Goal: Task Accomplishment & Management: Manage account settings

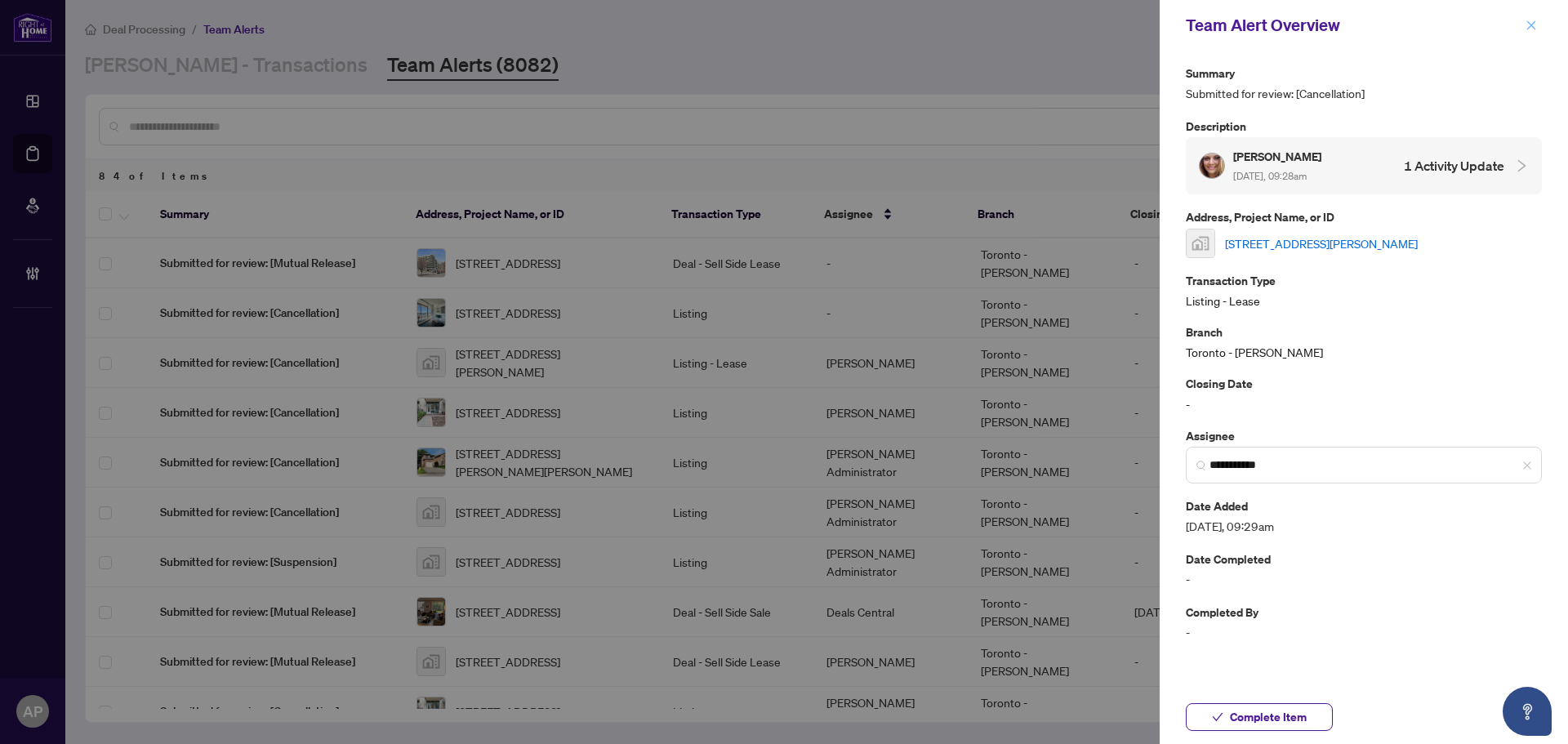
click at [1535, 22] on icon "close" at bounding box center [1531, 25] width 9 height 9
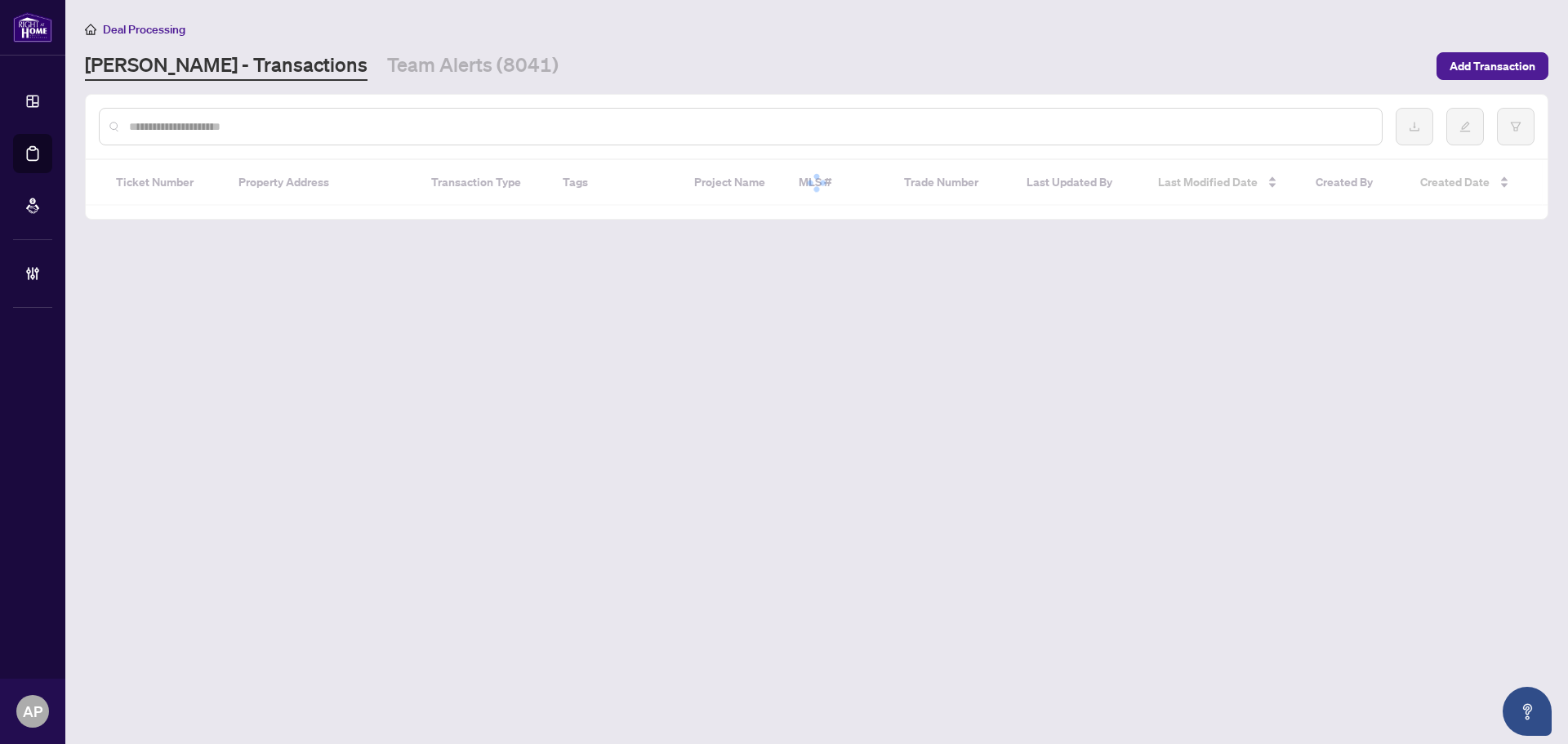
click at [275, 125] on input "text" at bounding box center [749, 127] width 1240 height 18
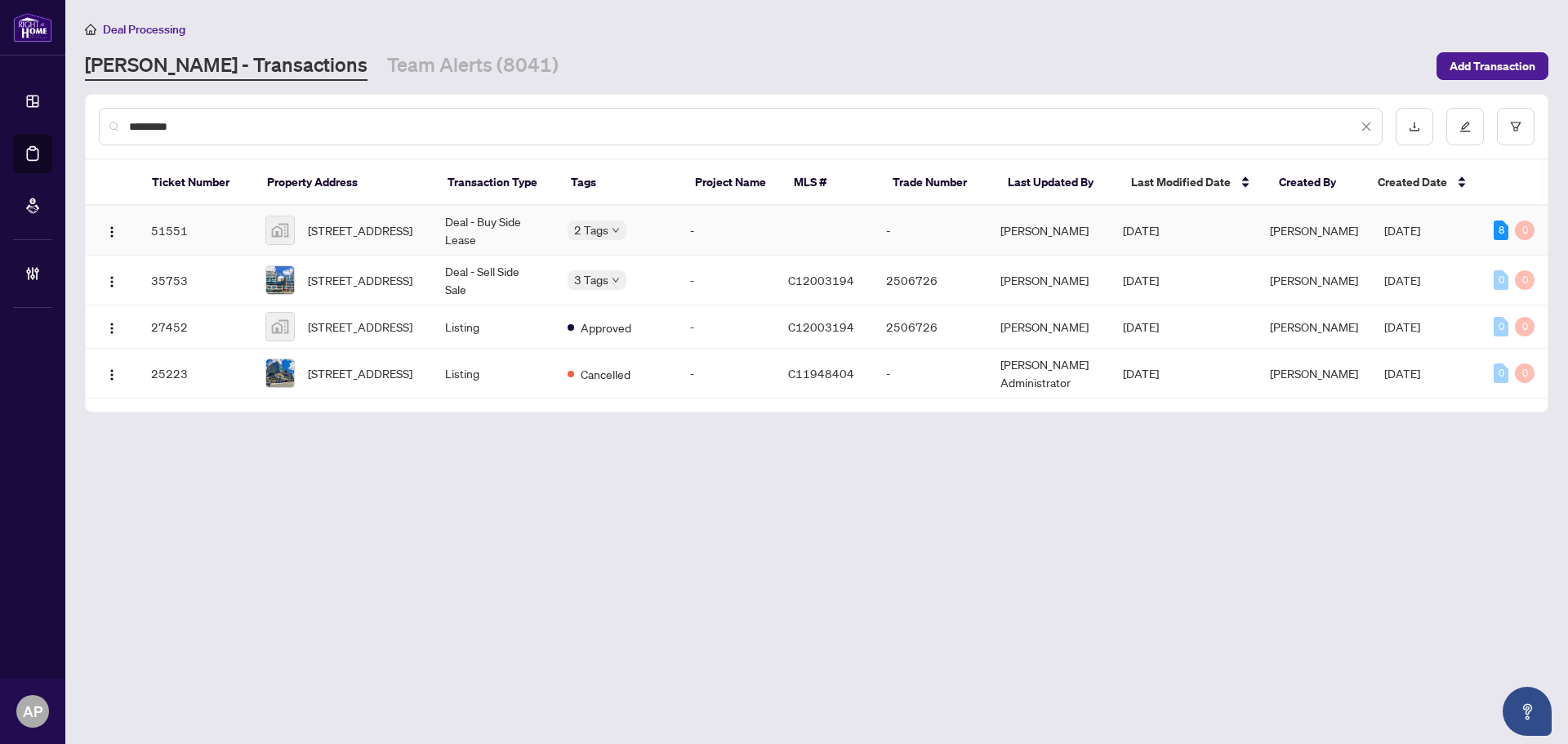
type input "*********"
click at [537, 233] on td "Deal - Buy Side Lease" at bounding box center [492, 231] width 122 height 50
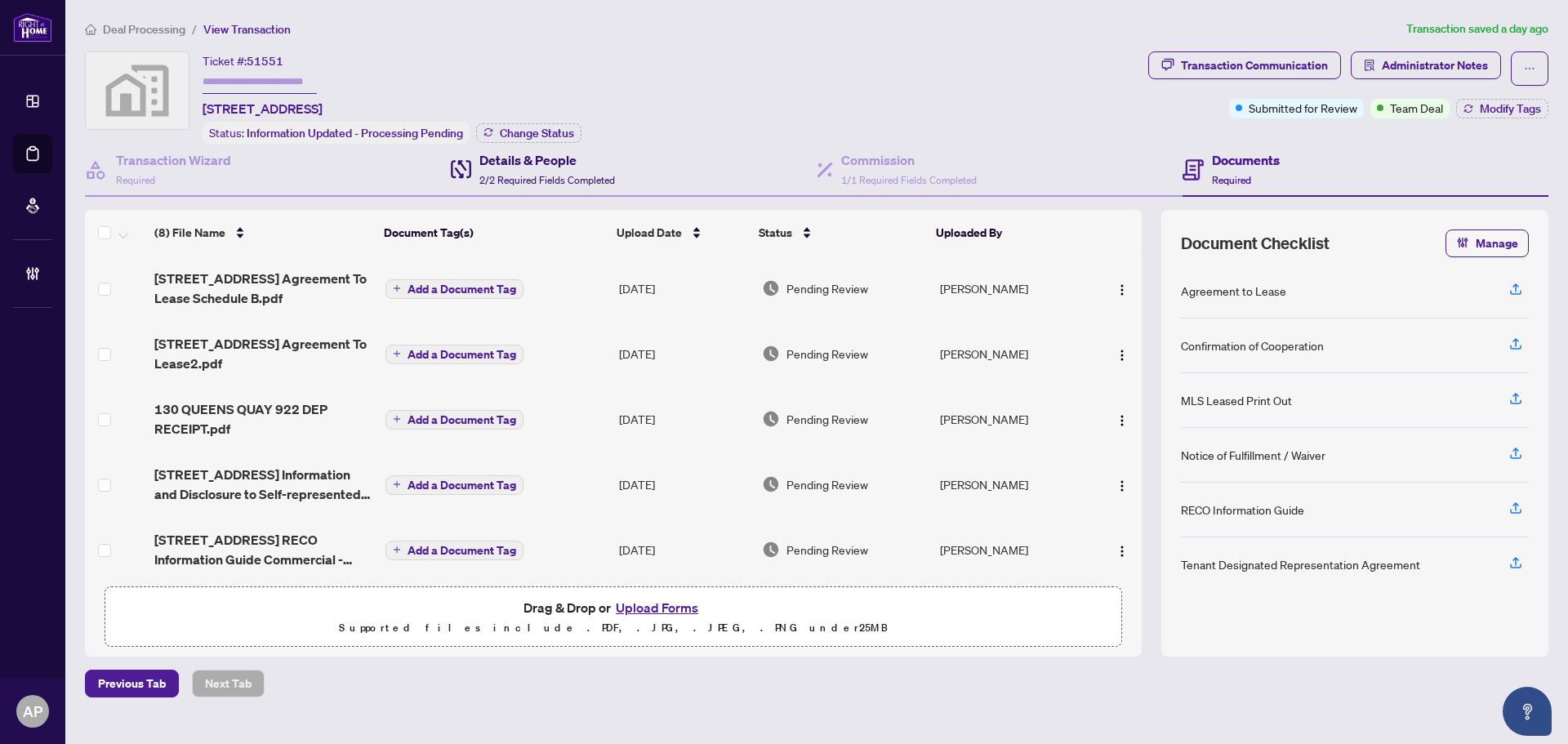
click at [589, 162] on h4 "Details & People" at bounding box center [547, 160] width 136 height 20
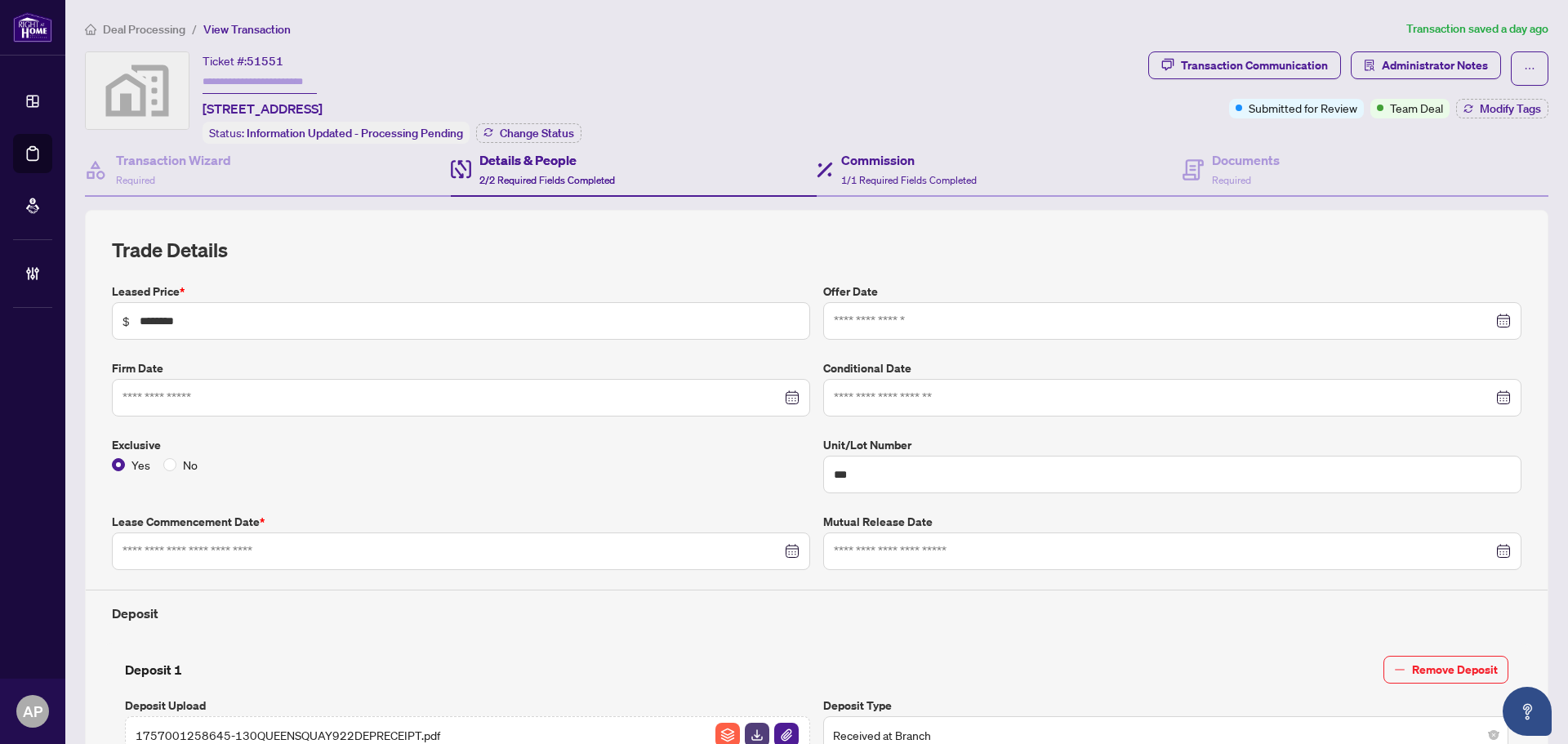
type input "**********"
click at [919, 169] on div "Commission 1/1 Required Fields Completed" at bounding box center [909, 169] width 136 height 38
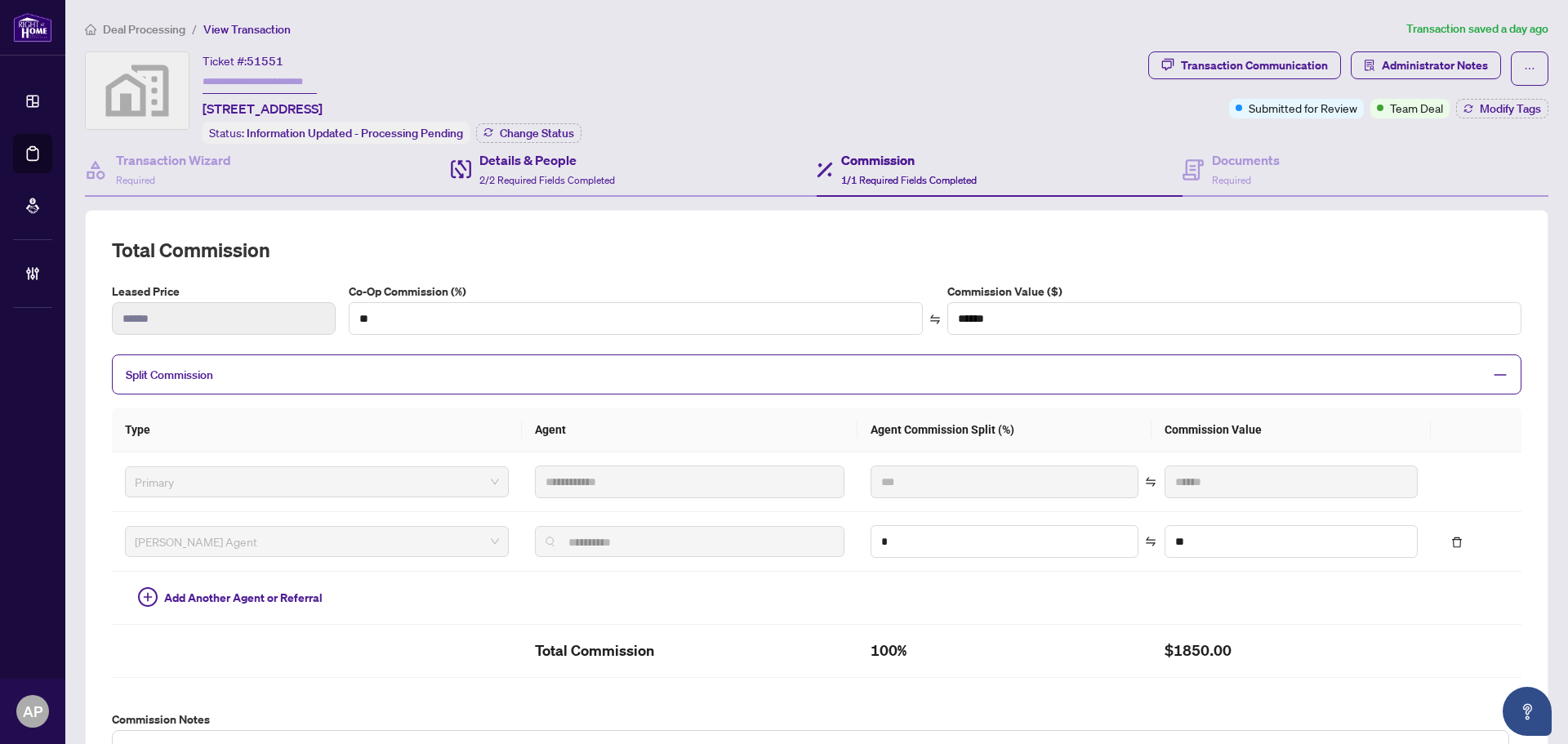
click at [711, 165] on div "Details & People 2/2 Required Fields Completed" at bounding box center [633, 170] width 366 height 53
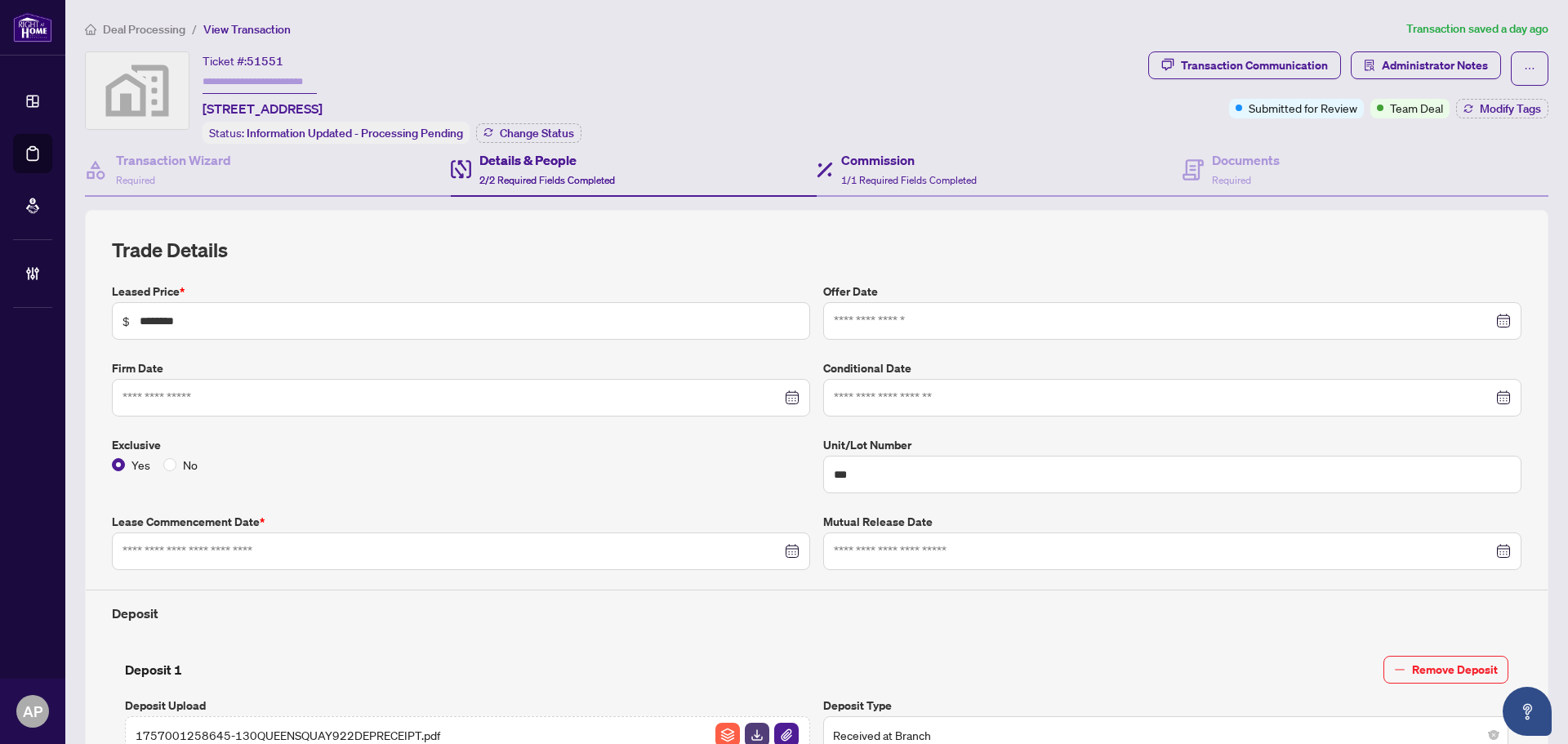
type input "**********"
click at [1244, 173] on div "Documents Required" at bounding box center [1245, 169] width 67 height 38
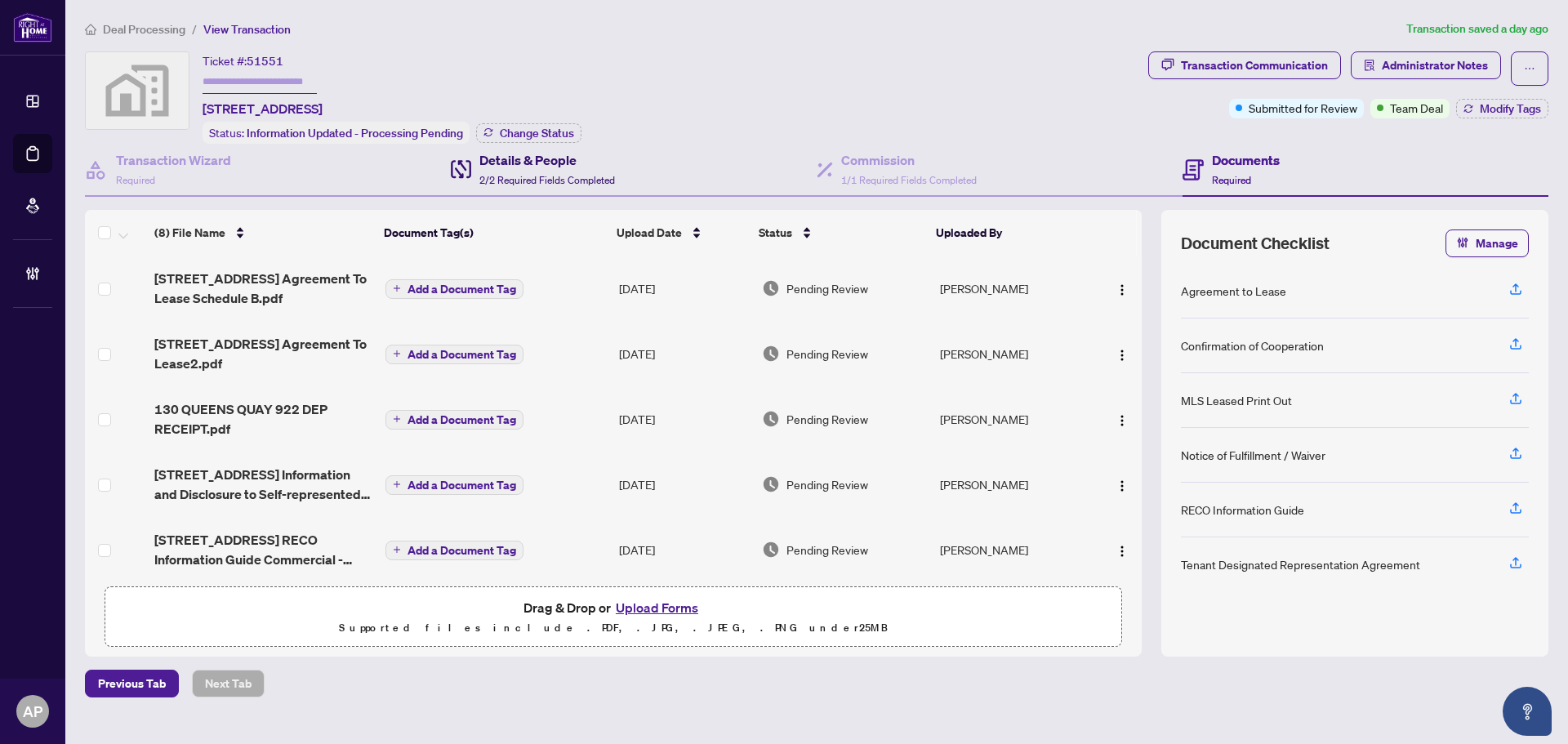
click at [547, 176] on span "2/2 Required Fields Completed" at bounding box center [547, 180] width 136 height 12
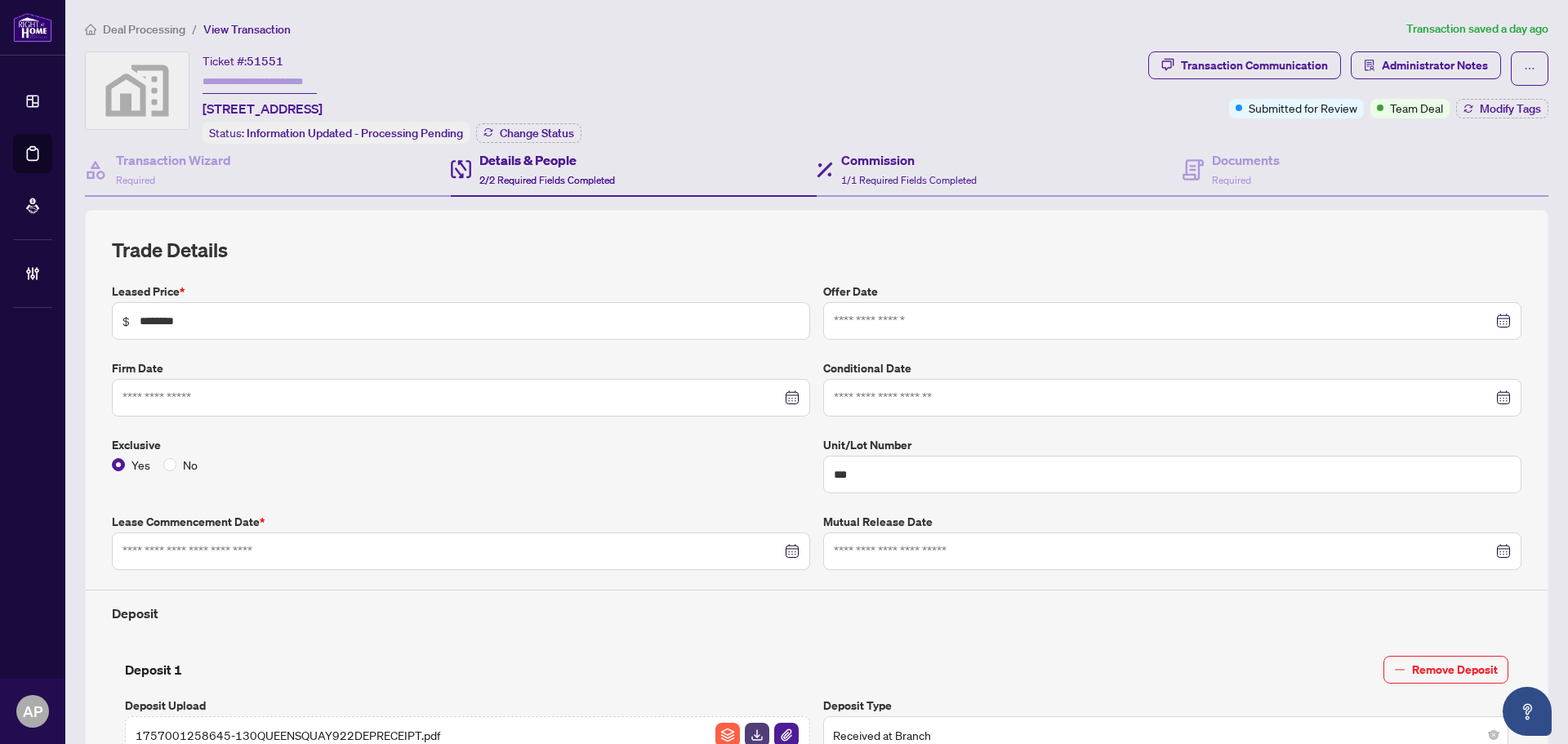
type input "**********"
click at [865, 171] on div "Commission 1/1 Required Fields Completed" at bounding box center [909, 169] width 136 height 38
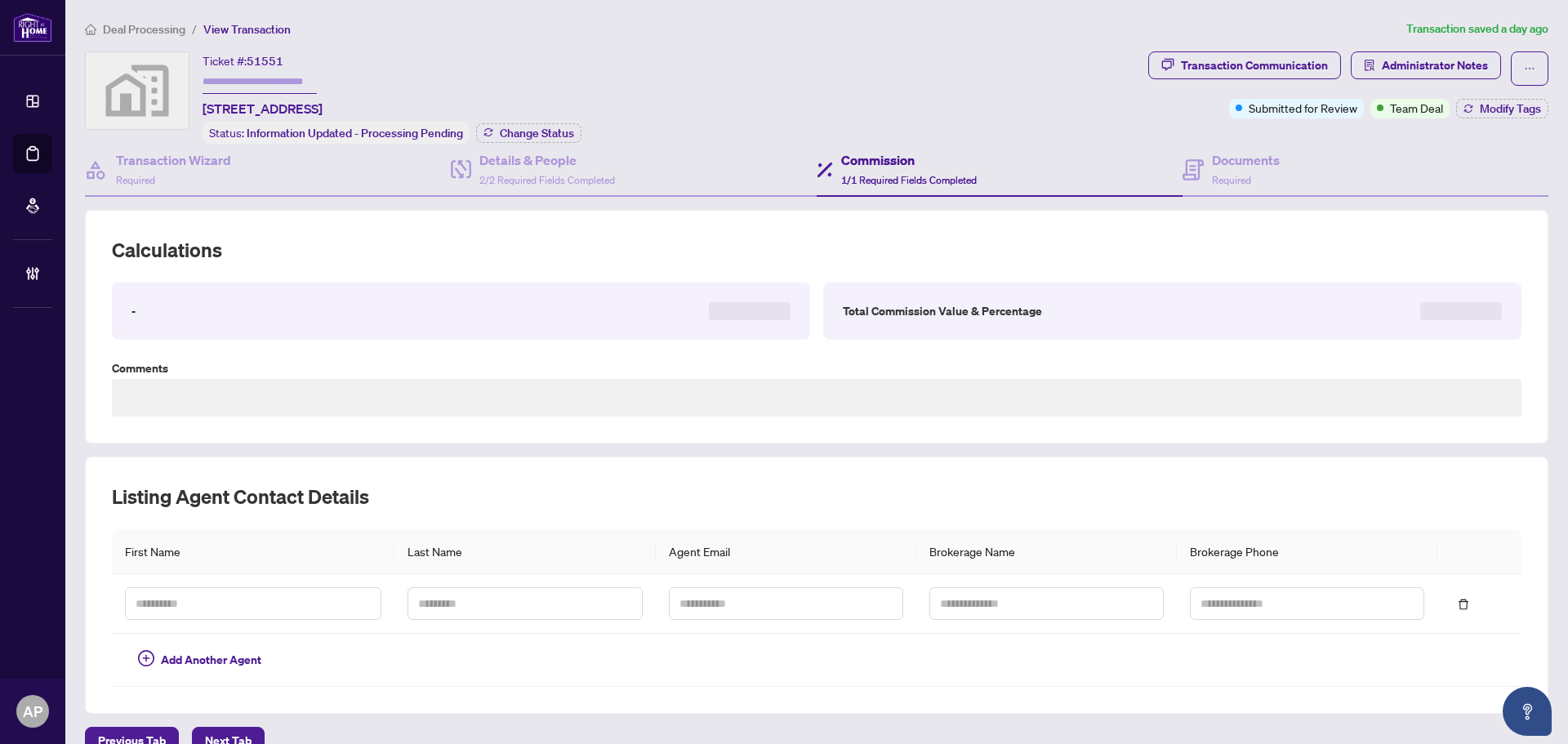
type textarea "**********"
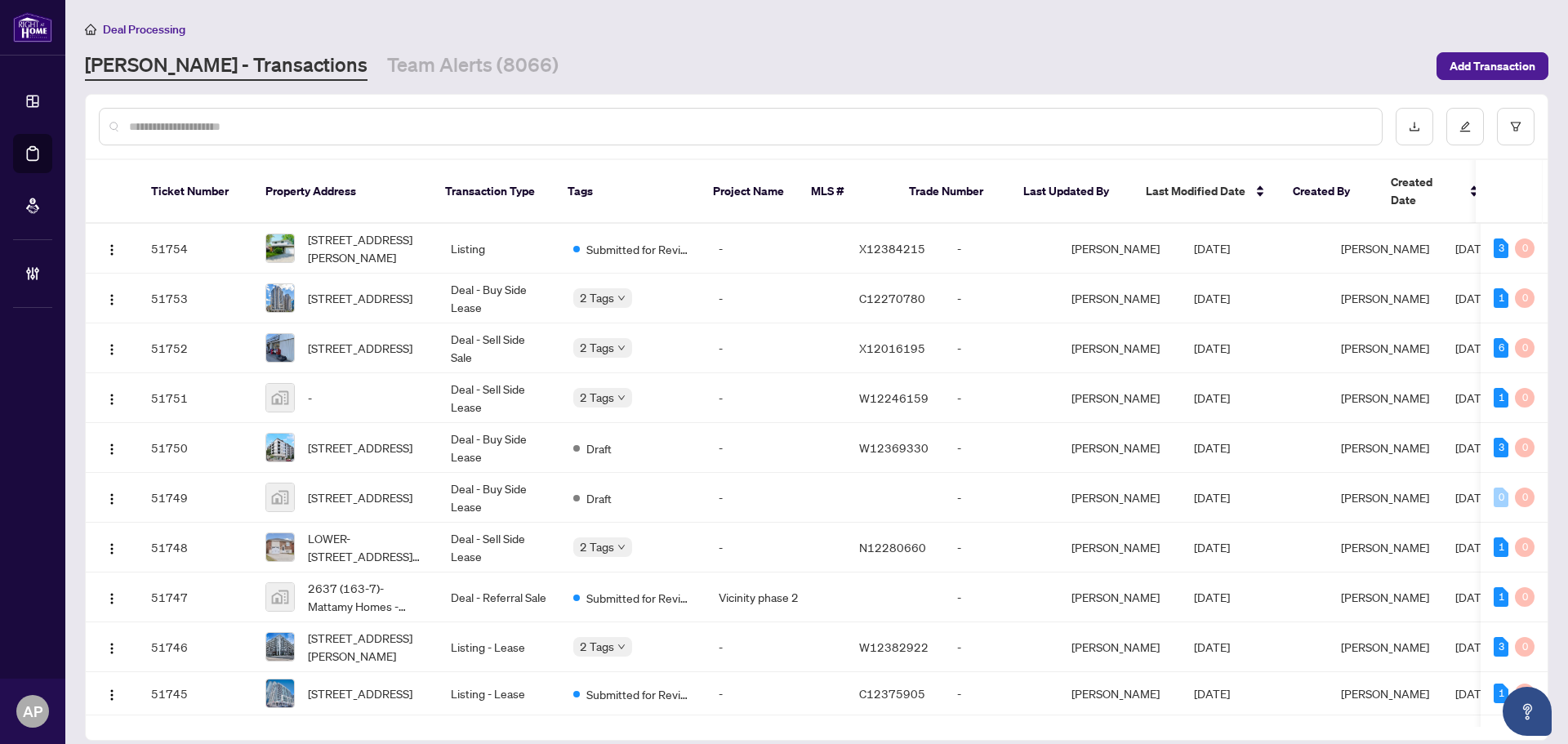
click at [270, 131] on input "text" at bounding box center [749, 127] width 1240 height 18
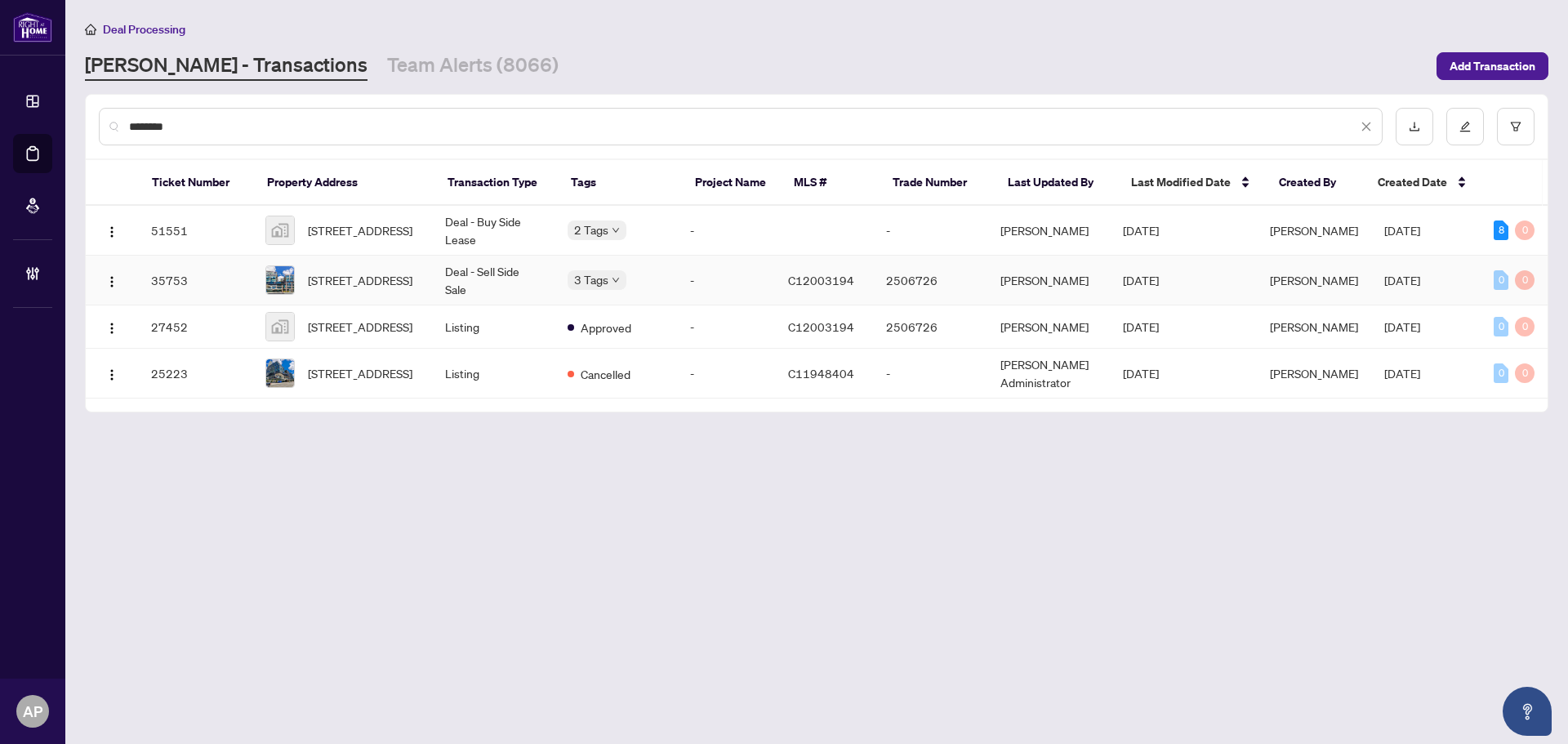
type input "********"
click at [513, 282] on td "Deal - Sell Side Sale" at bounding box center [492, 281] width 122 height 50
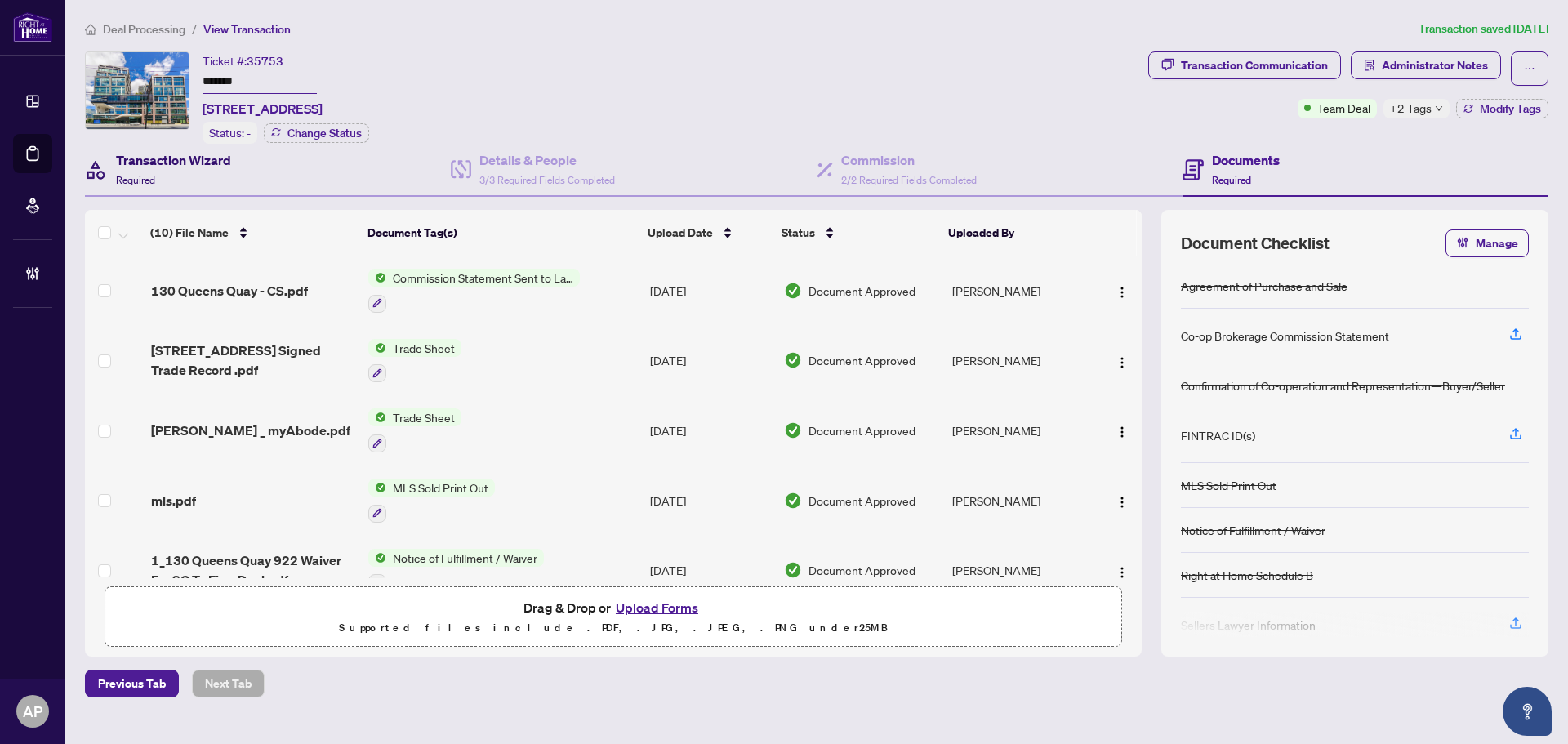
click at [193, 181] on div "Transaction Wizard Required" at bounding box center [173, 169] width 115 height 38
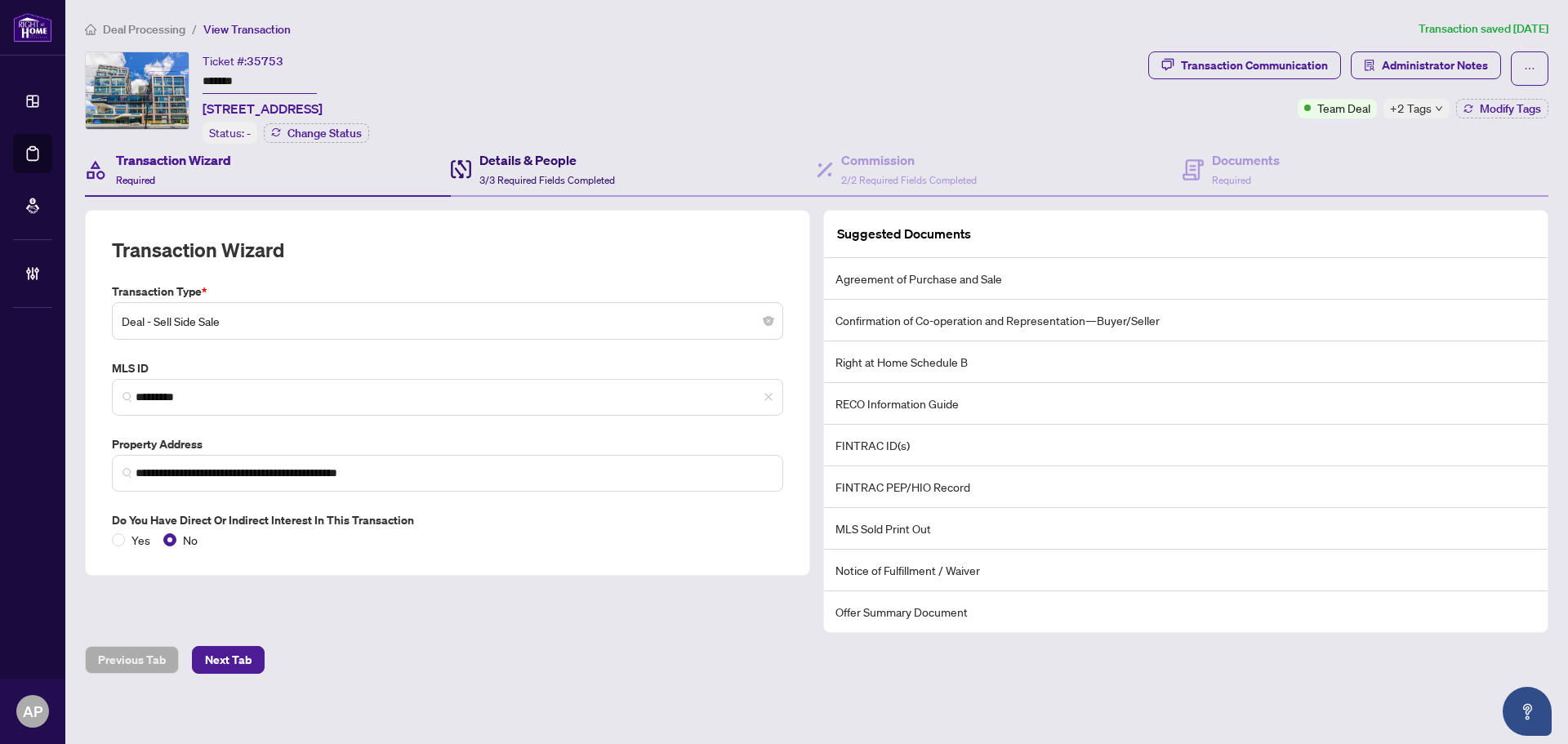
click at [571, 168] on div "Details & People 3/3 Required Fields Completed" at bounding box center [547, 169] width 136 height 38
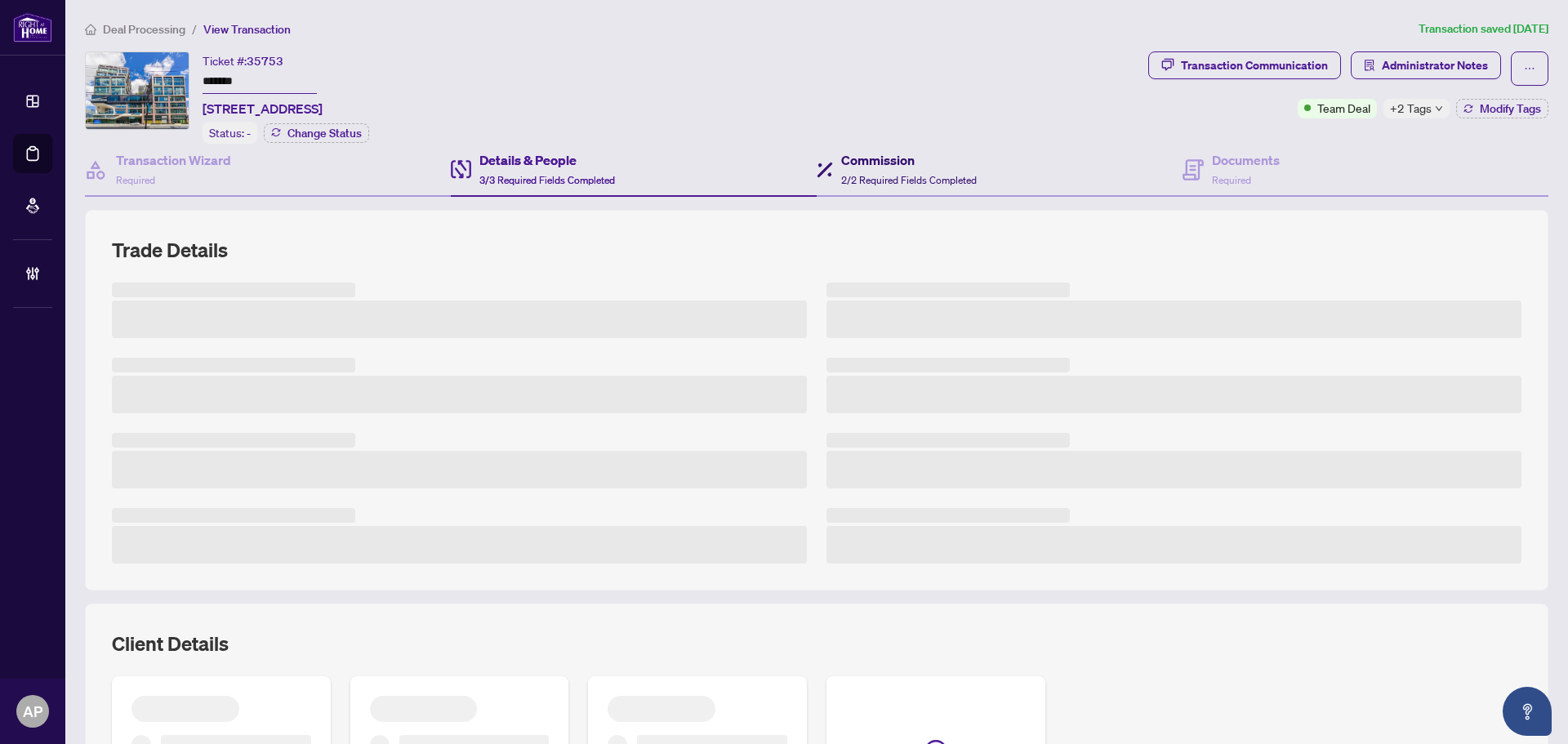
drag, startPoint x: 889, startPoint y: 167, endPoint x: 1329, endPoint y: 89, distance: 446.9
click at [908, 164] on h4 "Commission" at bounding box center [909, 160] width 136 height 20
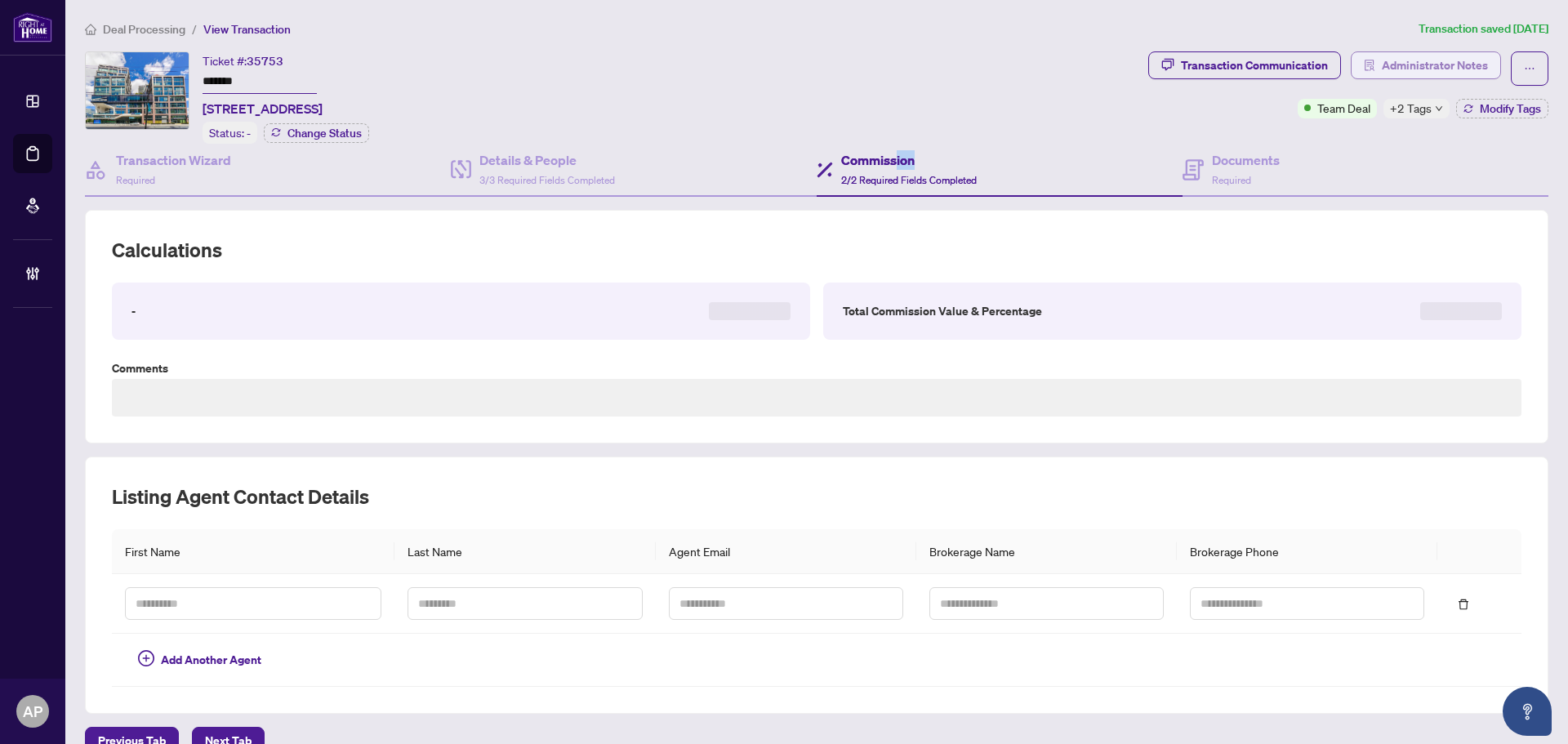
click at [1423, 60] on span "Administrator Notes" at bounding box center [1434, 65] width 106 height 26
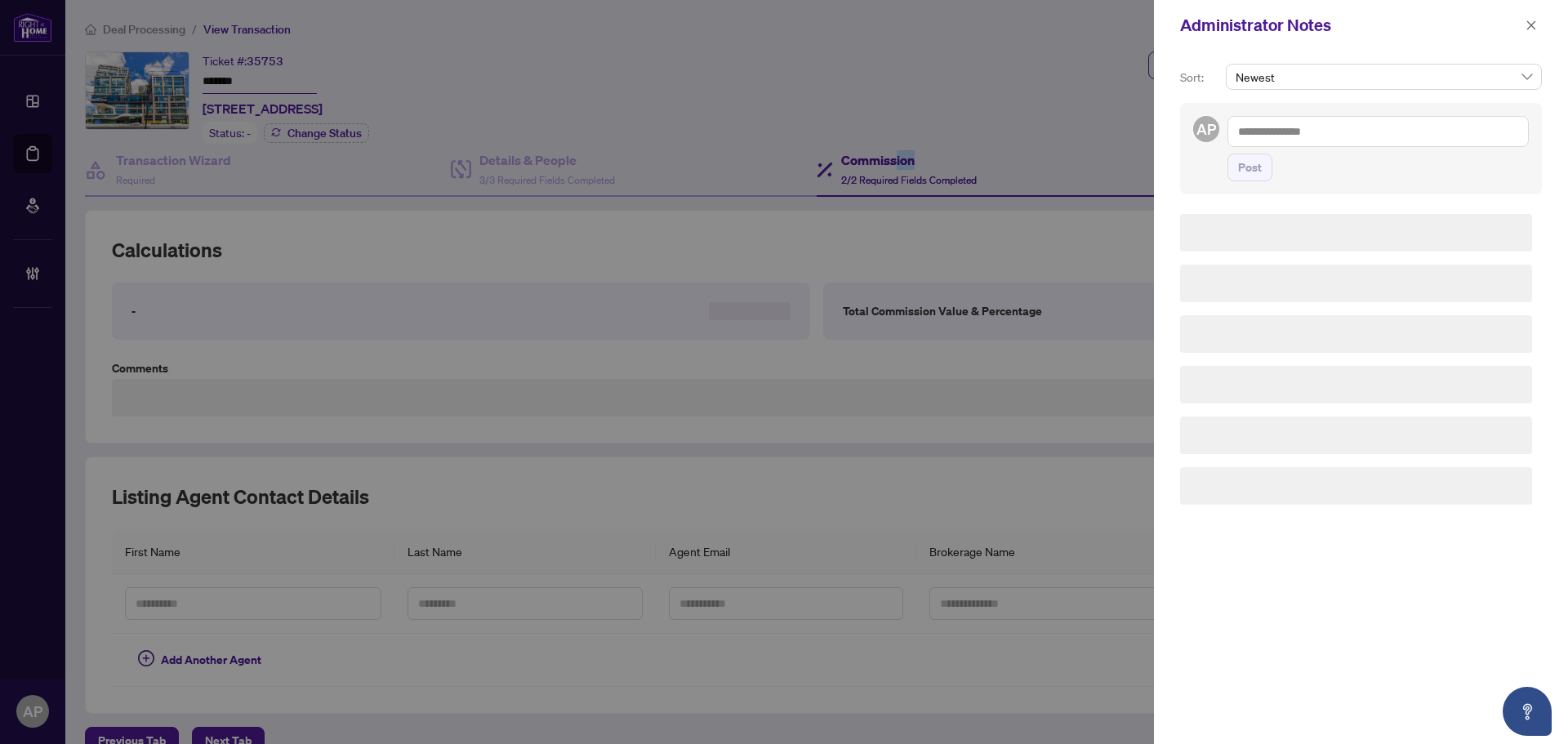
type textarea "**********"
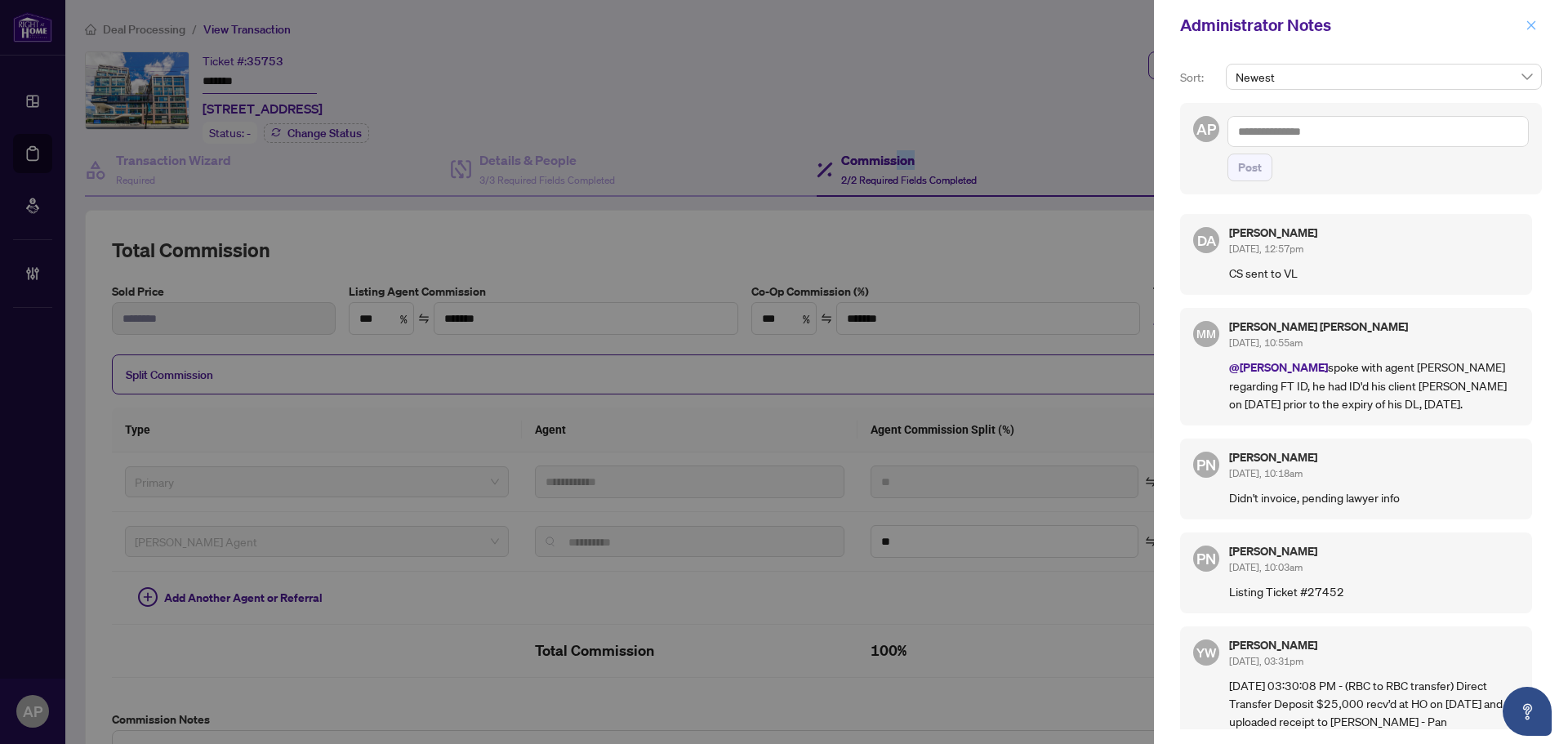
click at [1533, 24] on icon "close" at bounding box center [1531, 25] width 9 height 9
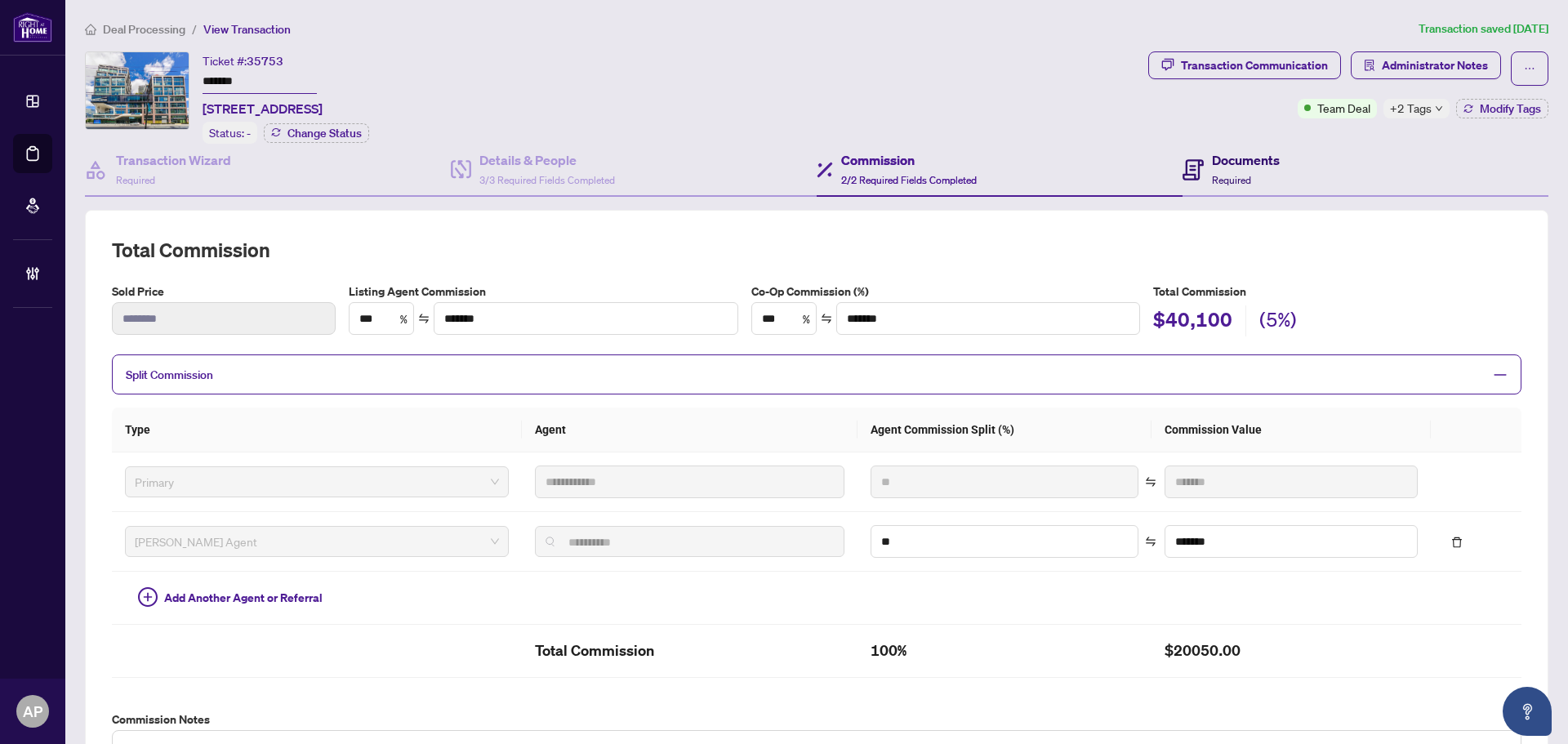
click at [1182, 174] on icon at bounding box center [1192, 169] width 21 height 21
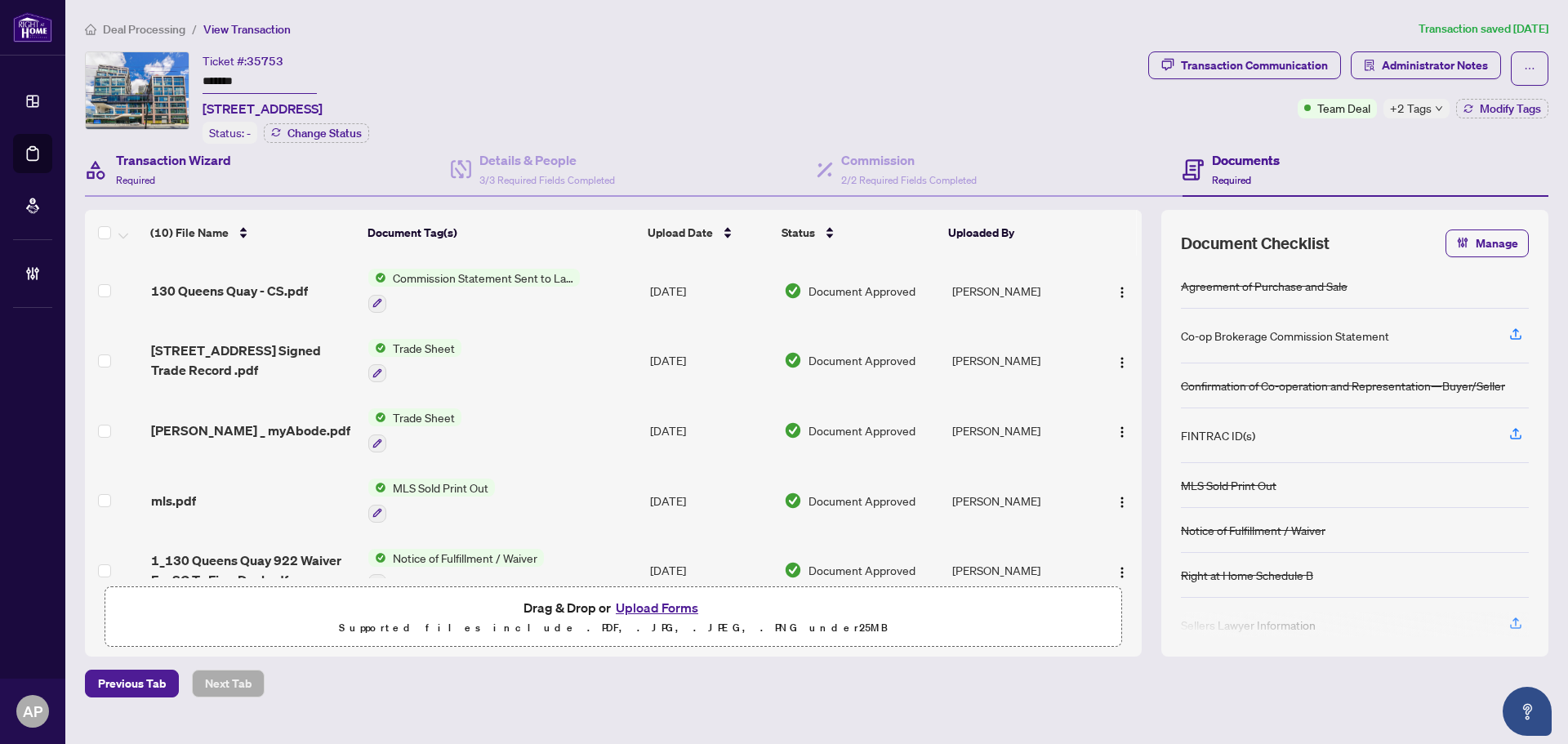
click at [272, 180] on div "Transaction Wizard Required" at bounding box center [267, 170] width 366 height 53
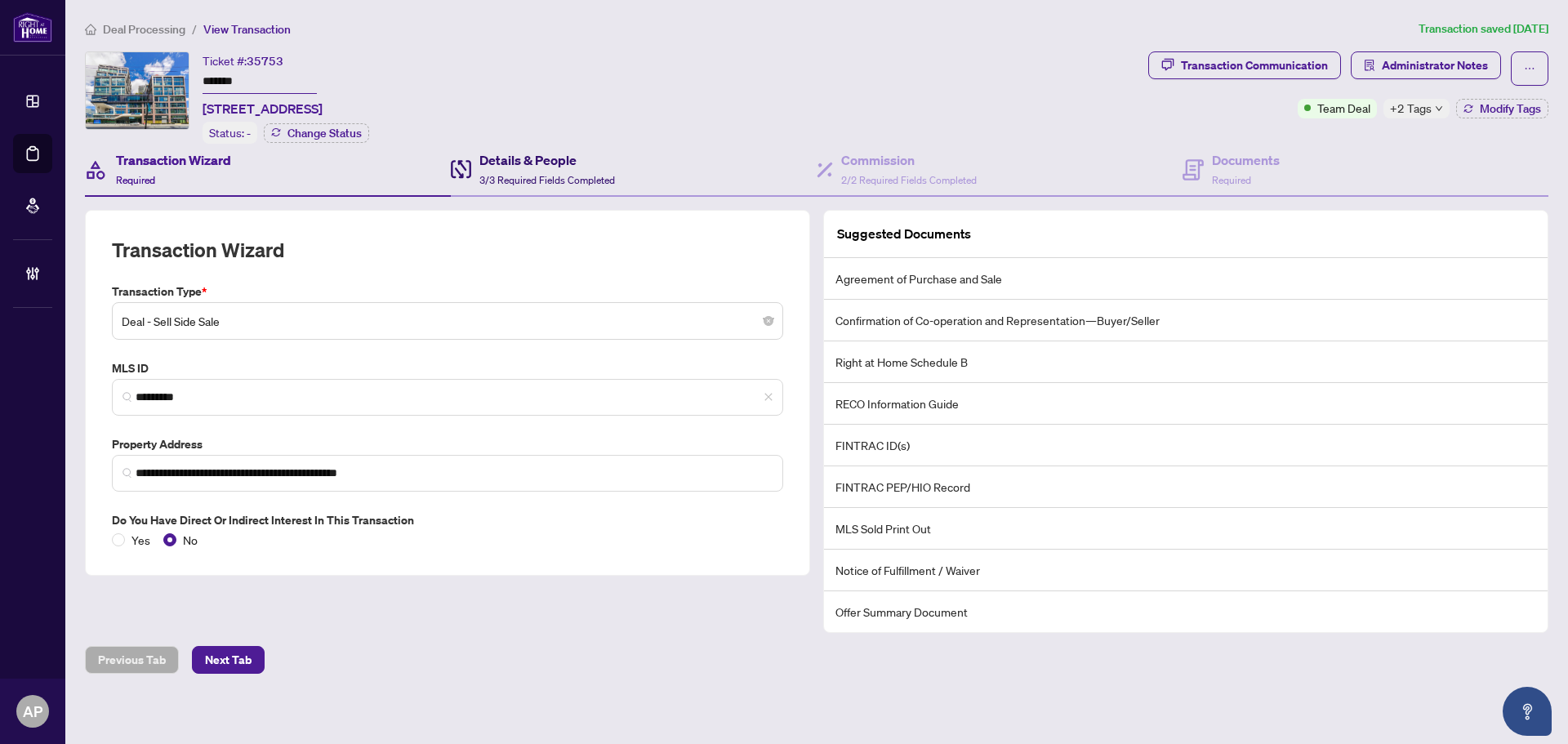
click at [507, 174] on span "3/3 Required Fields Completed" at bounding box center [547, 180] width 136 height 12
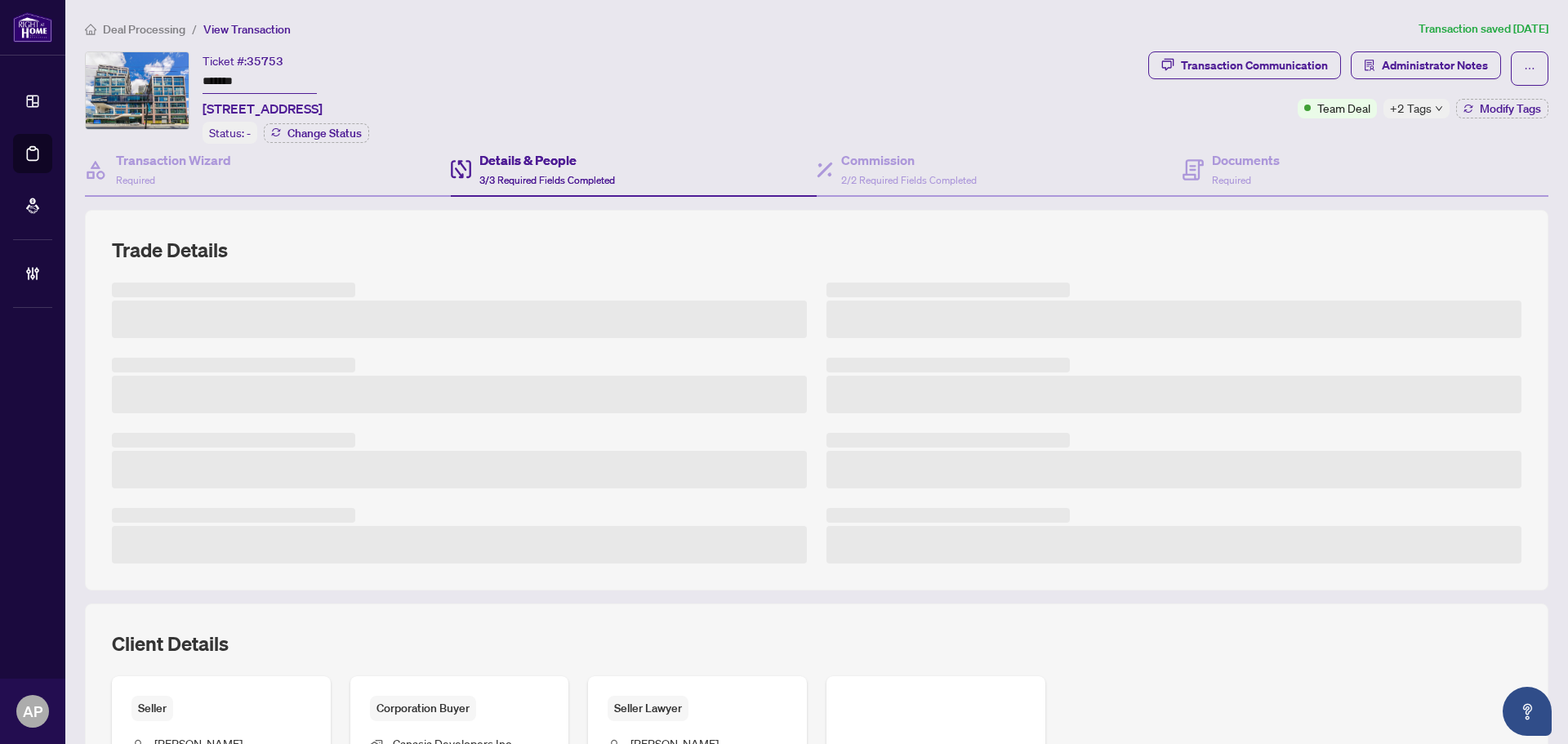
click at [1414, 105] on span "+2 Tags" at bounding box center [1411, 108] width 42 height 19
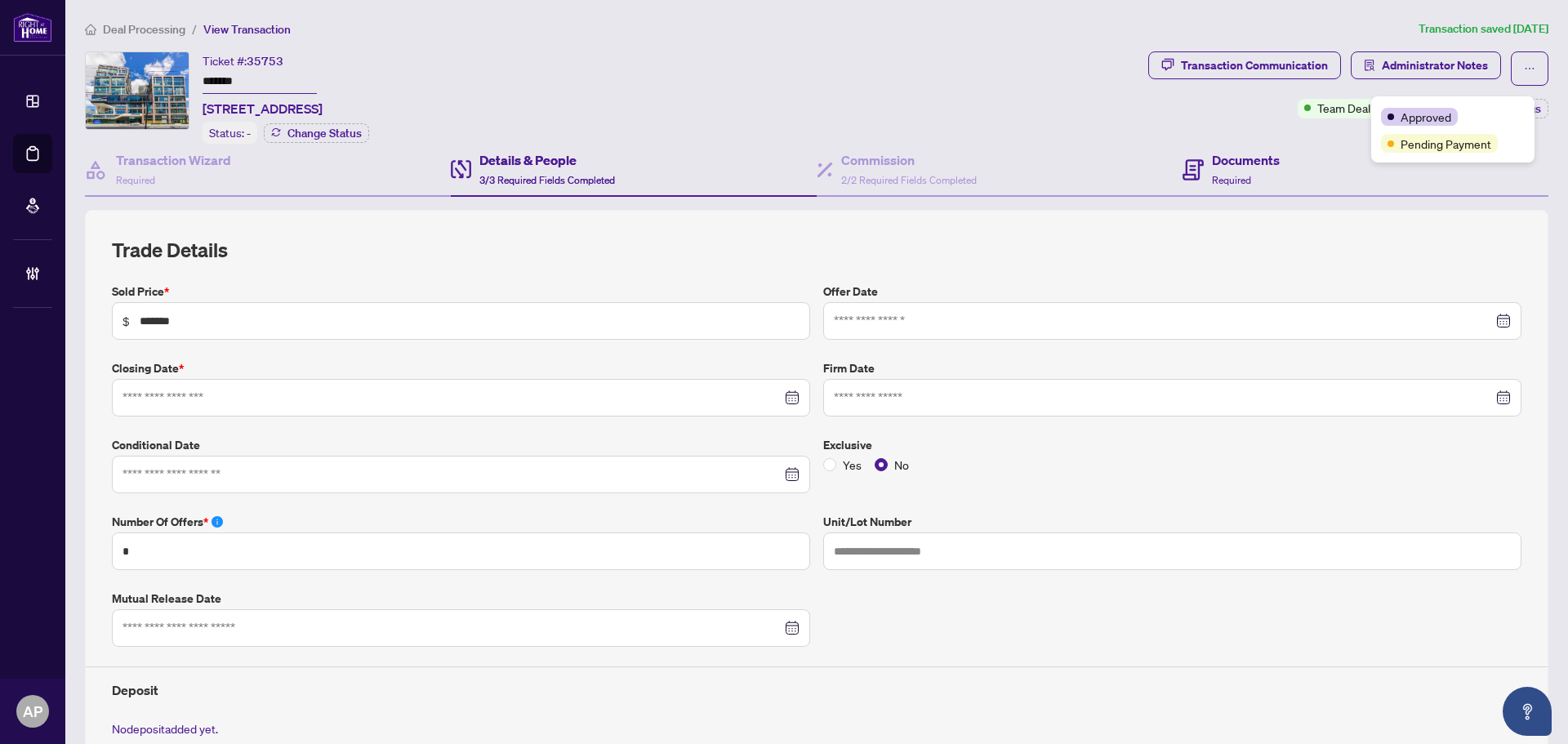
type input "**********"
click at [1248, 177] on div "Documents Required" at bounding box center [1245, 169] width 67 height 38
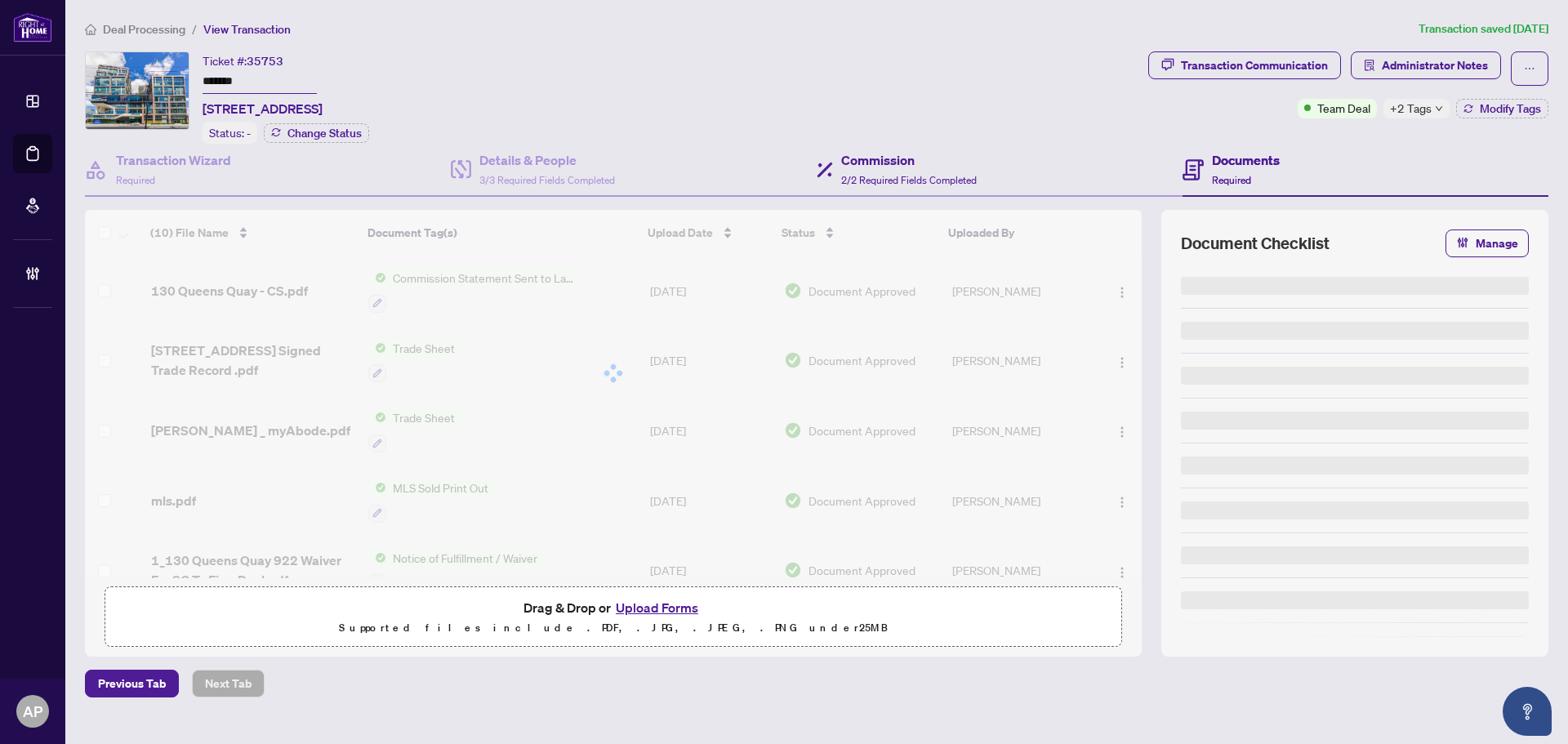
click at [978, 178] on div "Commission 2/2 Required Fields Completed" at bounding box center [999, 170] width 366 height 53
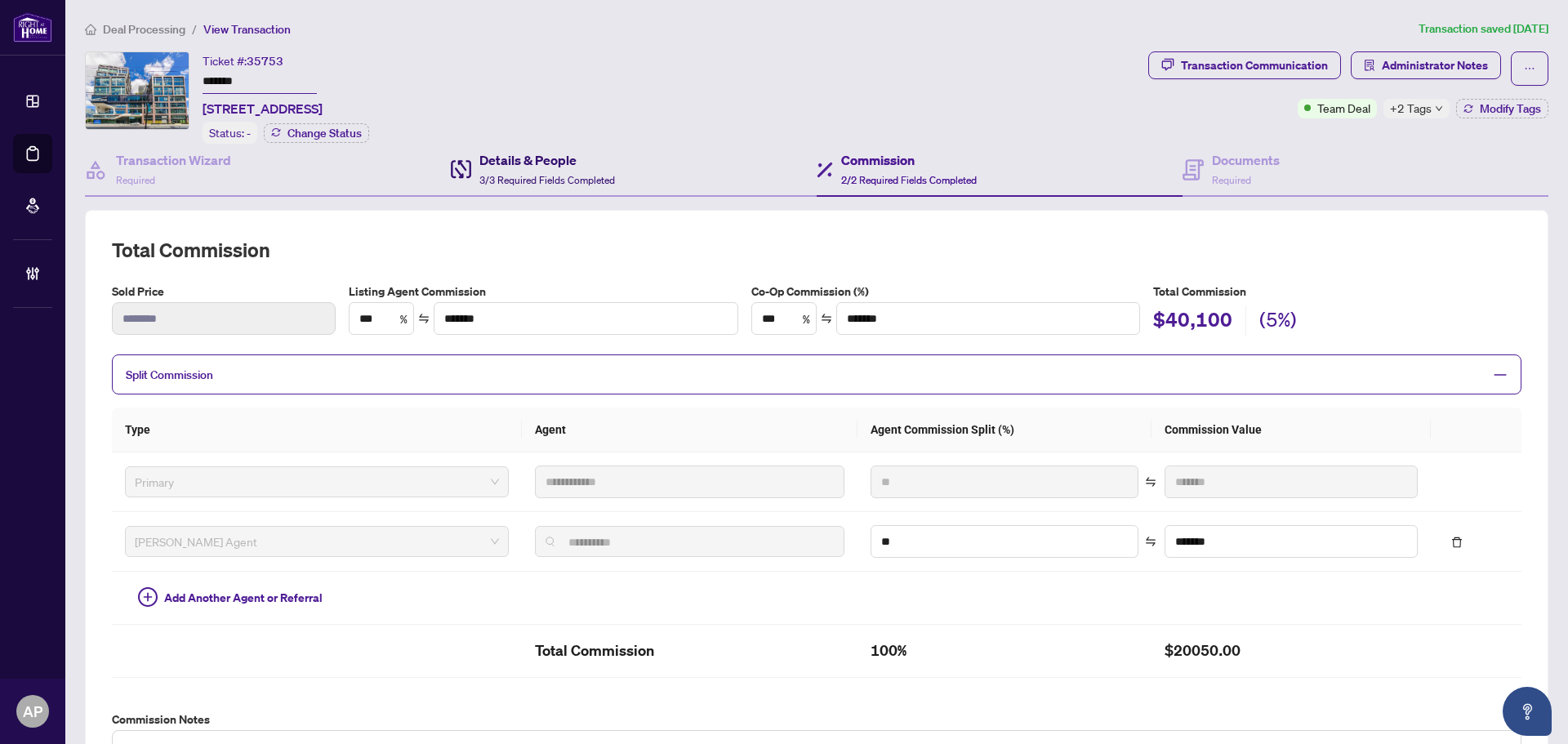
click at [577, 174] on span "3/3 Required Fields Completed" at bounding box center [547, 180] width 136 height 12
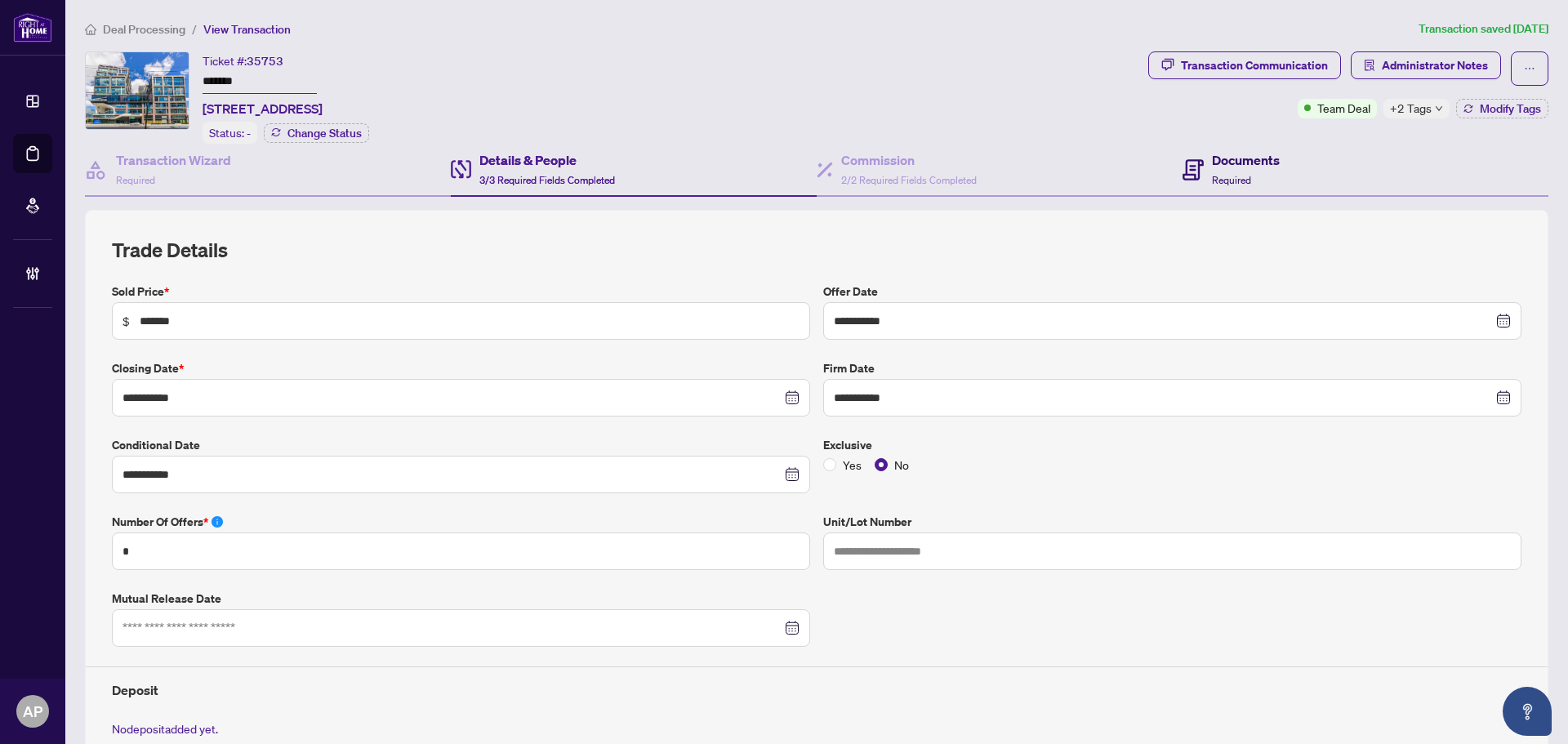
click at [1221, 161] on h4 "Documents" at bounding box center [1245, 160] width 67 height 20
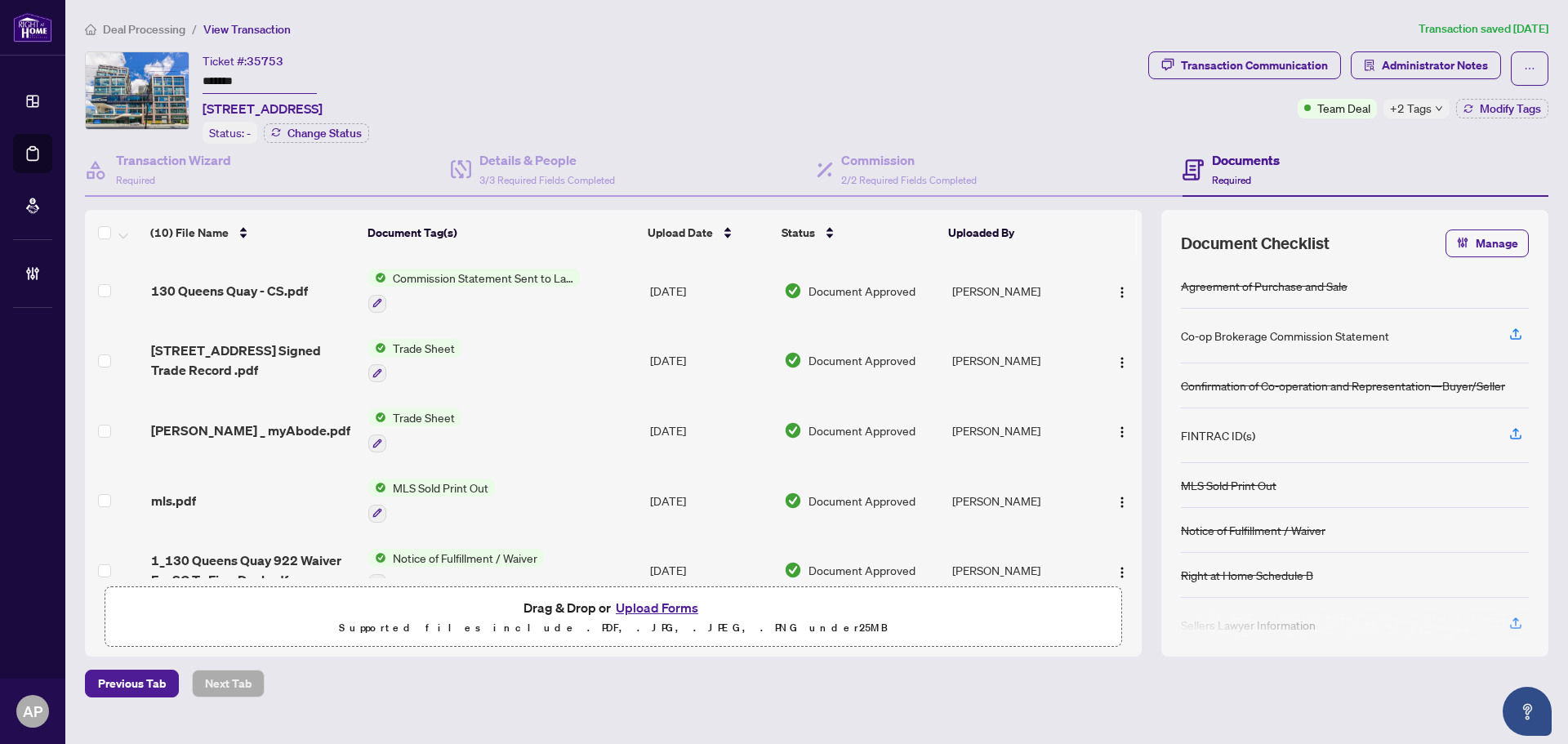
click at [637, 282] on td "Commission Statement Sent to Lawyer" at bounding box center [502, 291] width 282 height 70
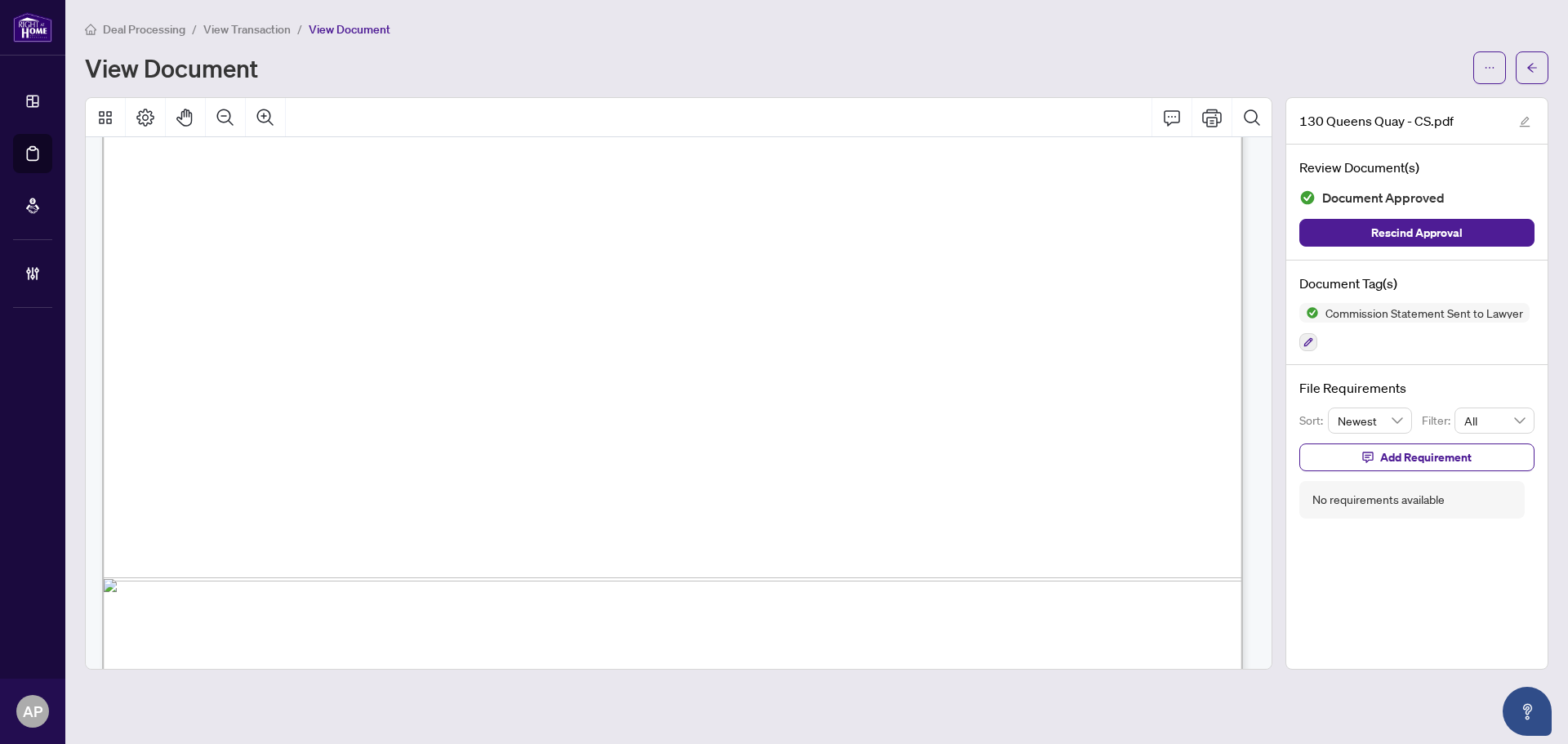
scroll to position [980, 0]
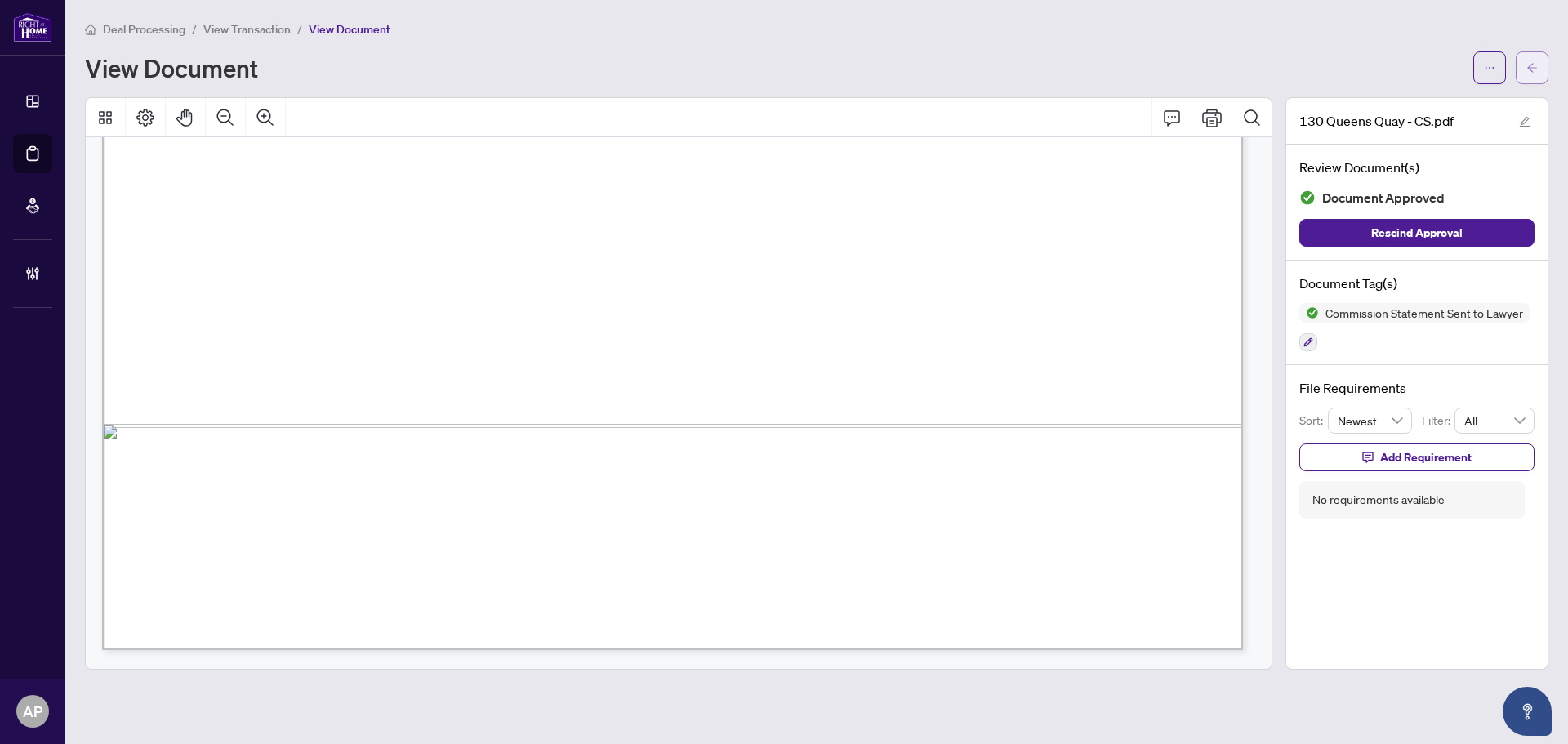
click at [1546, 64] on button "button" at bounding box center [1531, 67] width 32 height 32
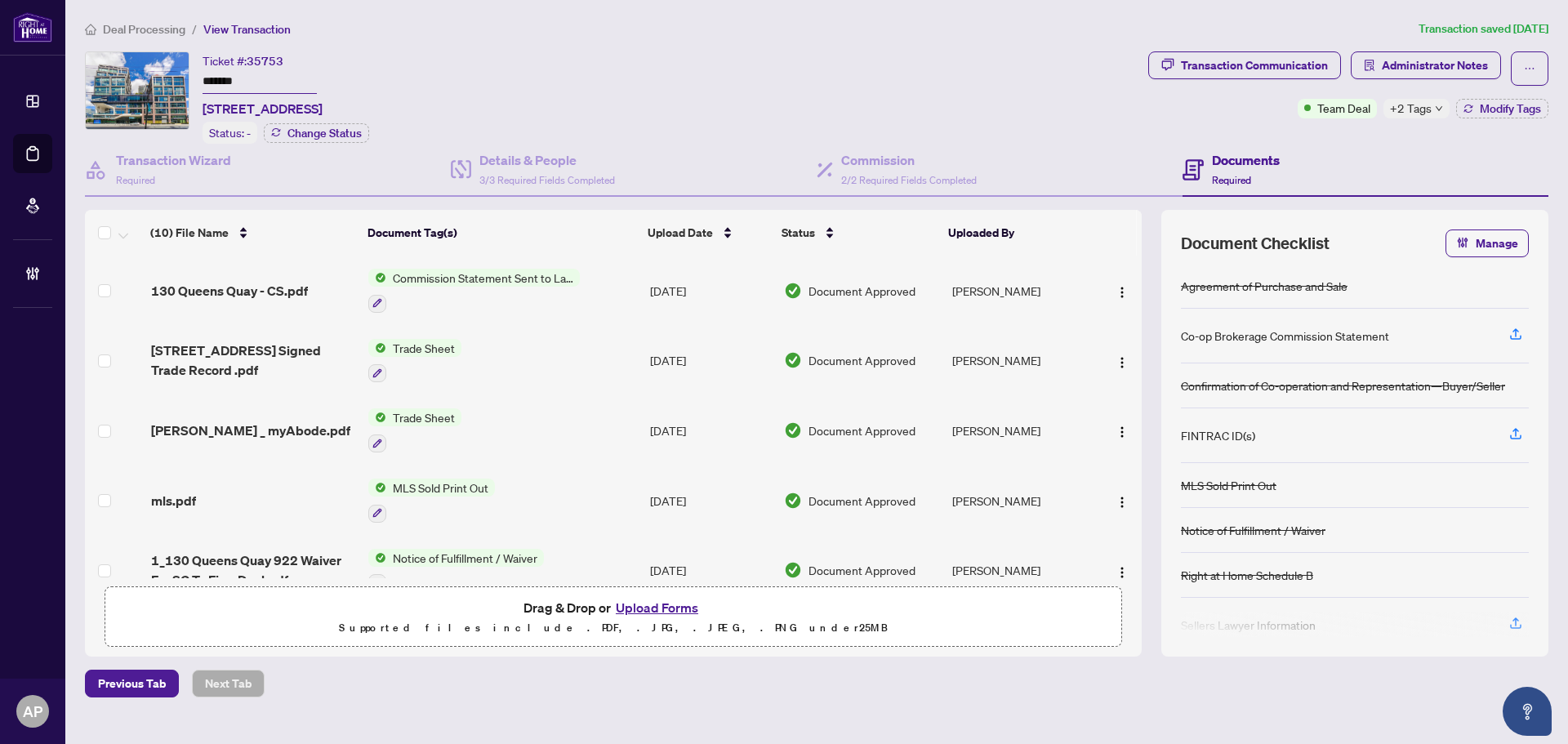
click at [1428, 109] on span "+2 Tags" at bounding box center [1411, 108] width 42 height 19
click at [1159, 127] on div "Transaction Communication Administrator Notes Team Deal +2 Tags Modify Tags" at bounding box center [1348, 97] width 407 height 92
click at [1411, 111] on span "+2 Tags" at bounding box center [1411, 108] width 42 height 19
click at [239, 82] on input "*******" at bounding box center [259, 82] width 114 height 23
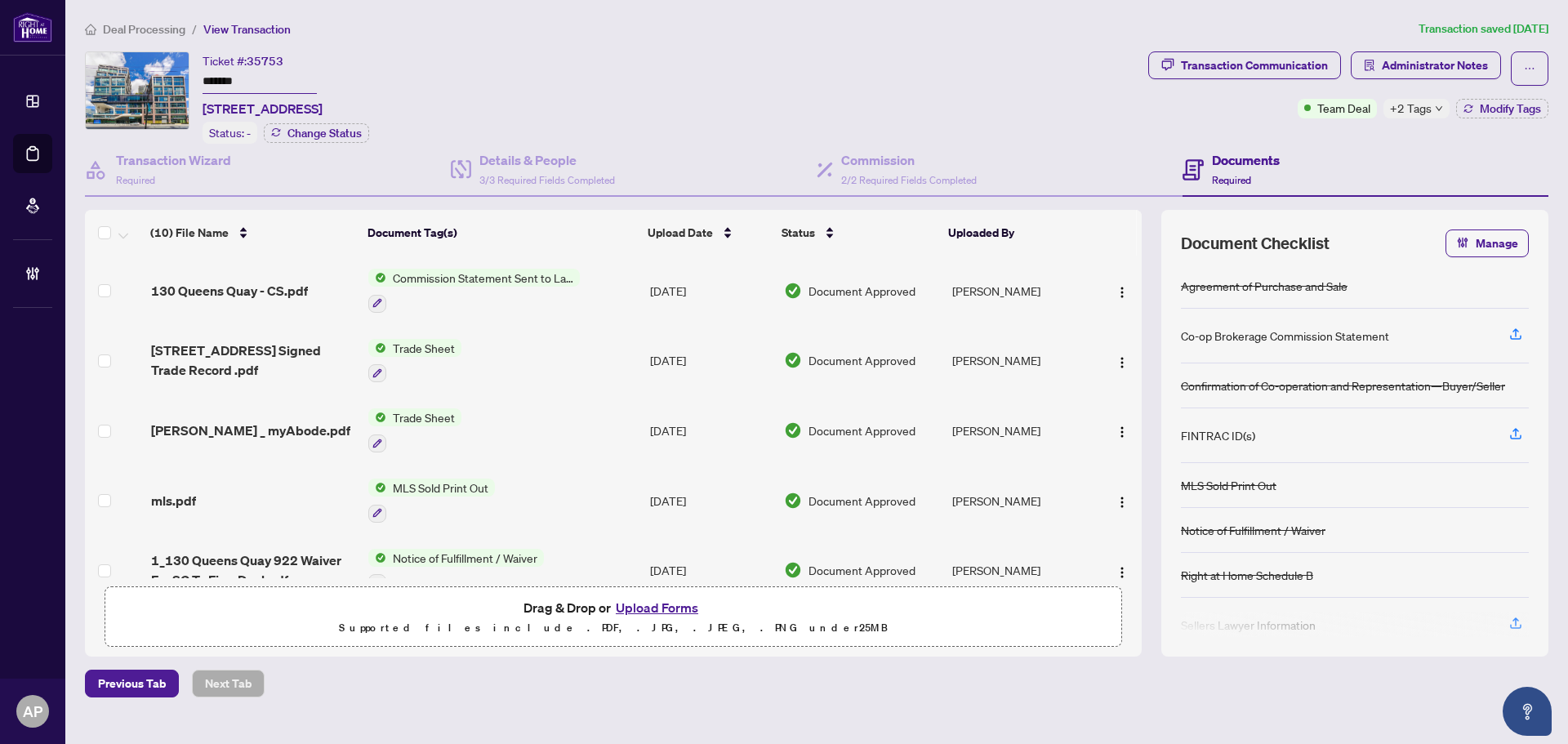
click at [271, 62] on span "35753" at bounding box center [265, 62] width 37 height 15
copy span "35753"
click at [1411, 112] on span "+2 Tags" at bounding box center [1411, 108] width 42 height 19
click at [1243, 128] on div "Transaction Communication Administrator Notes Team Deal +2 Tags Modify Tags" at bounding box center [1348, 97] width 407 height 92
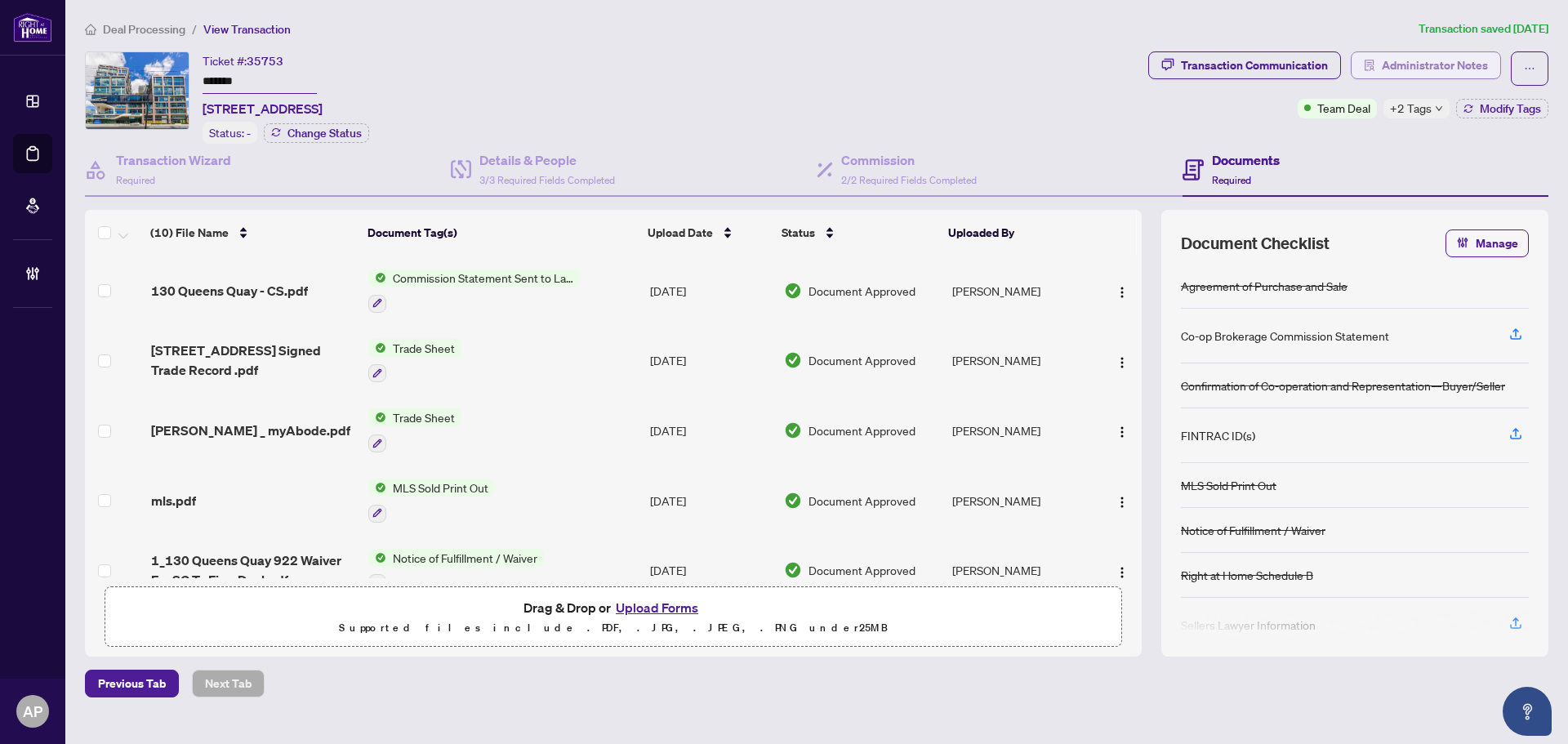
click at [1449, 68] on span "Administrator Notes" at bounding box center [1434, 65] width 106 height 26
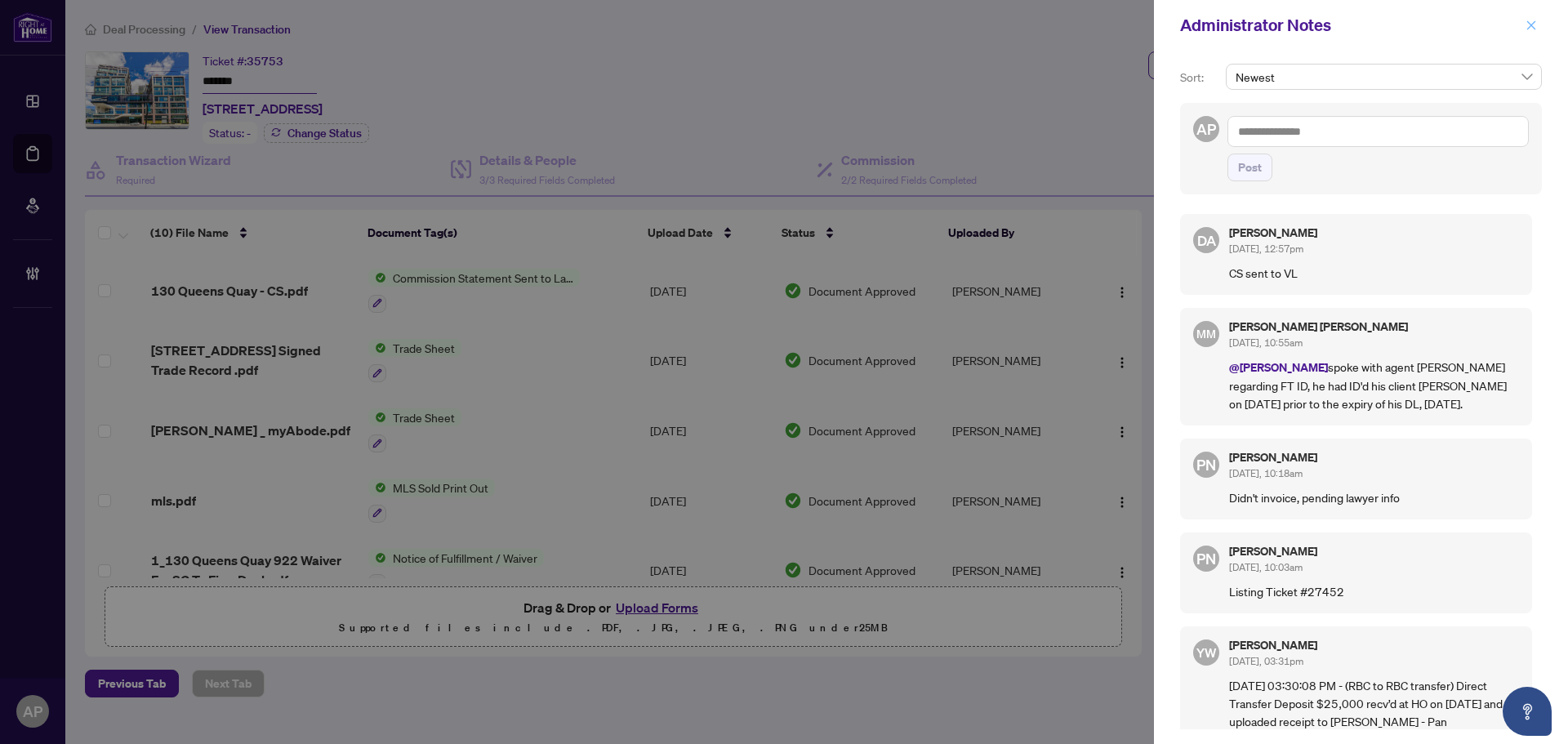
click at [1527, 22] on icon "close" at bounding box center [1531, 25] width 9 height 9
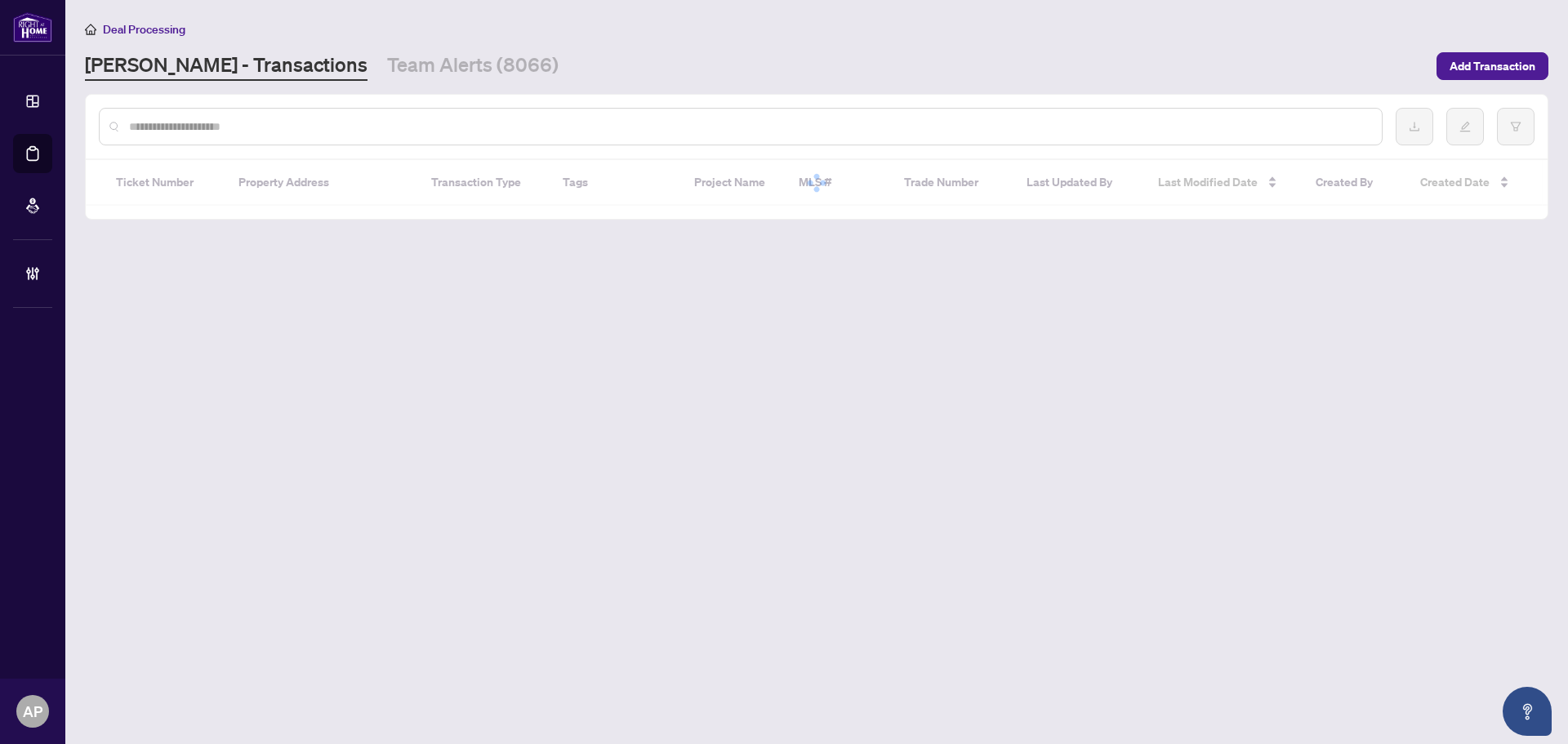
click at [323, 127] on input "text" at bounding box center [749, 127] width 1240 height 18
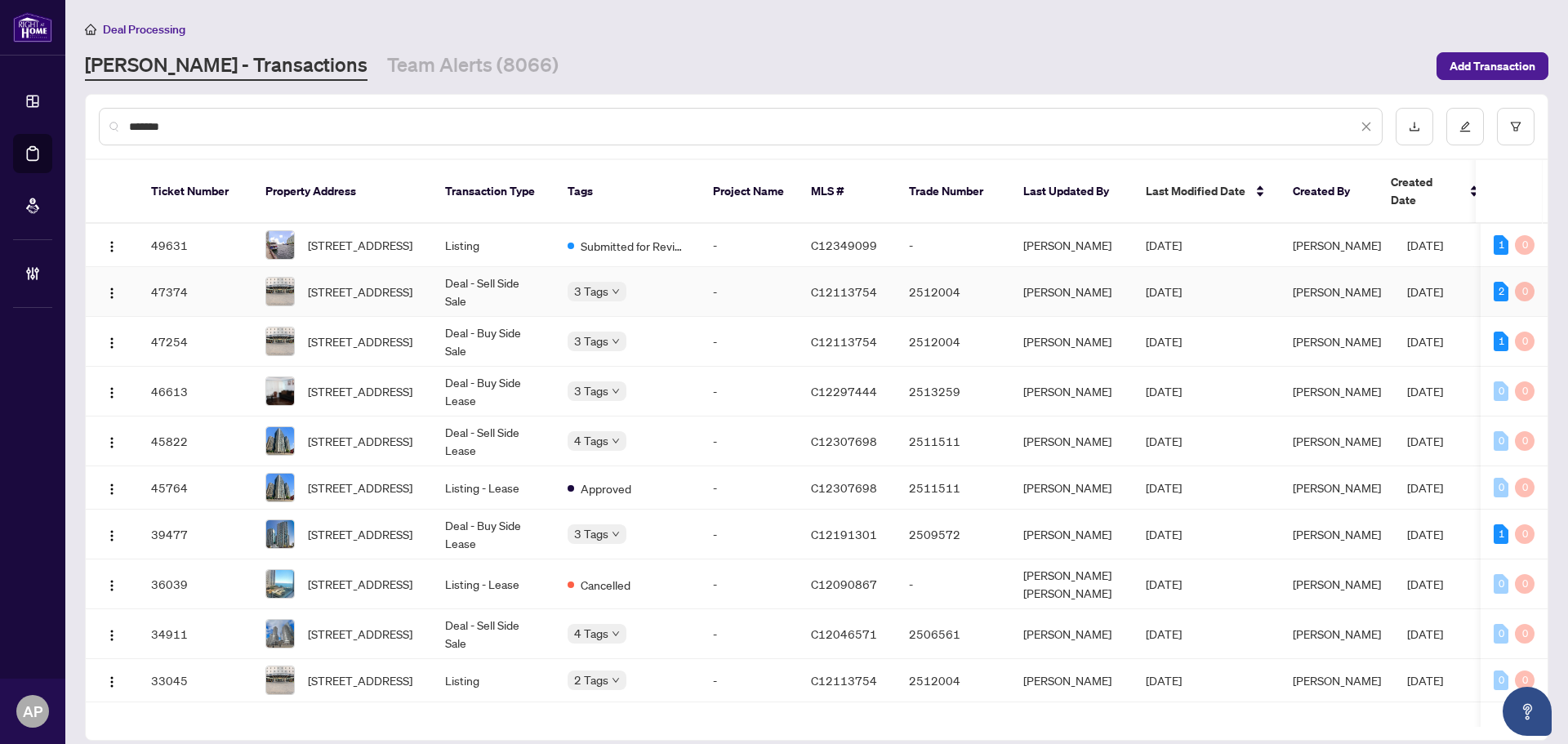
type input "*******"
click at [517, 284] on td "Deal - Sell Side Sale" at bounding box center [492, 292] width 122 height 50
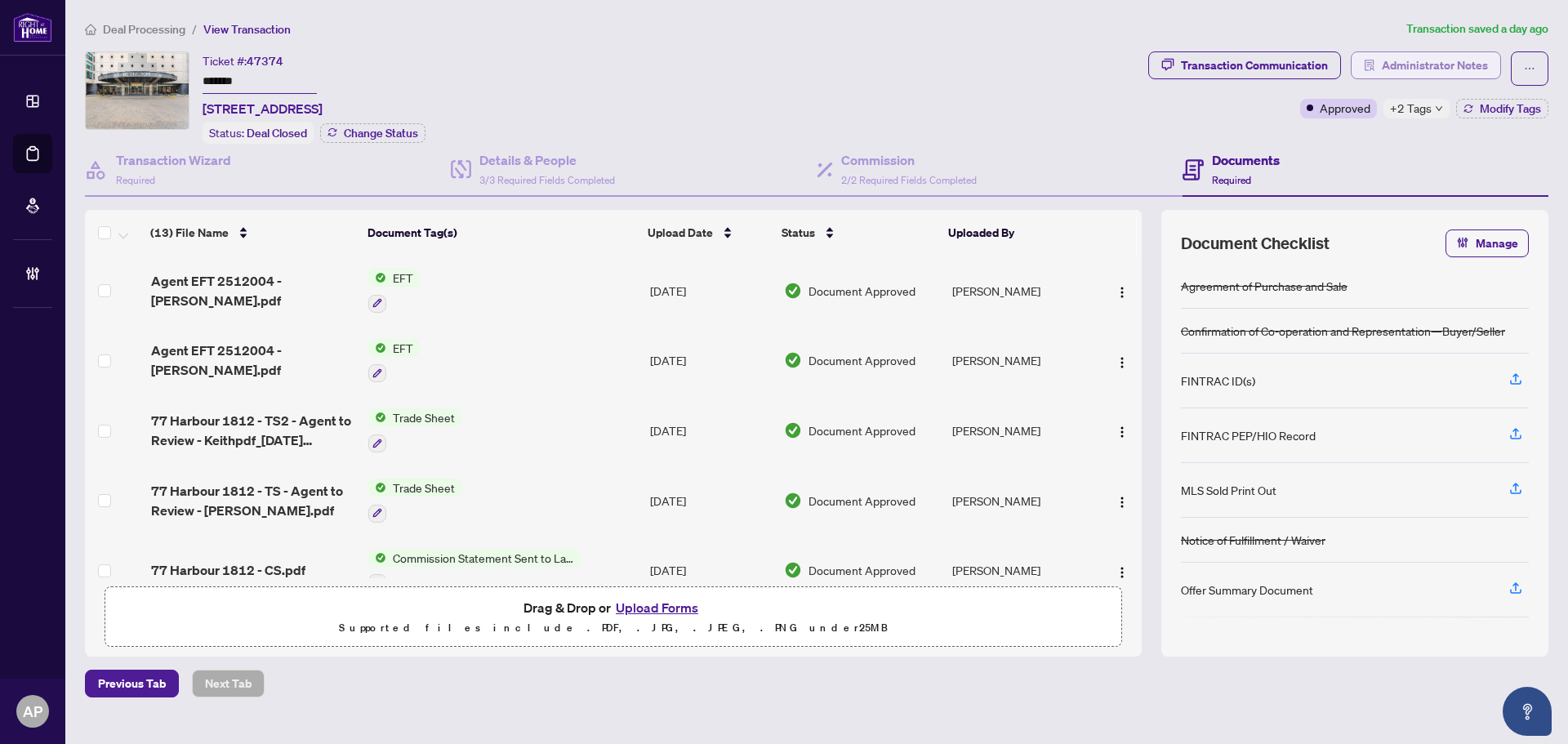
click at [1414, 72] on span "Administrator Notes" at bounding box center [1434, 65] width 106 height 26
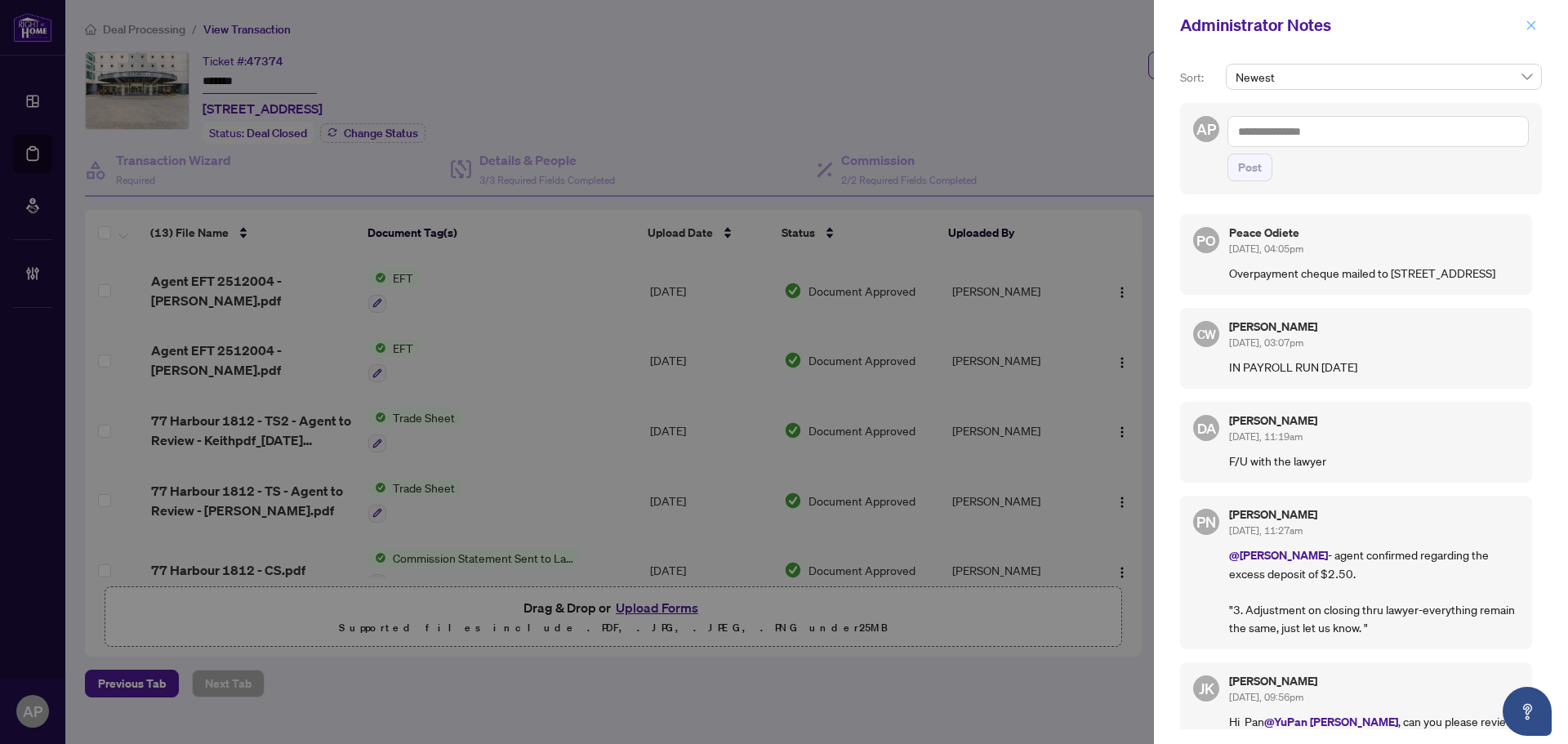
click at [1540, 25] on button "button" at bounding box center [1531, 26] width 21 height 20
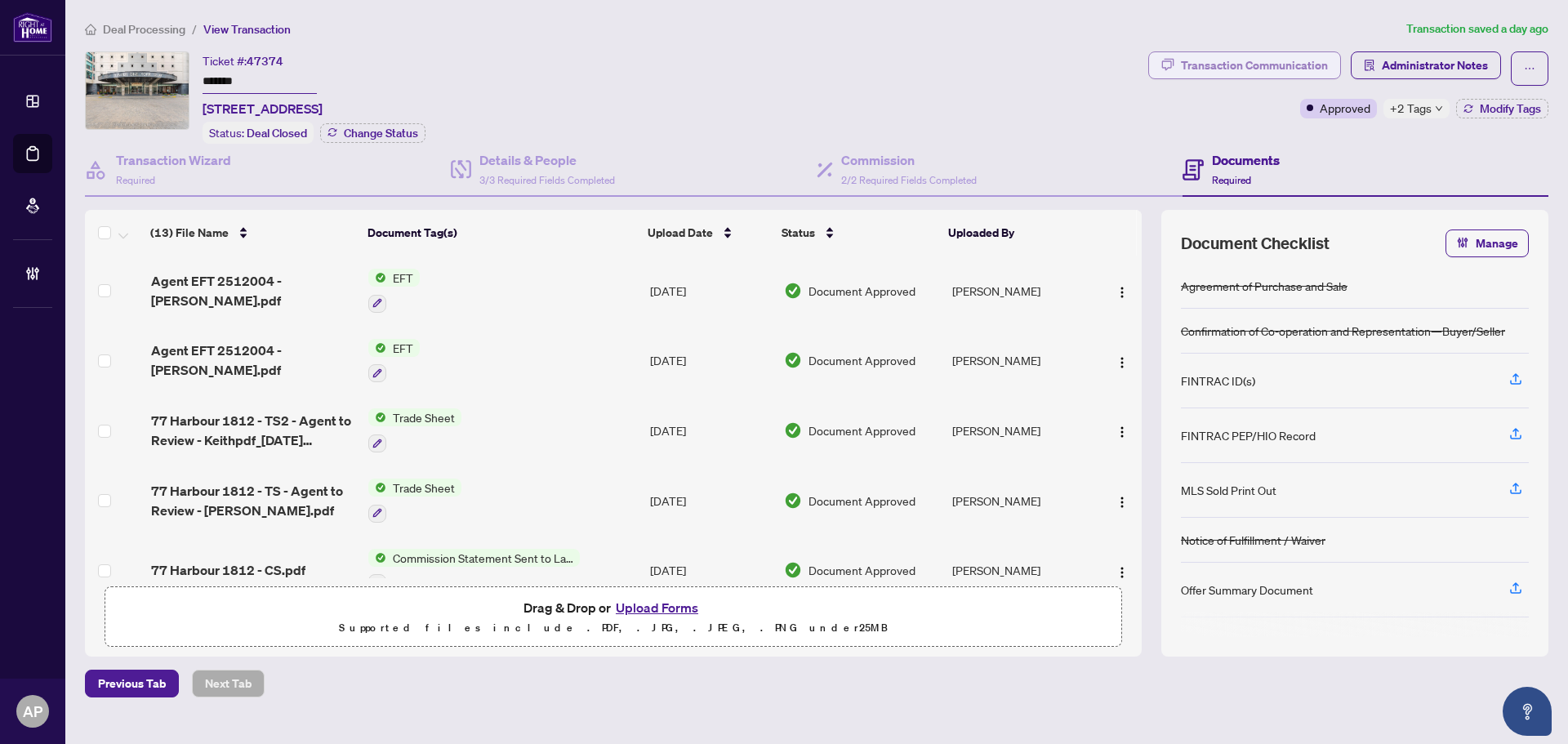
click at [1227, 67] on div "Transaction Communication" at bounding box center [1254, 65] width 147 height 26
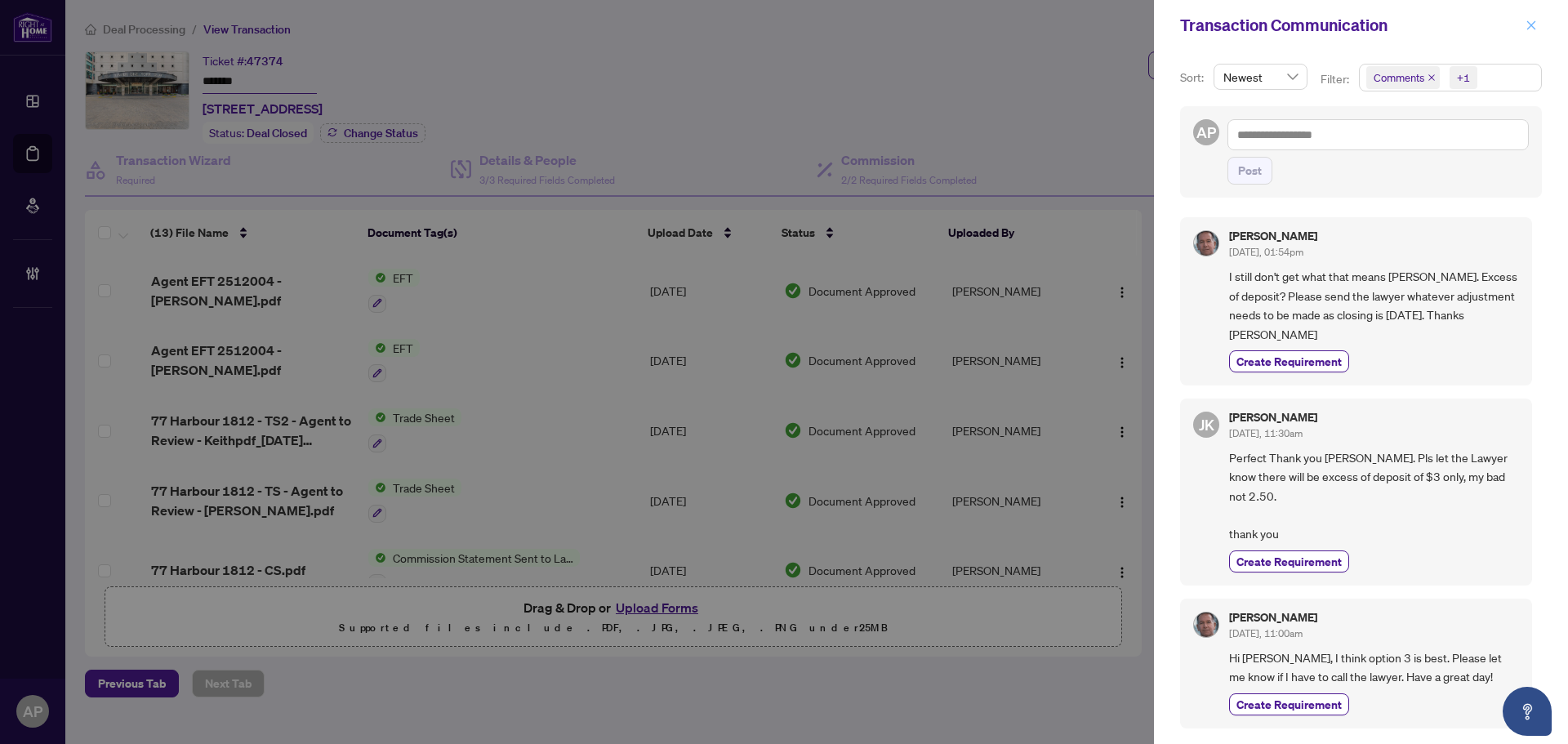
click at [1536, 27] on icon "close" at bounding box center [1531, 26] width 12 height 12
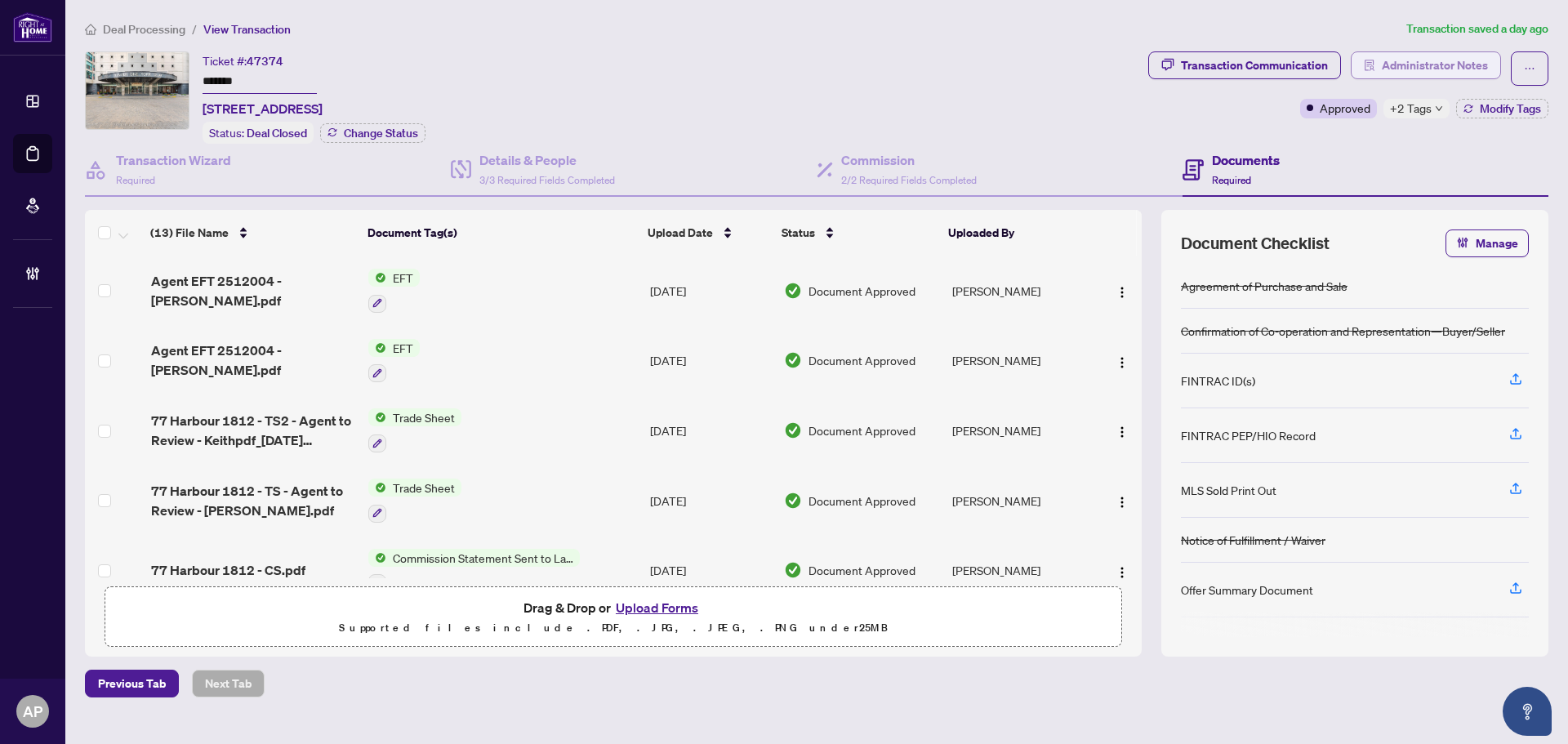
click at [1437, 68] on span "Administrator Notes" at bounding box center [1434, 65] width 106 height 26
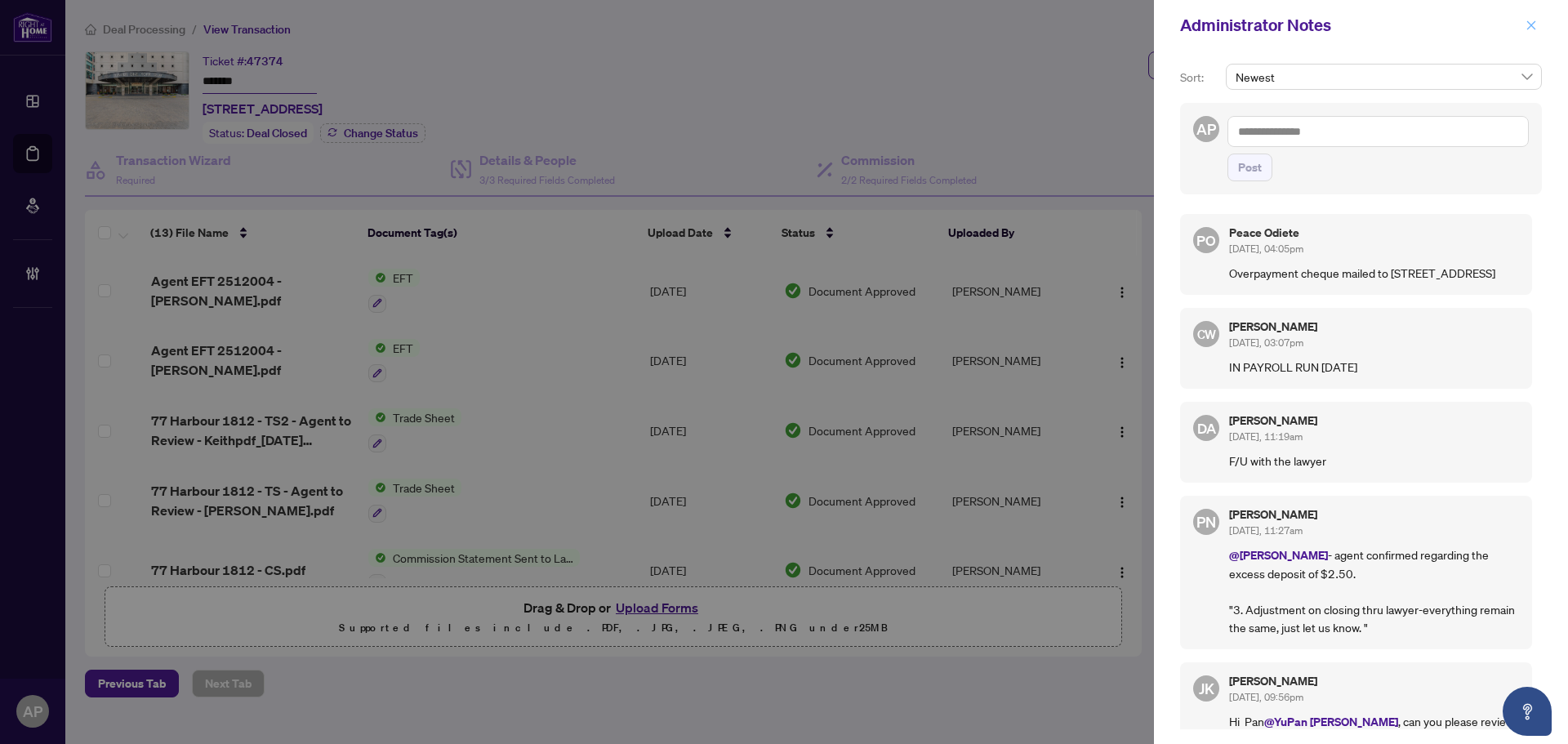
click at [1531, 29] on icon "close" at bounding box center [1531, 26] width 12 height 12
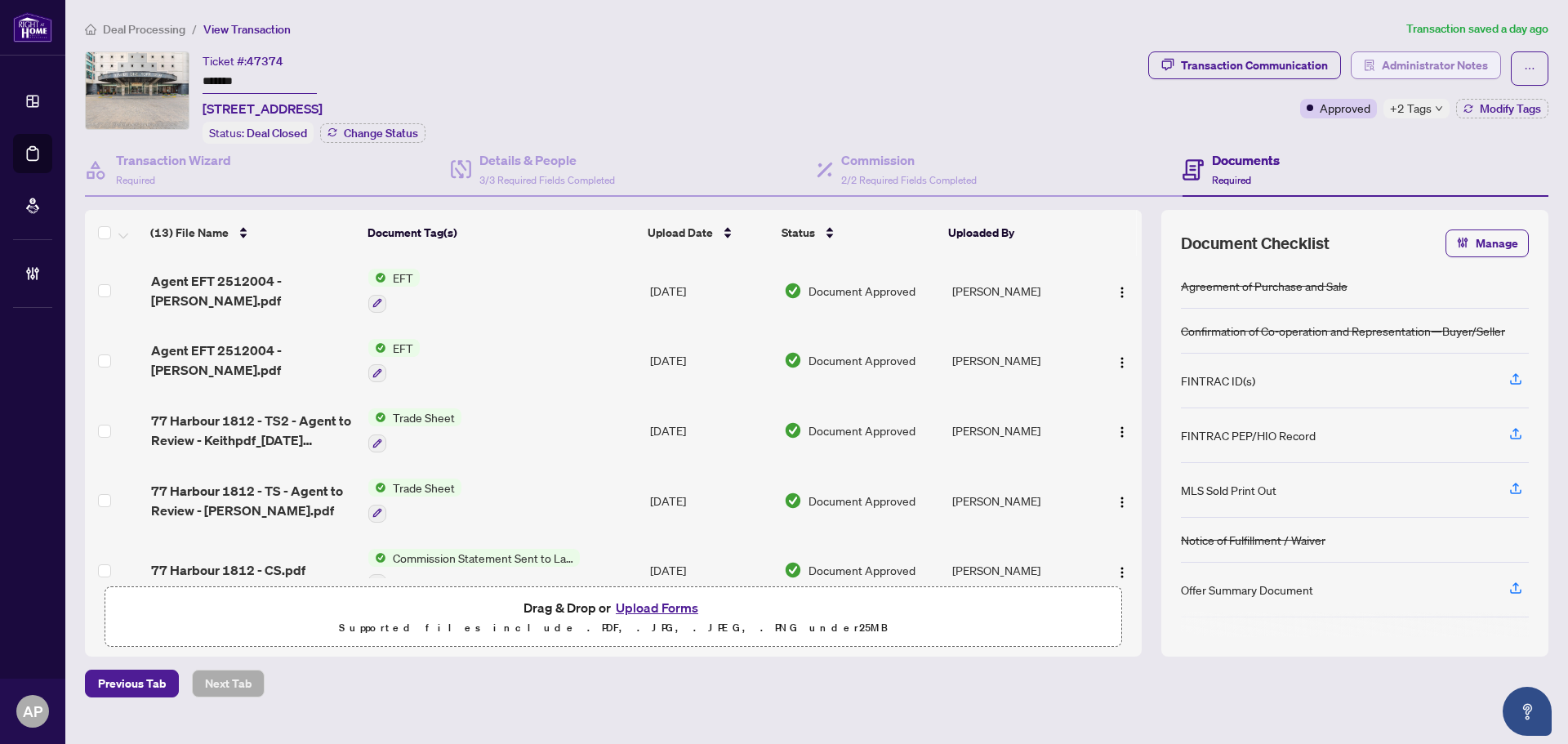
click at [1416, 71] on span "Administrator Notes" at bounding box center [1434, 65] width 106 height 26
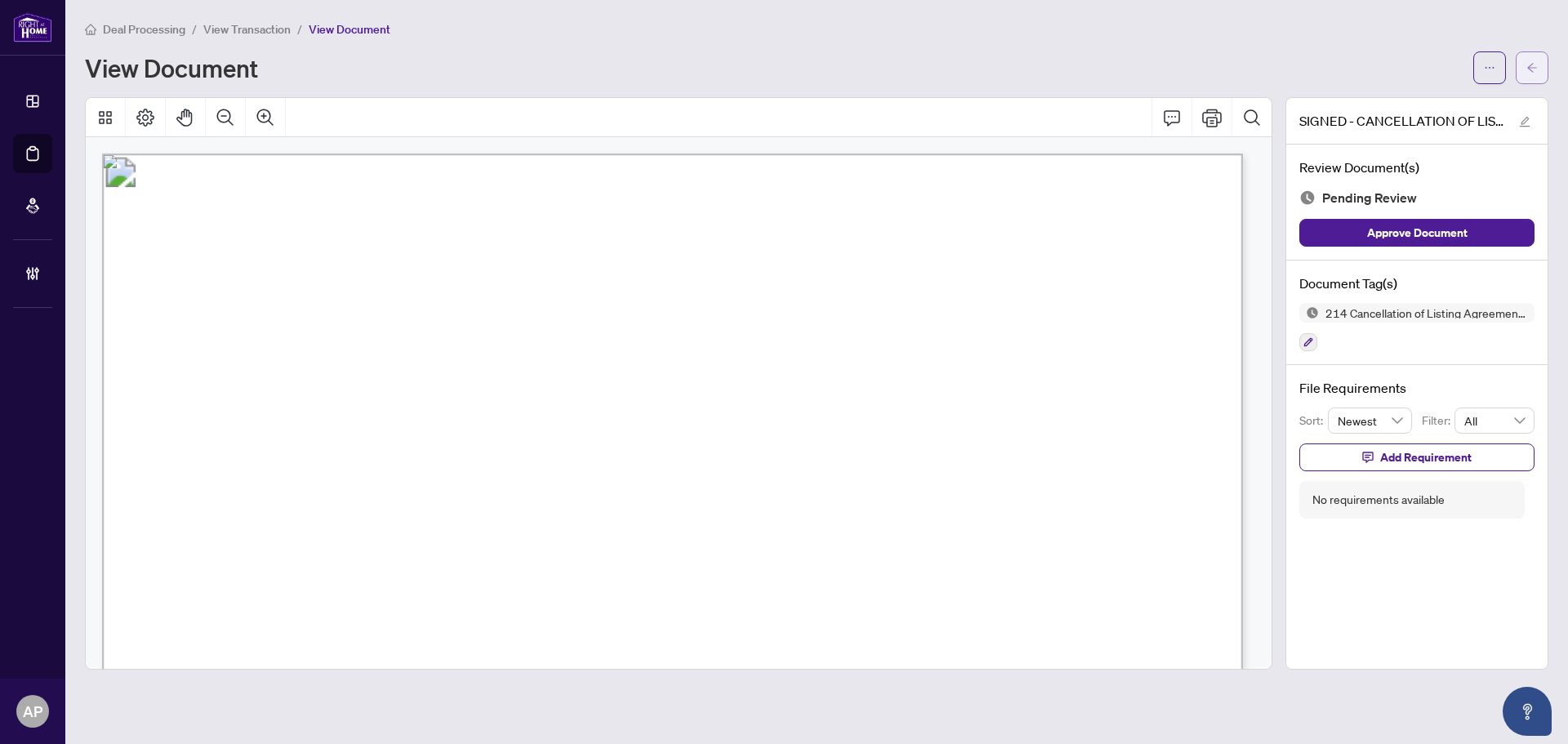
click at [1531, 67] on icon "arrow-left" at bounding box center [1532, 67] width 12 height 12
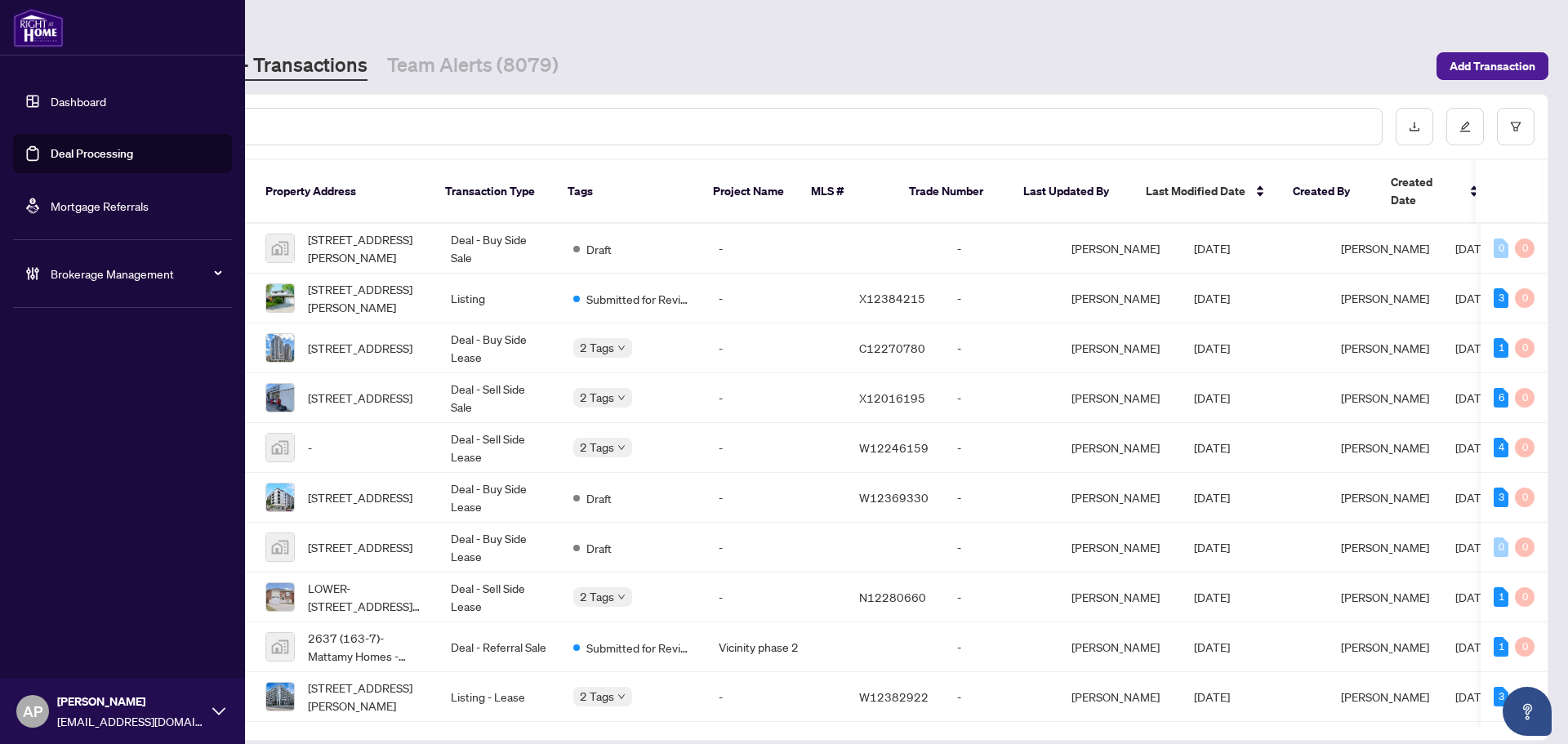
click at [51, 107] on link "Dashboard" at bounding box center [78, 102] width 56 height 15
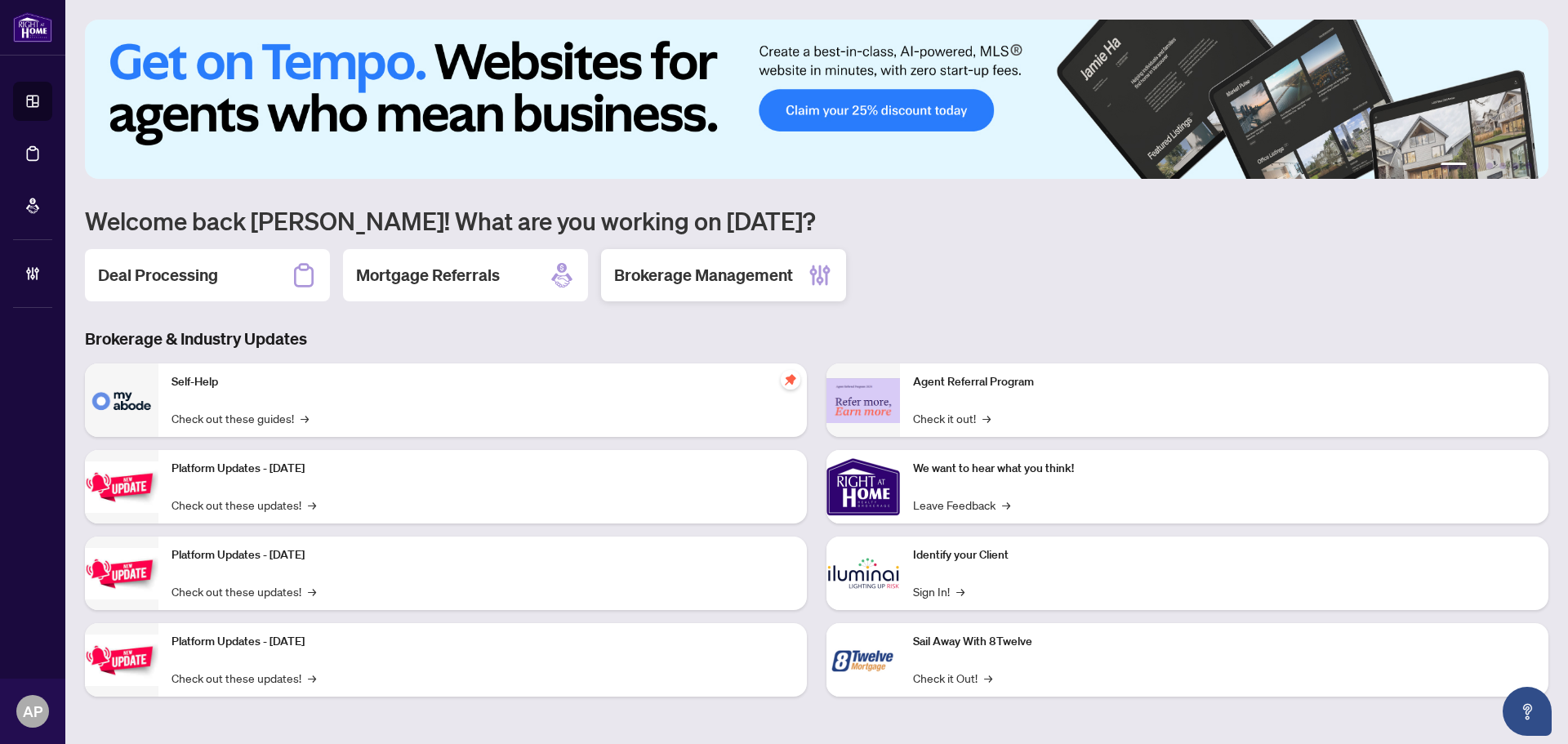
click at [730, 281] on h2 "Brokerage Management" at bounding box center [703, 275] width 179 height 22
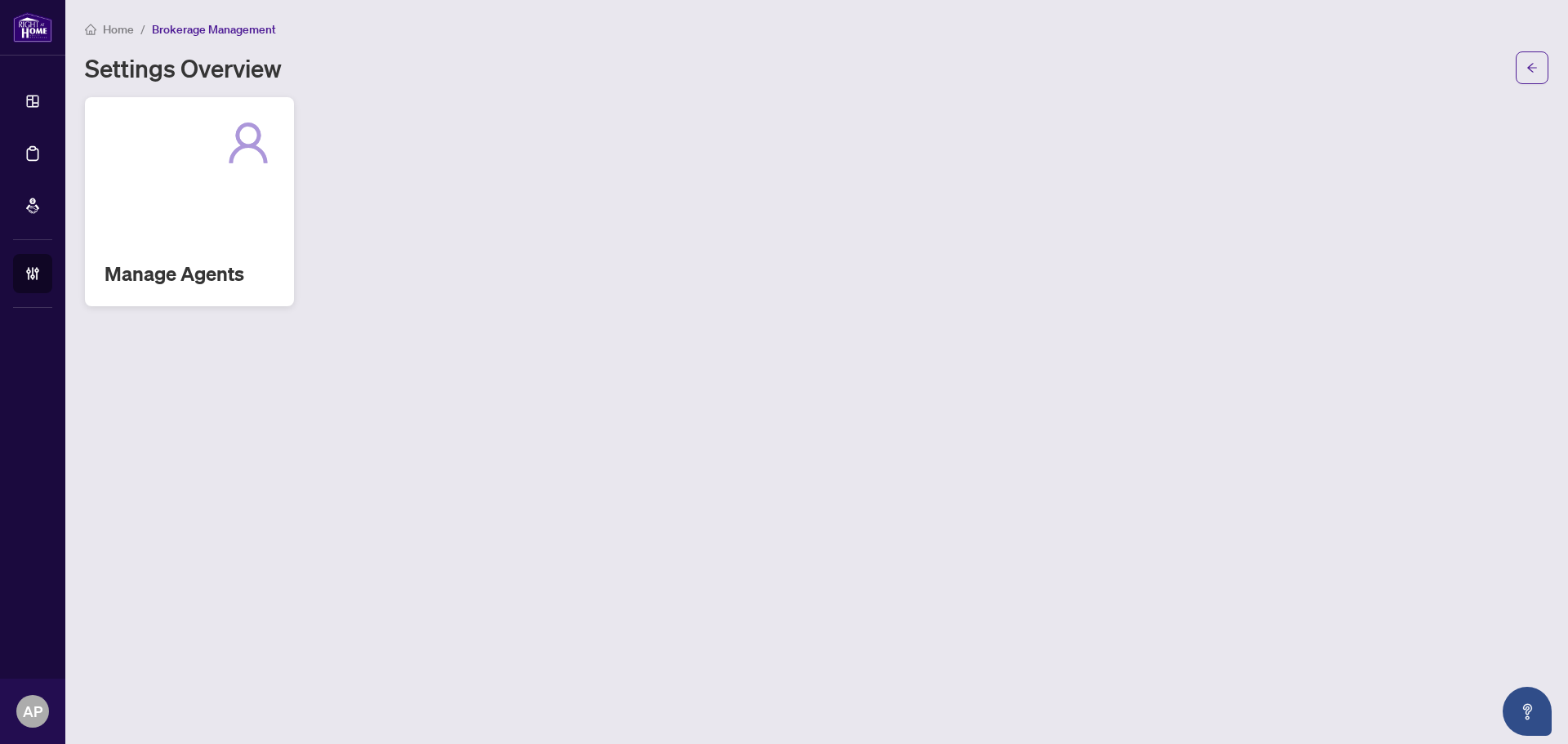
click at [126, 256] on div "Manage Agents" at bounding box center [189, 202] width 209 height 209
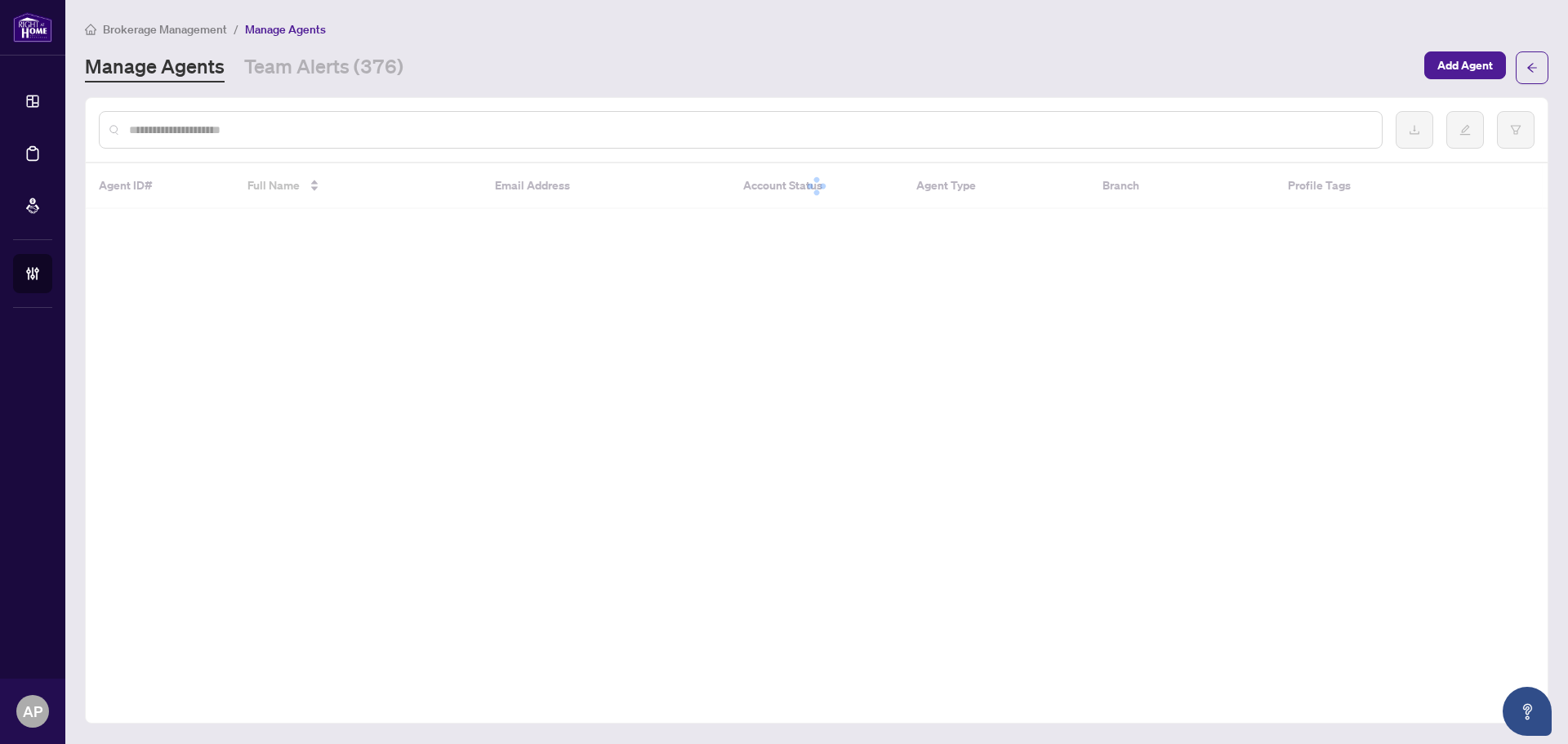
click at [717, 131] on input "text" at bounding box center [749, 130] width 1240 height 18
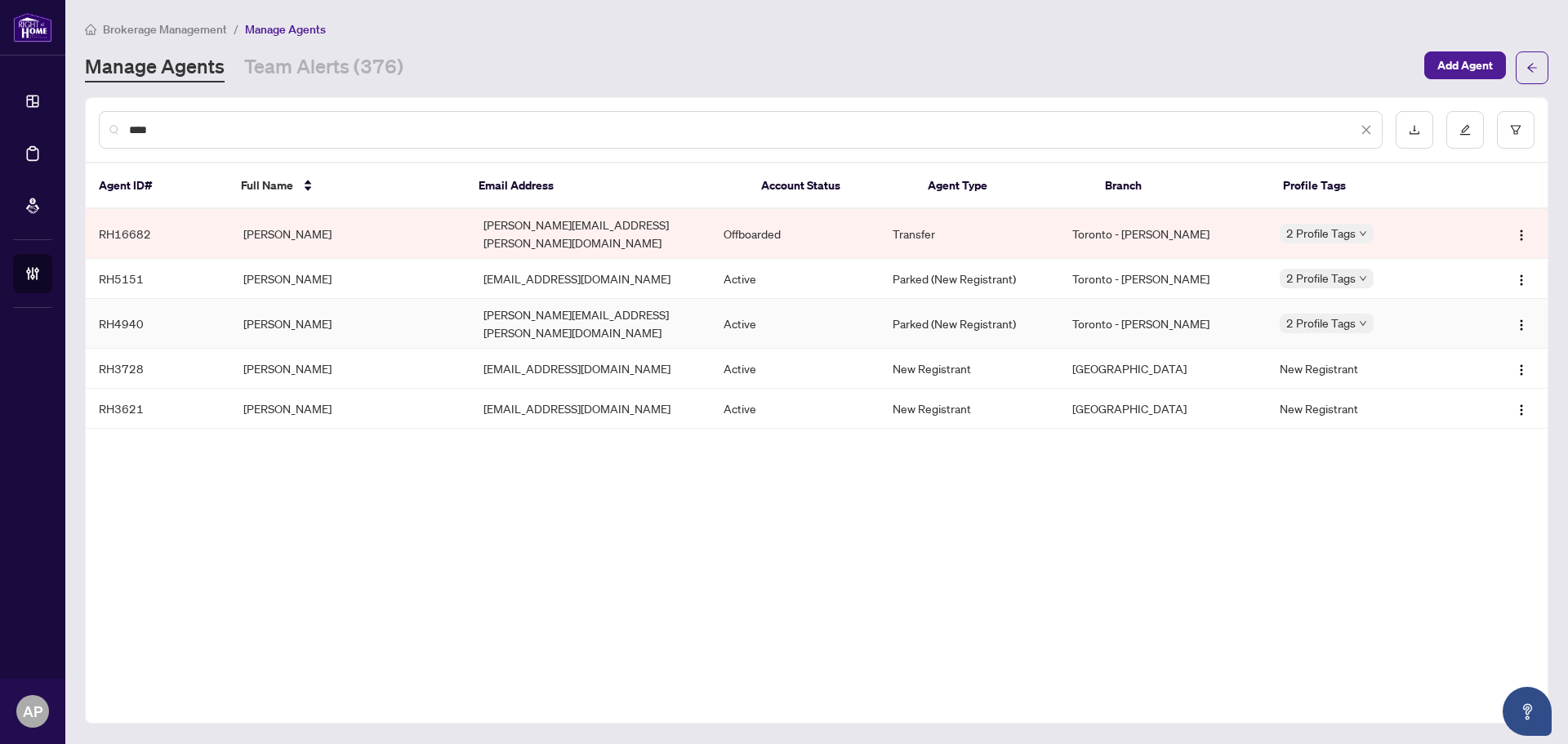
type input "****"
click at [297, 311] on td "Nadia Mazo" at bounding box center [350, 324] width 240 height 50
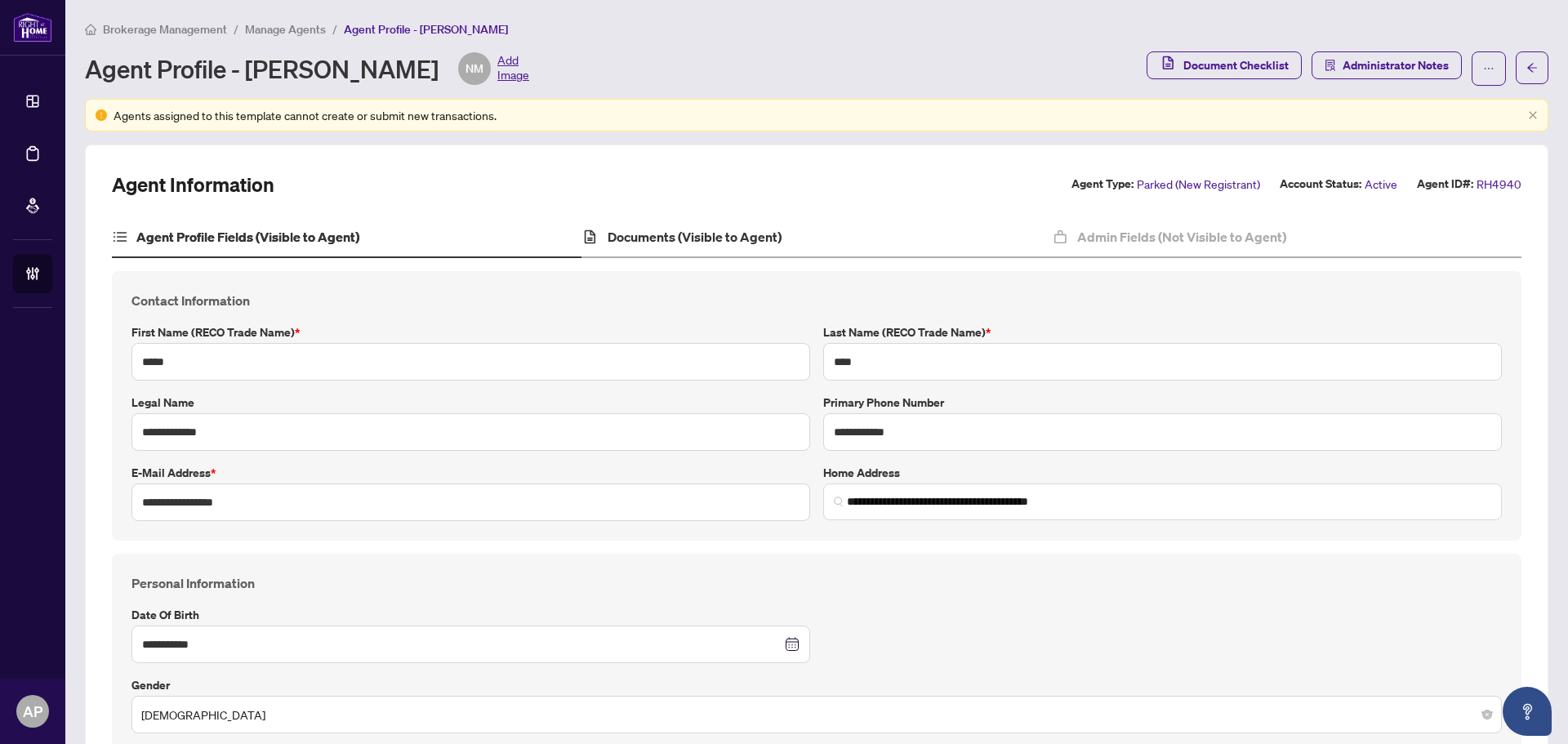
click at [663, 222] on div "Documents (Visible to Agent)" at bounding box center [816, 237] width 470 height 41
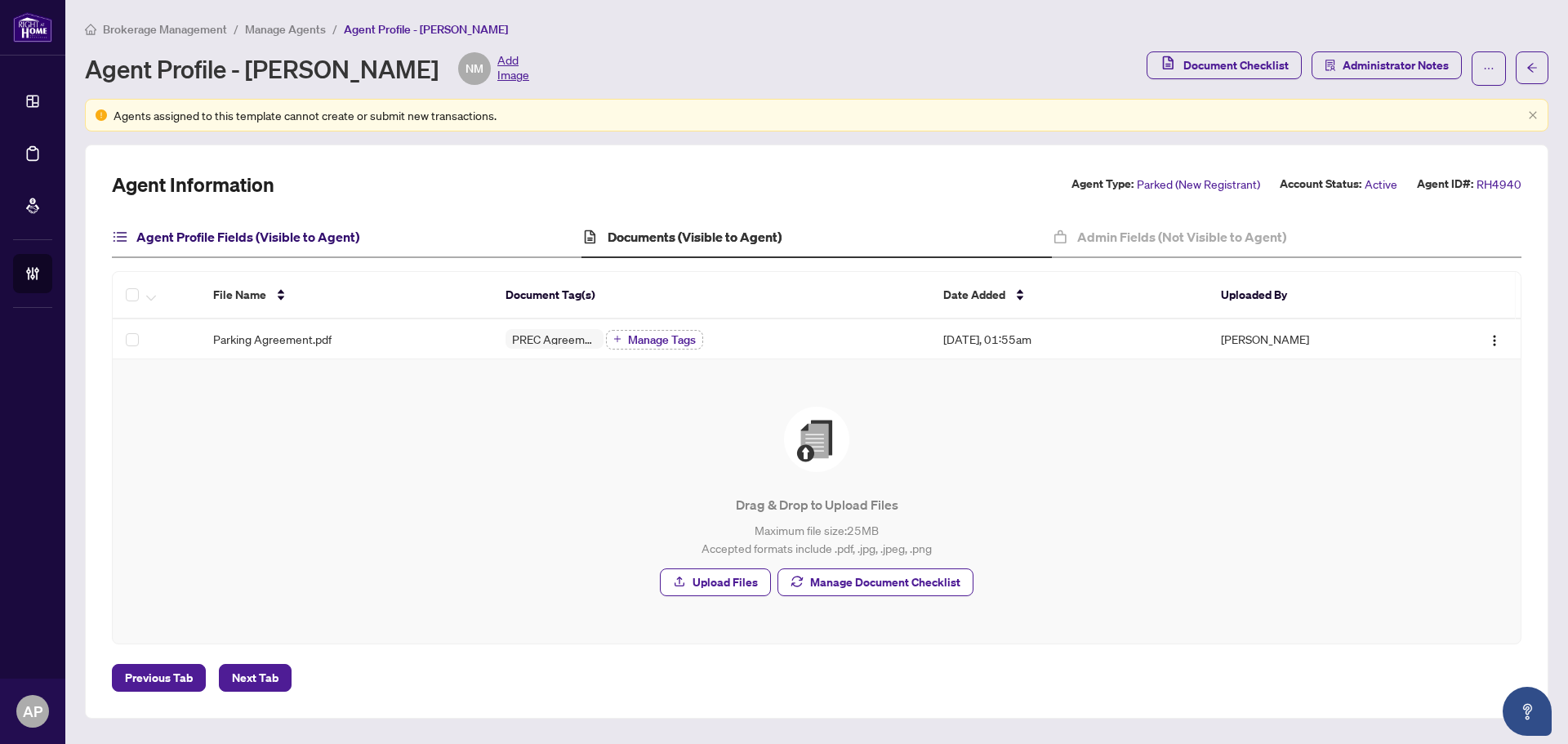
click at [356, 233] on h4 "Agent Profile Fields (Visible to Agent)" at bounding box center [248, 237] width 223 height 20
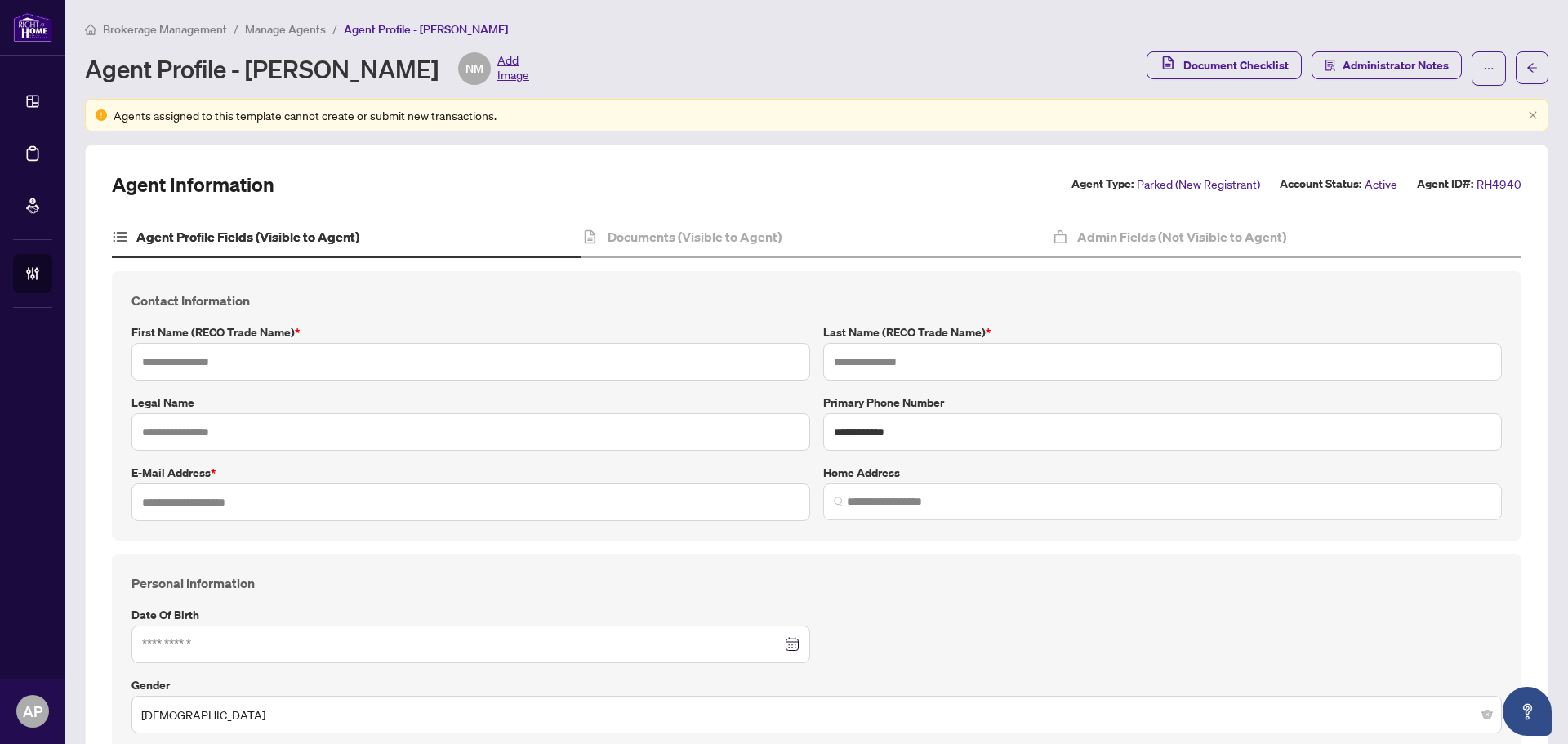
type input "*****"
type input "****"
type input "**********"
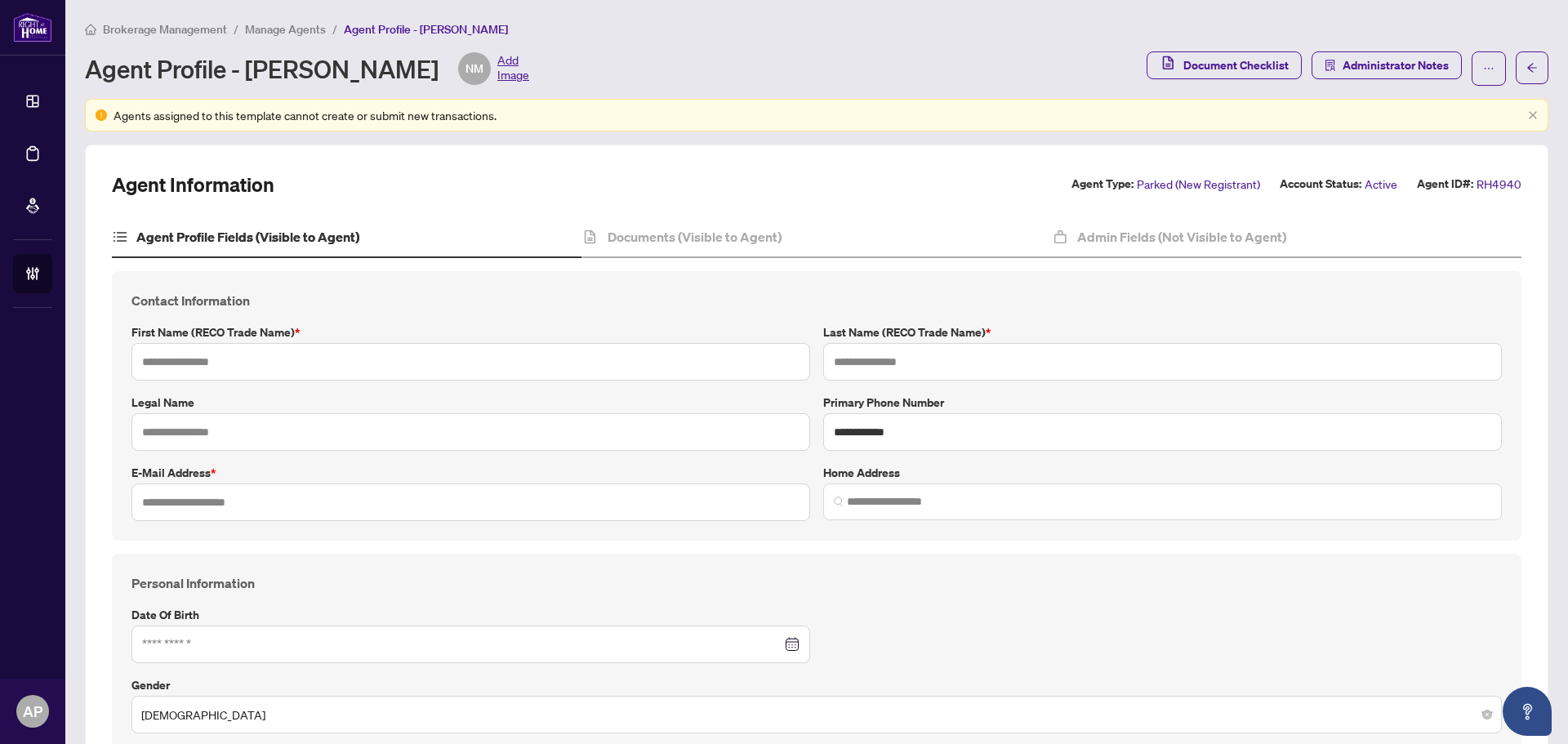
type input "*********"
type input "*"
type input "*******"
type input "**********"
type input "****"
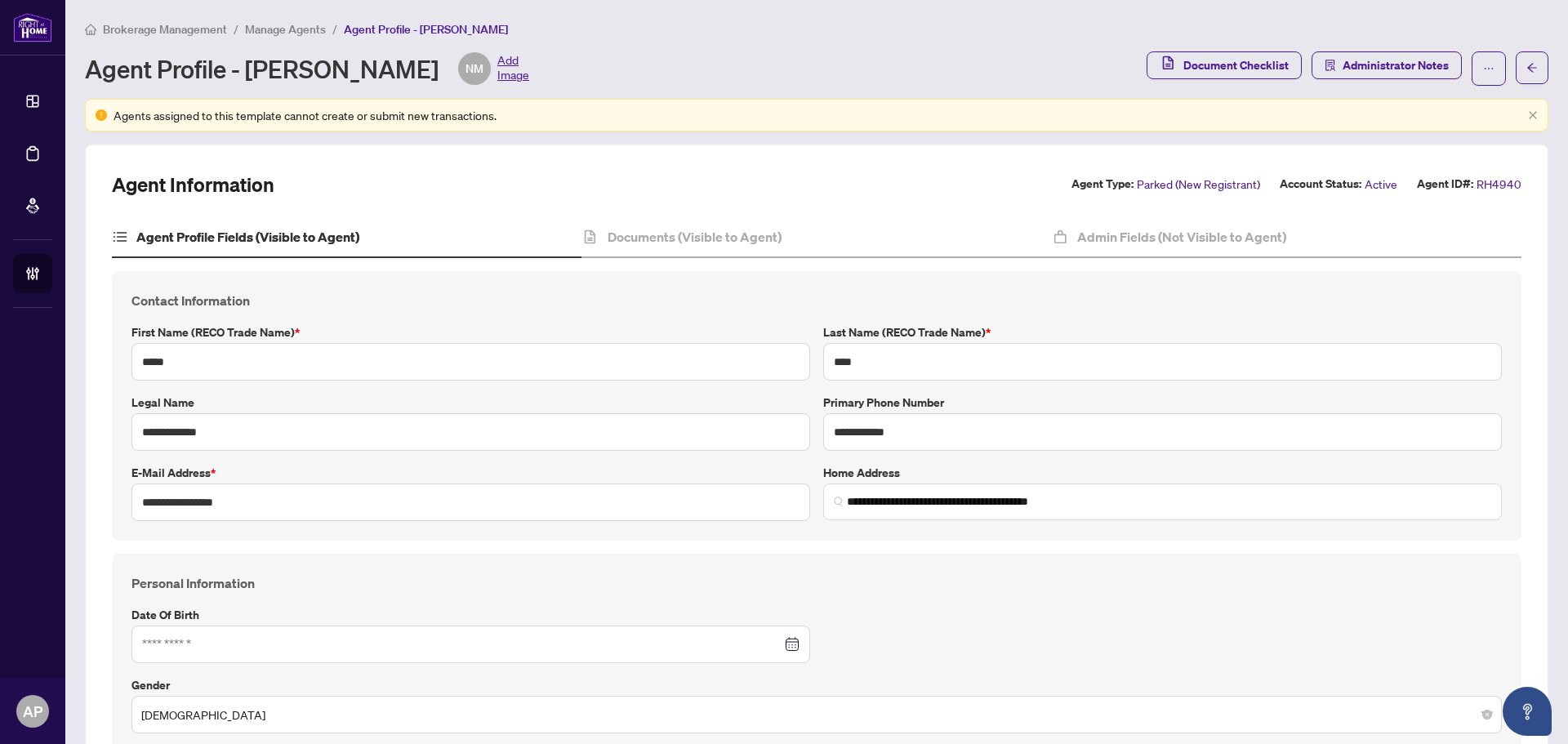
type input "**********"
click at [743, 237] on h4 "Documents (Visible to Agent)" at bounding box center [694, 237] width 174 height 20
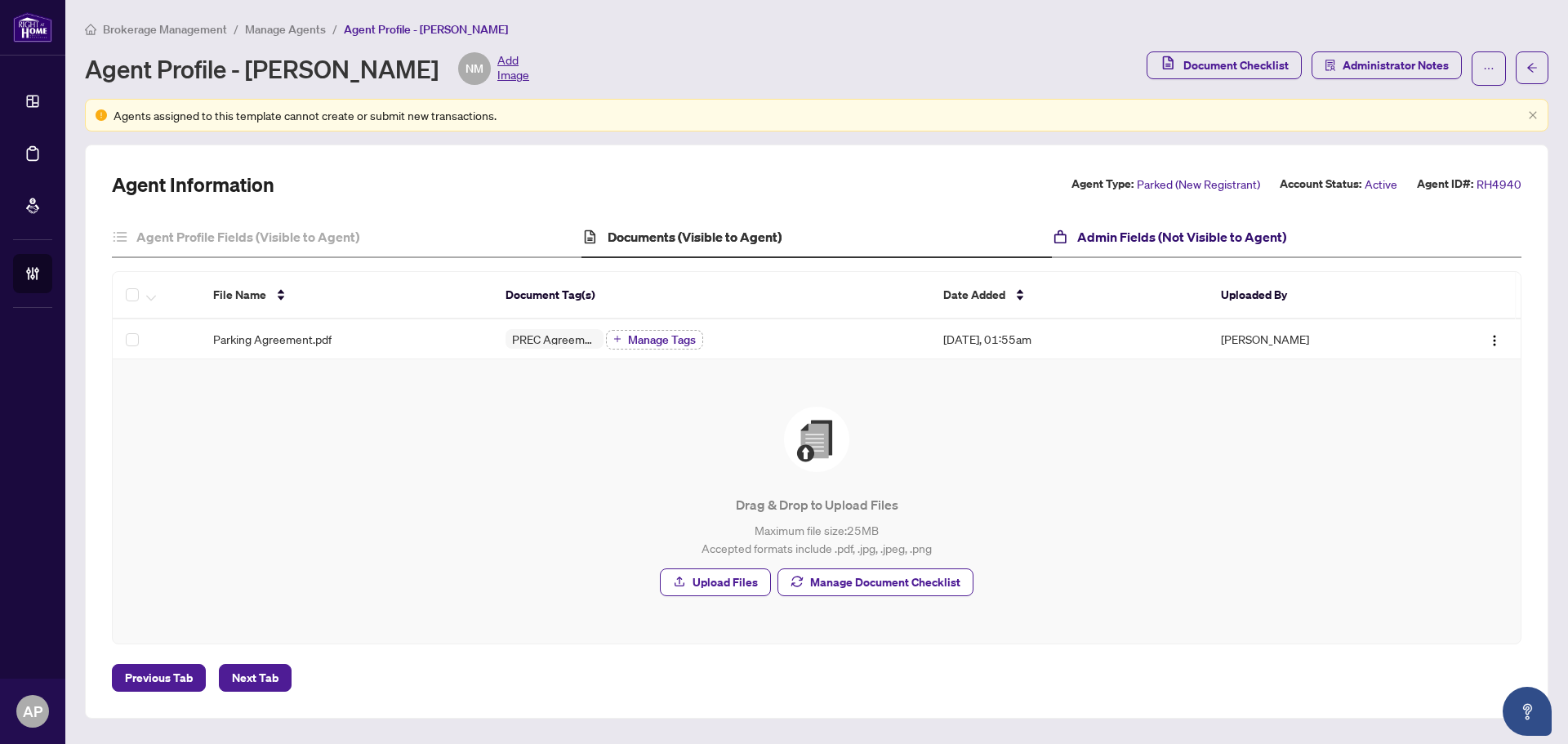
click at [1186, 232] on h4 "Admin Fields (Not Visible to Agent)" at bounding box center [1181, 237] width 209 height 20
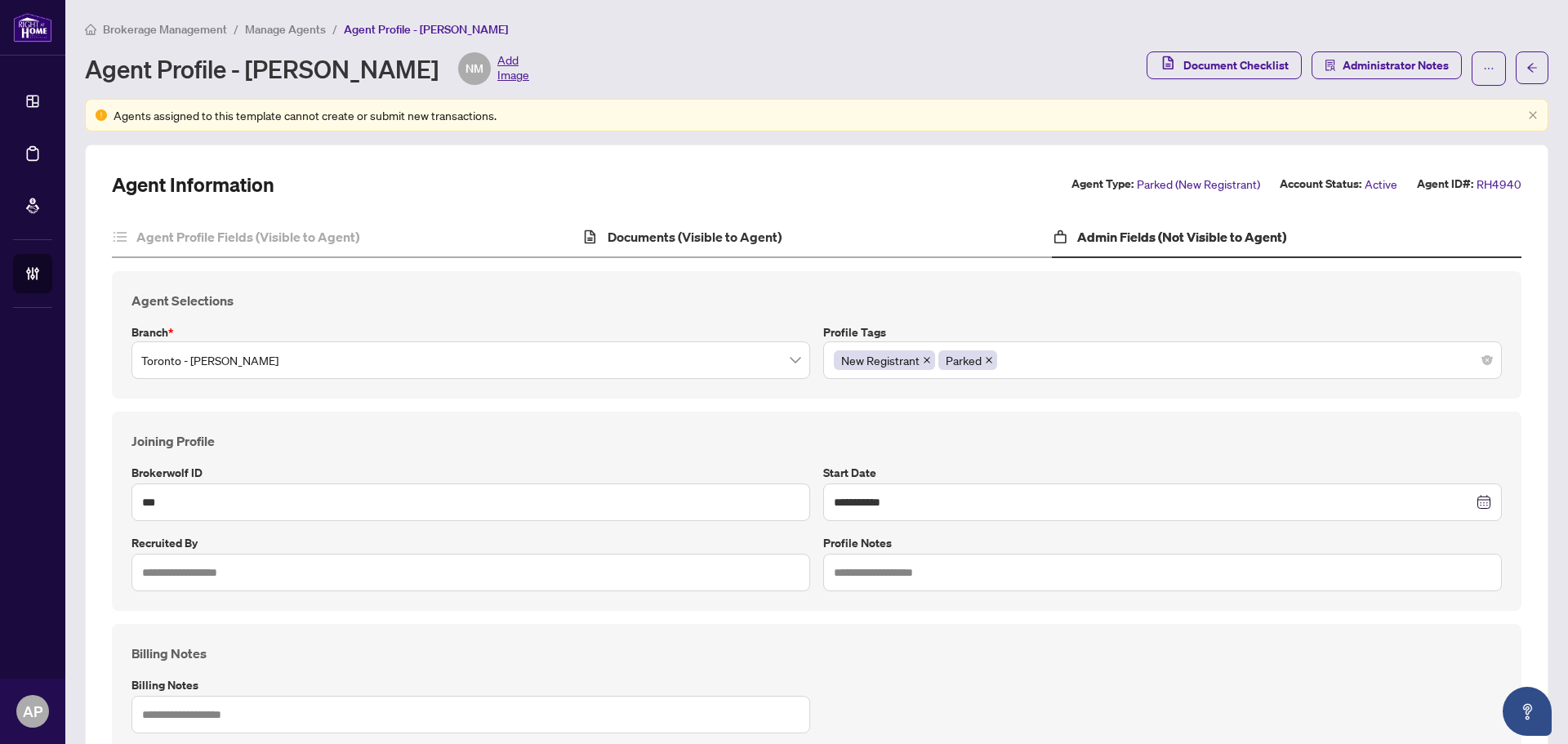
click at [757, 253] on div "Documents (Visible to Agent)" at bounding box center [816, 237] width 470 height 41
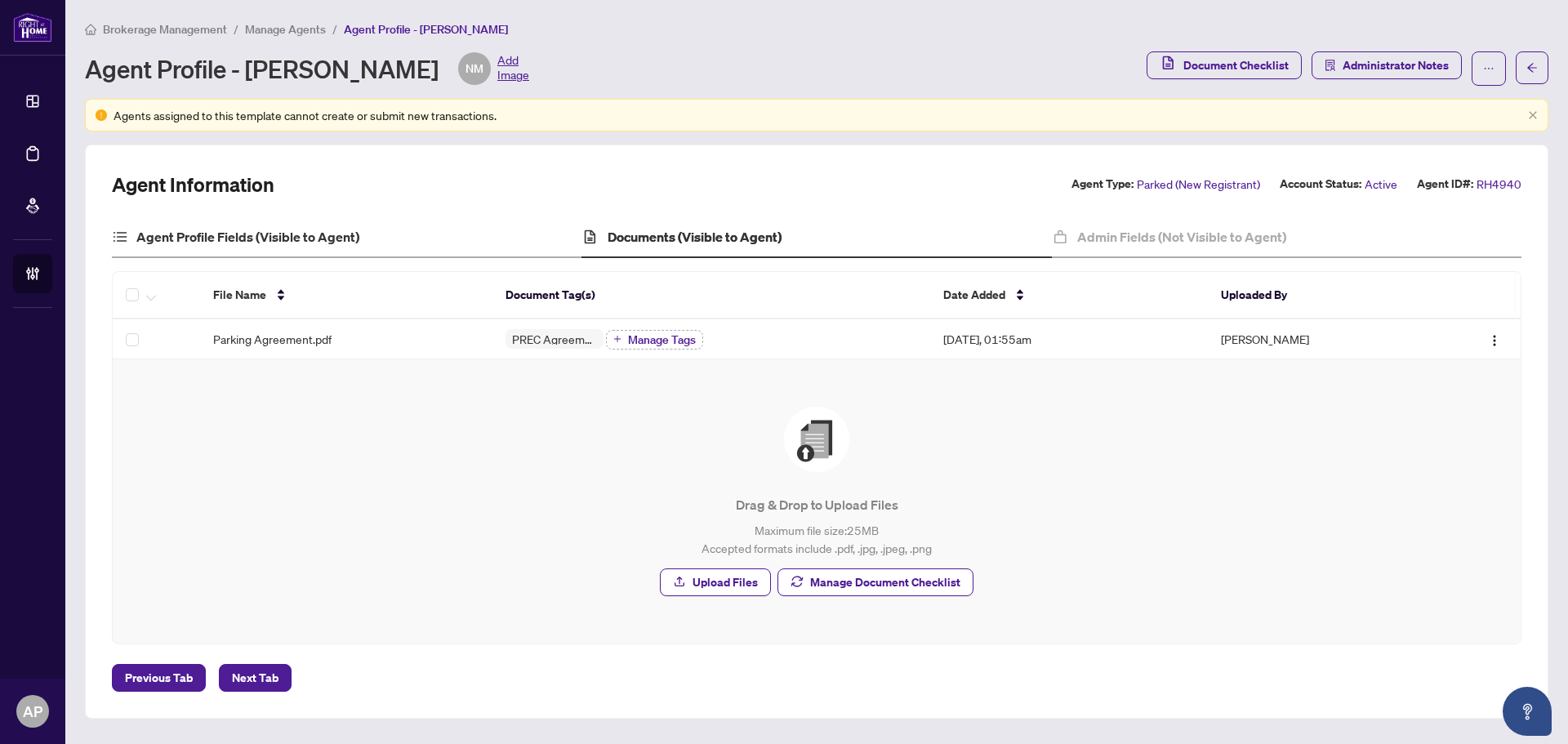
click at [349, 225] on div "Agent Profile Fields (Visible to Agent)" at bounding box center [347, 237] width 470 height 41
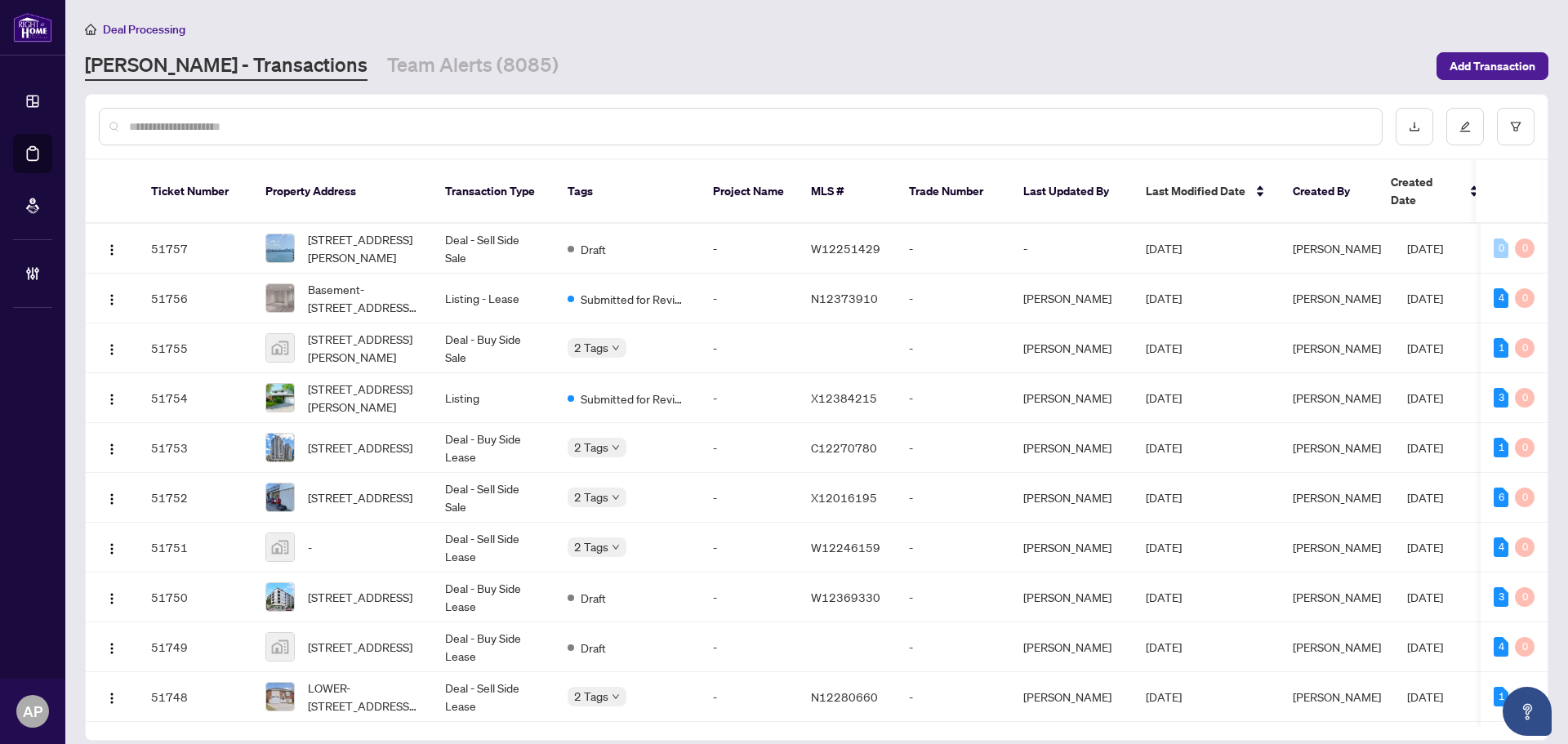
click at [304, 120] on input "text" at bounding box center [749, 127] width 1240 height 18
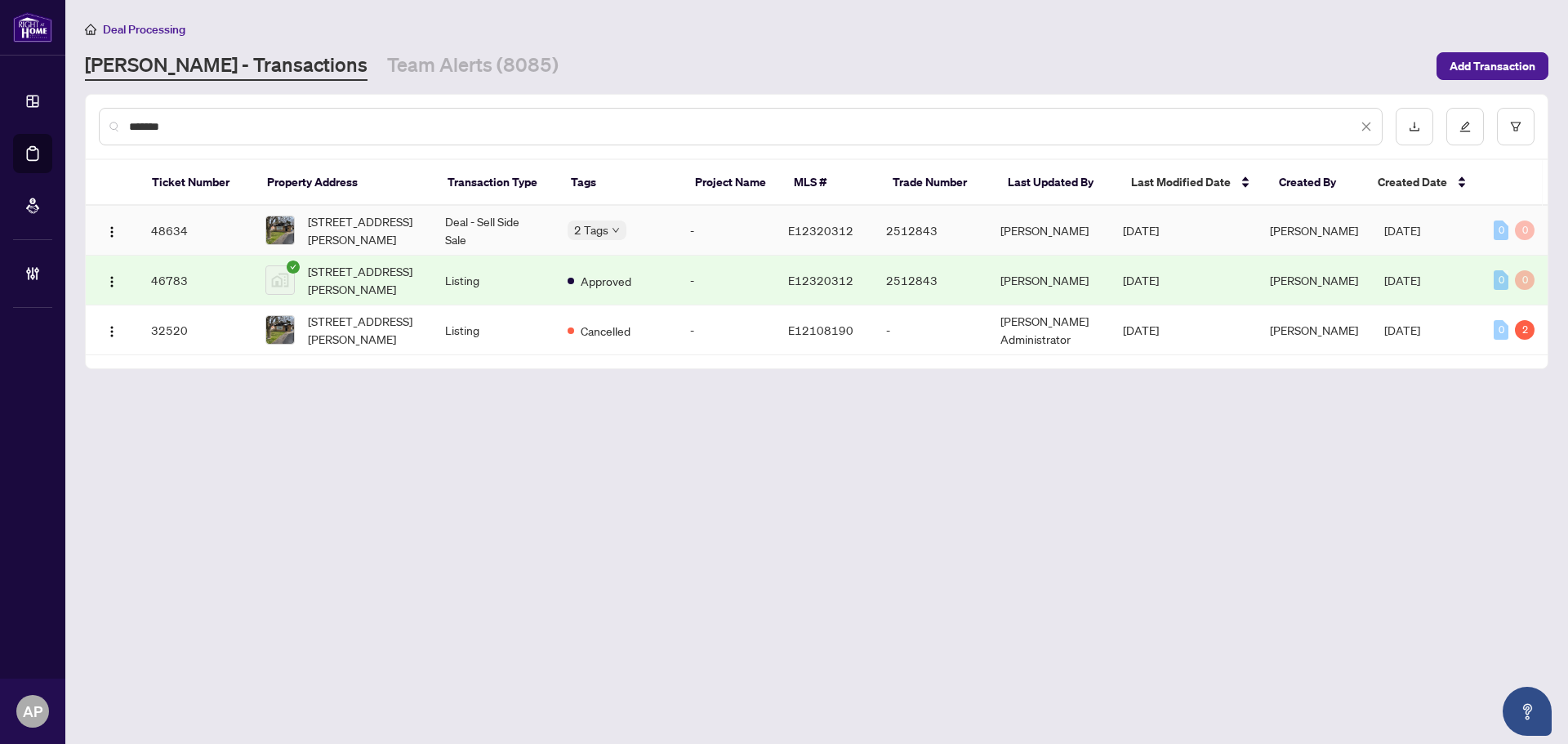
type input "*******"
click at [482, 217] on td "Deal - Sell Side Sale" at bounding box center [492, 231] width 122 height 50
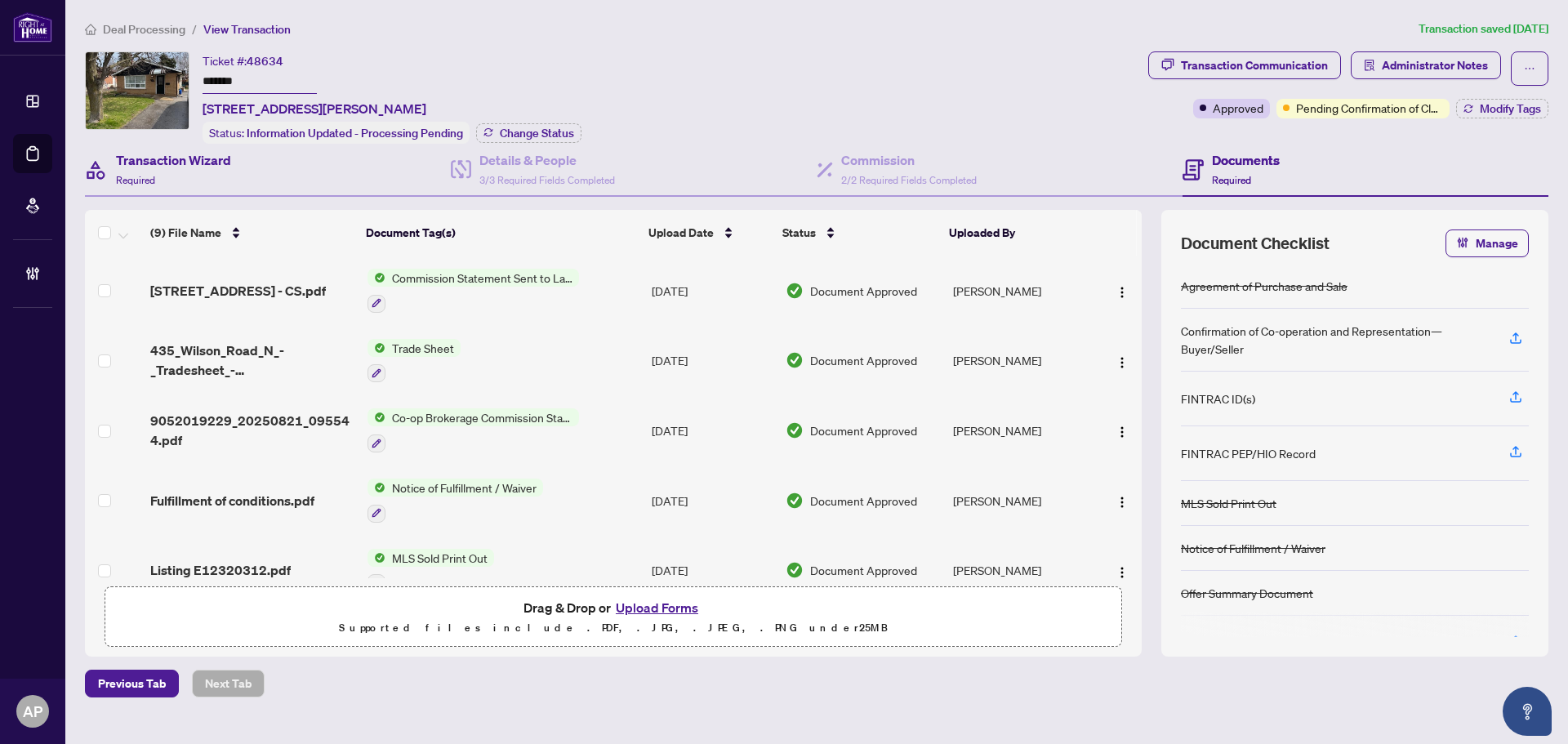
click at [271, 165] on div "Transaction Wizard Required" at bounding box center [267, 170] width 366 height 53
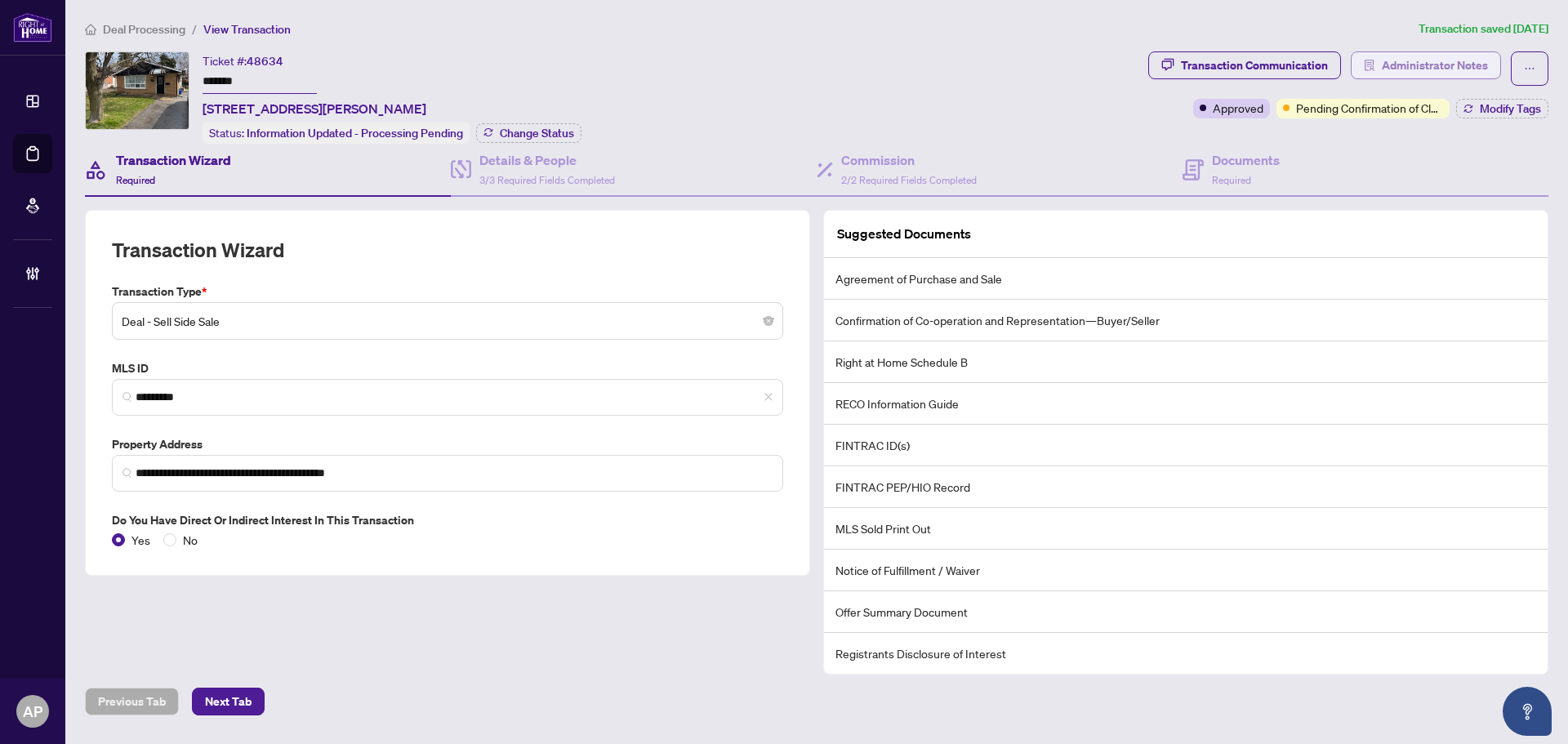
click at [1418, 70] on span "Administrator Notes" at bounding box center [1434, 65] width 106 height 26
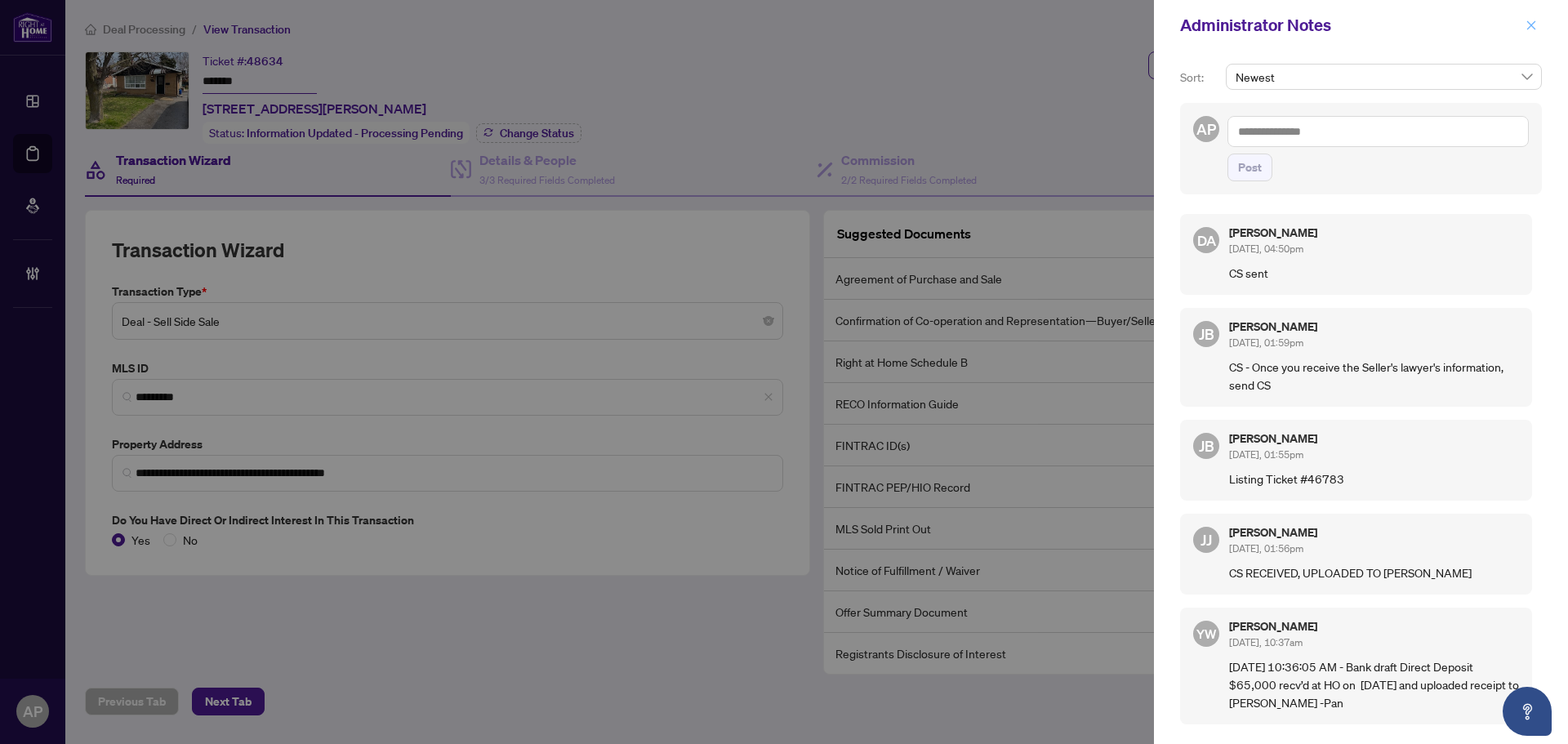
click at [1532, 21] on icon "close" at bounding box center [1531, 26] width 12 height 12
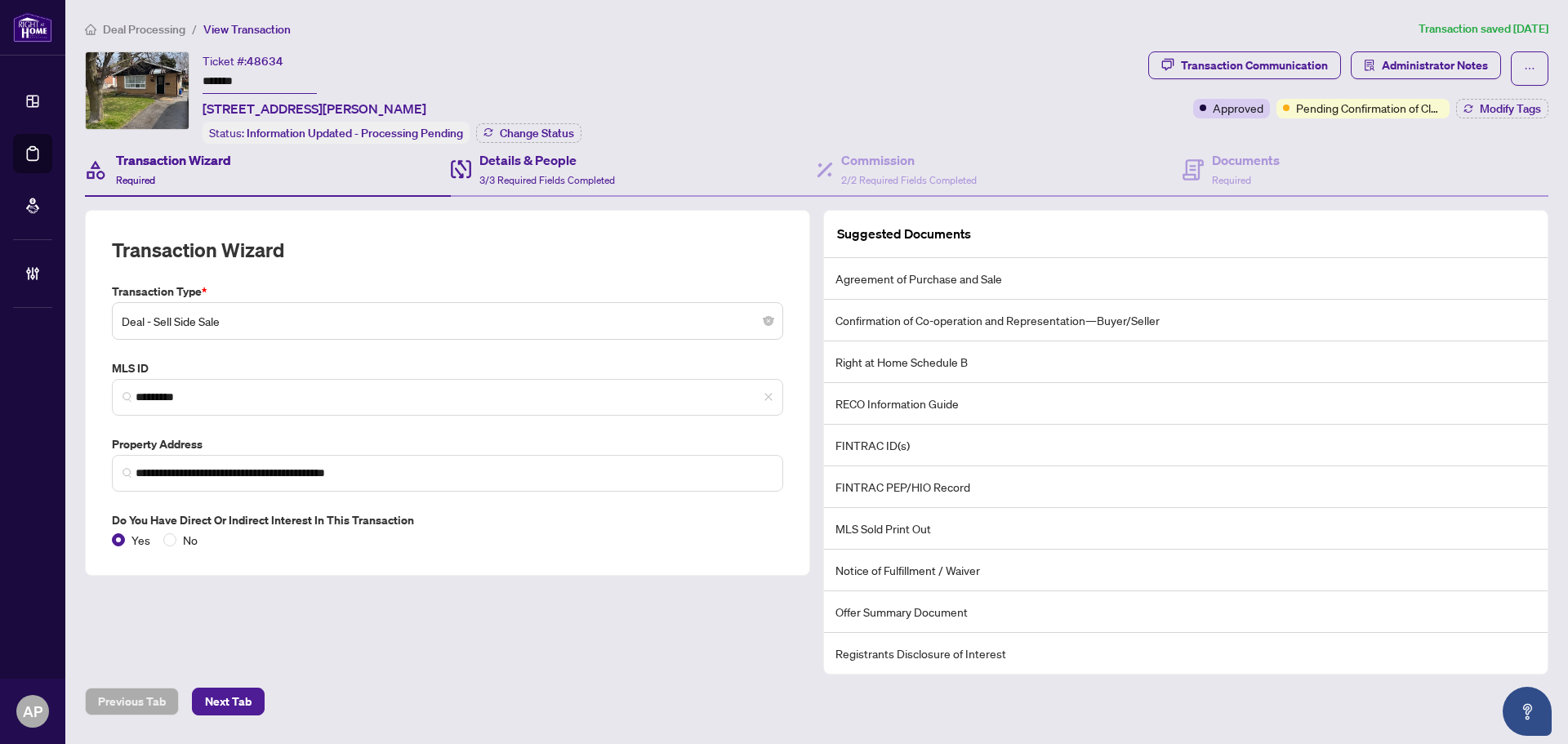
drag, startPoint x: 640, startPoint y: 172, endPoint x: 724, endPoint y: 172, distance: 84.0
click at [641, 172] on div "Details & People 3/3 Required Fields Completed" at bounding box center [633, 170] width 366 height 53
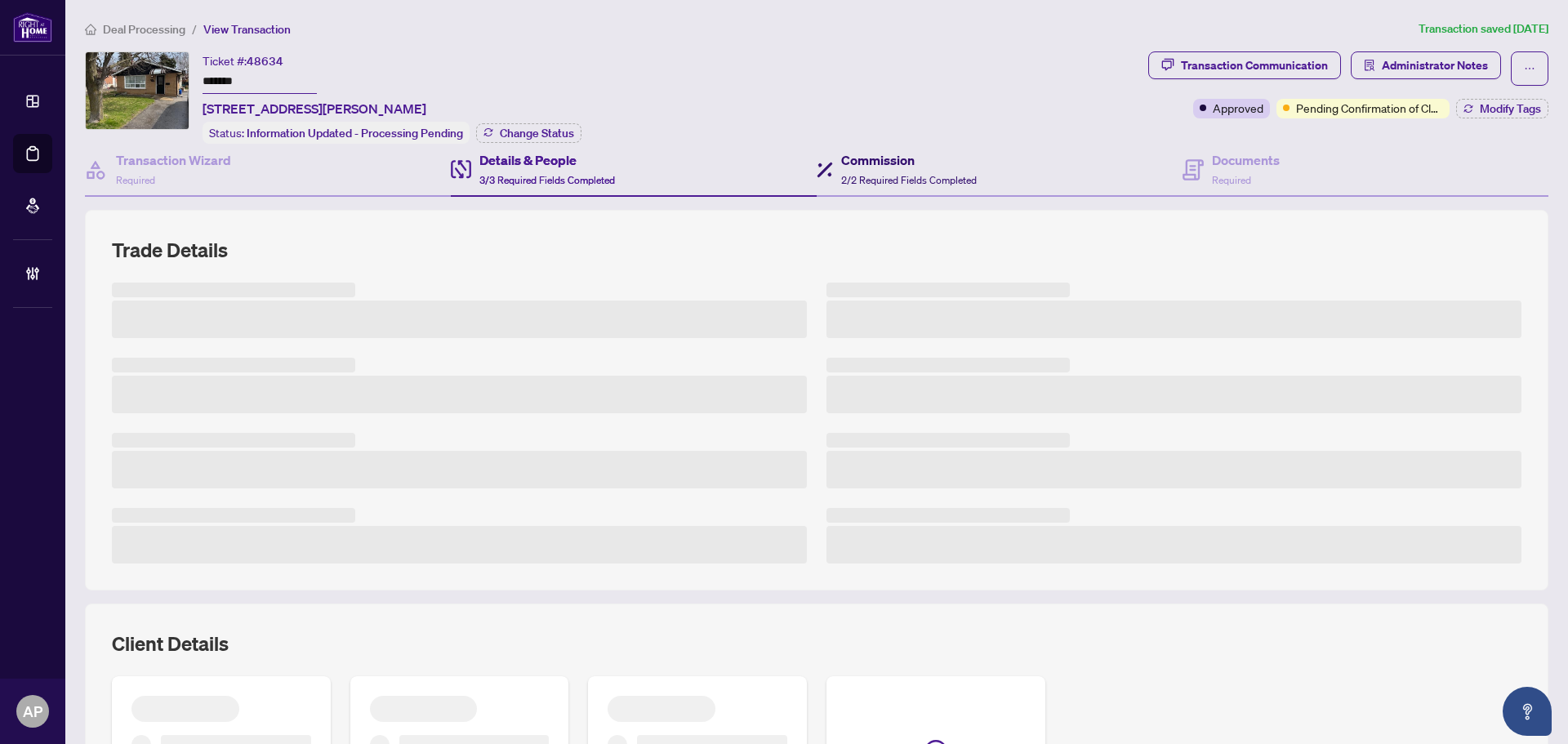
click at [871, 174] on span "2/2 Required Fields Completed" at bounding box center [909, 180] width 136 height 12
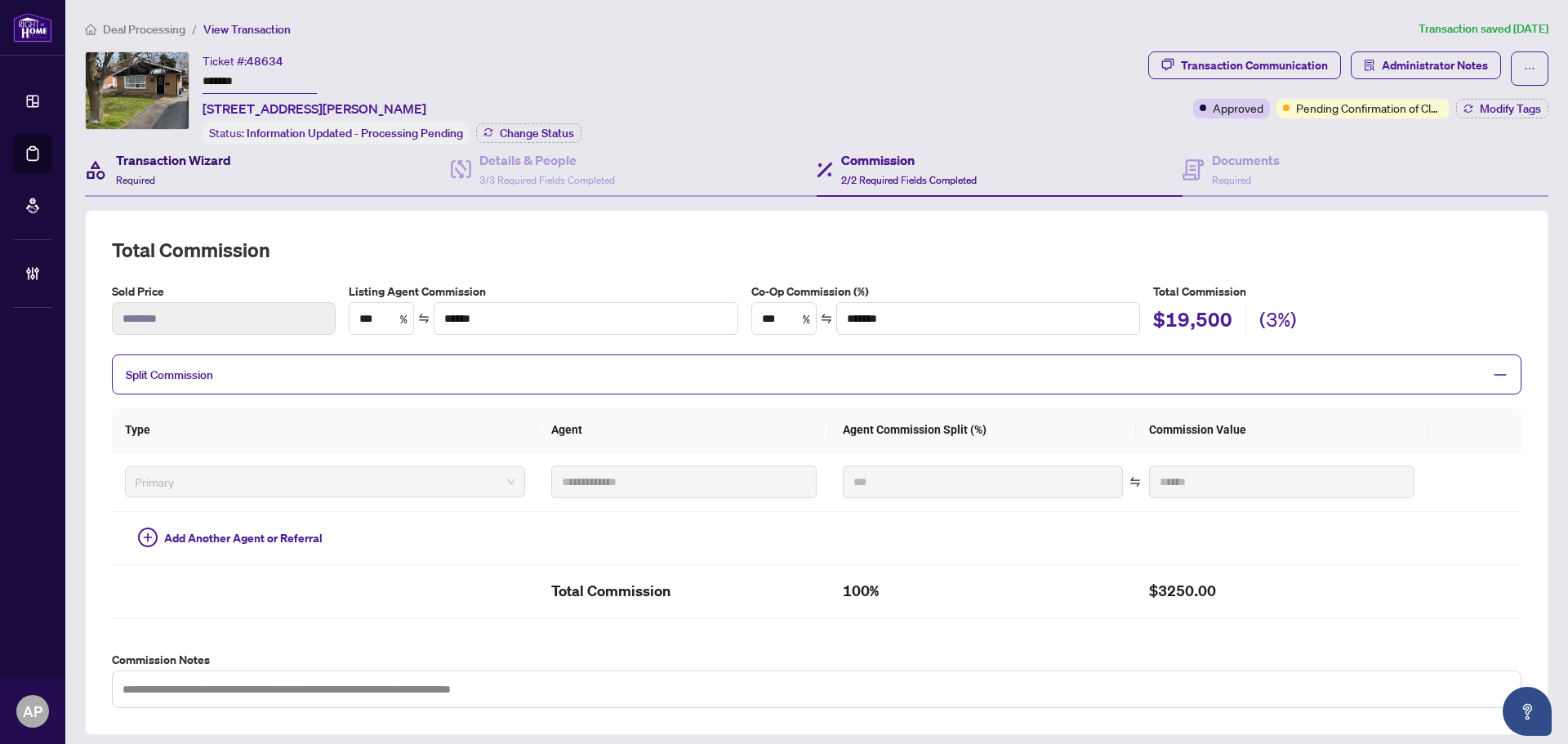
drag, startPoint x: 212, startPoint y: 172, endPoint x: 231, endPoint y: 172, distance: 19.0
click at [213, 172] on div "Transaction Wizard Required" at bounding box center [173, 169] width 115 height 38
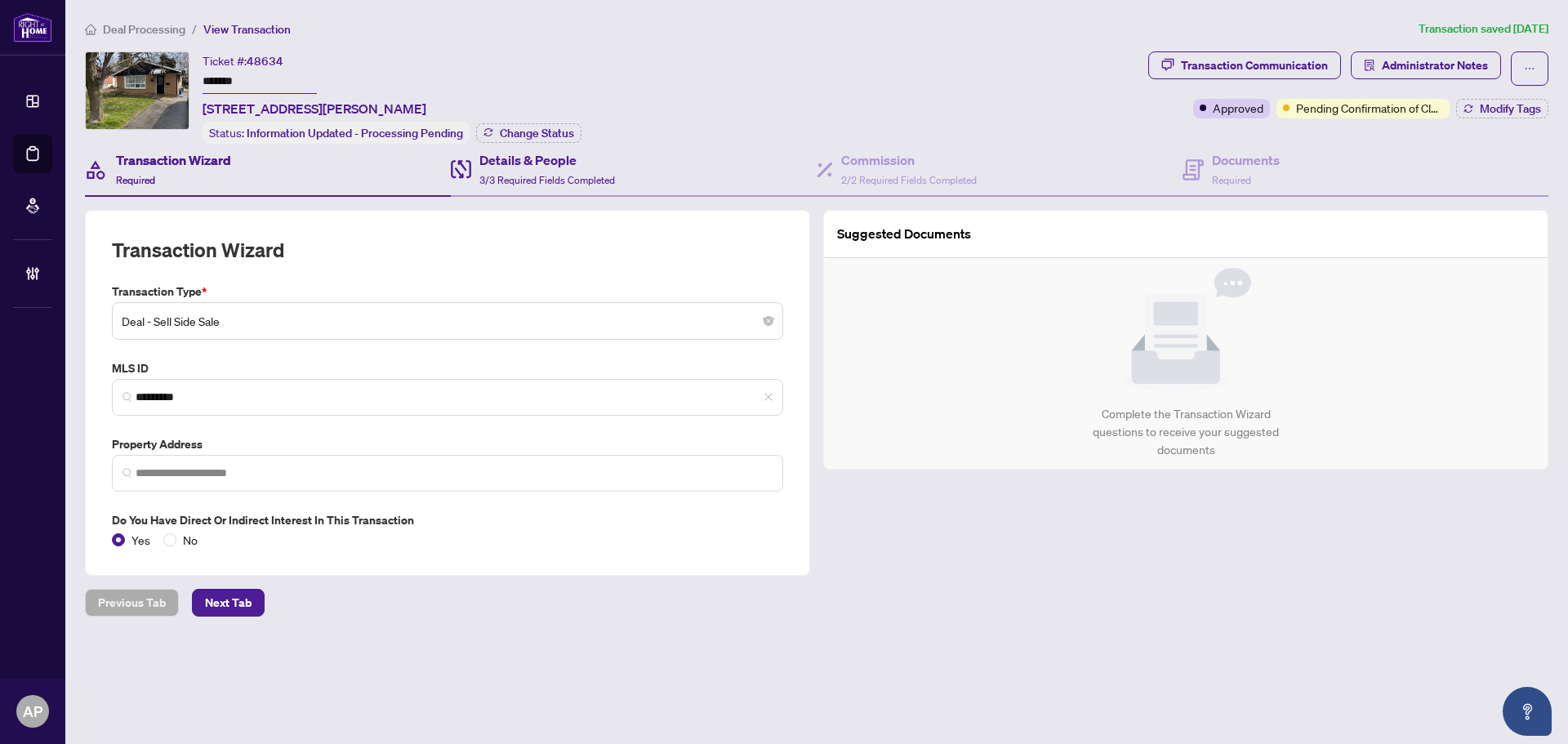
type input "**********"
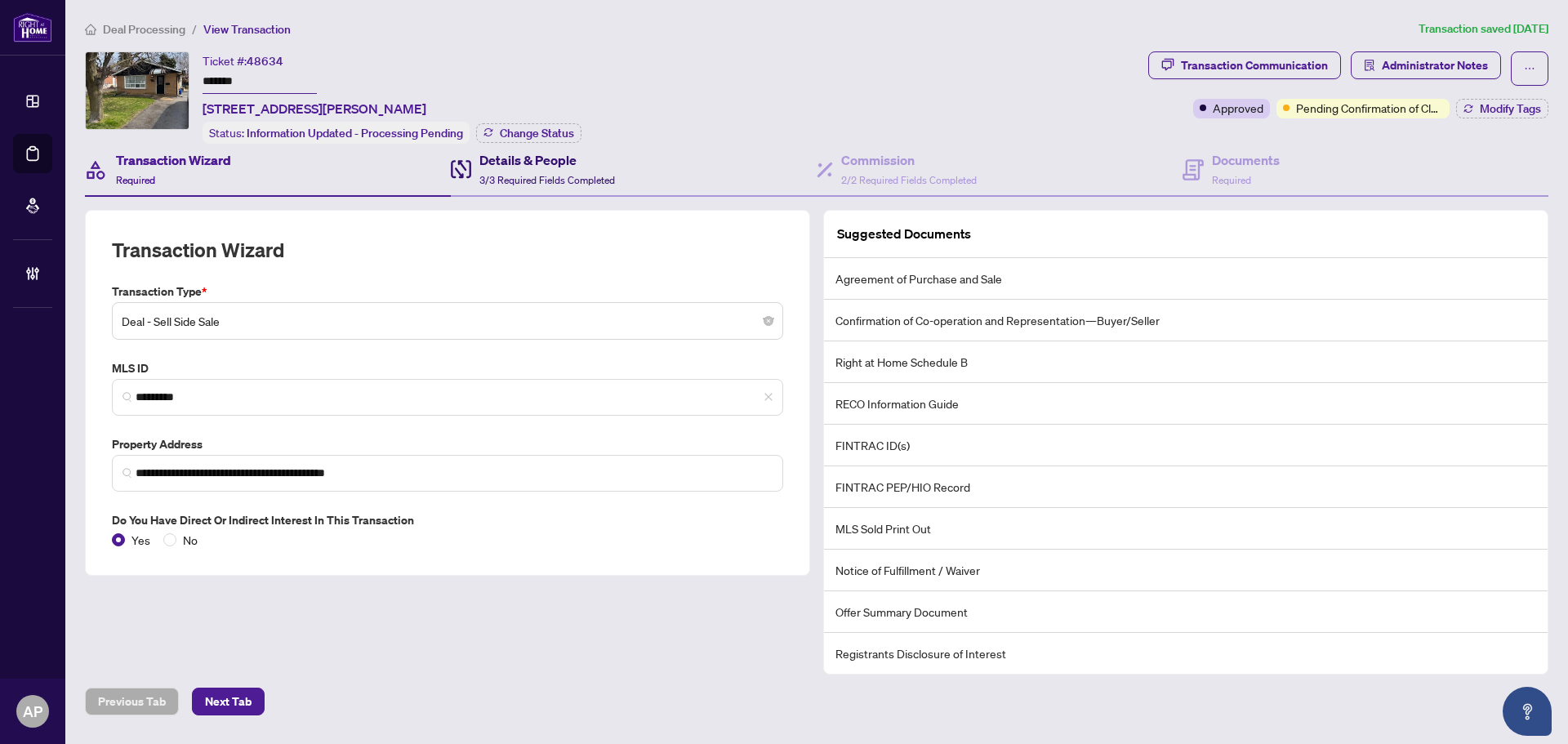
click at [565, 176] on span "3/3 Required Fields Completed" at bounding box center [547, 180] width 136 height 12
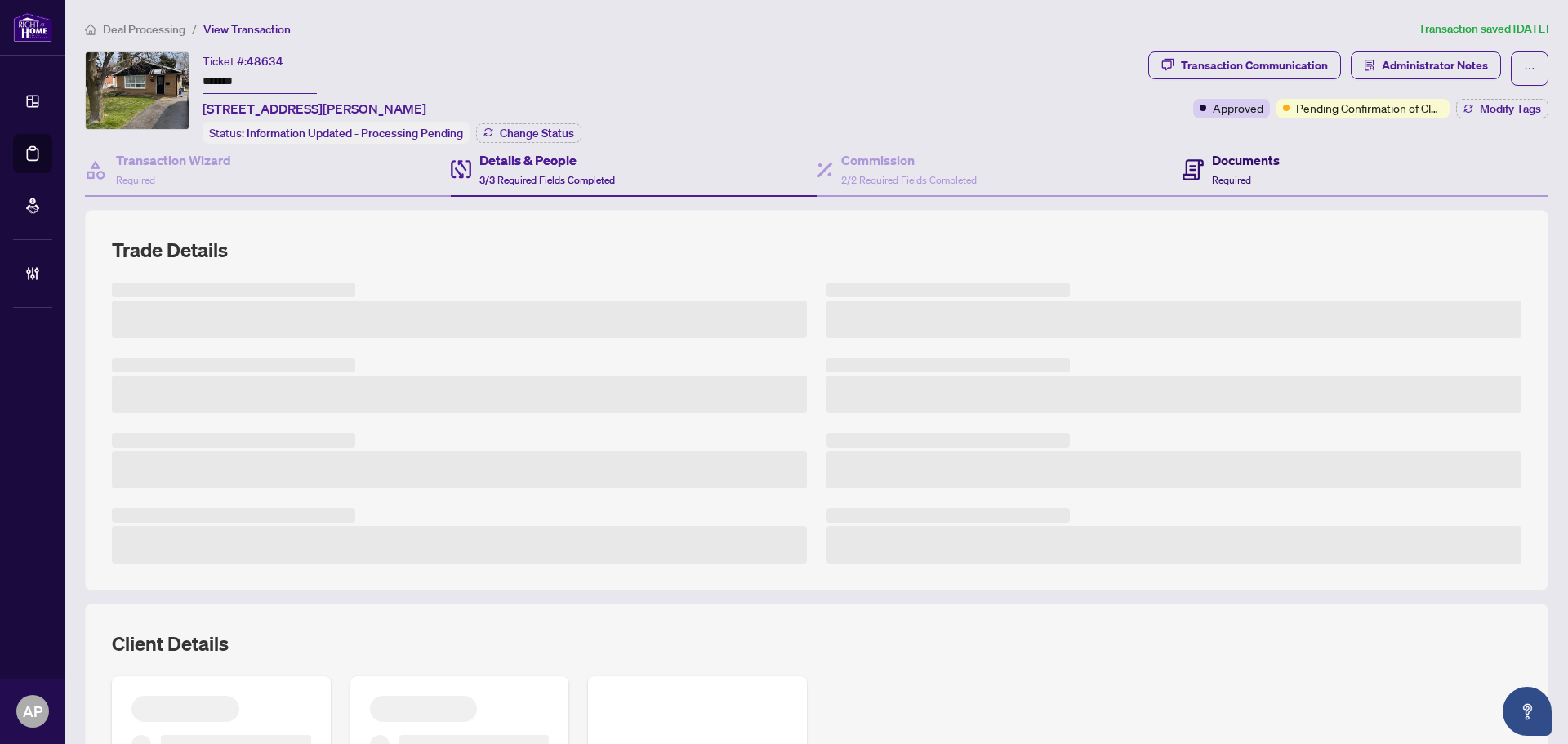
click at [1268, 176] on div "Documents Required" at bounding box center [1245, 169] width 67 height 38
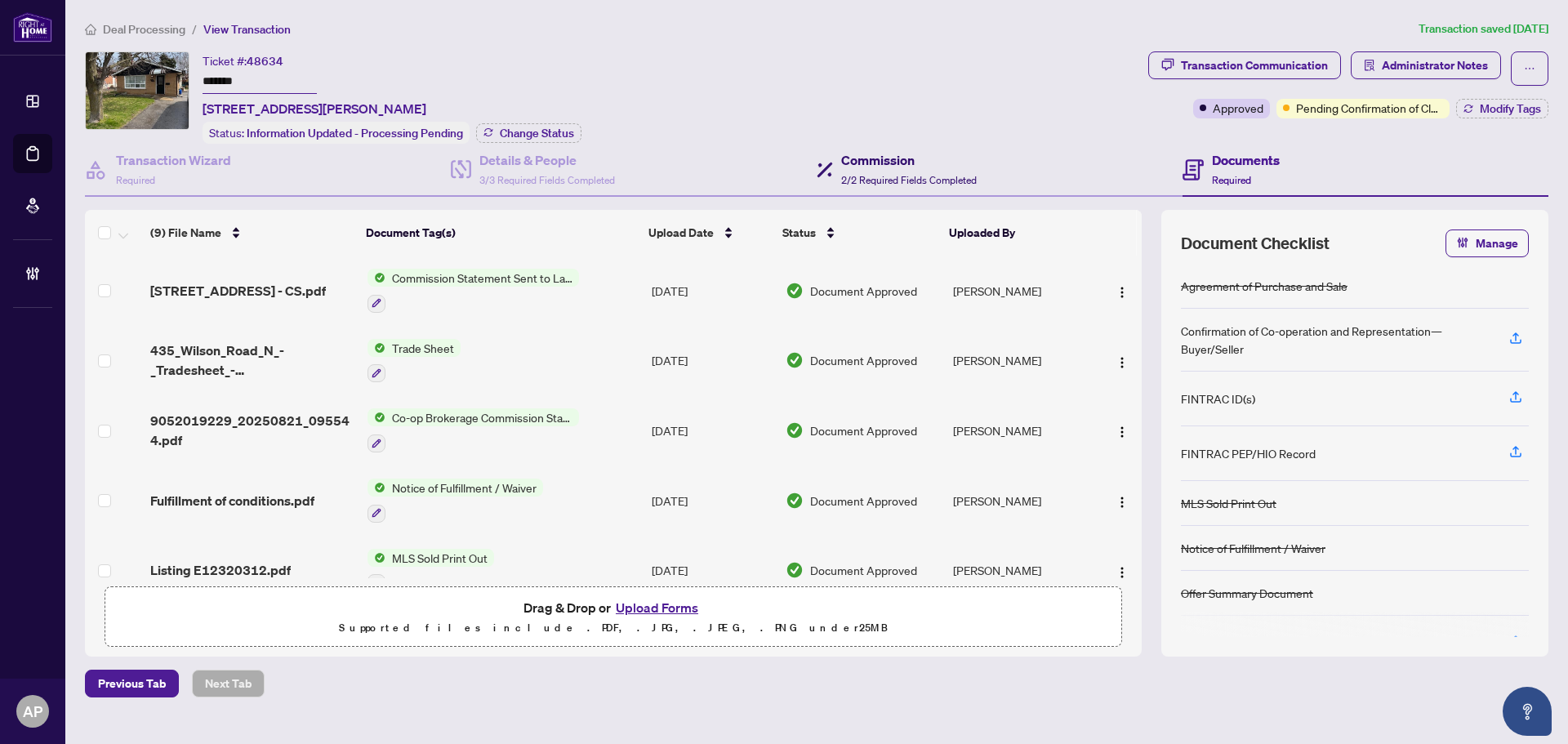
click at [963, 162] on h4 "Commission" at bounding box center [909, 160] width 136 height 20
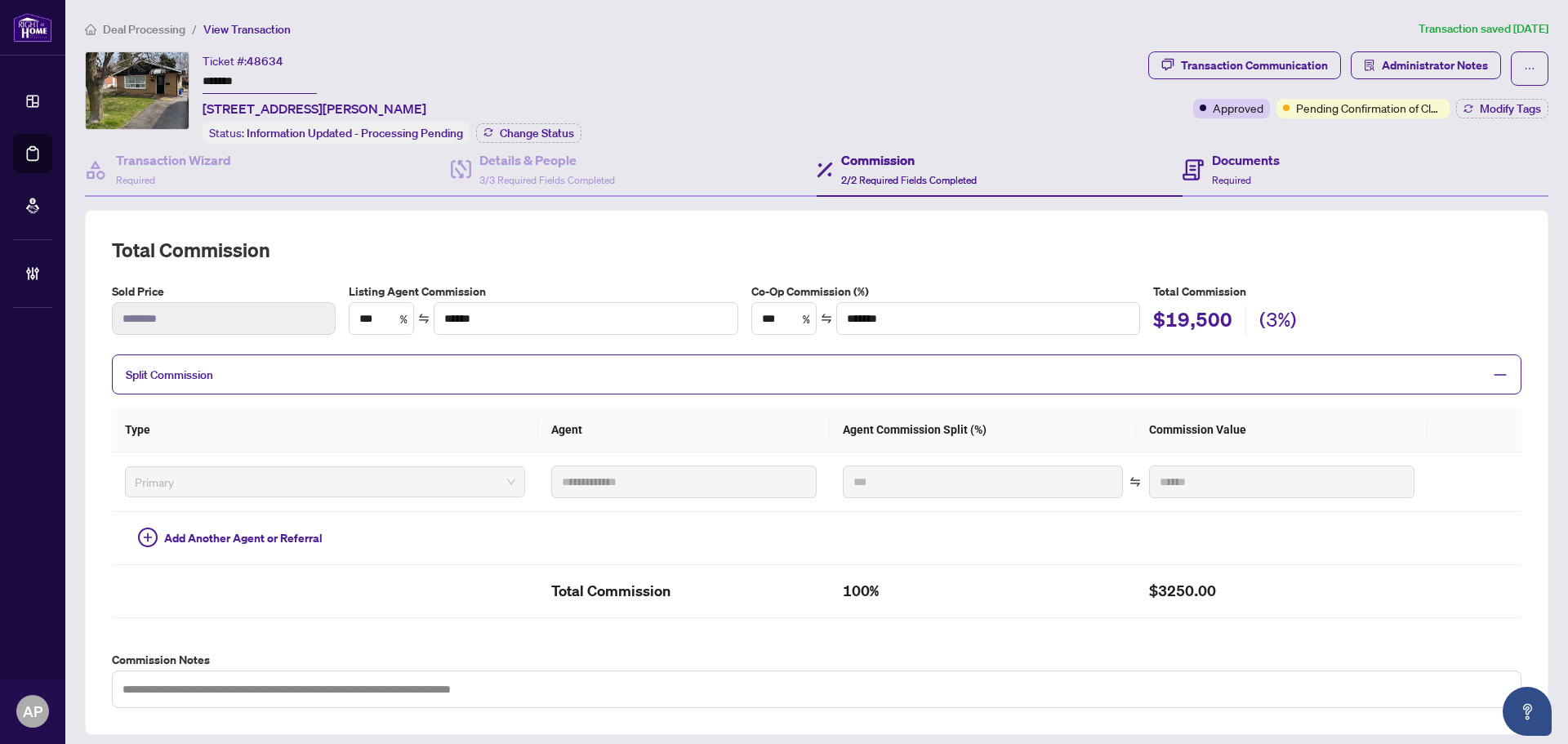
click at [1270, 189] on div "Documents Required" at bounding box center [1365, 170] width 366 height 53
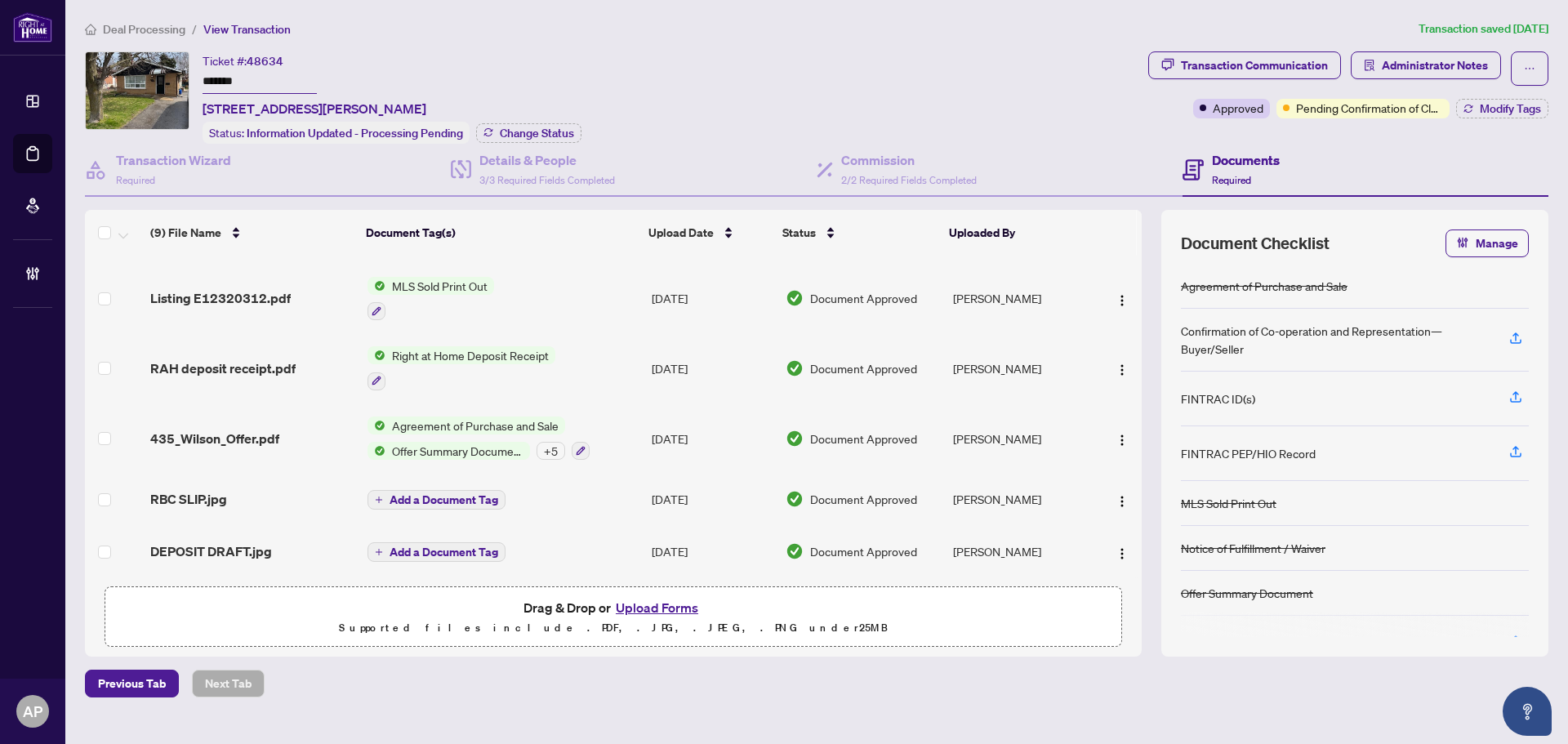
scroll to position [275, 0]
click at [1390, 70] on span "Administrator Notes" at bounding box center [1434, 65] width 106 height 26
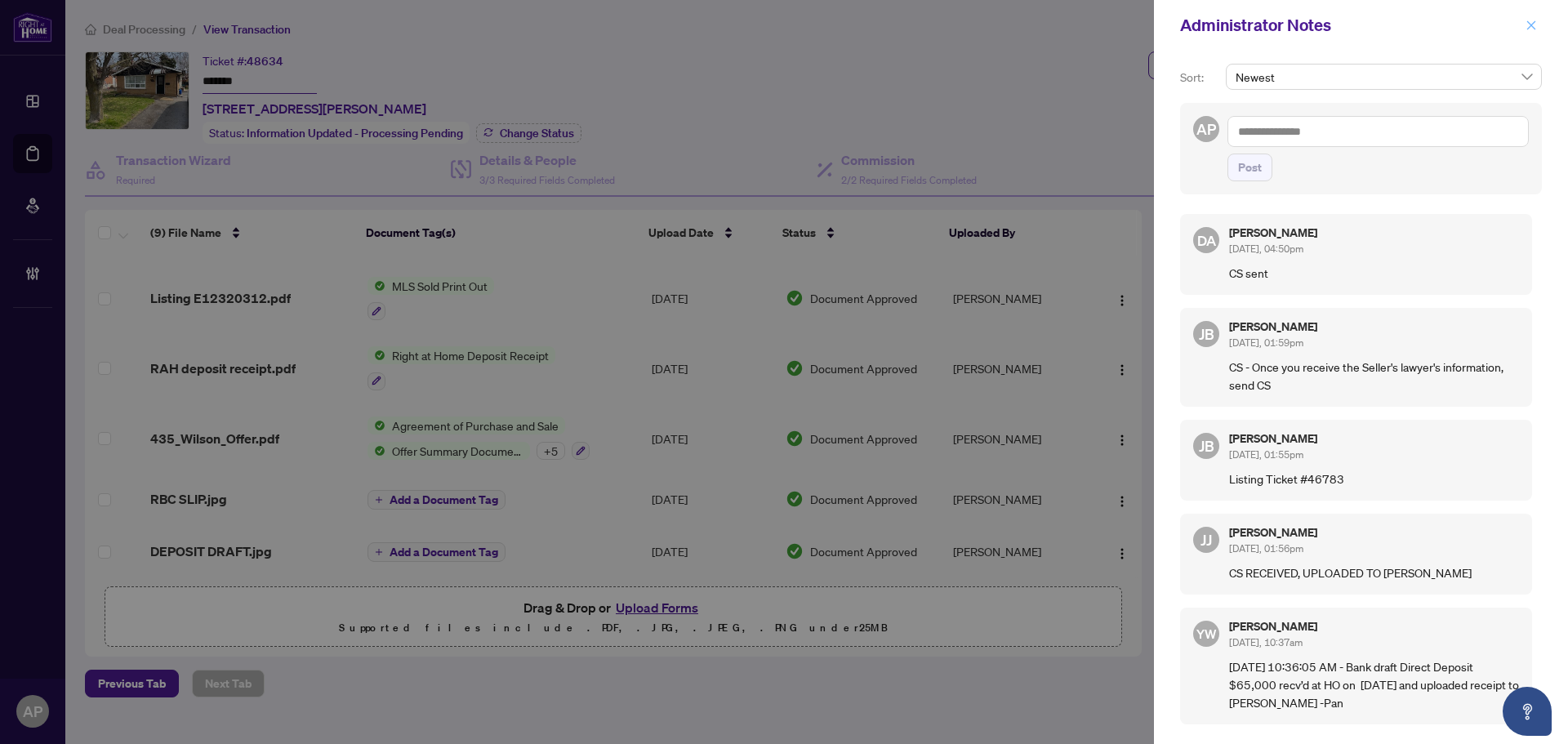
click at [1531, 19] on span "button" at bounding box center [1531, 25] width 12 height 26
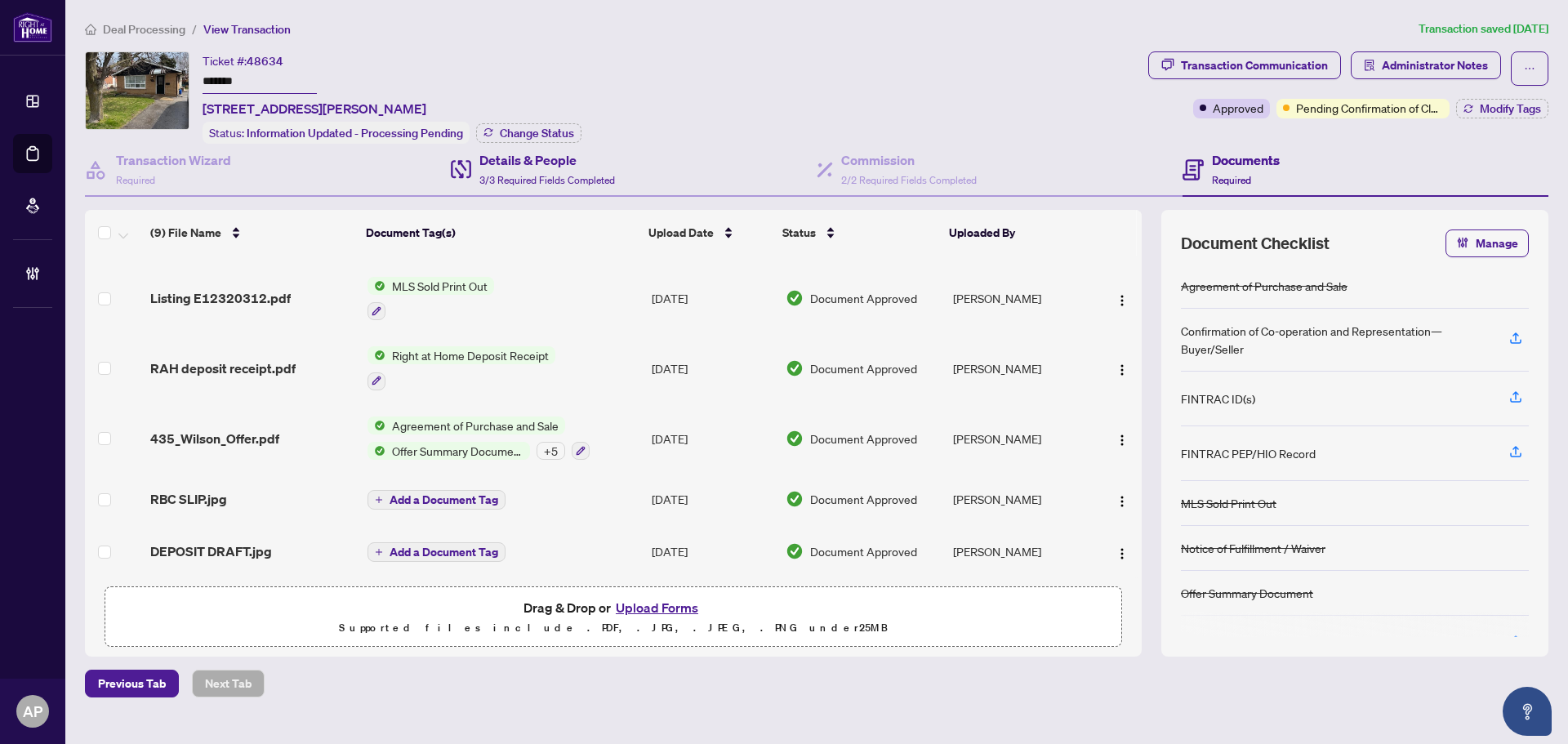
click at [607, 191] on div "Details & People 3/3 Required Fields Completed" at bounding box center [633, 170] width 366 height 53
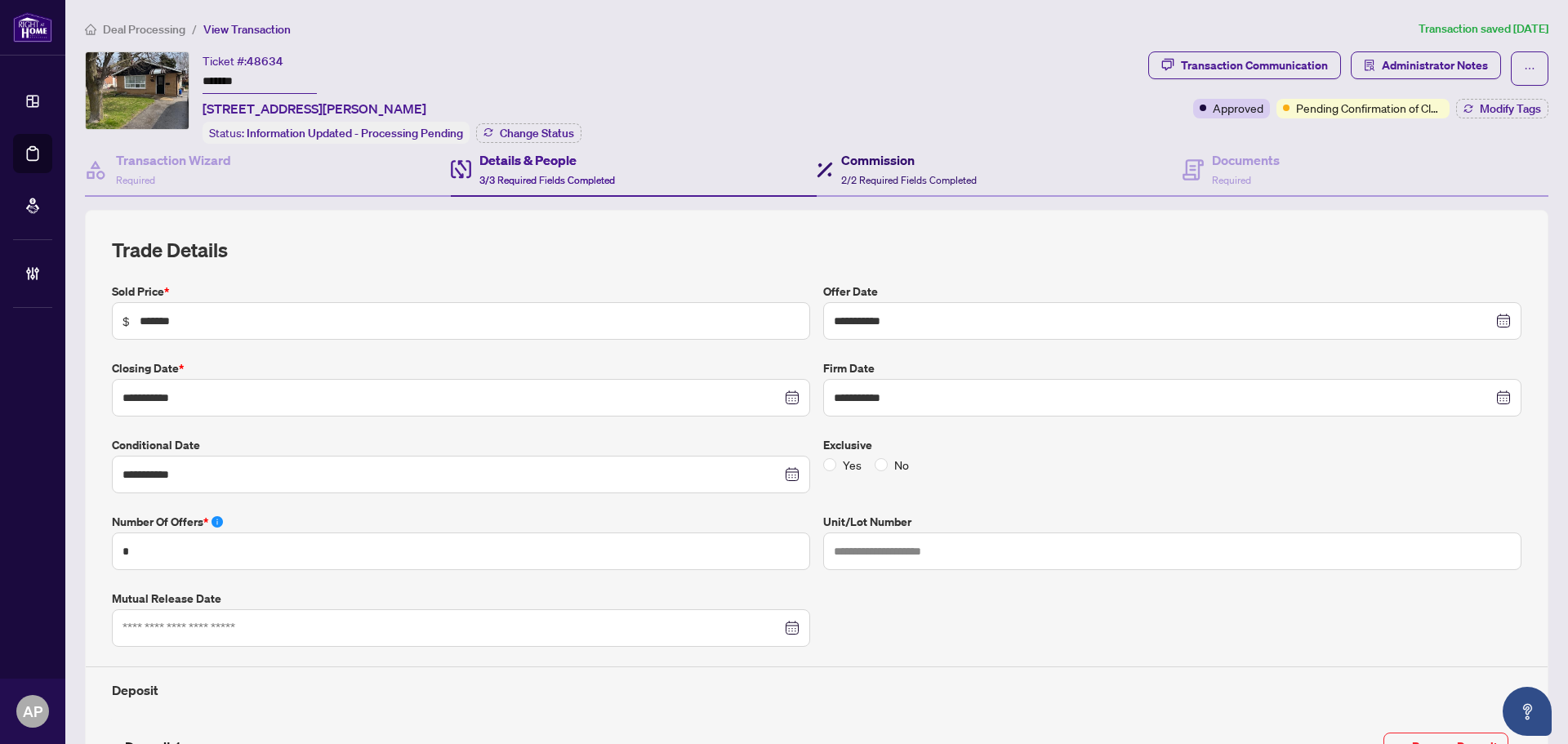
click at [918, 175] on span "2/2 Required Fields Completed" at bounding box center [909, 180] width 136 height 12
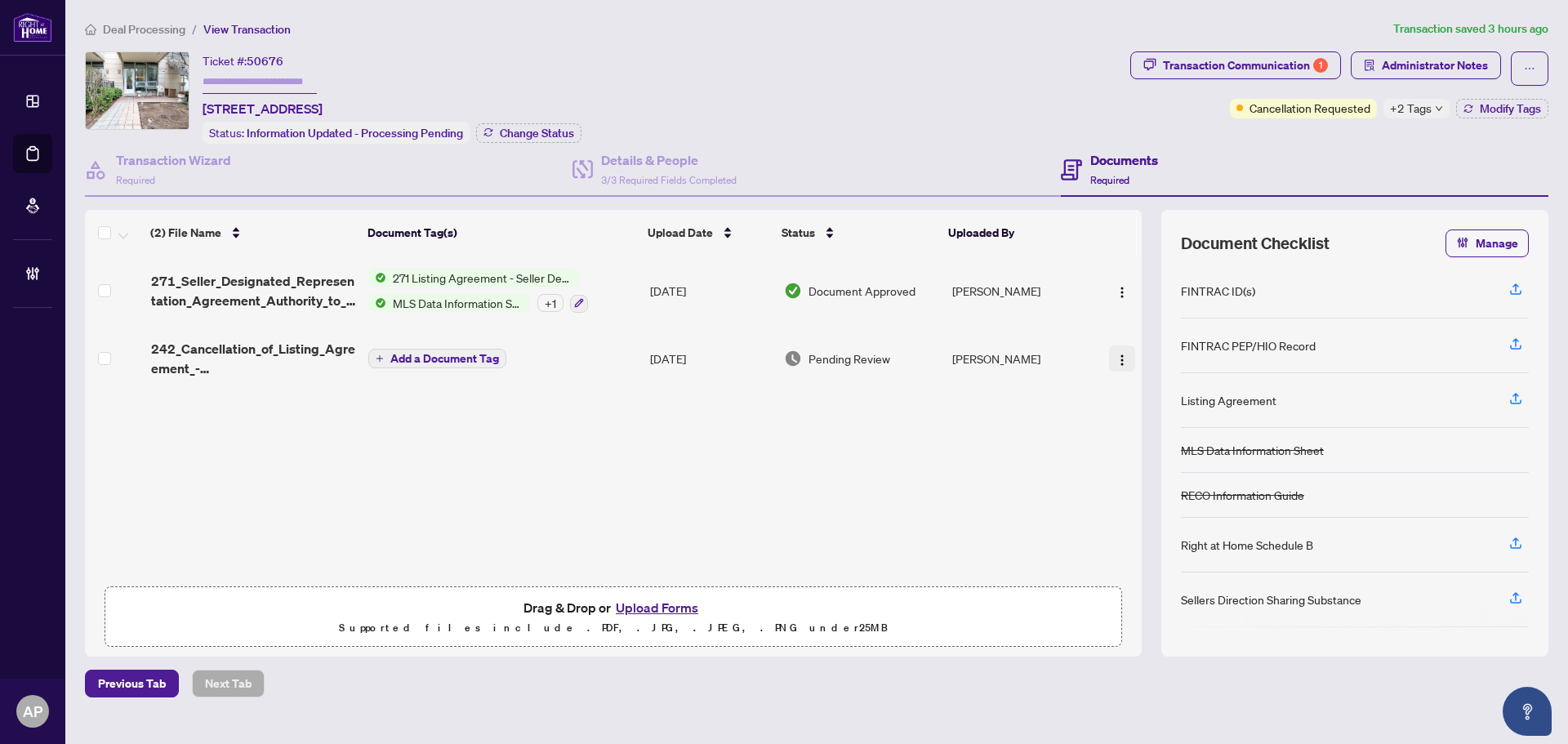
click at [1119, 360] on img "button" at bounding box center [1122, 360] width 13 height 13
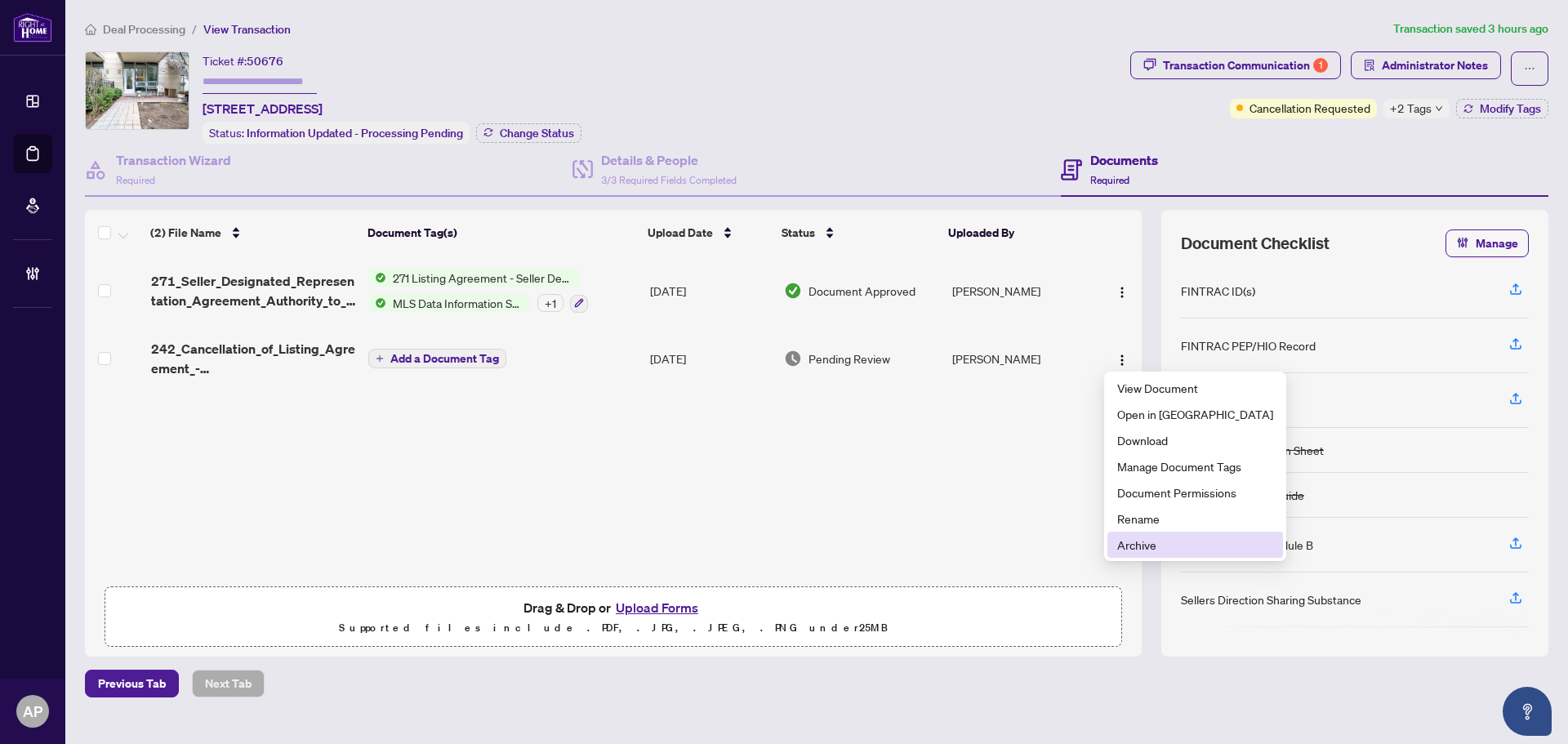
click at [1155, 542] on span "Archive" at bounding box center [1195, 545] width 156 height 18
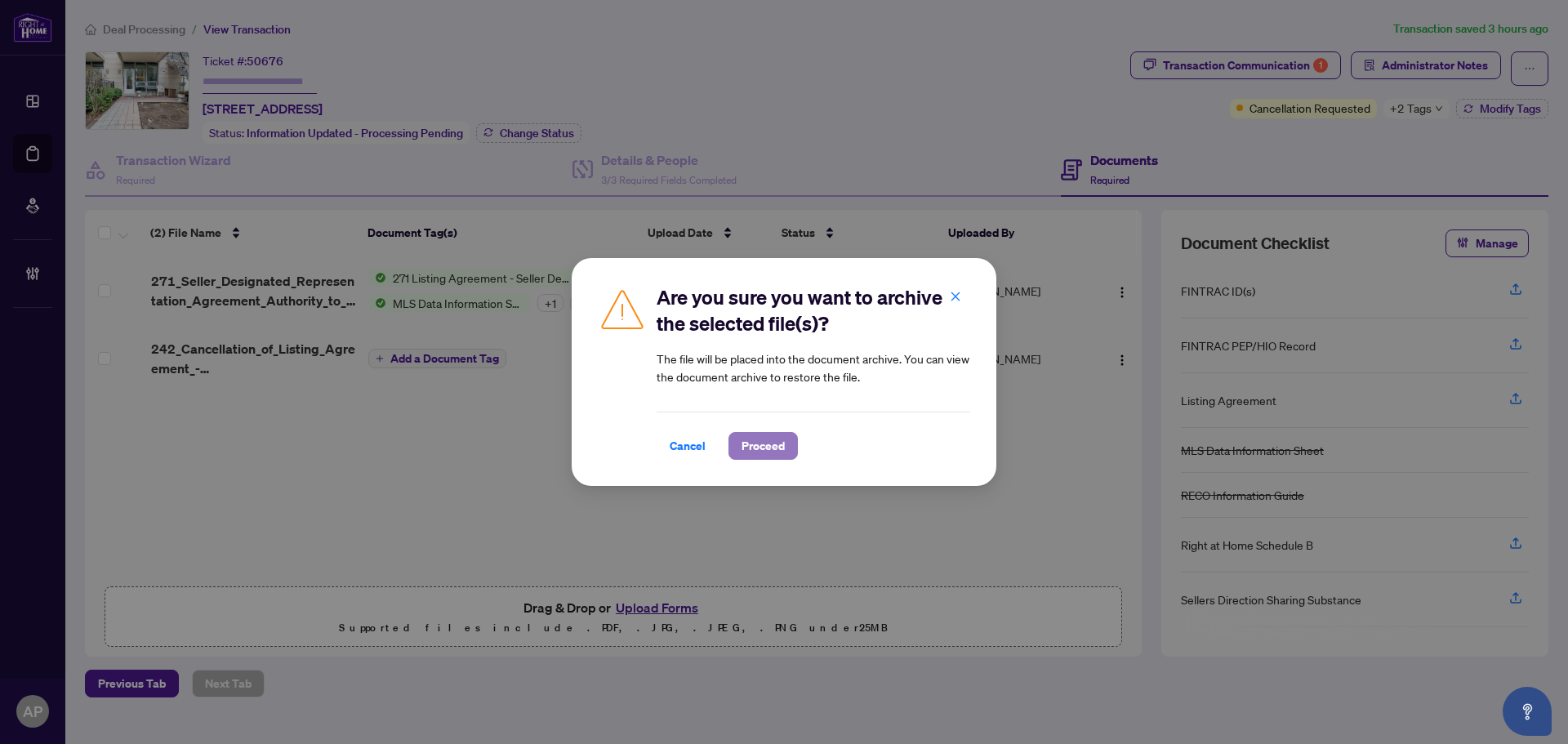
click at [794, 445] on button "Proceed" at bounding box center [762, 445] width 69 height 27
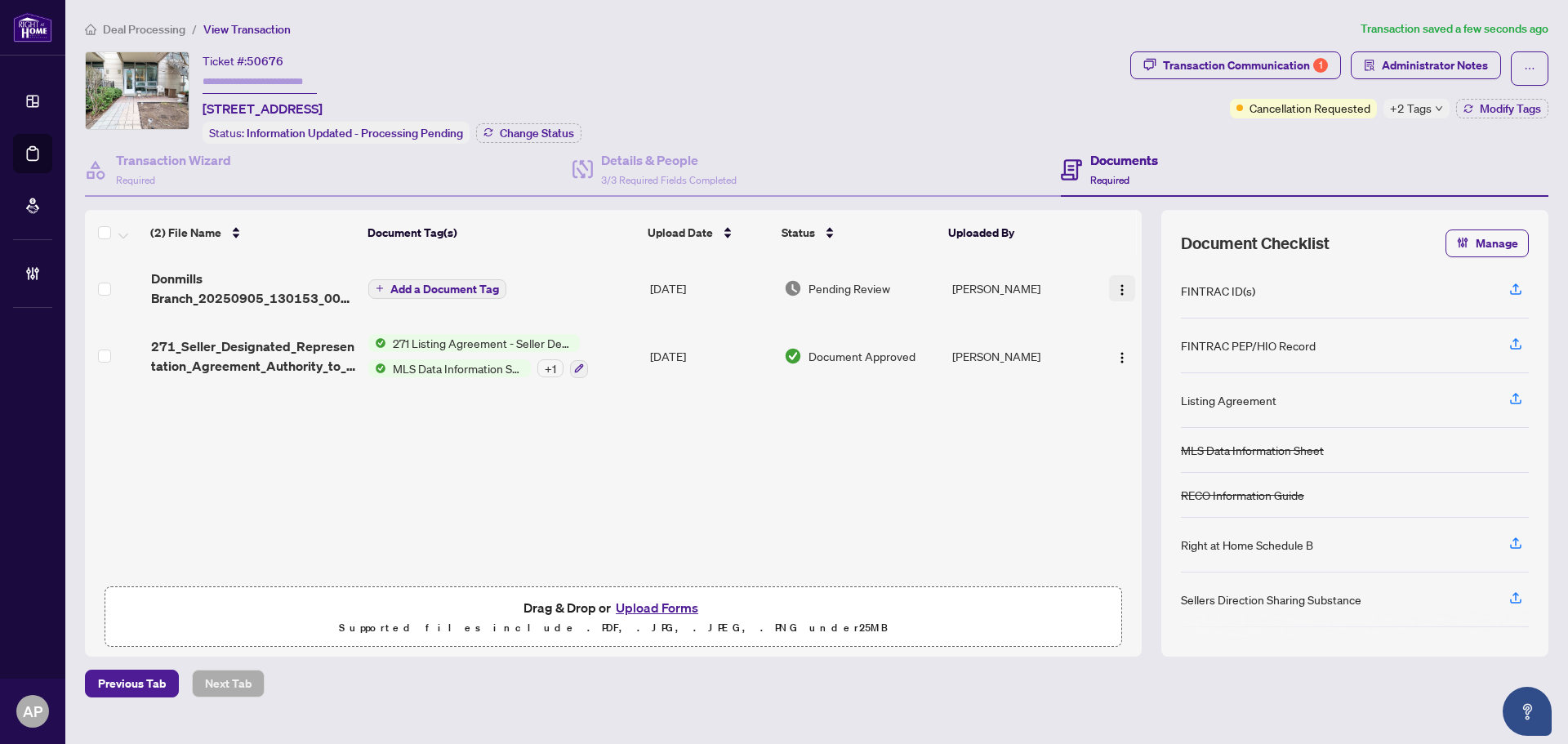
click at [1116, 279] on span "button" at bounding box center [1122, 288] width 13 height 18
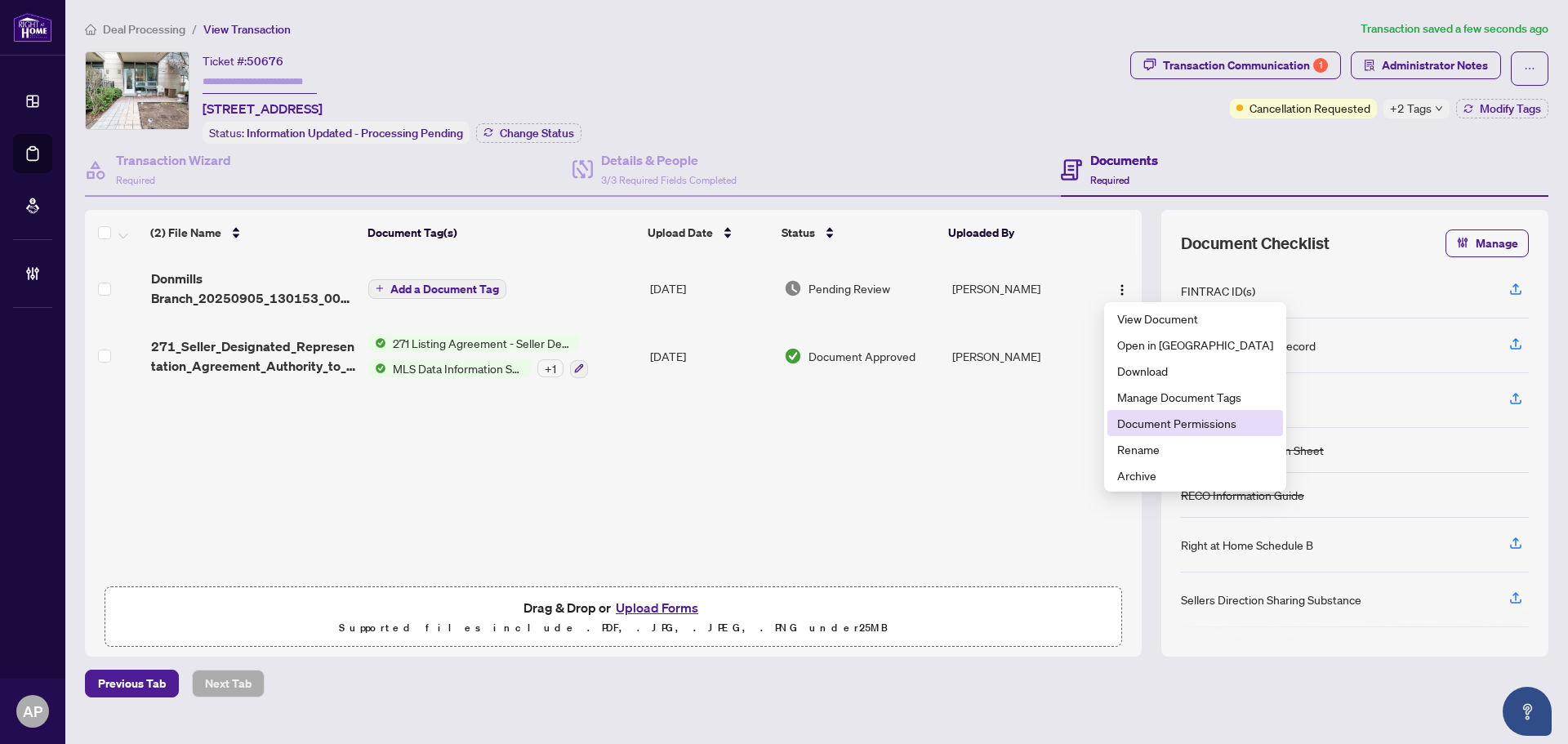
click at [1162, 422] on span "Document Permissions" at bounding box center [1195, 423] width 156 height 18
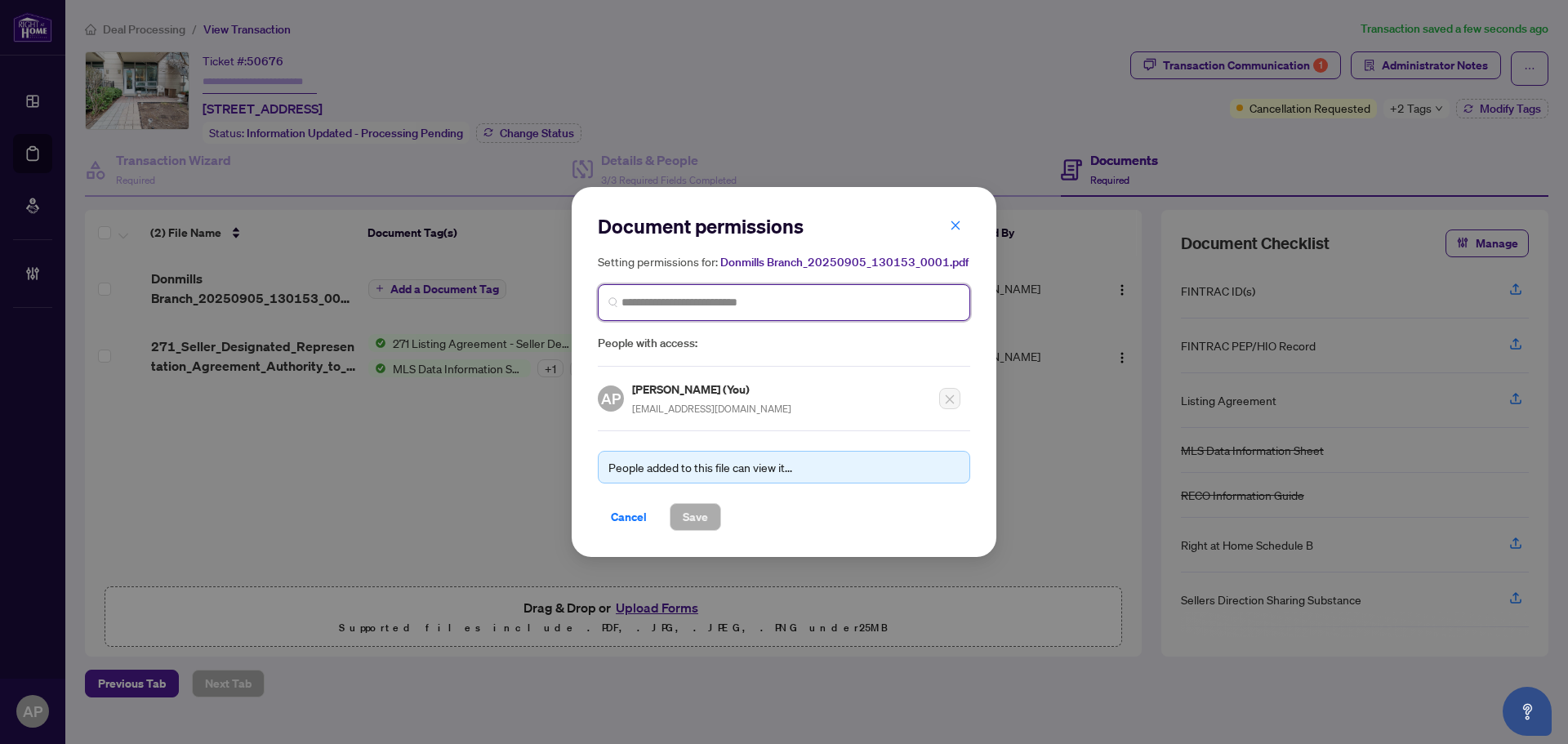
click at [688, 300] on input "search" at bounding box center [791, 302] width 338 height 17
type input "*********"
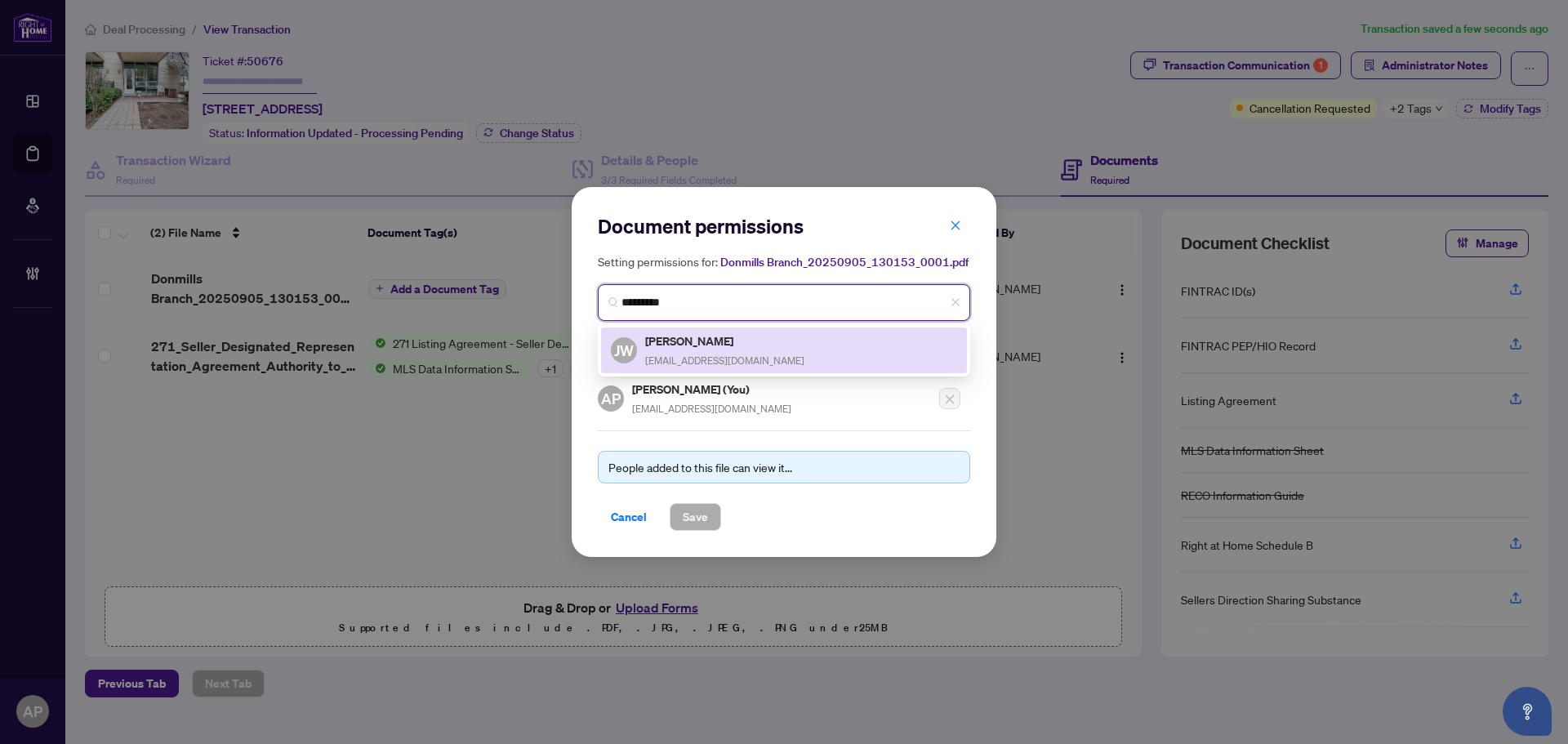
click at [742, 336] on h5 "[PERSON_NAME]" at bounding box center [724, 341] width 159 height 19
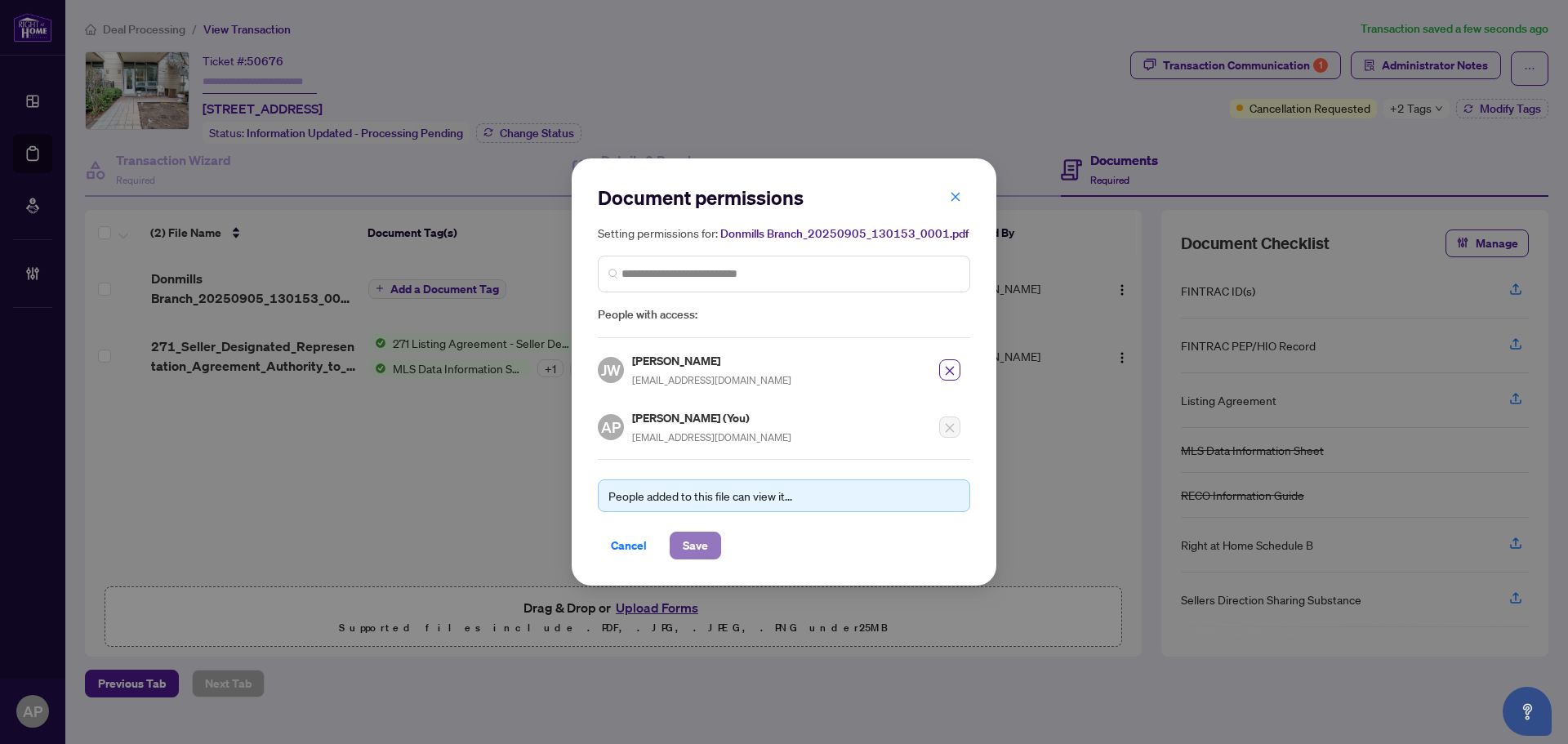
click at [717, 537] on button "Save" at bounding box center [696, 545] width 52 height 27
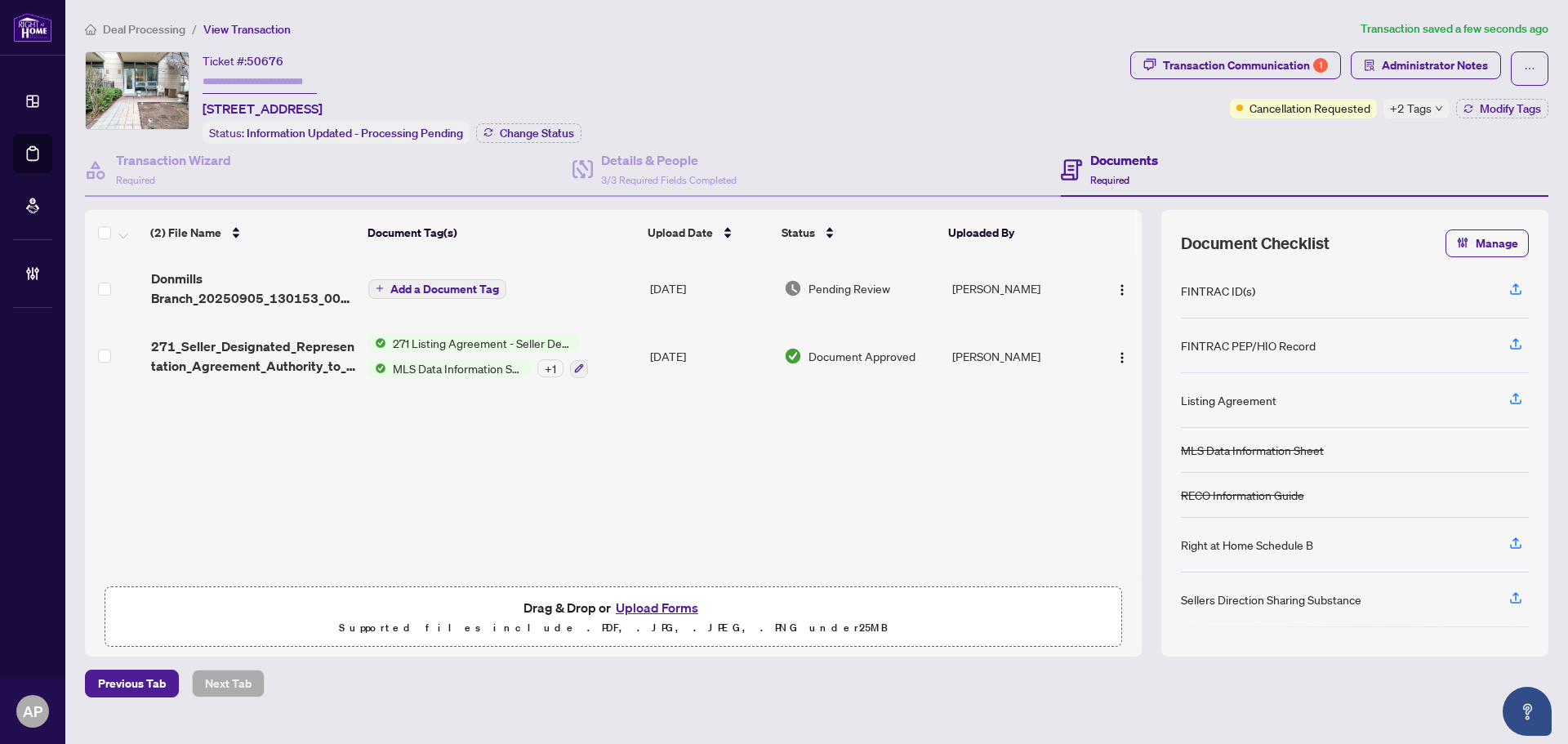
click at [448, 294] on button "Add a Document Tag" at bounding box center [437, 289] width 138 height 20
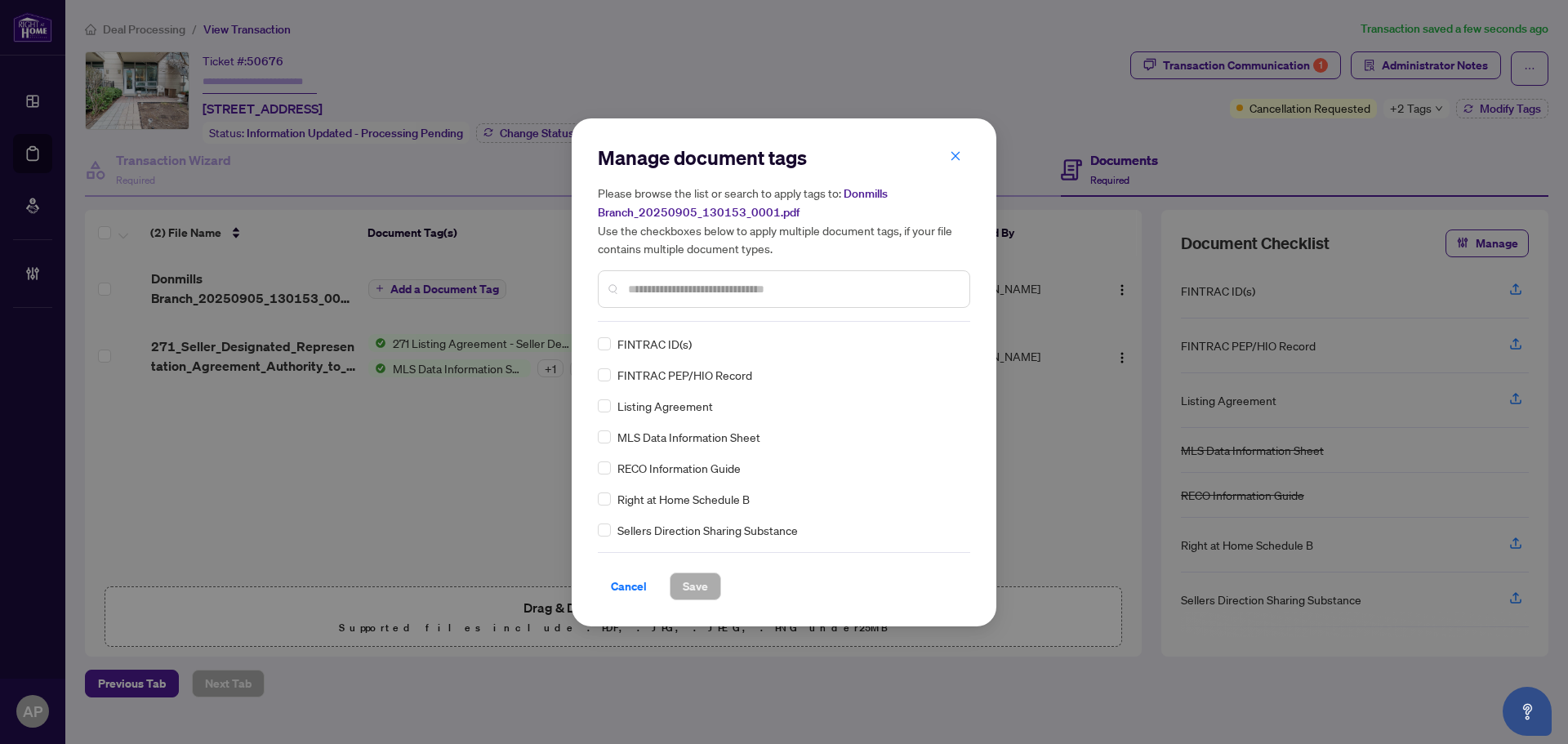
click at [728, 282] on input "text" at bounding box center [792, 289] width 328 height 18
click at [765, 297] on input "text" at bounding box center [792, 289] width 328 height 18
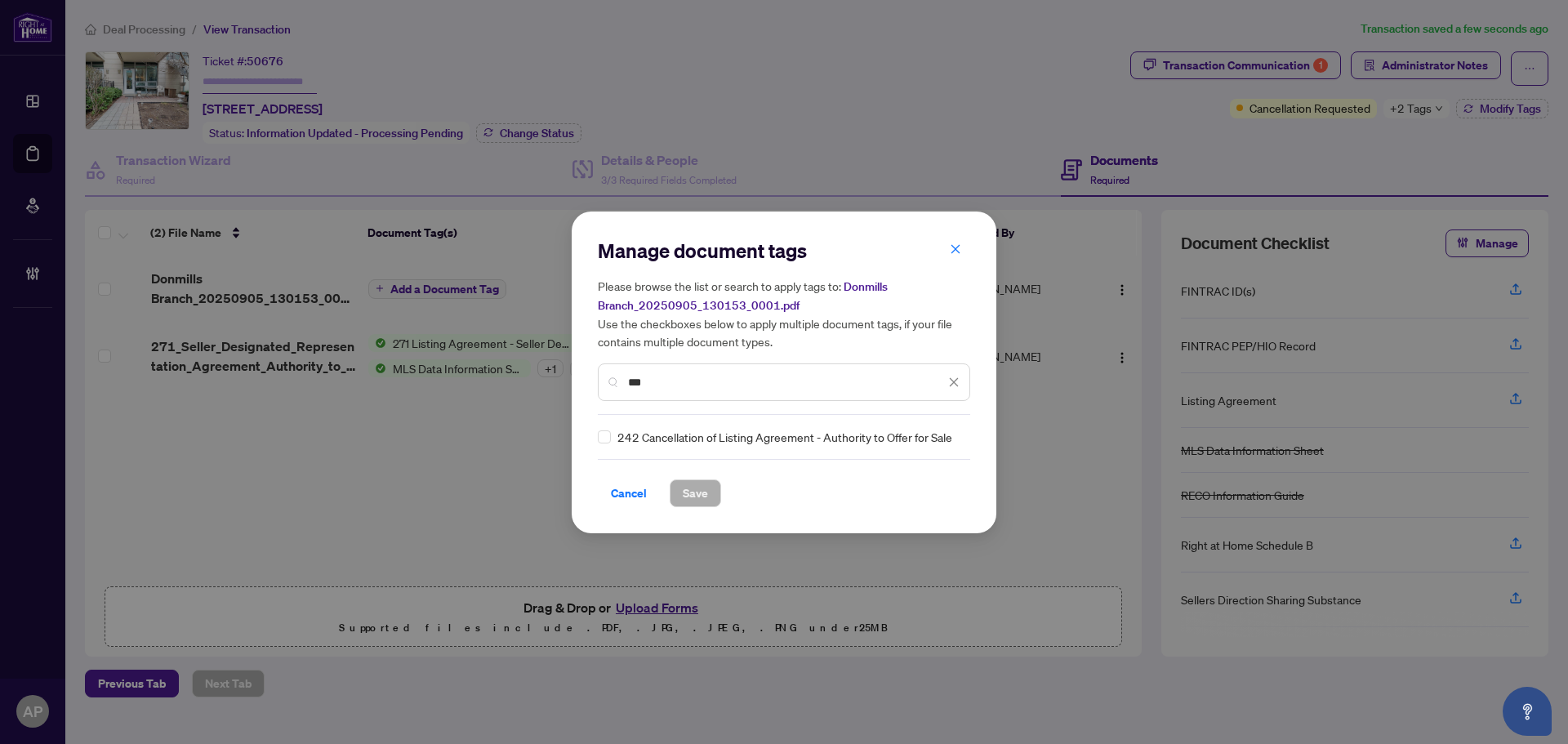
type input "***"
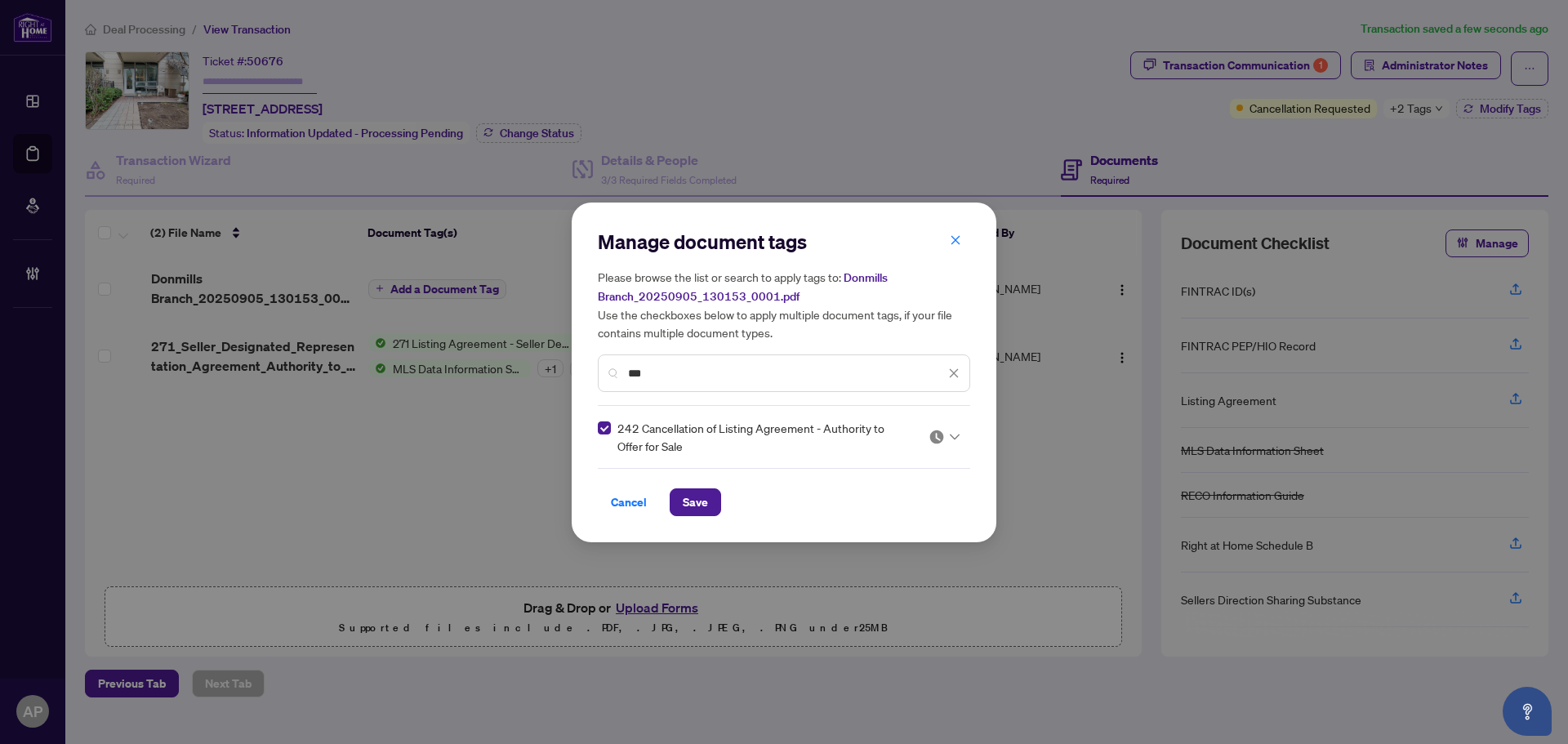
click at [945, 434] on div at bounding box center [943, 437] width 31 height 17
click at [908, 515] on div "Approved" at bounding box center [894, 517] width 104 height 18
click at [705, 493] on span "Save" at bounding box center [695, 502] width 25 height 26
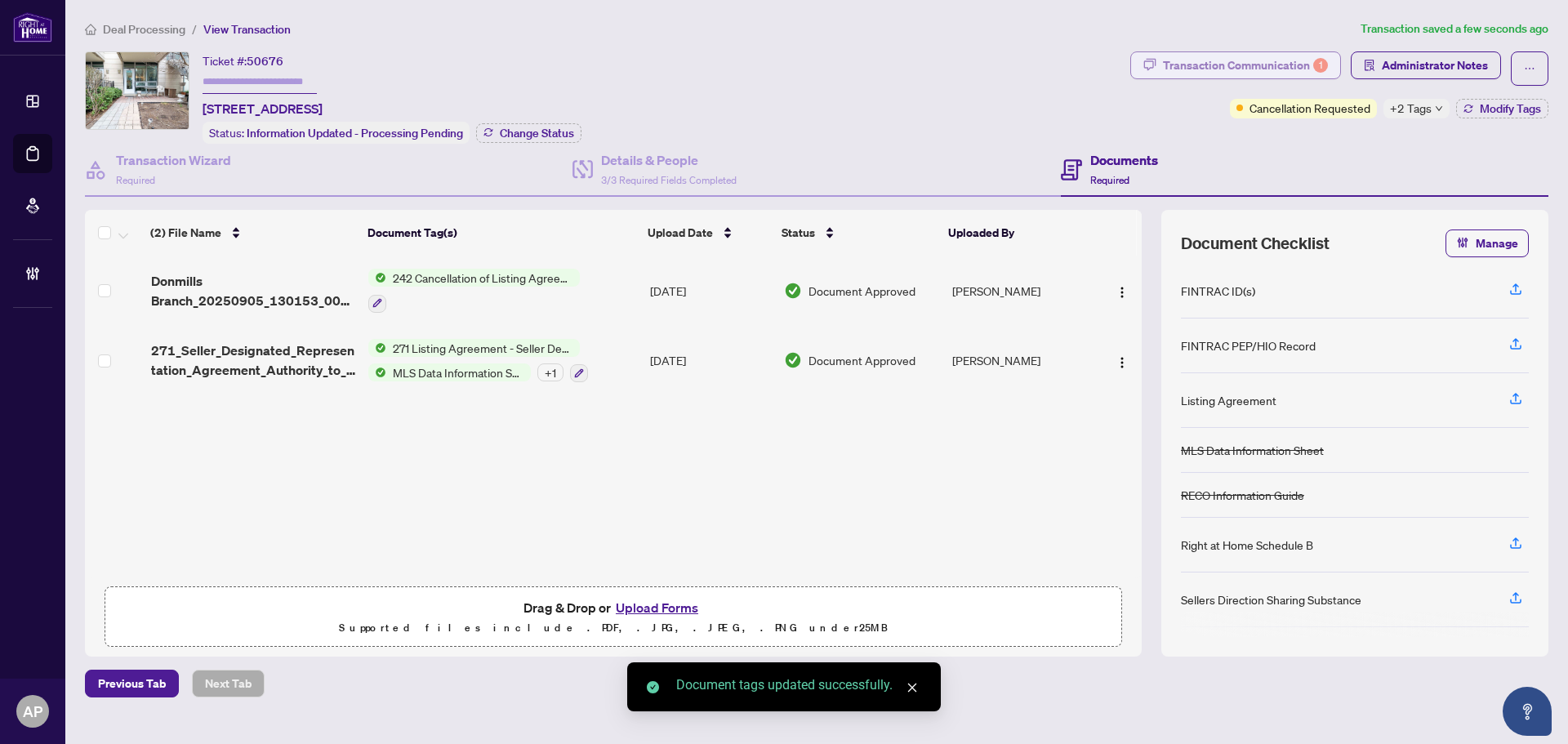
click at [1303, 61] on div "Transaction Communication 1" at bounding box center [1246, 65] width 165 height 26
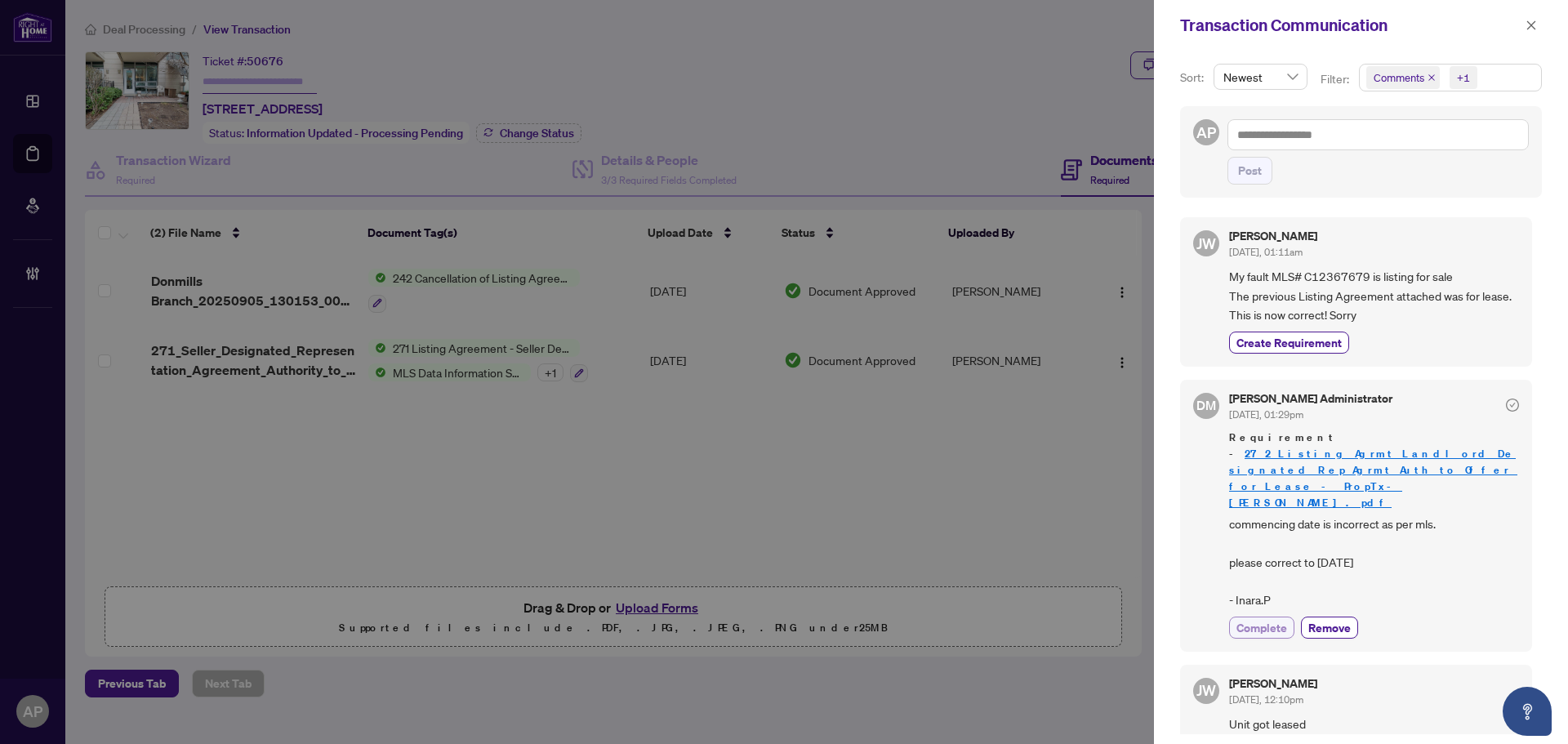
click at [1278, 617] on button "Complete" at bounding box center [1261, 627] width 65 height 22
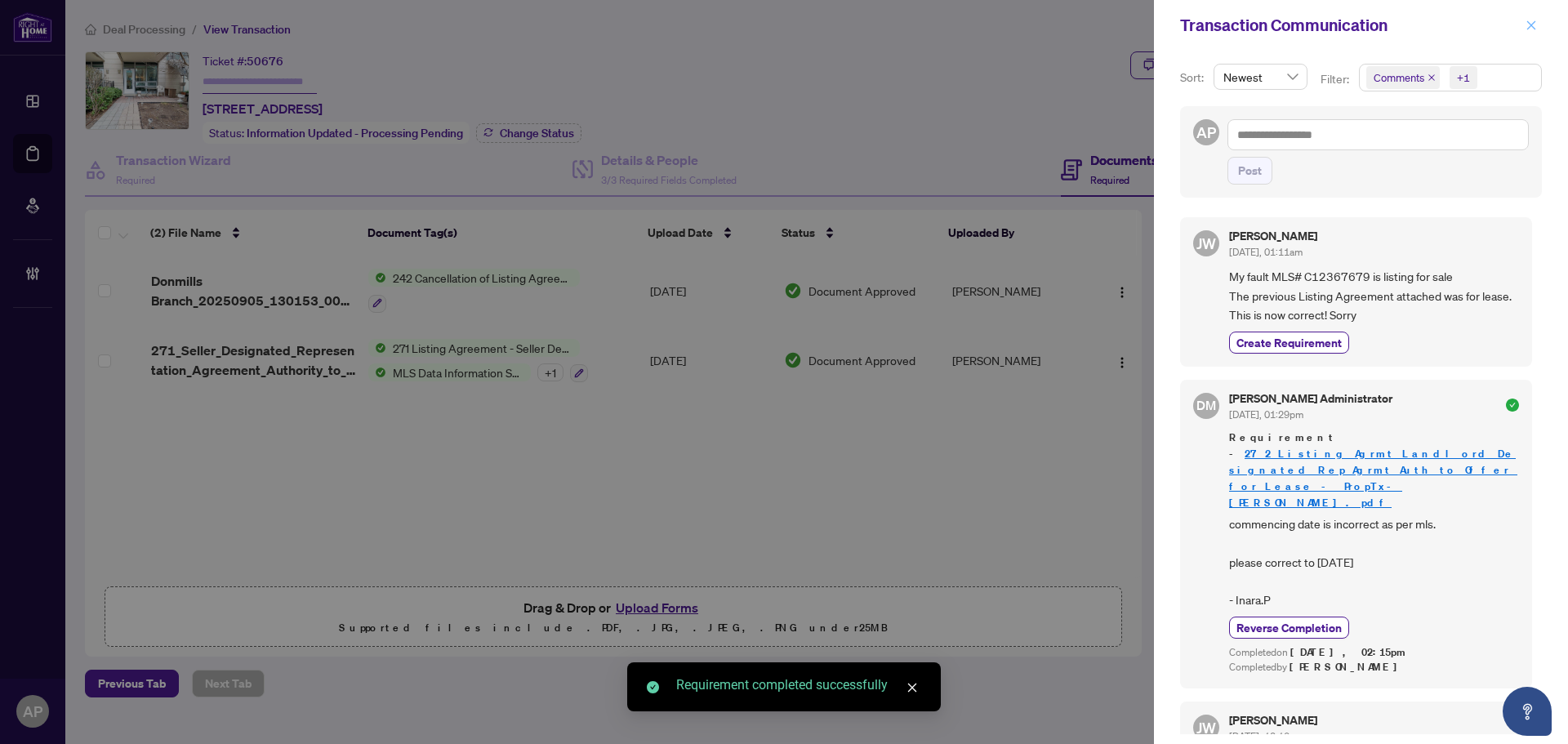
click at [1529, 24] on icon "close" at bounding box center [1531, 26] width 12 height 12
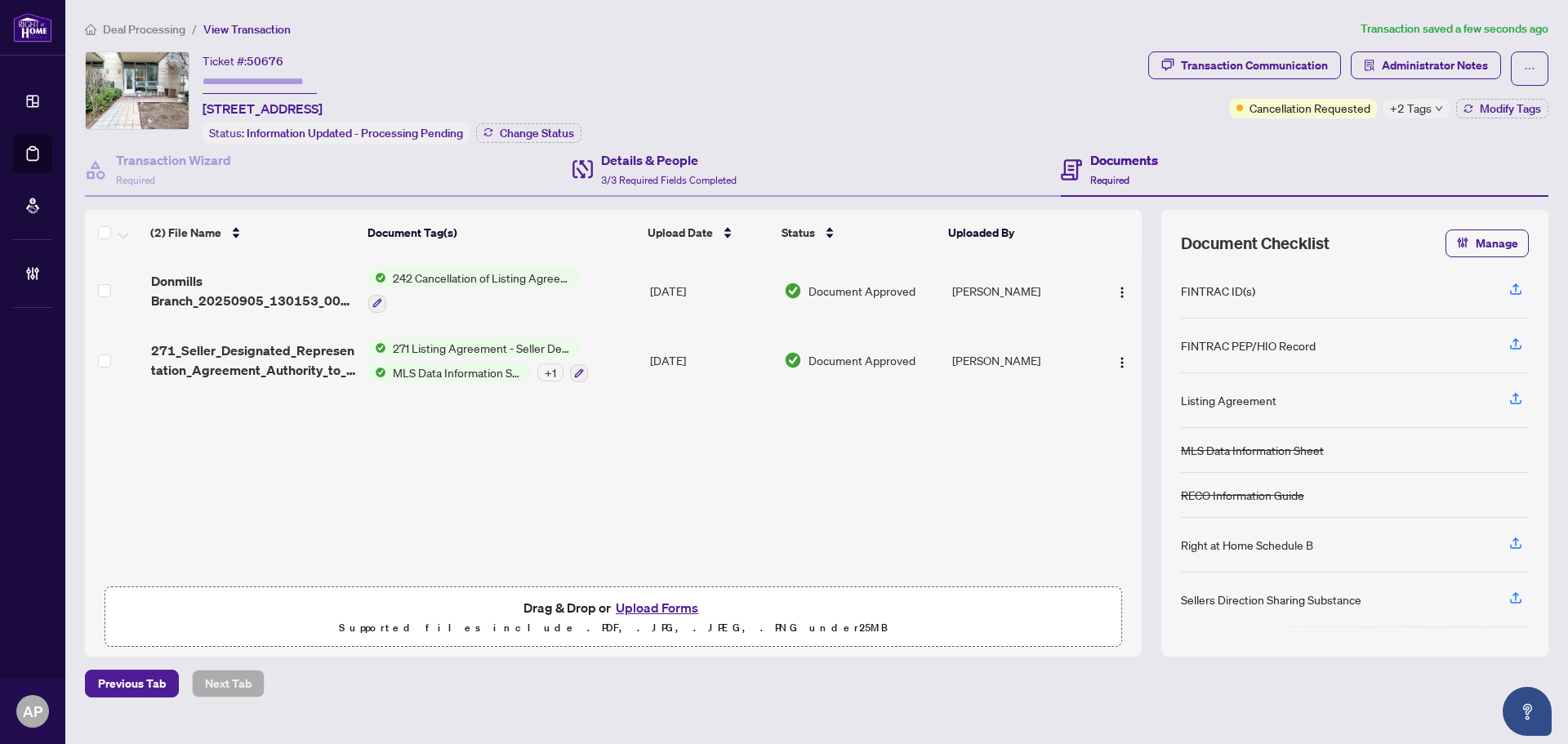
click at [796, 184] on div "Details & People 3/3 Required Fields Completed" at bounding box center [816, 170] width 487 height 53
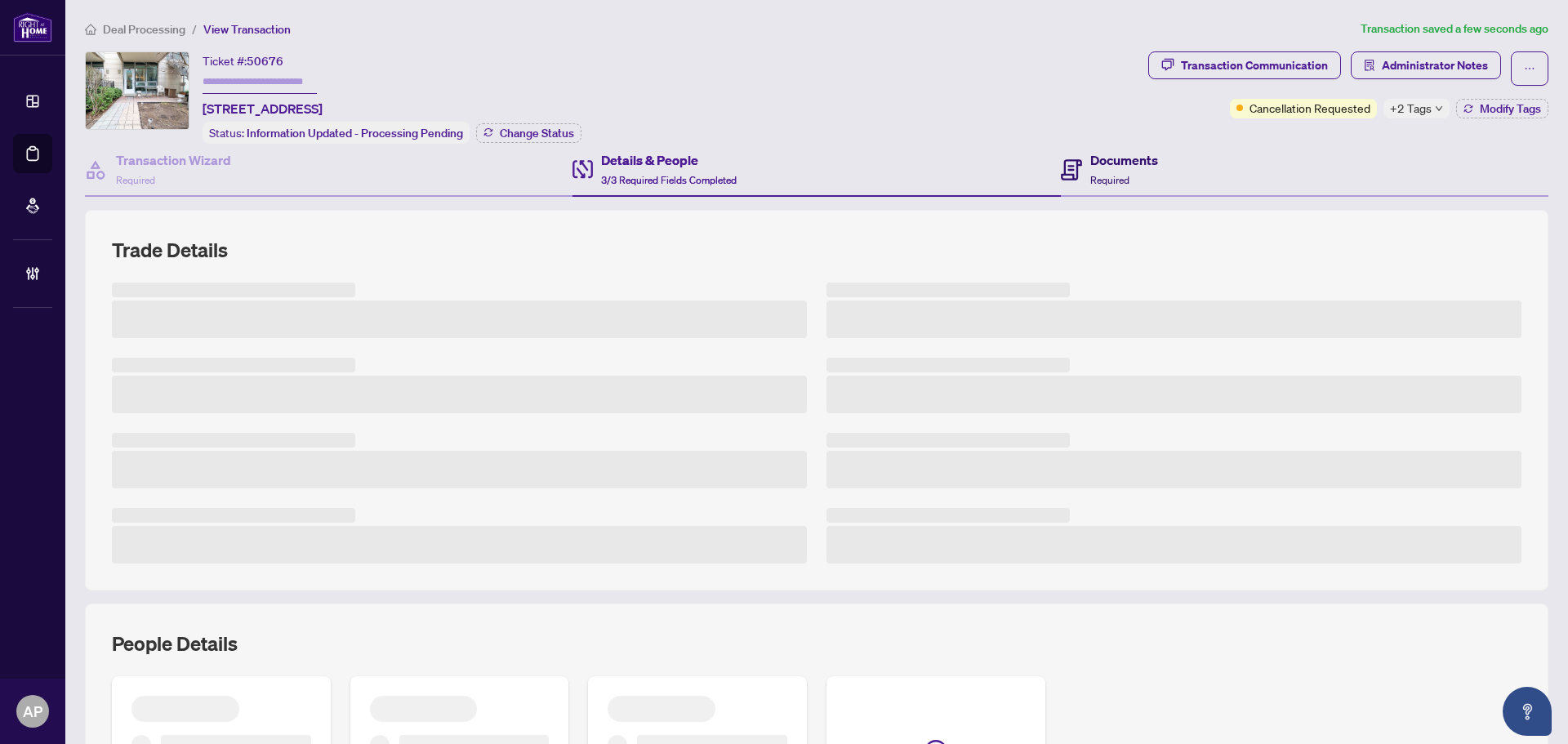
click at [1116, 174] on span "Required" at bounding box center [1109, 180] width 39 height 12
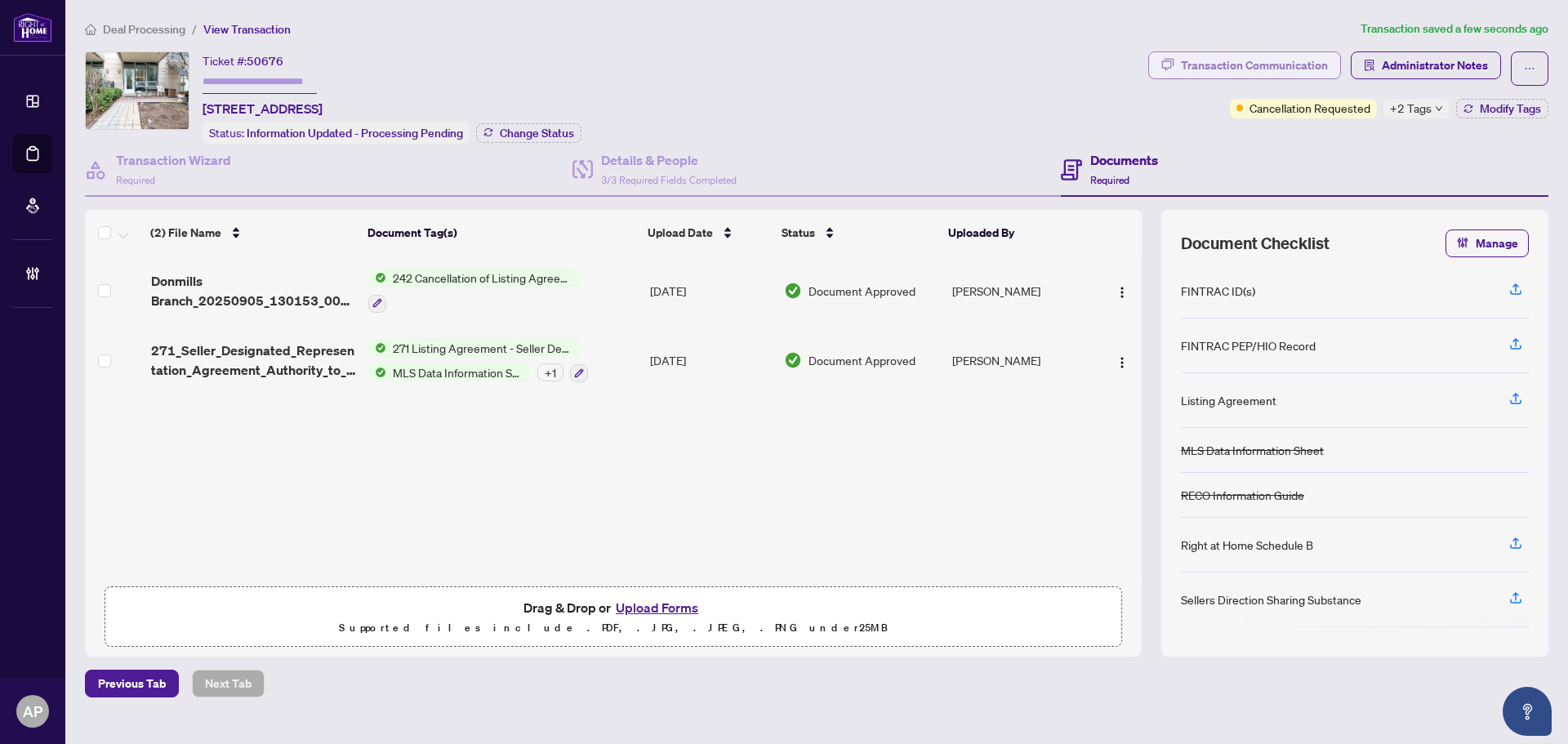
click at [1306, 67] on div "Transaction Communication" at bounding box center [1254, 65] width 147 height 26
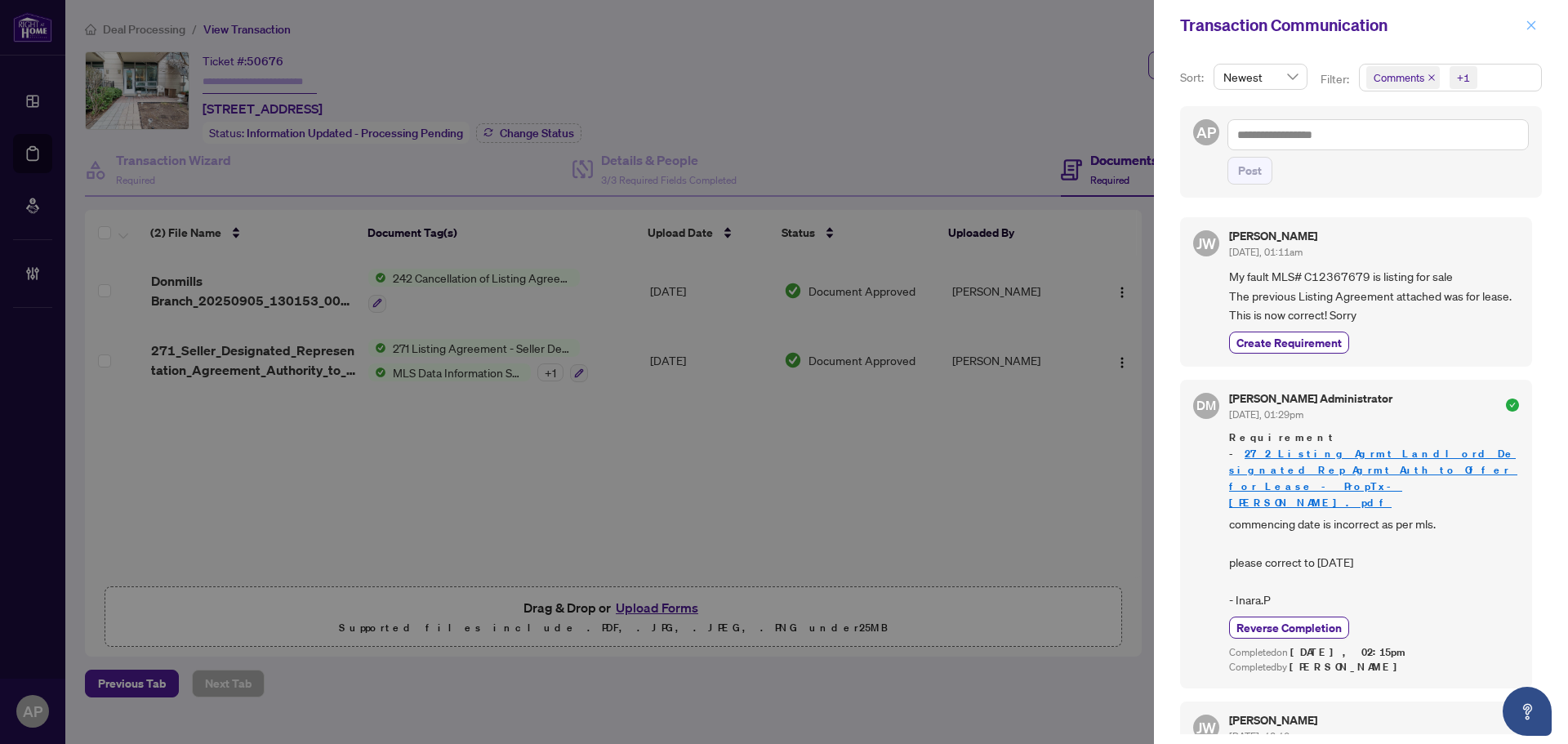
click at [1526, 27] on icon "close" at bounding box center [1531, 26] width 12 height 12
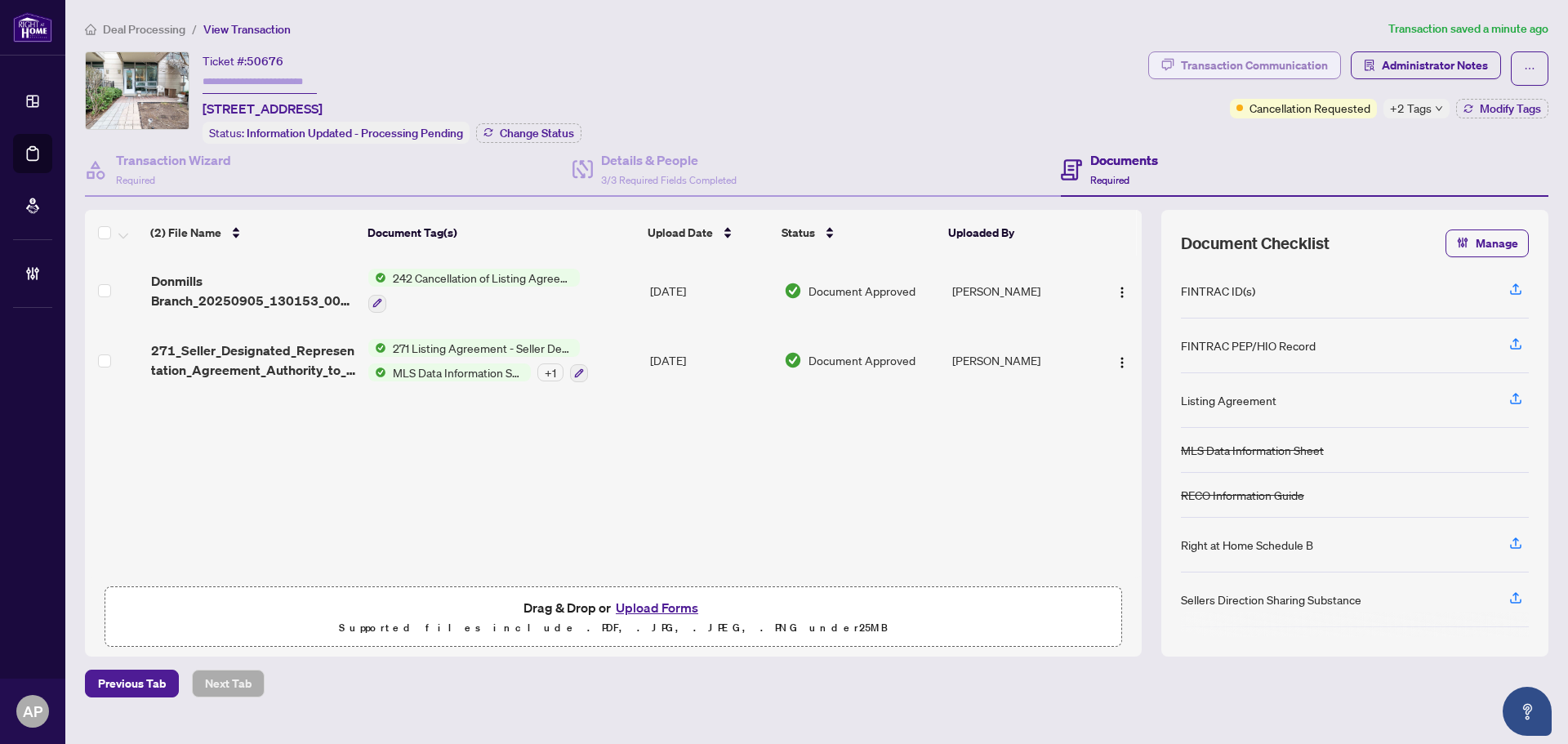
click at [1285, 63] on div "Transaction Communication" at bounding box center [1254, 65] width 147 height 26
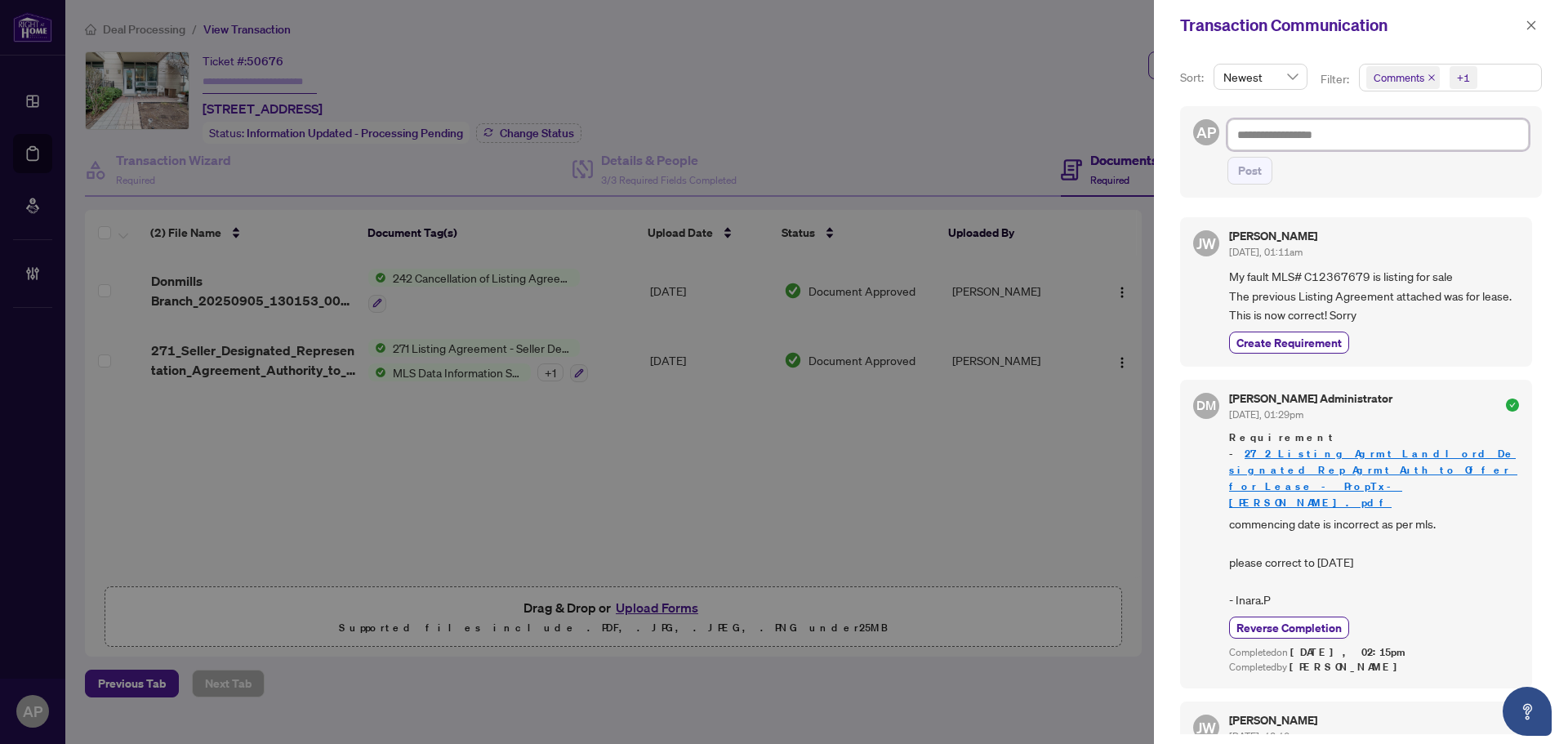
click at [1276, 134] on textarea at bounding box center [1378, 134] width 302 height 31
paste textarea "**********"
type textarea "**********"
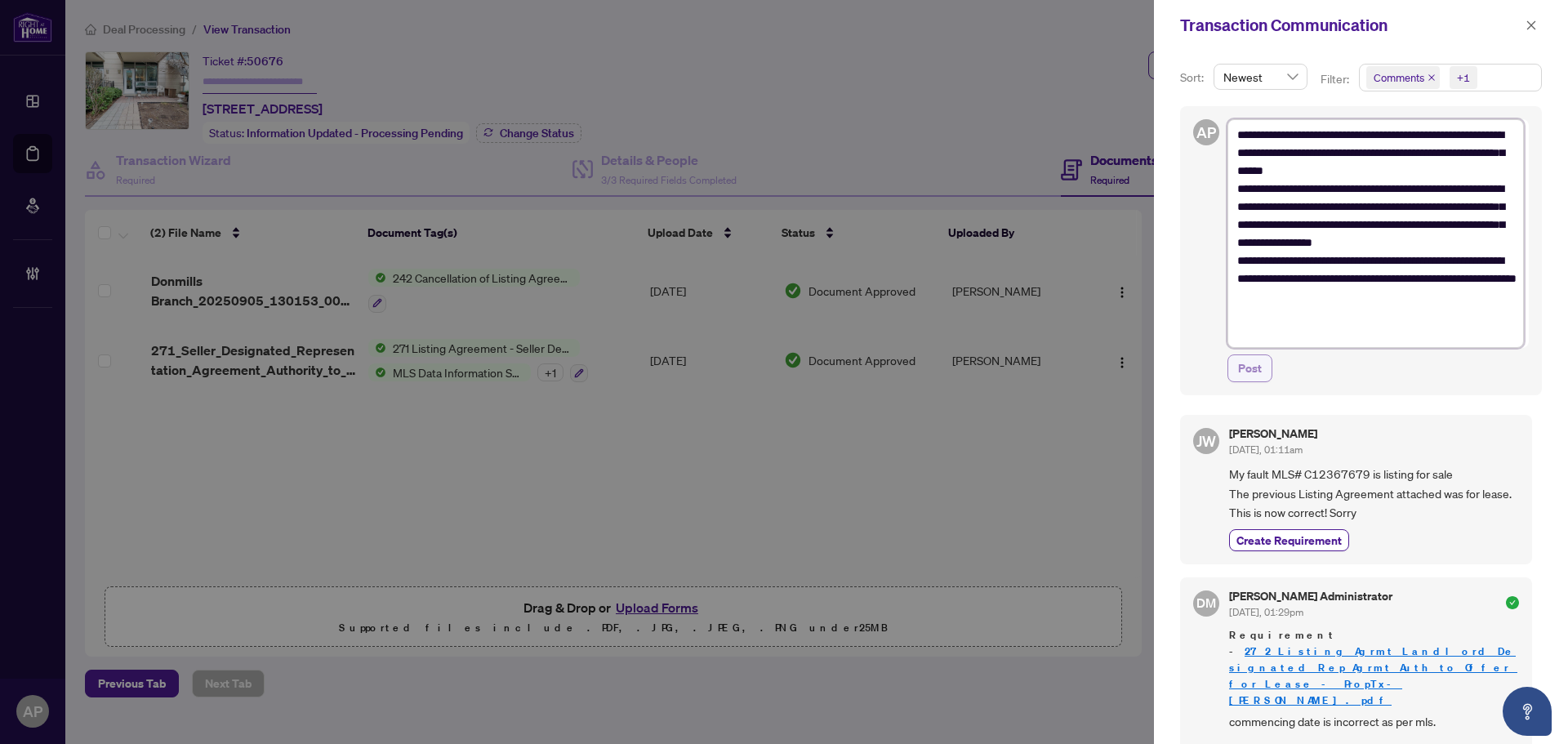
type textarea "**********"
click at [1258, 371] on span "Post" at bounding box center [1250, 367] width 23 height 26
type textarea "**********"
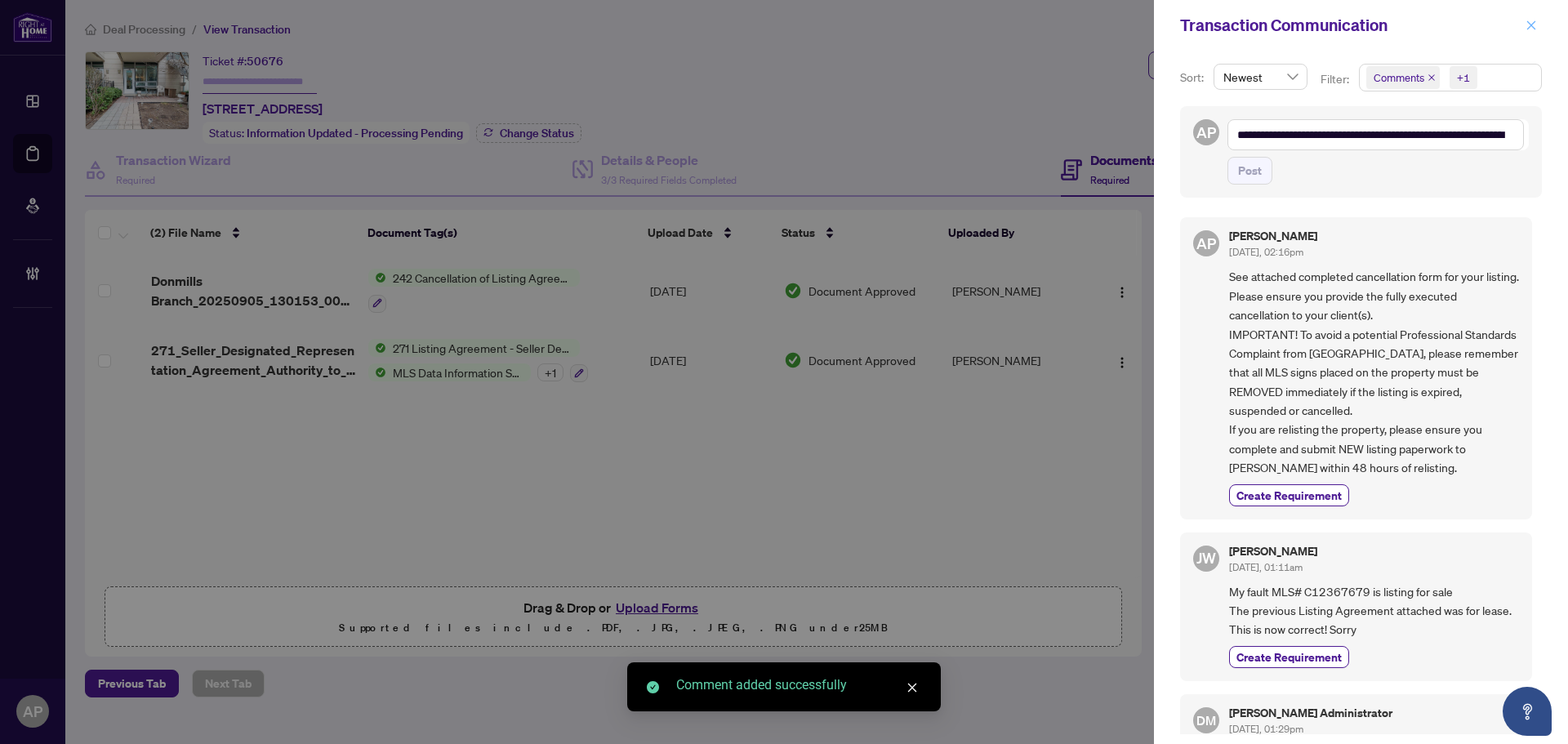
click at [1533, 25] on icon "close" at bounding box center [1531, 26] width 12 height 12
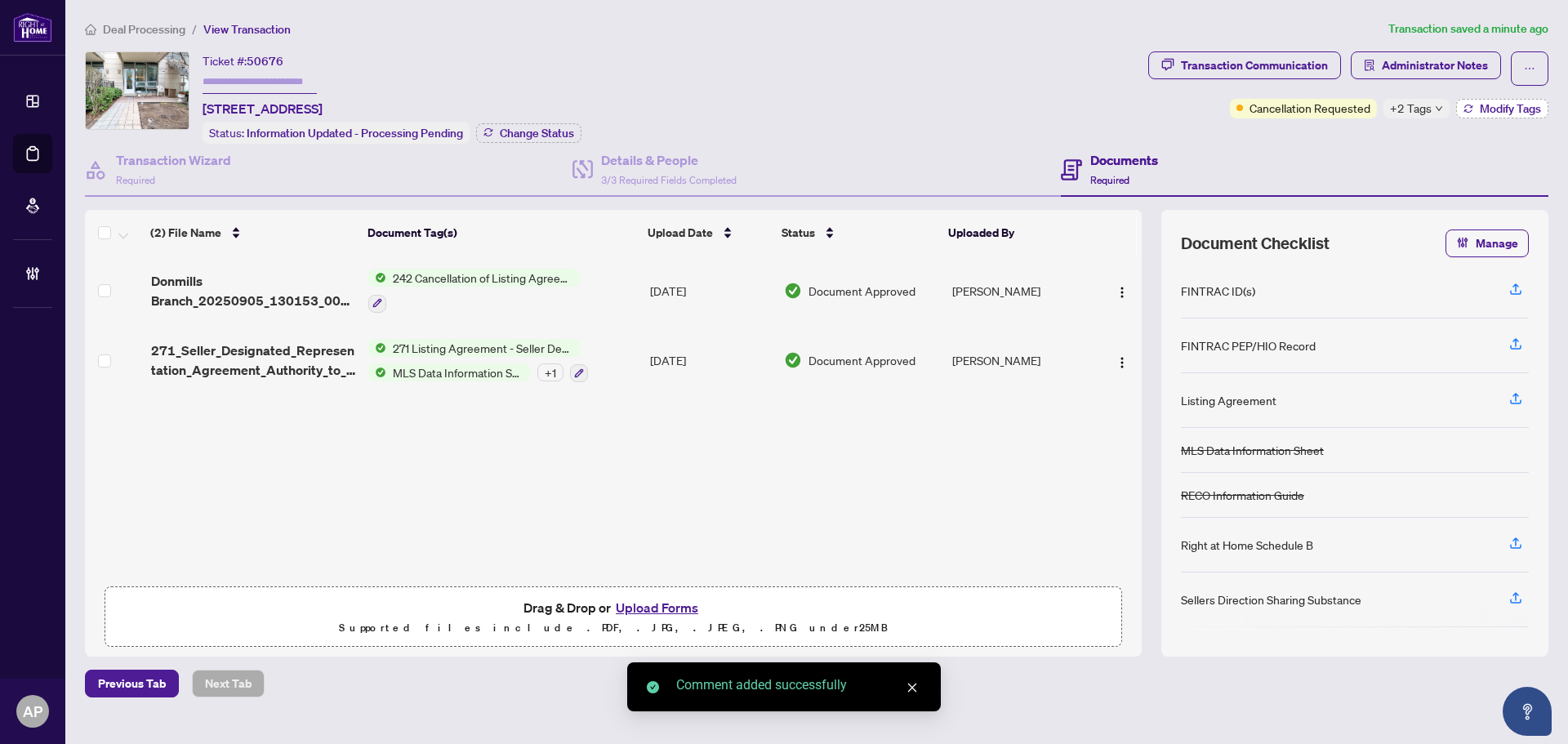
click at [1474, 110] on button "Modify Tags" at bounding box center [1502, 109] width 92 height 20
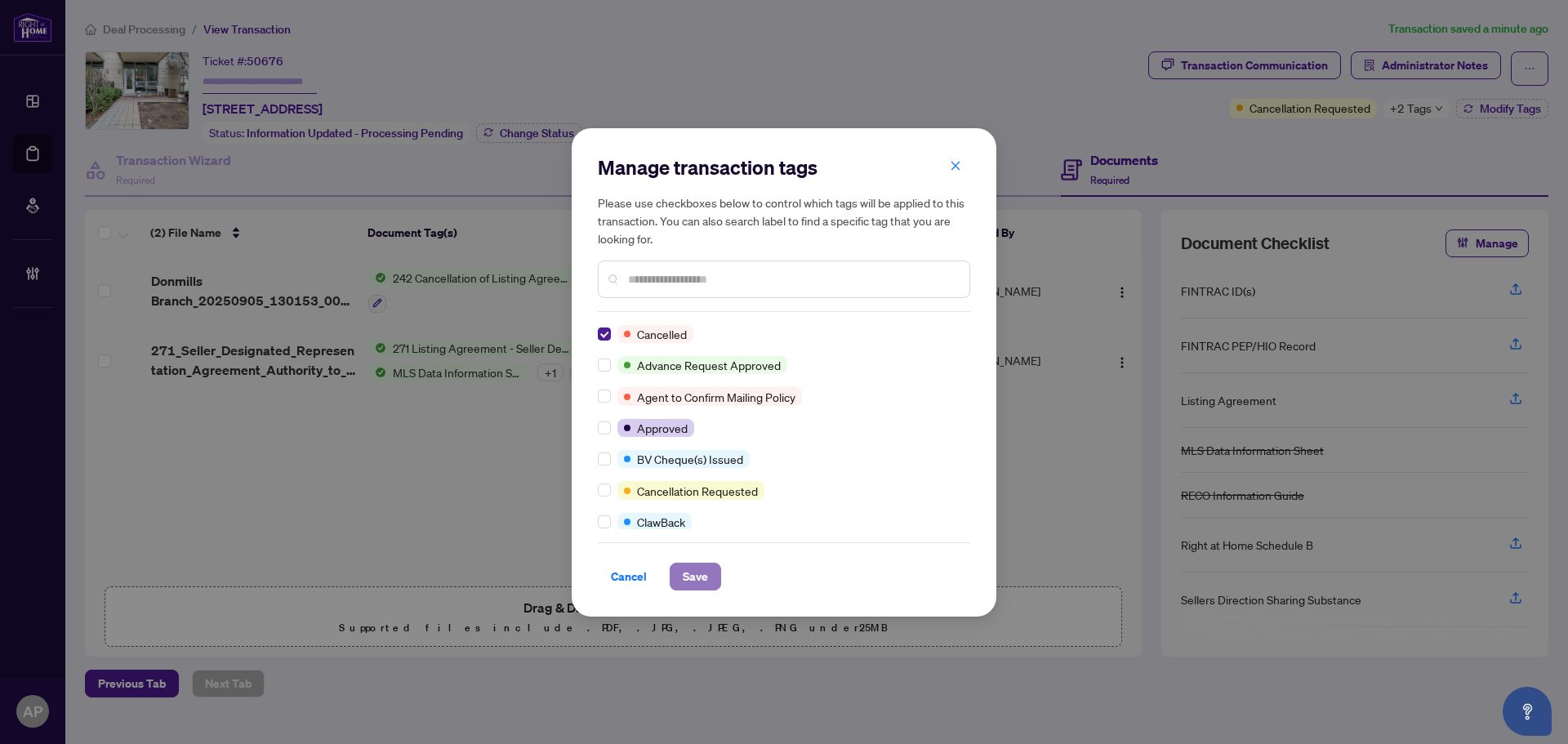
drag, startPoint x: 689, startPoint y: 582, endPoint x: 711, endPoint y: 558, distance: 32.6
click at [691, 582] on span "Save" at bounding box center [695, 576] width 25 height 26
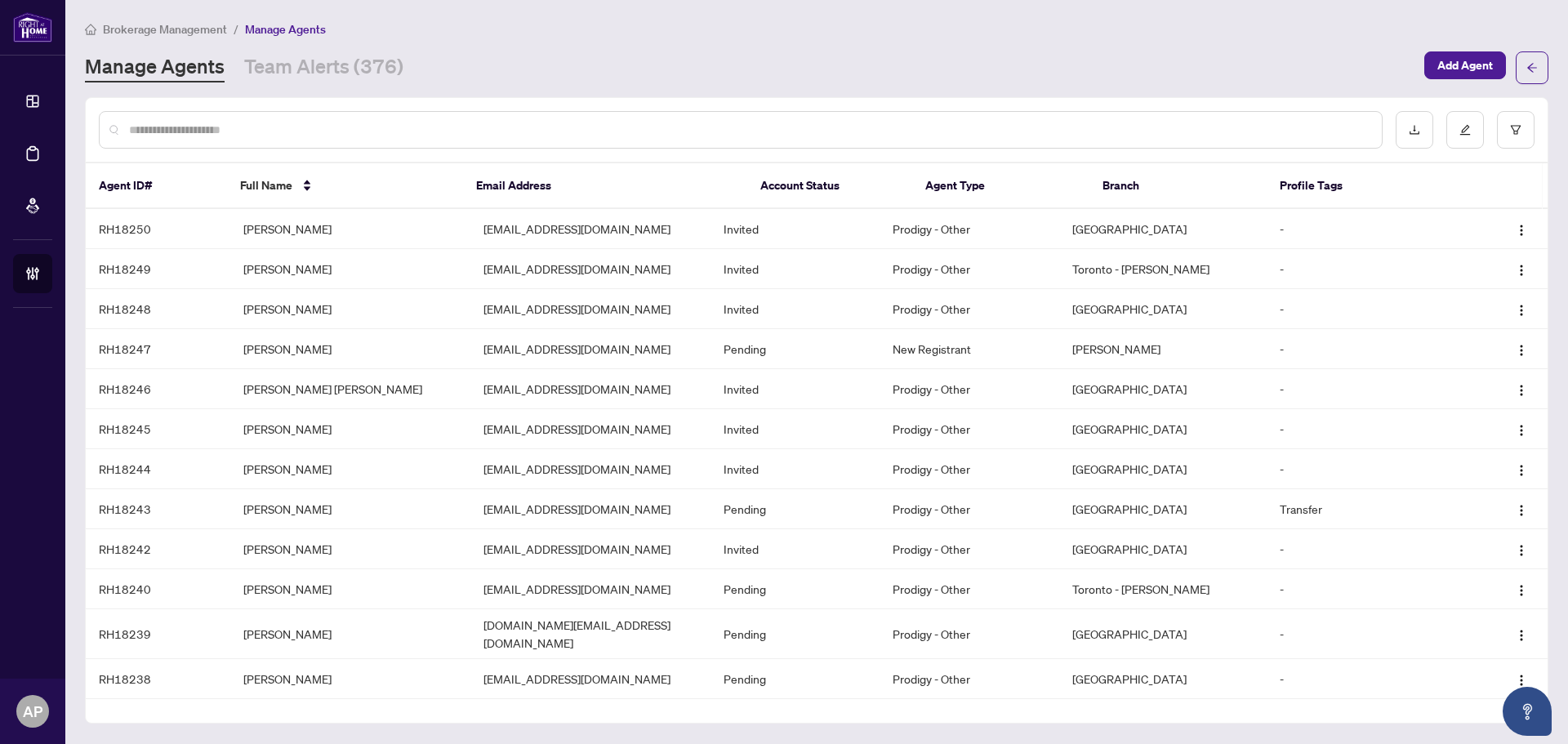
click at [229, 127] on input "text" at bounding box center [749, 130] width 1240 height 18
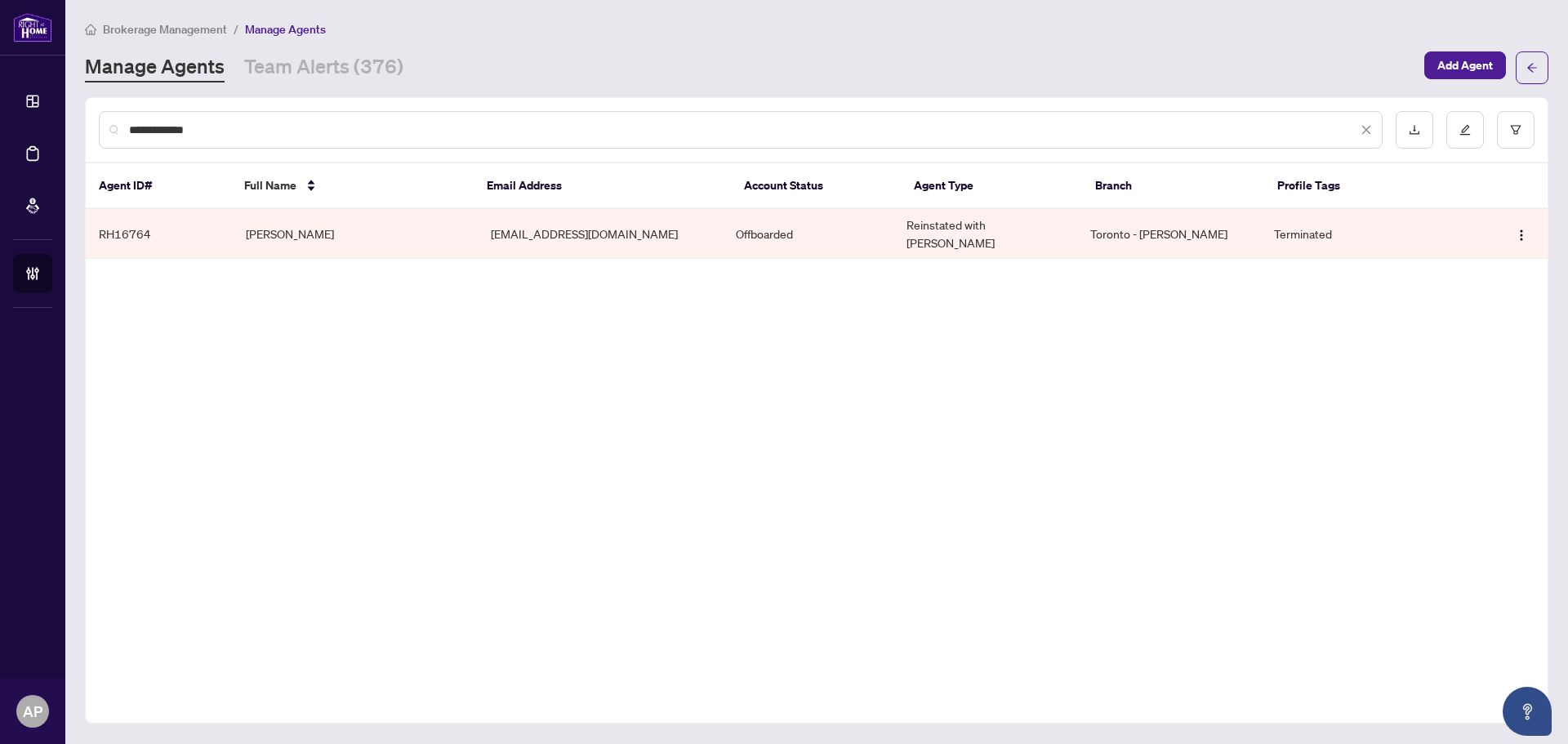
type input "**********"
click at [360, 226] on td "Mehdi Rassekh" at bounding box center [355, 234] width 245 height 50
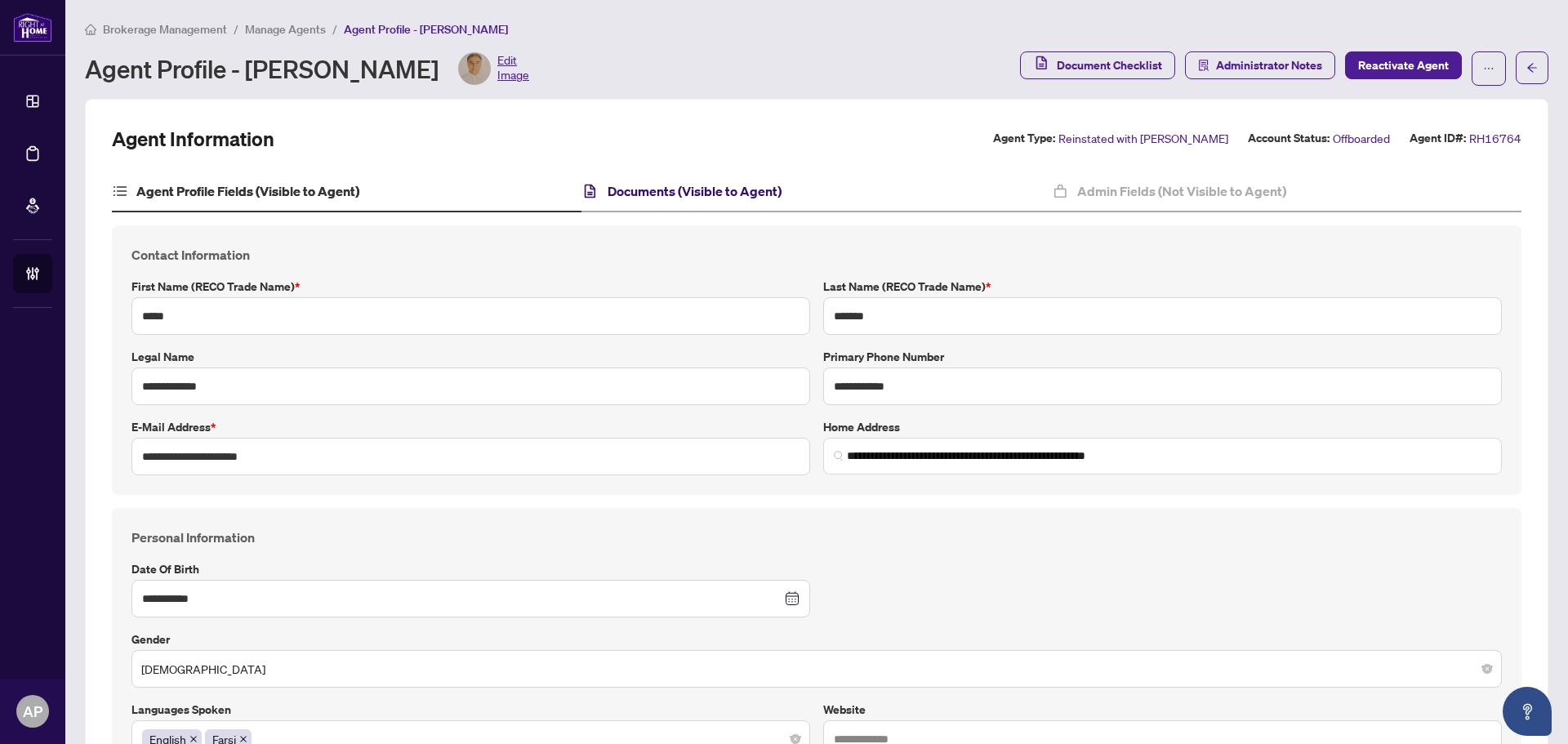
click at [752, 192] on h4 "Documents (Visible to Agent)" at bounding box center [694, 192] width 174 height 20
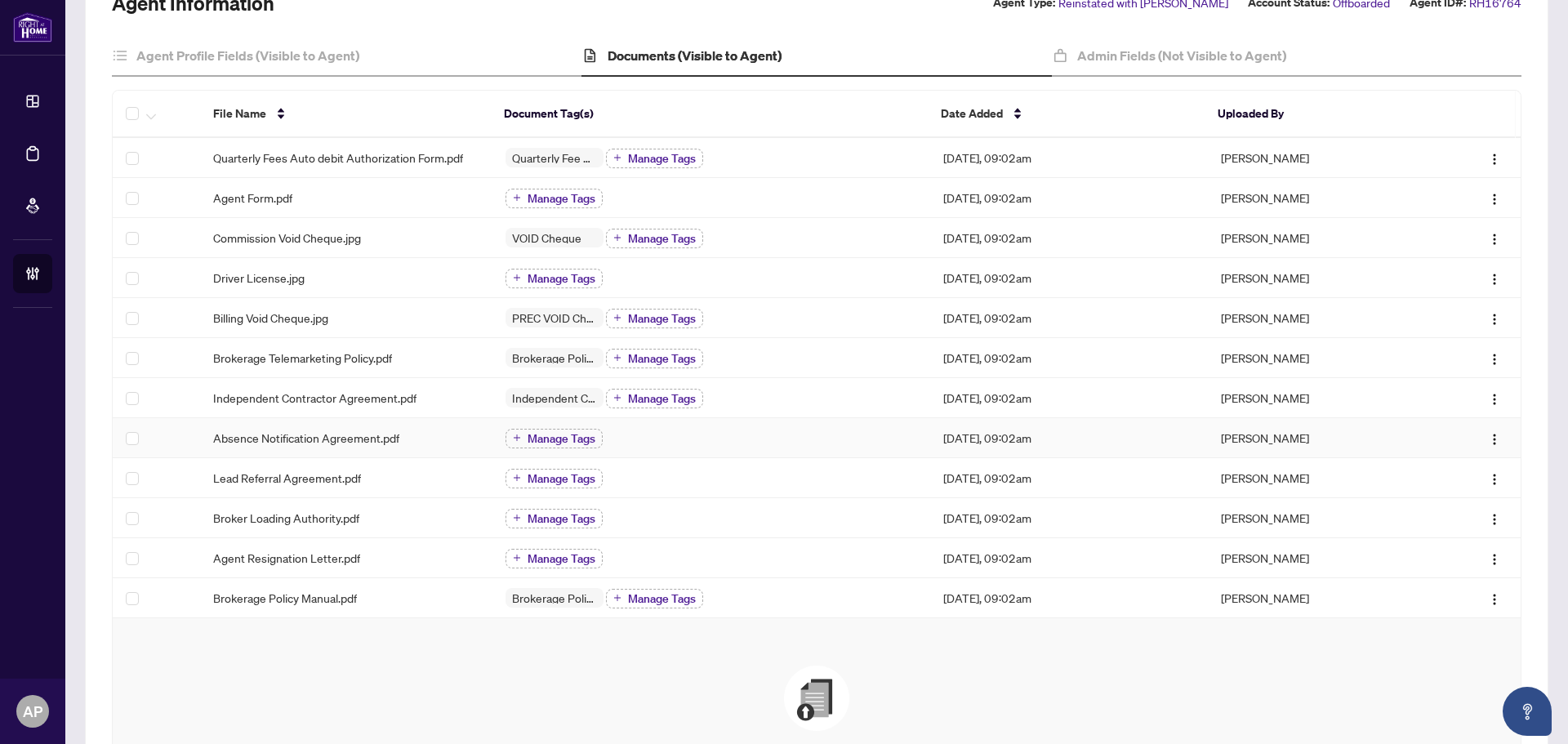
scroll to position [163, 0]
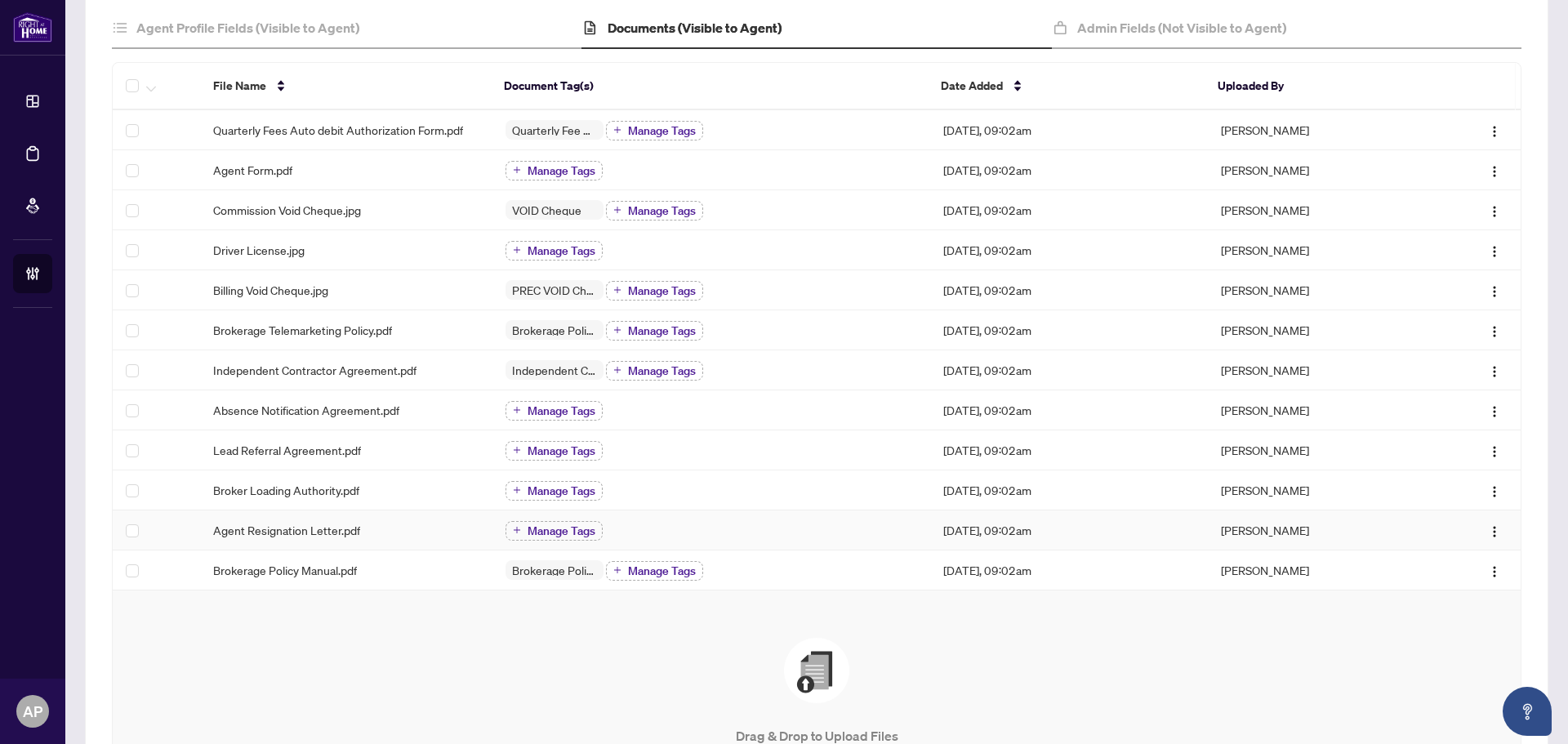
click at [367, 534] on div "Agent Resignation Letter.pdf" at bounding box center [347, 530] width 267 height 18
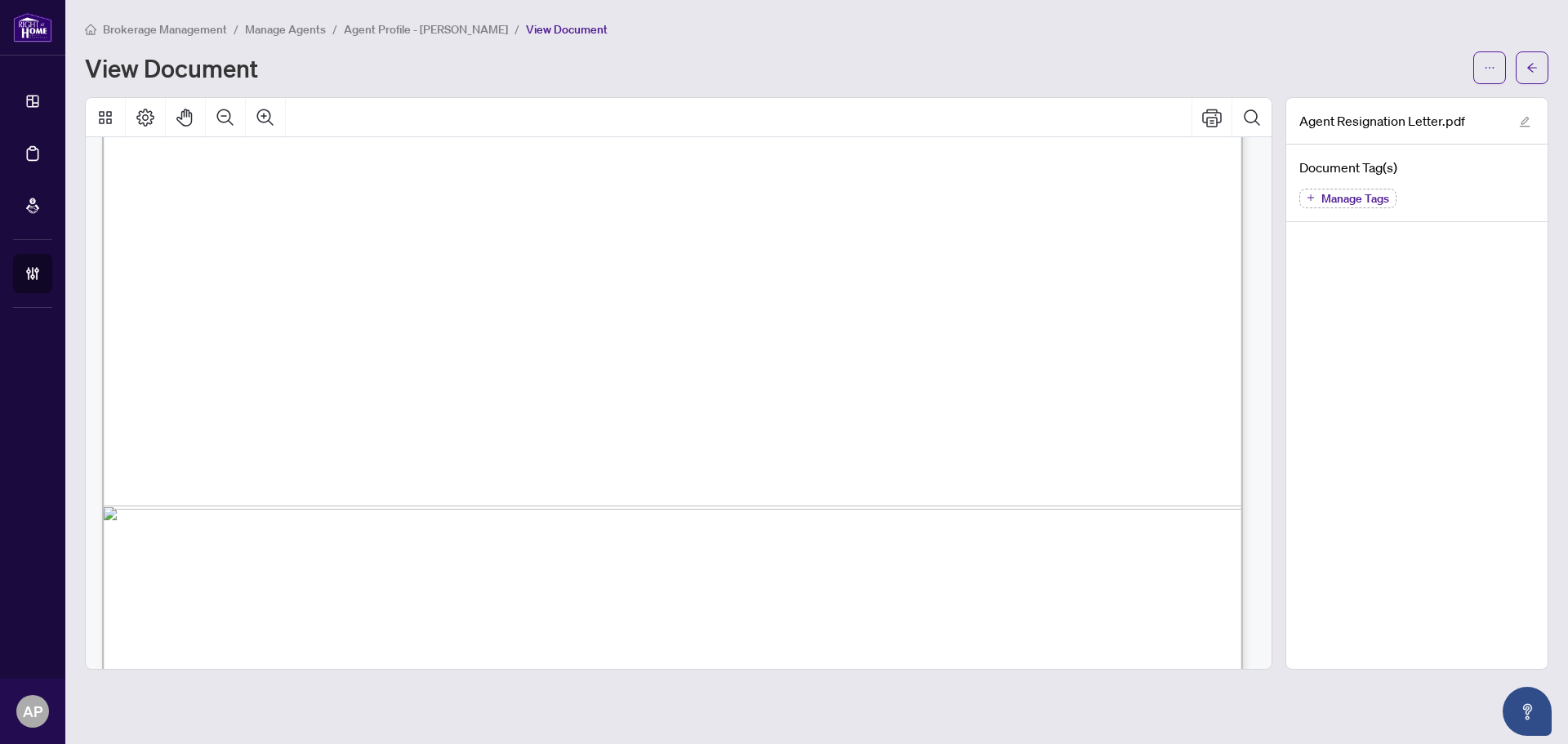
scroll to position [572, 0]
click at [1521, 70] on button "button" at bounding box center [1531, 67] width 32 height 32
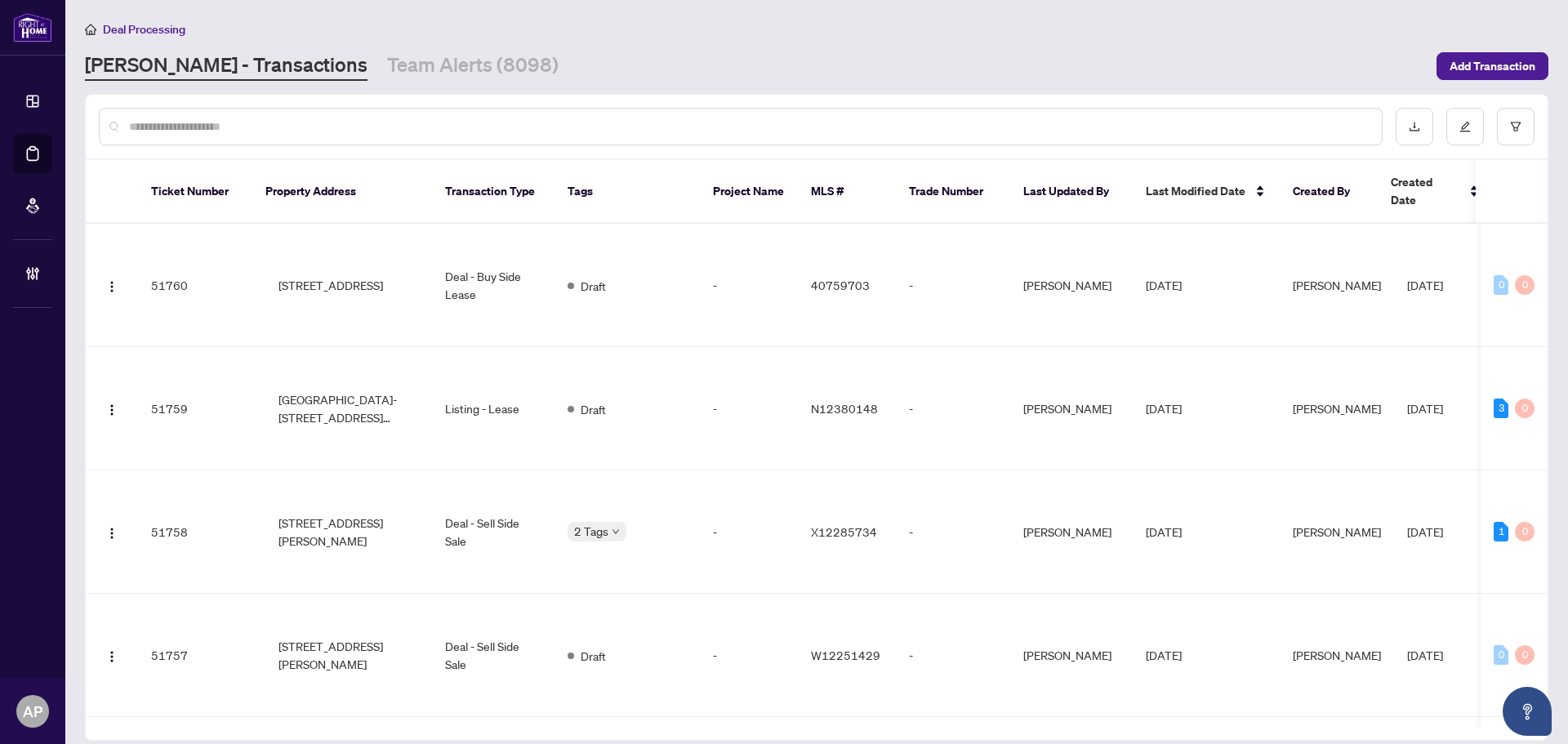
click at [197, 127] on input "text" at bounding box center [749, 127] width 1240 height 18
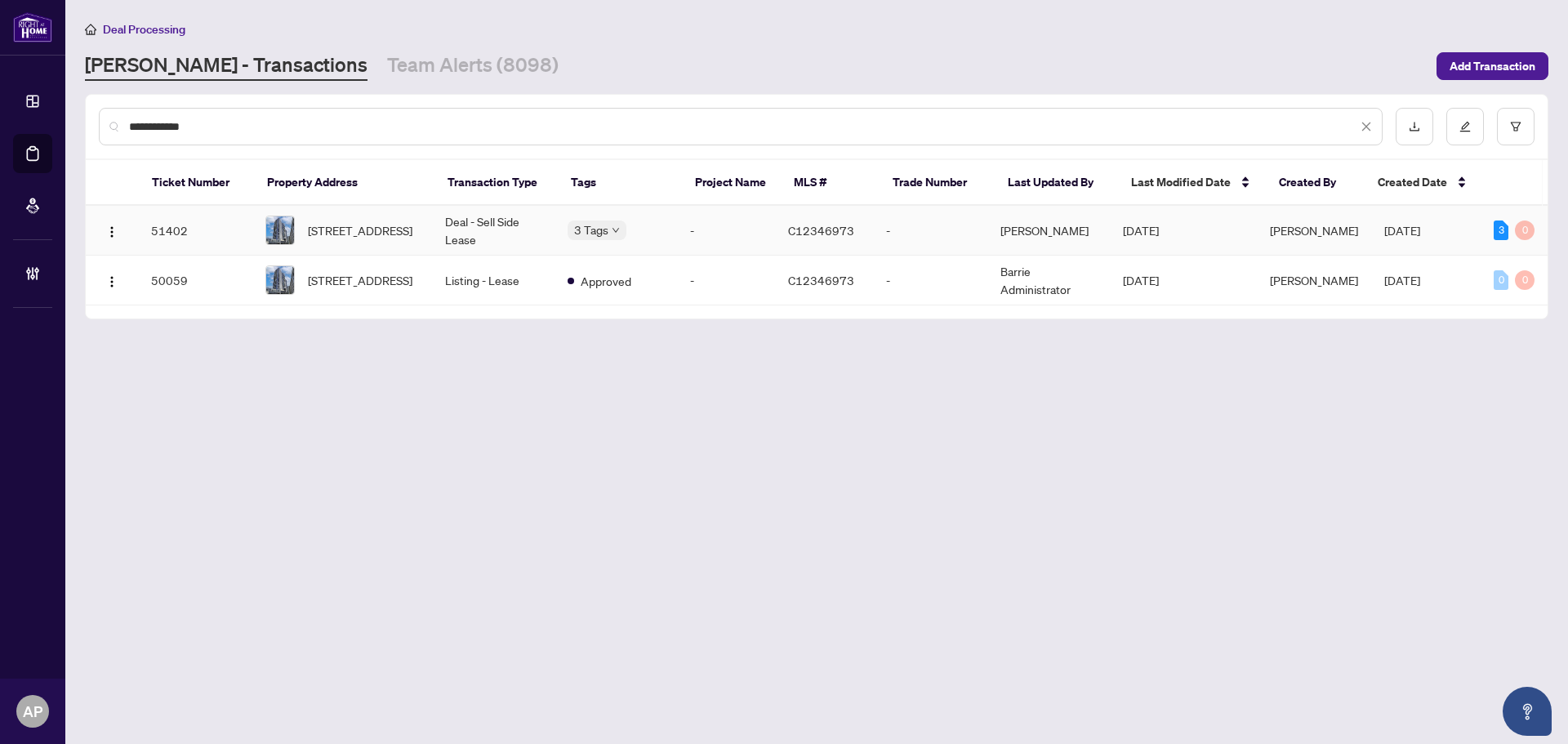
type input "**********"
click at [512, 227] on td "Deal - Sell Side Lease" at bounding box center [492, 231] width 122 height 50
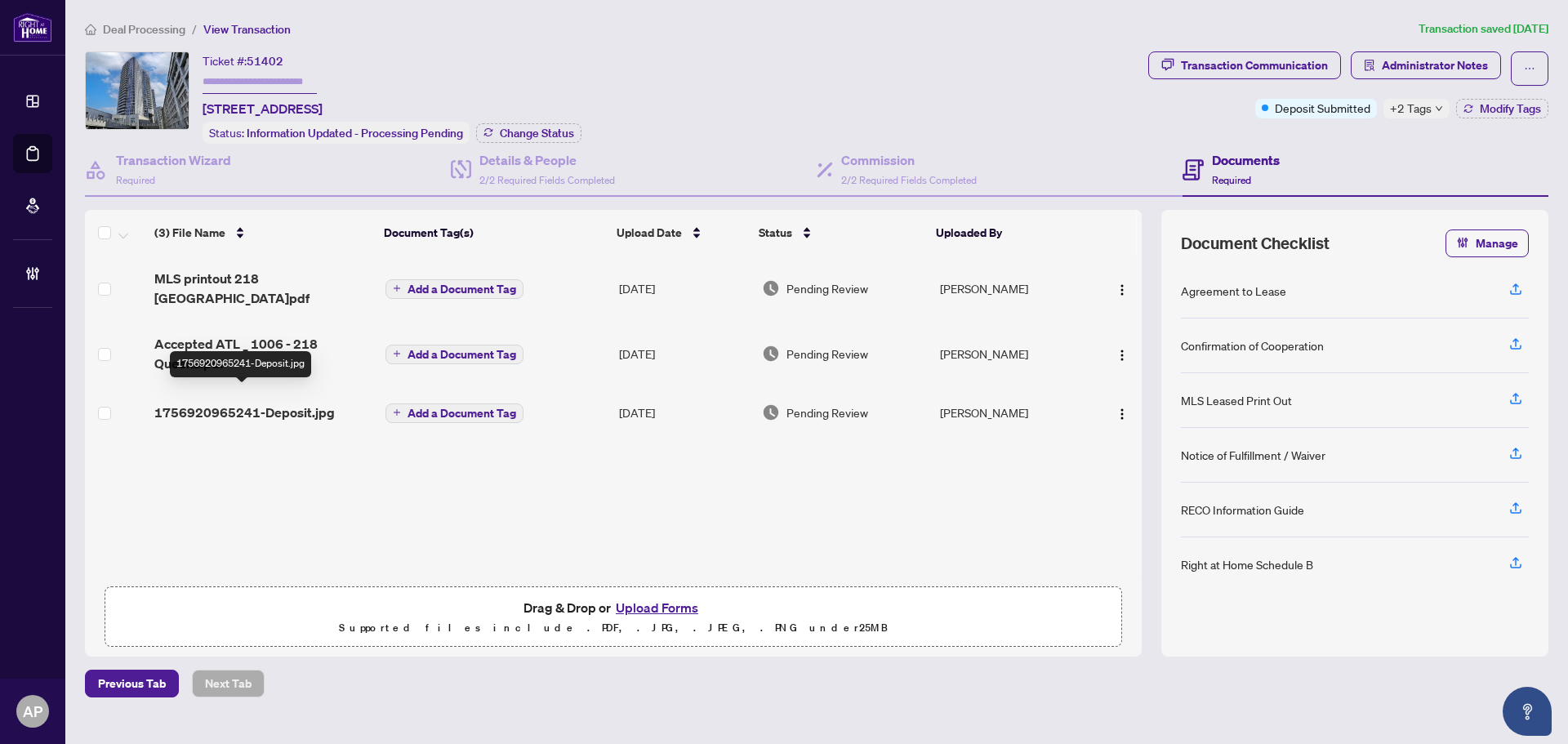
click at [326, 402] on span "1756920965241-Deposit.jpg" at bounding box center [244, 412] width 181 height 20
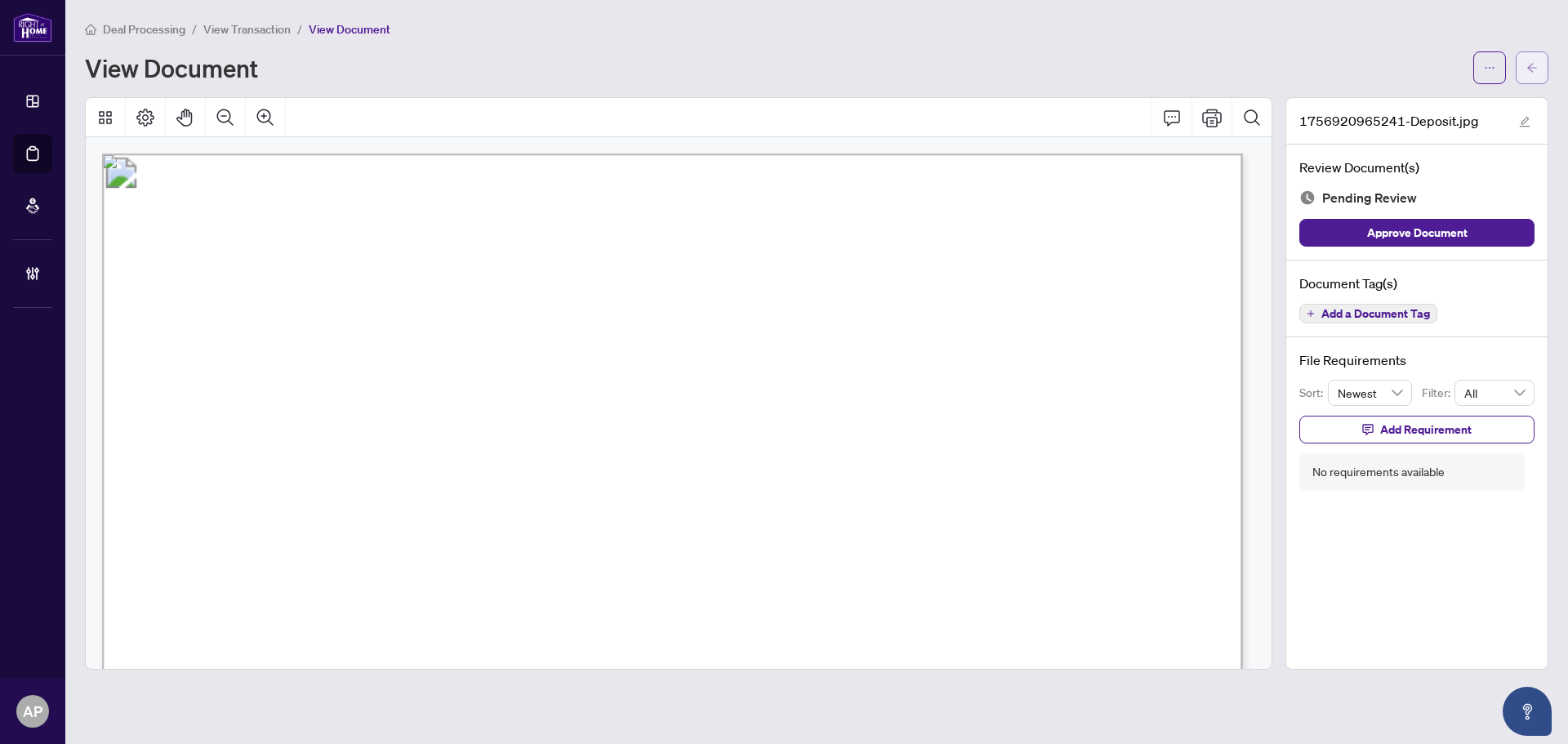
click at [1535, 69] on icon "arrow-left" at bounding box center [1532, 67] width 12 height 12
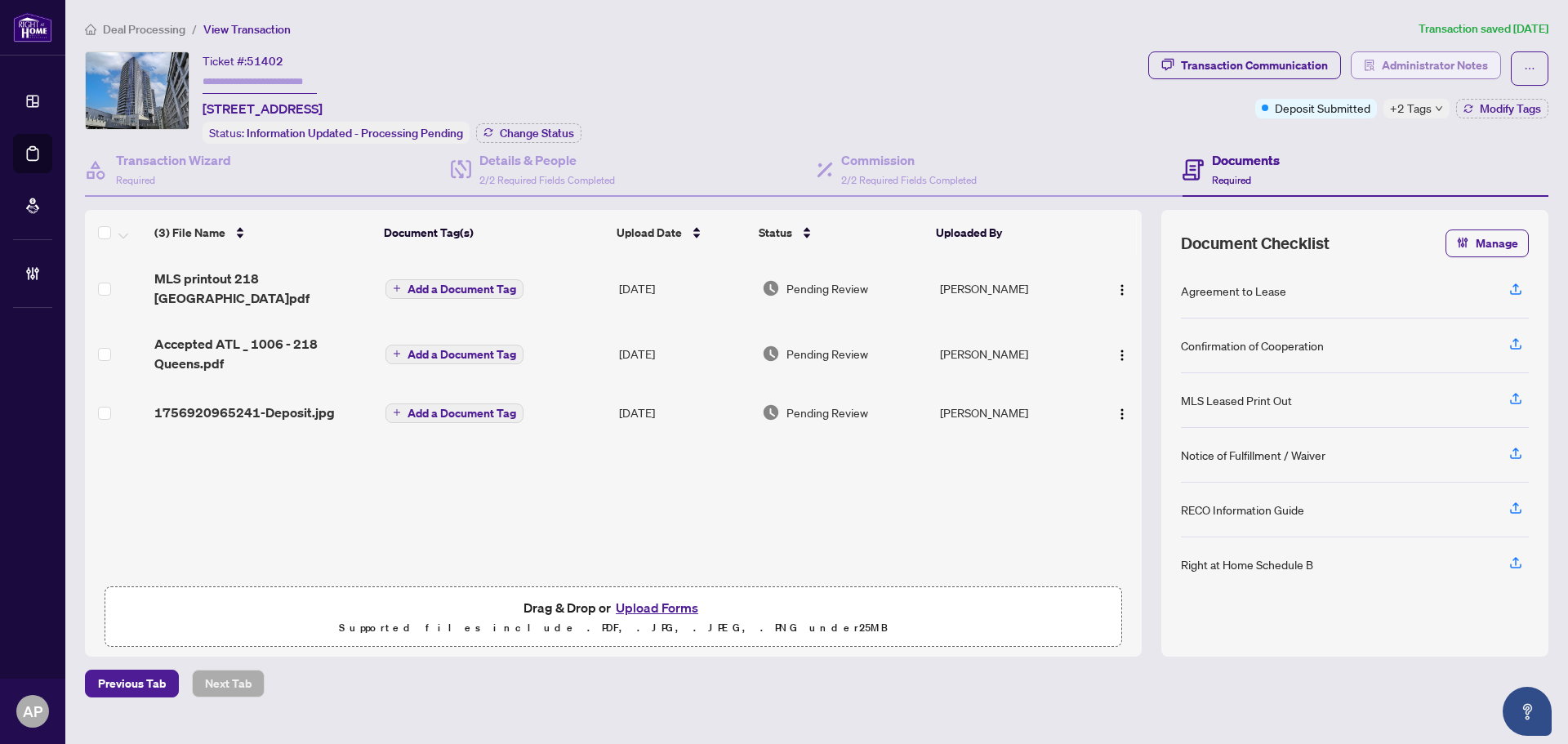
click at [1387, 53] on span "Administrator Notes" at bounding box center [1434, 65] width 106 height 26
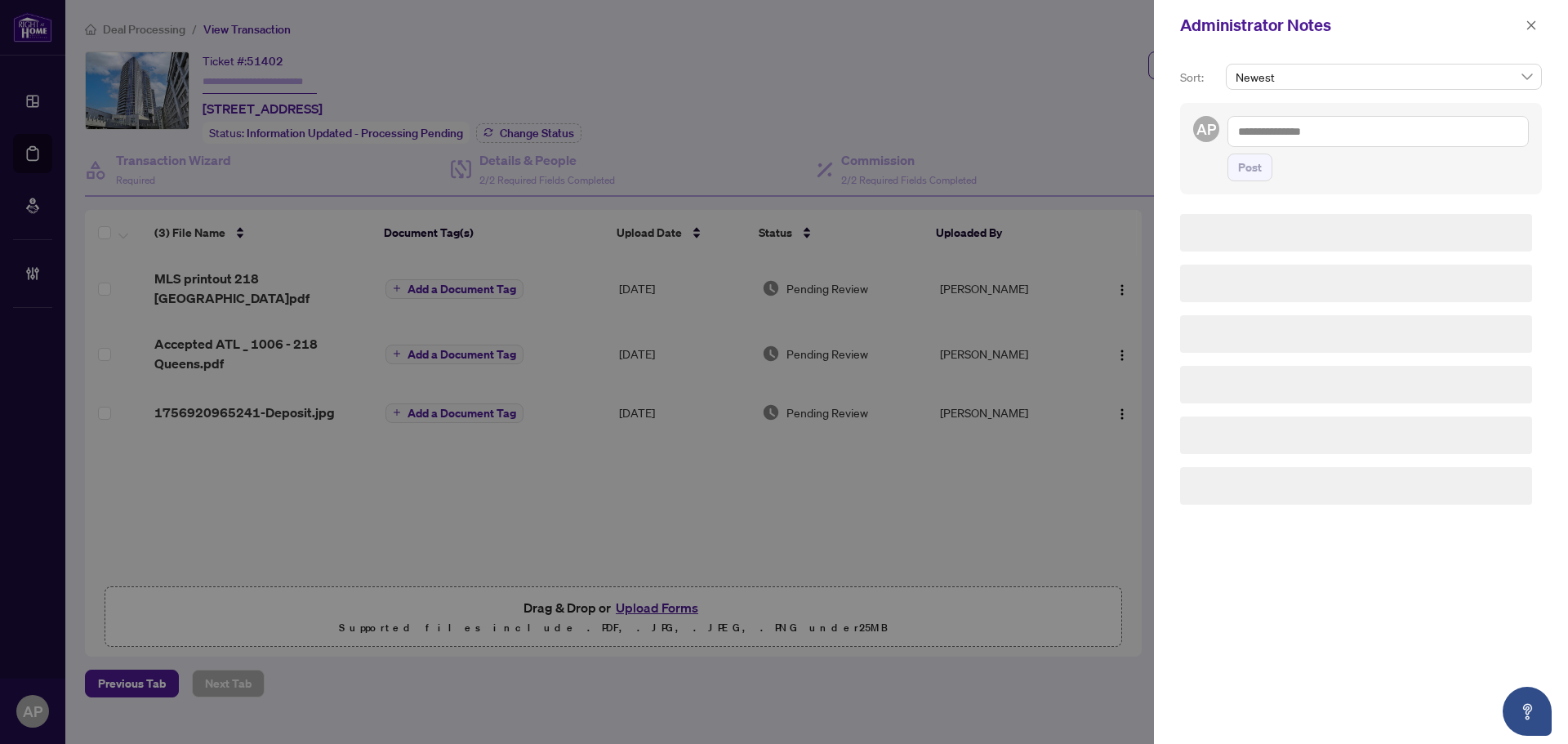
click at [1282, 135] on textarea at bounding box center [1378, 131] width 302 height 31
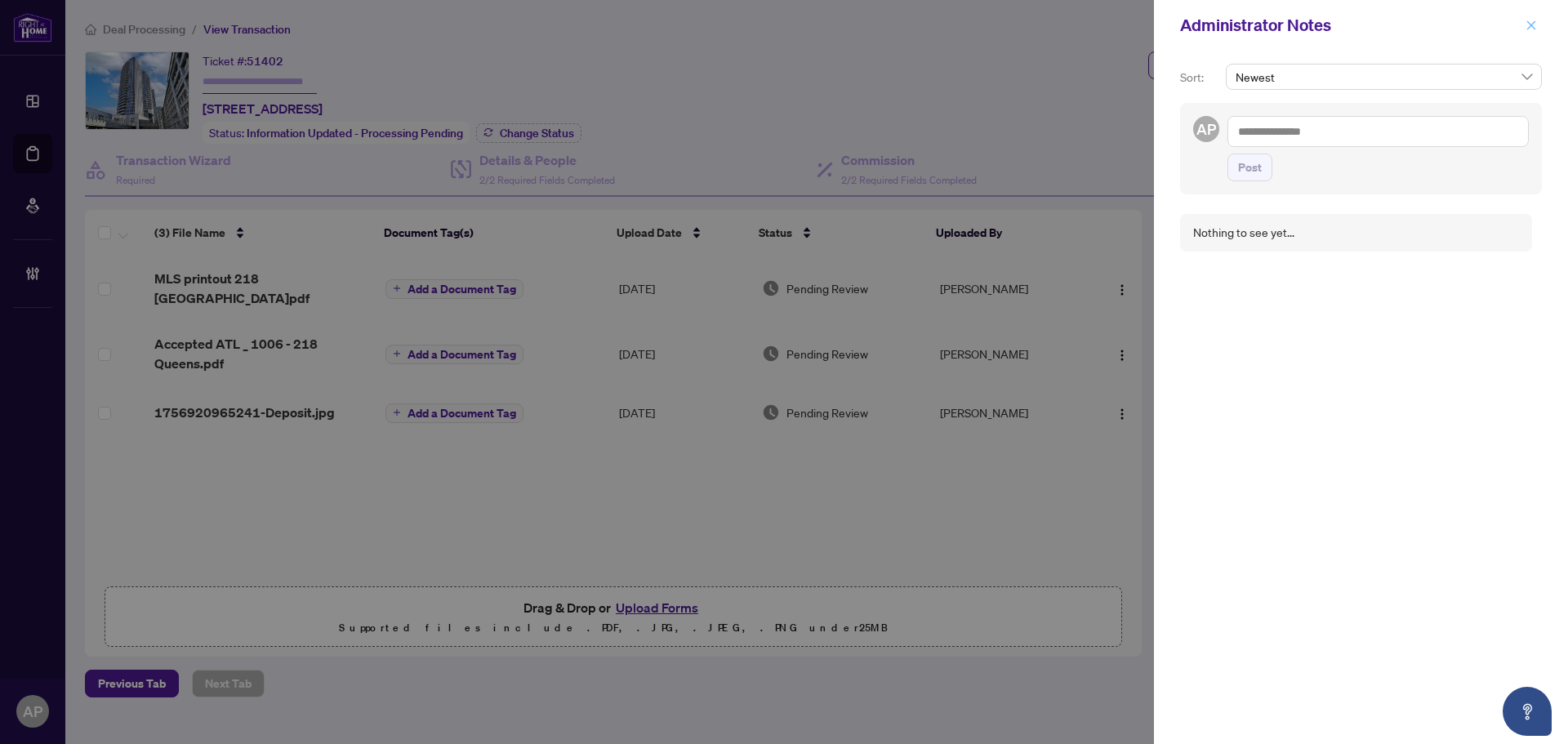
click at [1531, 26] on icon "close" at bounding box center [1531, 25] width 9 height 9
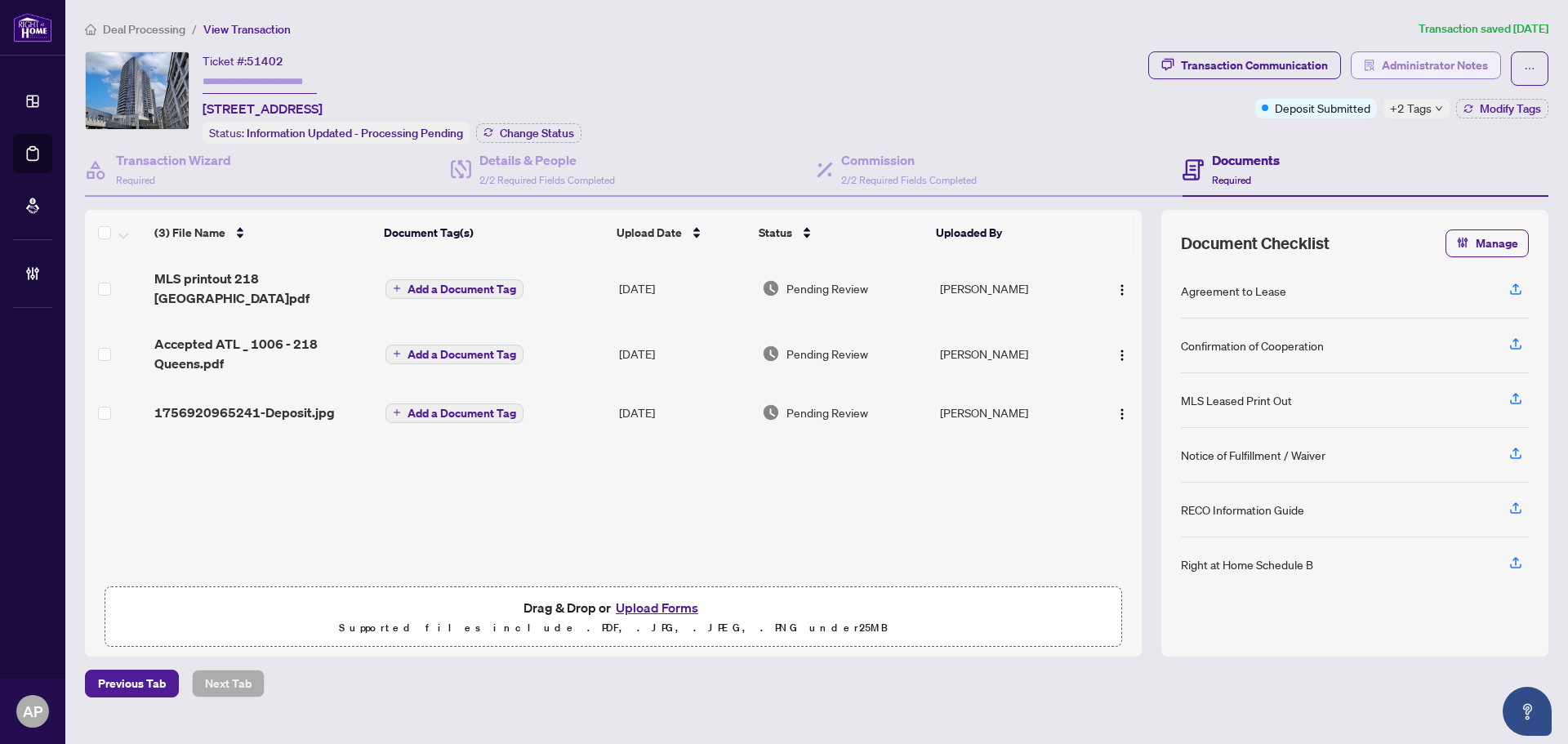
click at [1411, 52] on span "Administrator Notes" at bounding box center [1434, 65] width 106 height 26
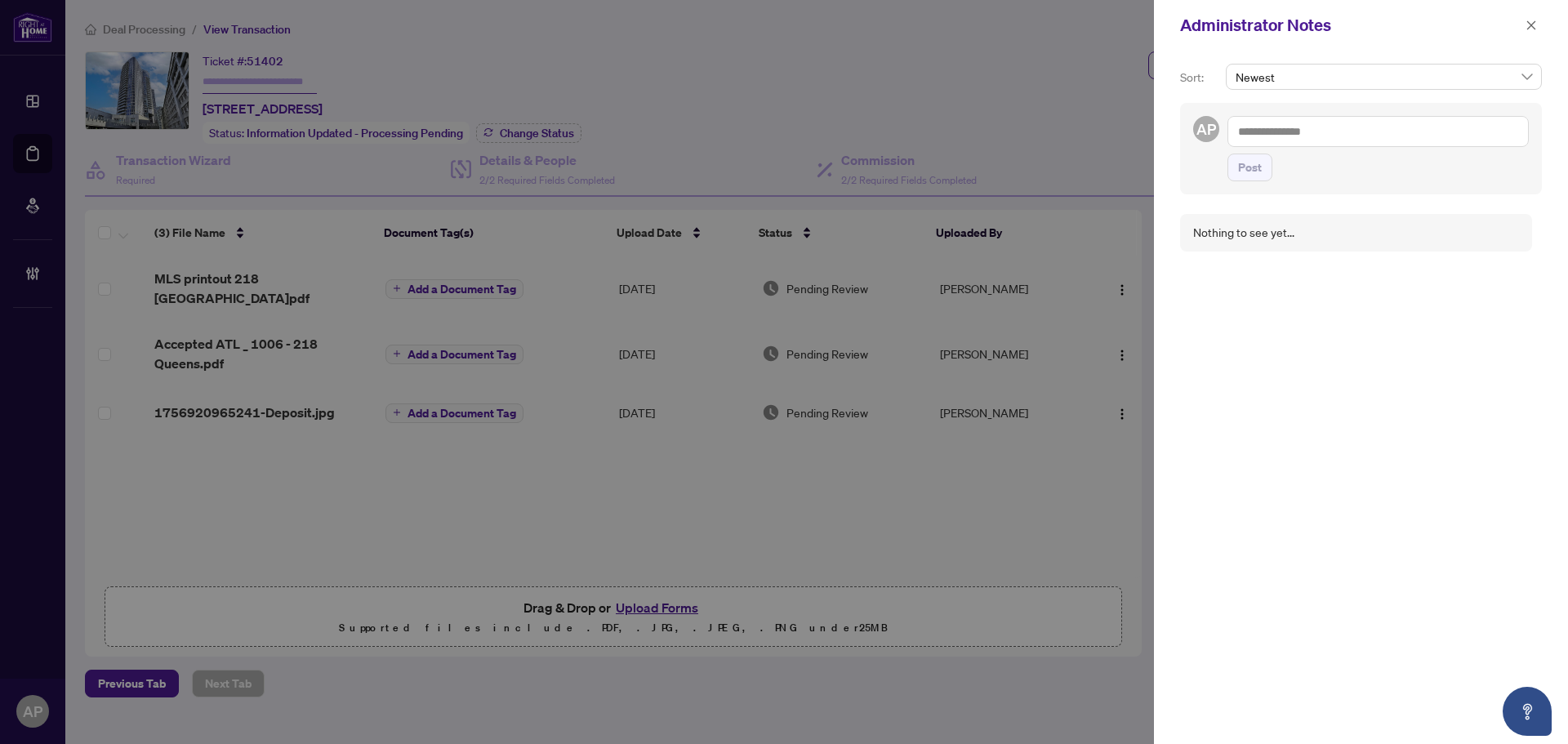
click at [1300, 128] on textarea at bounding box center [1378, 131] width 302 height 31
drag, startPoint x: 1426, startPoint y: 131, endPoint x: 1410, endPoint y: 131, distance: 16.0
click at [1410, 131] on textarea "**********" at bounding box center [1376, 139] width 297 height 47
click at [1421, 149] on textarea "**********" at bounding box center [1376, 139] width 297 height 47
type textarea "**********"
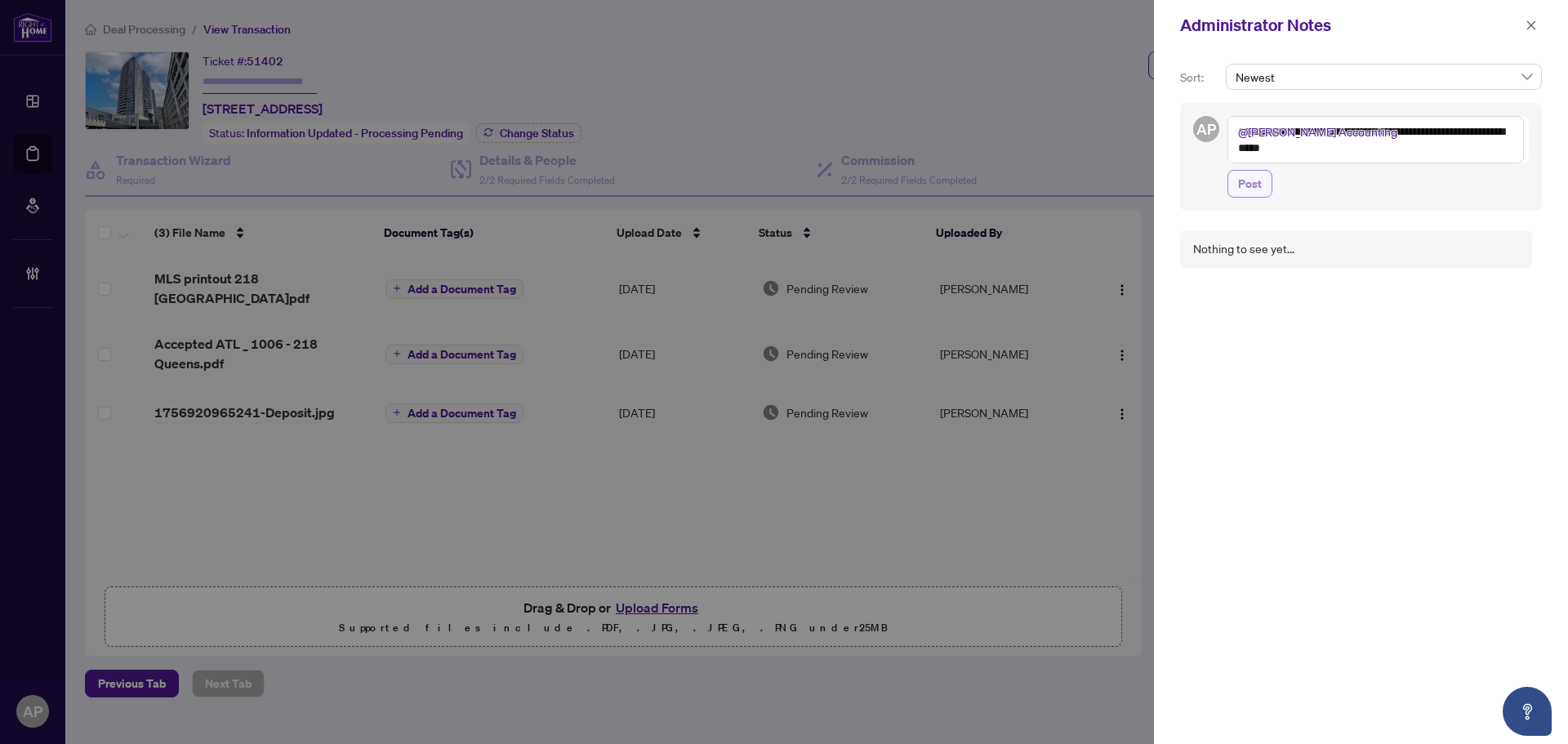
click at [1266, 192] on button "Post" at bounding box center [1250, 183] width 45 height 27
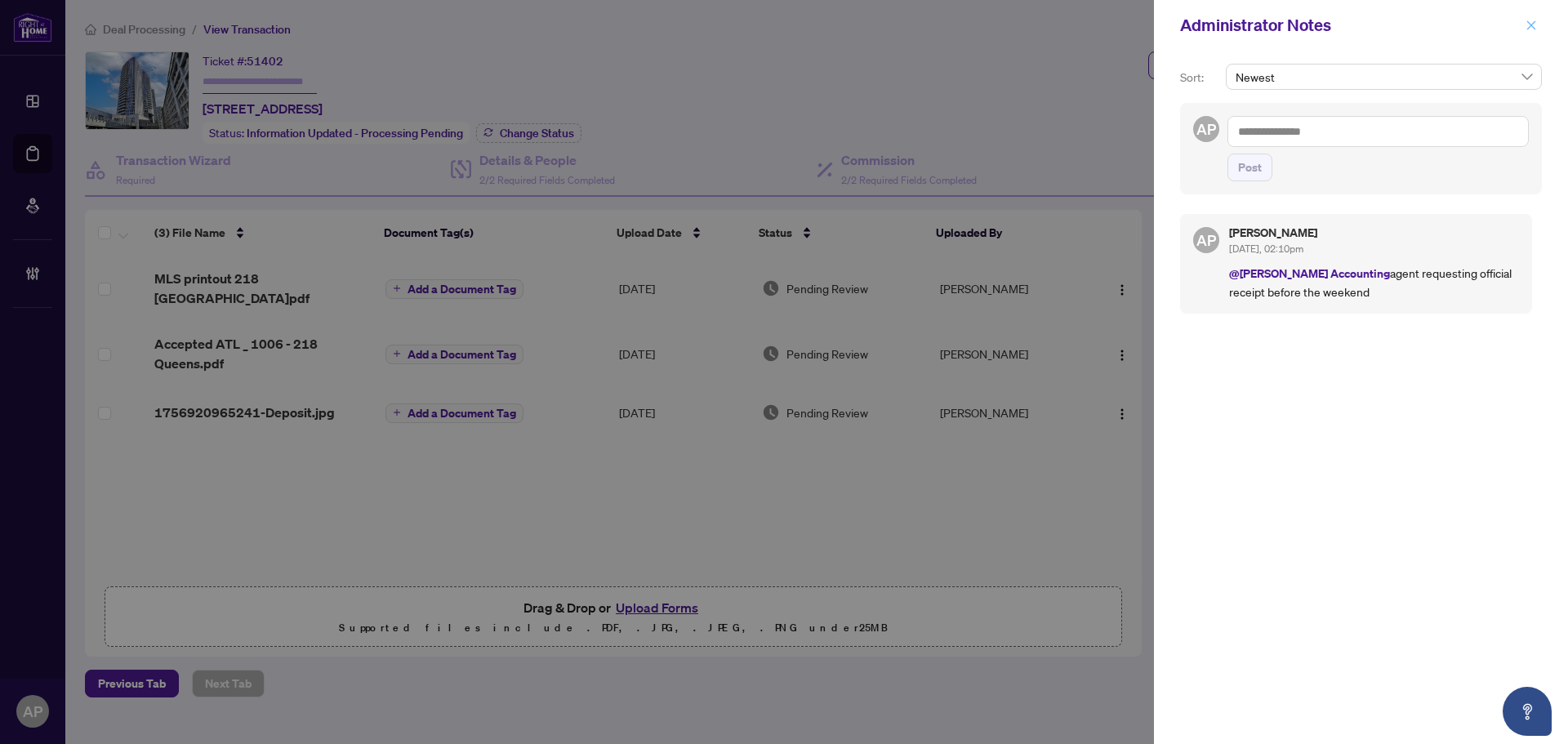
click at [1535, 26] on icon "close" at bounding box center [1531, 26] width 12 height 12
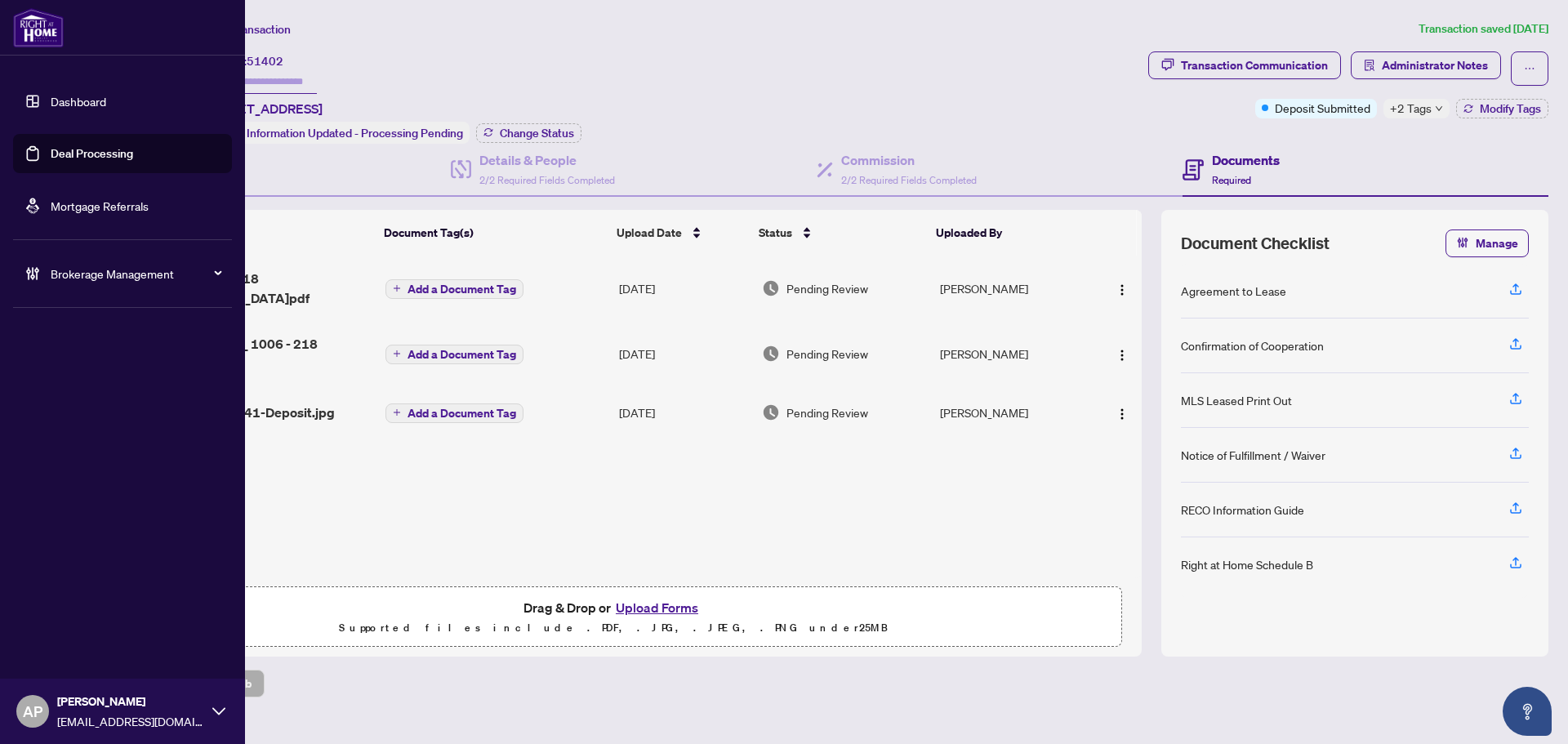
click at [51, 146] on link "Deal Processing" at bounding box center [92, 153] width 82 height 15
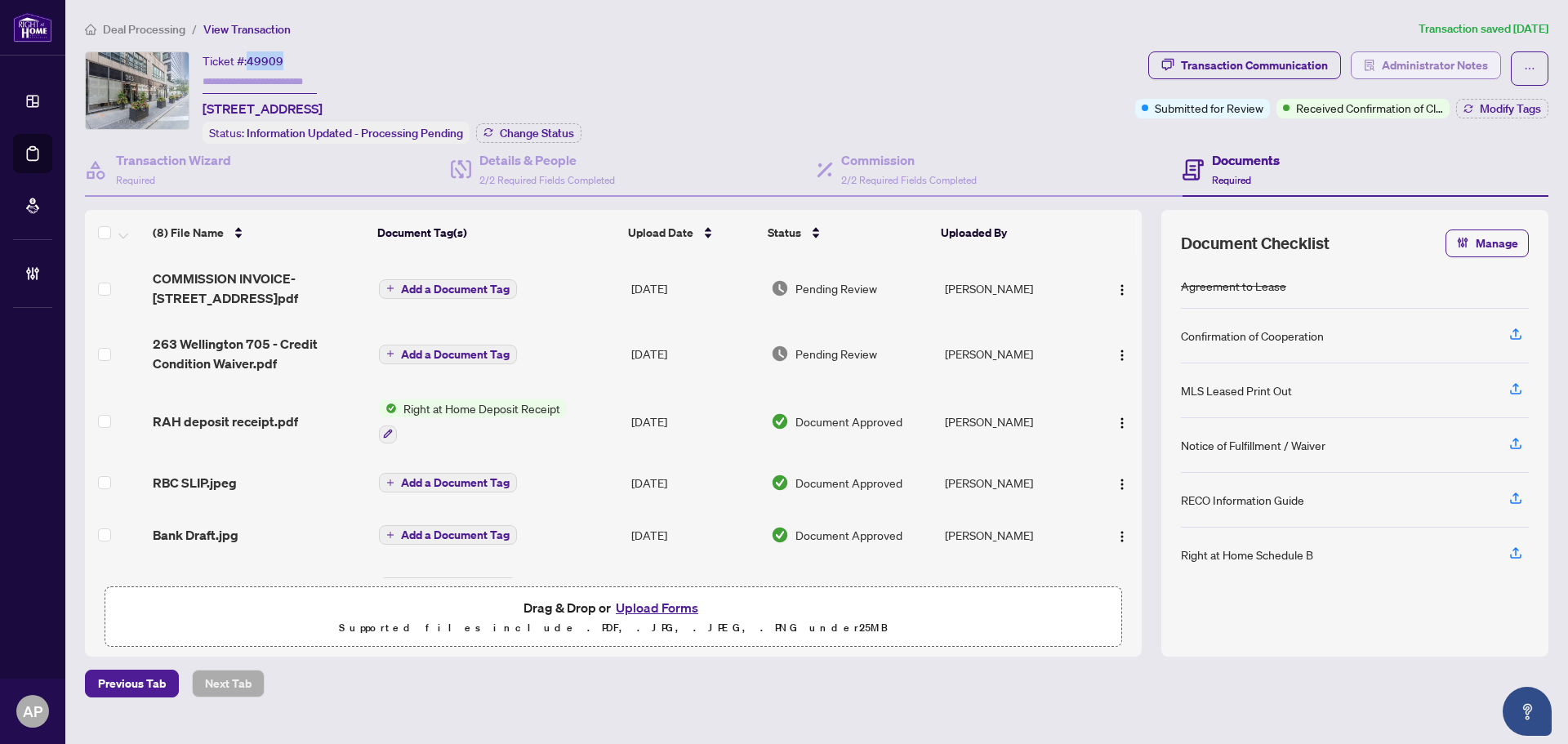
click at [1392, 65] on span "Administrator Notes" at bounding box center [1434, 65] width 106 height 26
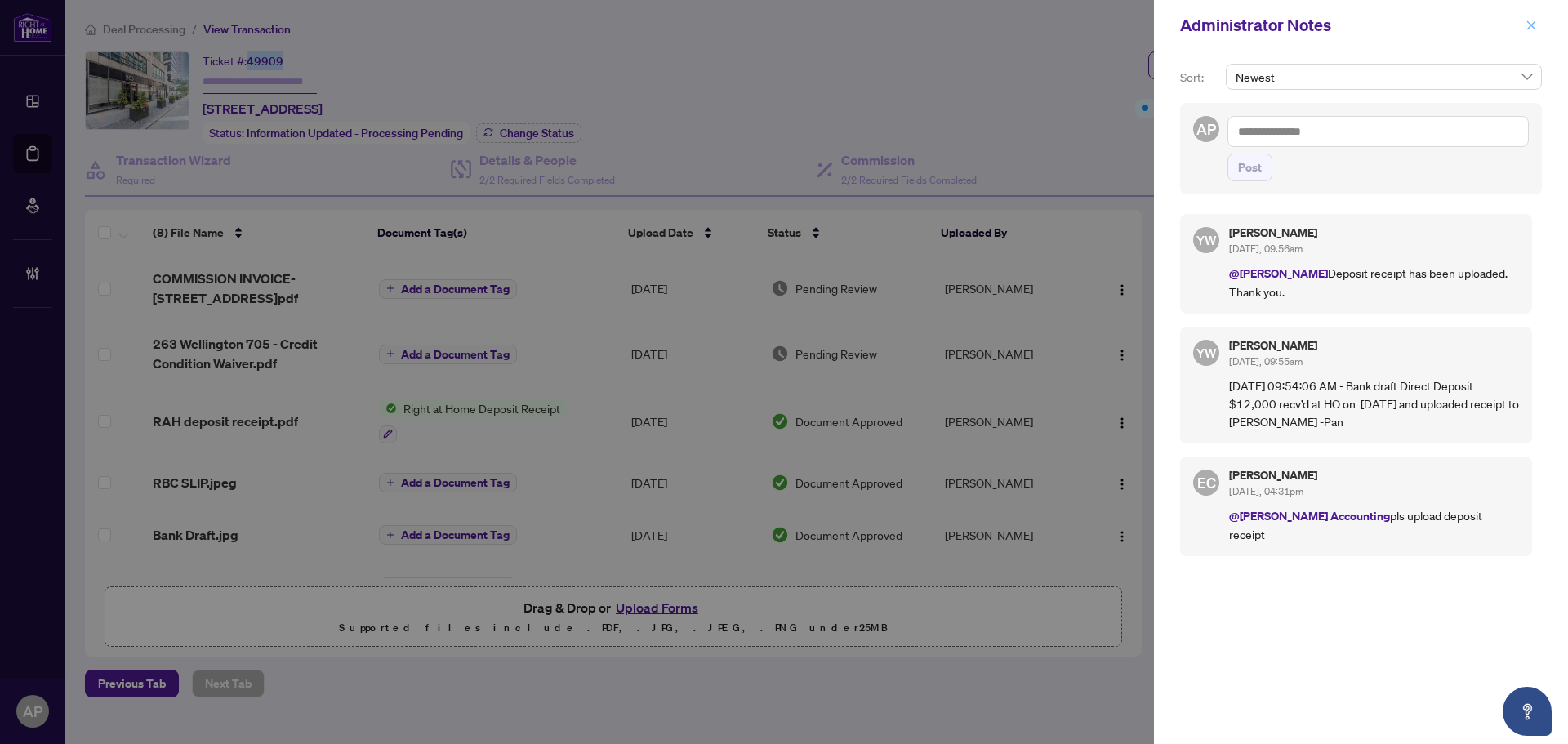
click at [1526, 27] on icon "close" at bounding box center [1531, 26] width 12 height 12
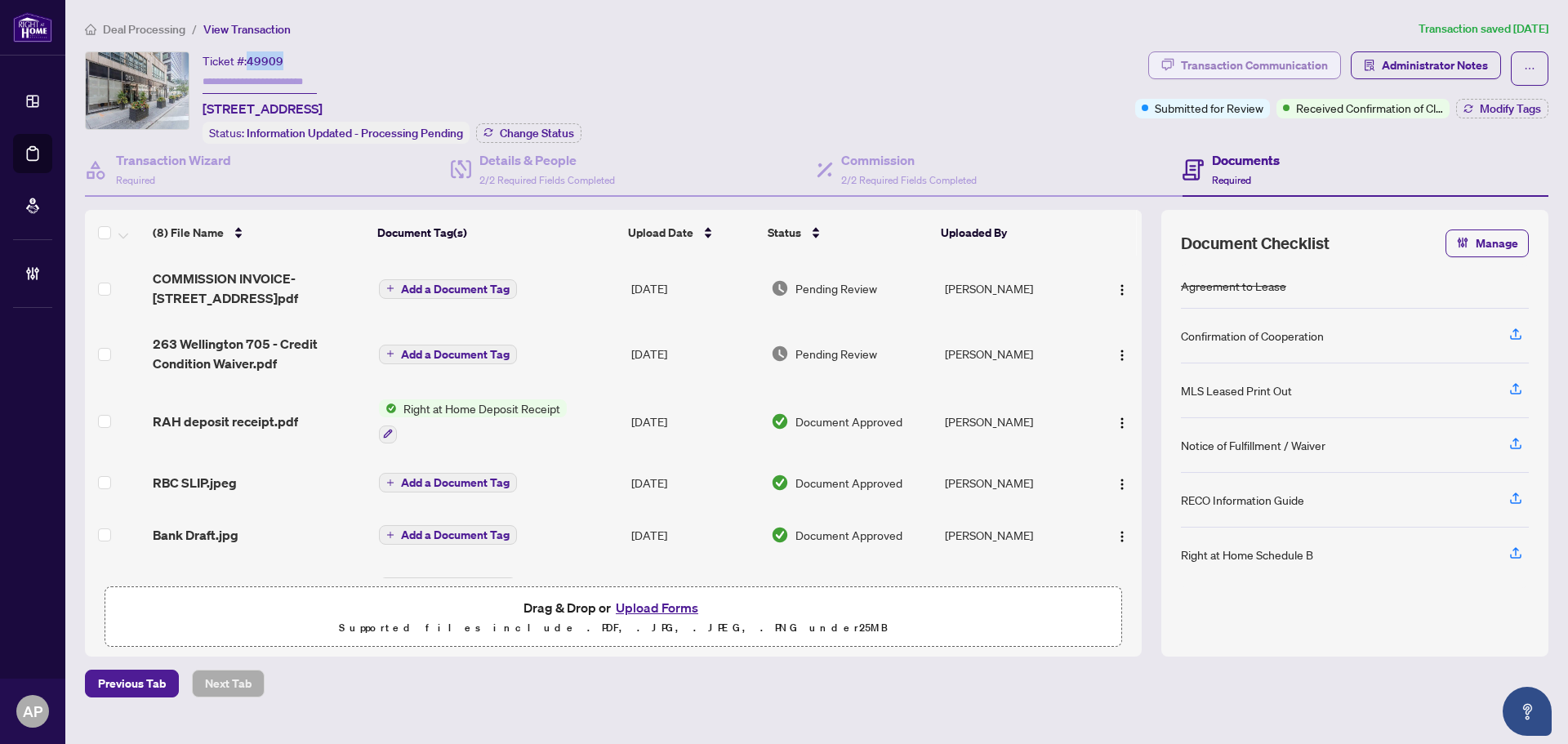
click at [1285, 73] on div "Transaction Communication" at bounding box center [1254, 65] width 147 height 26
type textarea "**********"
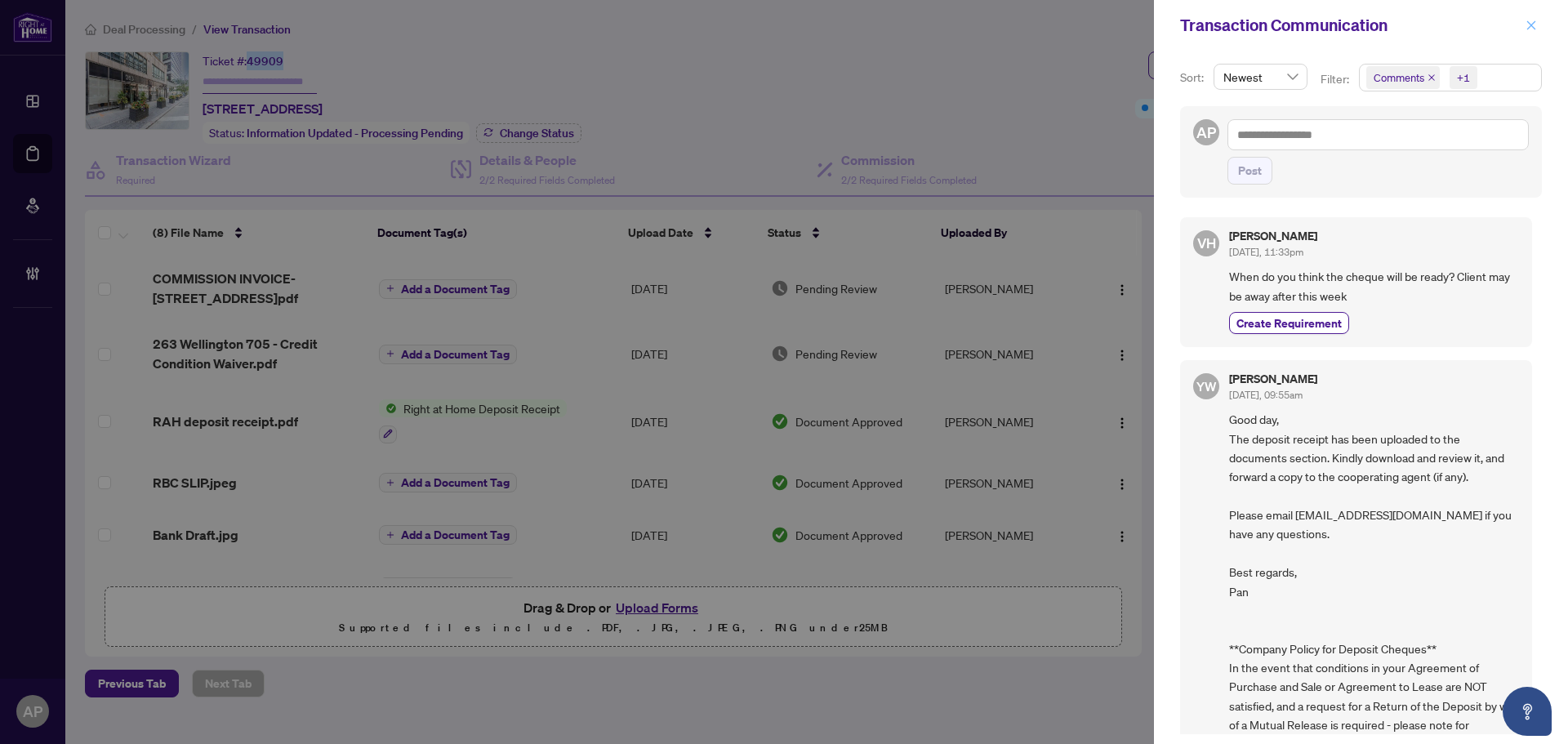
click at [1525, 23] on button "button" at bounding box center [1531, 26] width 21 height 20
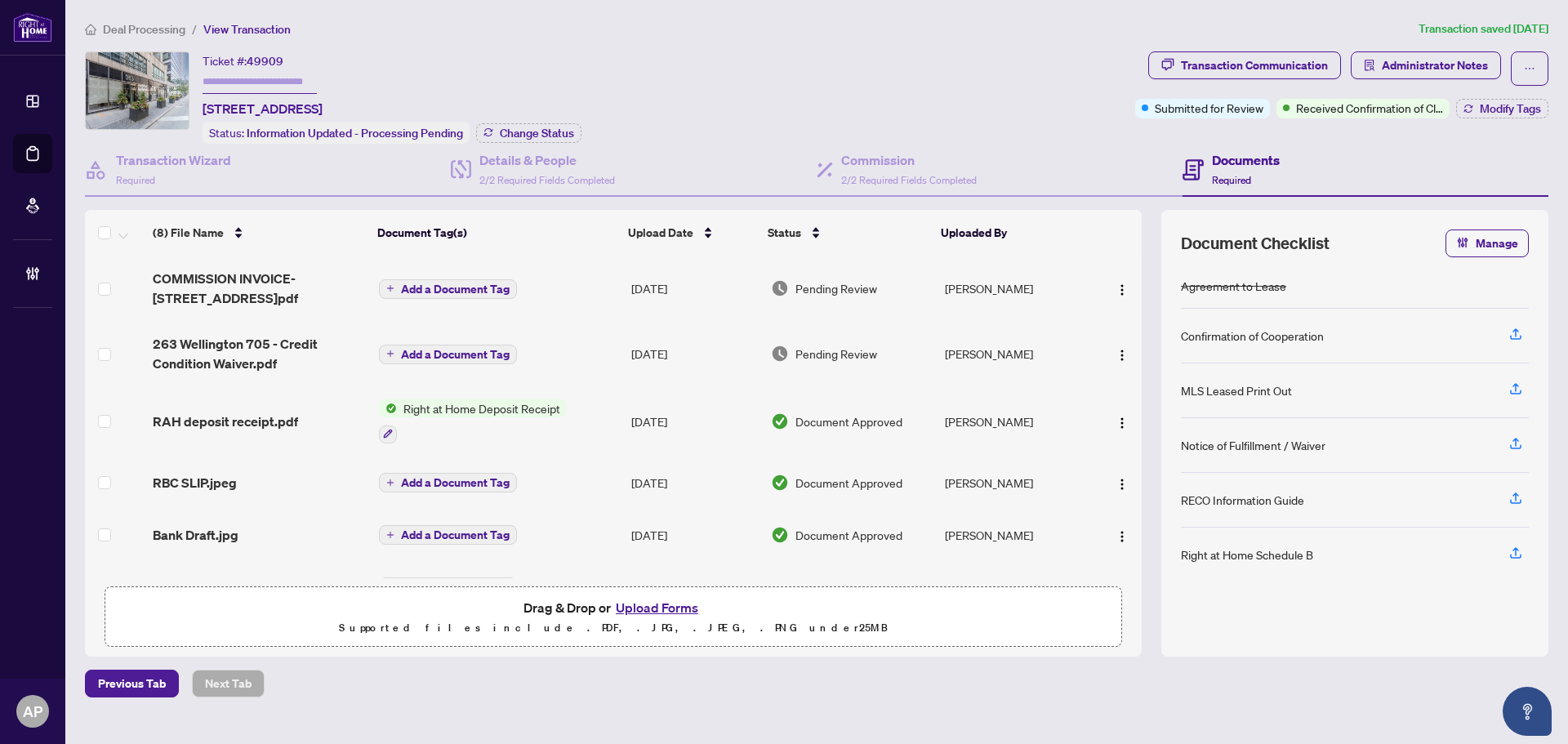
drag, startPoint x: 333, startPoint y: 106, endPoint x: 203, endPoint y: 96, distance: 130.4
click at [203, 96] on div "Ticket #: 49909 705-263 Wellington St, Toronto, Ontario M5V 3P9, Canada" at bounding box center [262, 85] width 120 height 67
copy span "705-263 Wellington St"
click at [500, 37] on ol "Deal Processing / View Transaction" at bounding box center [748, 29] width 1327 height 19
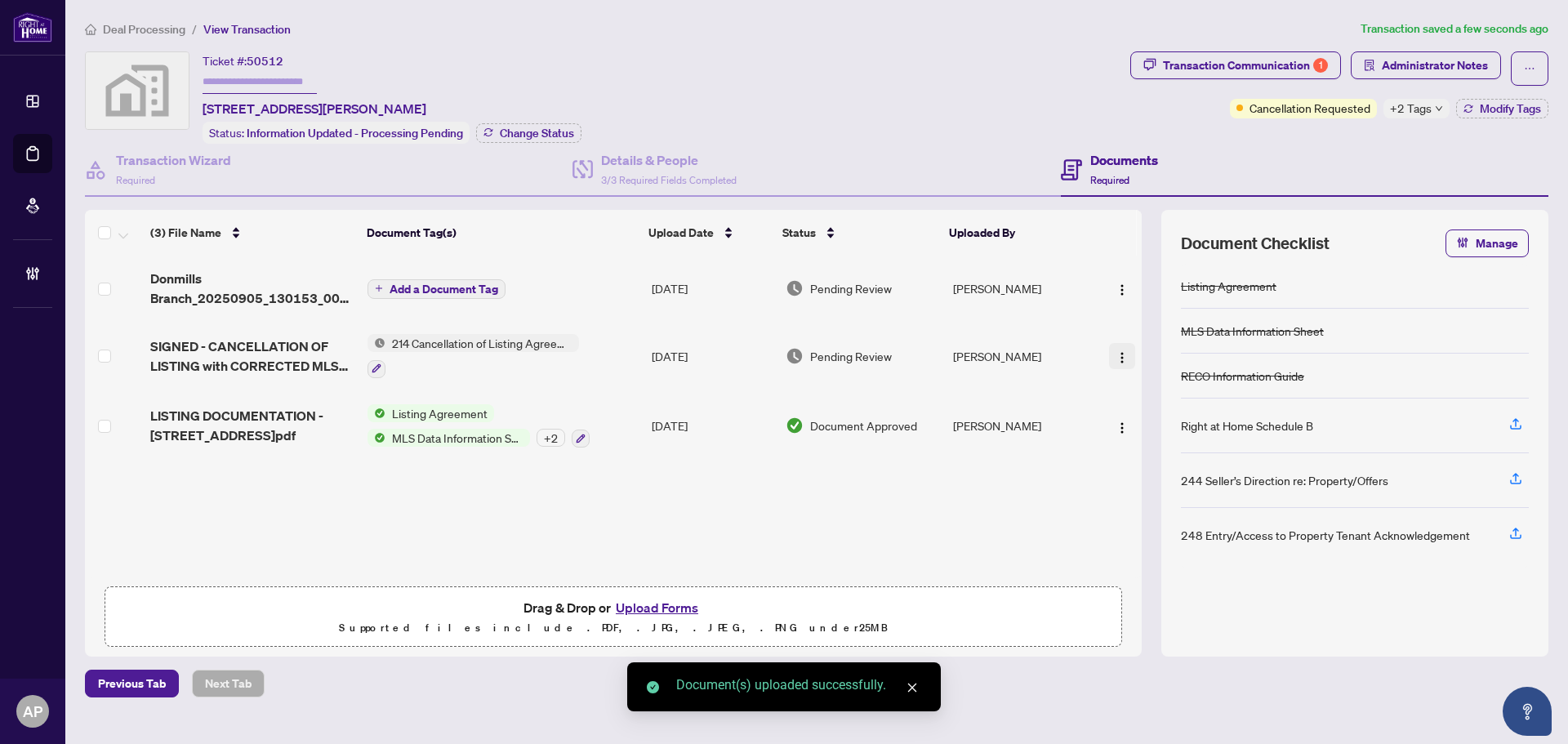
click at [1116, 355] on img "button" at bounding box center [1122, 357] width 13 height 13
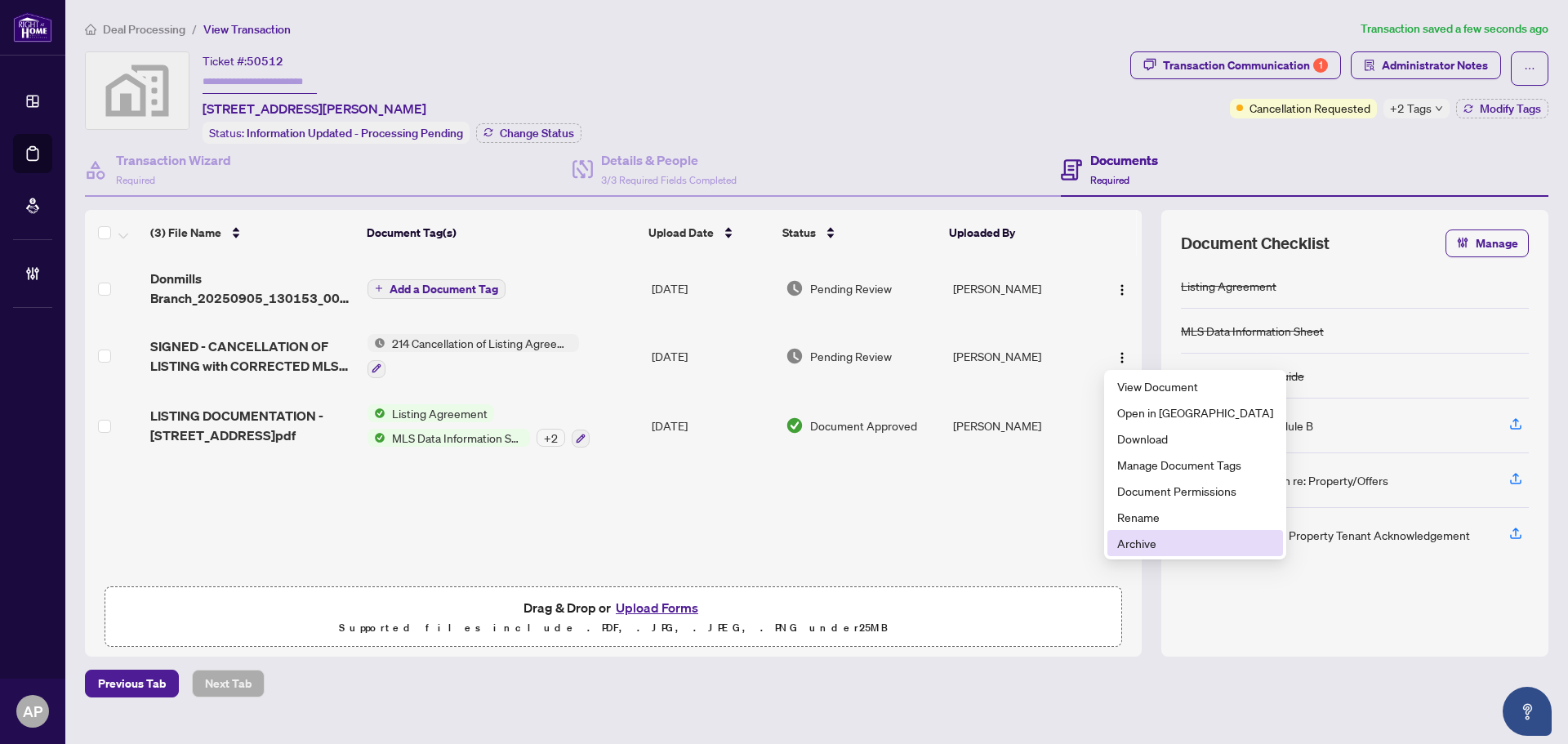
click at [1151, 547] on span "Archive" at bounding box center [1195, 543] width 156 height 18
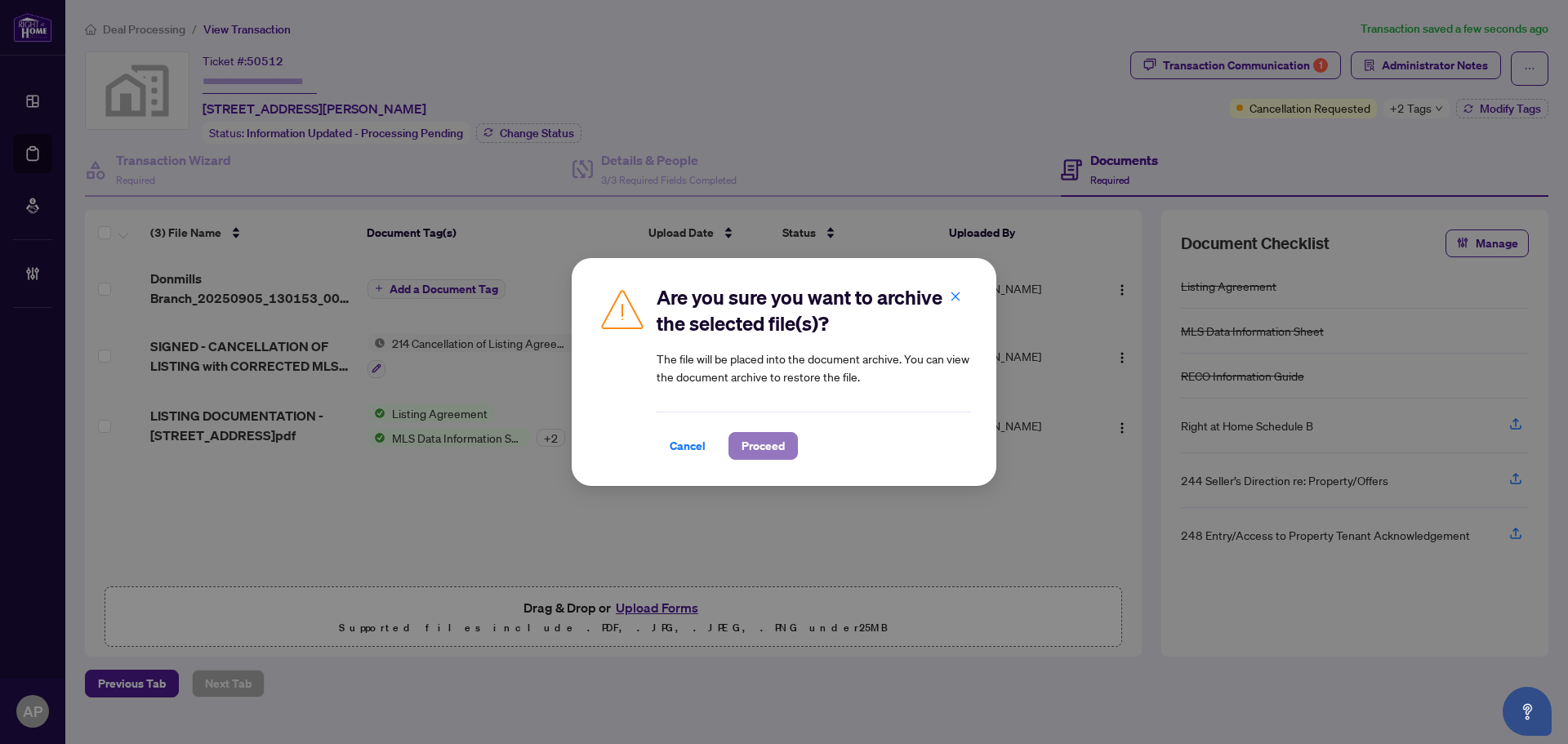
click at [751, 444] on span "Proceed" at bounding box center [763, 445] width 43 height 26
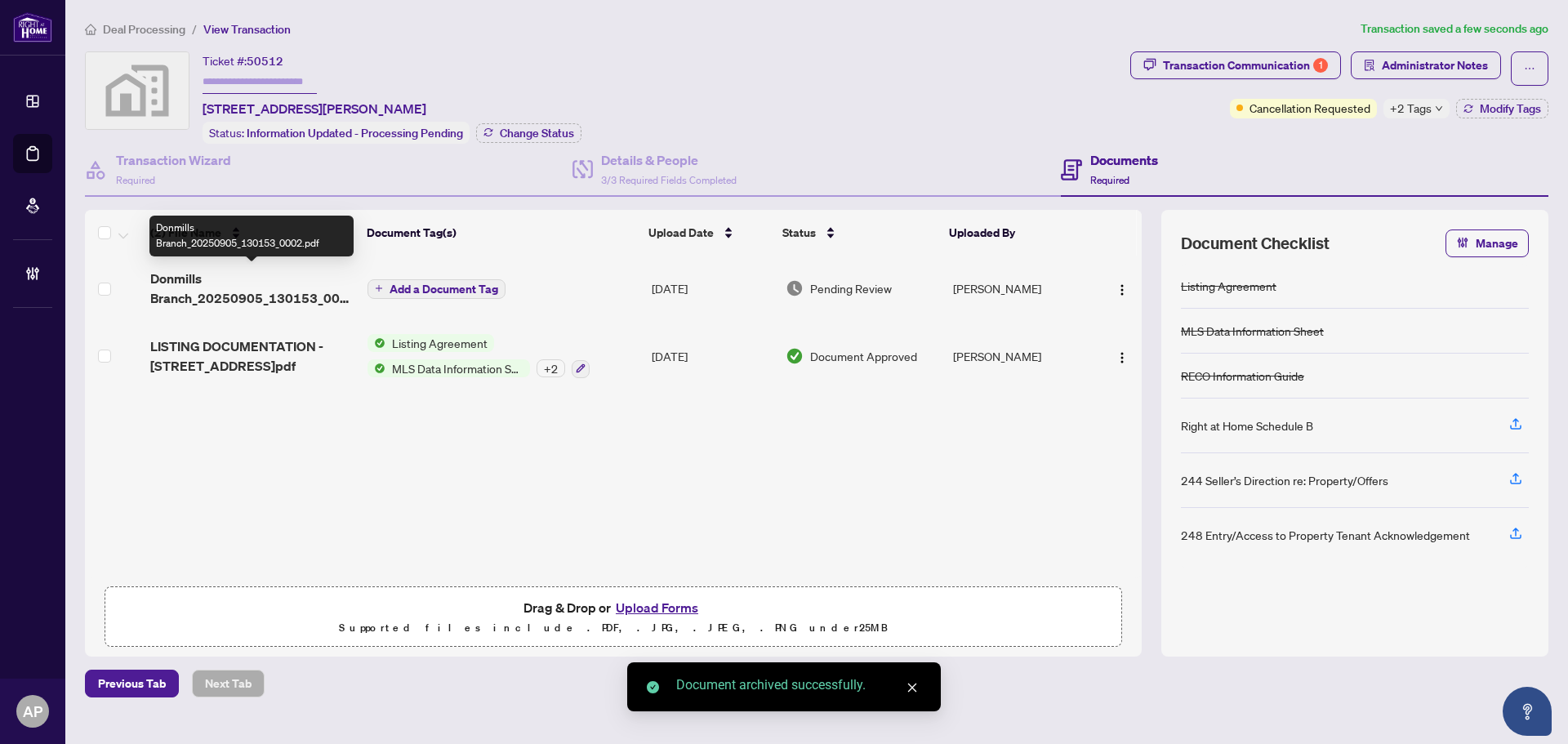
click at [346, 293] on span "Donmills Branch_20250905_130153_0002.pdf" at bounding box center [252, 287] width 204 height 39
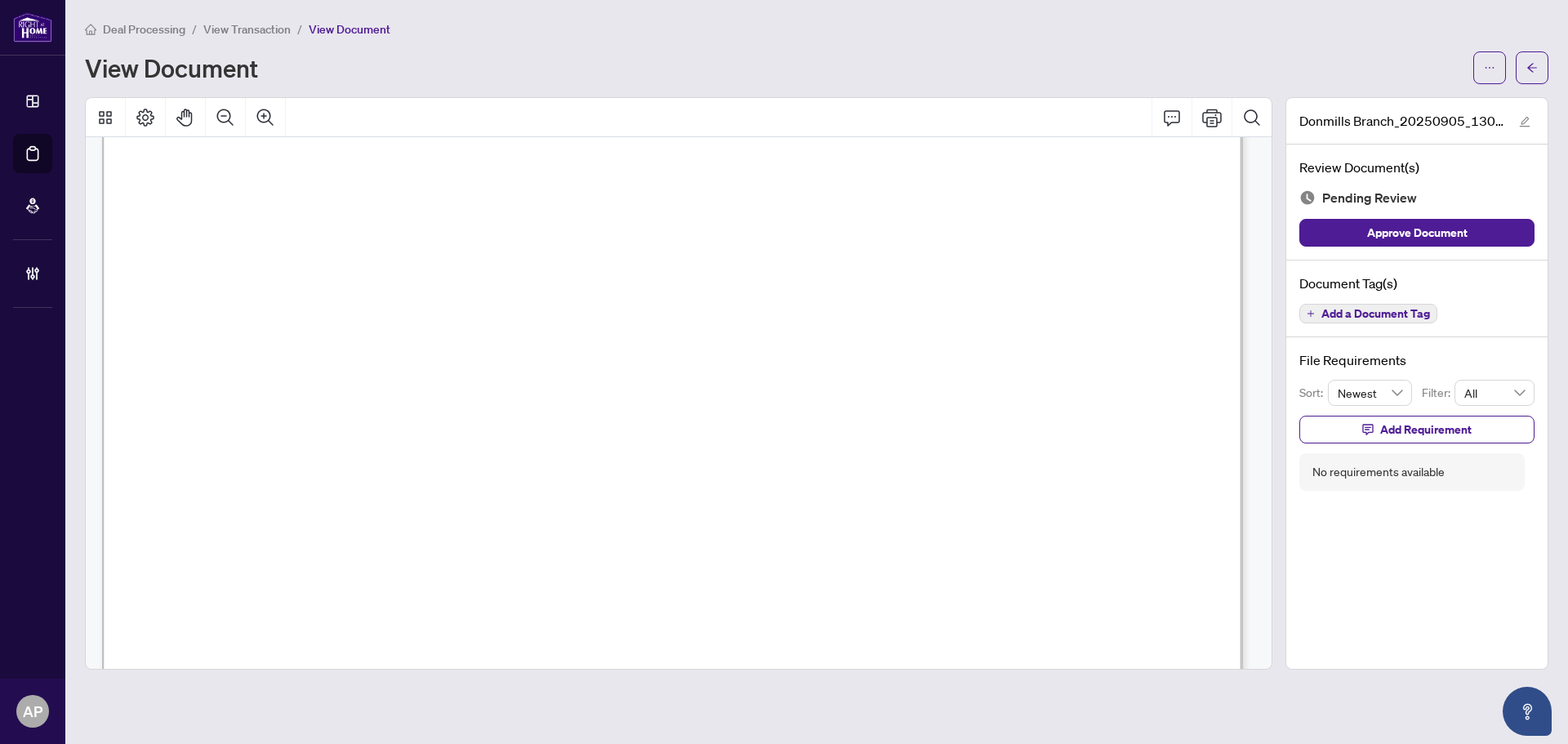
scroll to position [1551, 0]
click at [1538, 73] on button "button" at bounding box center [1531, 67] width 32 height 32
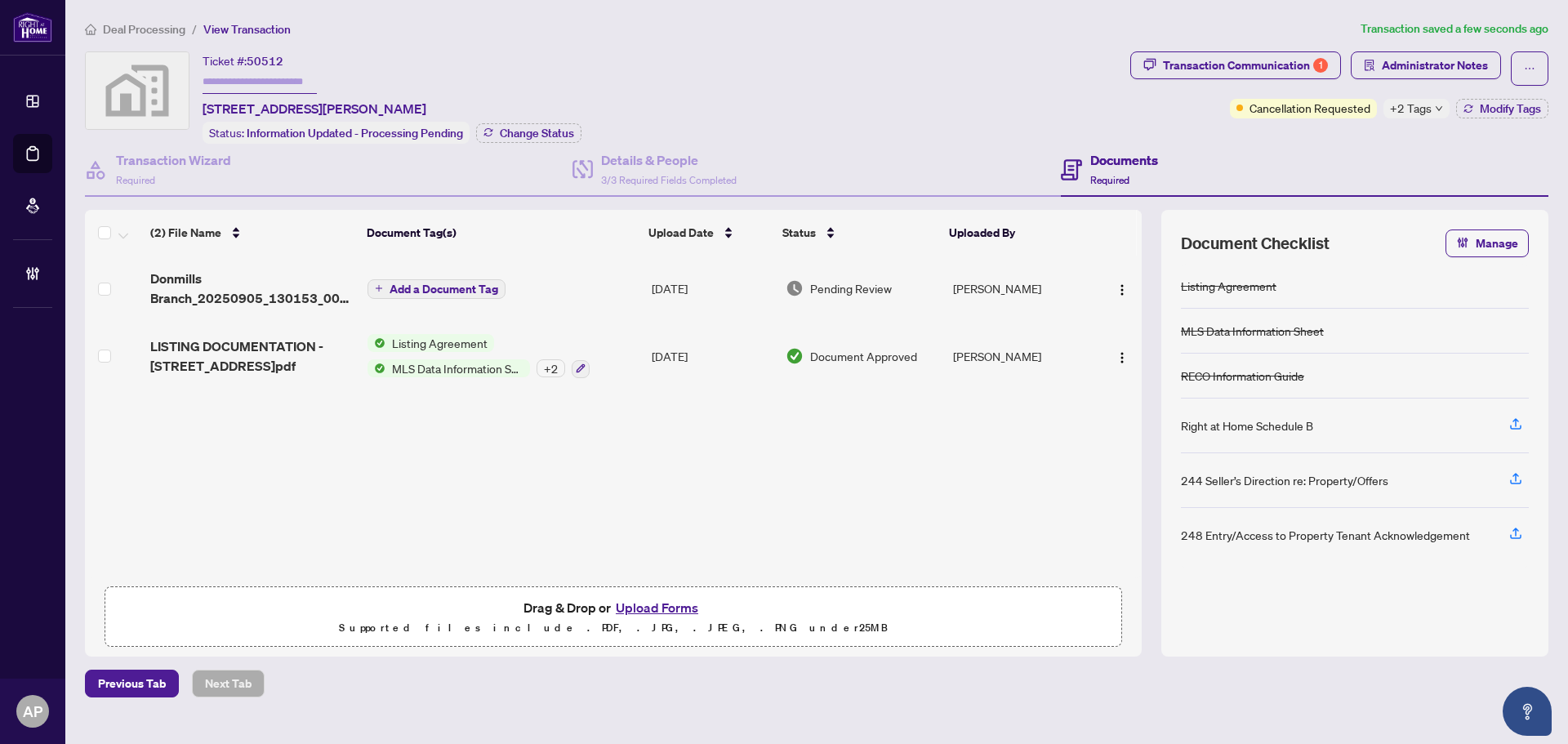
click at [446, 283] on span "Add a Document Tag" at bounding box center [444, 289] width 108 height 12
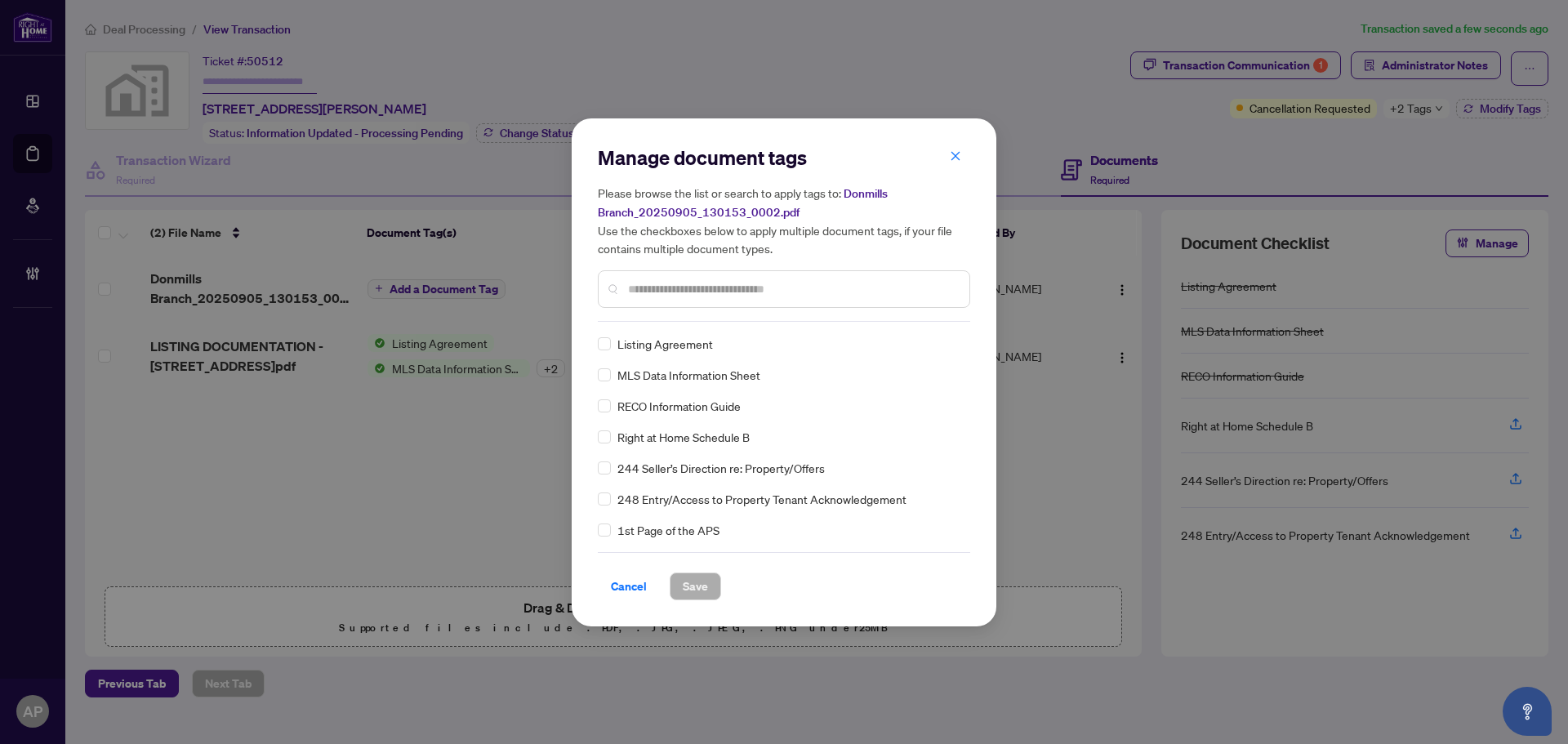
click at [772, 315] on div "Manage document tags Please browse the list or search to apply tags to: Donmill…" at bounding box center [783, 232] width 372 height 177
click at [956, 152] on icon "close" at bounding box center [956, 156] width 12 height 12
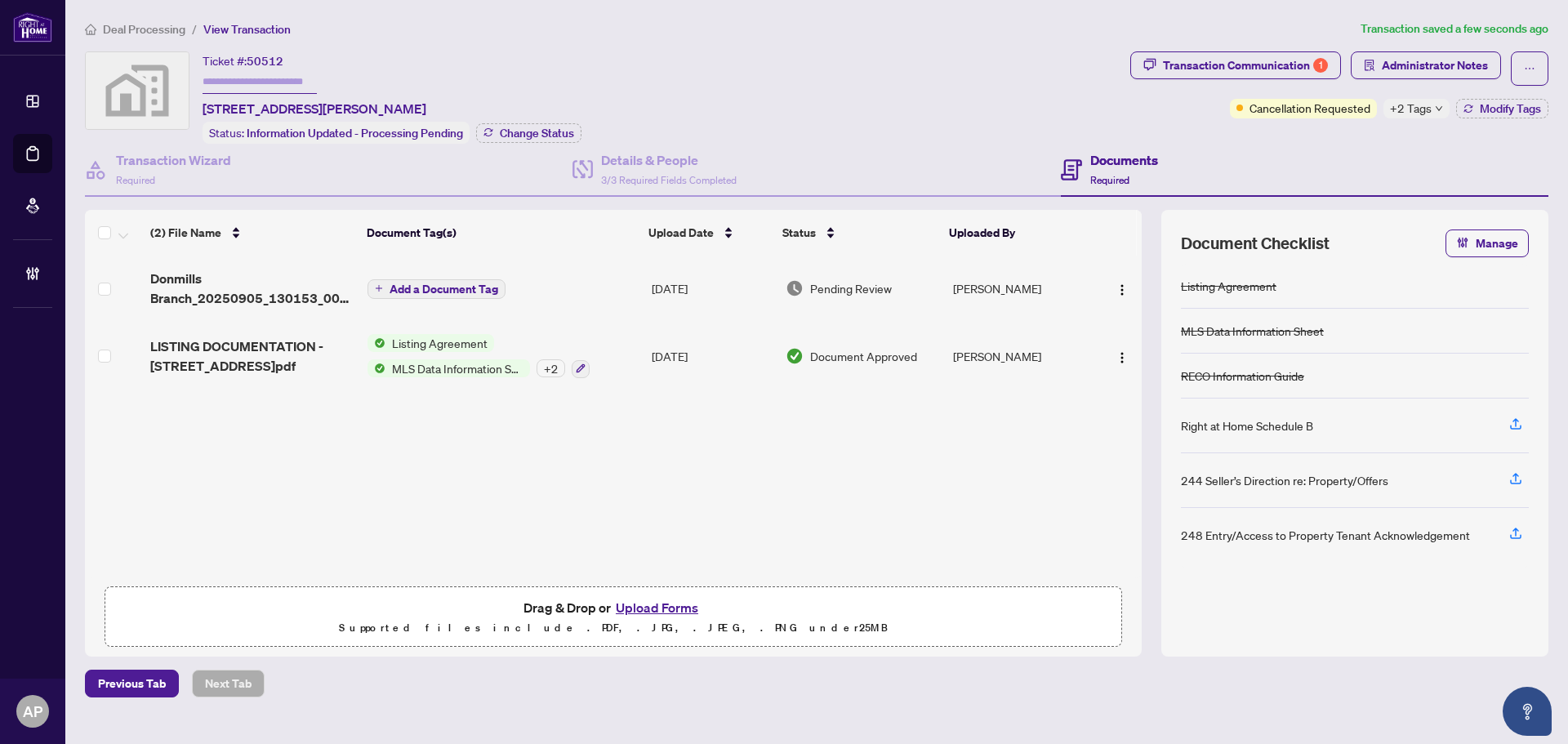
click at [404, 286] on span "Add a Document Tag" at bounding box center [444, 289] width 108 height 12
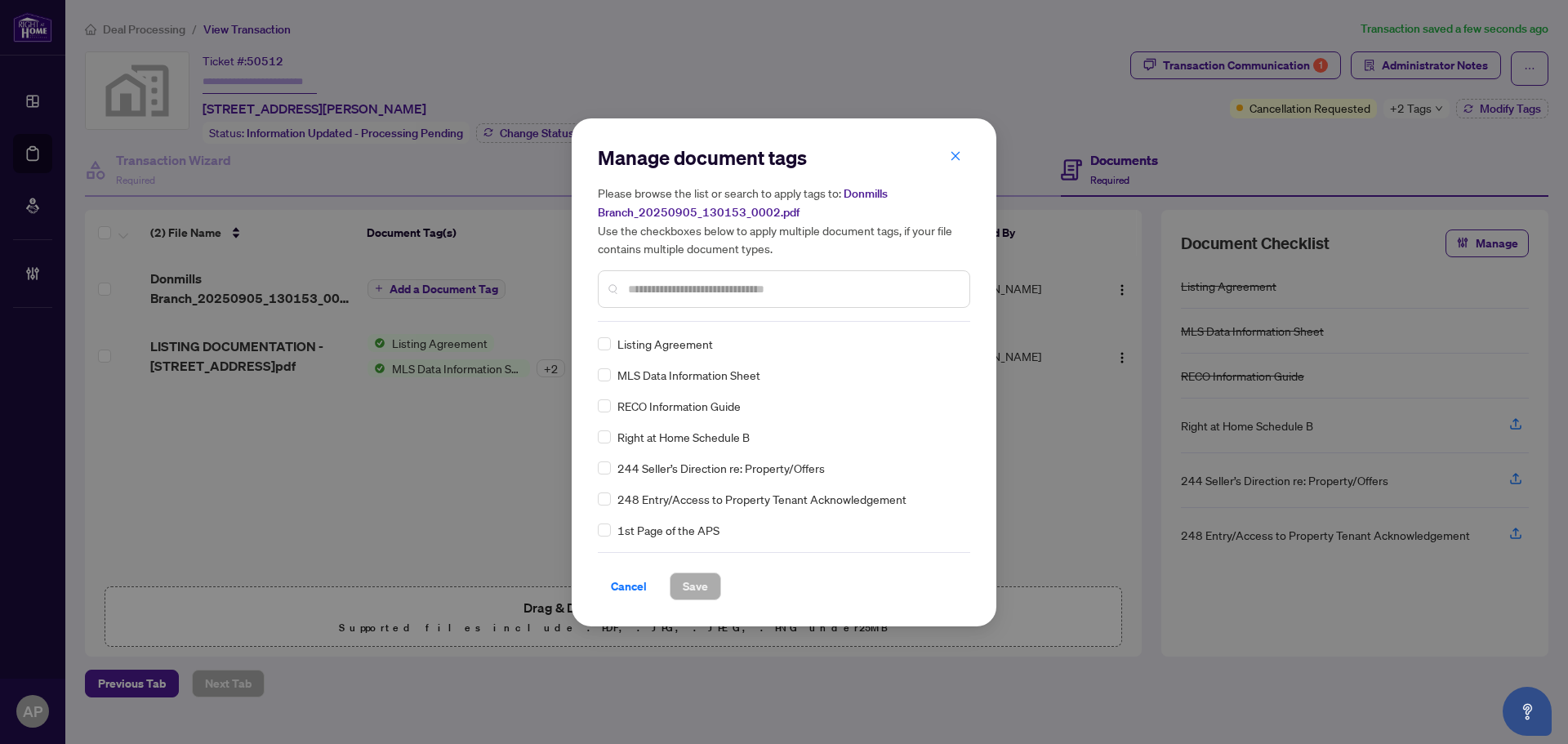
click at [727, 287] on input "text" at bounding box center [792, 289] width 328 height 18
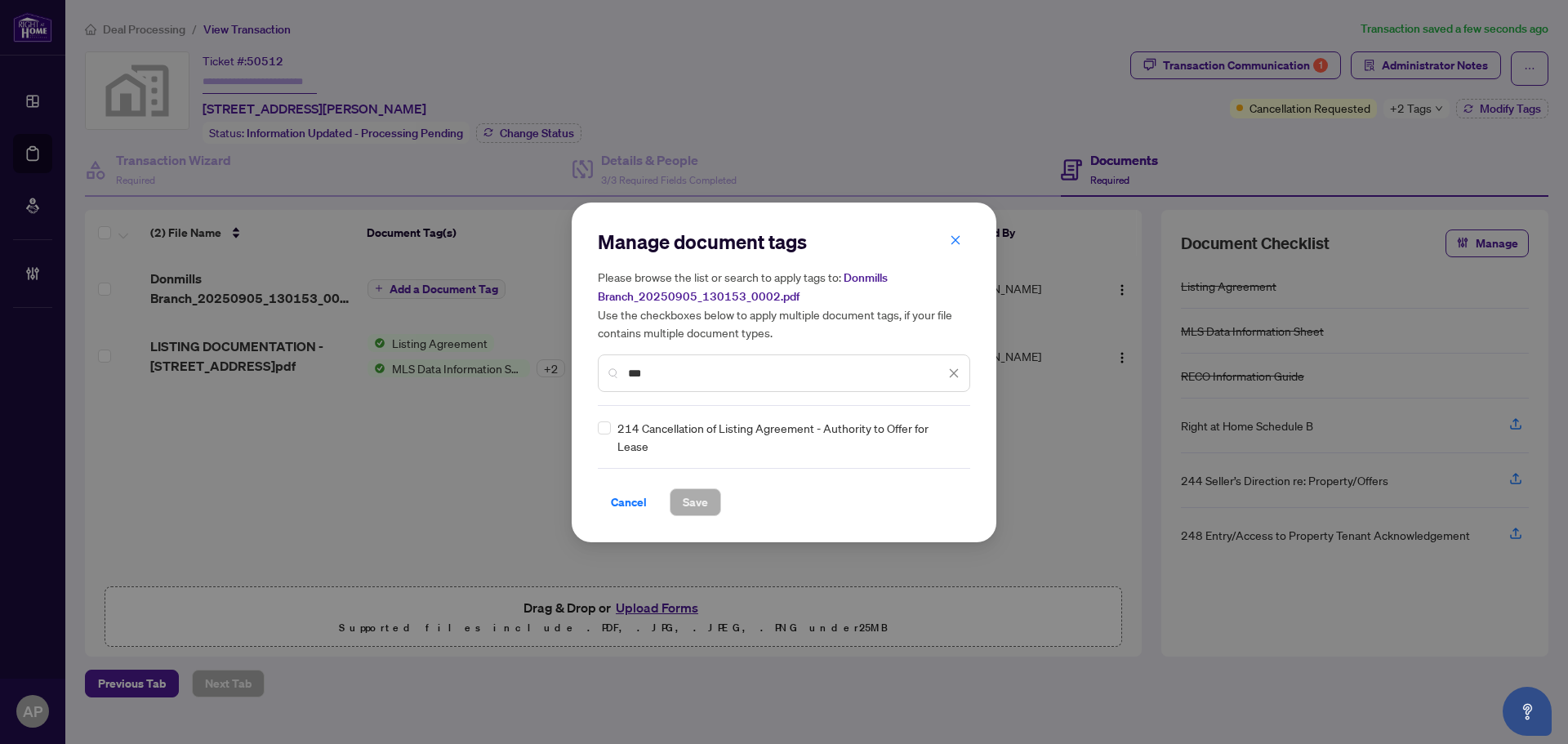
type input "***"
click at [941, 442] on img at bounding box center [936, 437] width 17 height 17
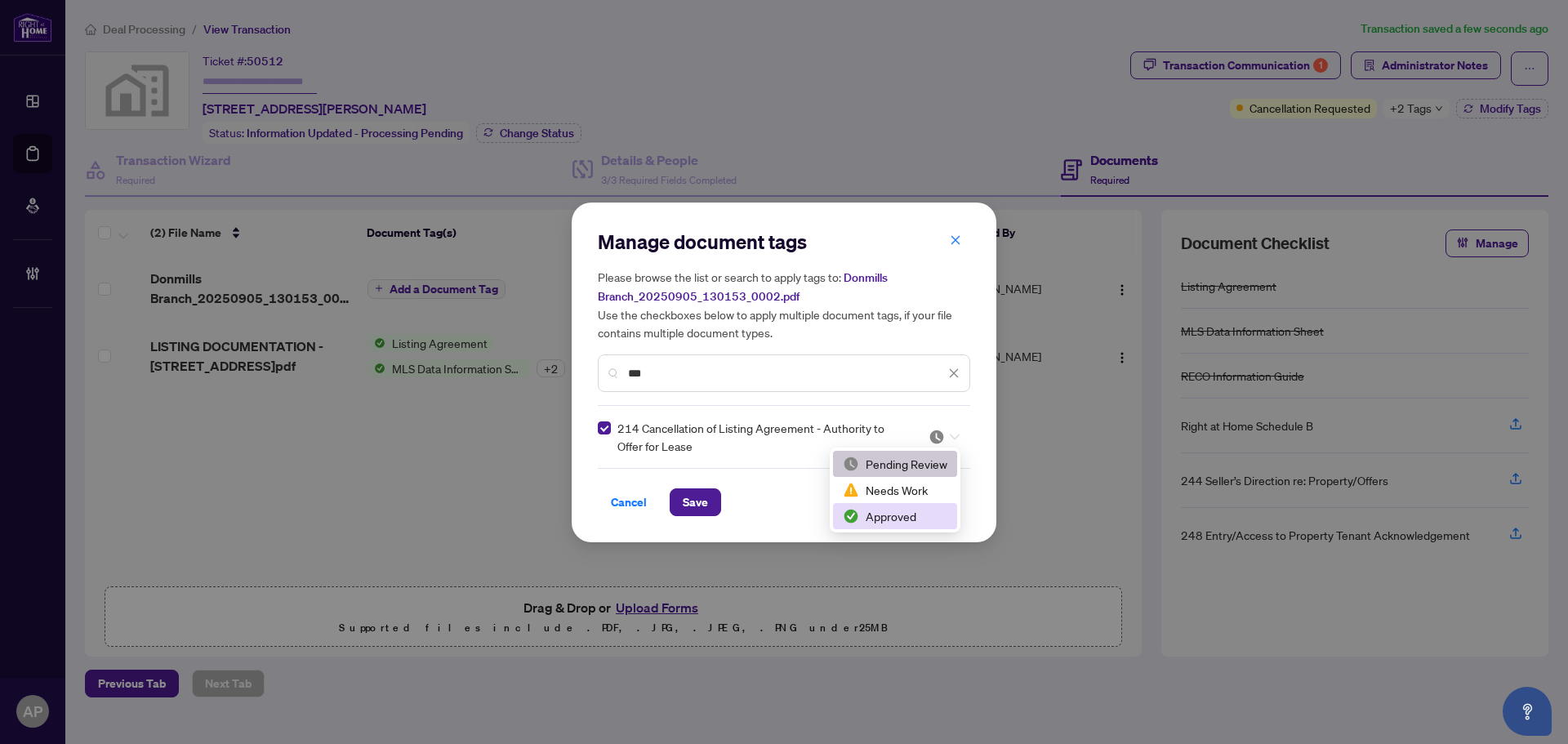
drag, startPoint x: 926, startPoint y: 514, endPoint x: 912, endPoint y: 516, distance: 14.1
click at [925, 515] on div "Approved" at bounding box center [894, 517] width 104 height 18
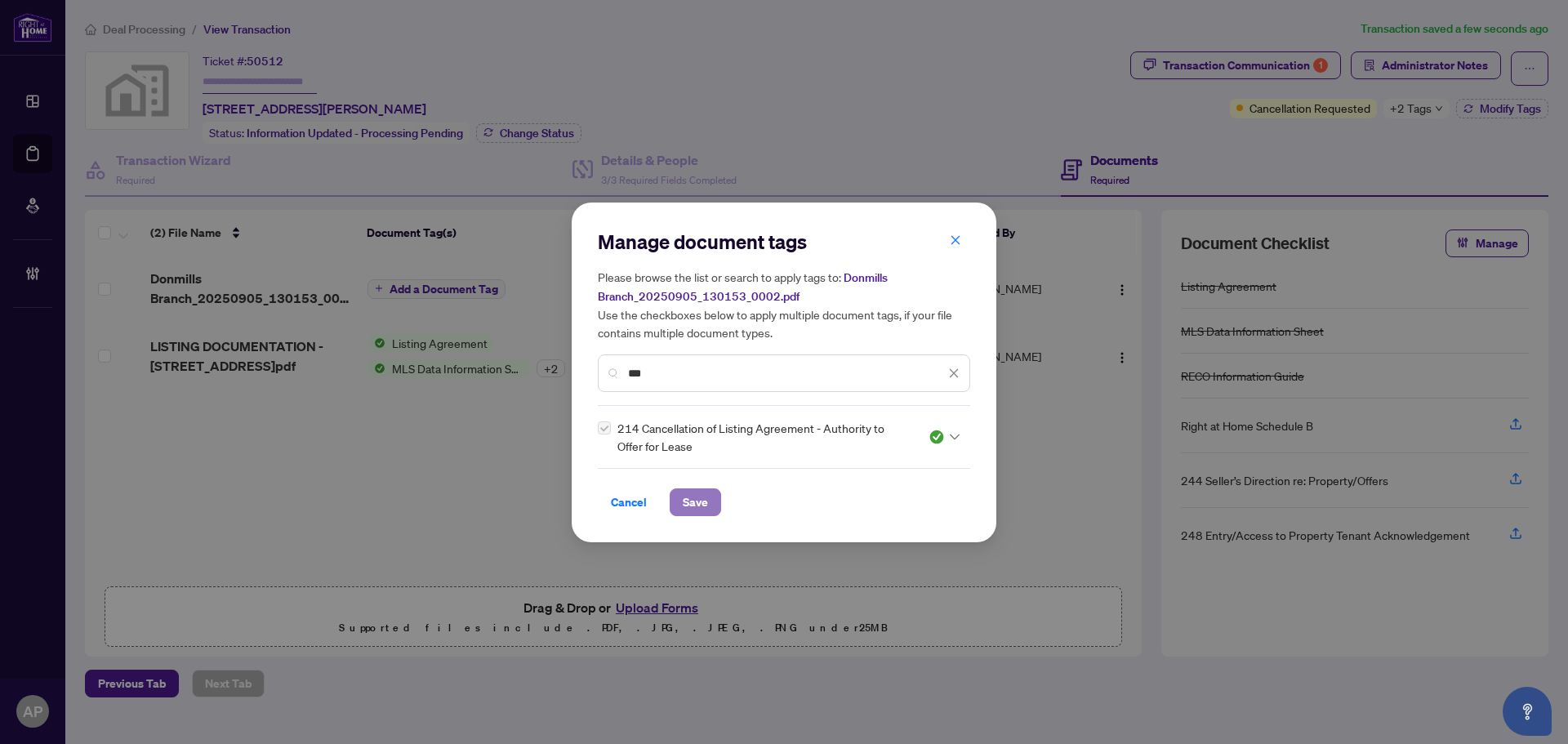
click at [698, 502] on span "Save" at bounding box center [695, 502] width 25 height 26
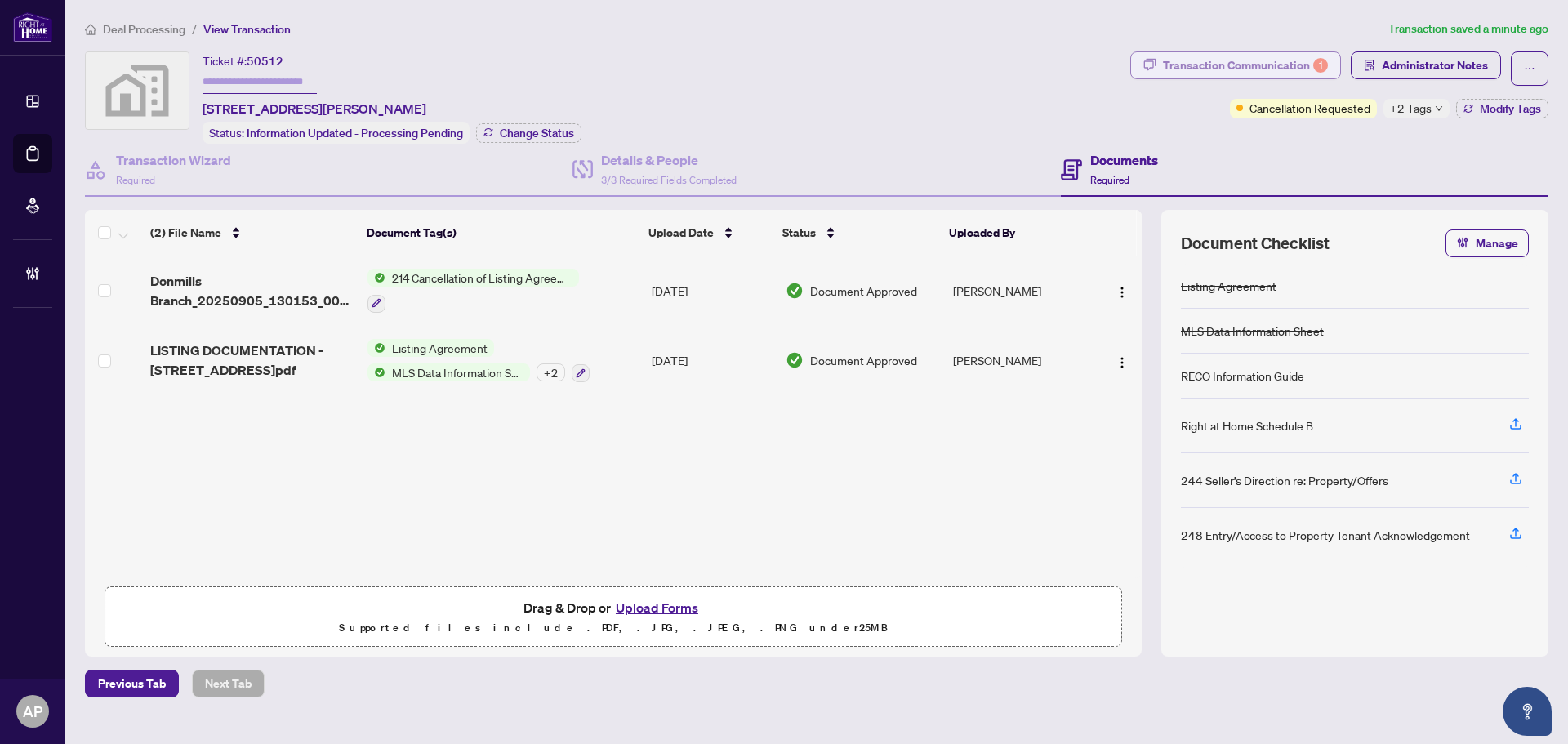
click at [1259, 62] on div "Transaction Communication 1" at bounding box center [1246, 65] width 165 height 26
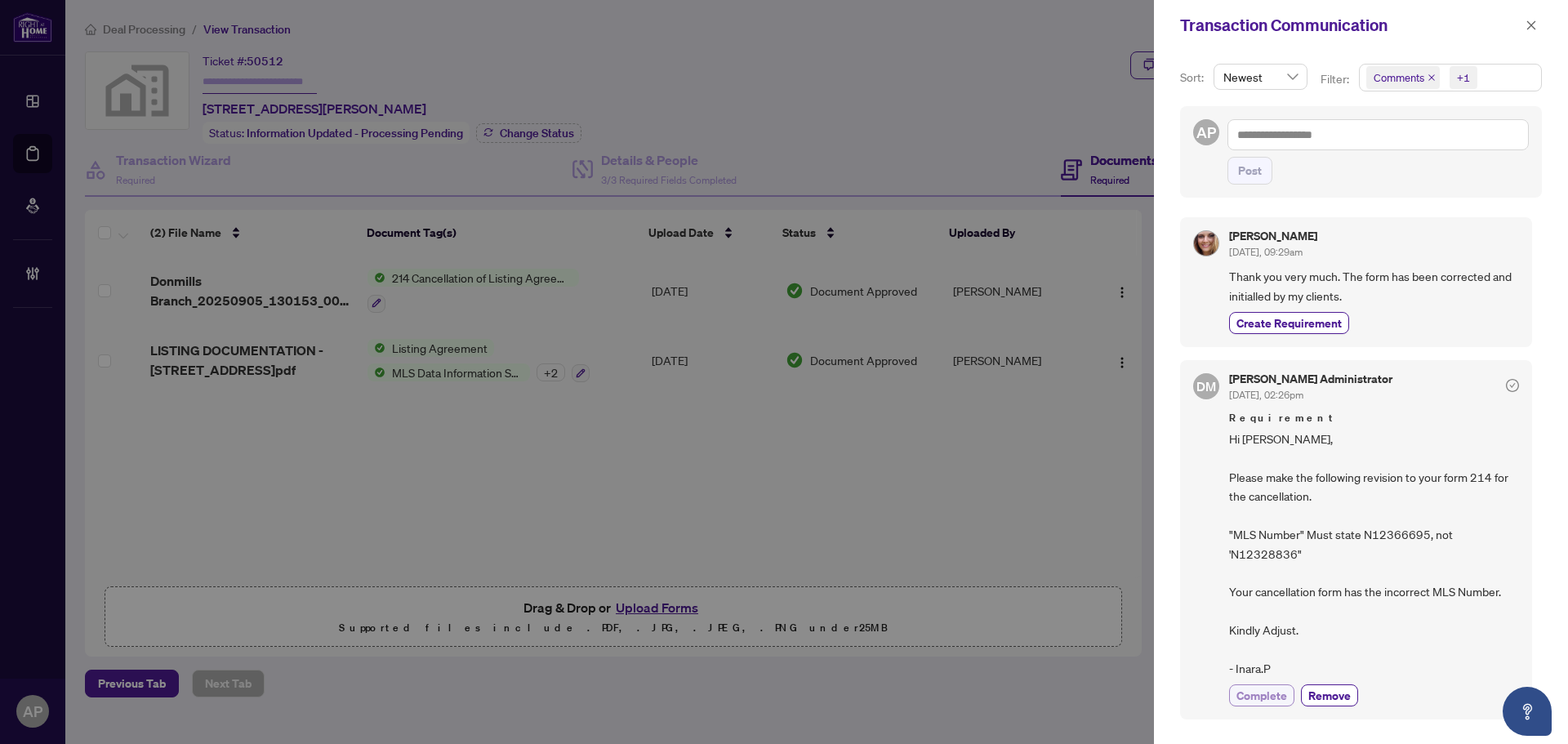
click at [1273, 697] on span "Complete" at bounding box center [1261, 695] width 51 height 17
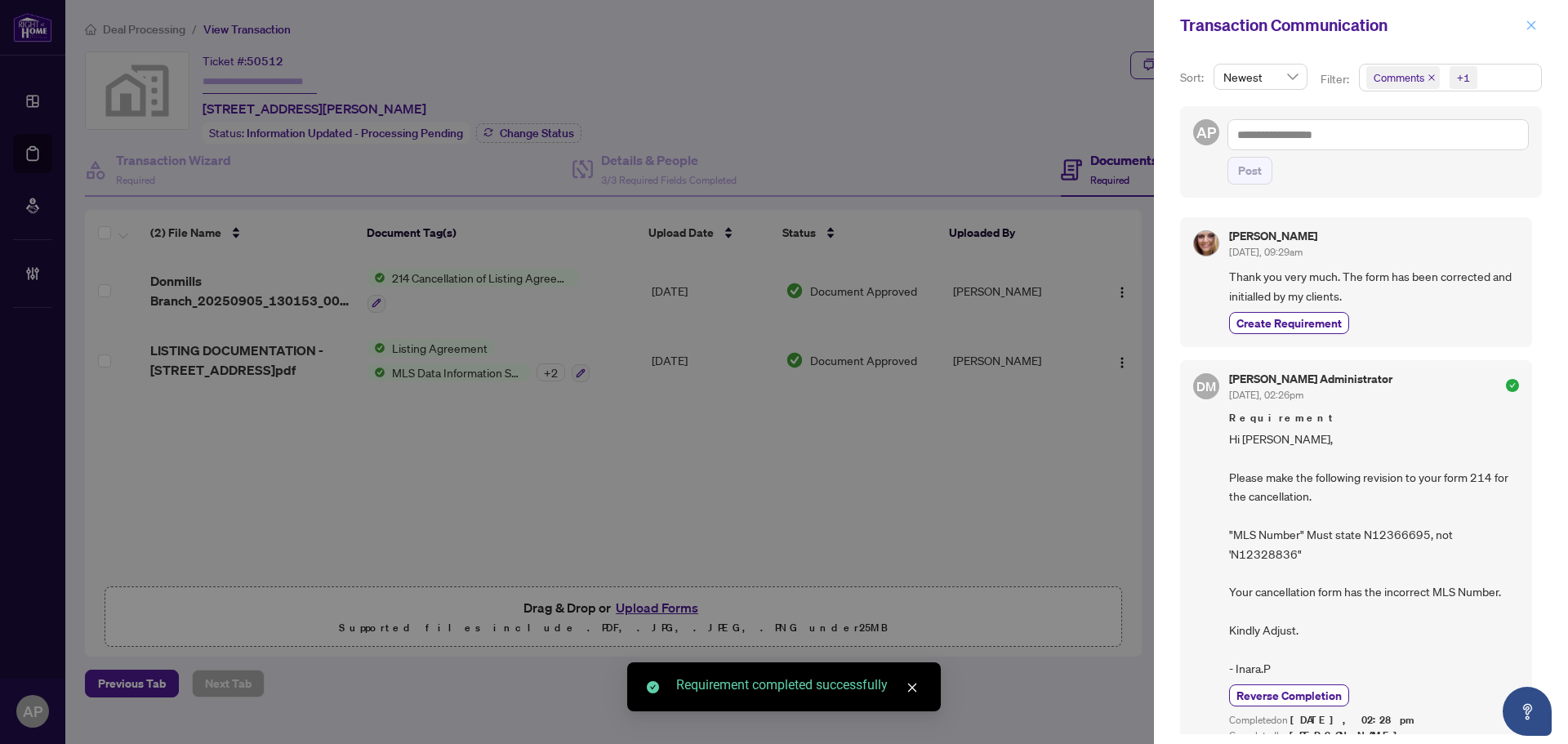
click at [1537, 29] on button "button" at bounding box center [1531, 26] width 21 height 20
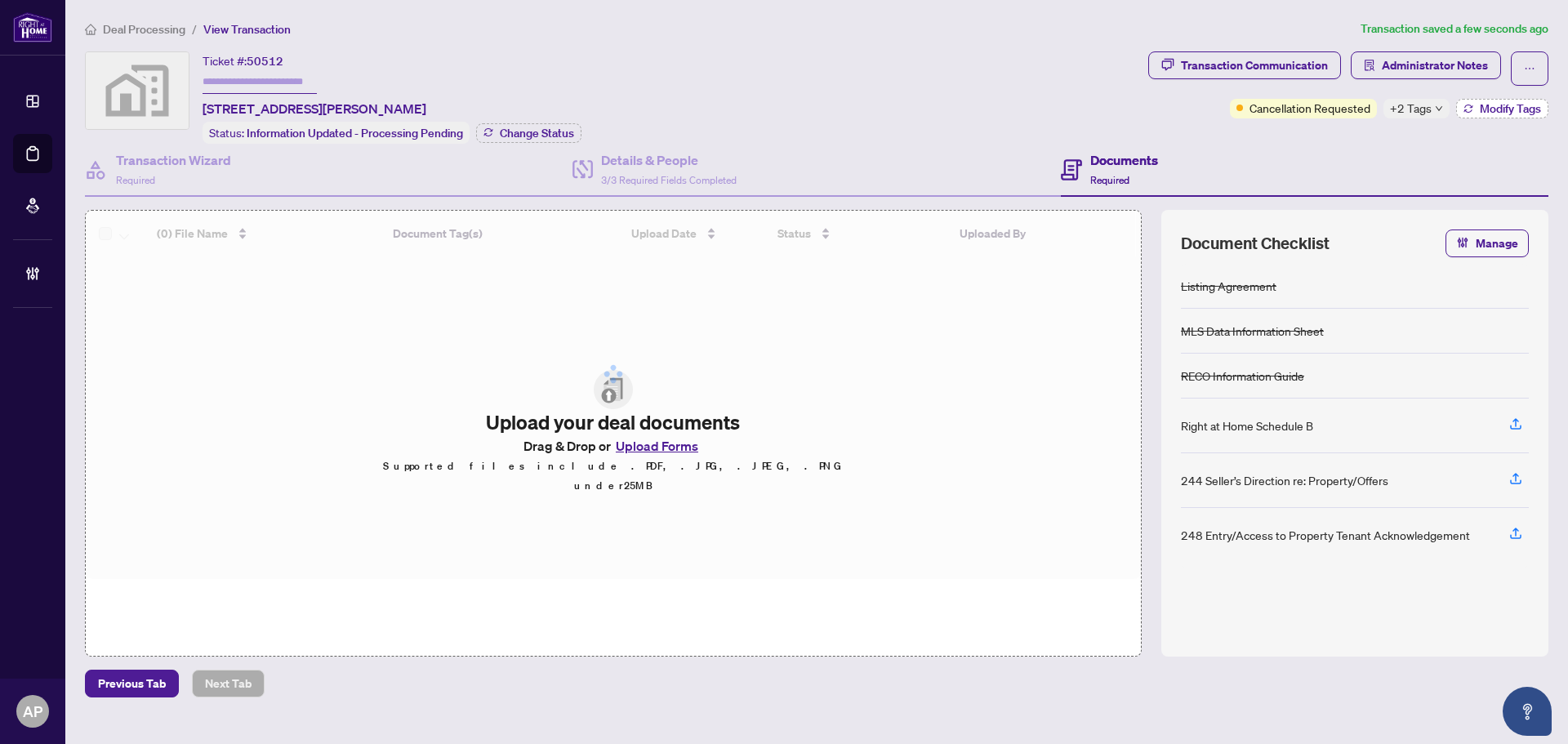
click at [1467, 108] on icon "button" at bounding box center [1468, 108] width 10 height 10
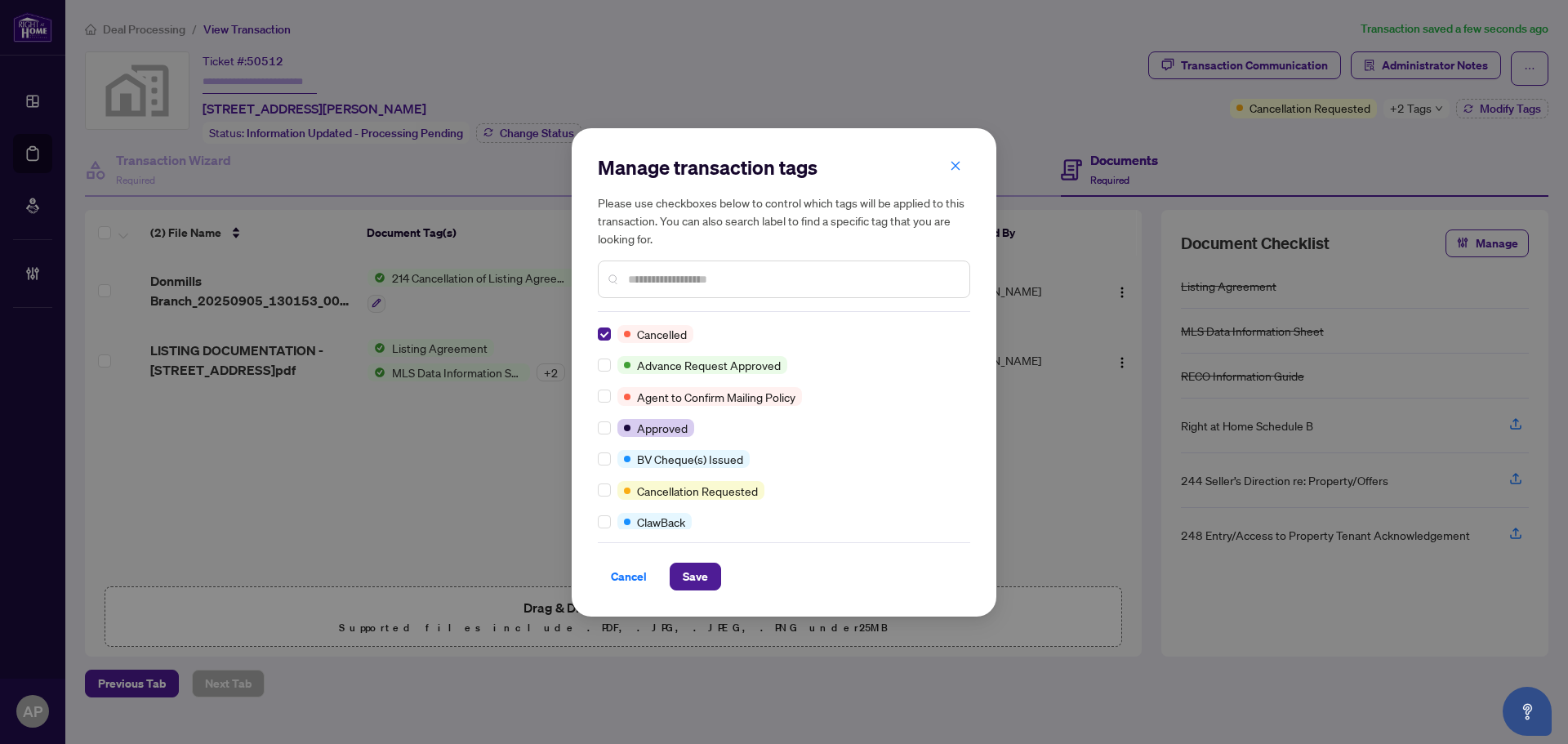
click at [698, 592] on div "Manage transaction tags Please use checkboxes below to control which tags will …" at bounding box center [784, 372] width 425 height 488
click at [705, 583] on span "Save" at bounding box center [695, 576] width 25 height 26
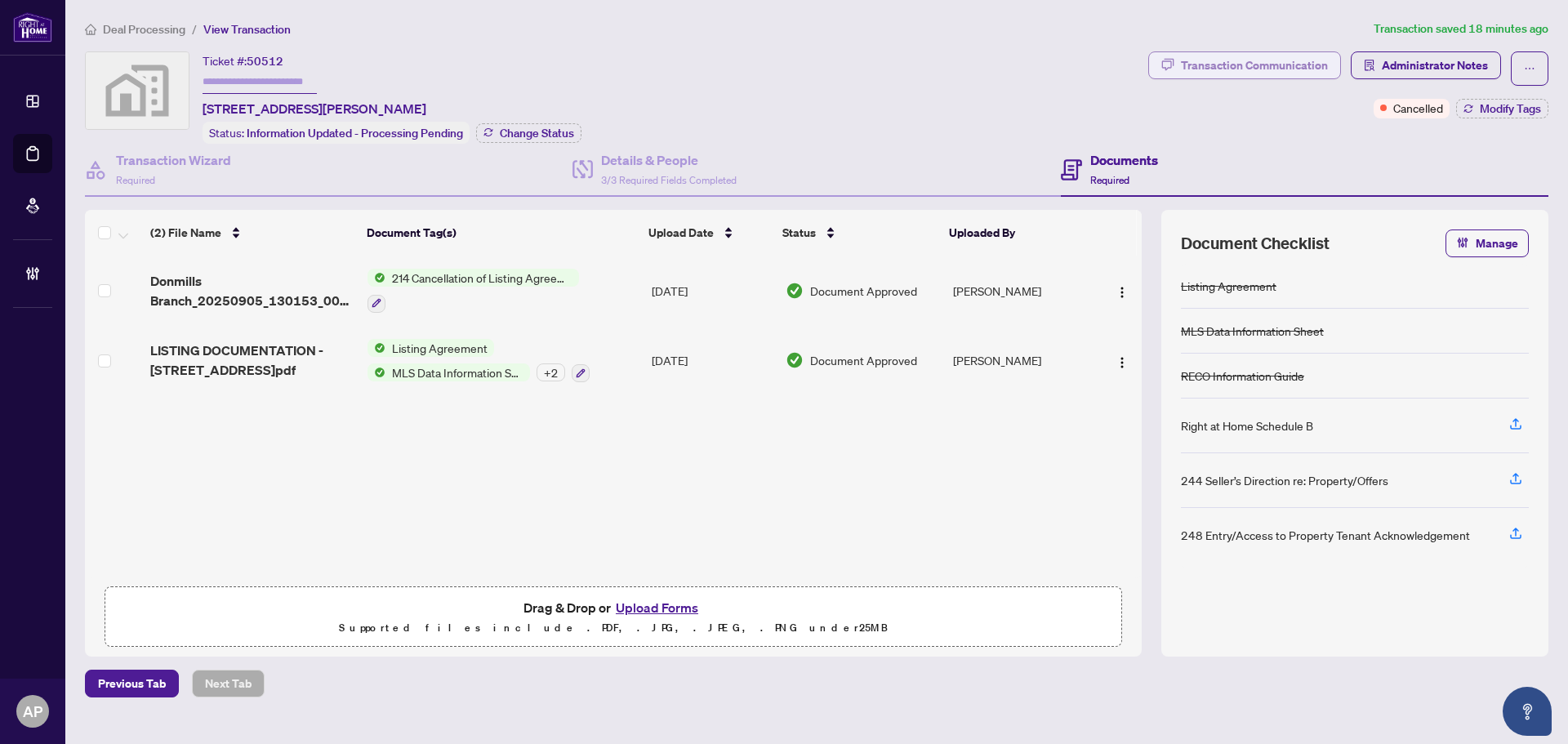
click at [1196, 57] on div "Transaction Communication" at bounding box center [1254, 65] width 147 height 26
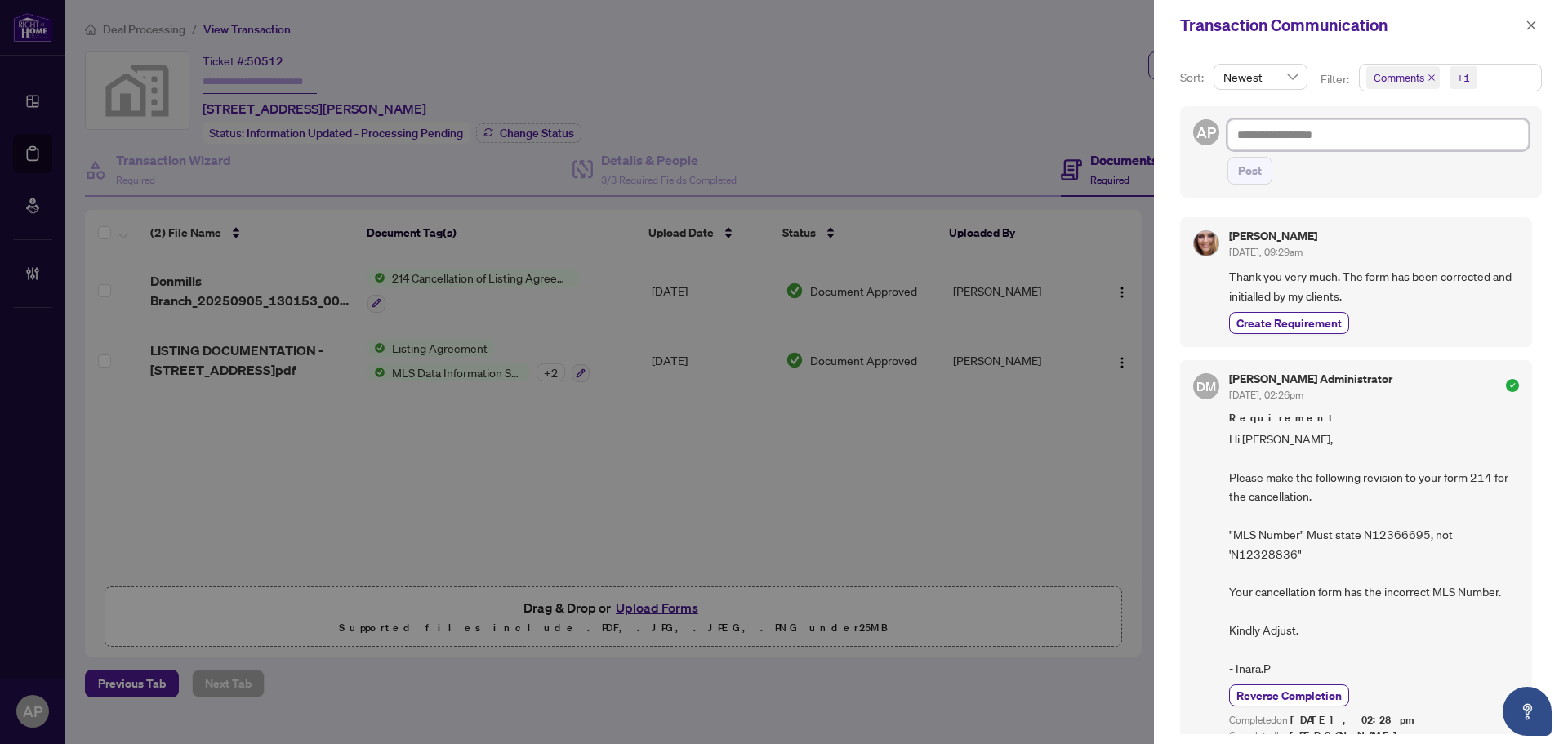
click at [1360, 135] on textarea at bounding box center [1378, 134] width 302 height 31
paste textarea "**********"
type textarea "**********"
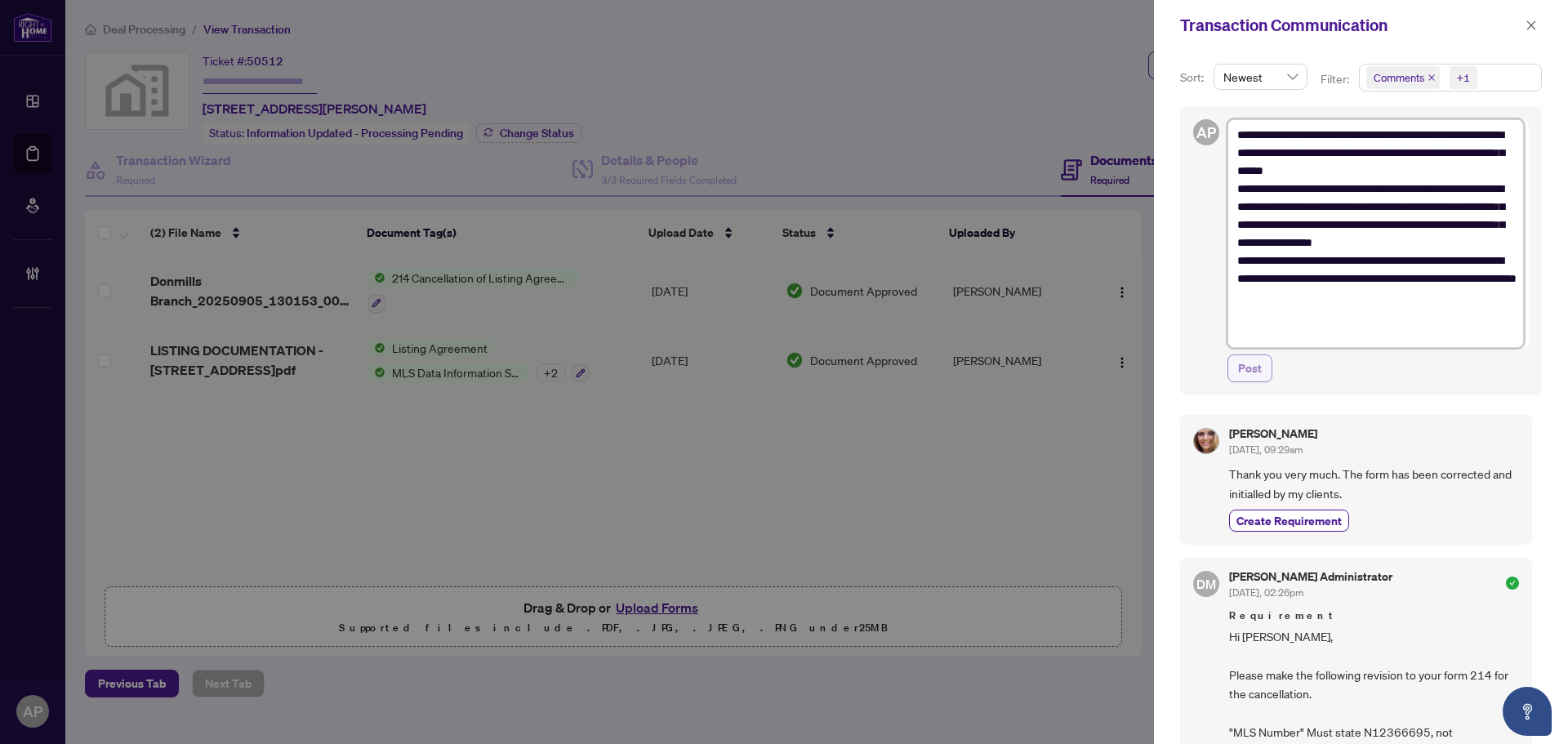
type textarea "**********"
click at [1263, 367] on button "Post" at bounding box center [1250, 367] width 45 height 27
type textarea "**********"
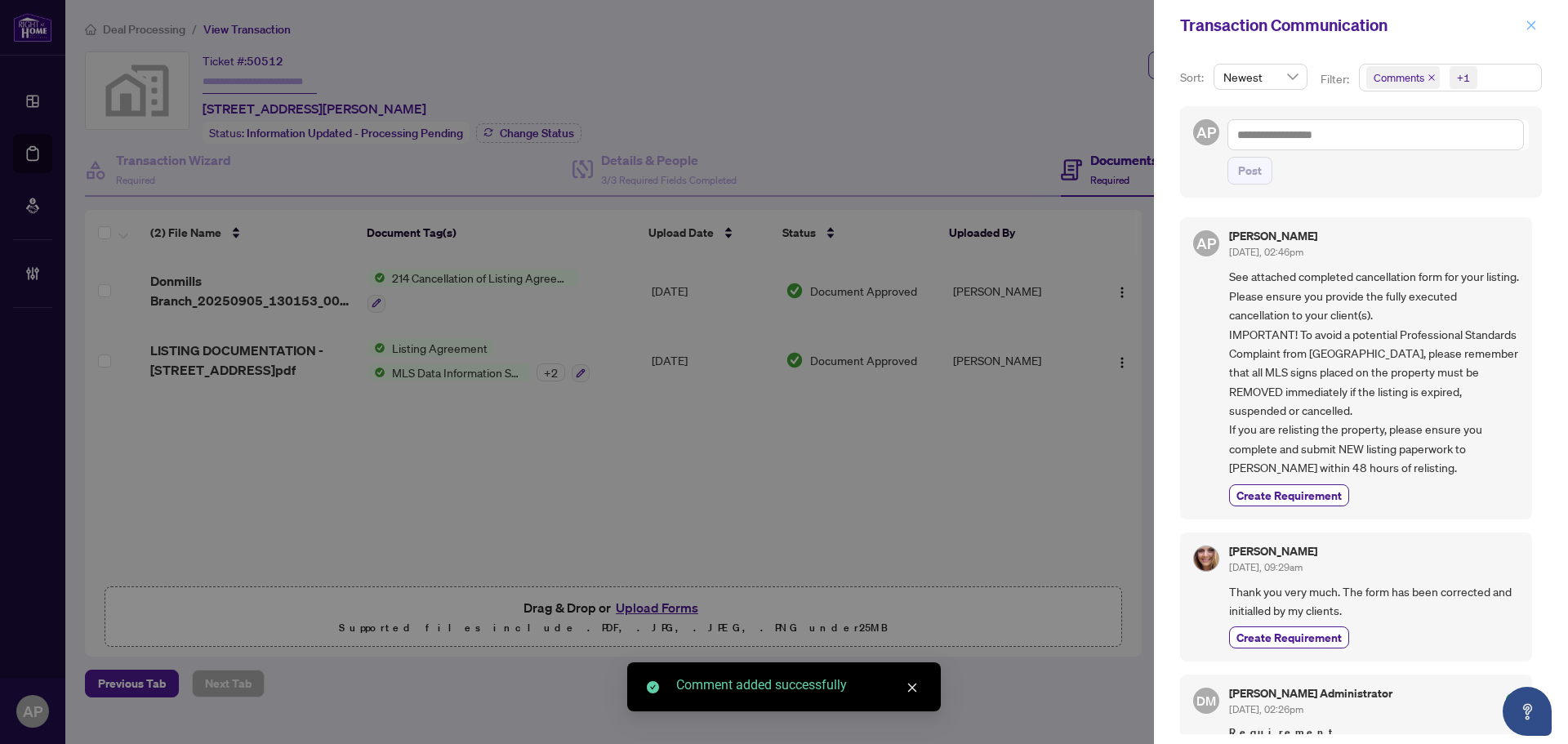
click at [1538, 19] on button "button" at bounding box center [1531, 26] width 21 height 20
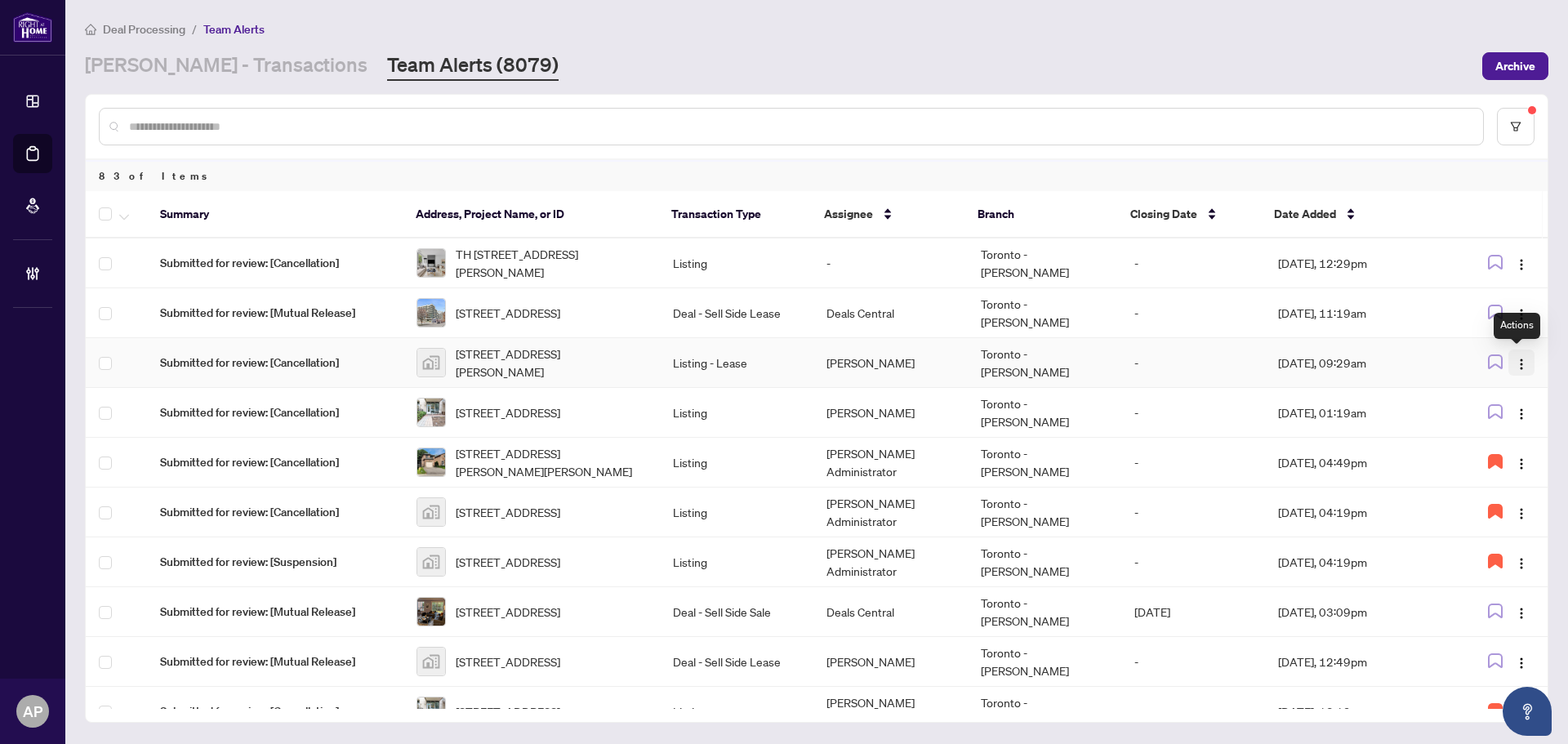
click at [1515, 362] on img "button" at bounding box center [1521, 364] width 13 height 13
click at [1500, 446] on span "Complete Item" at bounding box center [1475, 447] width 83 height 18
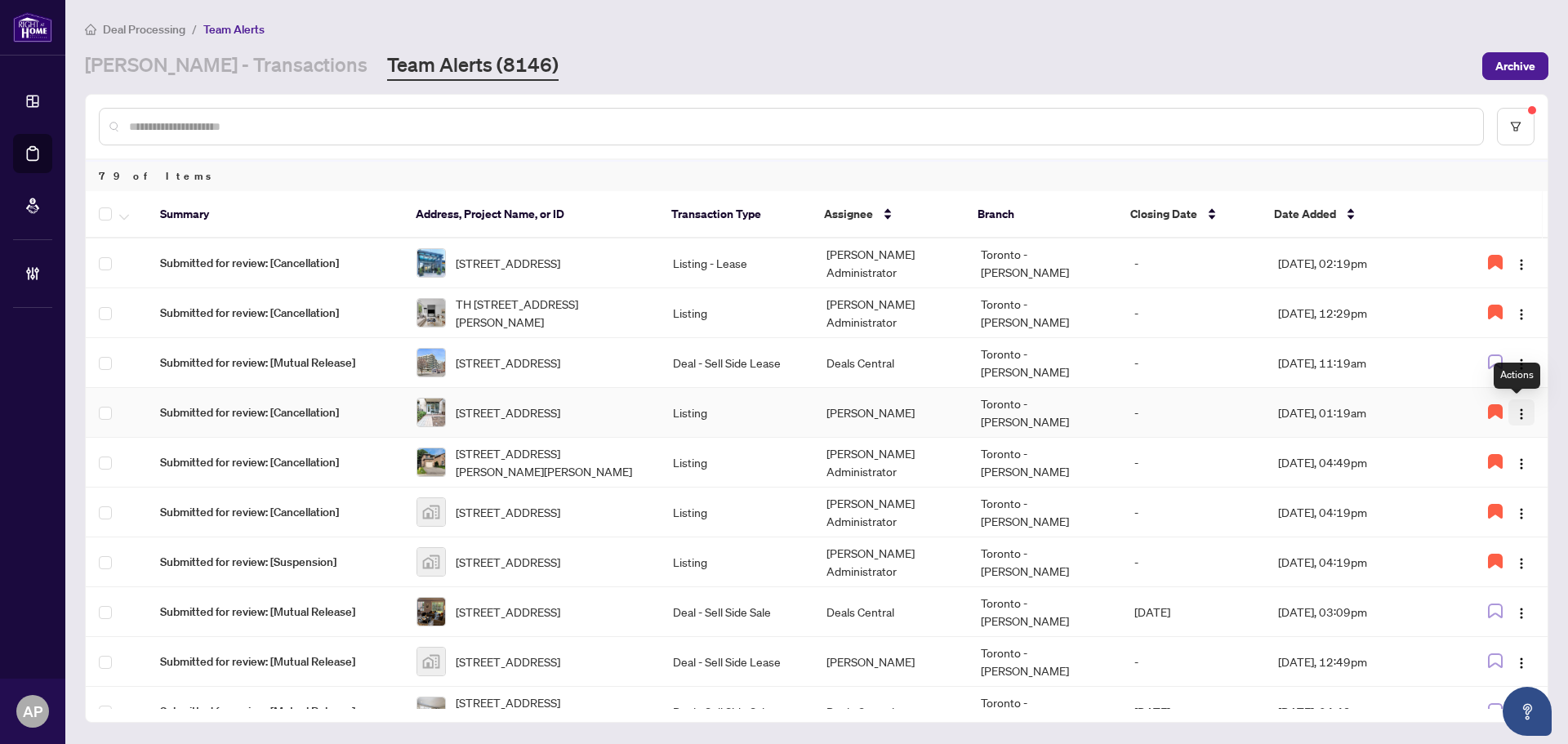
click at [1516, 412] on img "button" at bounding box center [1521, 414] width 13 height 13
click at [1477, 505] on span "Complete Item" at bounding box center [1475, 497] width 83 height 18
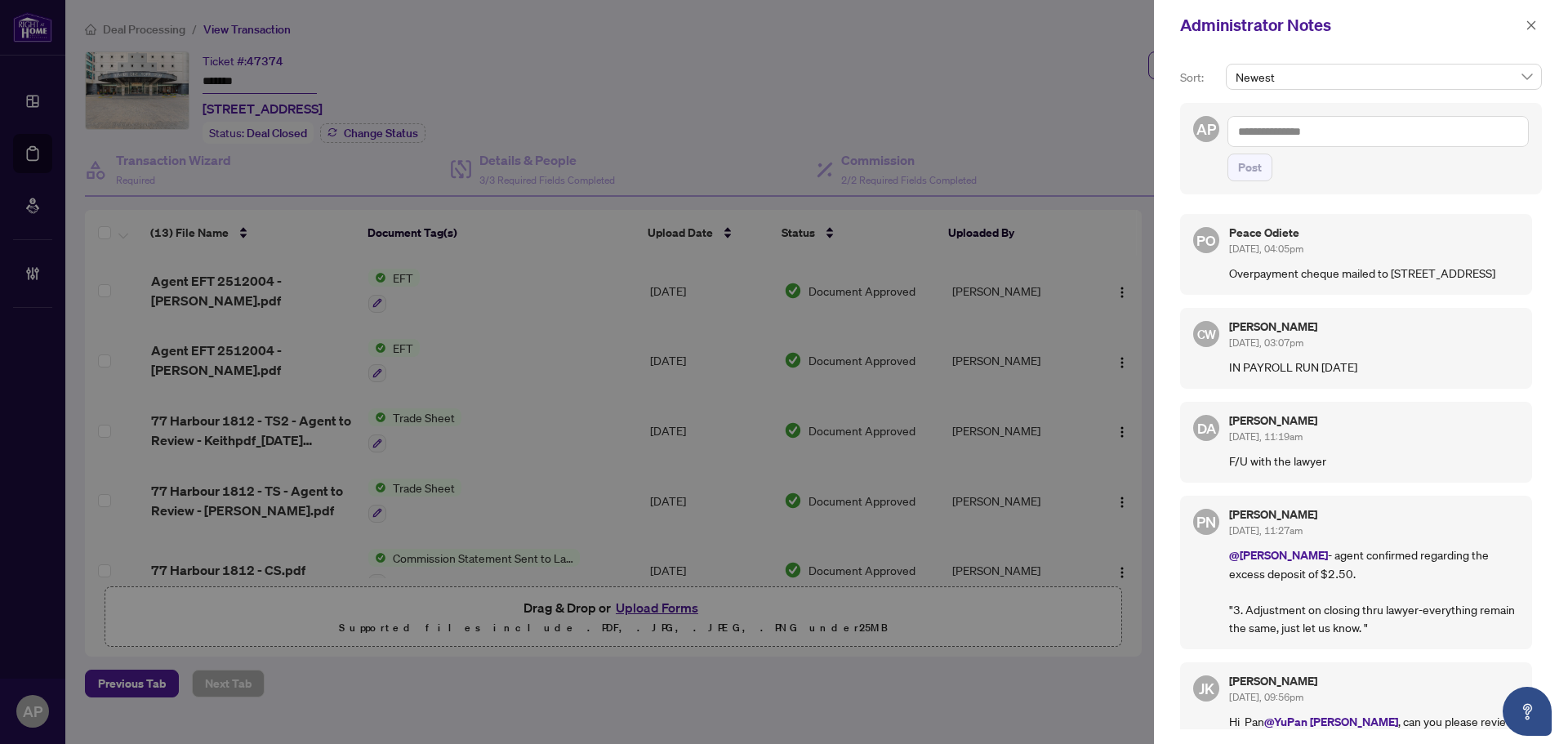
drag, startPoint x: 1526, startPoint y: 28, endPoint x: 1376, endPoint y: 51, distance: 151.8
click at [1526, 28] on icon "close" at bounding box center [1531, 26] width 12 height 12
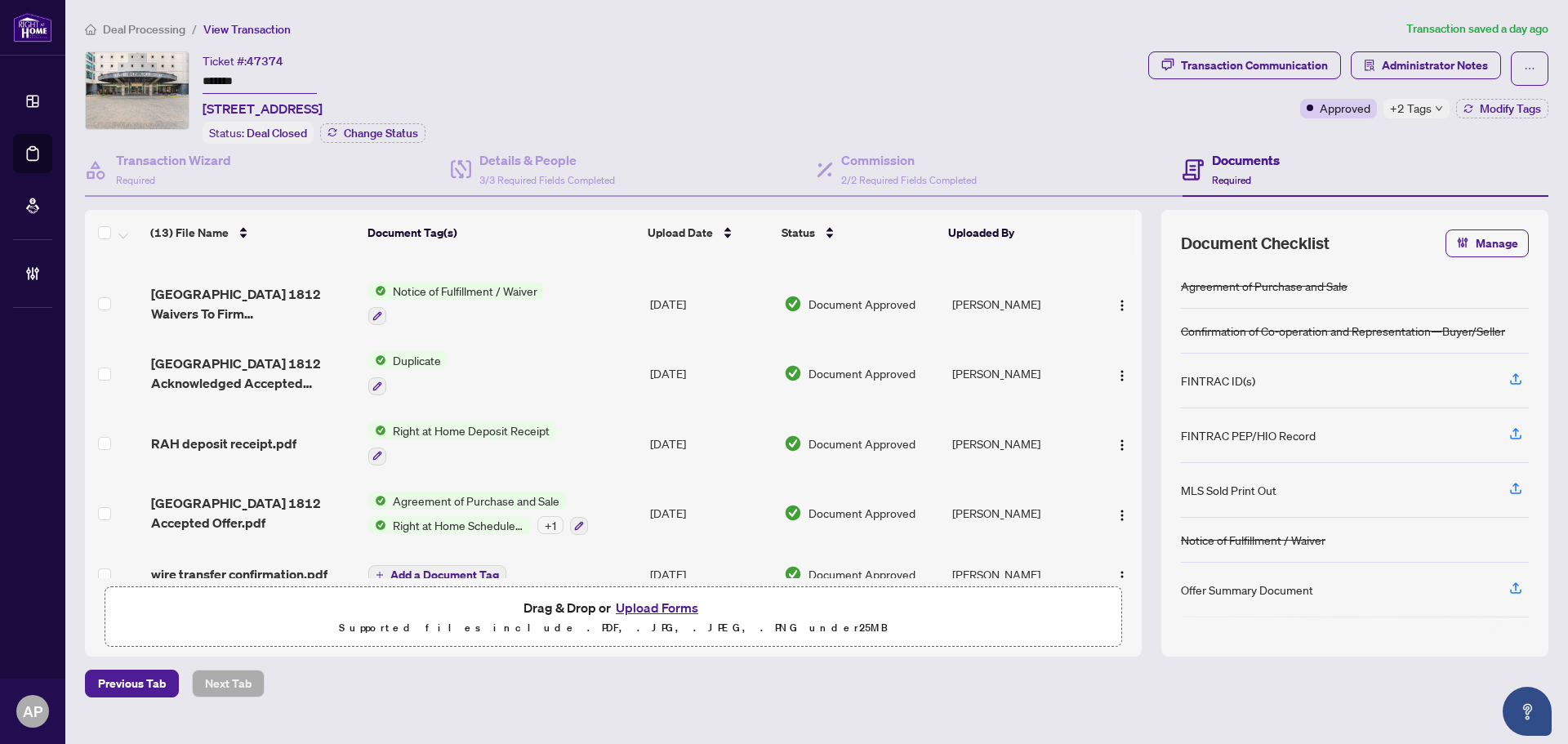
scroll to position [562, 0]
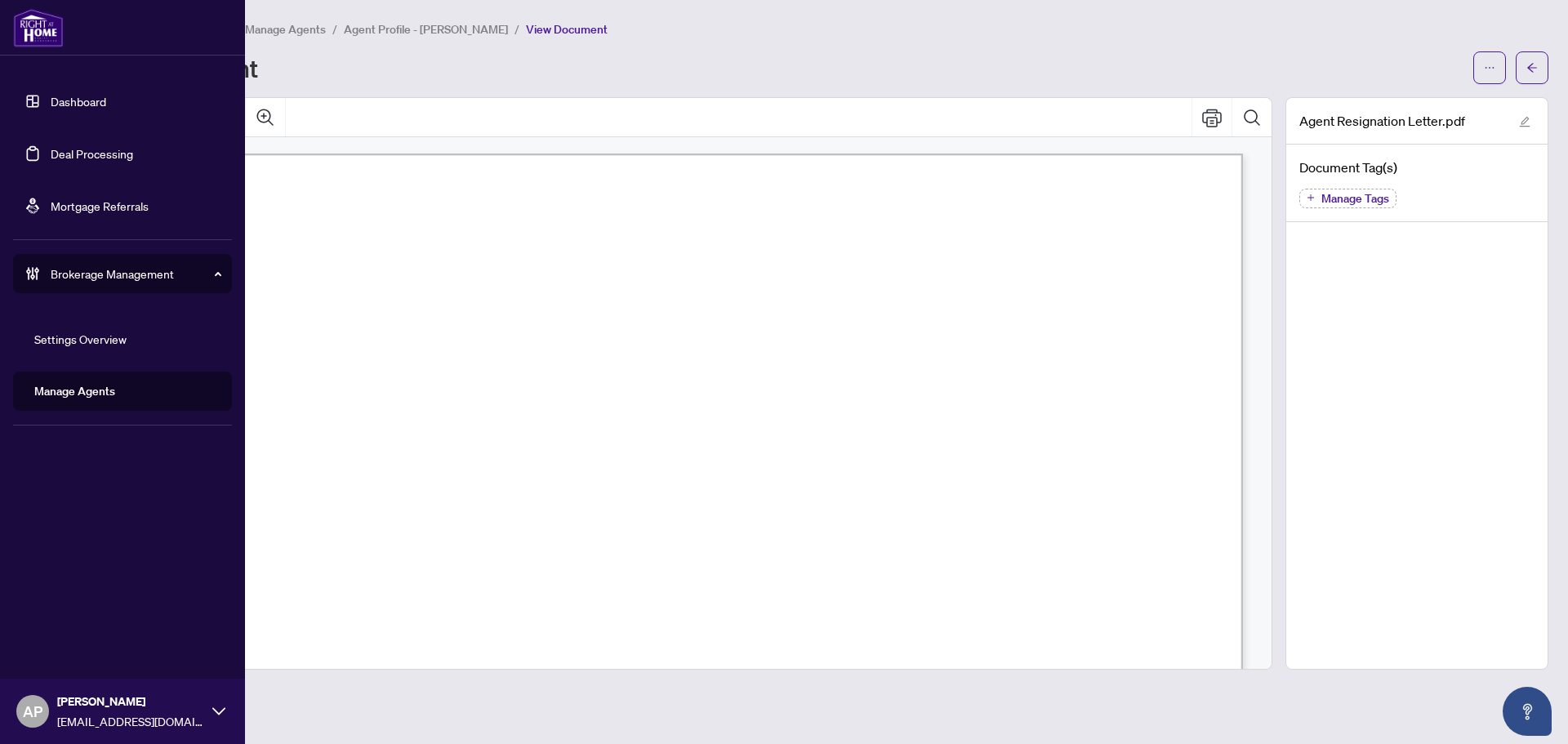
click at [51, 146] on link "Deal Processing" at bounding box center [92, 153] width 82 height 15
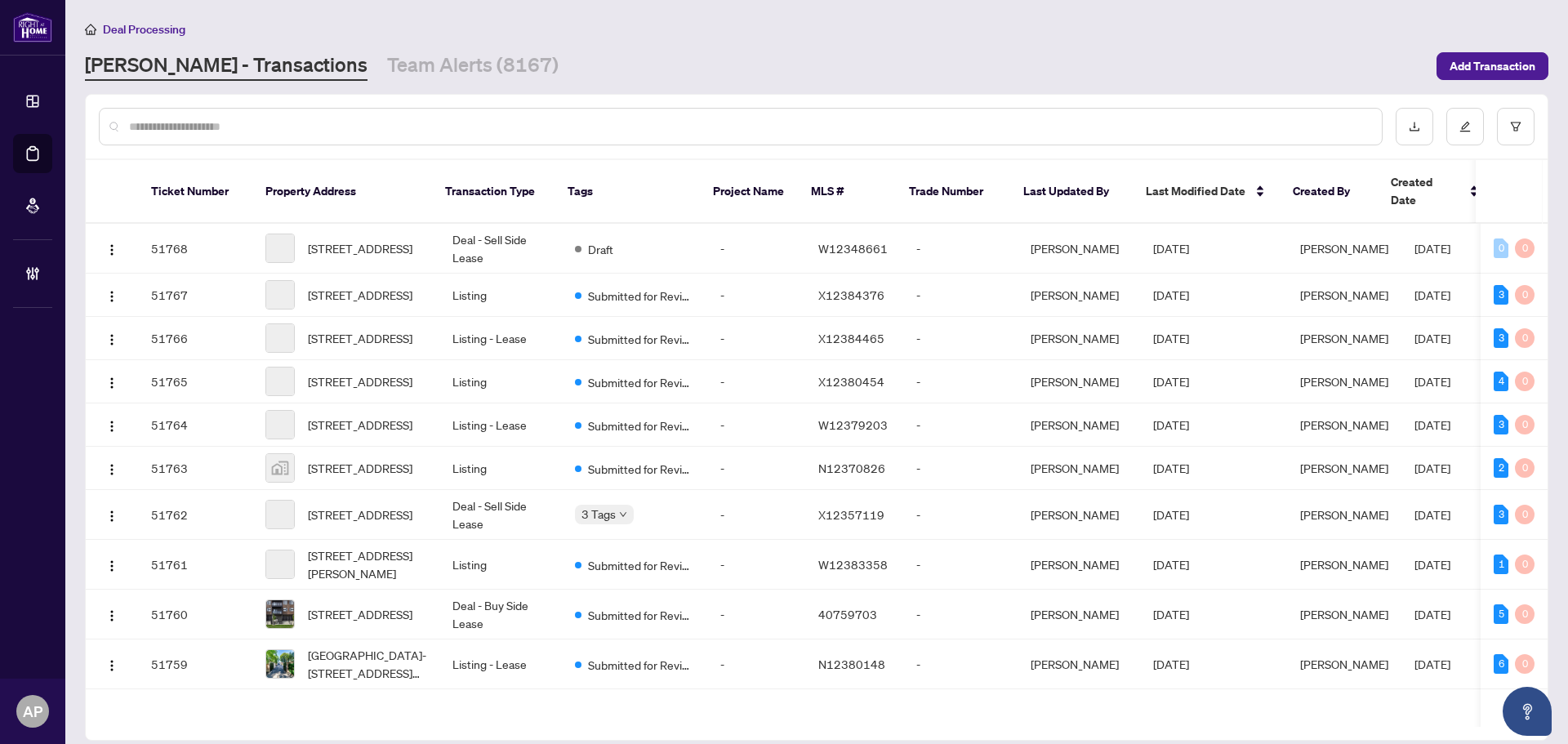
click at [287, 126] on input "text" at bounding box center [749, 127] width 1240 height 18
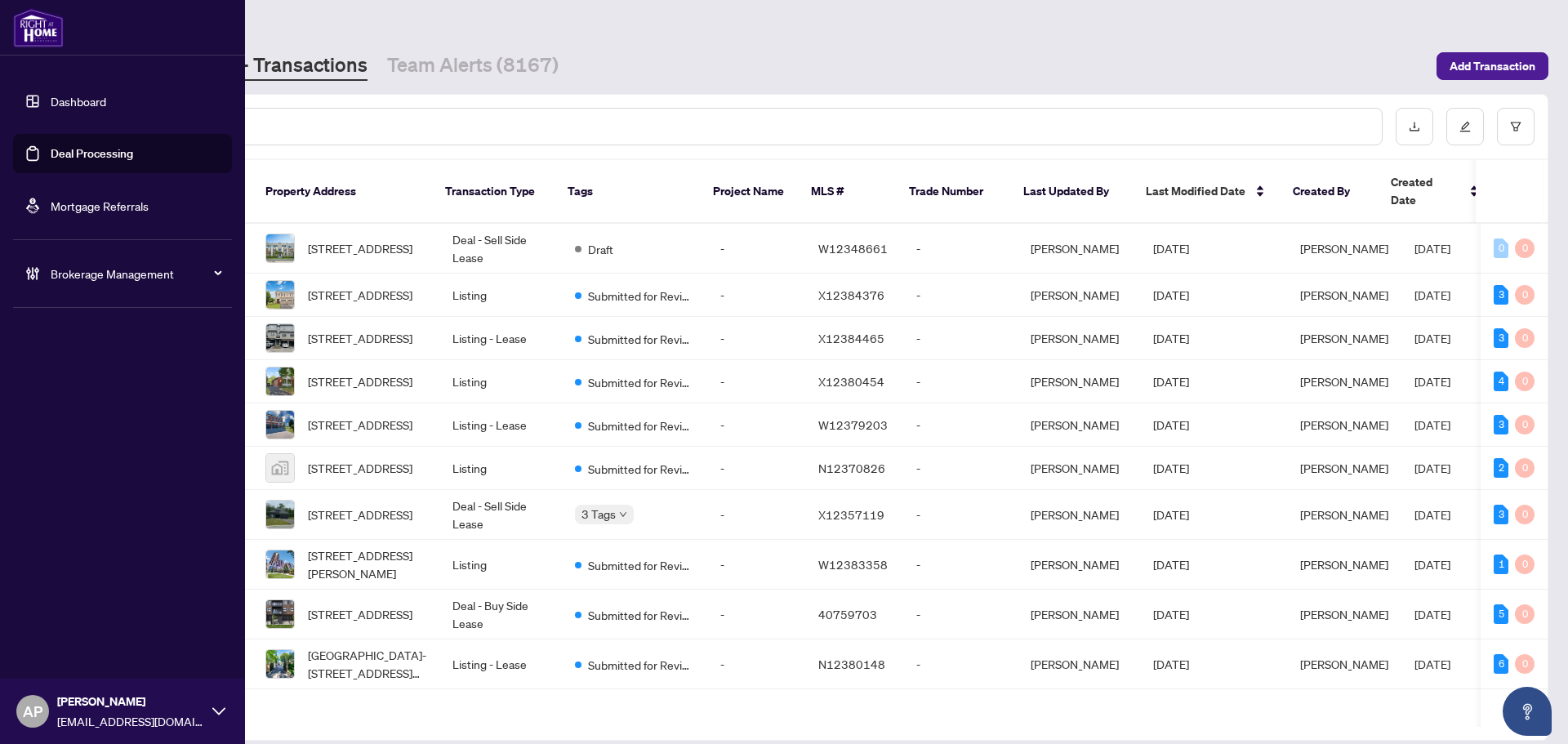
click at [51, 101] on link "Dashboard" at bounding box center [78, 102] width 56 height 15
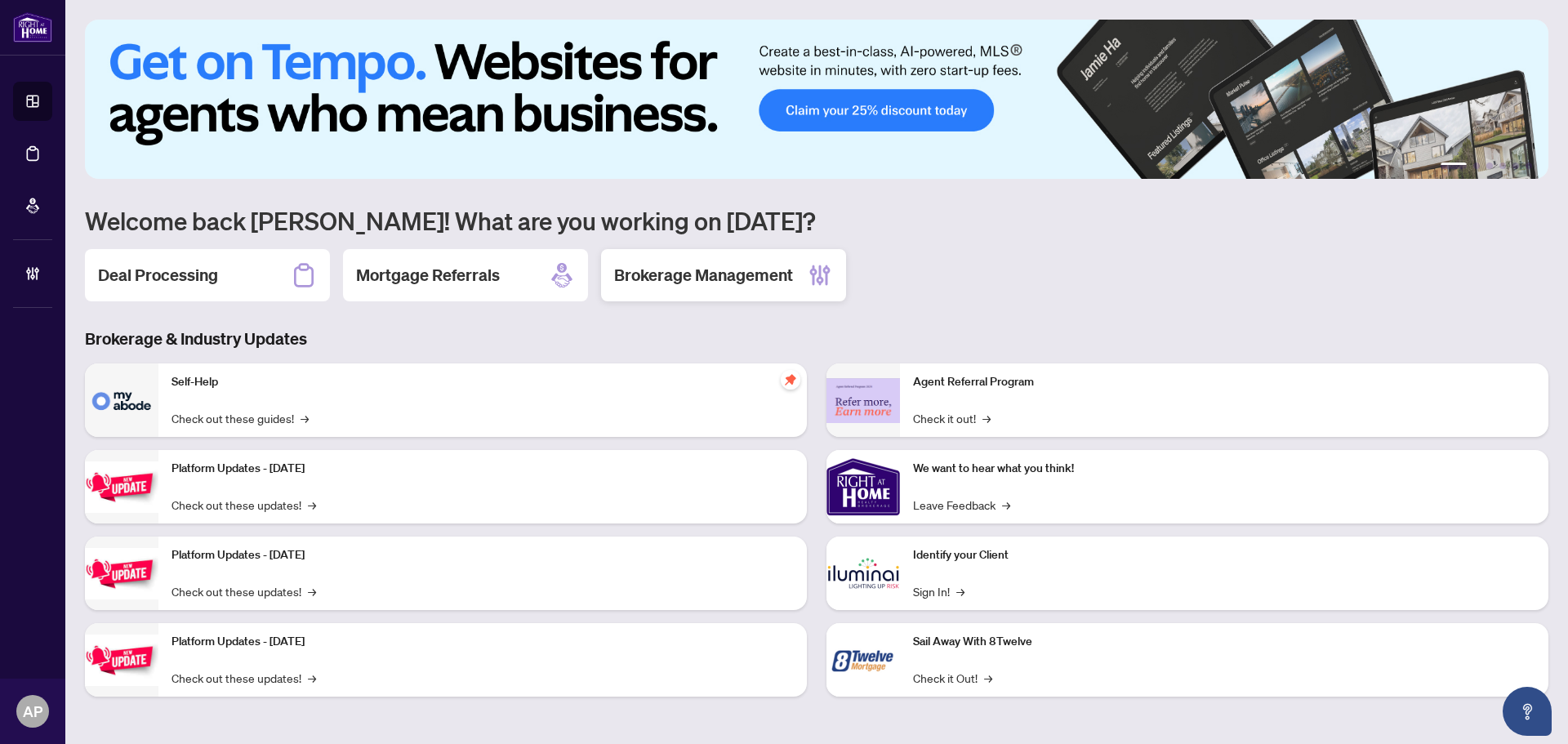
click at [783, 284] on h2 "Brokerage Management" at bounding box center [703, 275] width 179 height 22
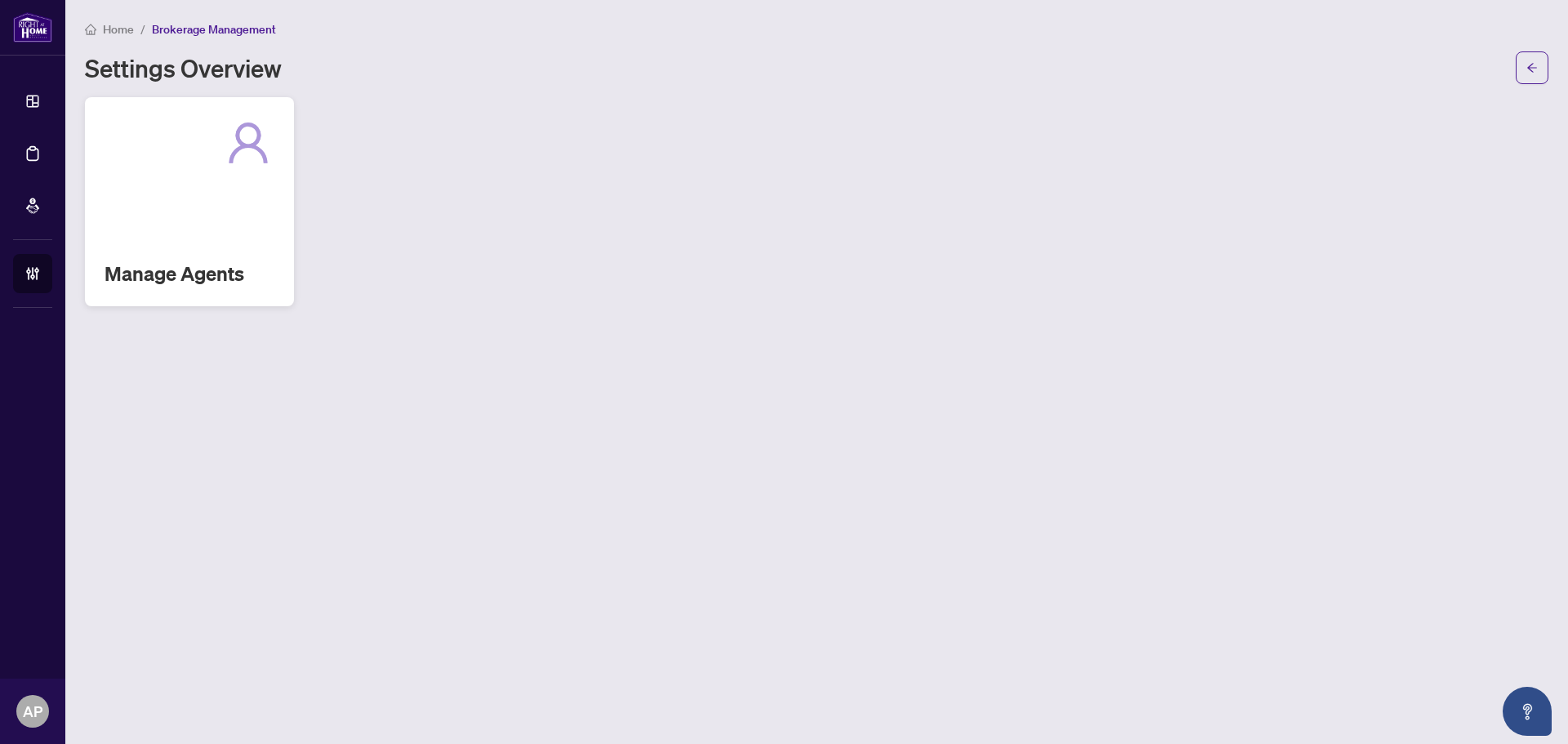
click at [235, 222] on div "Manage Agents" at bounding box center [189, 202] width 209 height 209
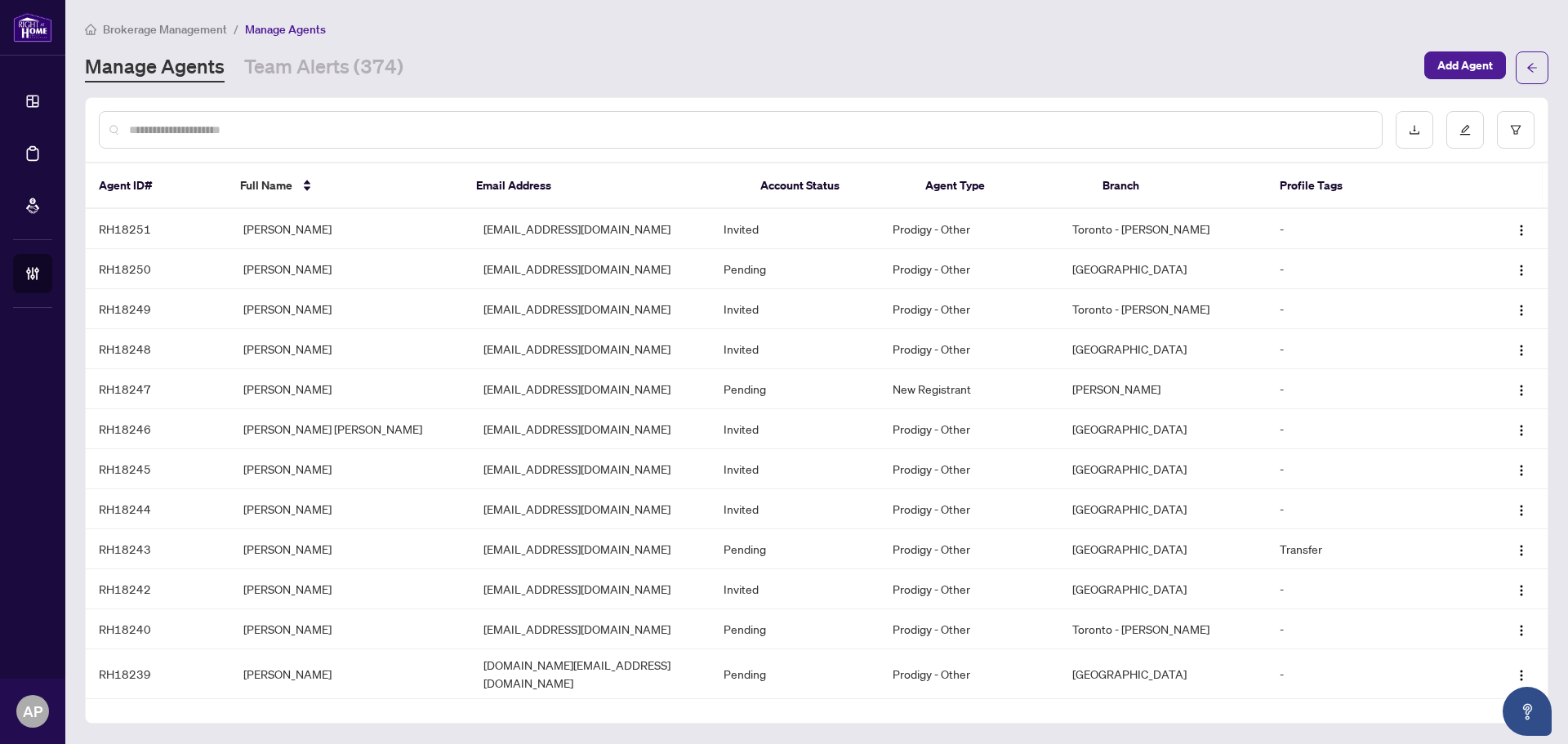
click at [377, 132] on input "text" at bounding box center [749, 130] width 1240 height 18
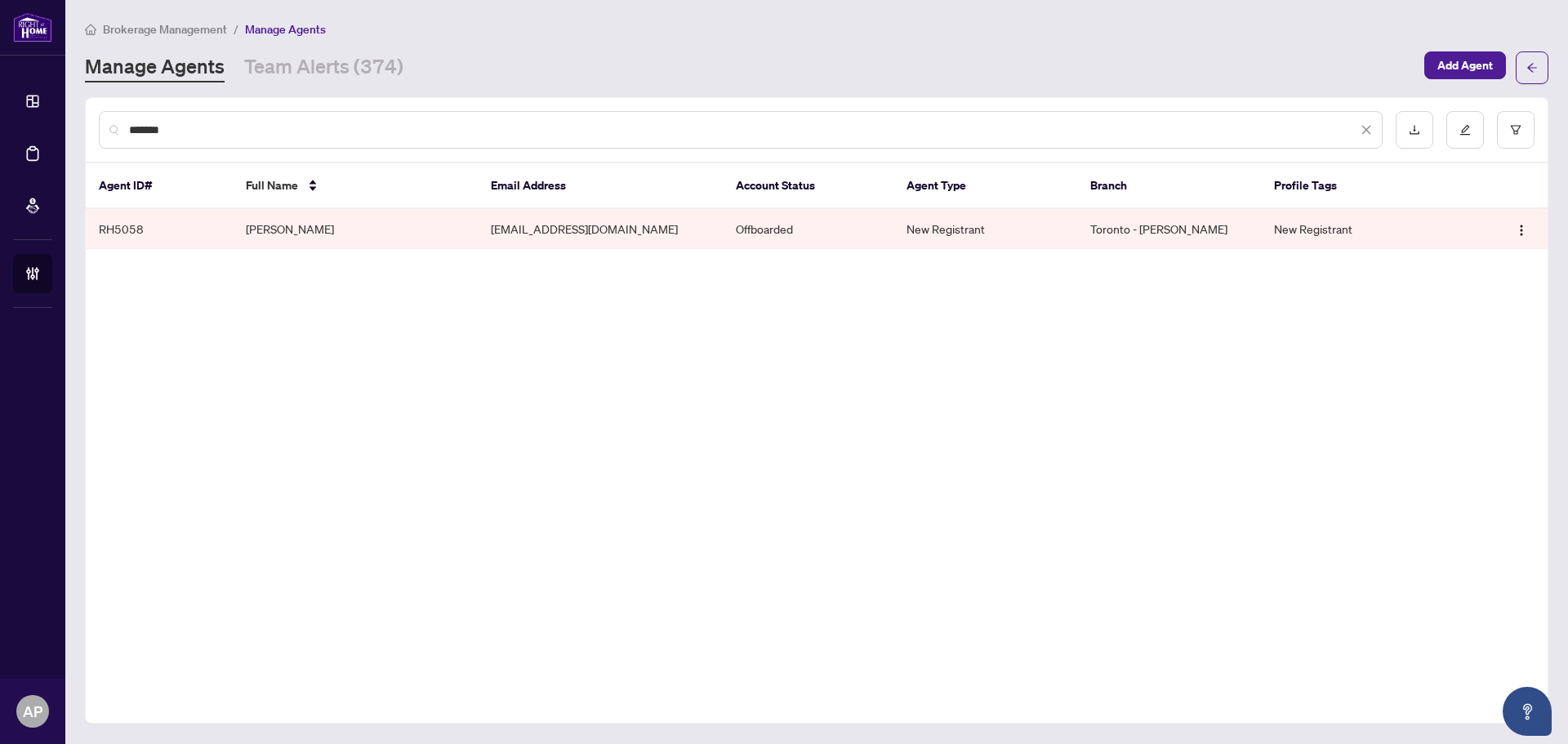
type input "*******"
click at [332, 220] on td "Julfikur Rahman" at bounding box center [355, 229] width 245 height 40
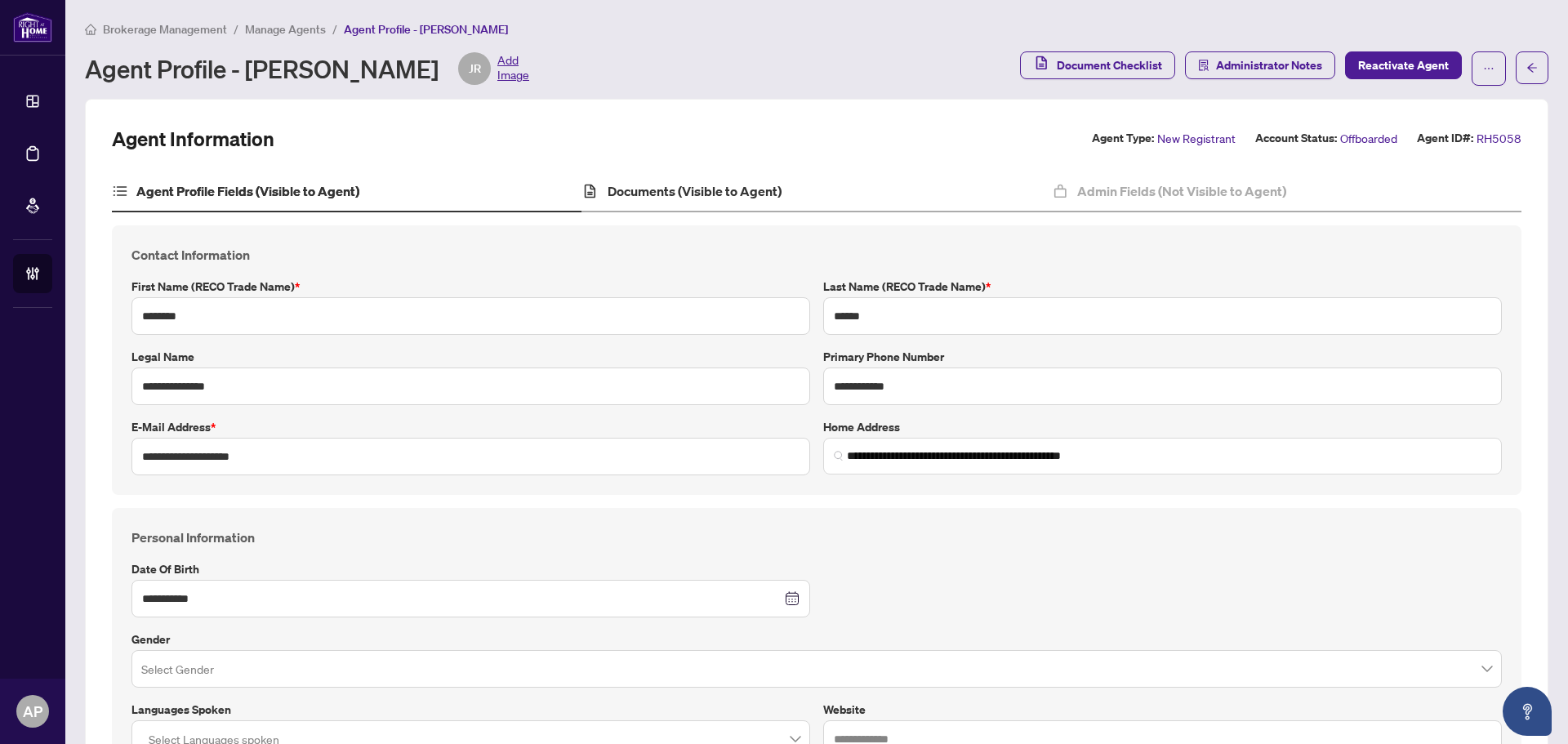
click at [785, 193] on div "Documents (Visible to Agent)" at bounding box center [816, 192] width 470 height 41
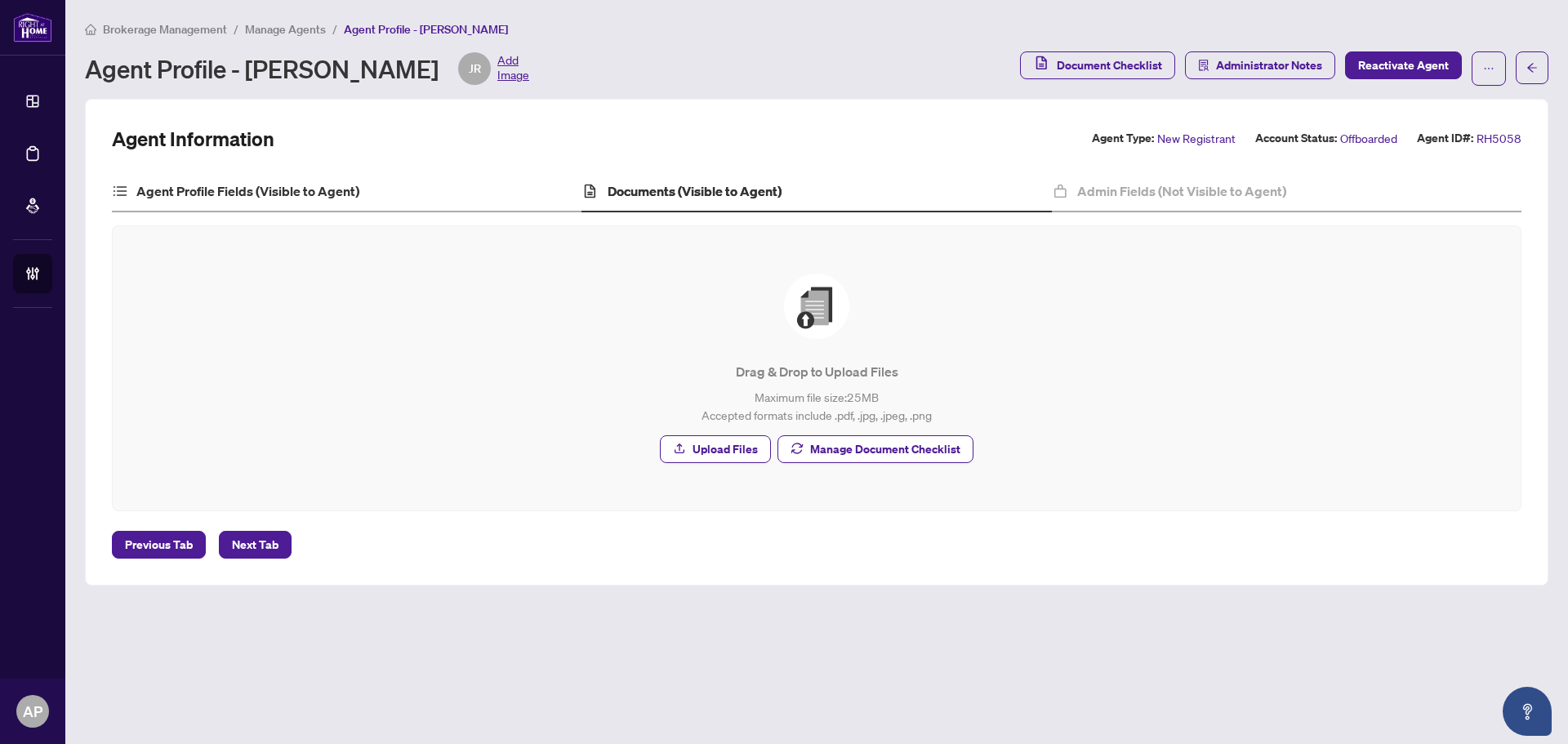
click at [367, 207] on div "Agent Profile Fields (Visible to Agent)" at bounding box center [347, 192] width 470 height 41
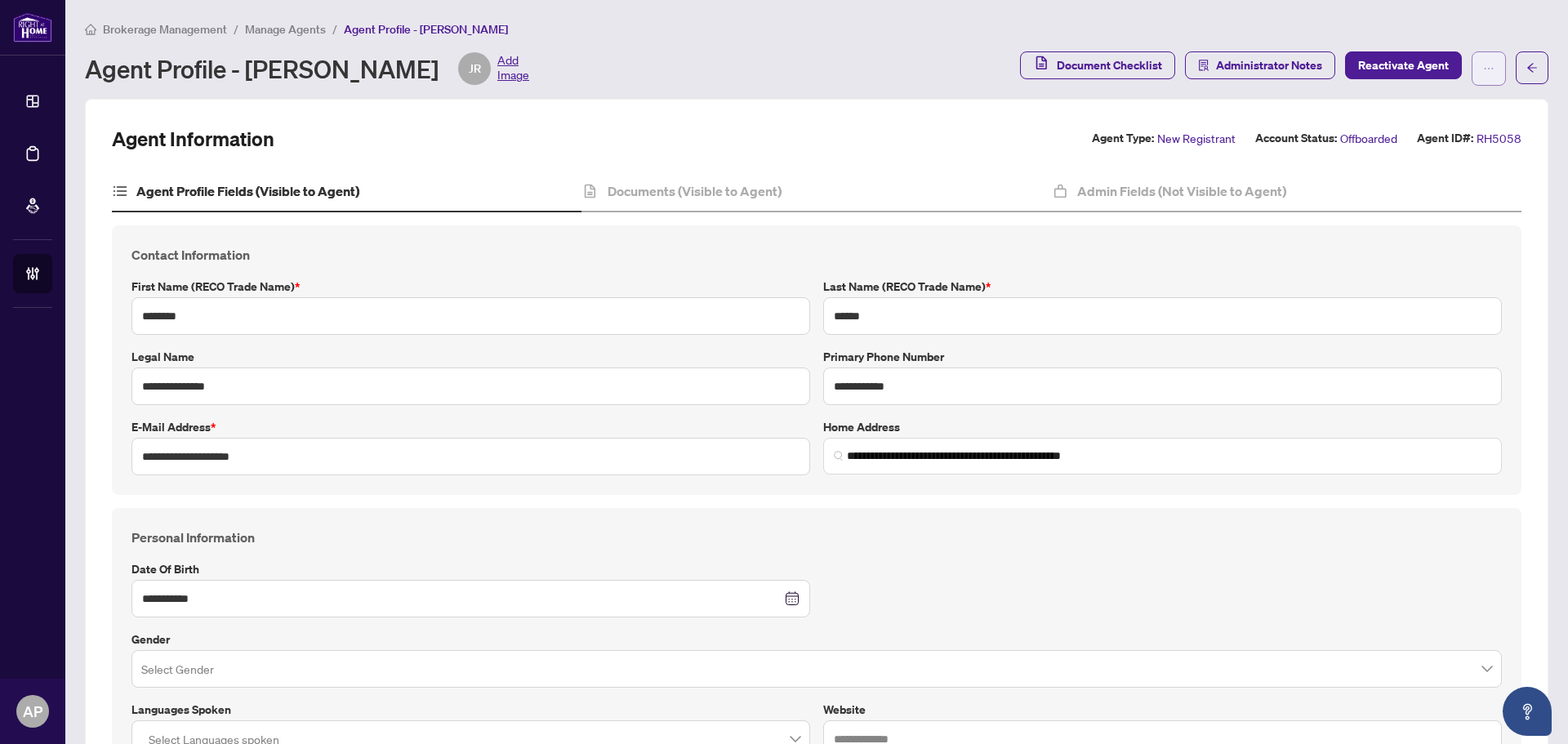
click at [1483, 72] on icon "ellipsis" at bounding box center [1489, 68] width 12 height 12
click at [766, 191] on h4 "Documents (Visible to Agent)" at bounding box center [694, 192] width 174 height 20
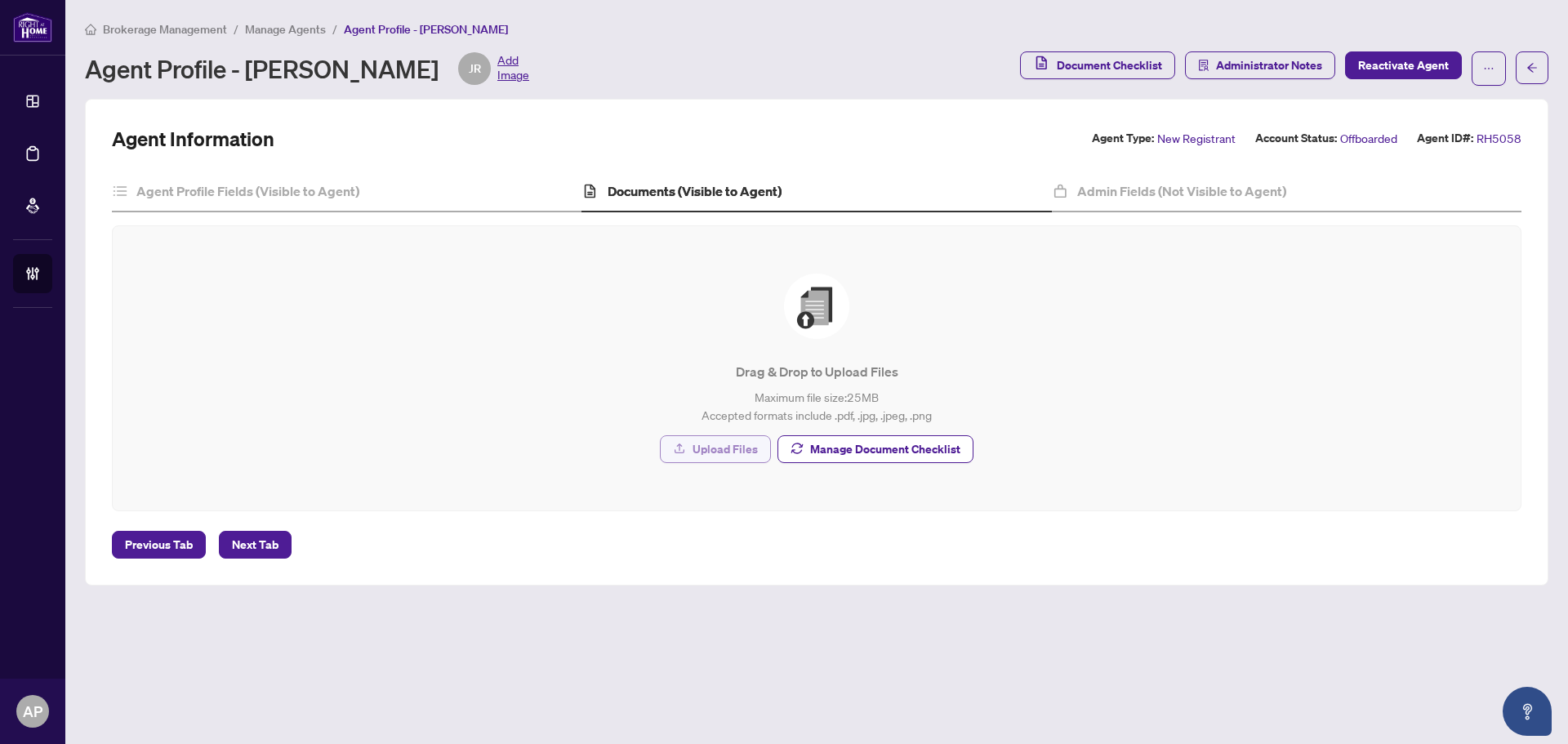
click at [722, 457] on span "Upload Files" at bounding box center [725, 448] width 65 height 26
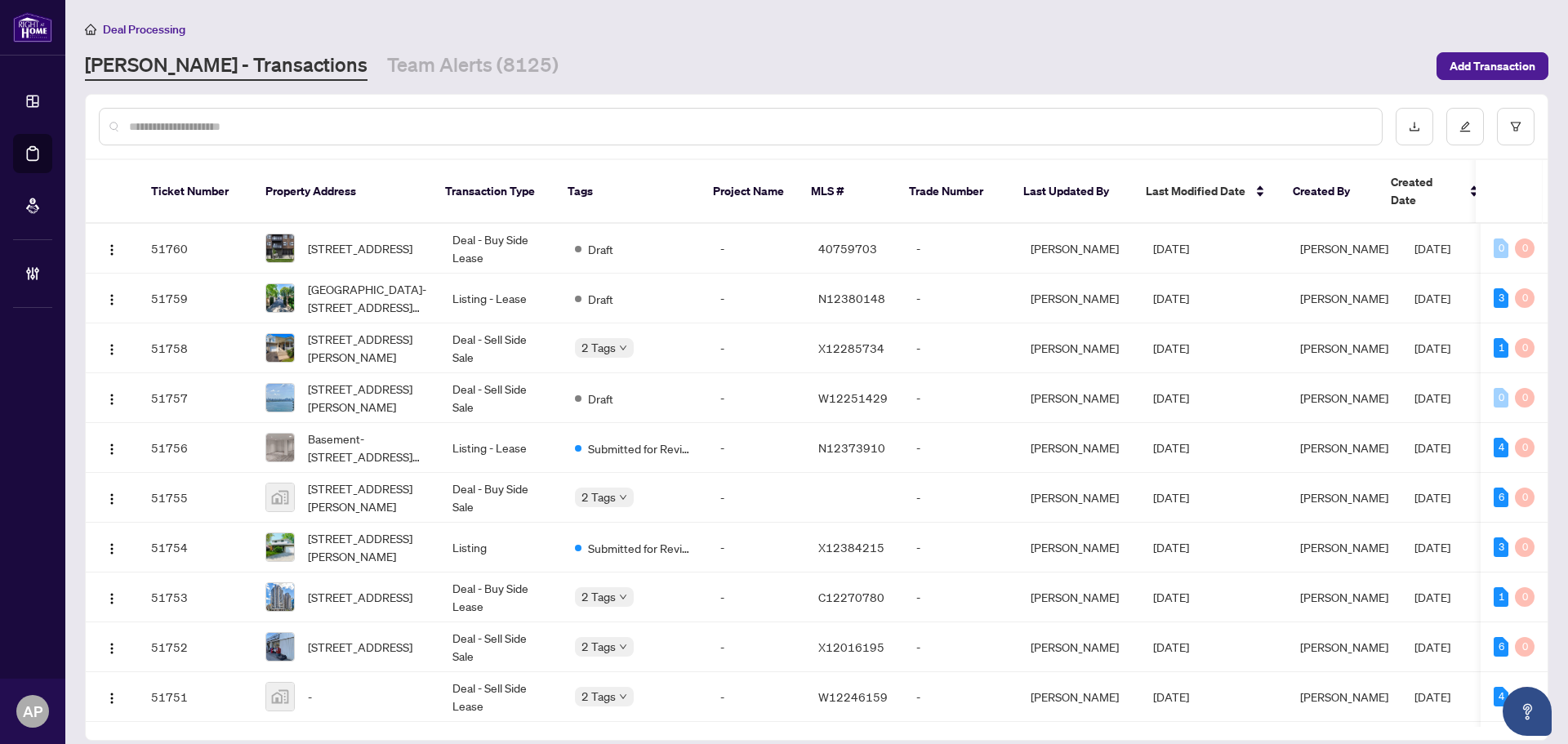
click at [587, 128] on input "text" at bounding box center [749, 127] width 1240 height 18
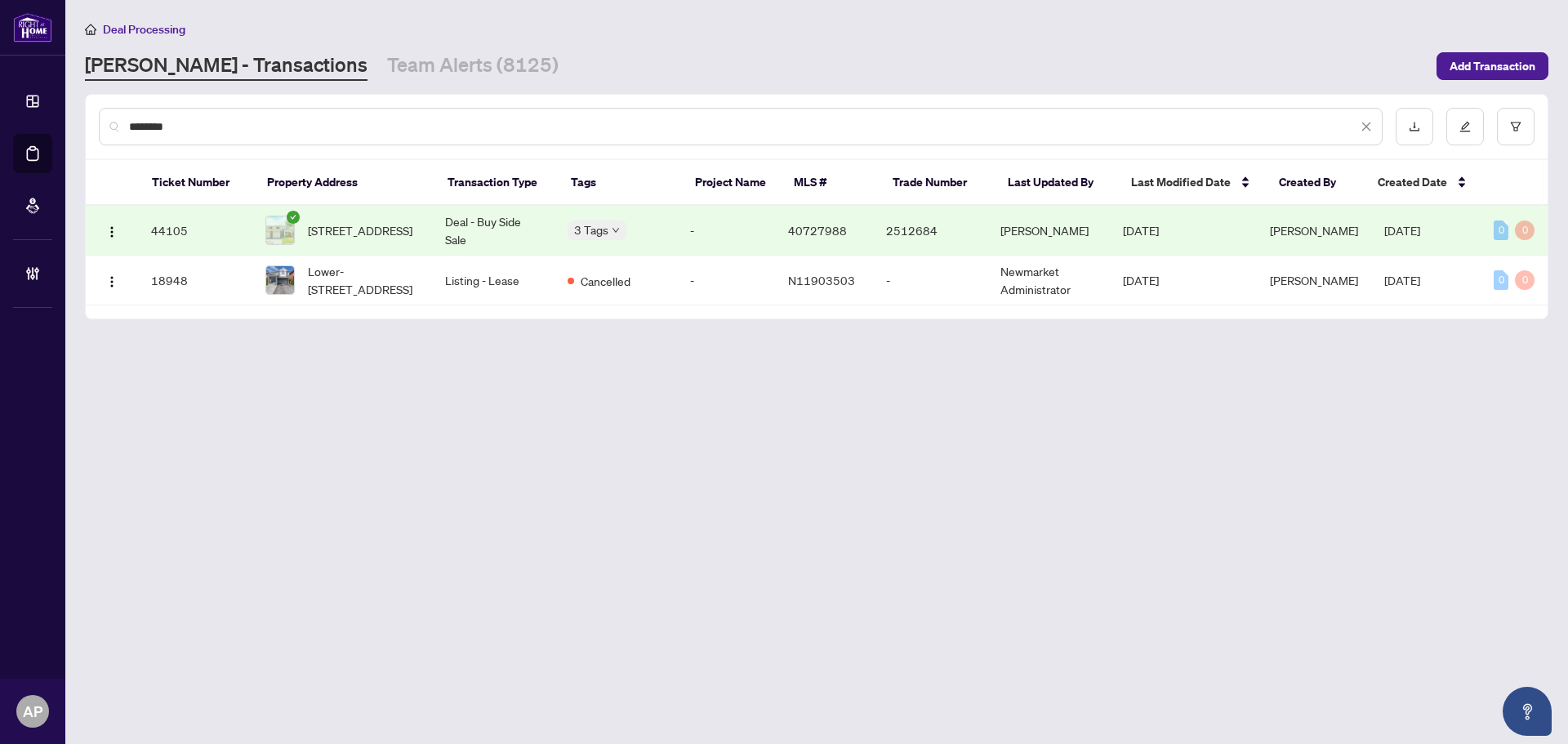
type input "********"
click at [741, 227] on td "-" at bounding box center [727, 231] width 98 height 50
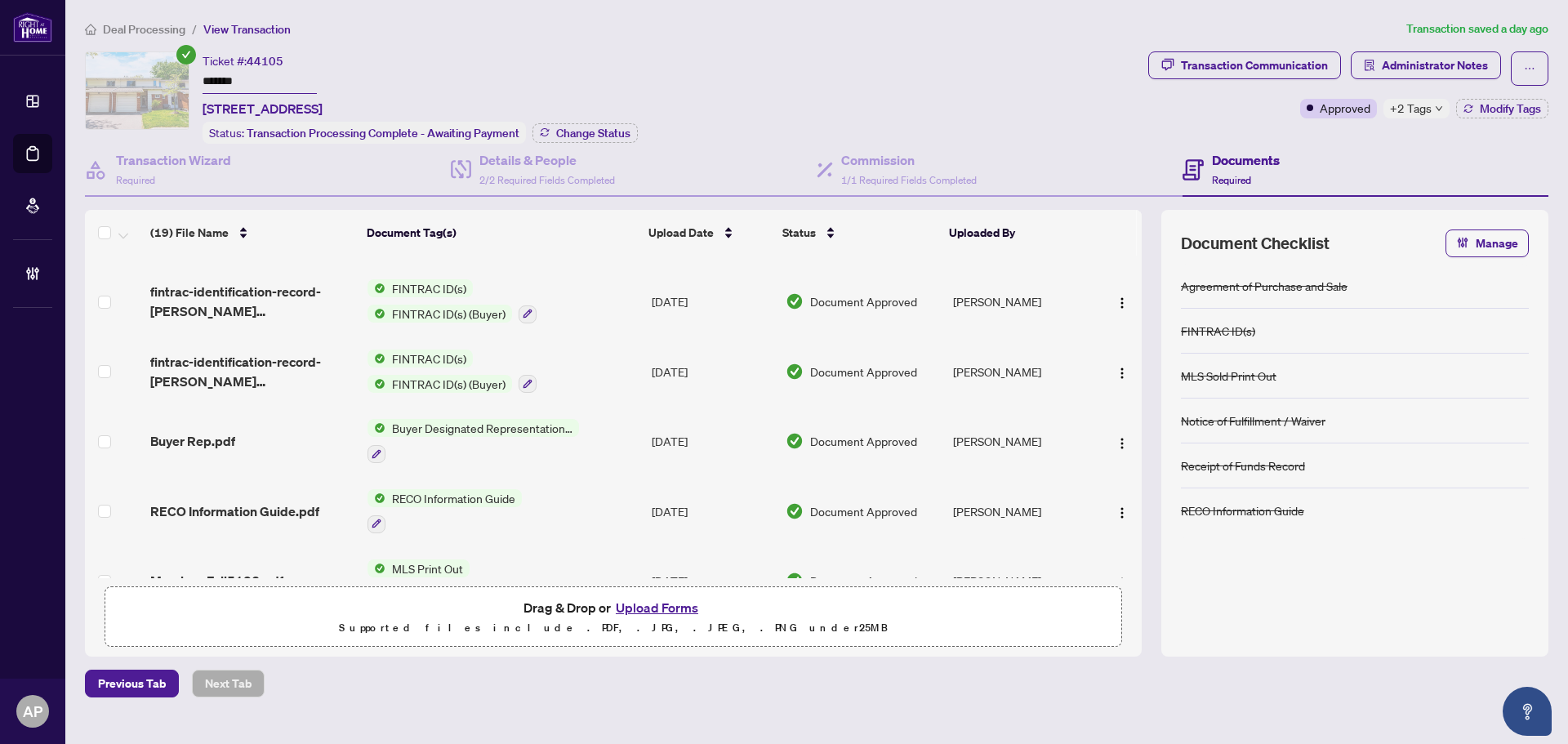
scroll to position [1006, 0]
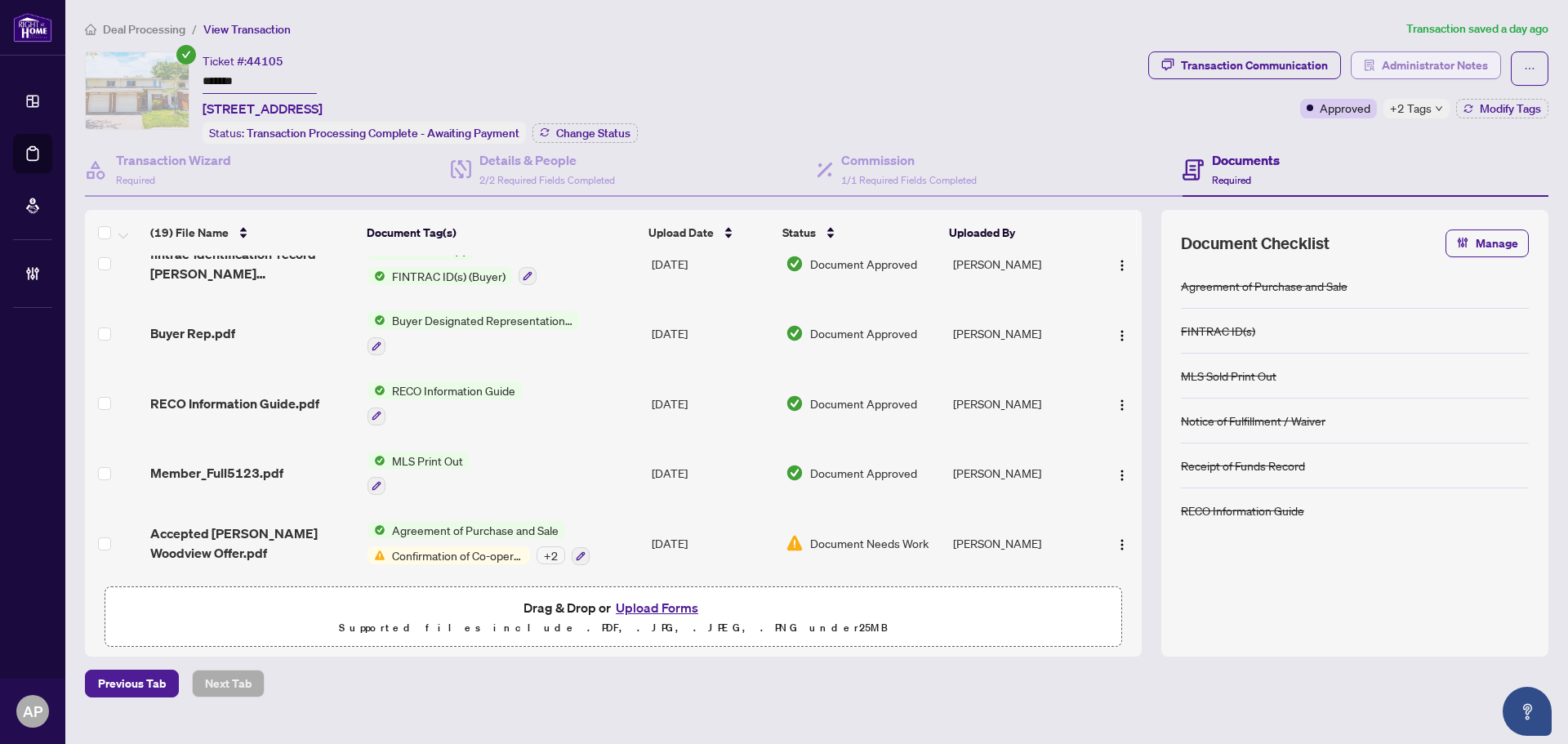
click at [1446, 59] on span "Administrator Notes" at bounding box center [1434, 65] width 106 height 26
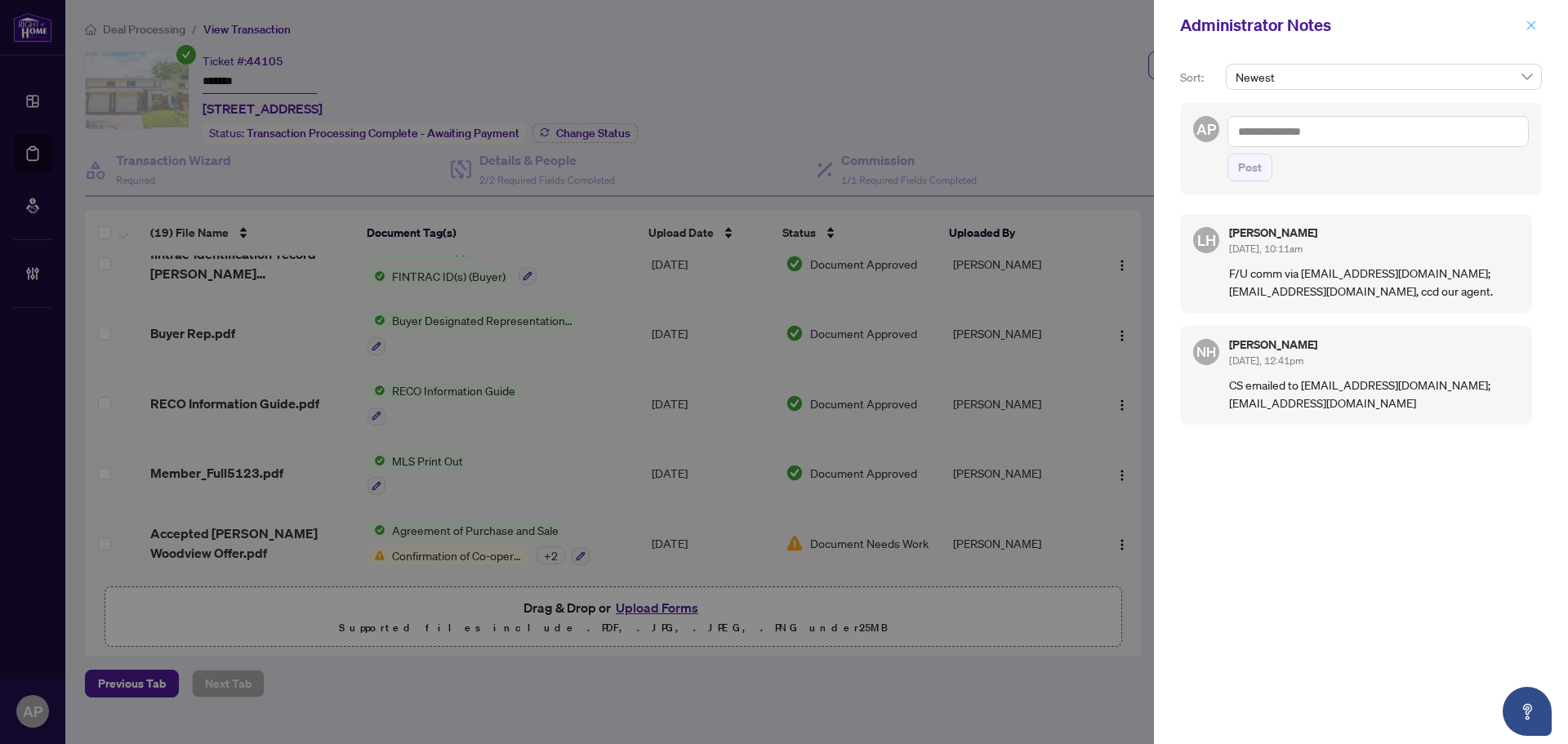
click at [1532, 30] on icon "close" at bounding box center [1531, 26] width 12 height 12
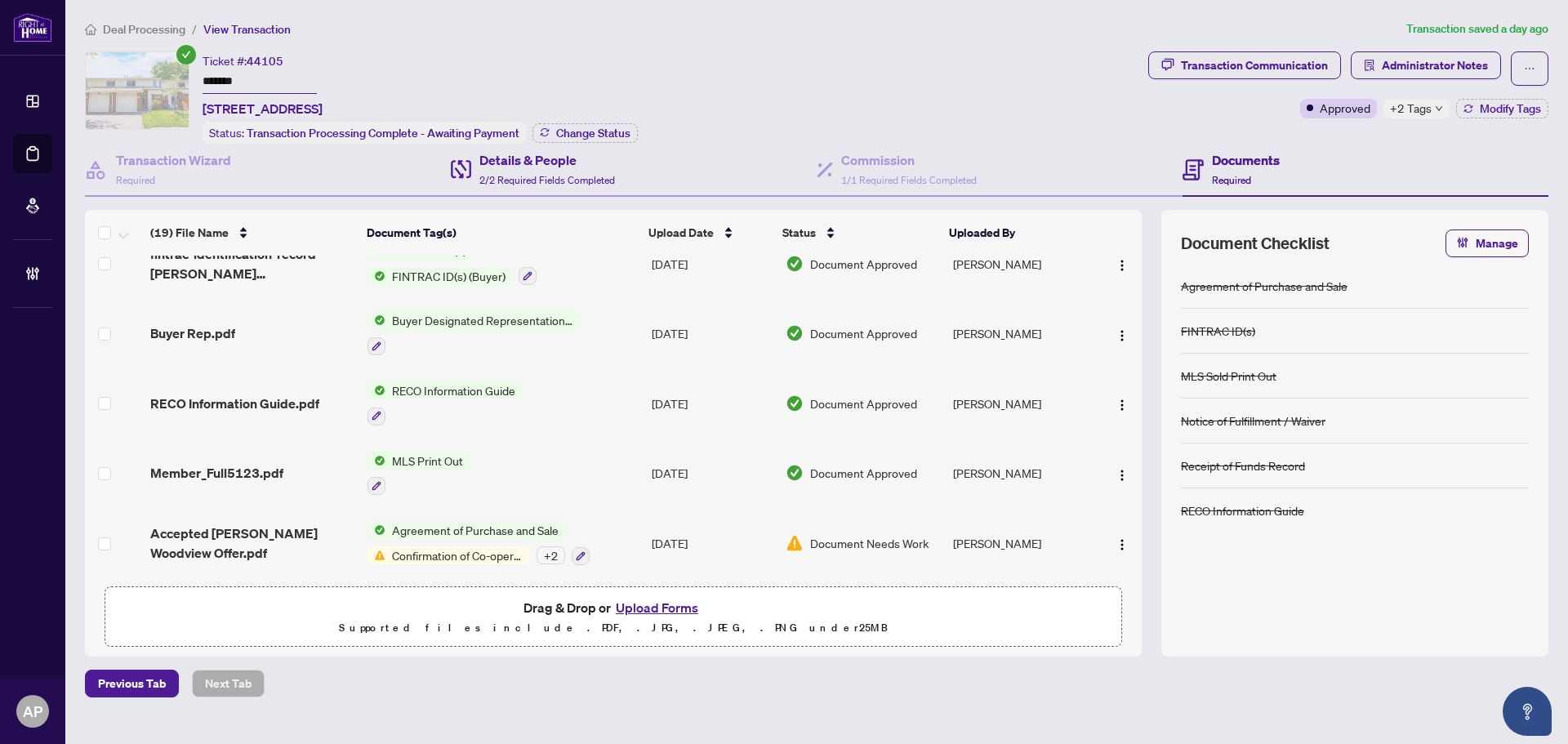
click at [619, 183] on div "Details & People 2/2 Required Fields Completed" at bounding box center [633, 170] width 366 height 53
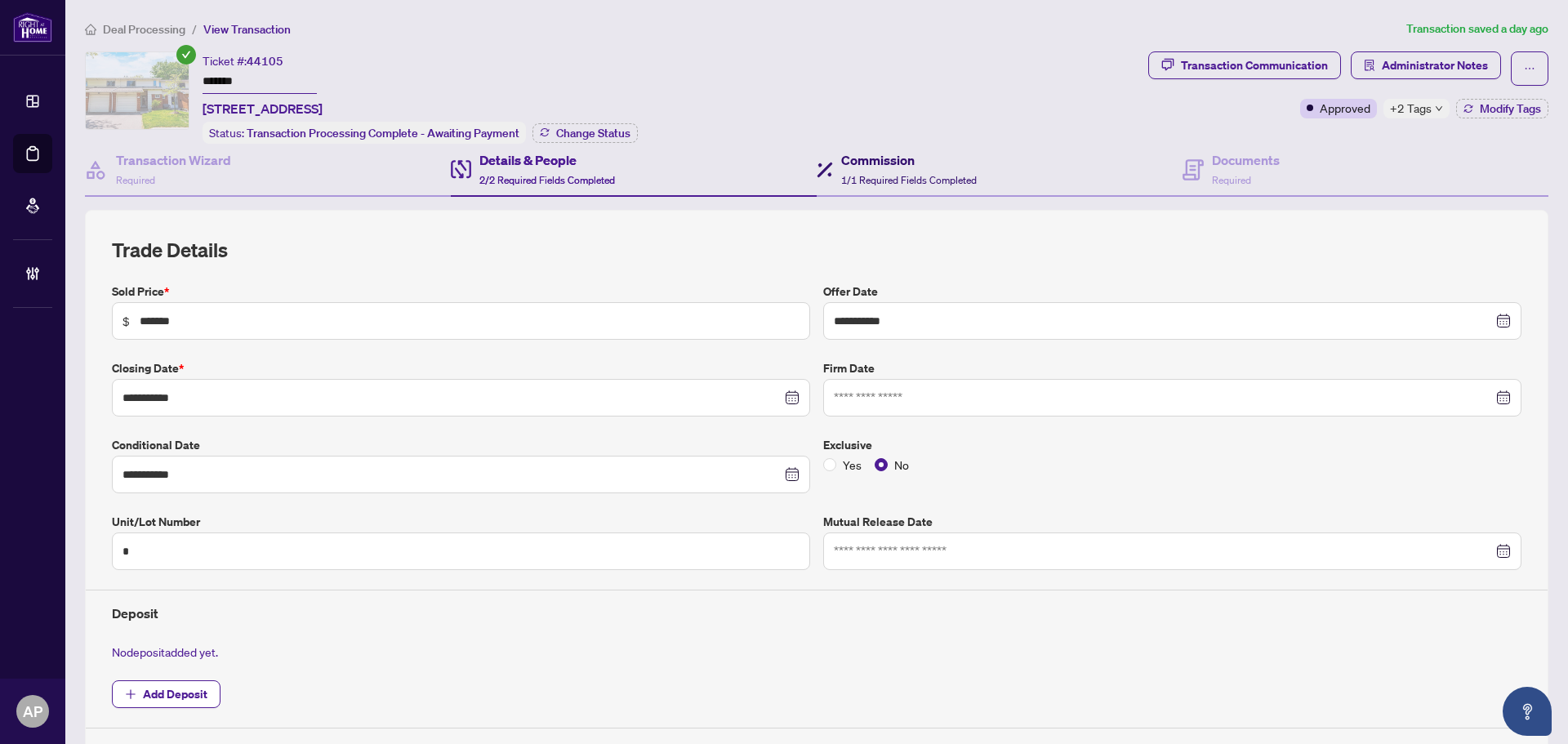
click at [884, 168] on div "Commission 1/1 Required Fields Completed" at bounding box center [909, 169] width 136 height 38
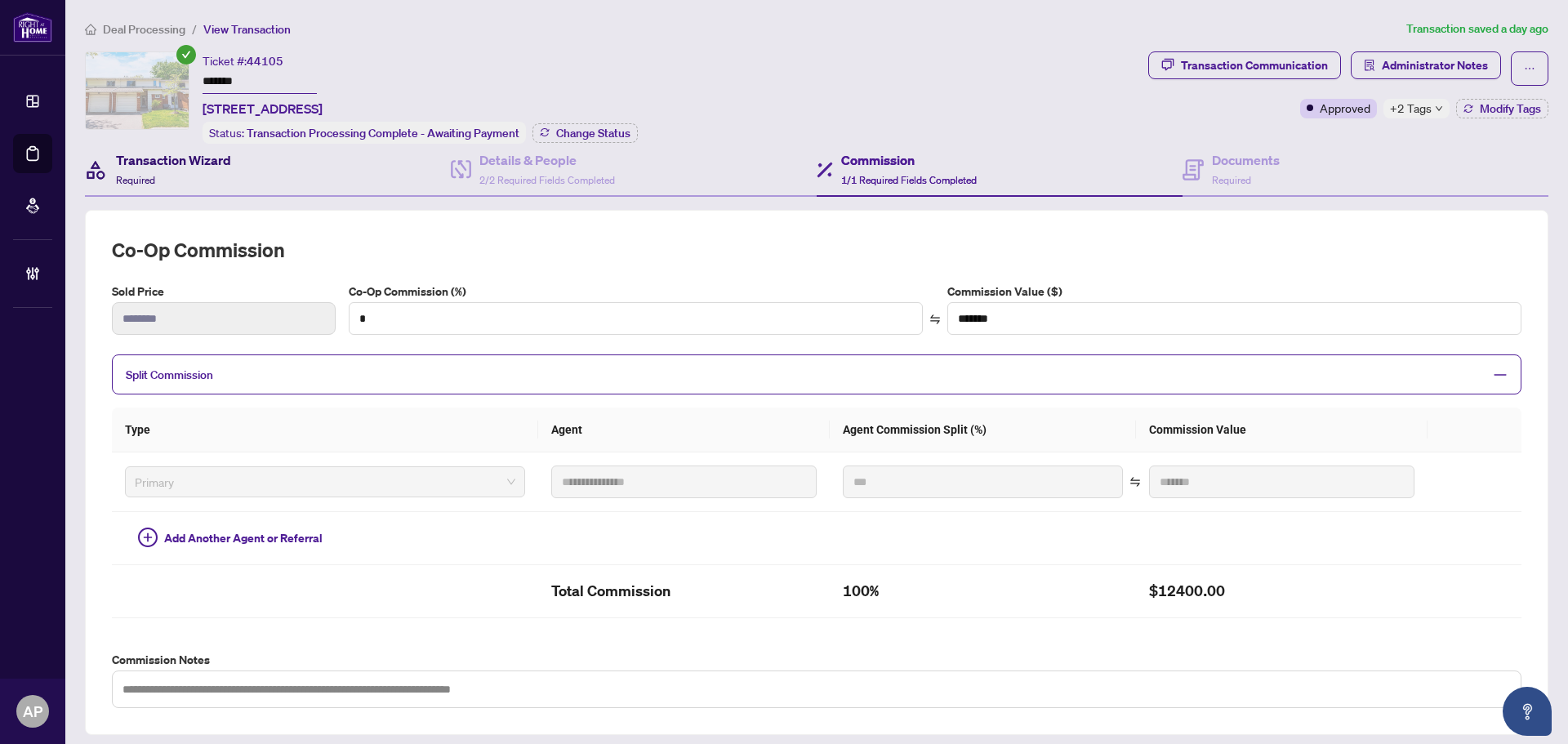
click at [201, 169] on div "Transaction Wizard Required" at bounding box center [173, 169] width 115 height 38
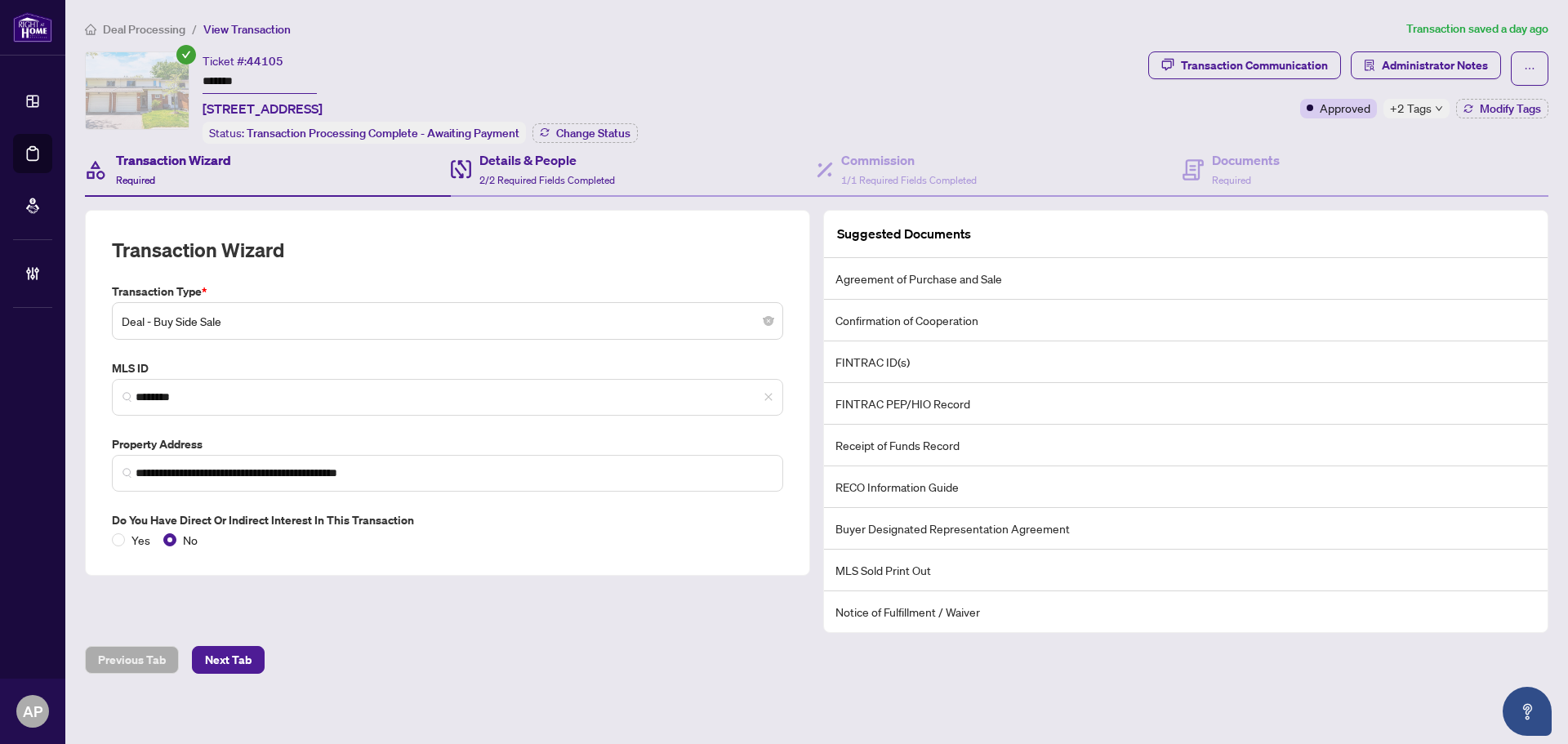
click at [621, 172] on div "Details & People 2/2 Required Fields Completed" at bounding box center [633, 170] width 366 height 53
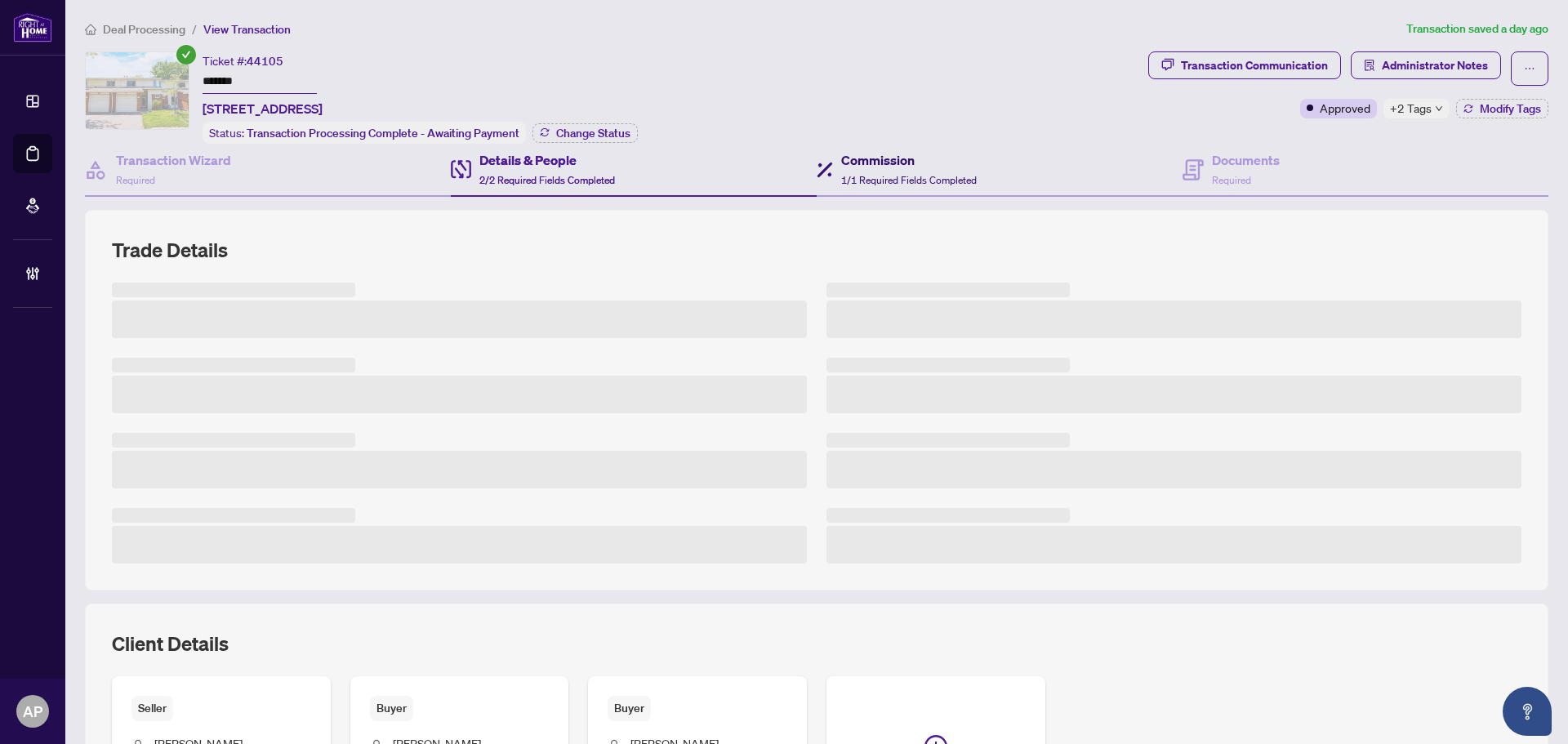
click at [831, 179] on div "Commission 1/1 Required Fields Completed" at bounding box center [896, 169] width 160 height 38
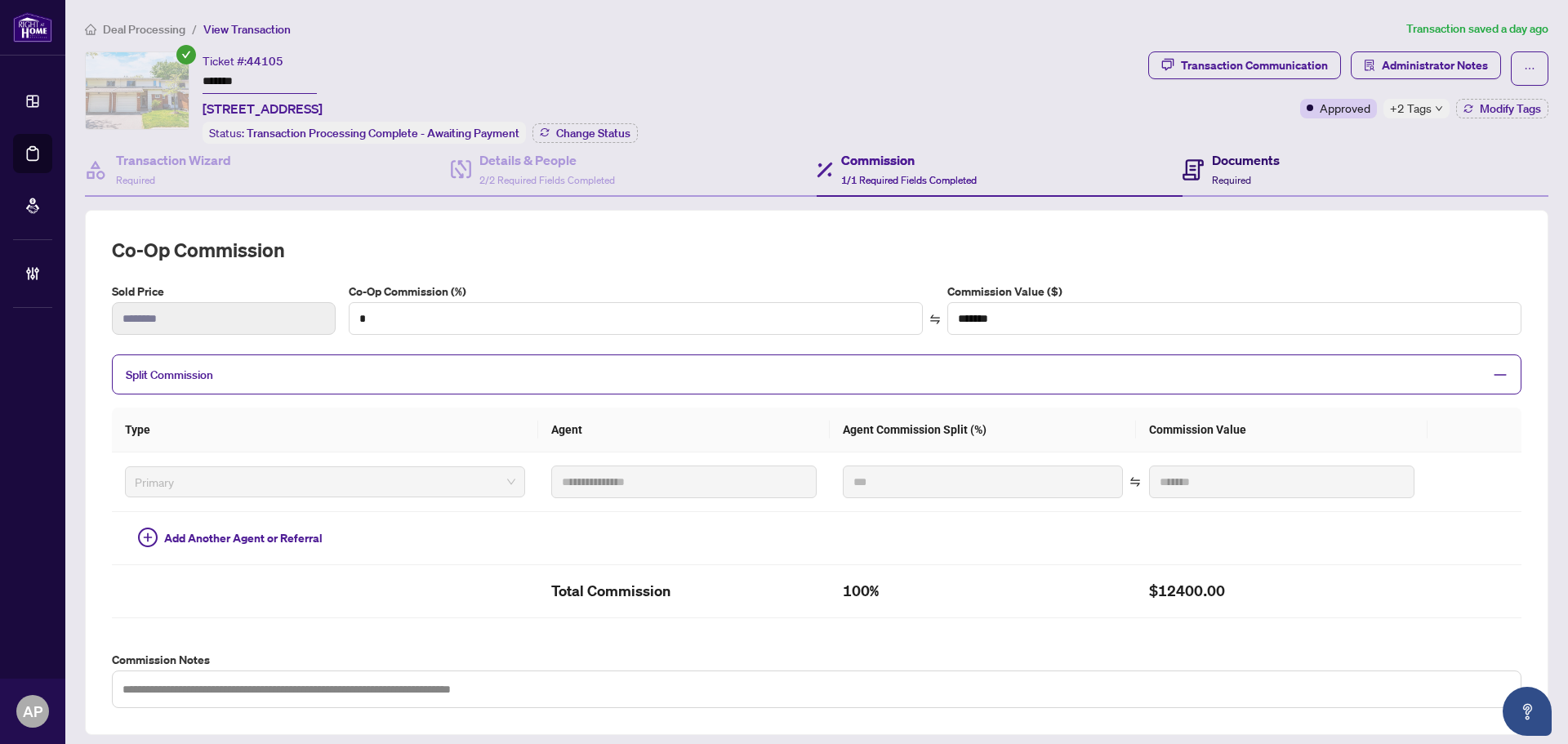
click at [1211, 161] on h4 "Documents" at bounding box center [1245, 160] width 67 height 20
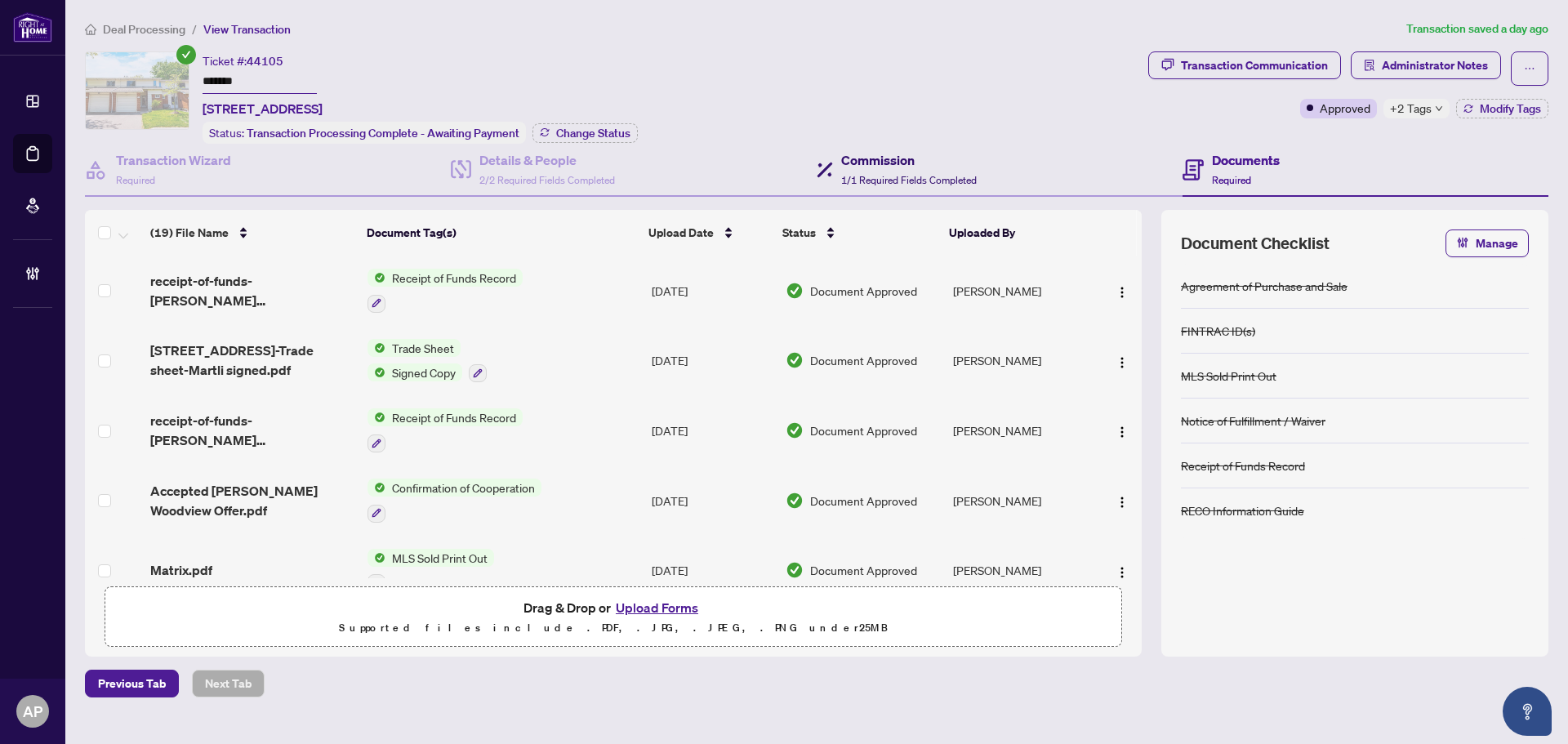
click at [949, 180] on span "1/1 Required Fields Completed" at bounding box center [909, 180] width 136 height 12
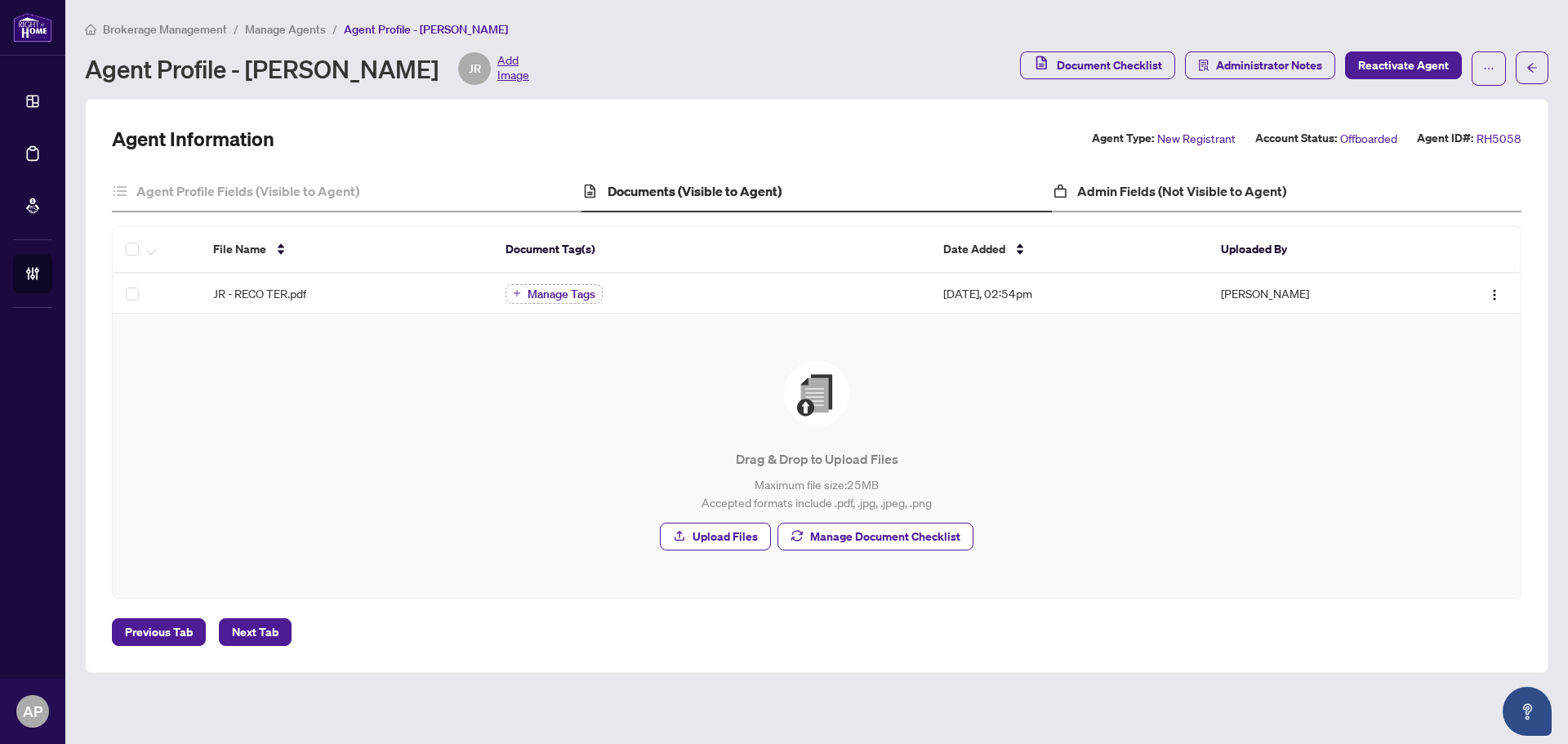
click at [1158, 176] on div "Admin Fields (Not Visible to Agent)" at bounding box center [1286, 192] width 470 height 41
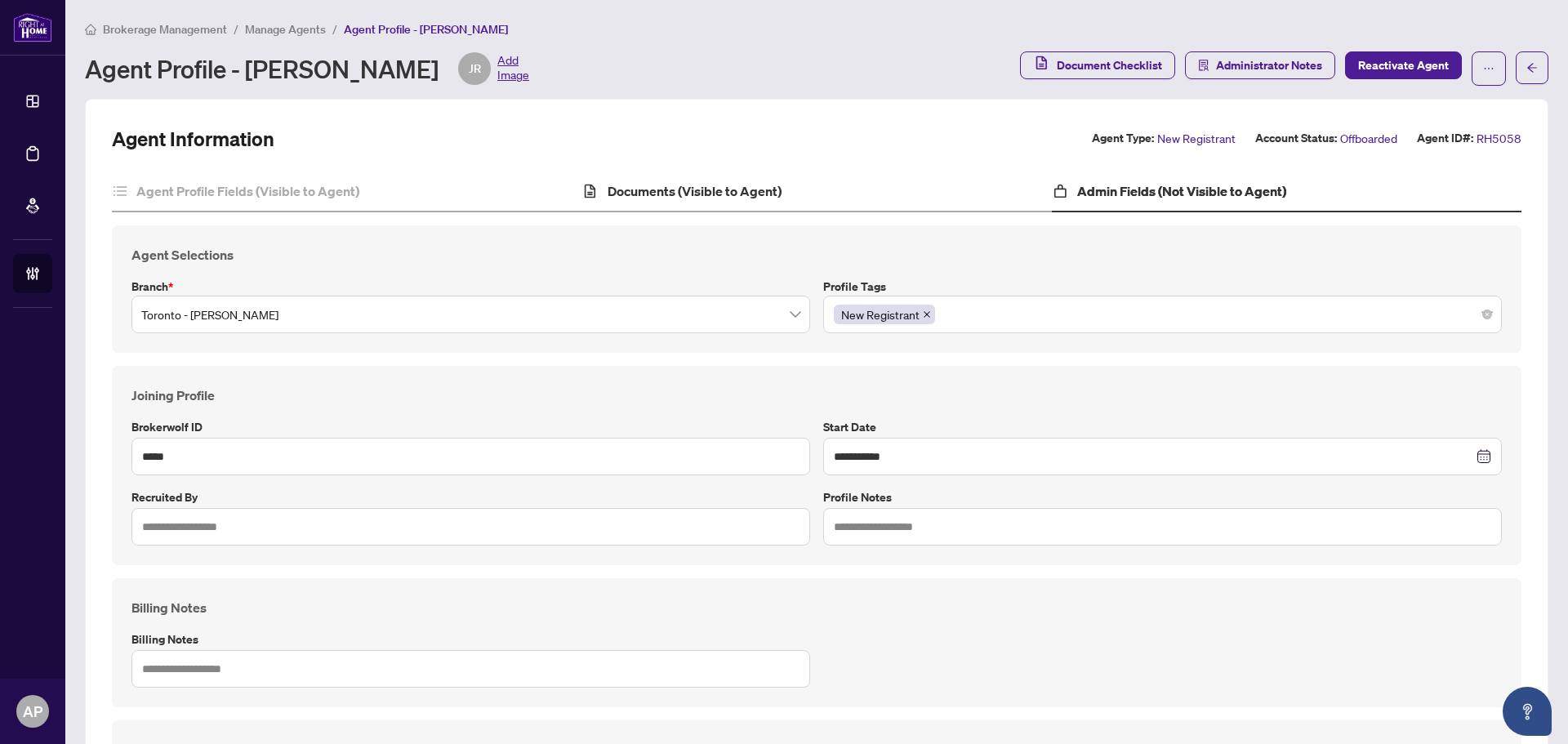
click at [742, 180] on div "Documents (Visible to Agent)" at bounding box center [816, 192] width 470 height 41
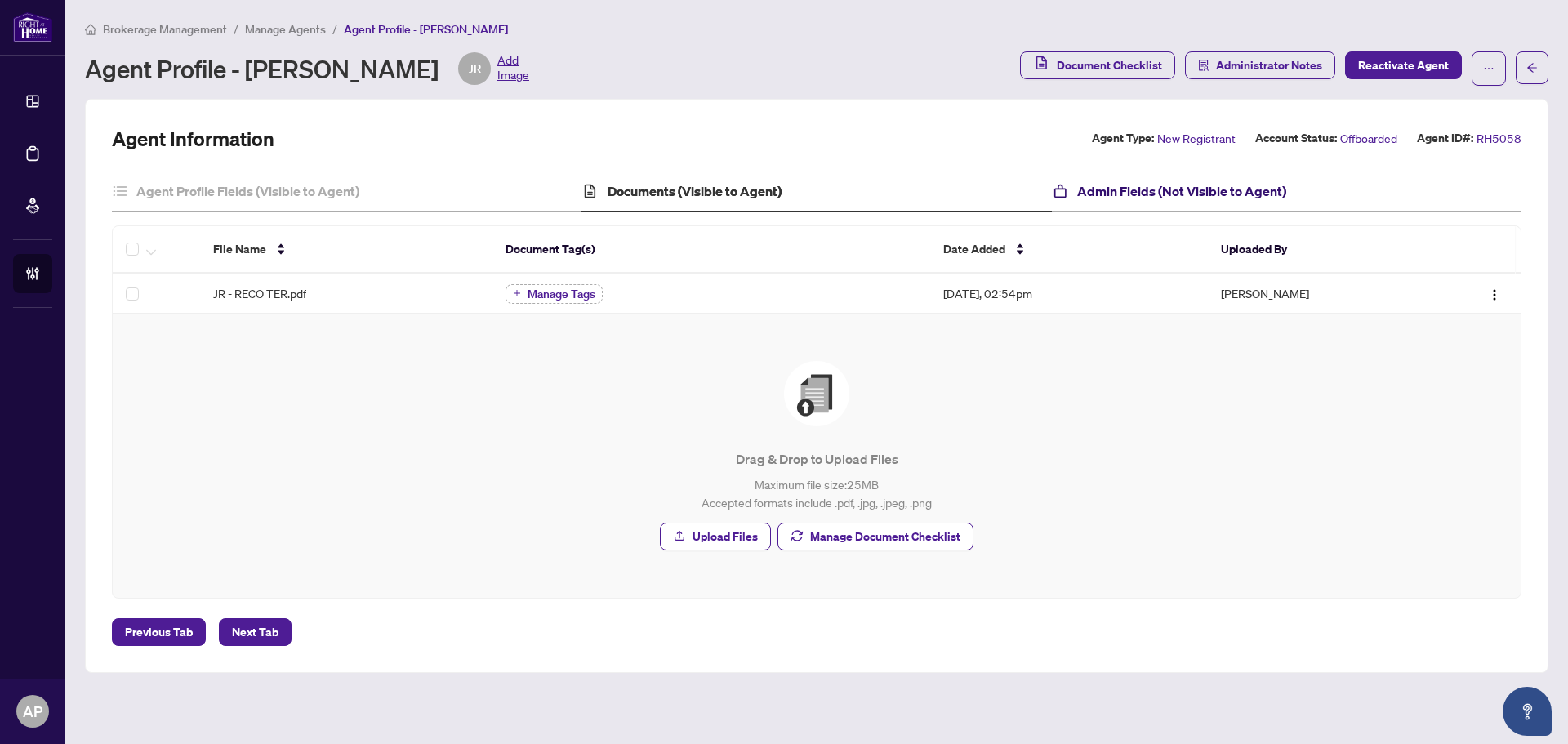
click at [1197, 197] on h4 "Admin Fields (Not Visible to Agent)" at bounding box center [1181, 192] width 209 height 20
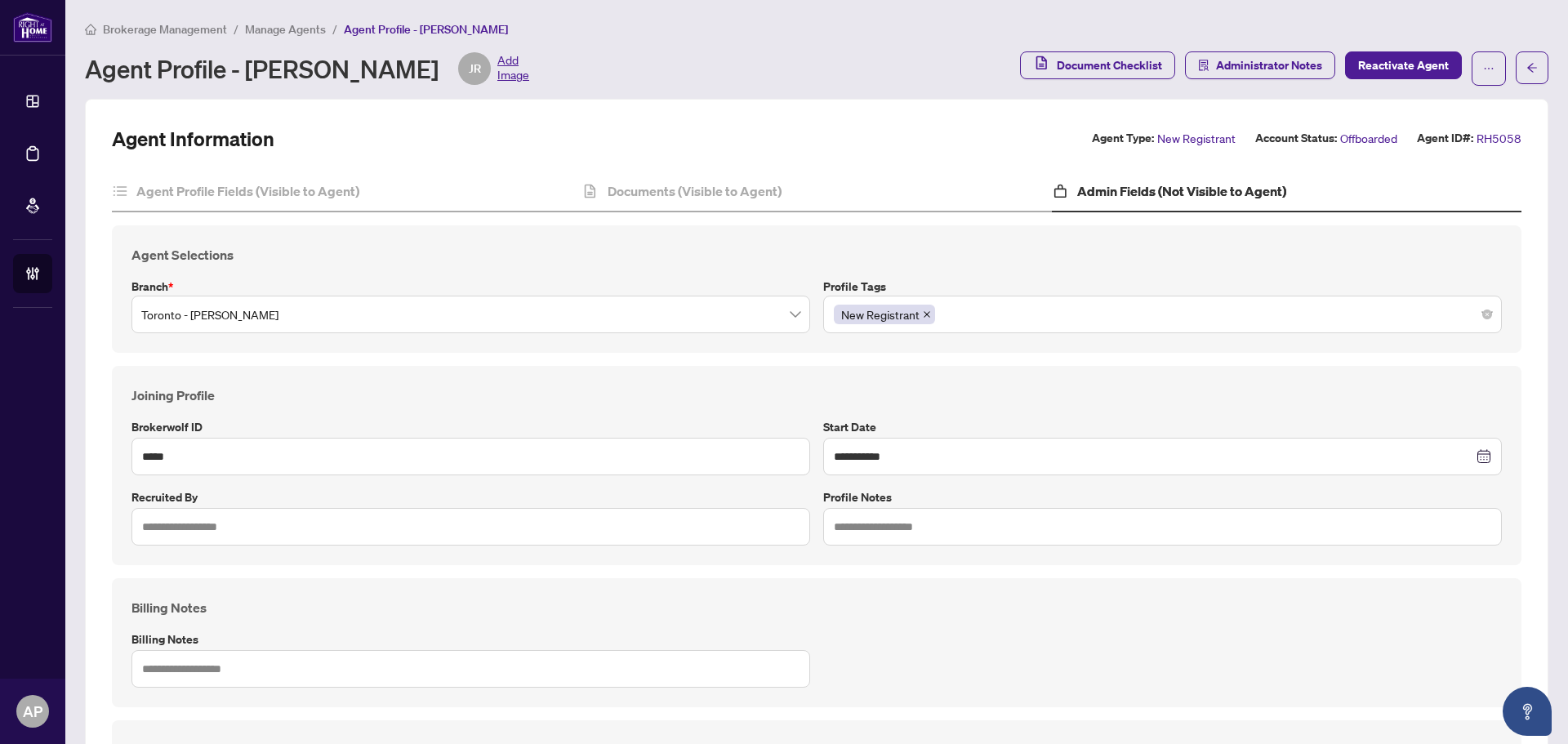
click at [1089, 314] on div "New Registrant" at bounding box center [1162, 314] width 657 height 29
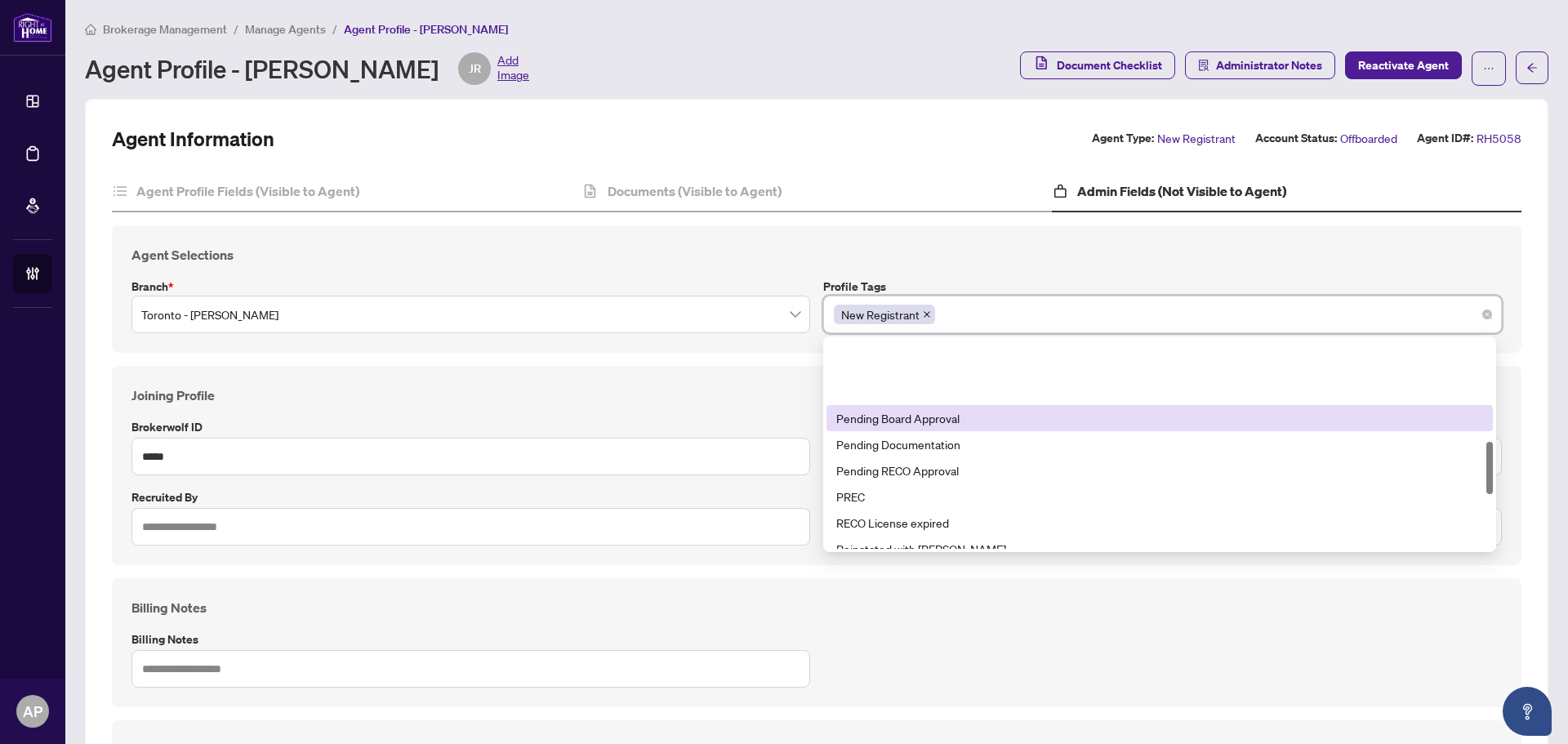
scroll to position [572, 0]
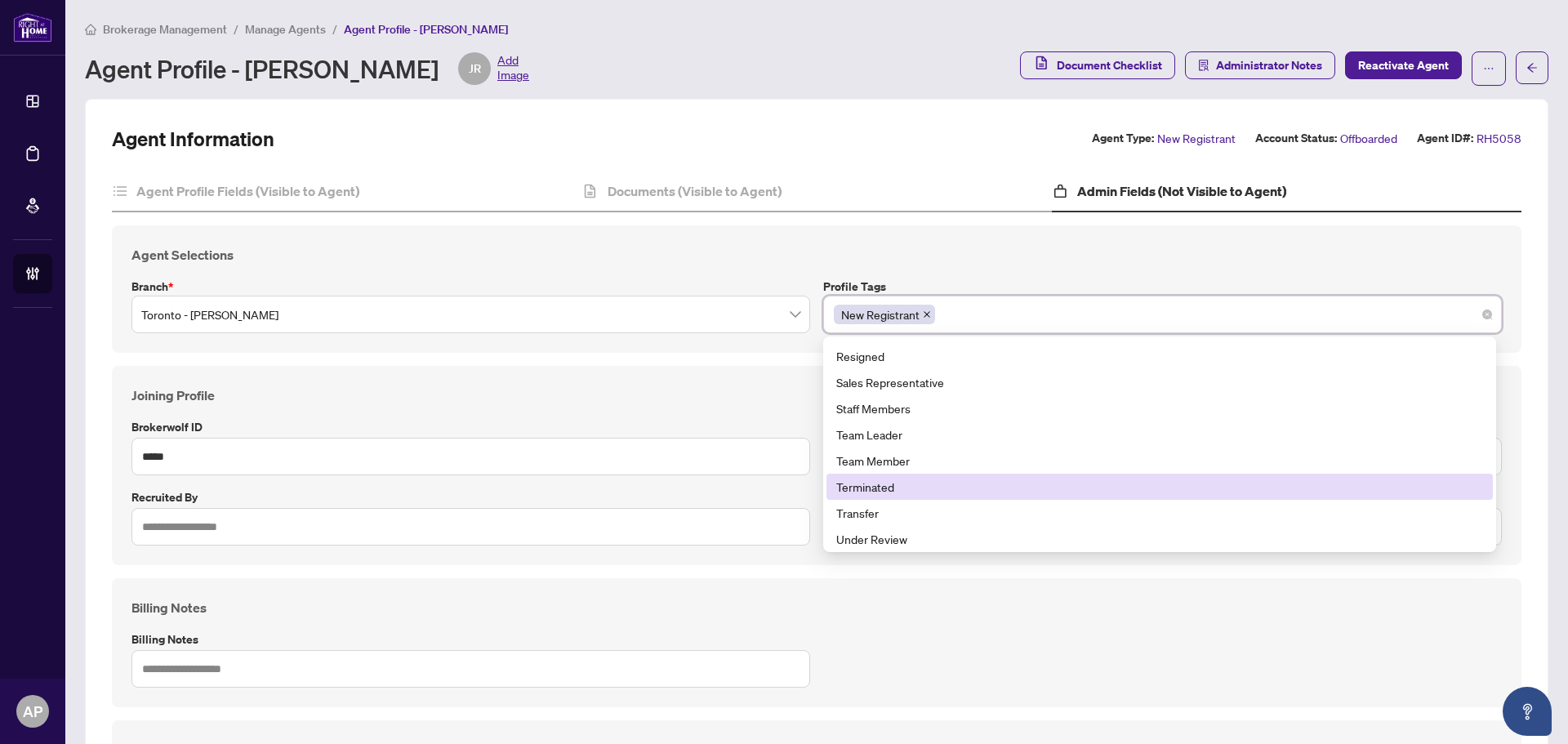
click at [879, 483] on div "Terminated" at bounding box center [1160, 487] width 647 height 18
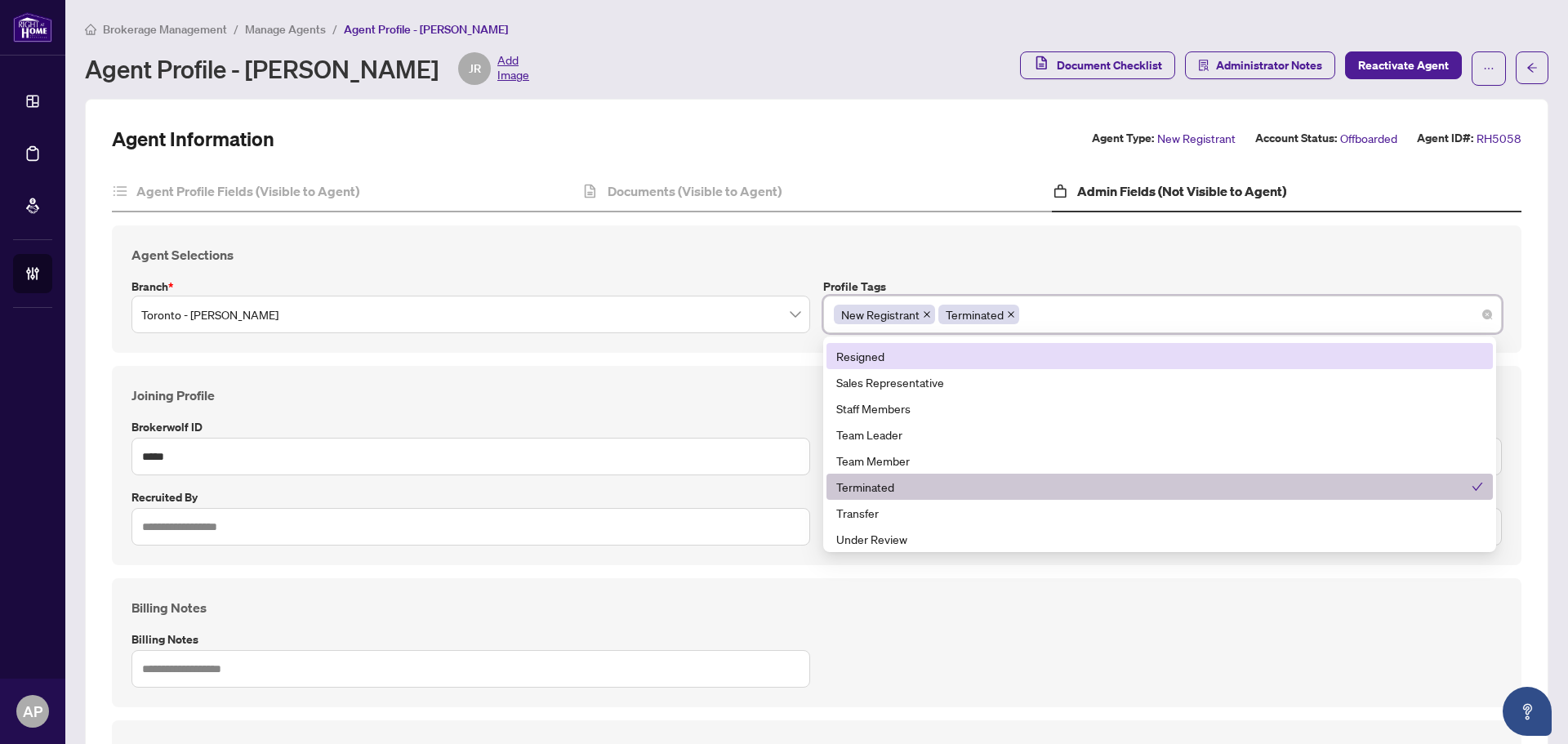
click at [911, 245] on h4 "Agent Selections" at bounding box center [816, 255] width 1371 height 20
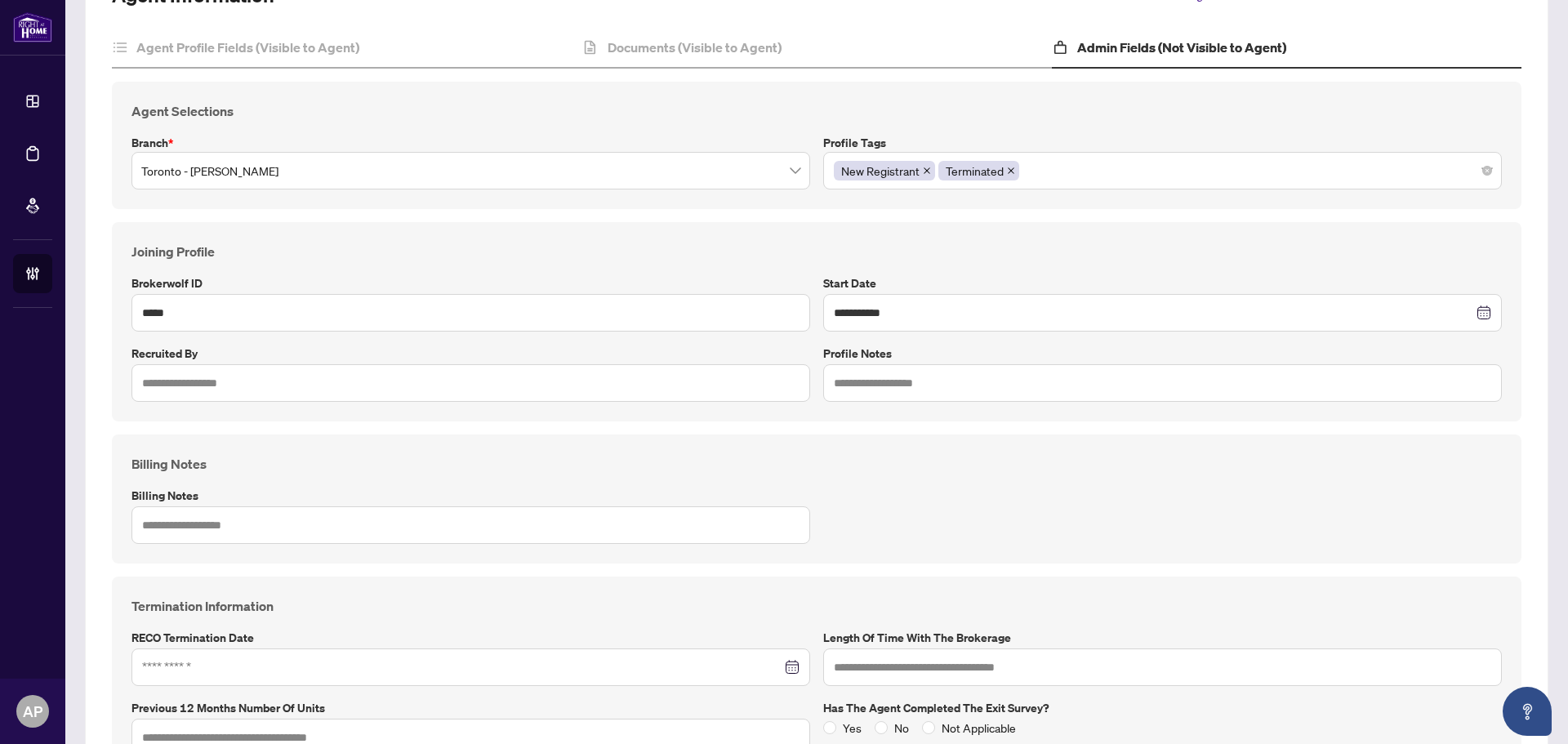
scroll to position [408, 0]
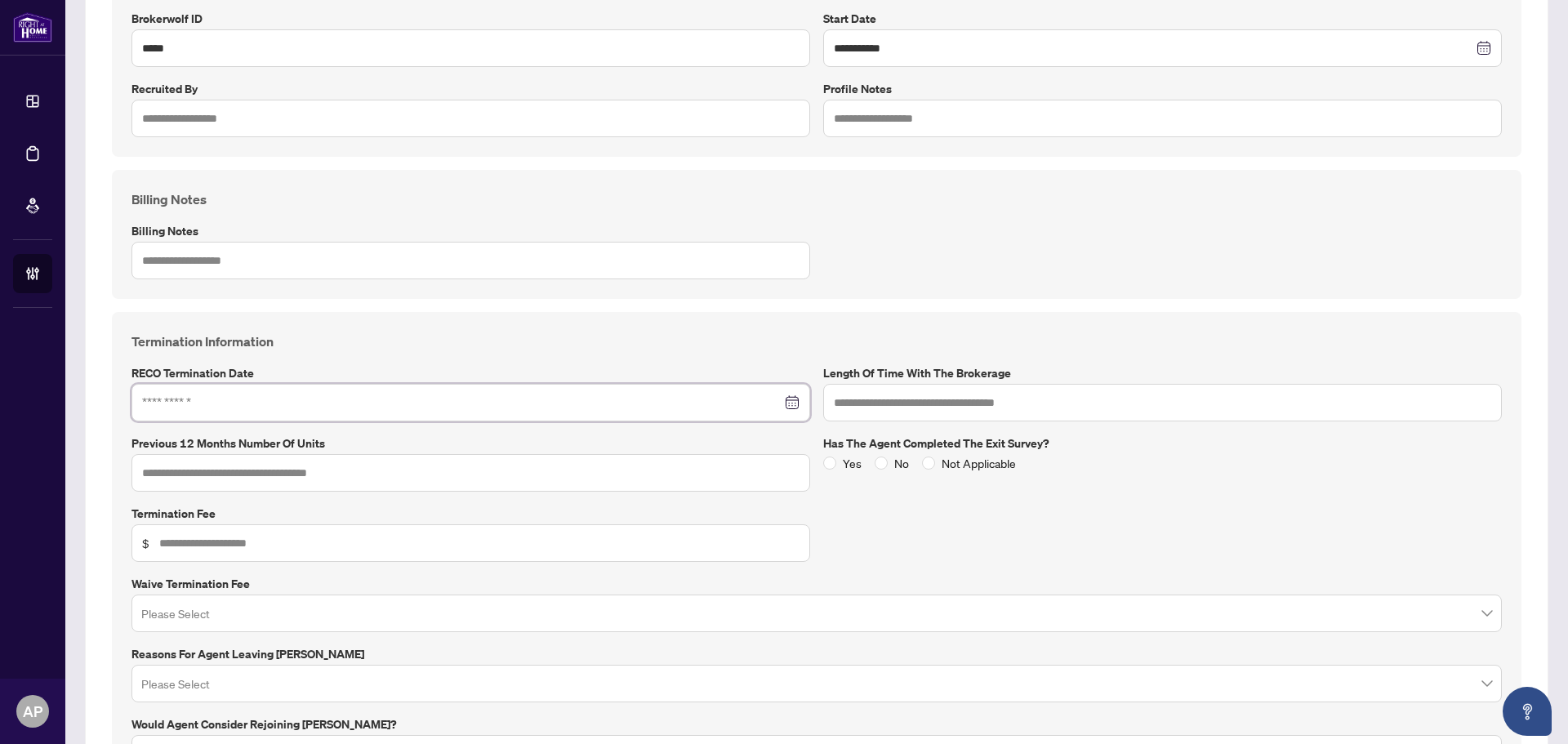
click at [675, 407] on input at bounding box center [462, 402] width 639 height 18
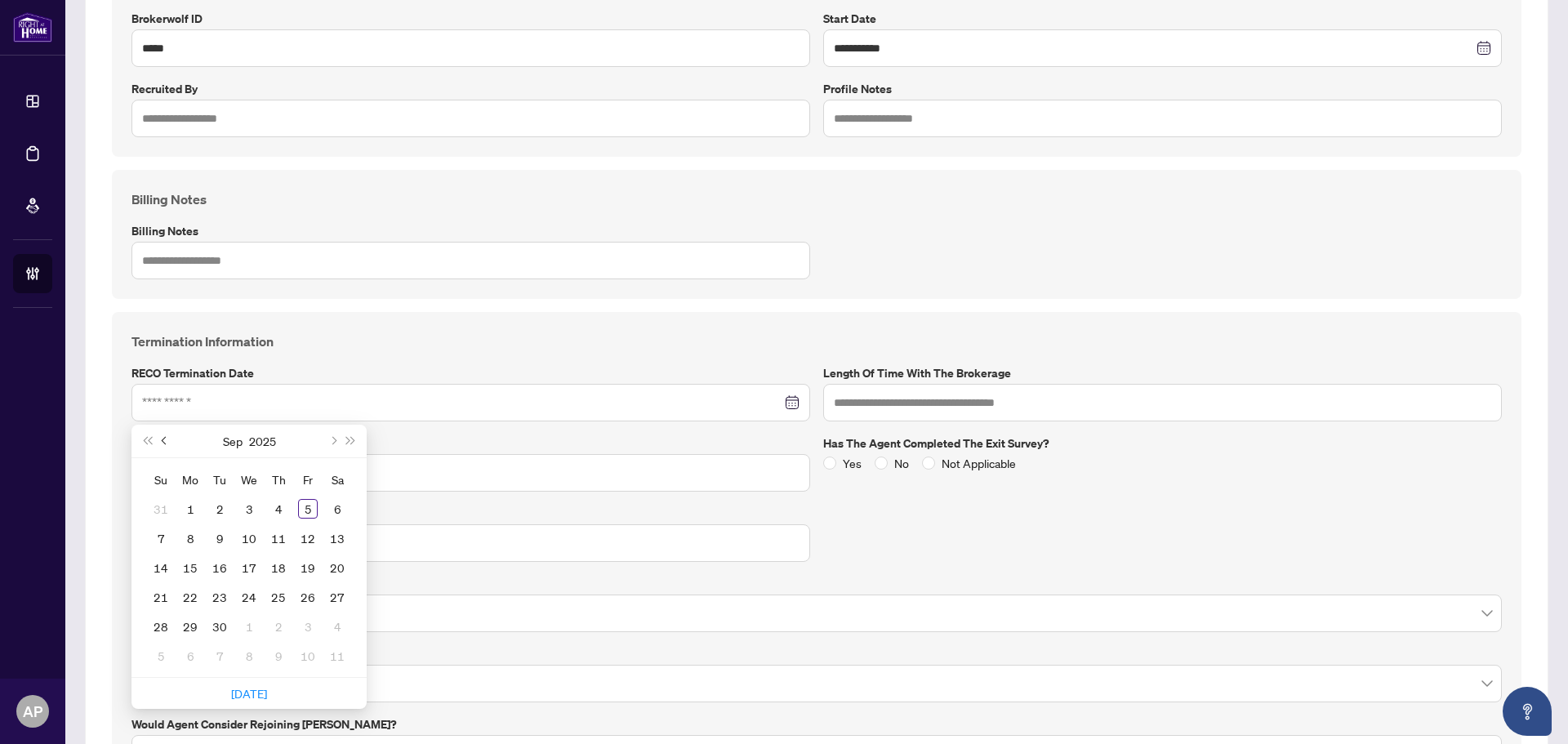
click at [167, 440] on span "Previous month (PageUp)" at bounding box center [166, 441] width 8 height 8
type input "**********"
click at [222, 538] on div "5" at bounding box center [220, 538] width 20 height 20
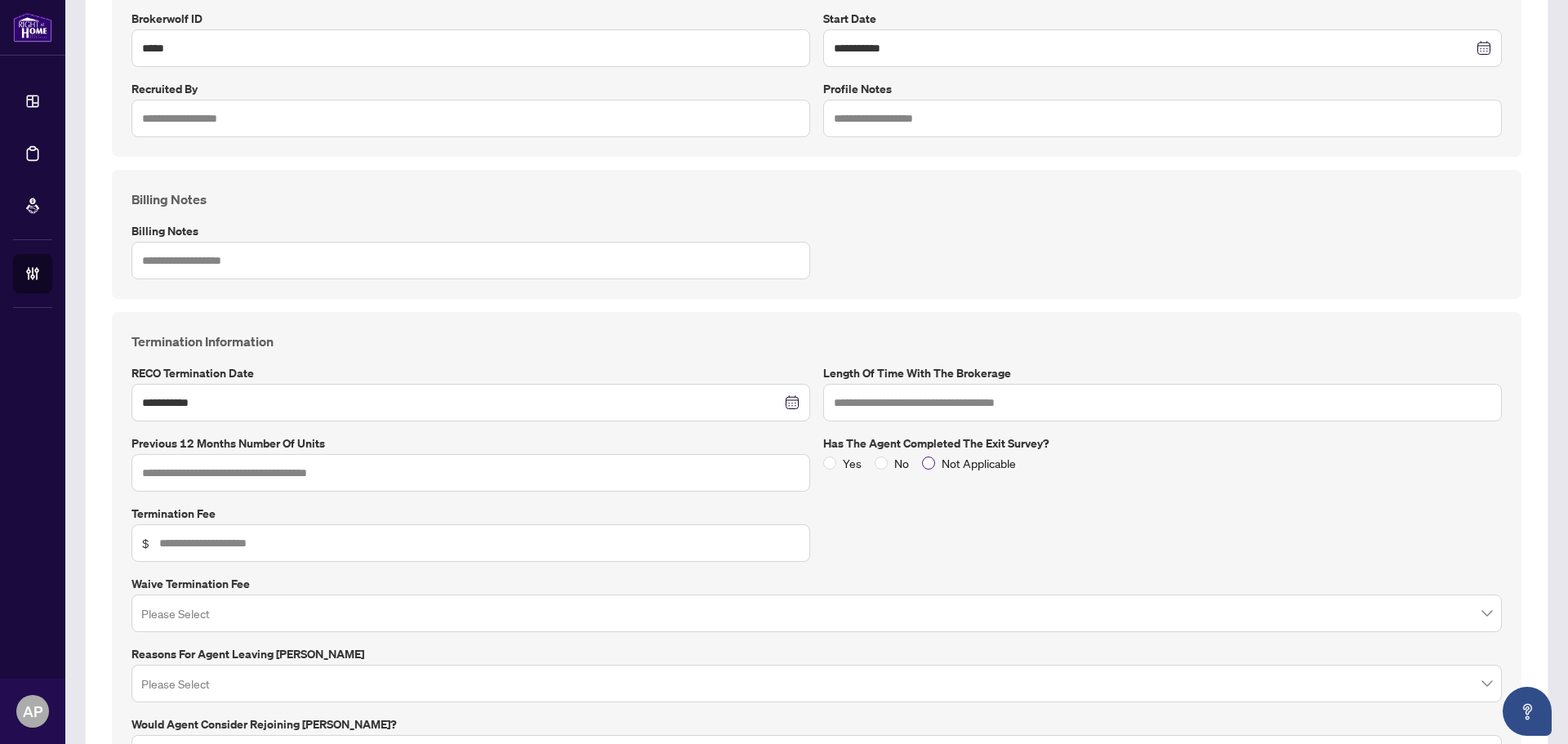
click at [935, 456] on span "Not Applicable" at bounding box center [978, 463] width 87 height 18
click at [309, 539] on input "text" at bounding box center [479, 543] width 640 height 18
type input "***"
click at [287, 692] on input "search" at bounding box center [809, 686] width 1336 height 36
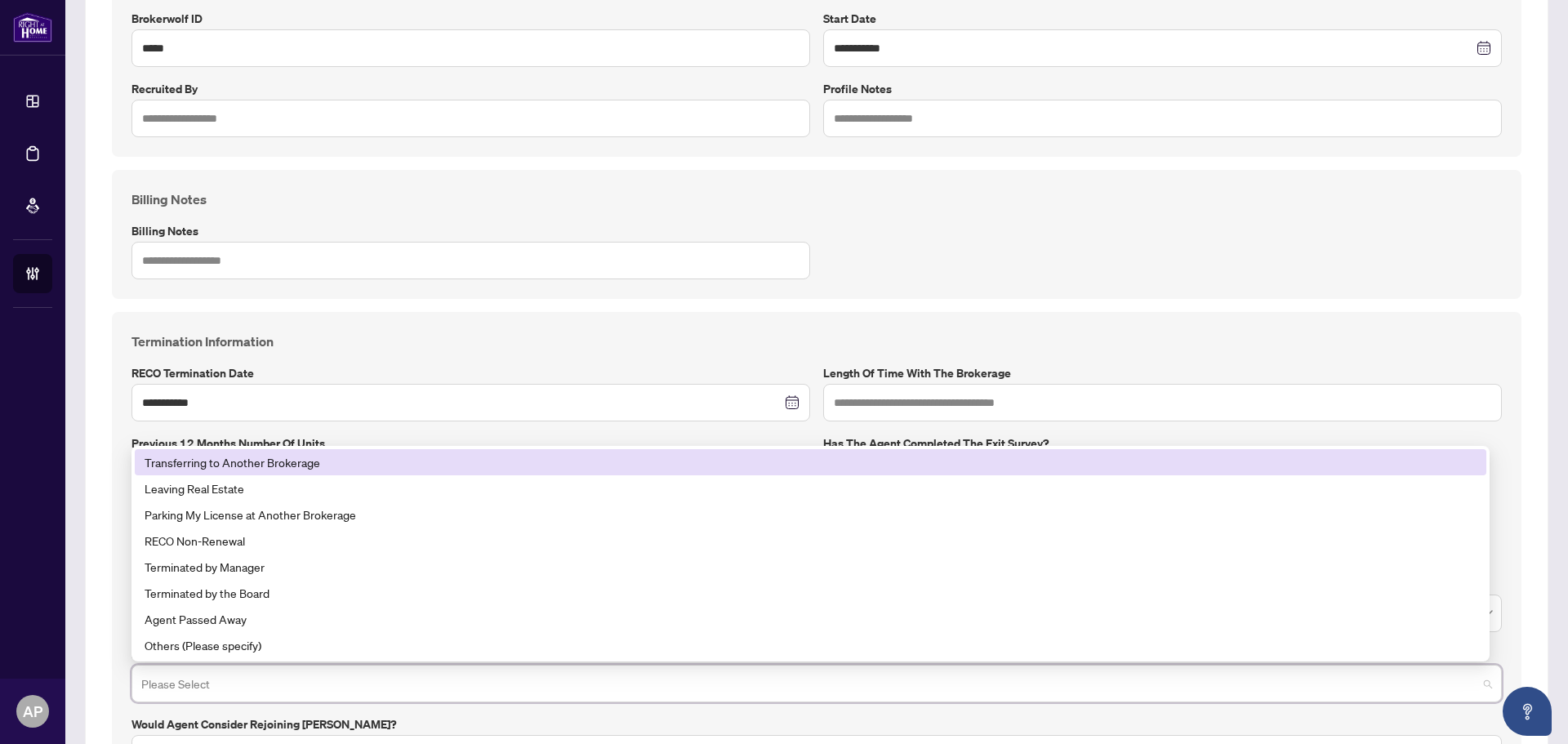
click at [272, 465] on div "Transferring to Another Brokerage" at bounding box center [810, 462] width 1332 height 18
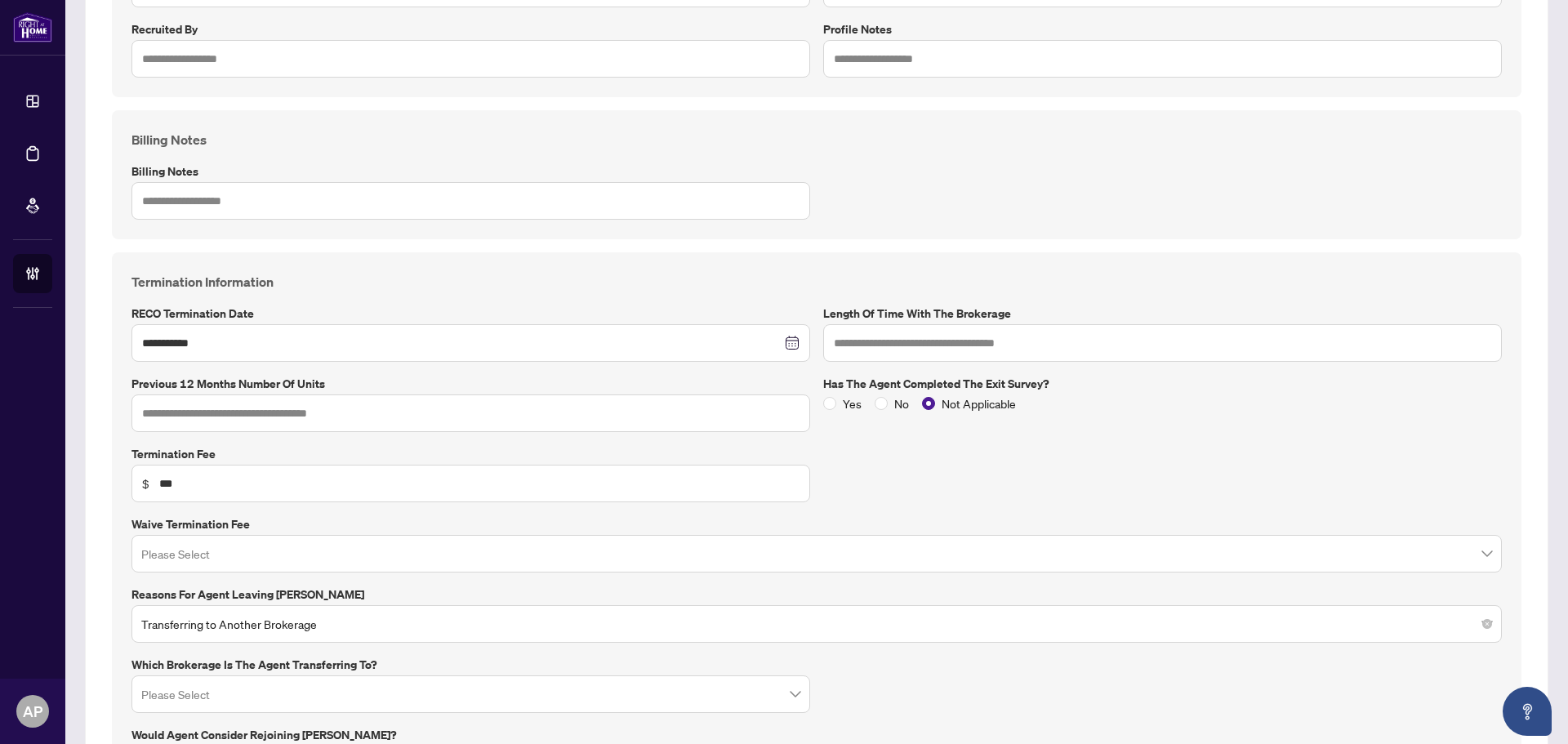
scroll to position [490, 0]
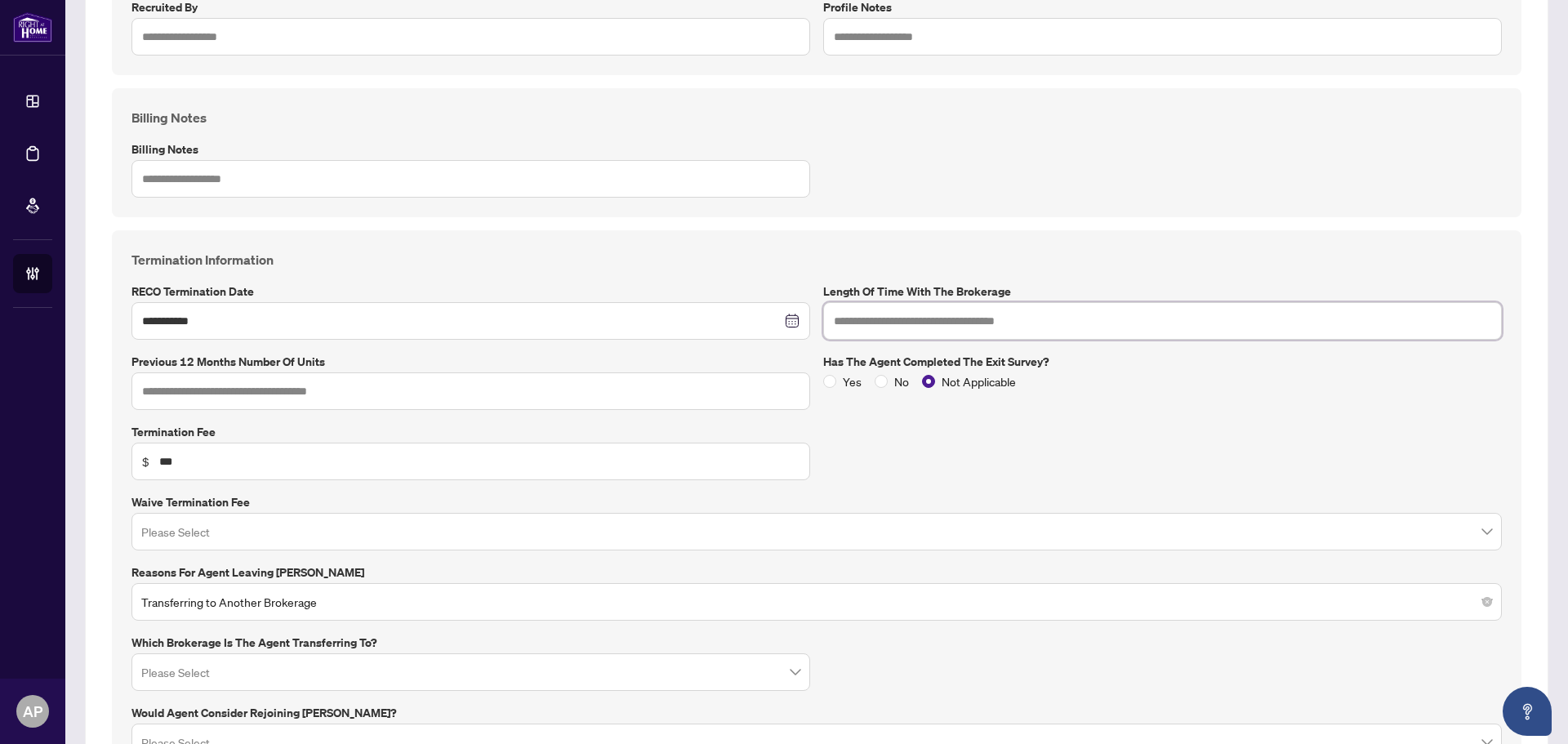
click at [1105, 325] on input "text" at bounding box center [1162, 321] width 678 height 37
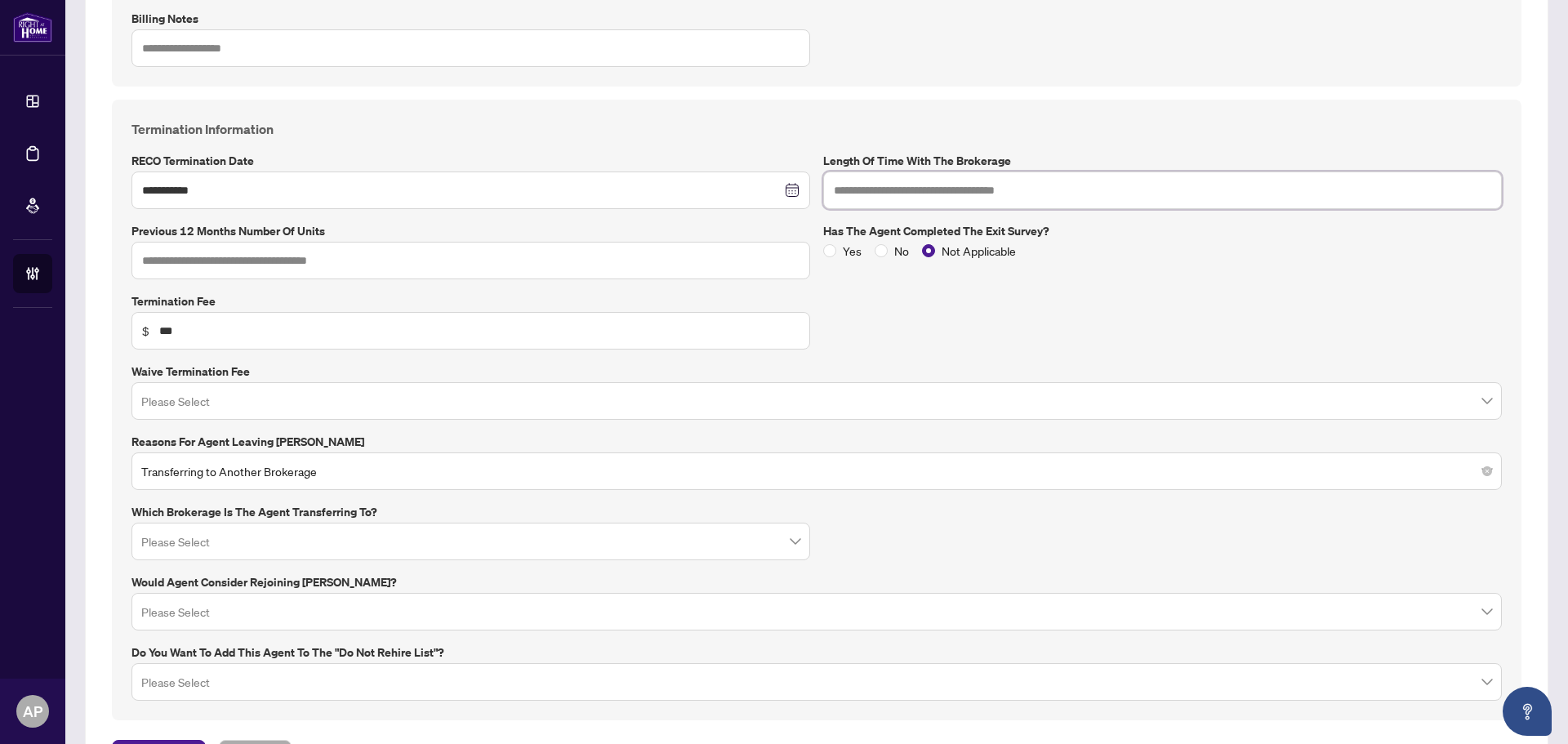
scroll to position [653, 0]
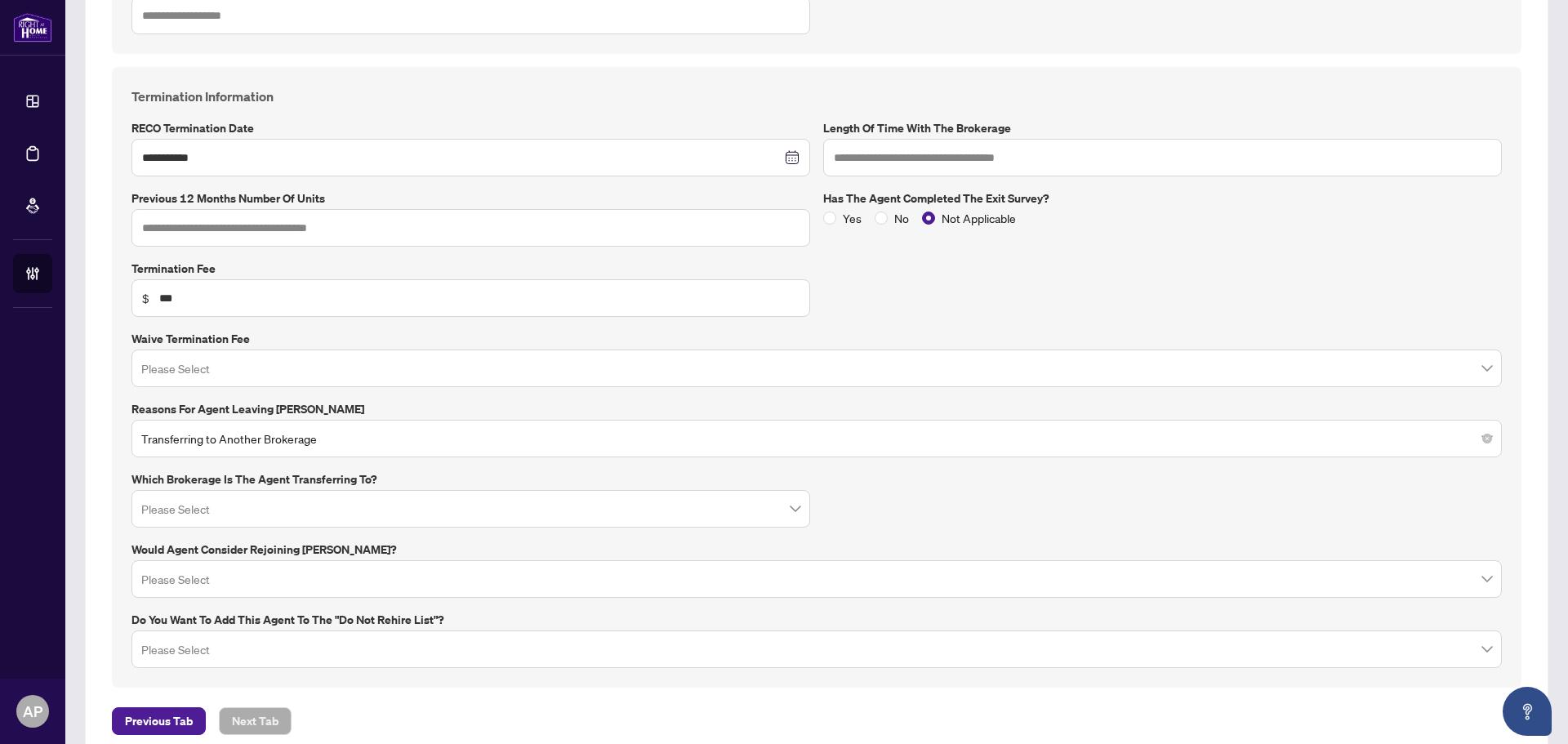
click at [703, 508] on input "search" at bounding box center [463, 511] width 644 height 36
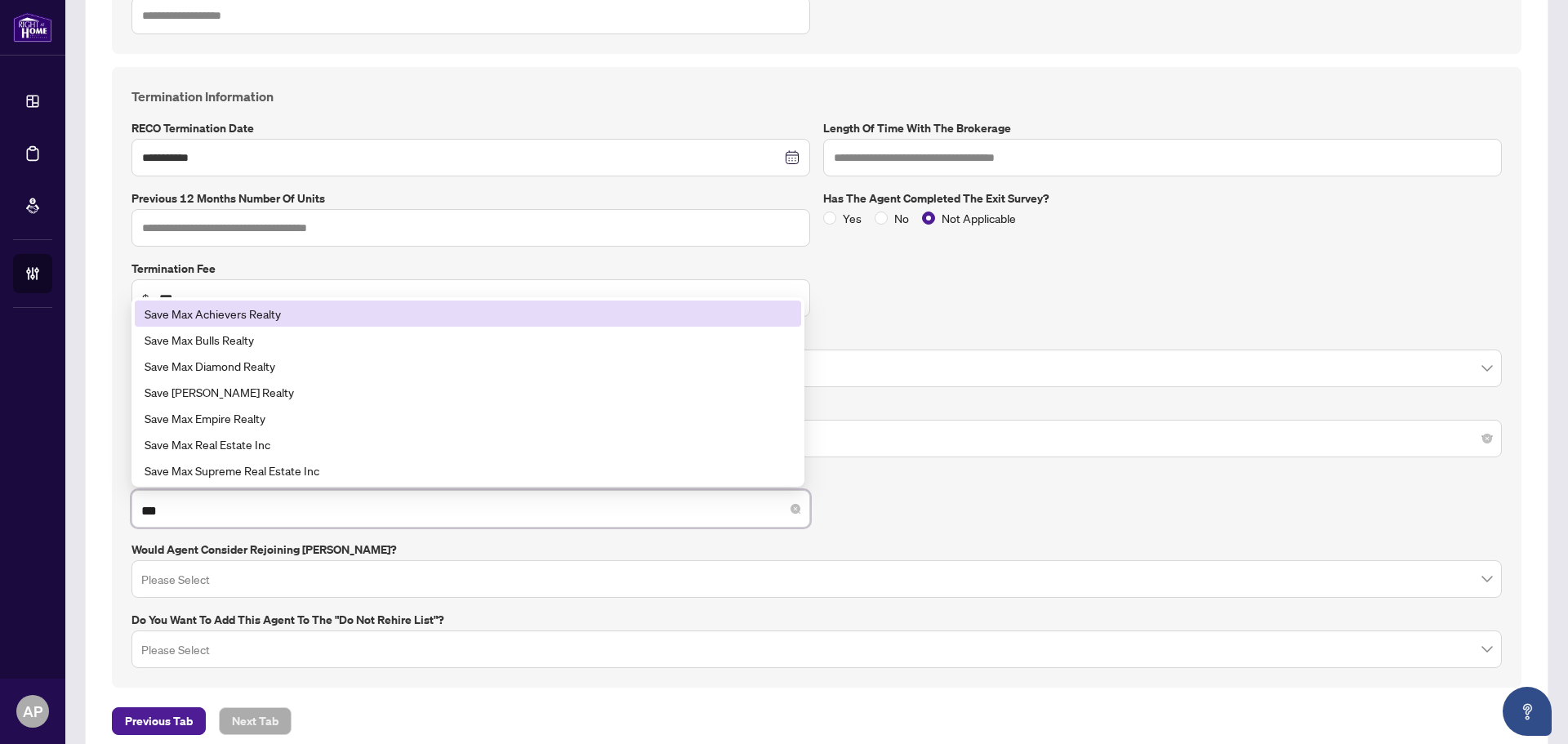
type input "****"
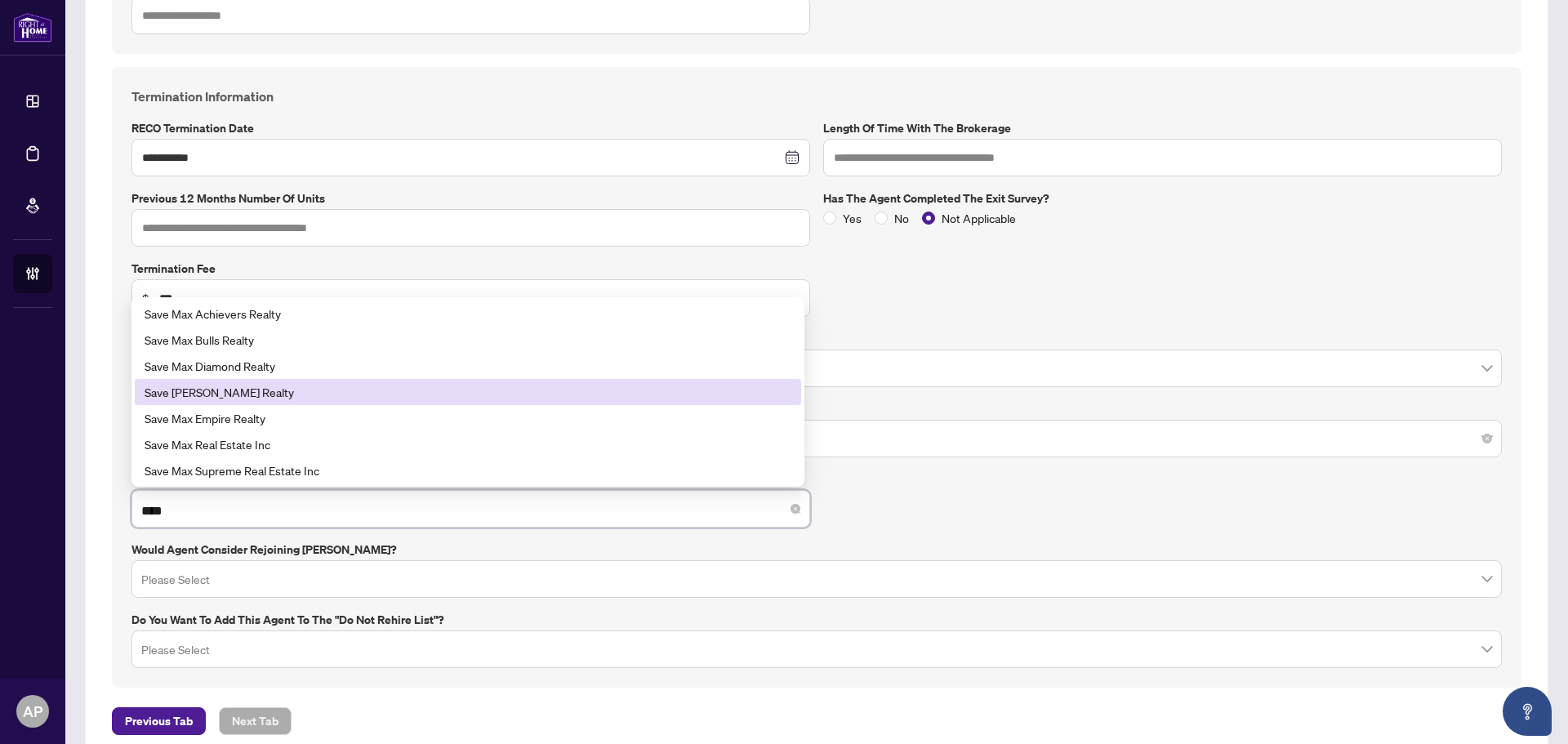
click at [354, 392] on div "Save [PERSON_NAME] Realty" at bounding box center [467, 392] width 647 height 18
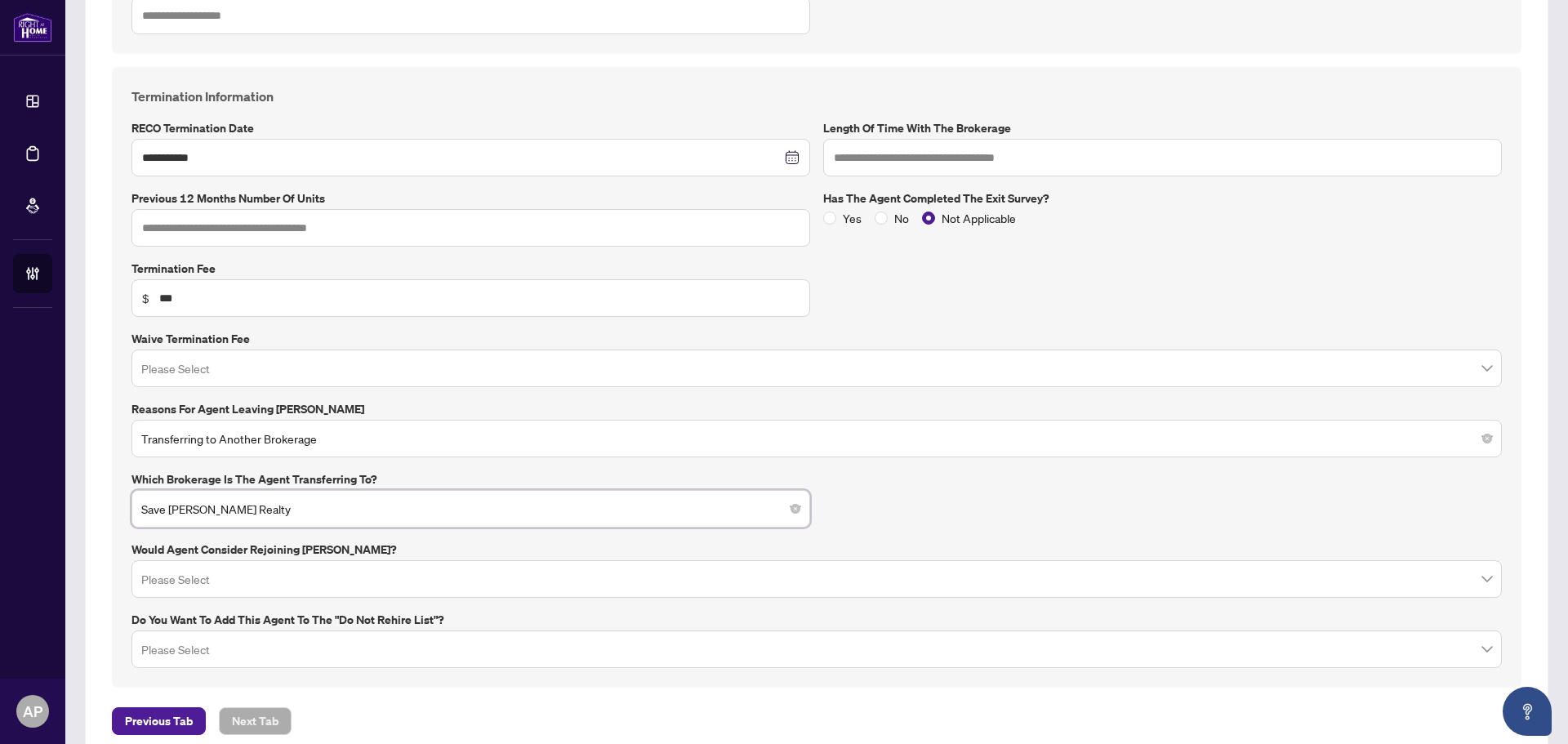
scroll to position [690, 0]
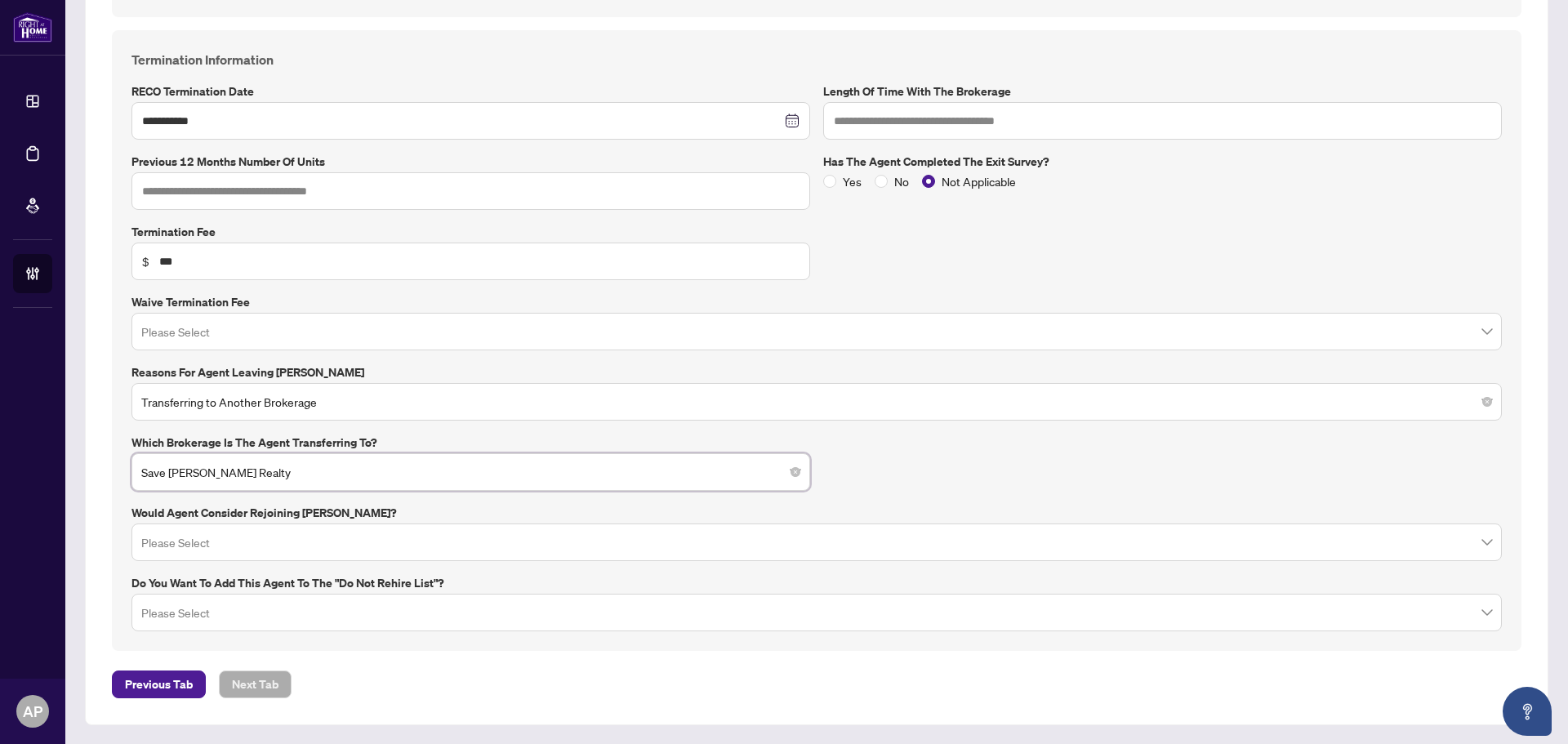
click at [976, 541] on input "search" at bounding box center [809, 544] width 1336 height 36
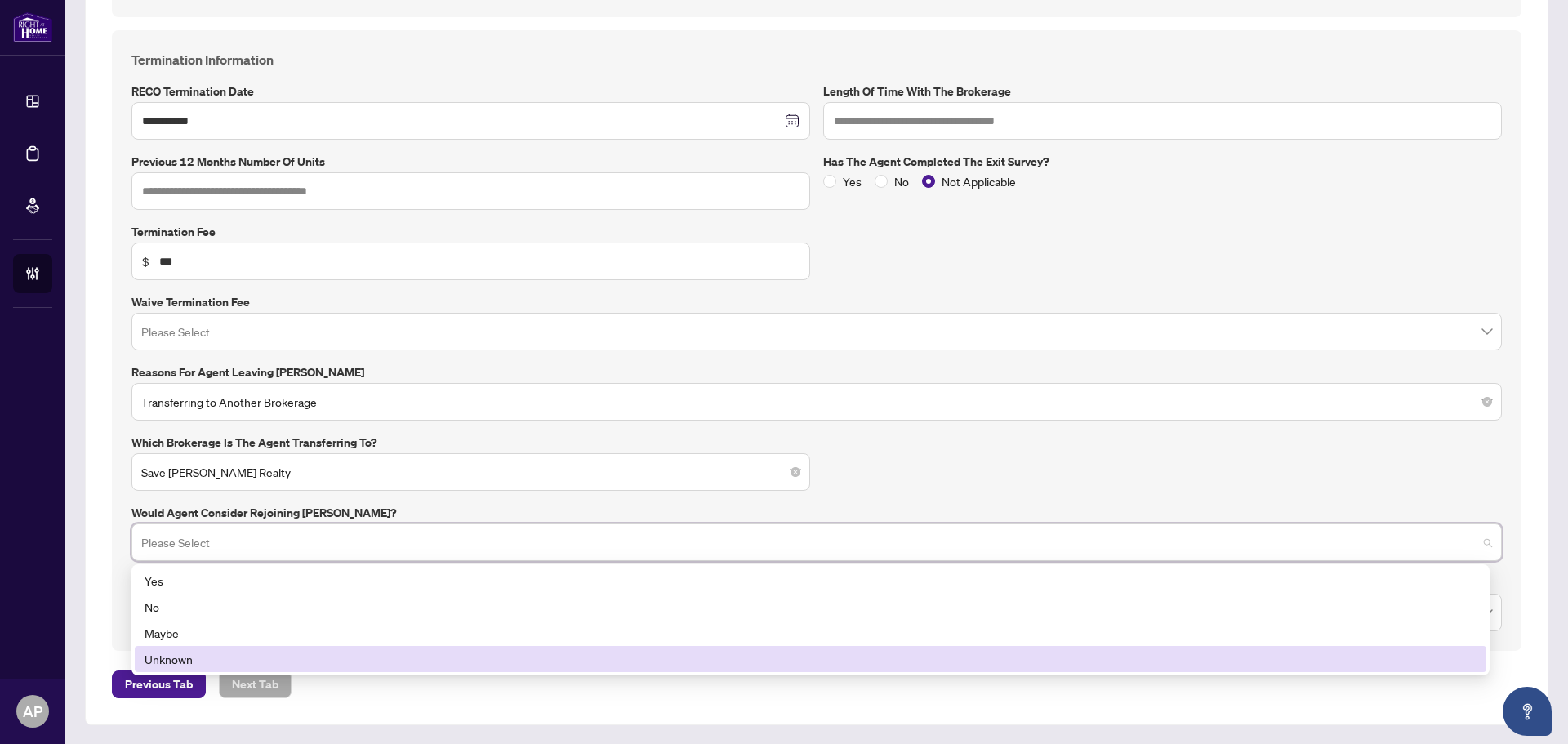
click at [213, 657] on div "Unknown" at bounding box center [810, 659] width 1332 height 18
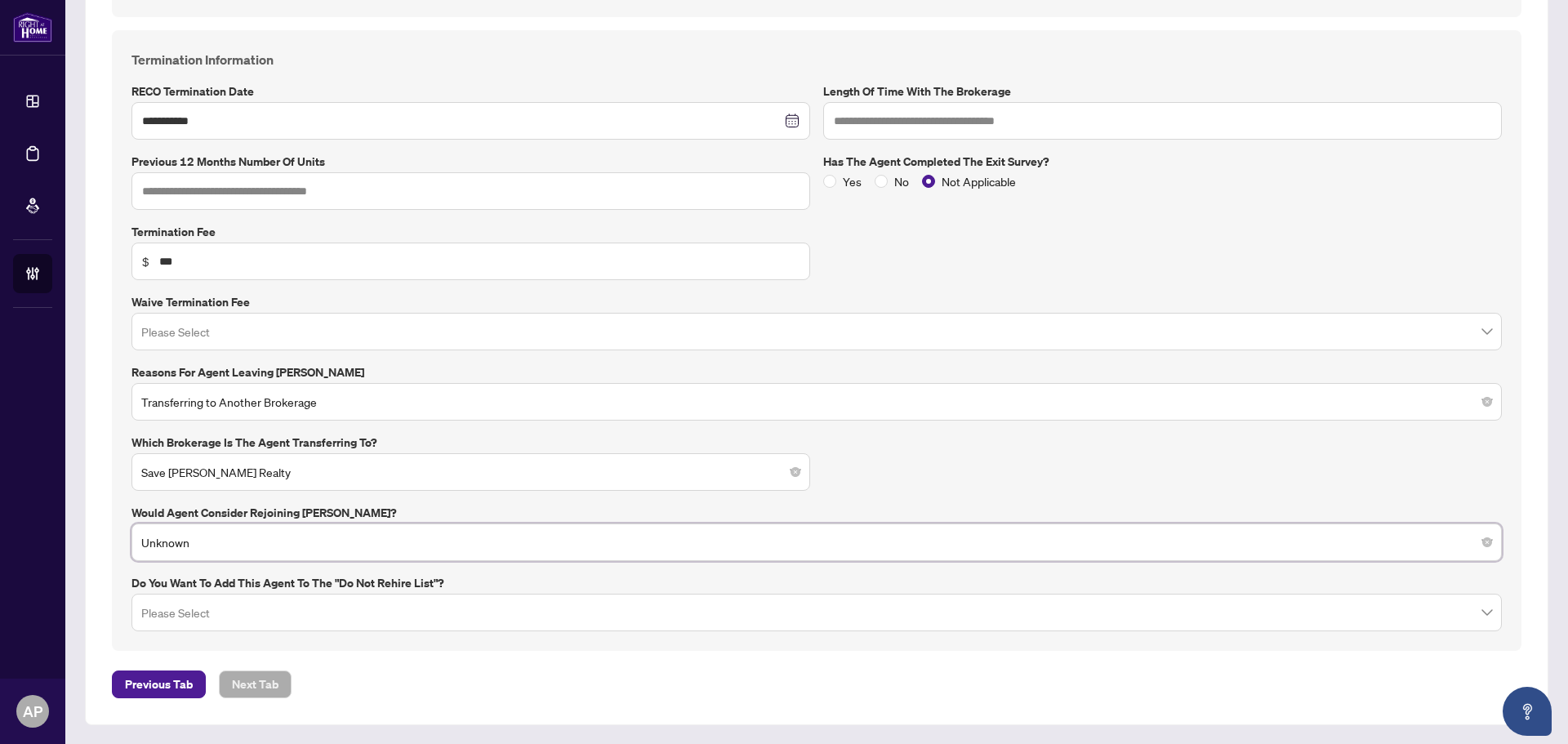
click at [328, 614] on input "search" at bounding box center [809, 614] width 1336 height 36
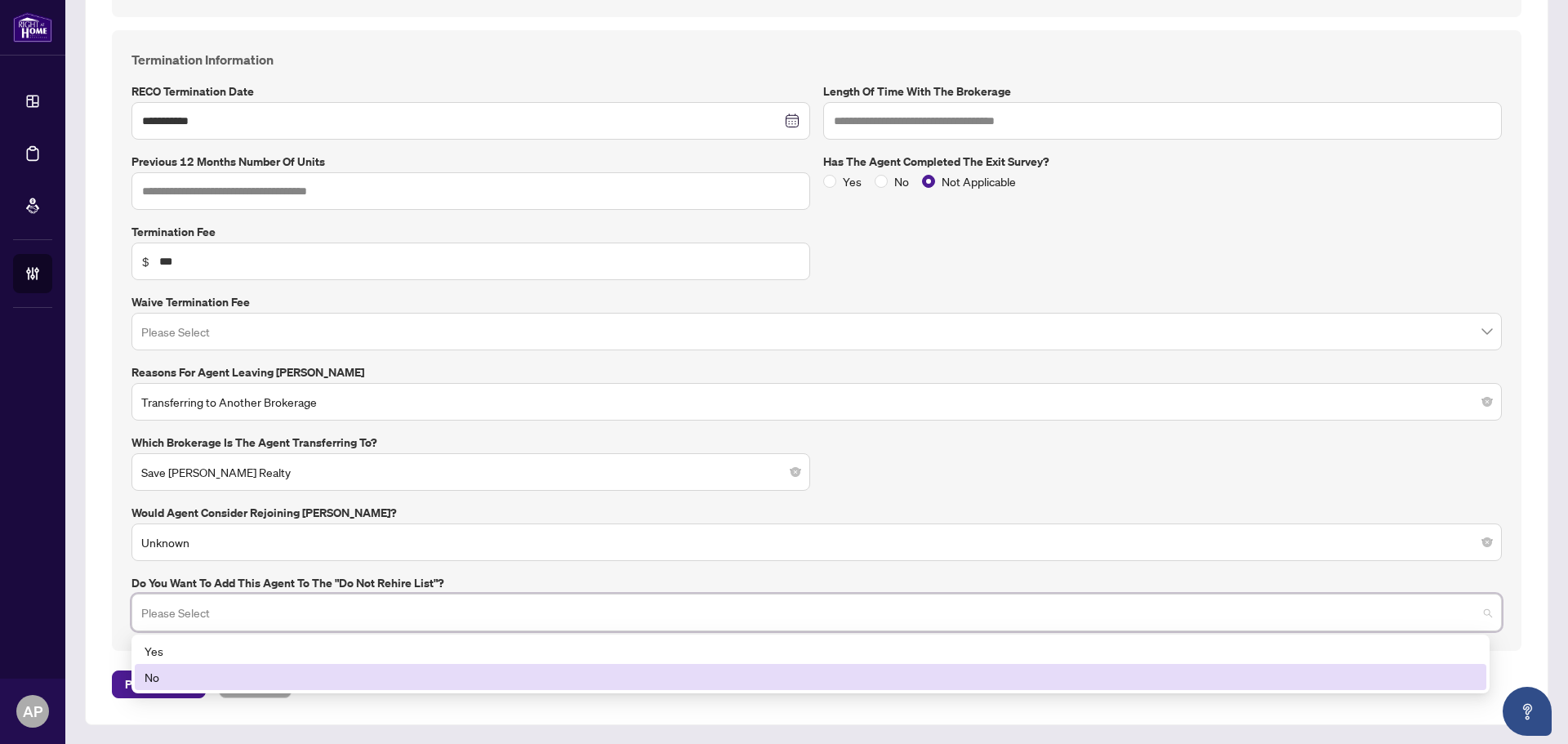
click at [201, 676] on div "No" at bounding box center [810, 677] width 1332 height 18
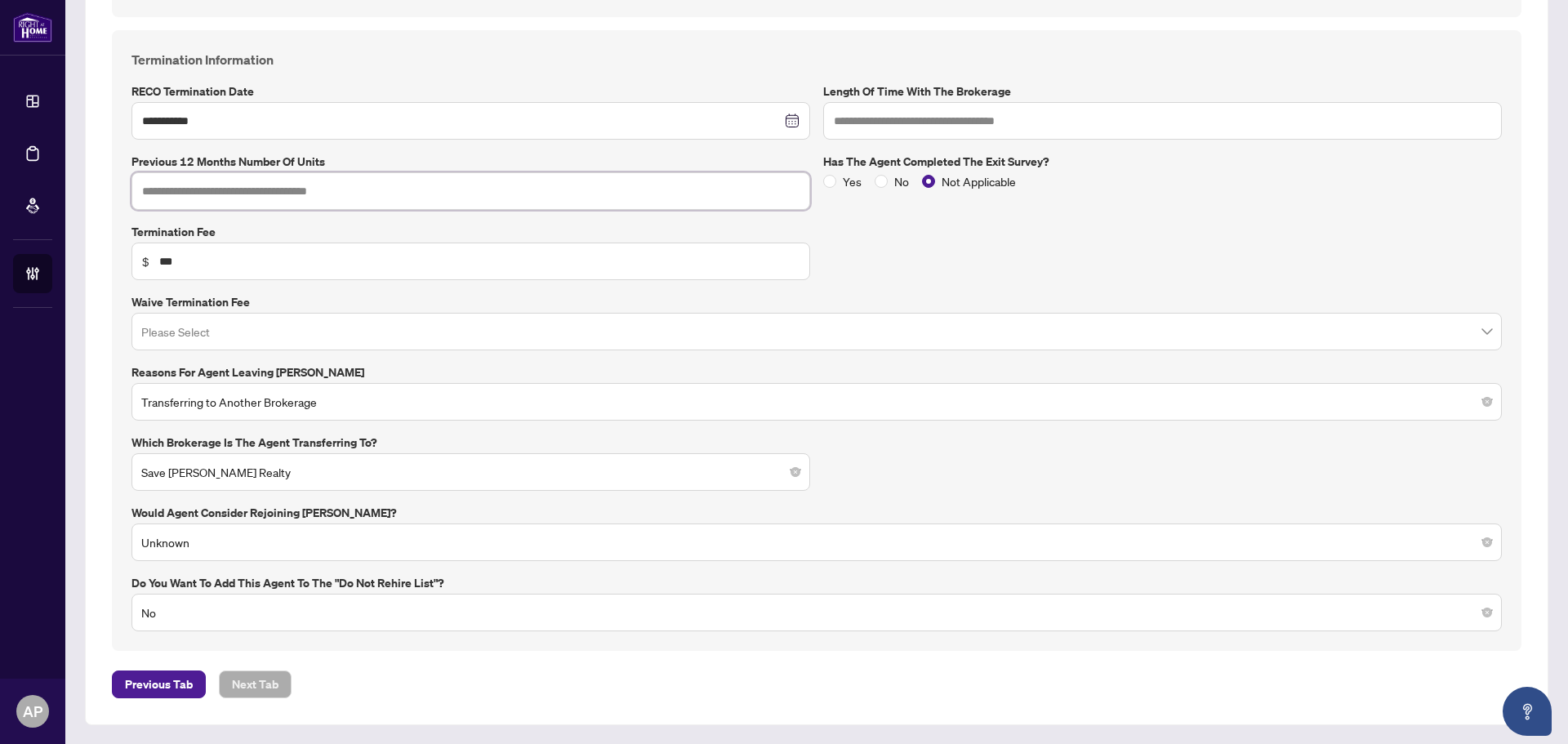
click at [352, 192] on input "text" at bounding box center [471, 191] width 678 height 37
type input "*"
click at [940, 222] on div "**********" at bounding box center [816, 341] width 1383 height 582
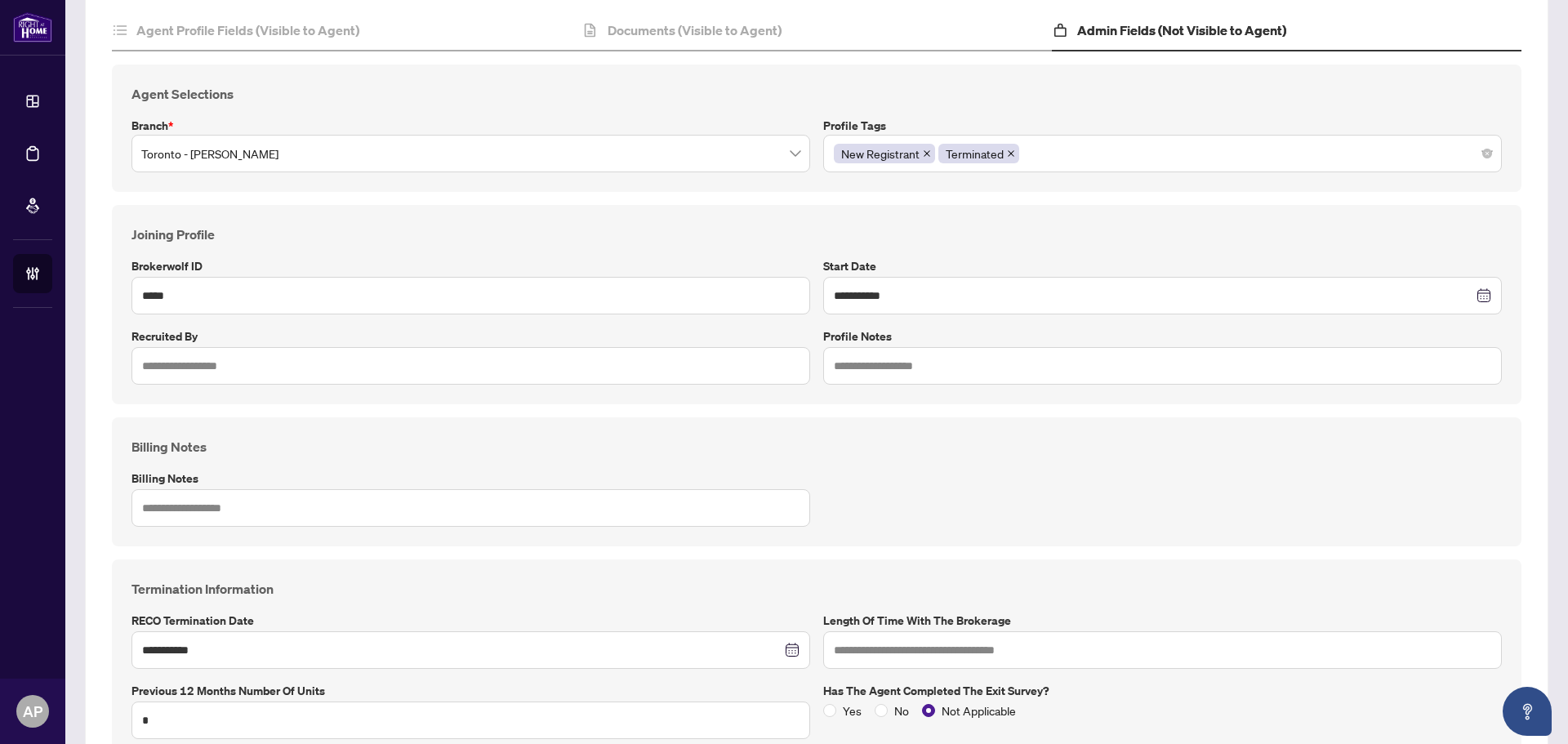
scroll to position [118, 0]
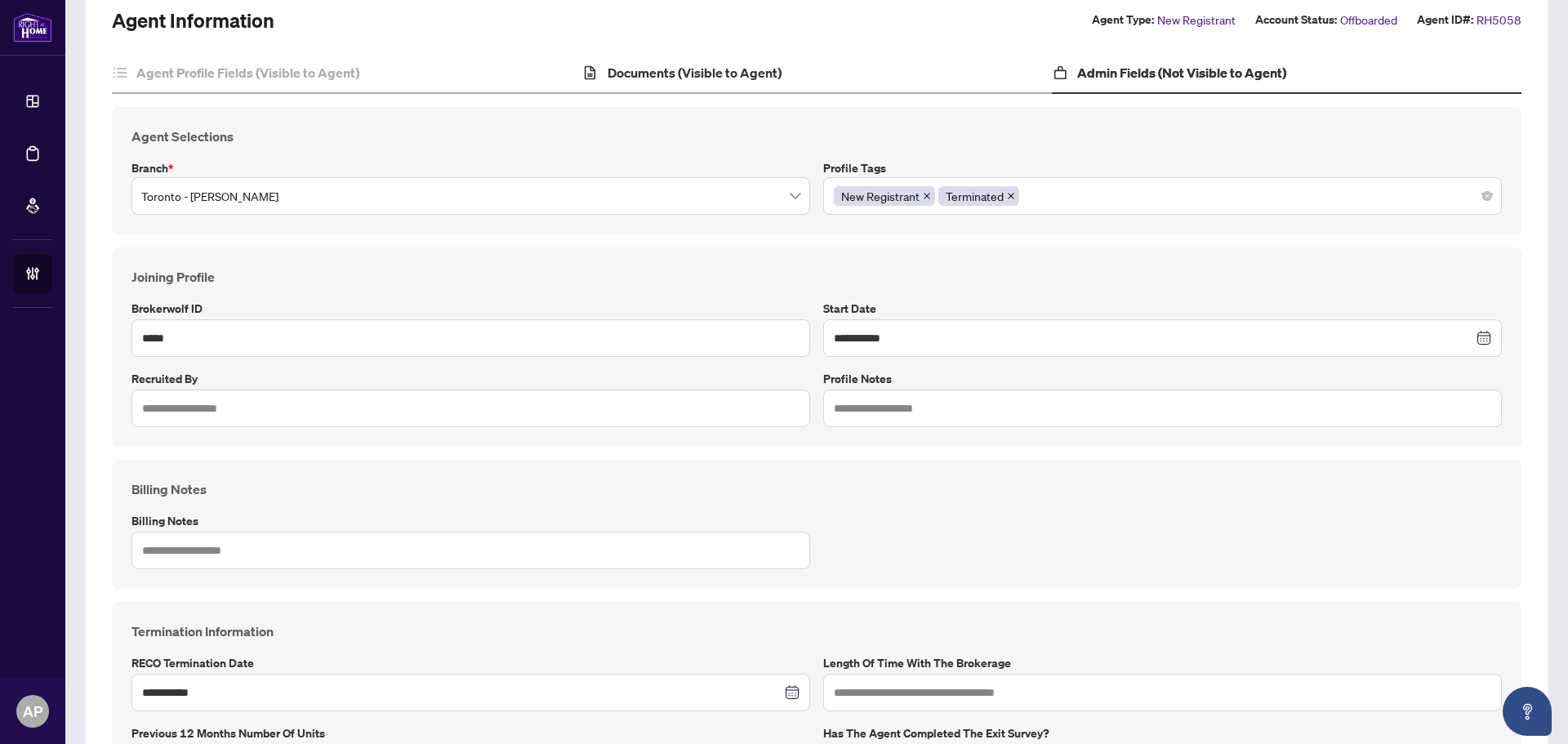
click at [747, 82] on div "Documents (Visible to Agent)" at bounding box center [816, 73] width 470 height 41
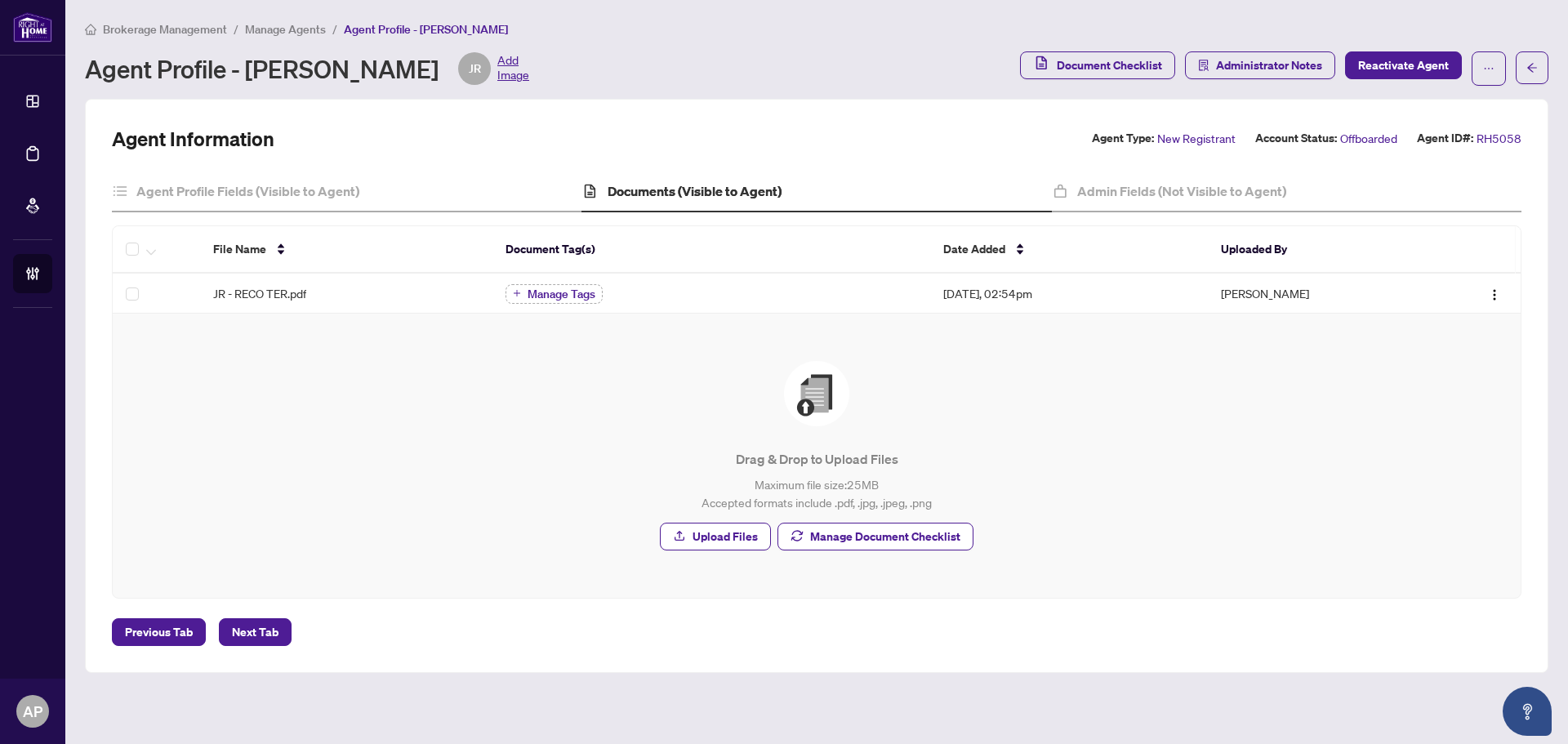
click at [1116, 170] on div "Agent Information Agent Type: New Registrant Account Status: Offboarded Agent I…" at bounding box center [816, 386] width 1410 height 520
click at [1116, 177] on div "Admin Fields (Not Visible to Agent)" at bounding box center [1286, 192] width 470 height 41
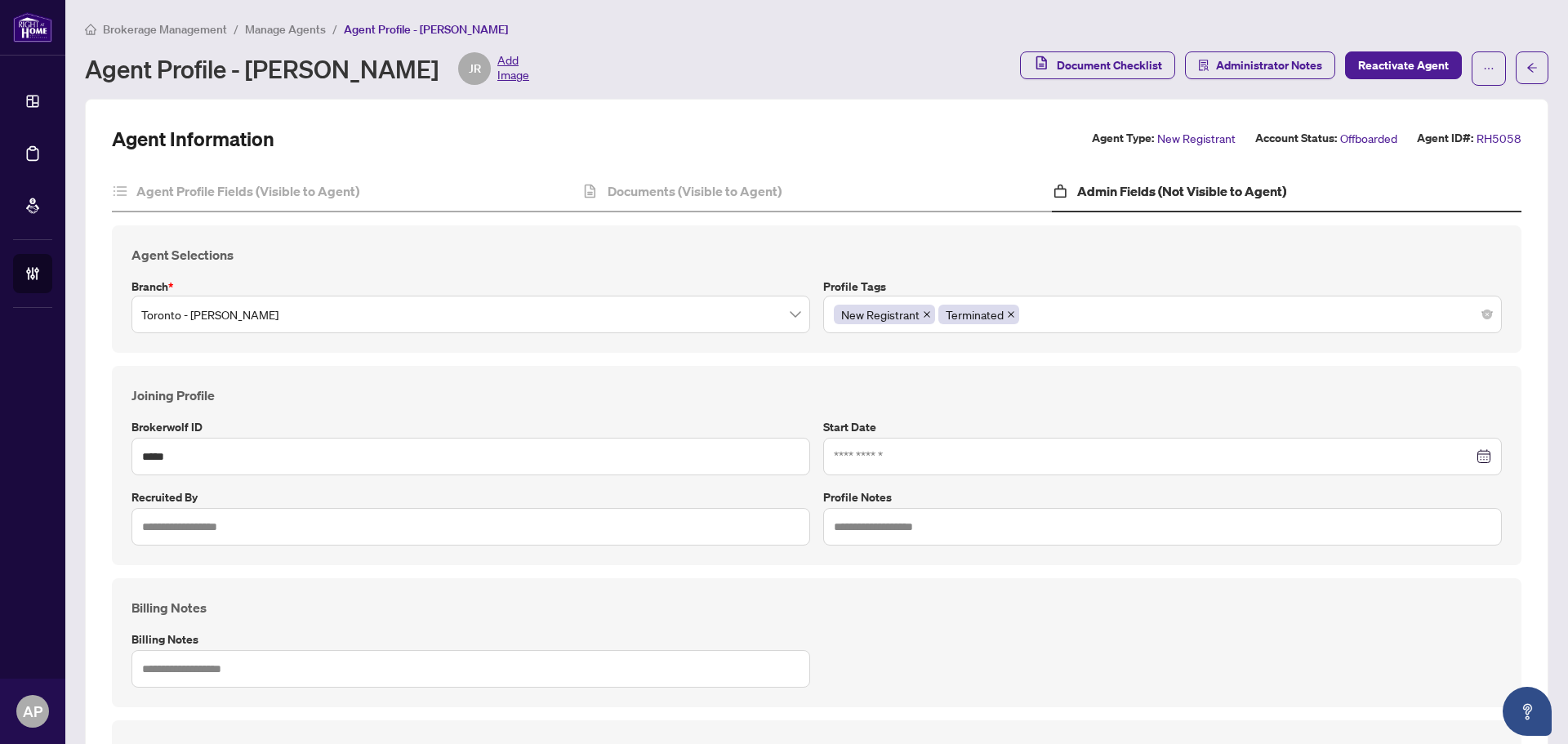
type input "**********"
click at [1229, 68] on span "Administrator Notes" at bounding box center [1268, 65] width 106 height 26
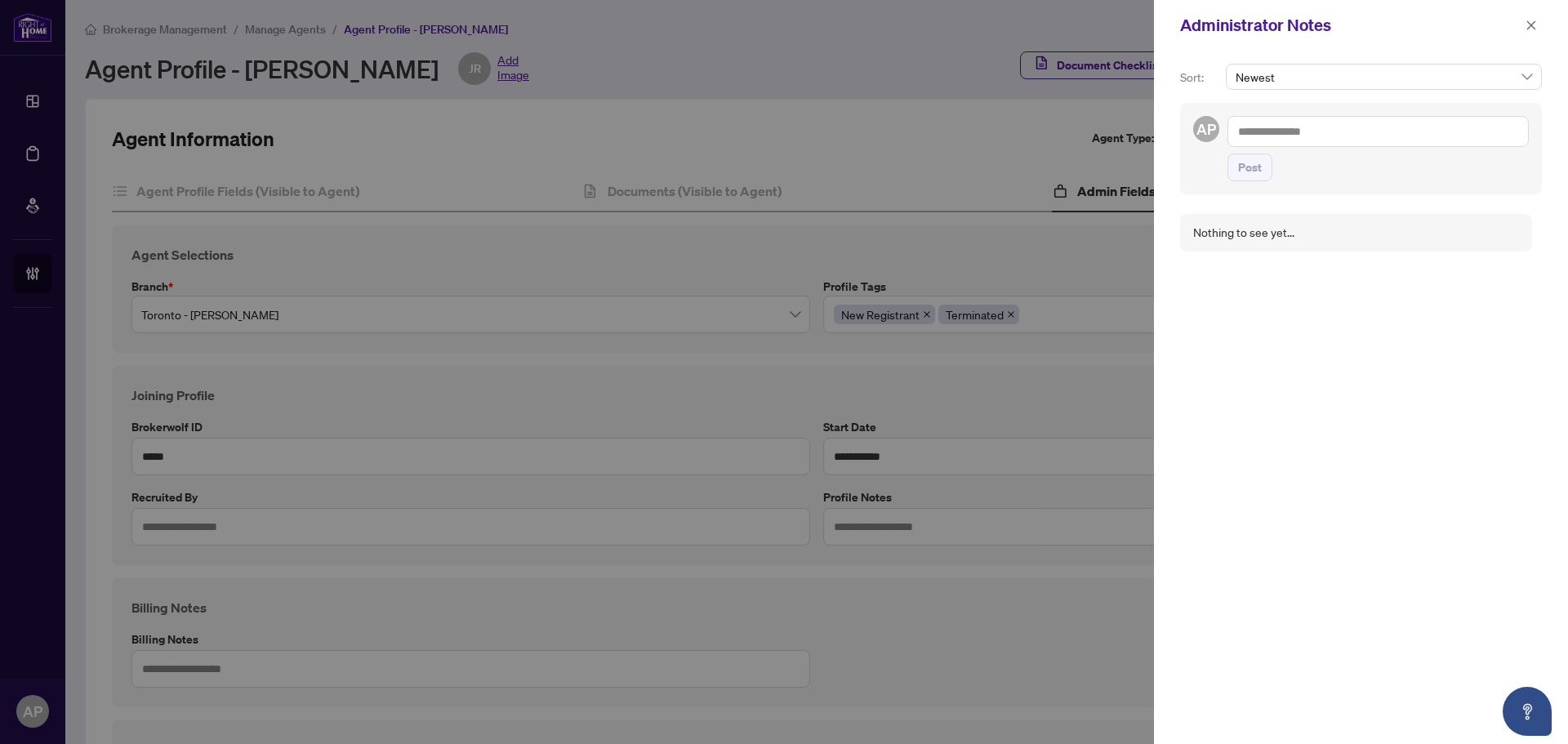
click at [1277, 125] on textarea at bounding box center [1378, 131] width 302 height 31
type textarea "**********"
click at [1265, 173] on button "Post" at bounding box center [1250, 167] width 45 height 27
click at [1521, 21] on button "button" at bounding box center [1531, 26] width 21 height 20
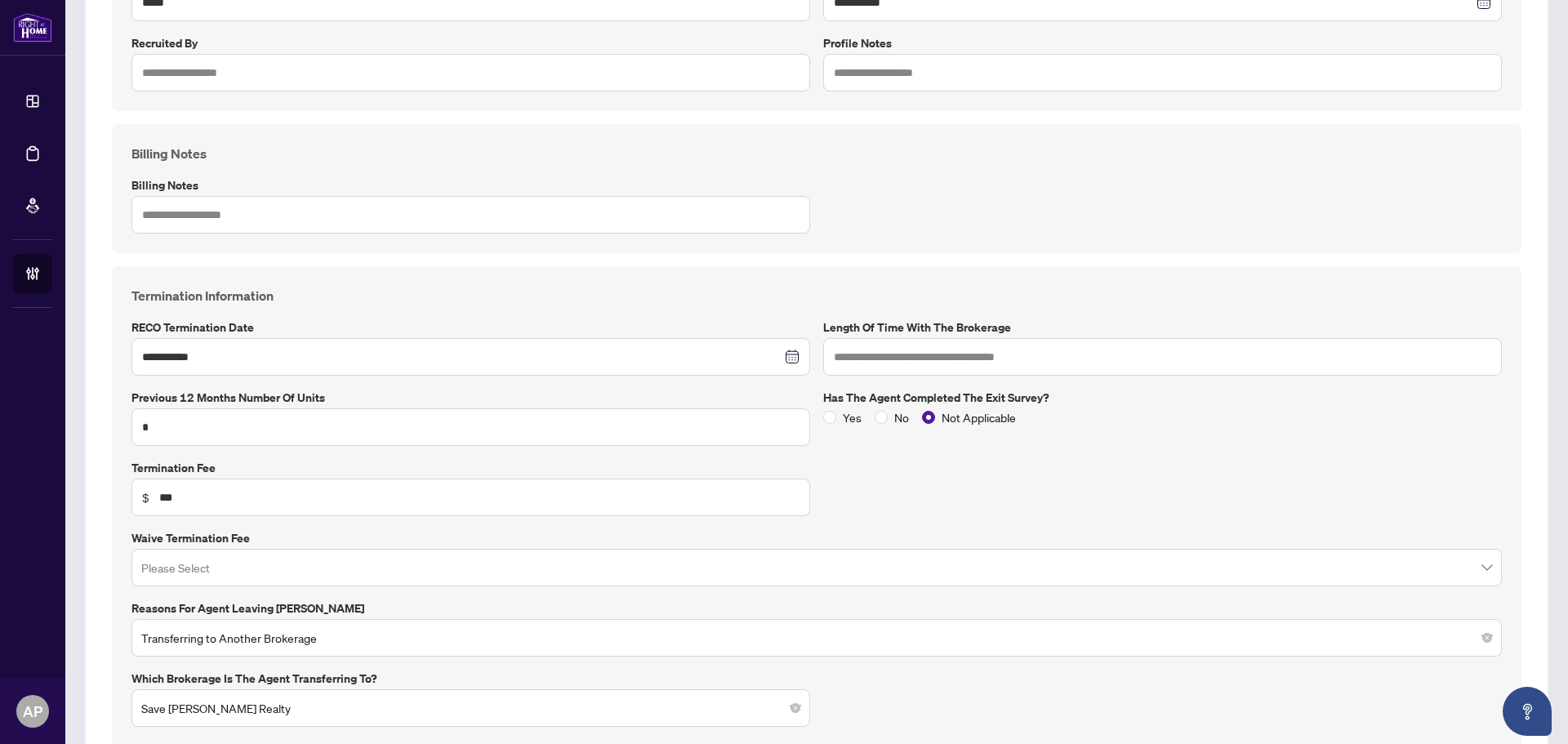
scroll to position [690, 0]
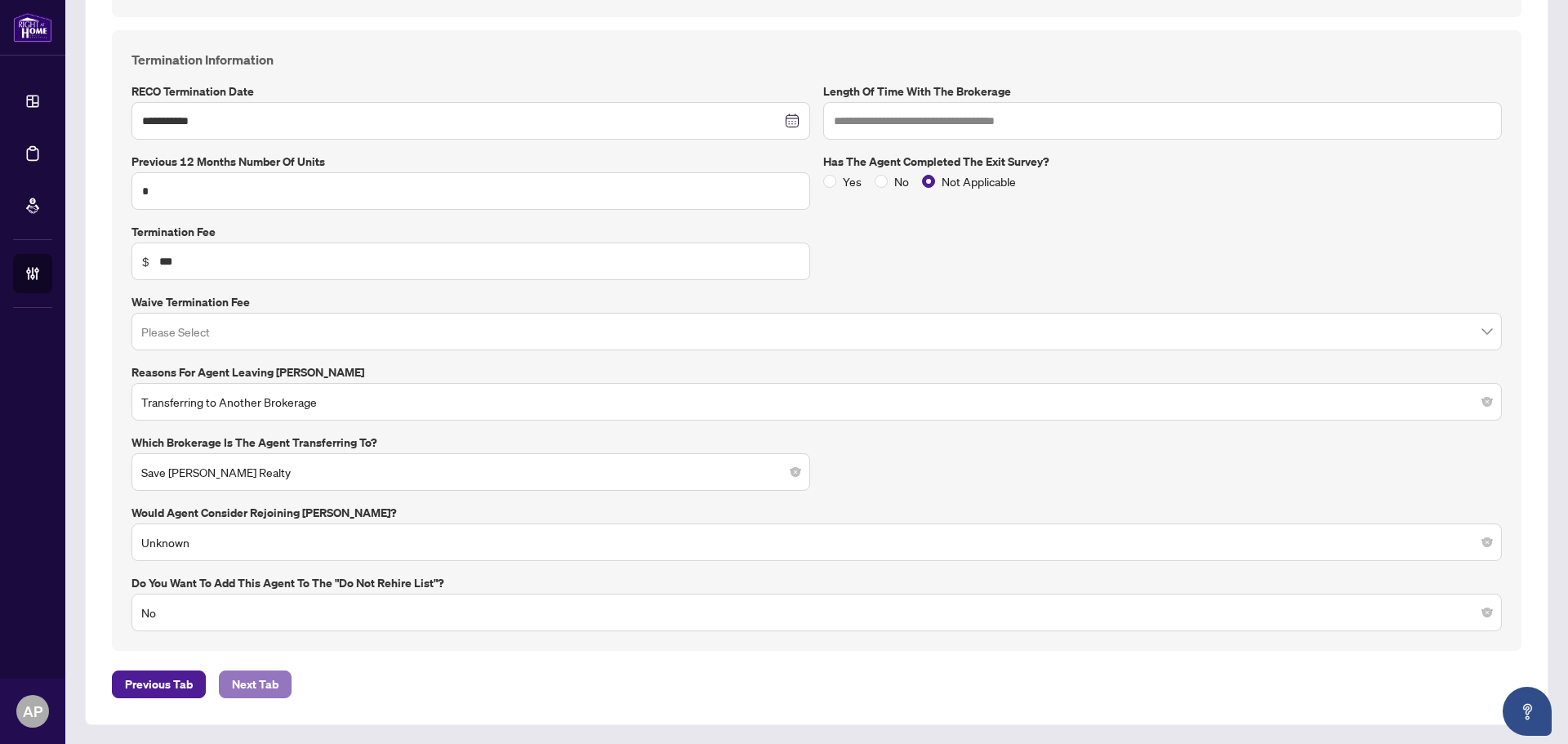
click at [273, 675] on span "Next Tab" at bounding box center [255, 684] width 47 height 26
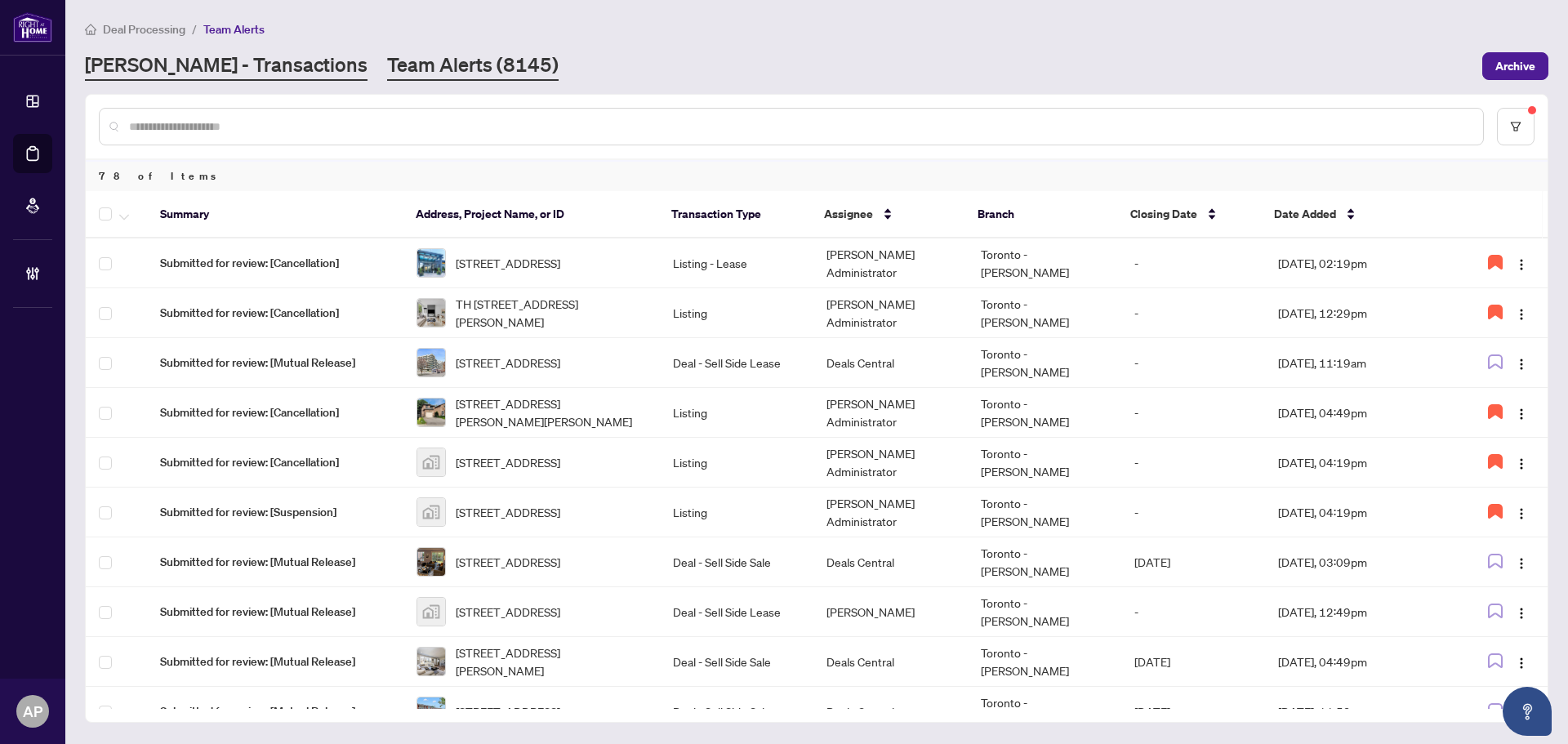
click at [230, 62] on link "[PERSON_NAME] - Transactions" at bounding box center [226, 66] width 282 height 29
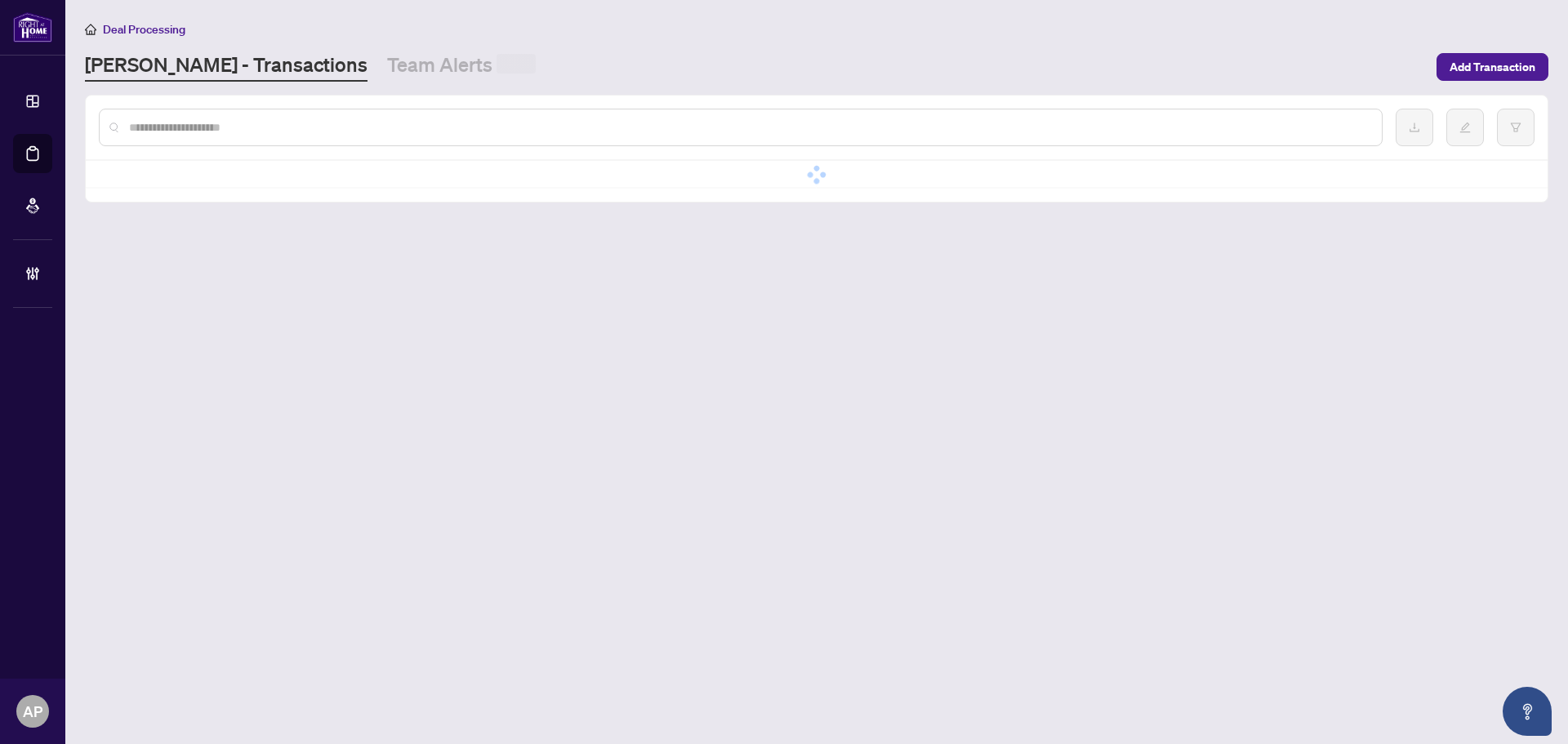
click at [256, 124] on input "text" at bounding box center [749, 127] width 1240 height 18
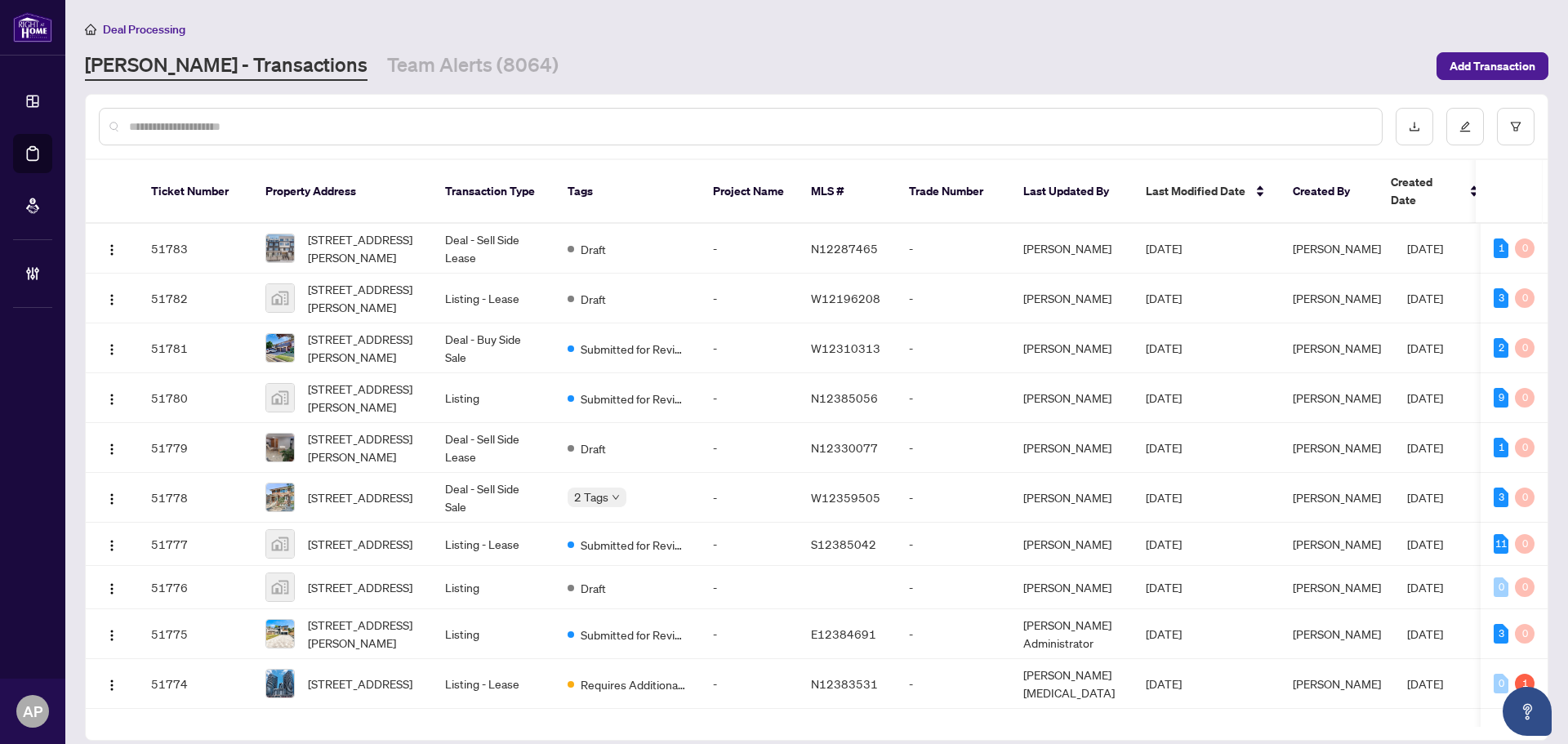
paste input "*****"
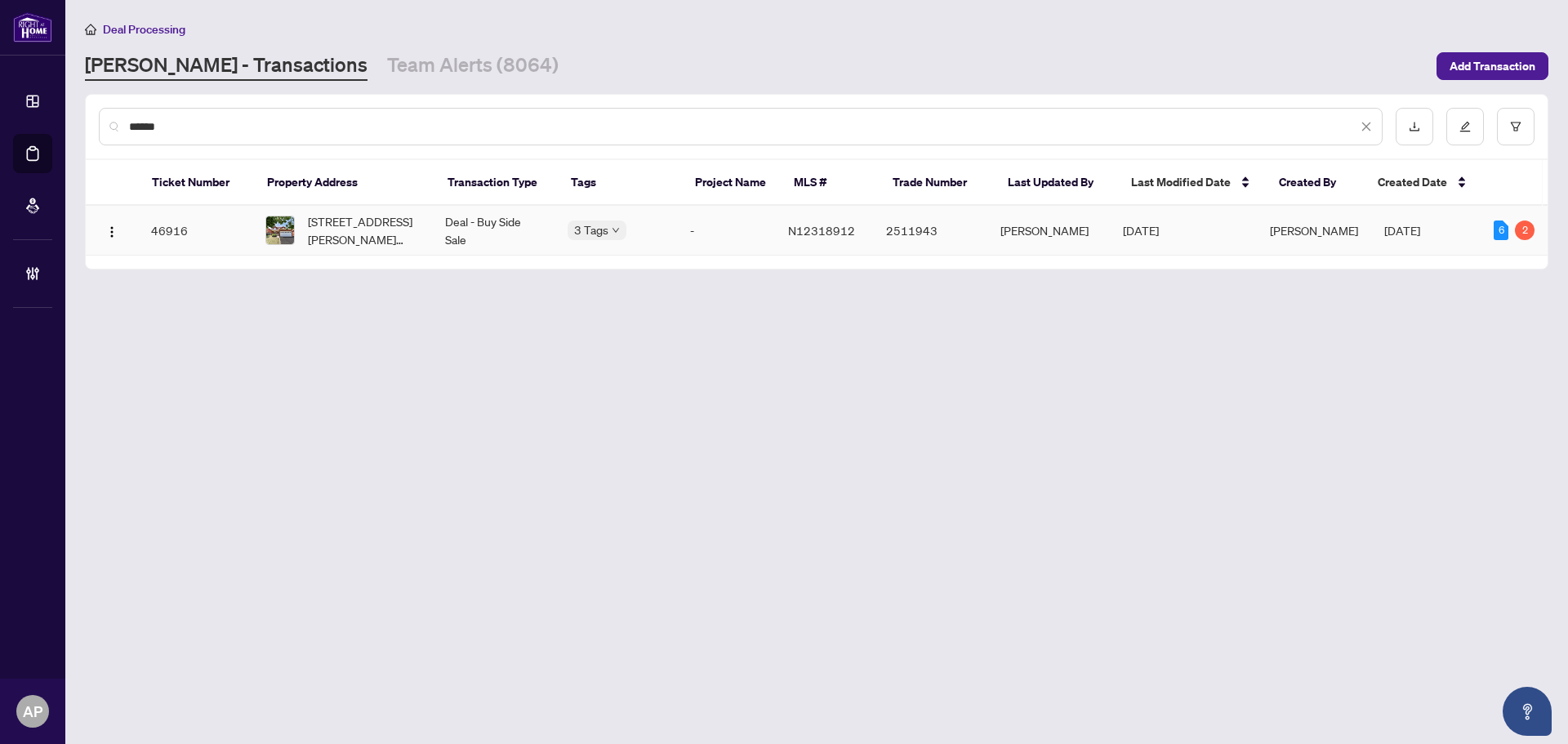
type input "*****"
click at [492, 219] on td "Deal - Buy Side Sale" at bounding box center [492, 231] width 122 height 50
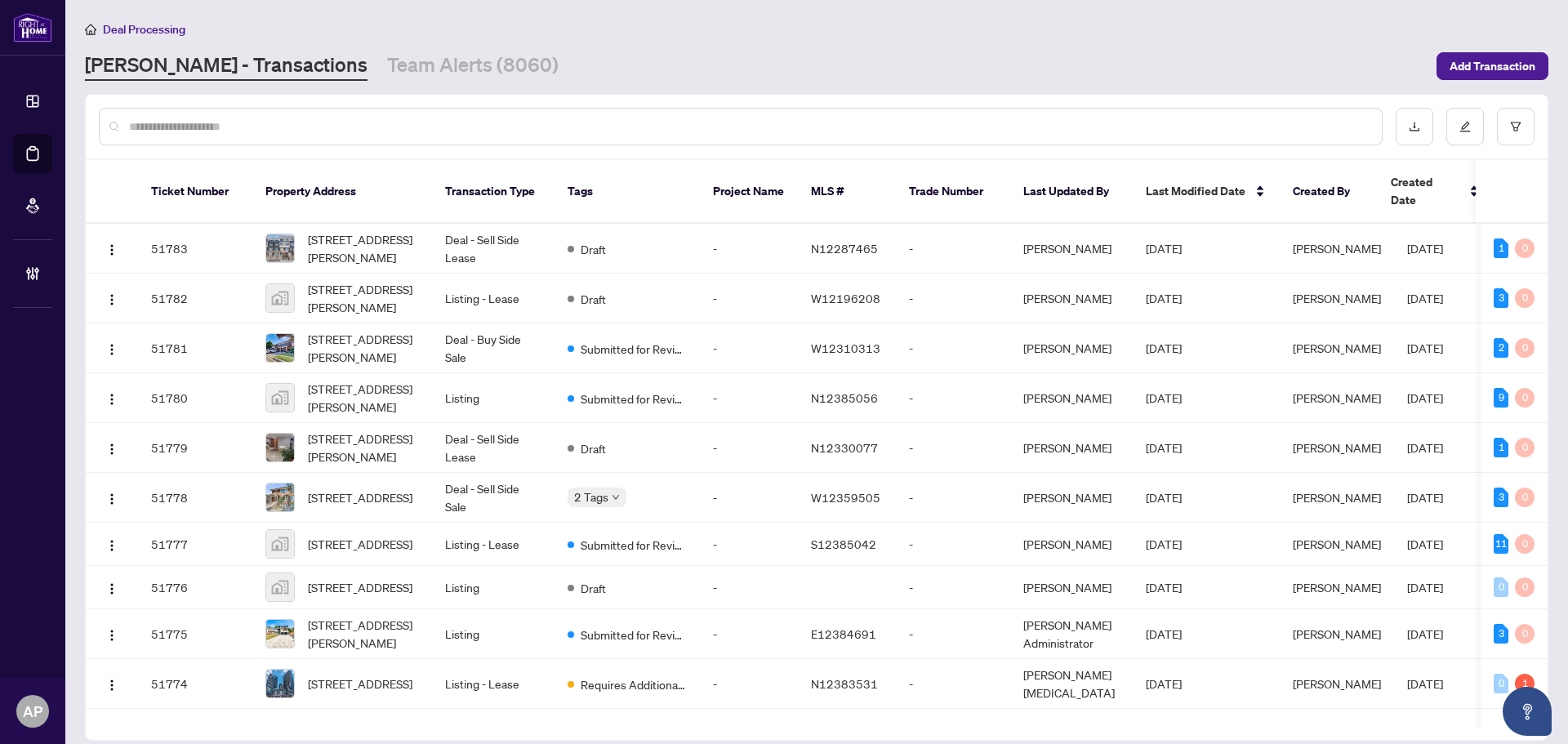
click at [415, 122] on input "text" at bounding box center [749, 127] width 1240 height 18
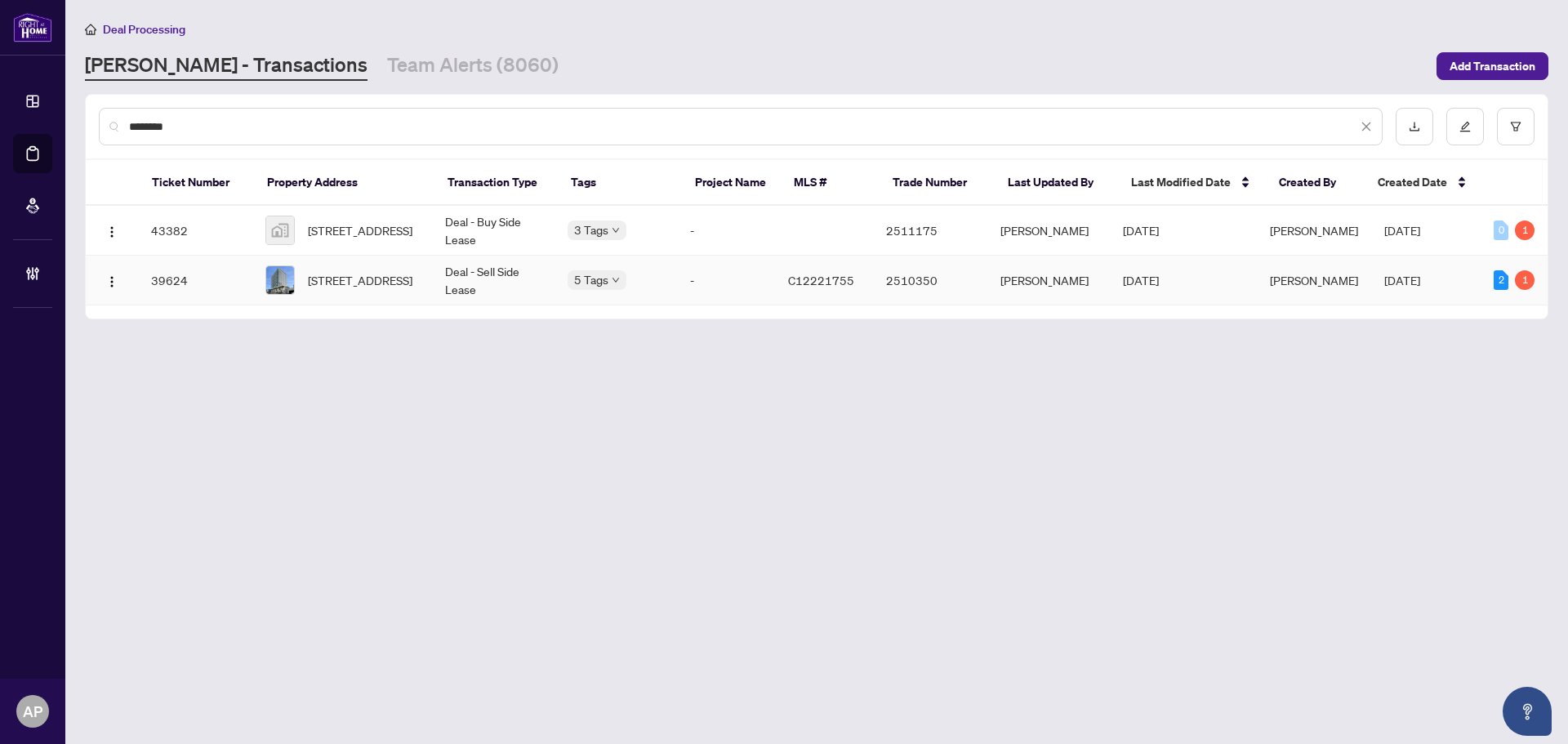
type input "********"
click at [518, 285] on td "Deal - Sell Side Lease" at bounding box center [492, 281] width 122 height 50
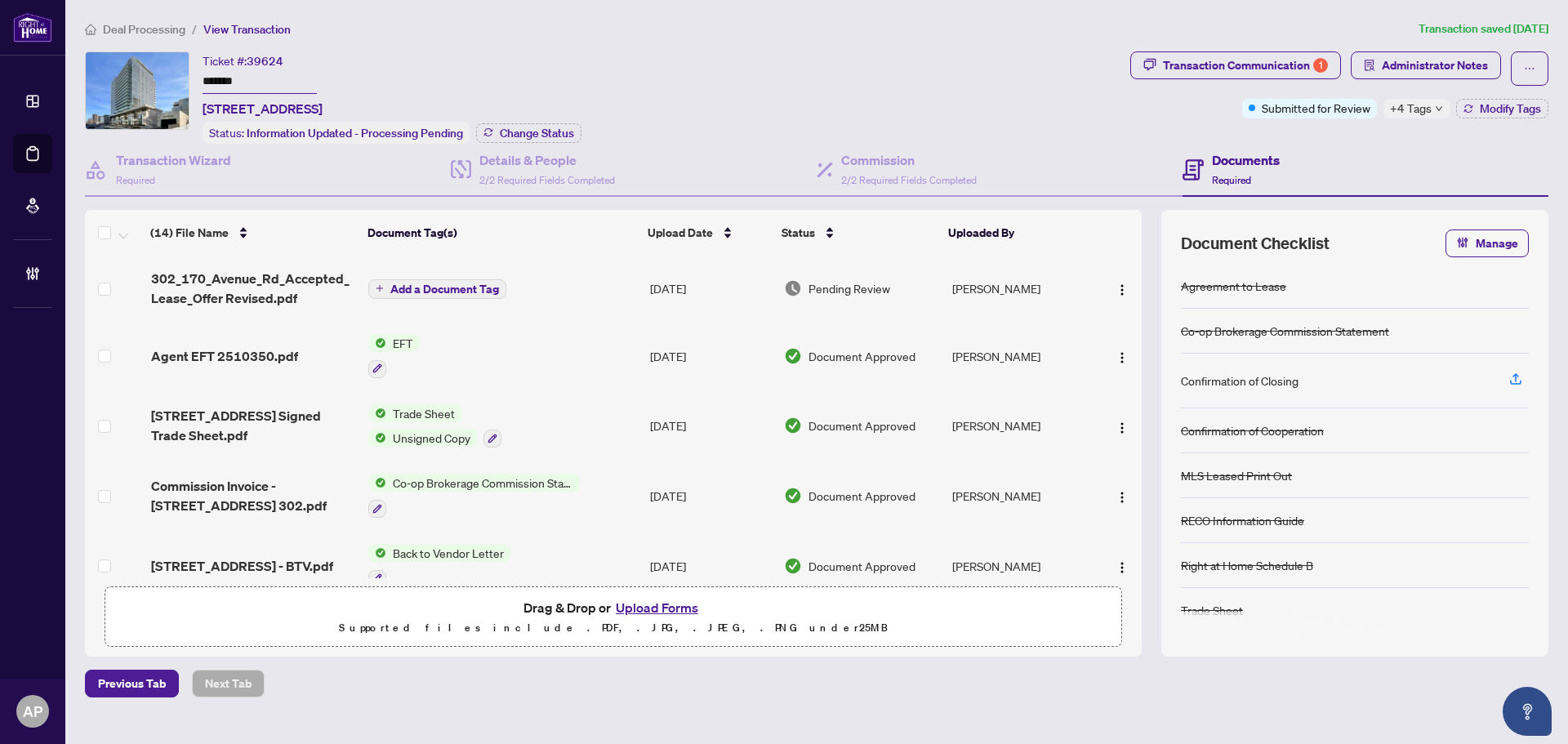
click at [277, 60] on span "39624" at bounding box center [265, 62] width 37 height 15
copy span "39624"
click at [1430, 62] on span "Administrator Notes" at bounding box center [1434, 65] width 106 height 26
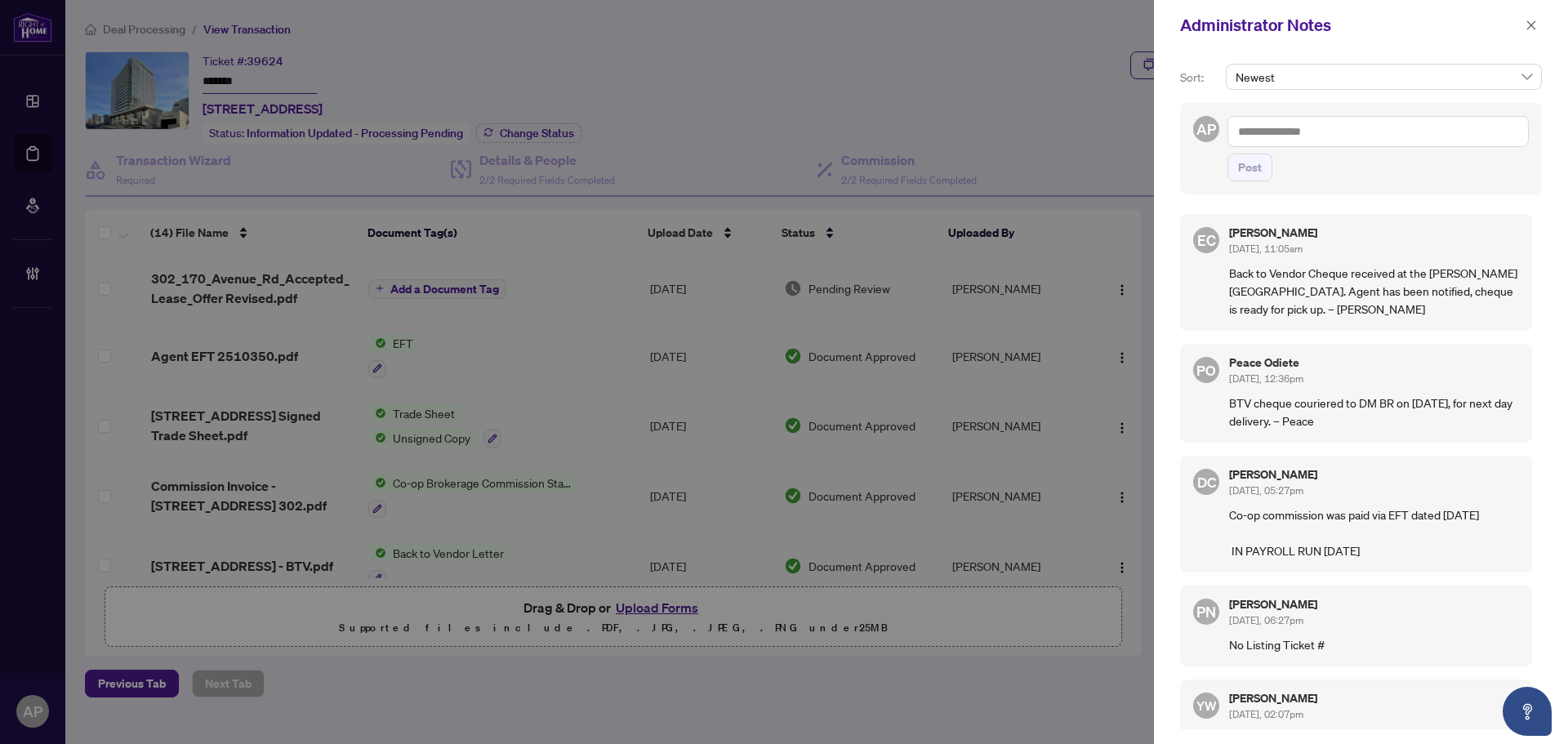
click at [1345, 118] on textarea at bounding box center [1378, 131] width 302 height 31
click at [1335, 129] on textarea at bounding box center [1378, 131] width 302 height 31
paste textarea "**********"
type textarea "**********"
click at [1253, 162] on span "Post" at bounding box center [1250, 167] width 23 height 26
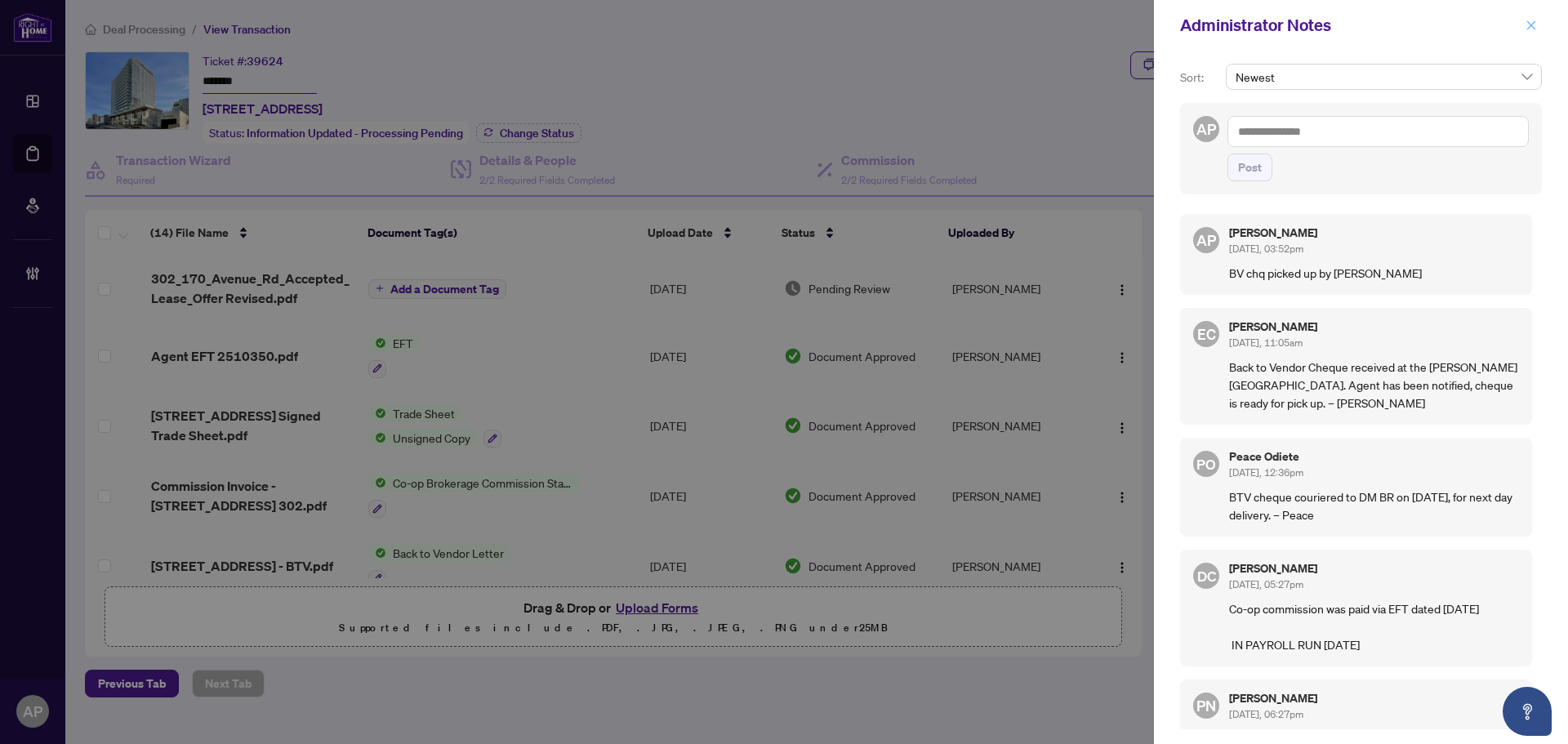
click at [1536, 27] on icon "close" at bounding box center [1531, 26] width 12 height 12
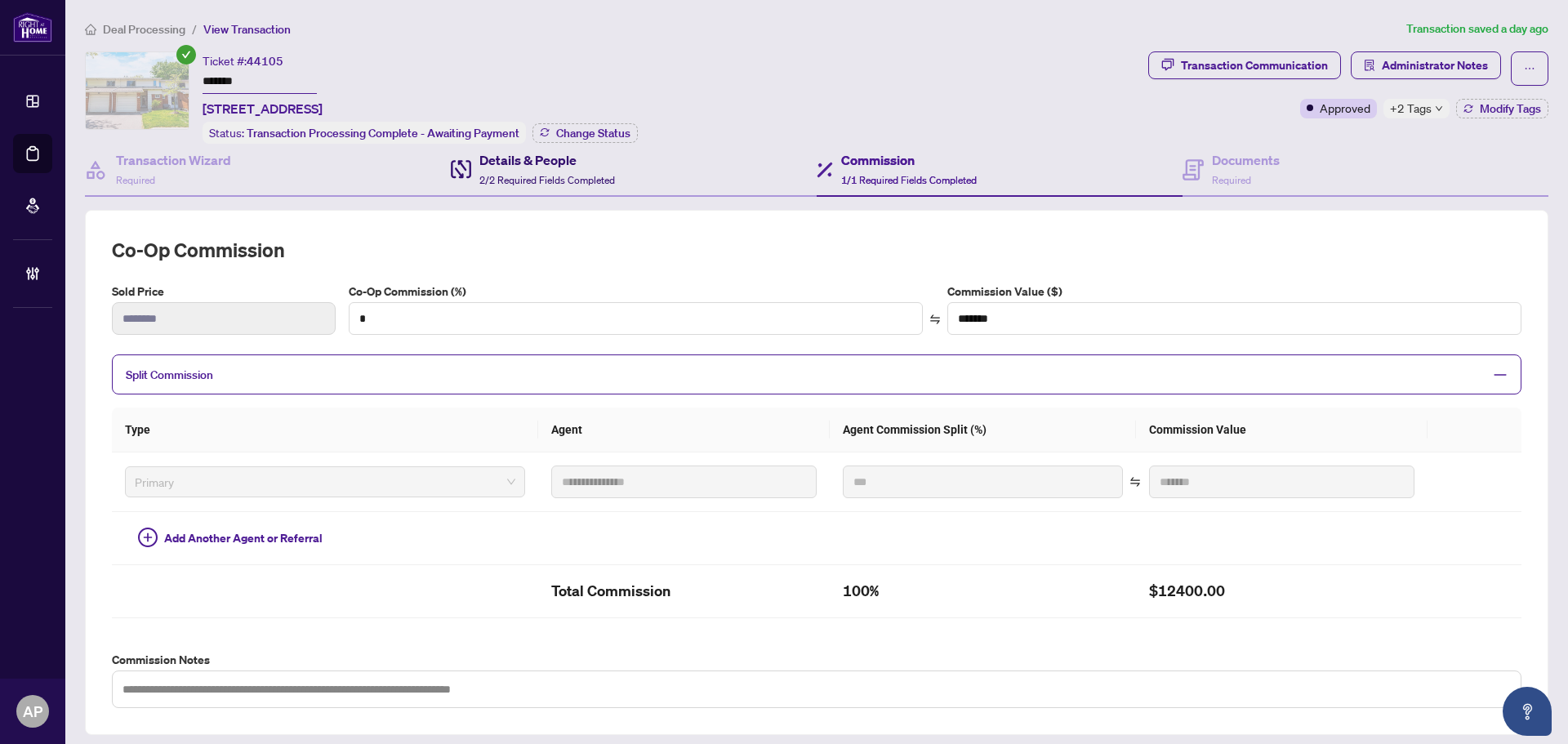
click at [568, 160] on h4 "Details & People" at bounding box center [547, 160] width 136 height 20
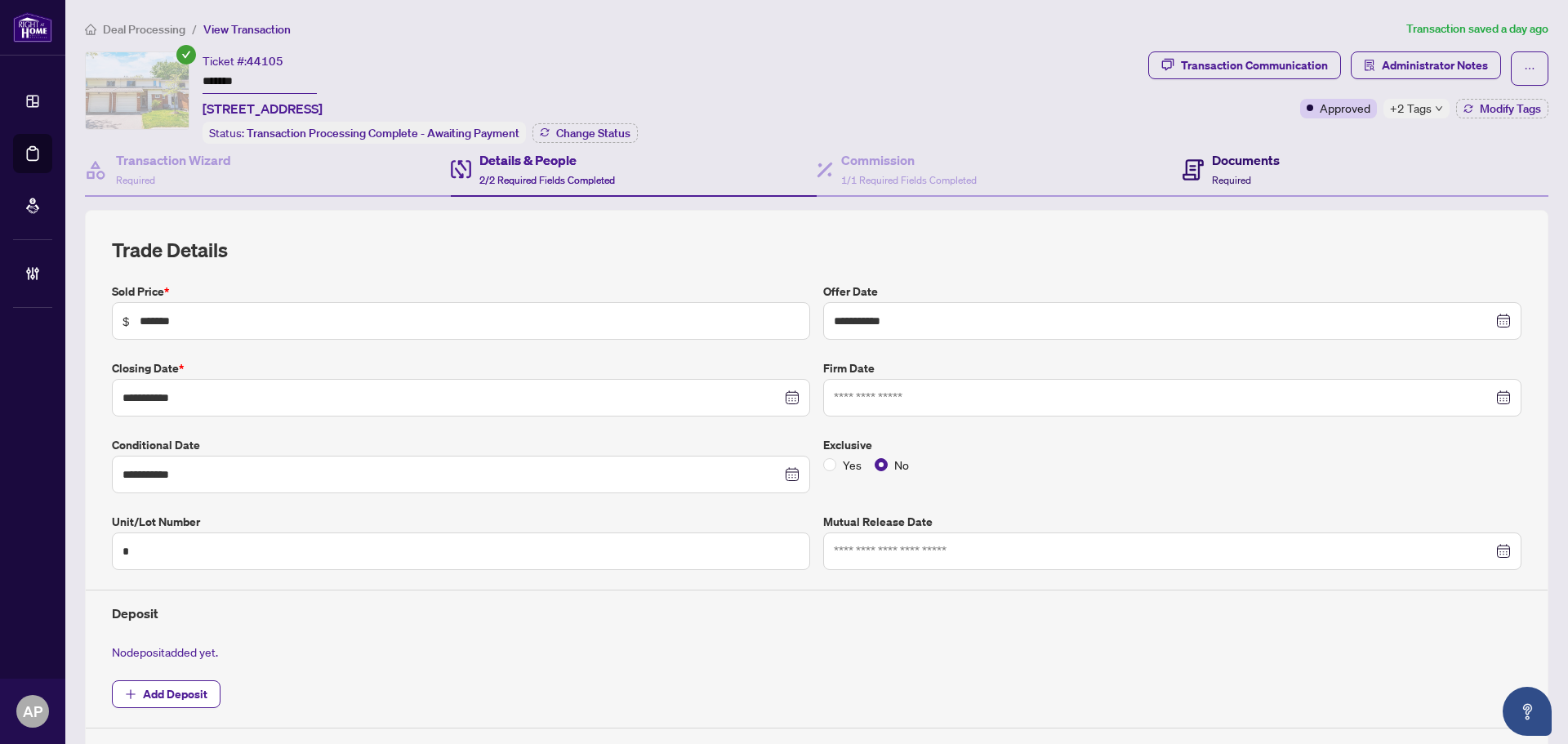
click at [1196, 164] on div "Documents Required" at bounding box center [1231, 169] width 97 height 38
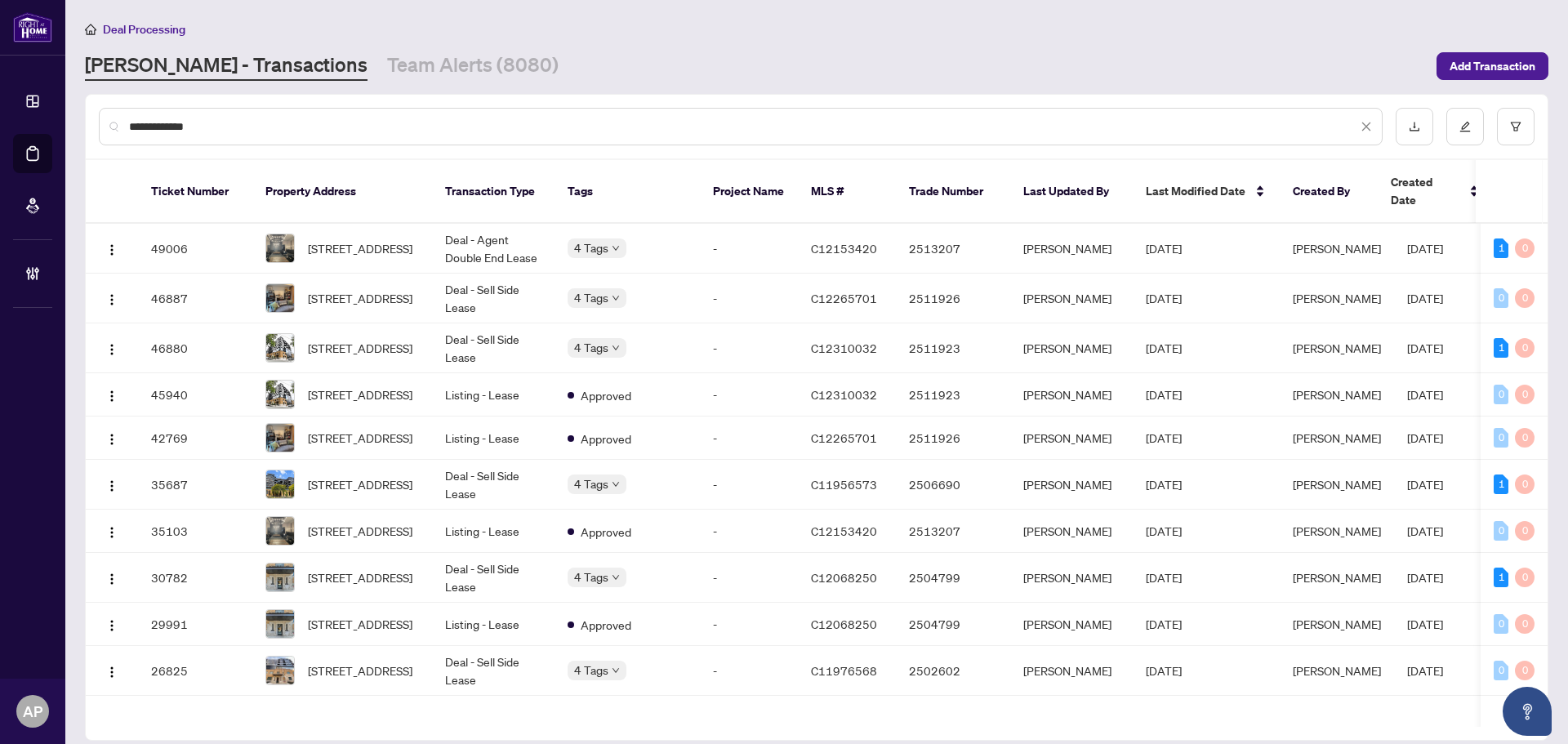
click at [169, 122] on input "**********" at bounding box center [743, 127] width 1228 height 18
click at [170, 122] on input "**********" at bounding box center [743, 127] width 1228 height 18
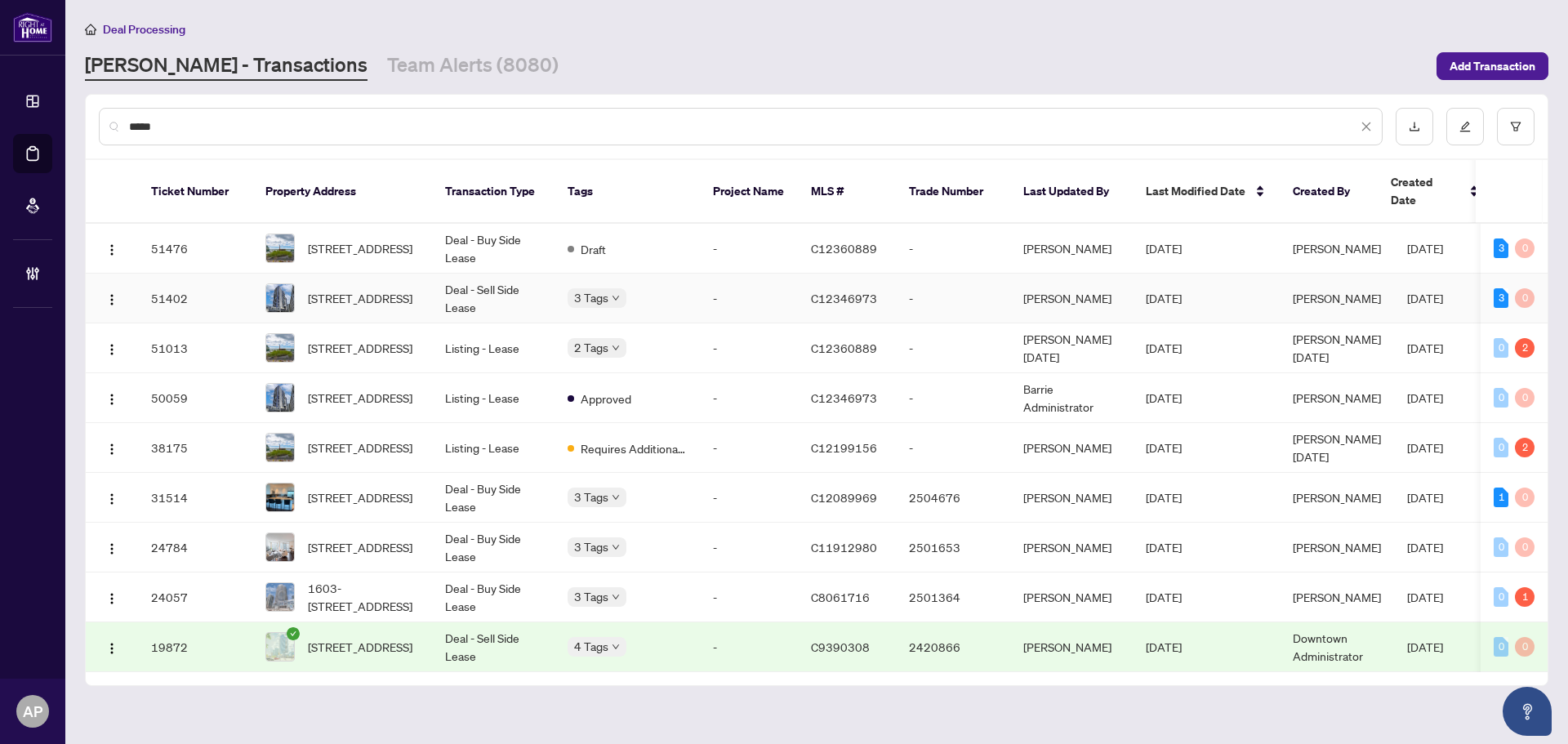
type input "*****"
click at [496, 277] on td "Deal - Sell Side Lease" at bounding box center [492, 298] width 122 height 50
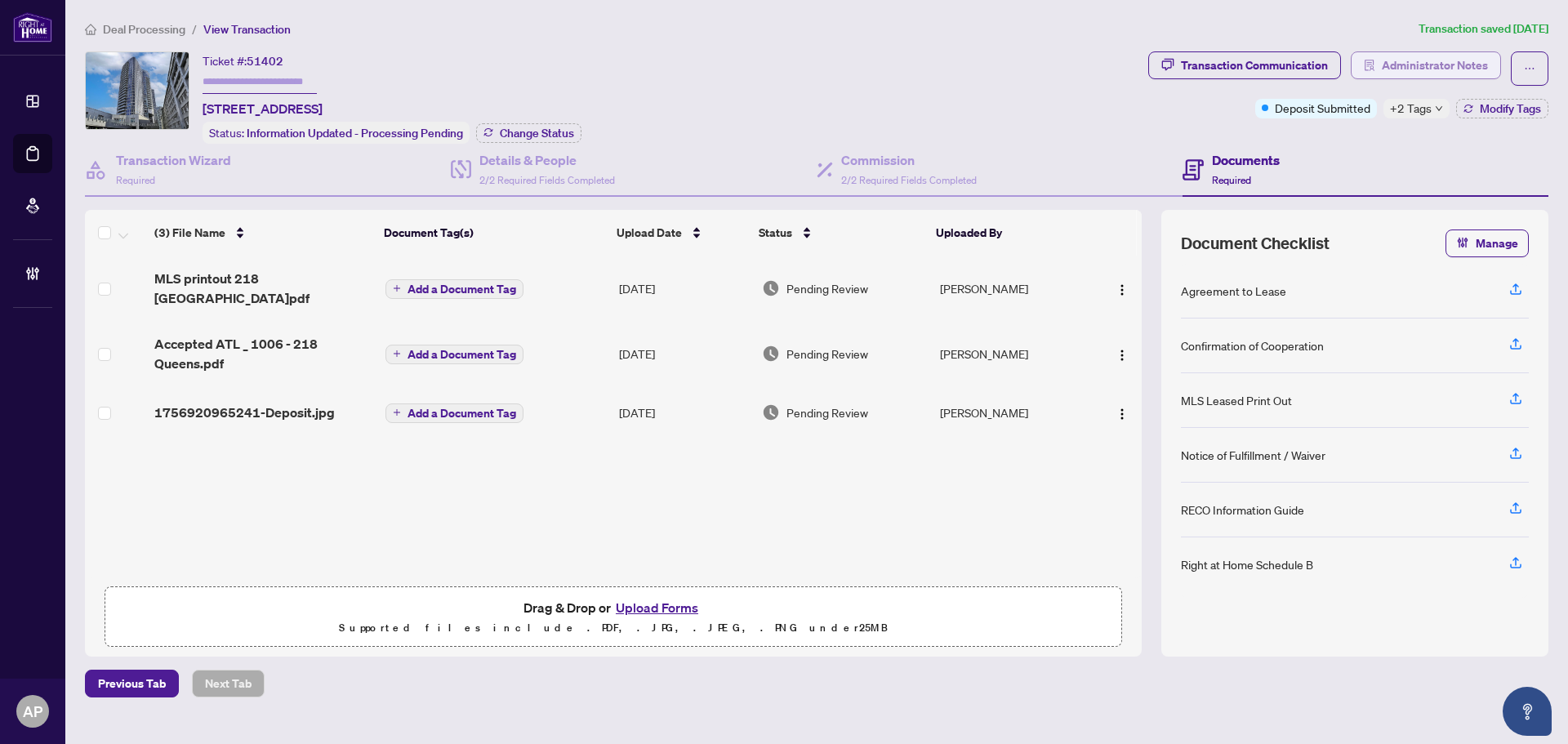
click at [1384, 66] on span "Administrator Notes" at bounding box center [1434, 65] width 106 height 26
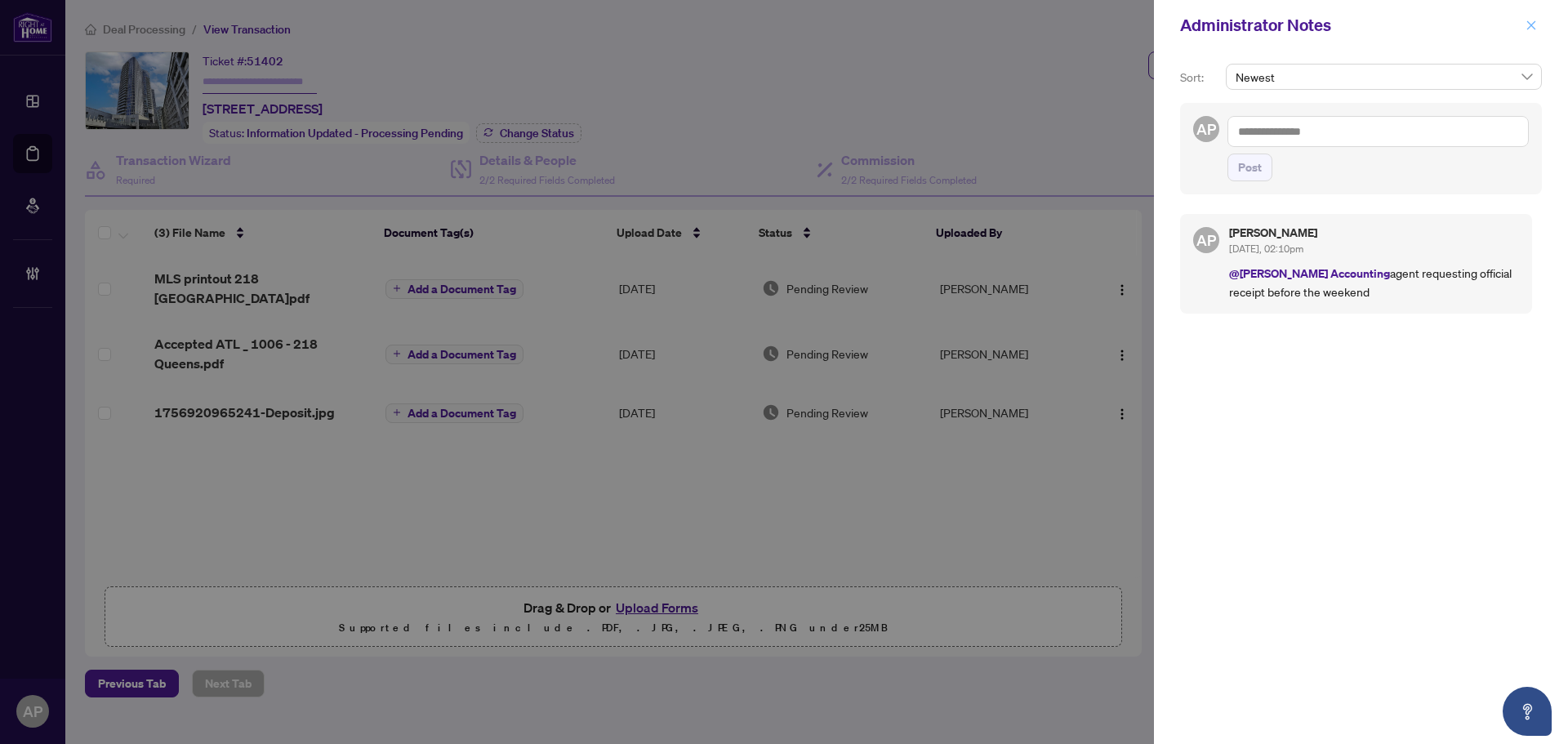
click at [1538, 27] on button "button" at bounding box center [1531, 26] width 21 height 20
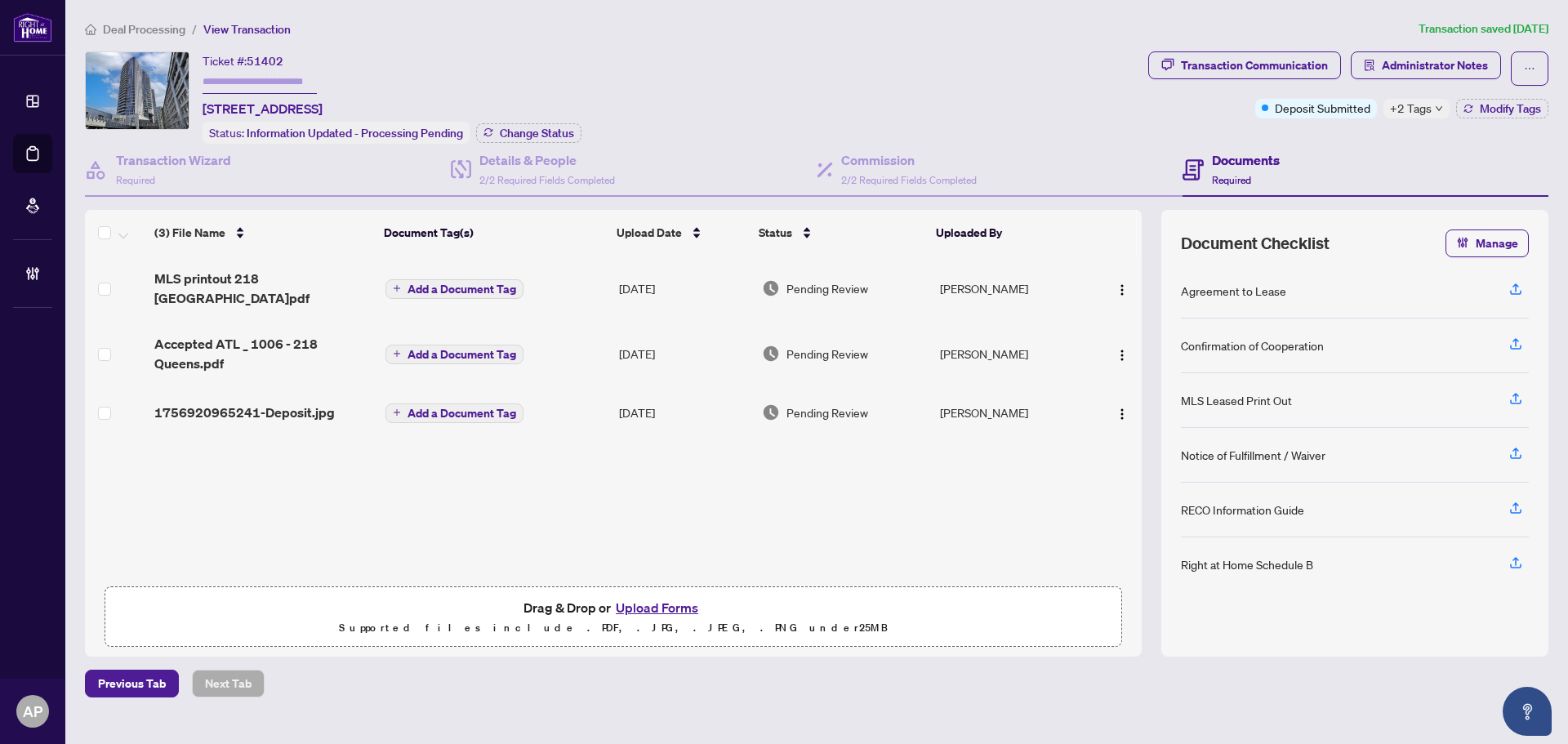
click at [876, 46] on div "Deal Processing / View Transaction Transaction saved 2 days ago Ticket #: 51402…" at bounding box center [816, 358] width 1476 height 677
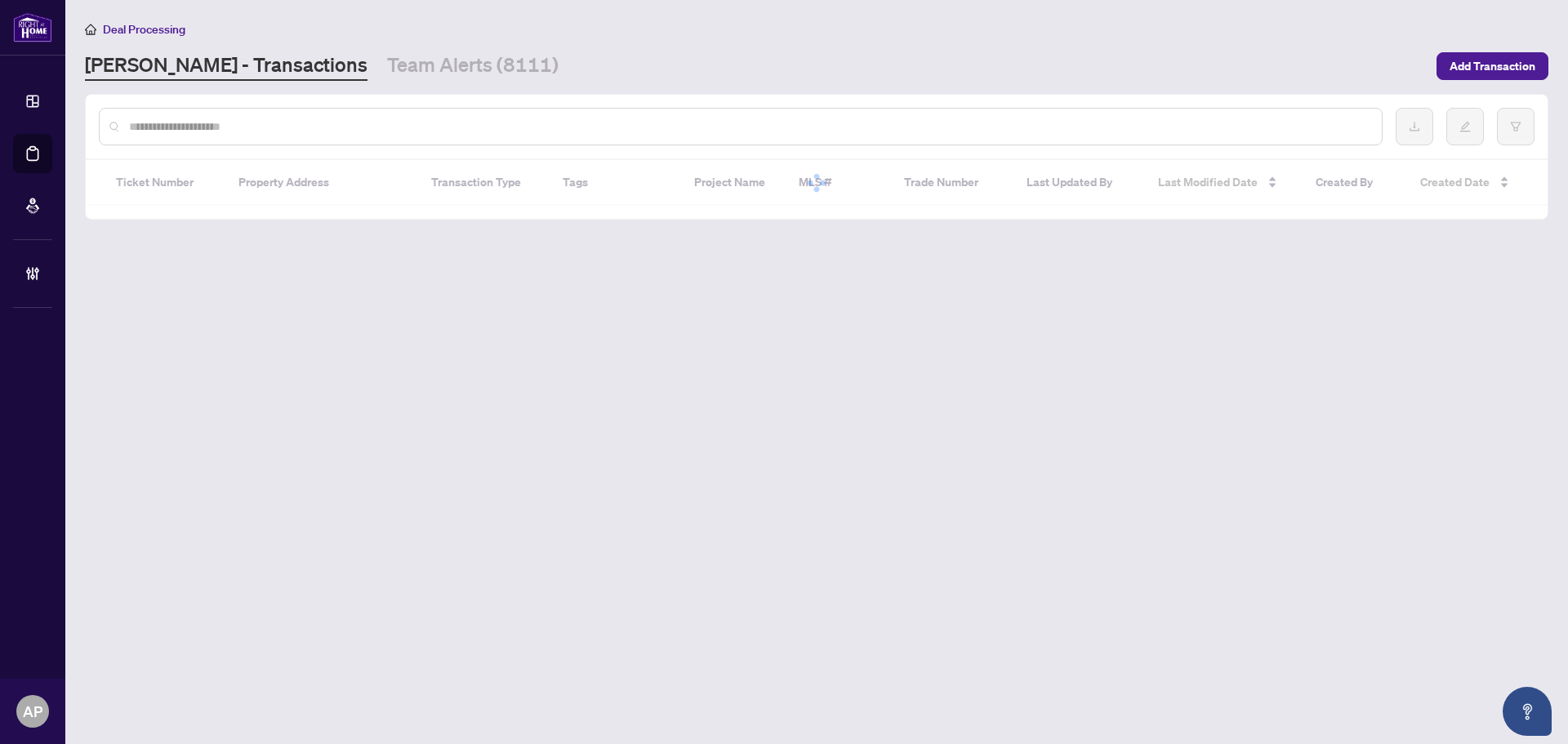
click at [189, 132] on input "text" at bounding box center [749, 127] width 1240 height 18
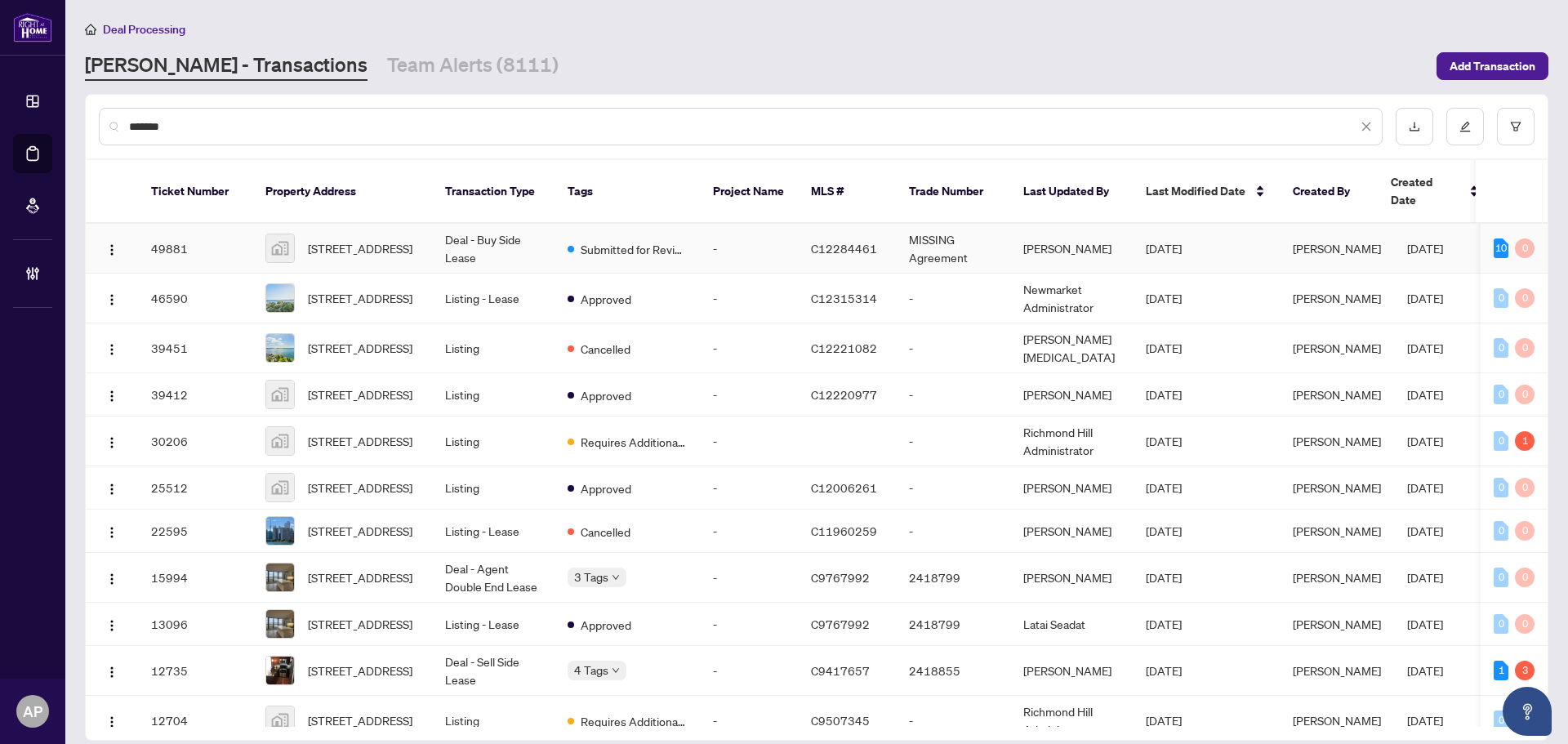
type input "*******"
click at [497, 233] on td "Deal - Buy Side Lease" at bounding box center [492, 249] width 122 height 50
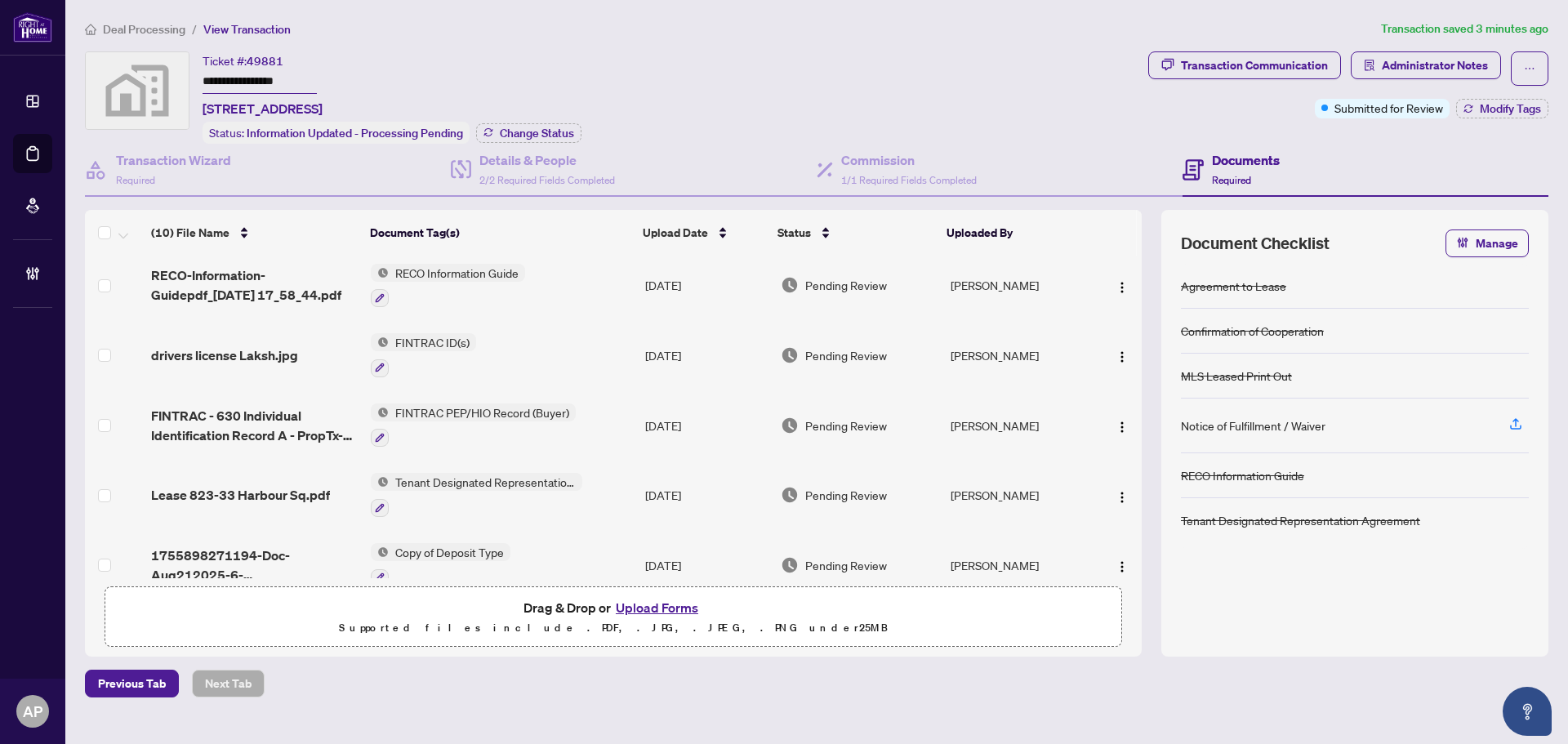
scroll to position [362, 0]
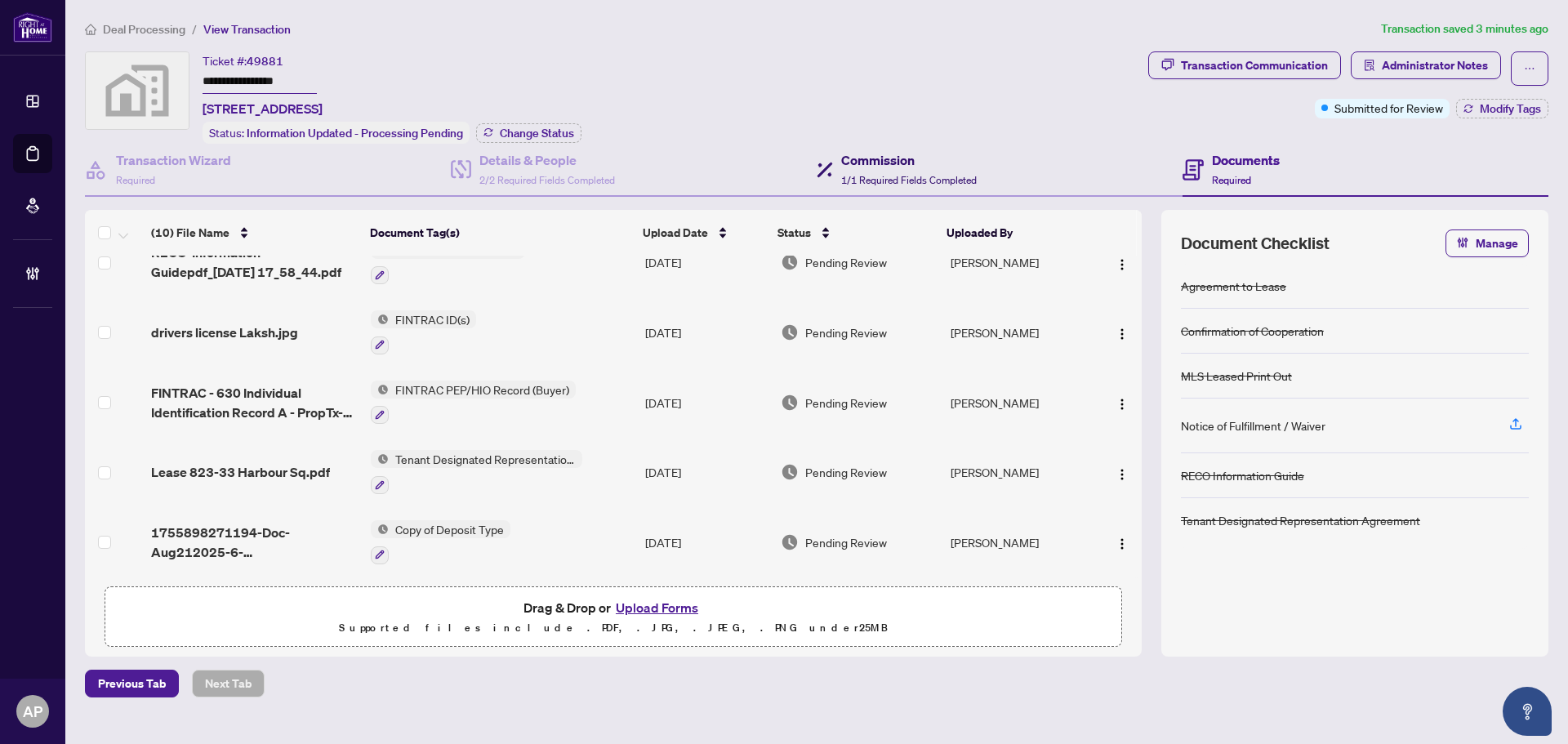
click at [933, 176] on span "1/1 Required Fields Completed" at bounding box center [909, 180] width 136 height 12
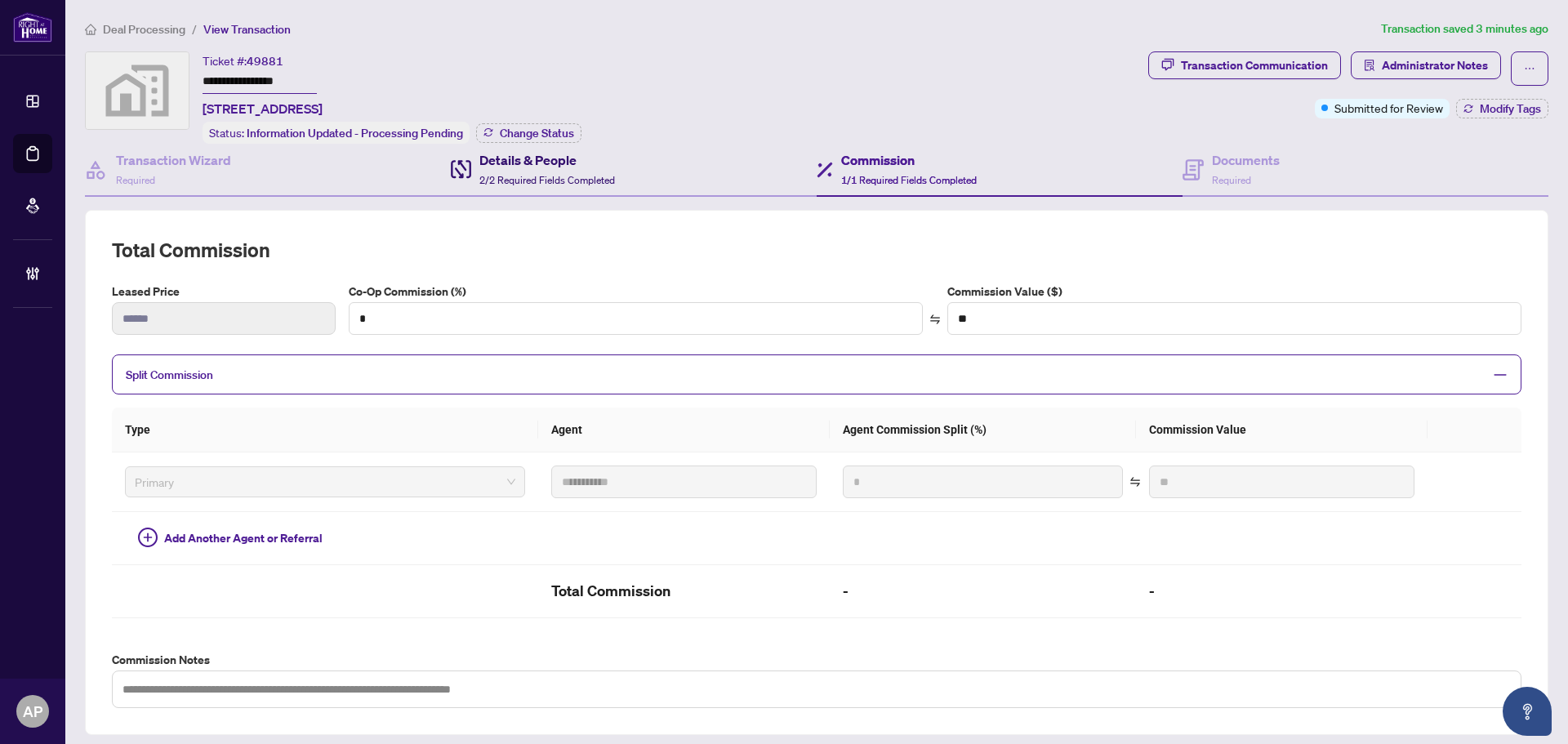
click at [595, 178] on span "2/2 Required Fields Completed" at bounding box center [547, 180] width 136 height 12
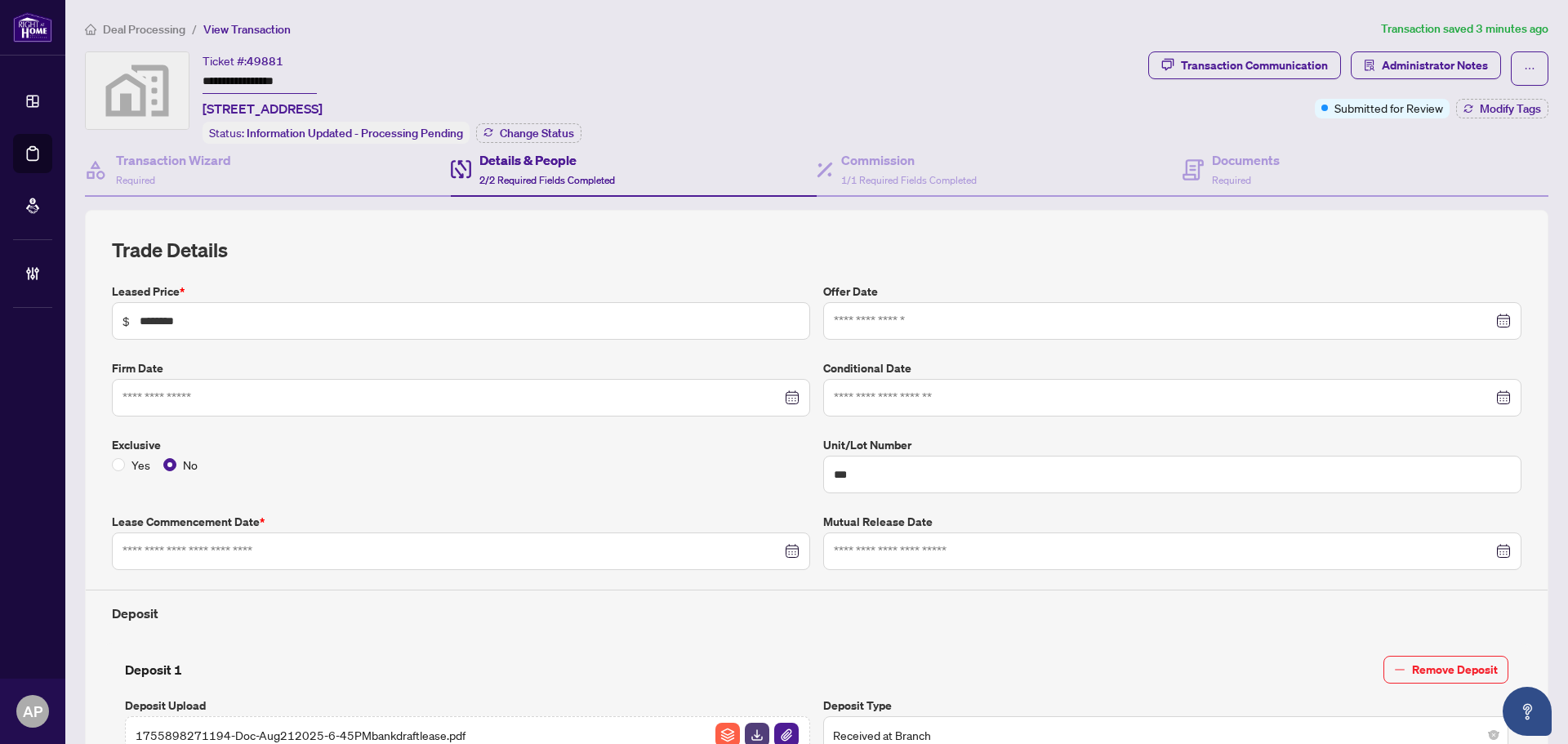
type input "**********"
click at [1182, 169] on icon at bounding box center [1192, 169] width 21 height 21
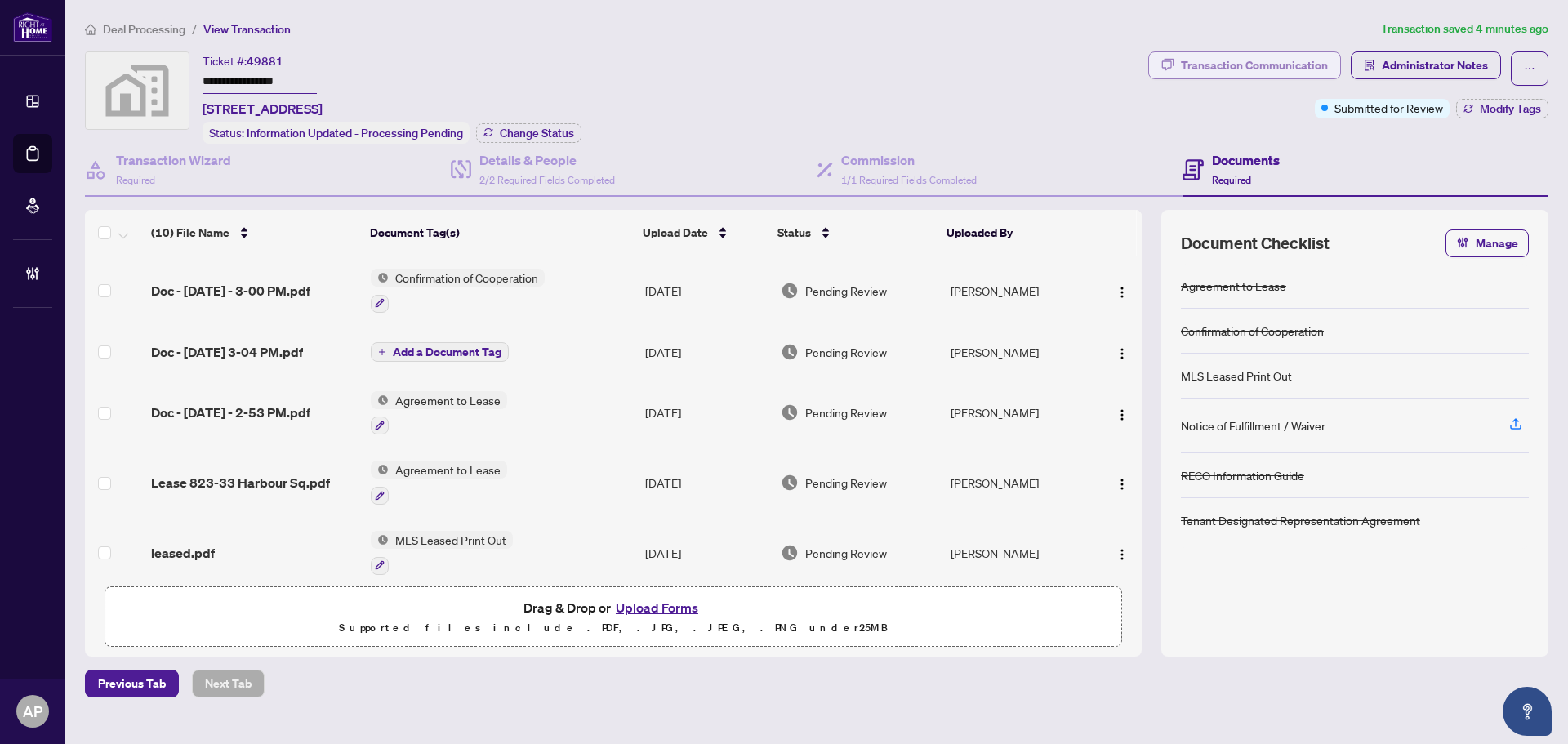
click at [1281, 73] on div "Transaction Communication" at bounding box center [1254, 65] width 147 height 26
type textarea "**********"
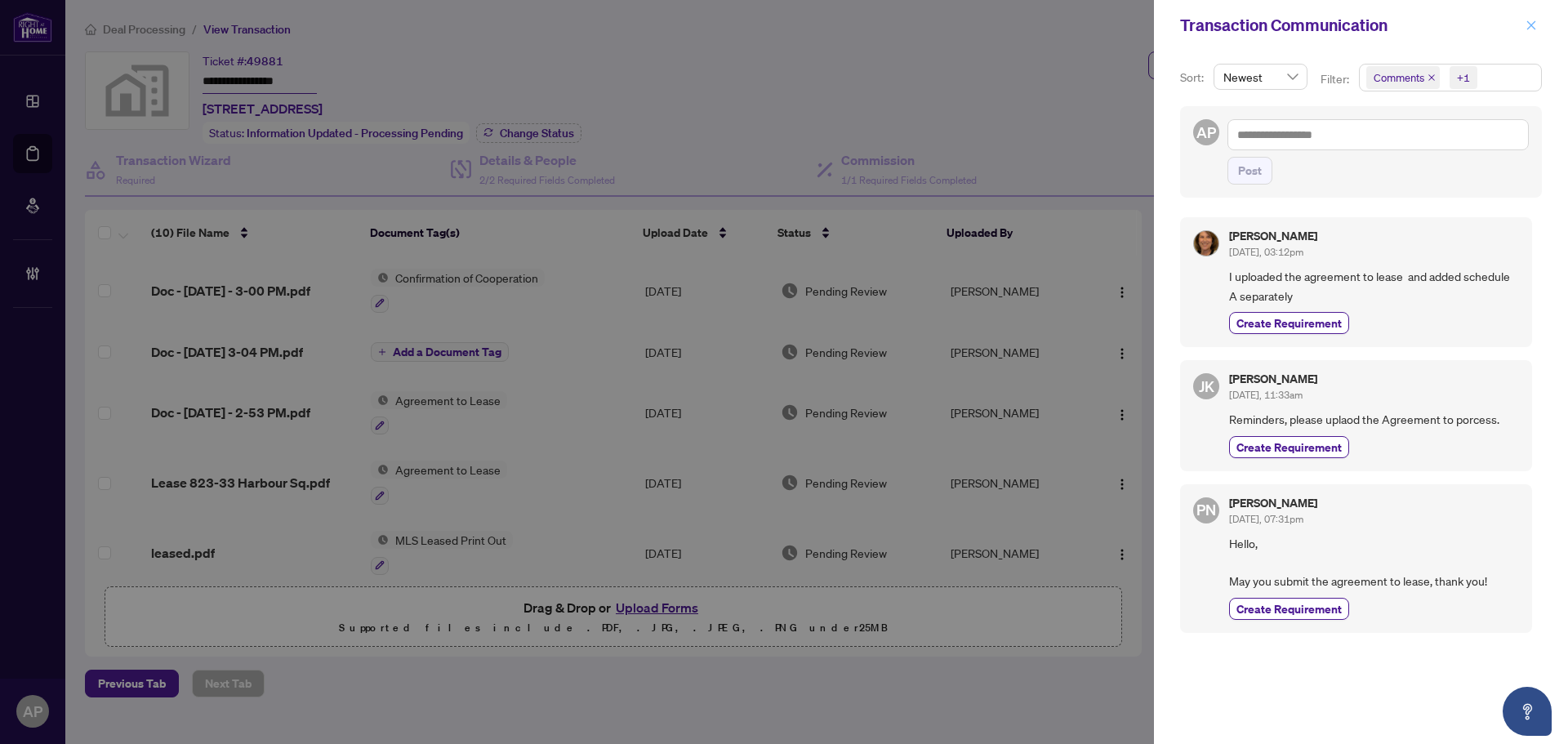
click at [1539, 23] on button "button" at bounding box center [1531, 26] width 21 height 20
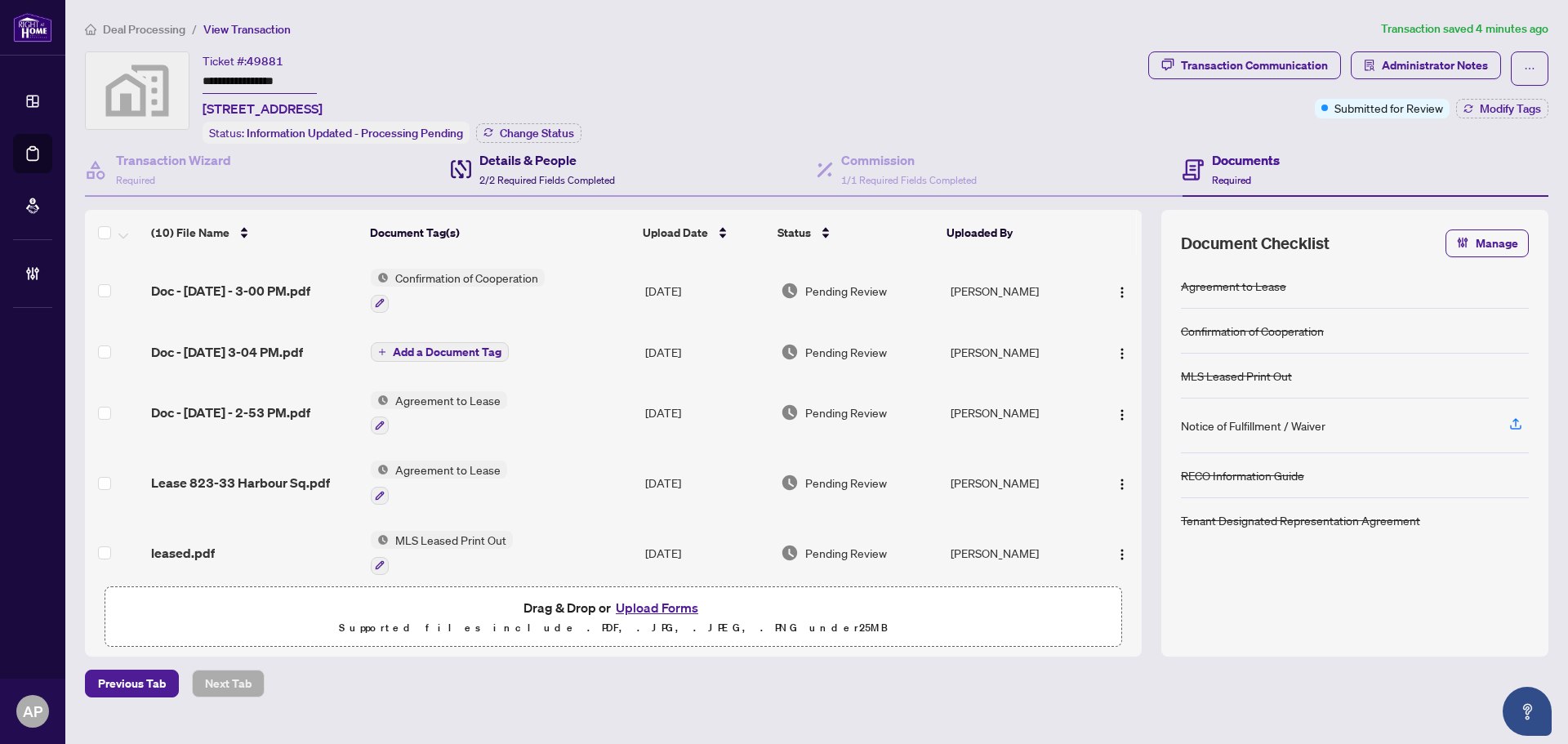
click at [572, 185] on div "Details & People 2/2 Required Fields Completed" at bounding box center [547, 169] width 136 height 38
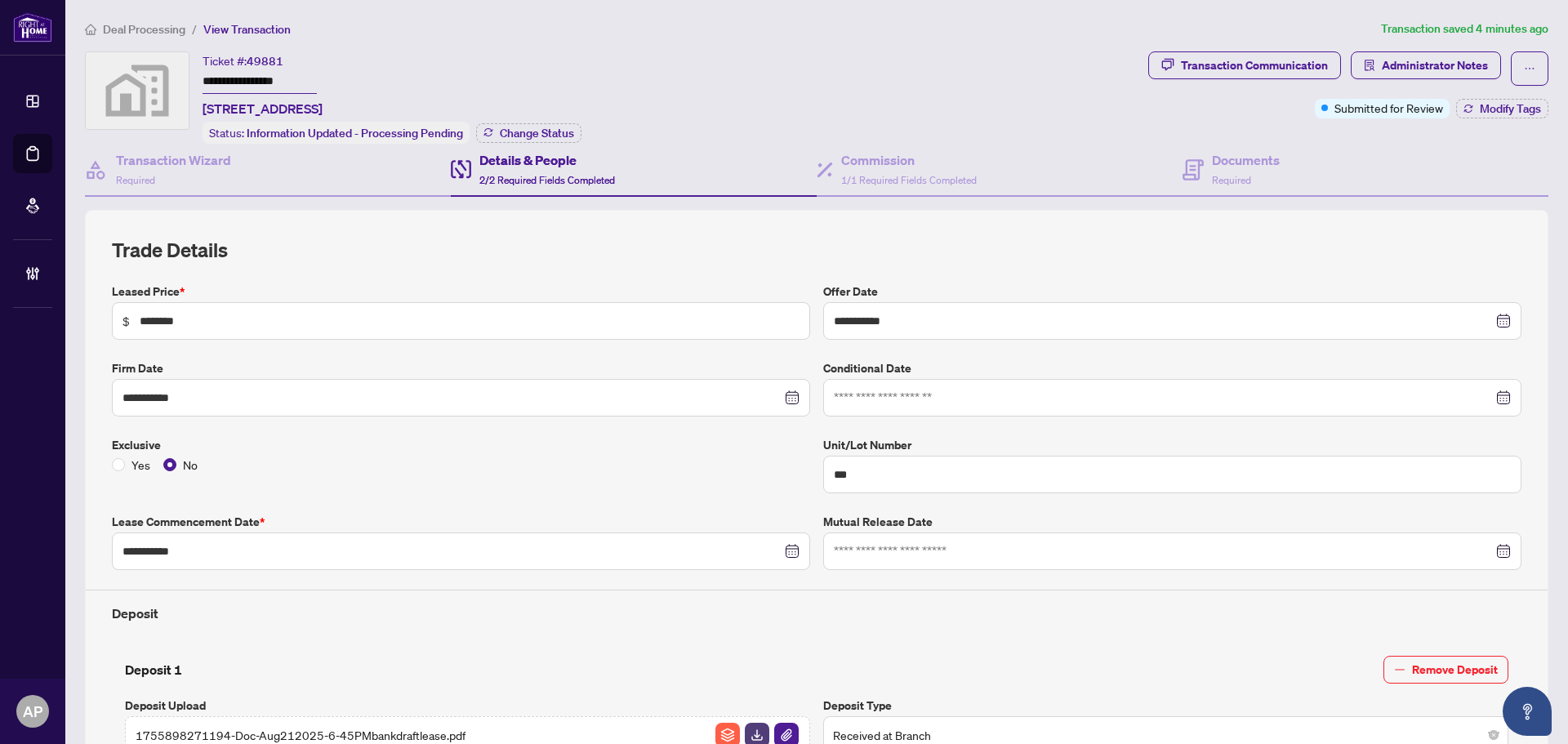
click at [885, 603] on h4 "Deposit" at bounding box center [816, 613] width 1410 height 20
drag, startPoint x: 377, startPoint y: 59, endPoint x: 347, endPoint y: 87, distance: 41.0
click at [322, 60] on div "**********" at bounding box center [262, 85] width 120 height 67
drag, startPoint x: 340, startPoint y: 105, endPoint x: 202, endPoint y: 105, distance: 138.0
click at [202, 105] on div "**********" at bounding box center [613, 97] width 1056 height 92
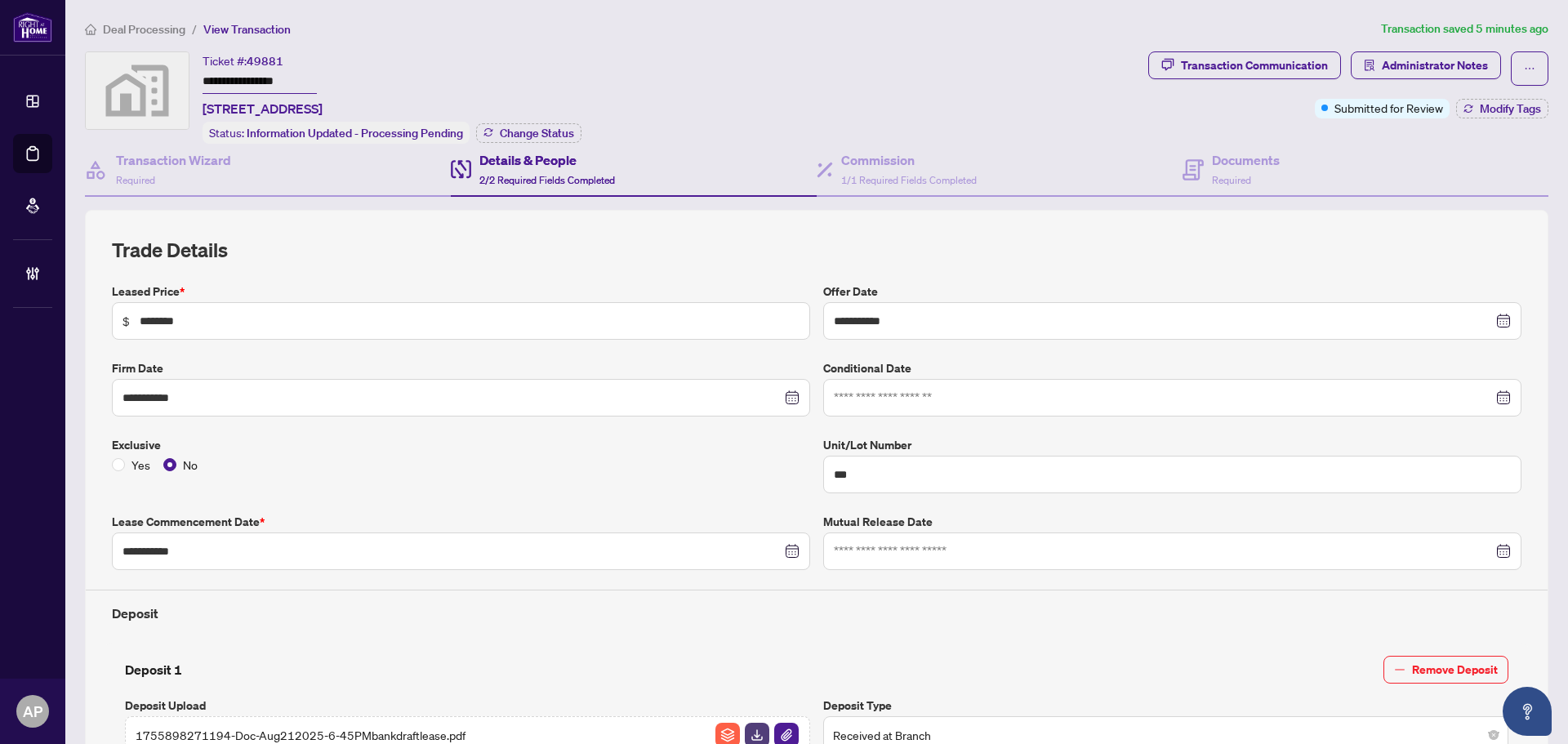
copy span "823-33 Harbour Square"
click at [277, 55] on span "49881" at bounding box center [265, 62] width 37 height 15
copy span "49881"
click at [1194, 171] on icon at bounding box center [1192, 169] width 21 height 21
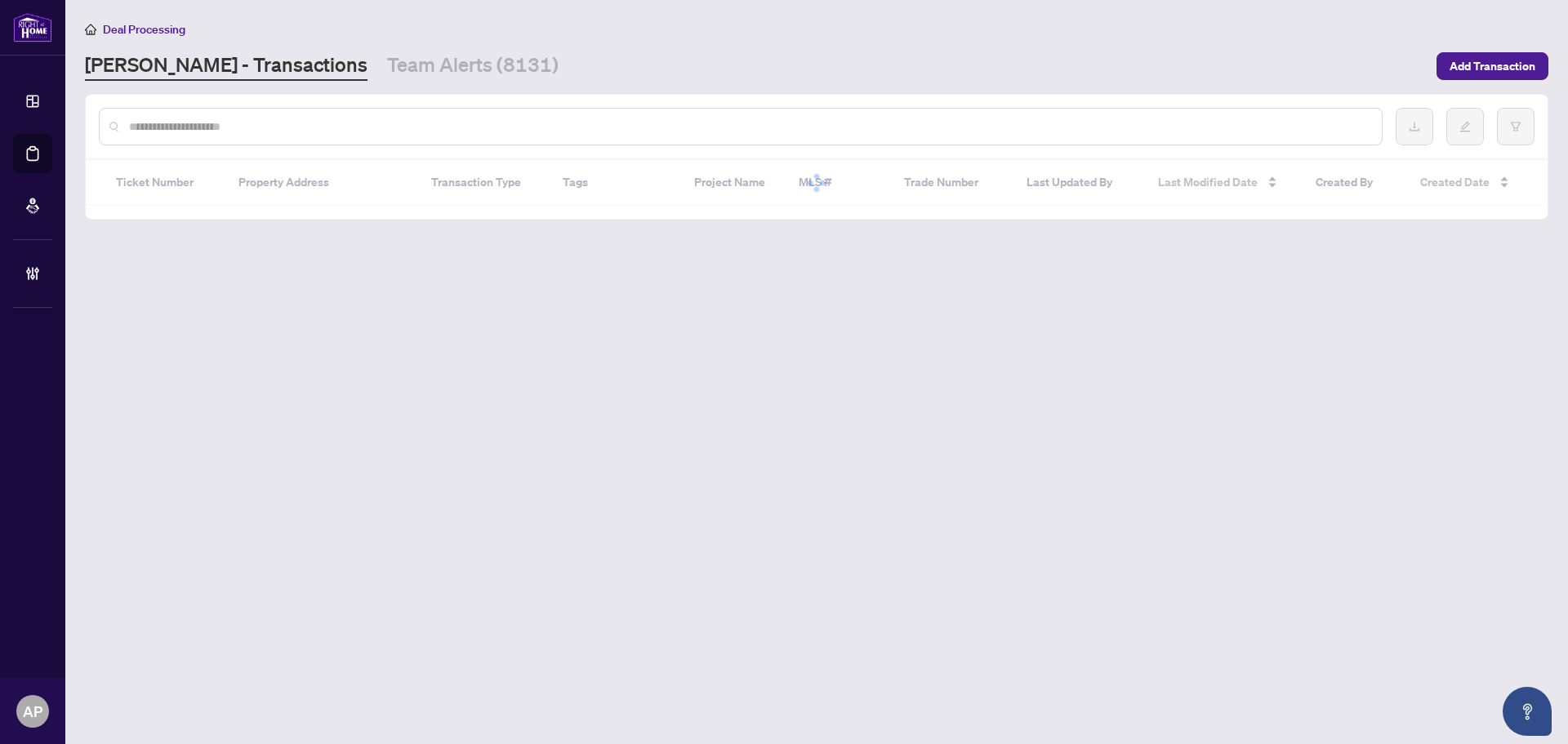
click at [219, 123] on input "text" at bounding box center [749, 127] width 1240 height 18
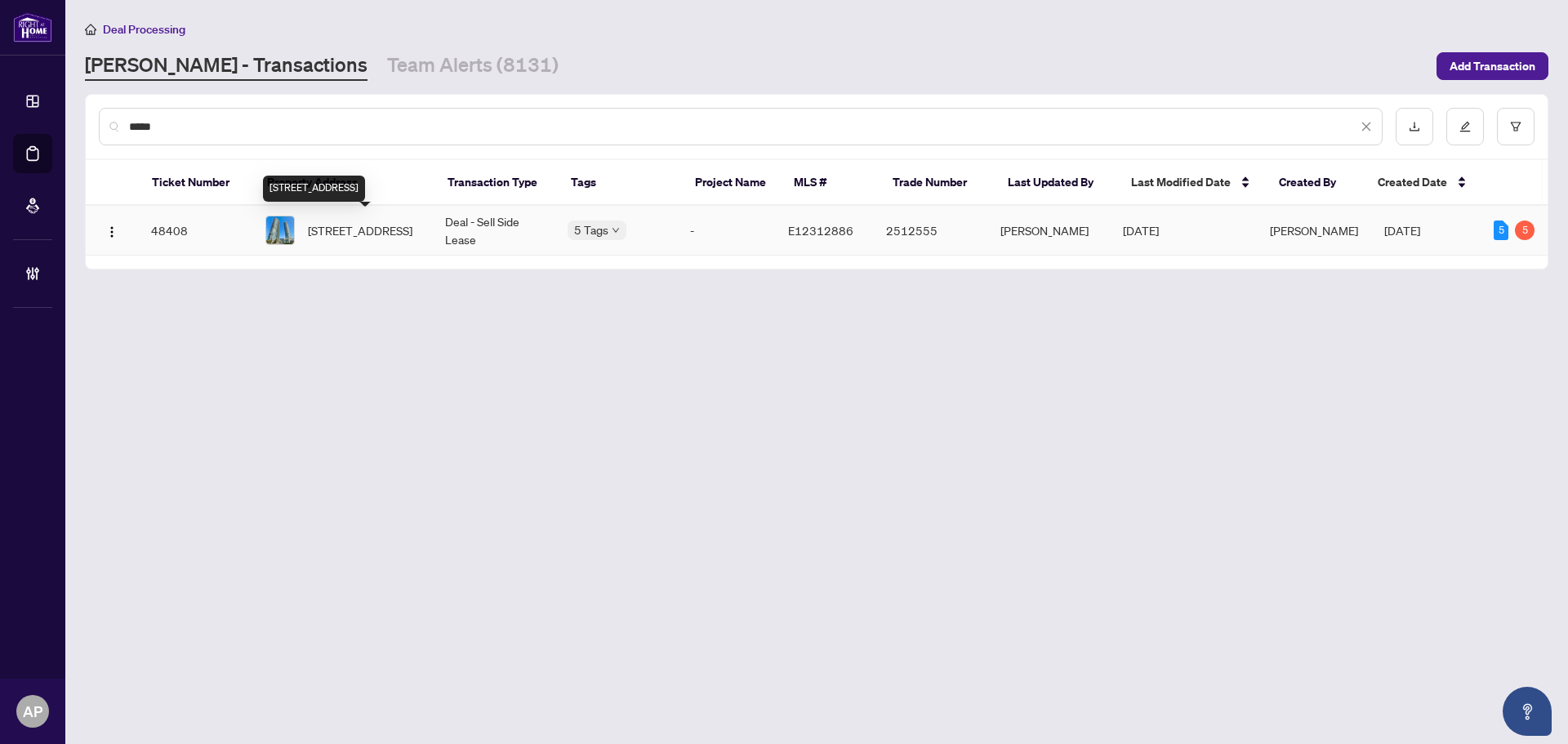
type input "*****"
click at [412, 227] on span "[STREET_ADDRESS]" at bounding box center [360, 231] width 104 height 18
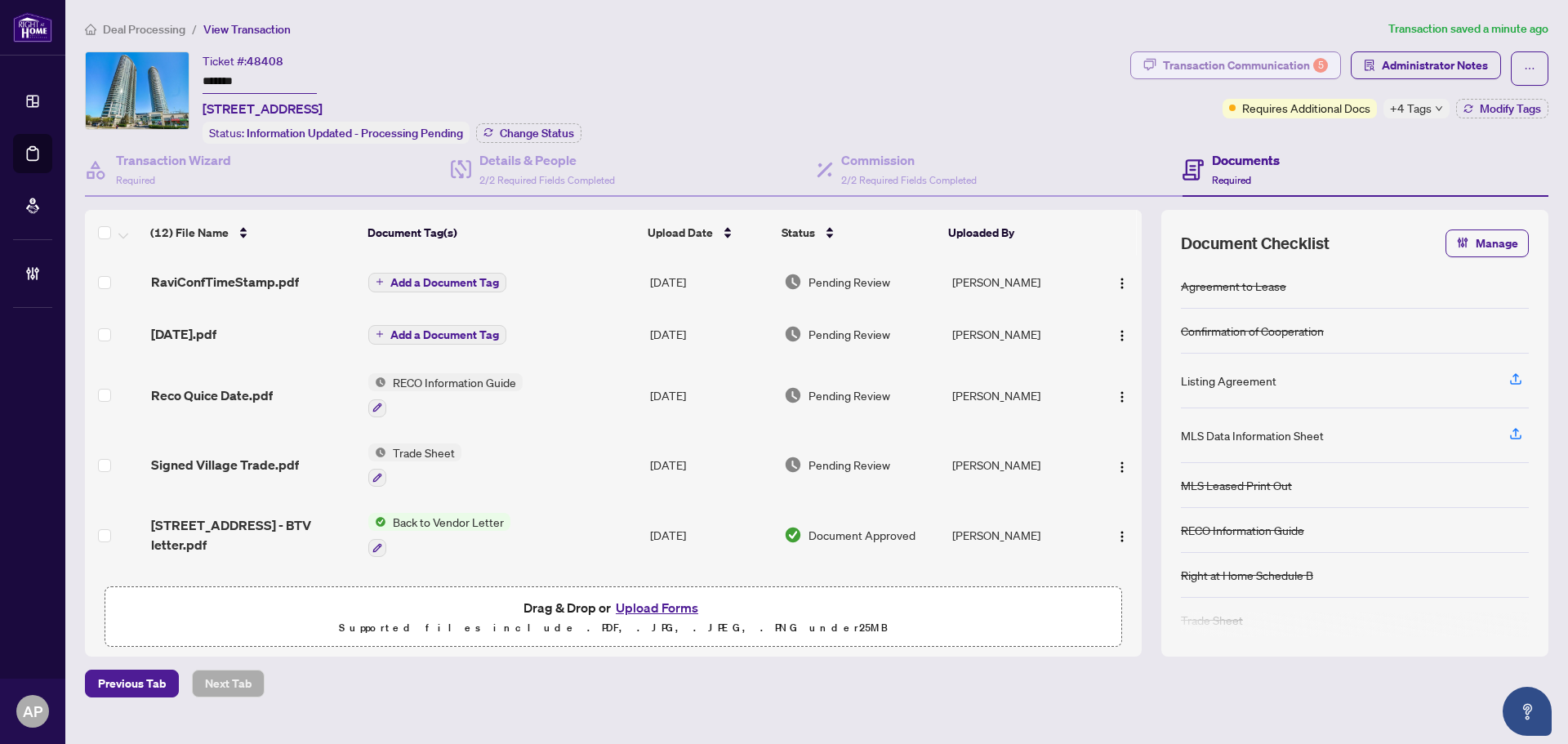
click at [1267, 65] on div "Transaction Communication 5" at bounding box center [1246, 65] width 165 height 26
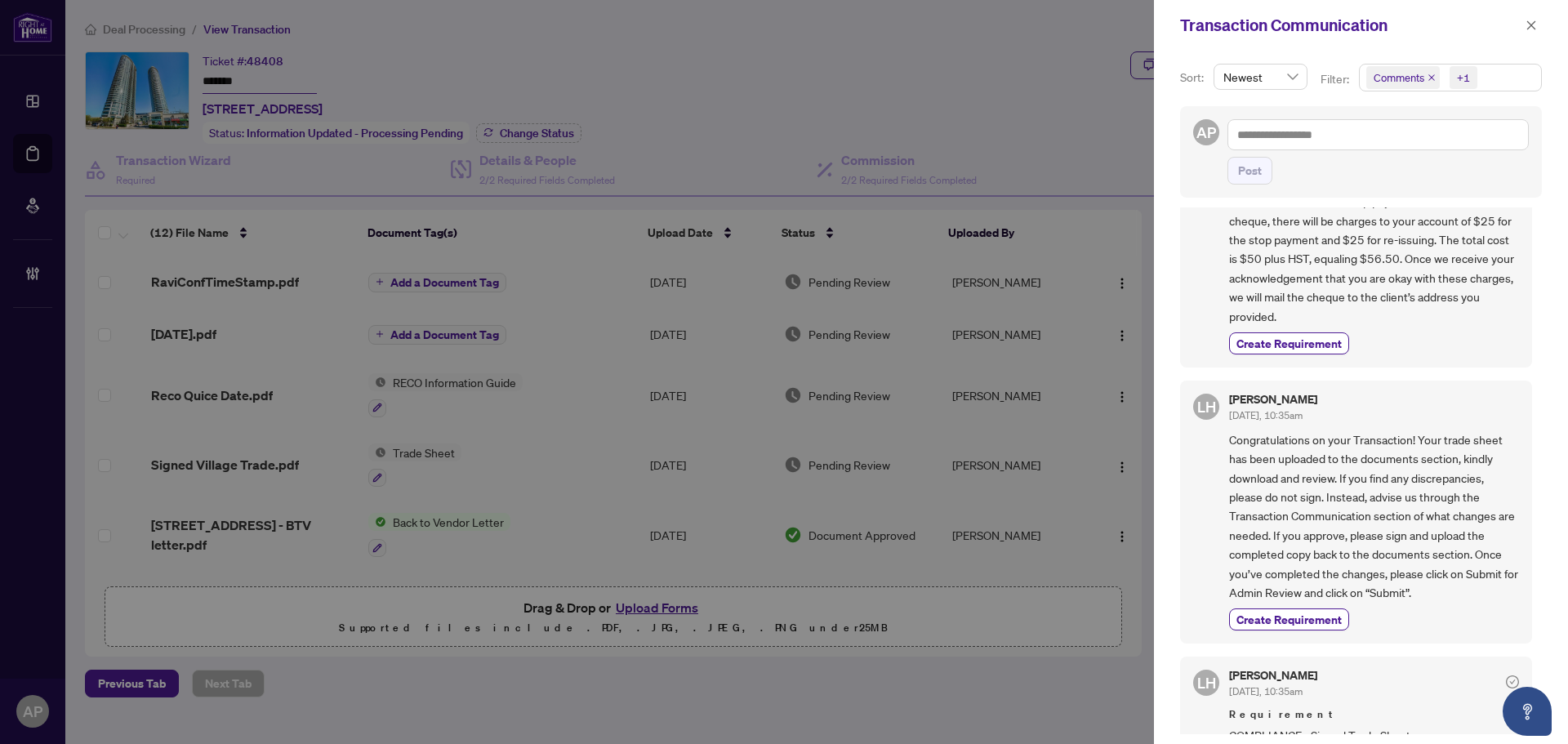
scroll to position [1143, 0]
click at [1431, 74] on icon "close" at bounding box center [1431, 77] width 8 height 8
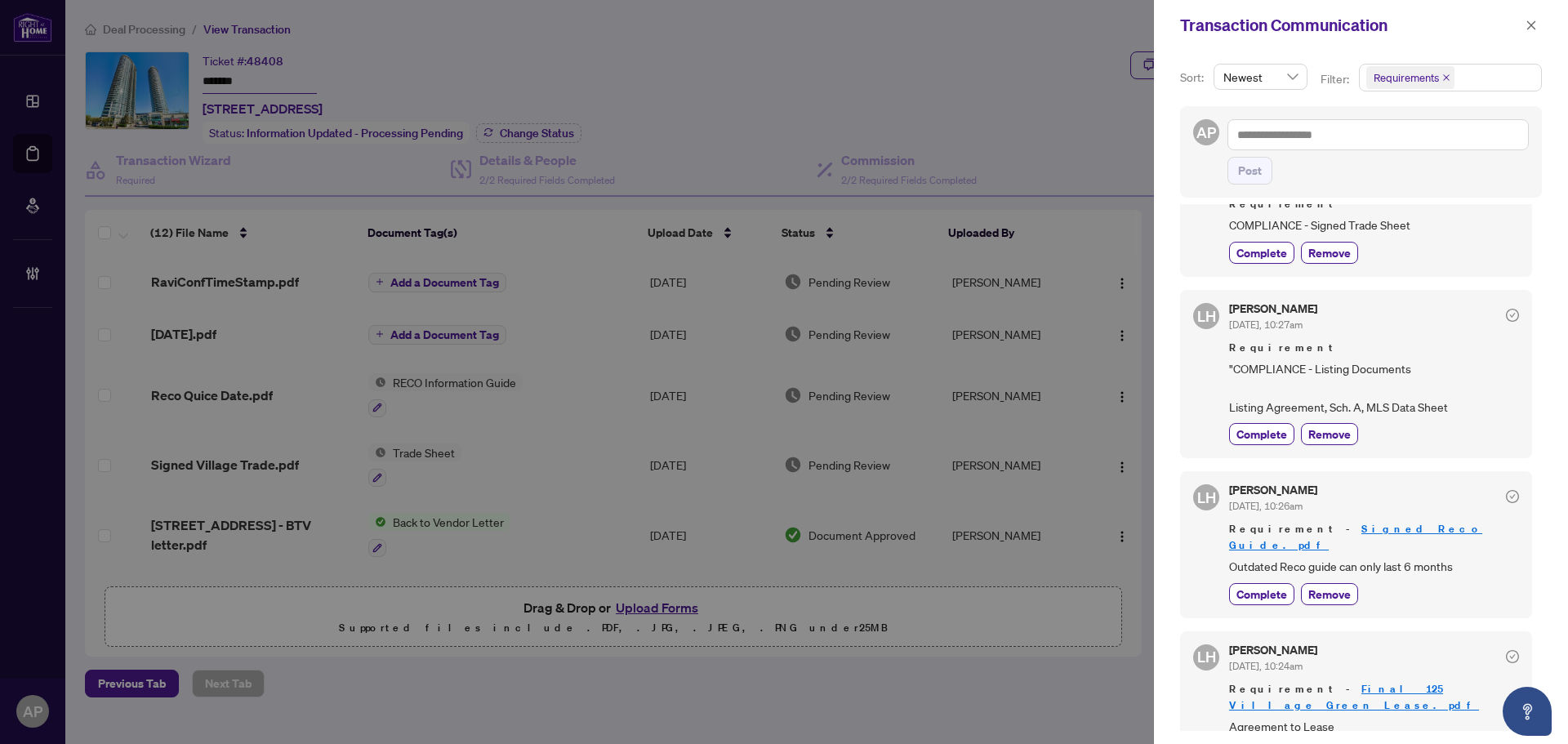
scroll to position [0, 0]
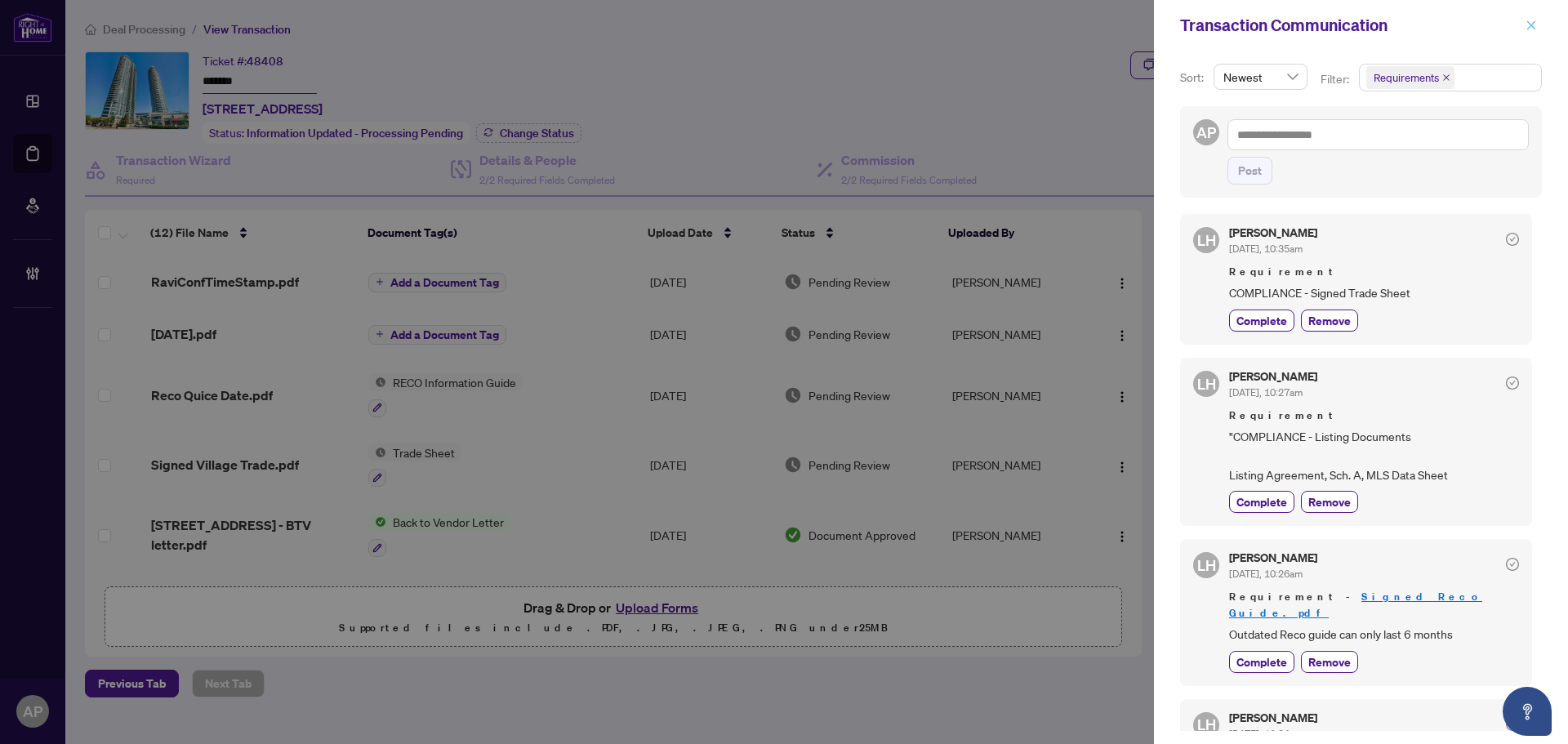
click at [1532, 30] on icon "close" at bounding box center [1531, 26] width 12 height 12
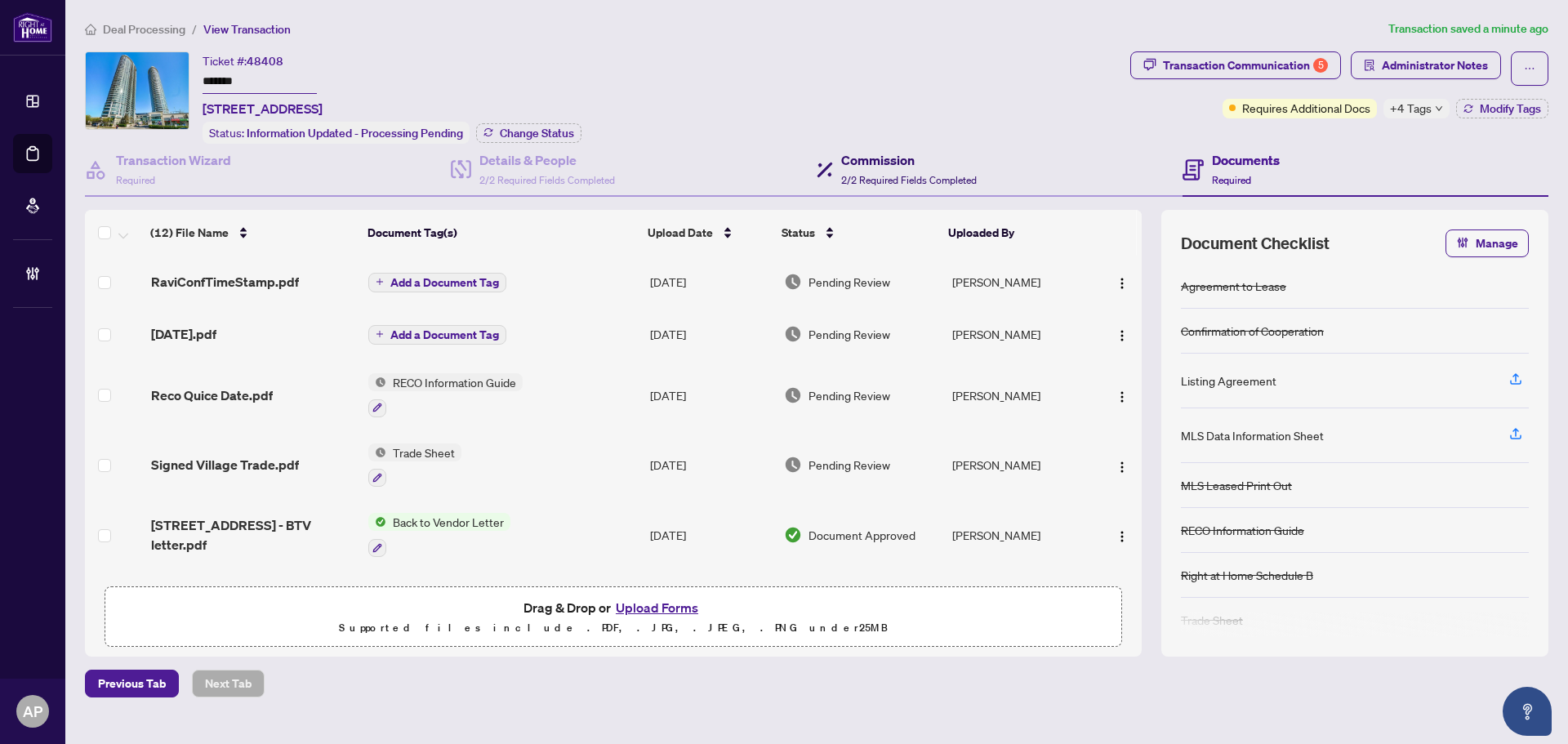
click at [923, 157] on h4 "Commission" at bounding box center [909, 160] width 136 height 20
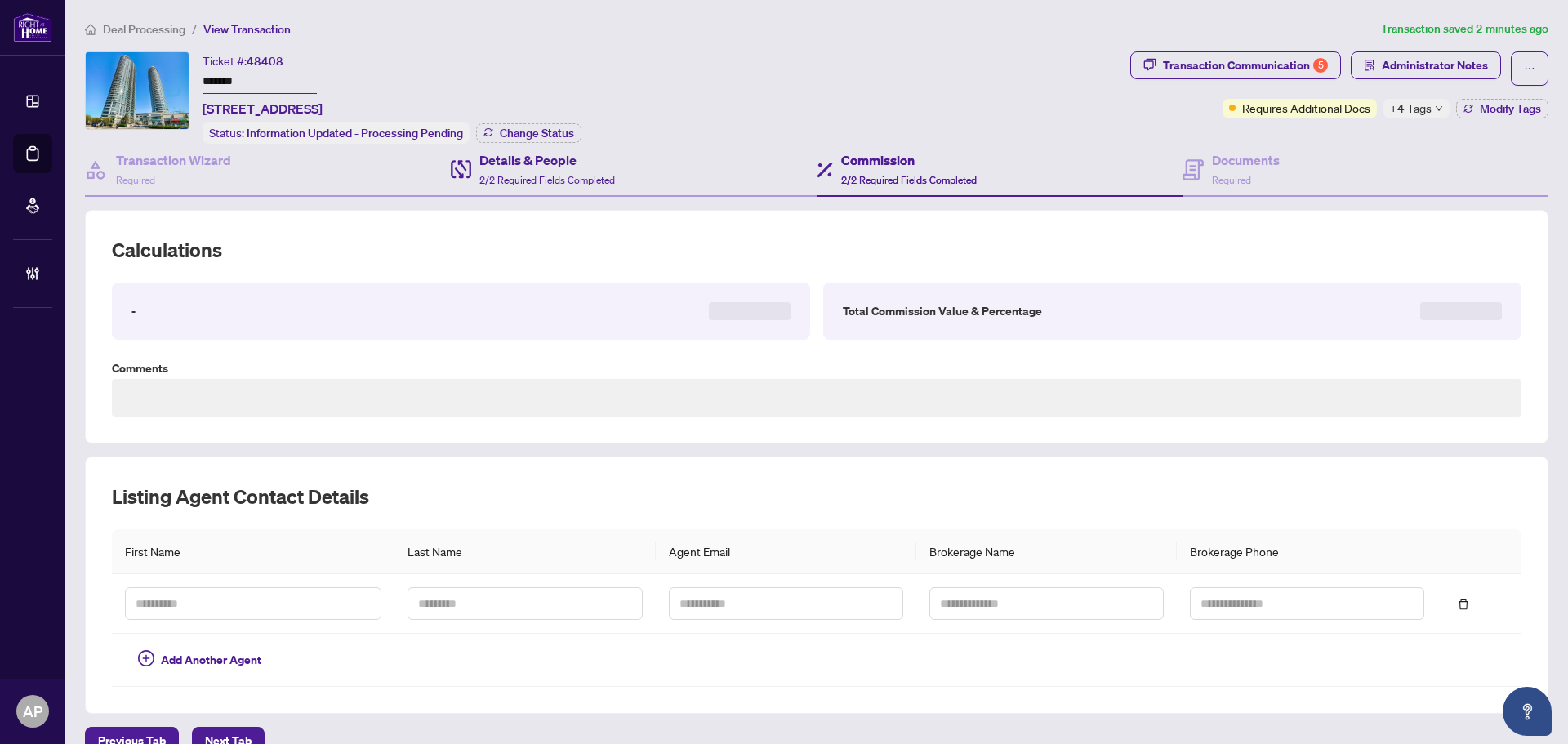
click at [650, 164] on div "Details & People 2/2 Required Fields Completed" at bounding box center [633, 170] width 366 height 53
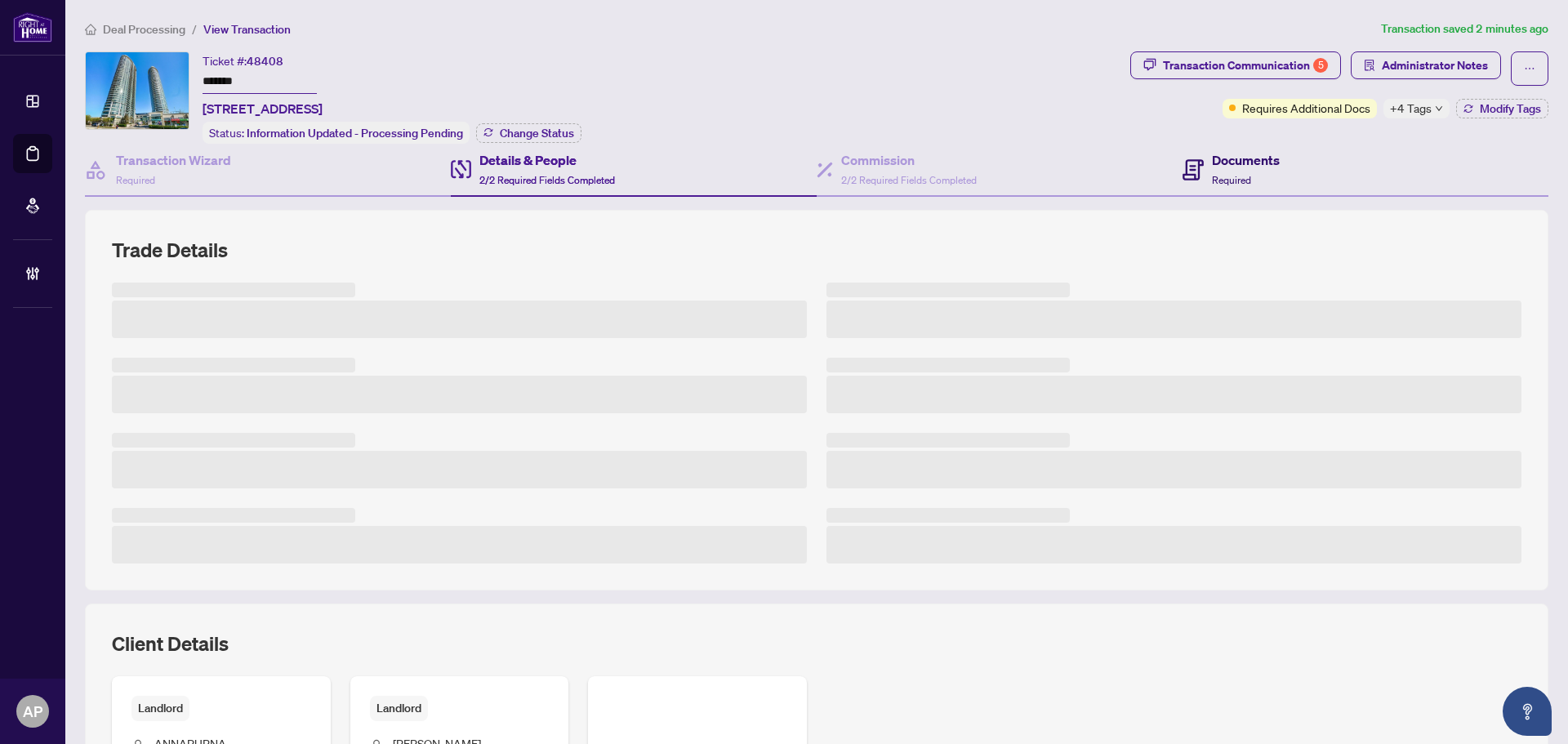
click at [1224, 177] on span "Required" at bounding box center [1231, 180] width 39 height 12
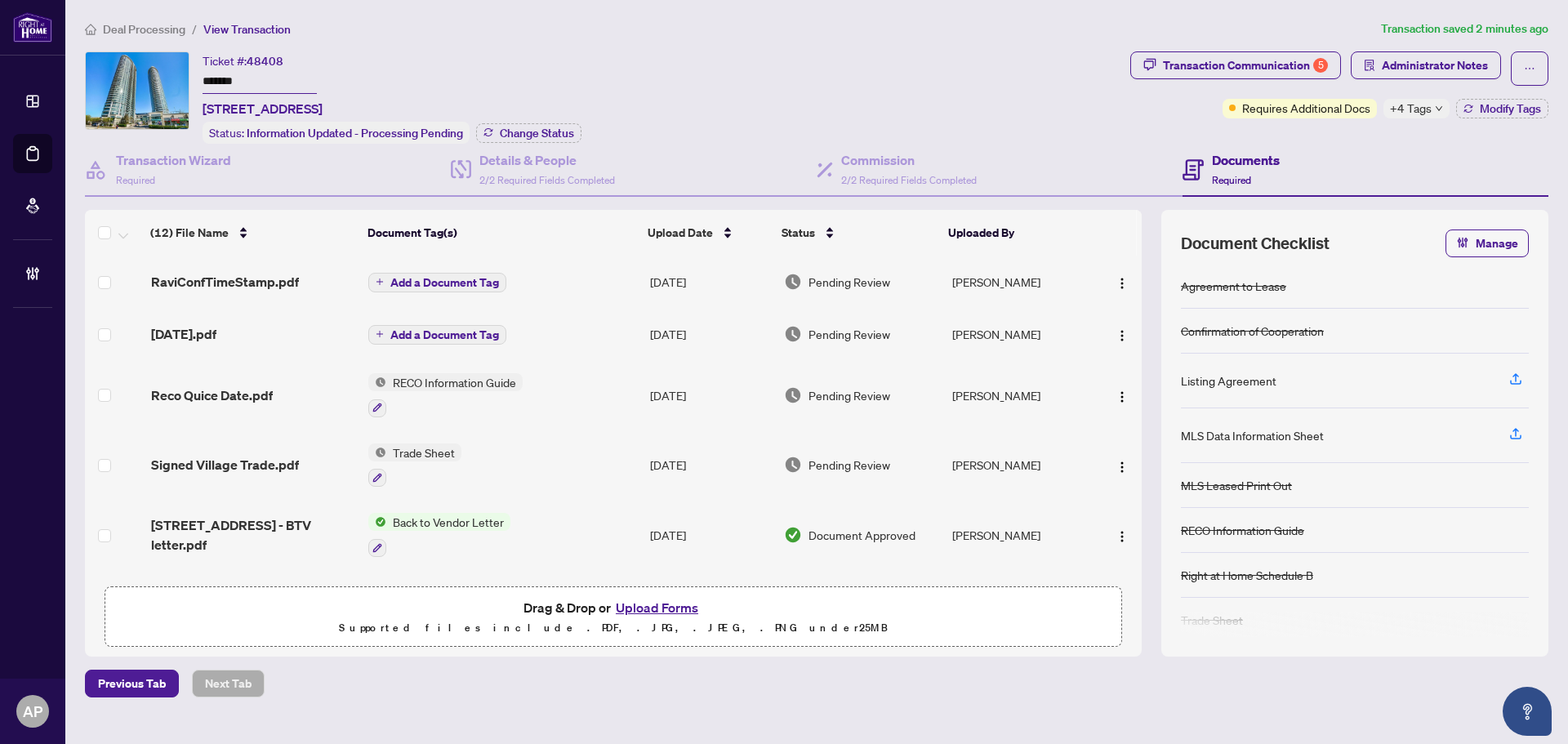
drag, startPoint x: 380, startPoint y: 106, endPoint x: 201, endPoint y: 102, distance: 179.0
click at [201, 102] on div "Ticket #: 48408 ******* [STREET_ADDRESS] Status: Information Updated - Processi…" at bounding box center [604, 97] width 1039 height 92
copy span "[STREET_ADDRESS]"
click at [235, 78] on input "*******" at bounding box center [259, 82] width 114 height 23
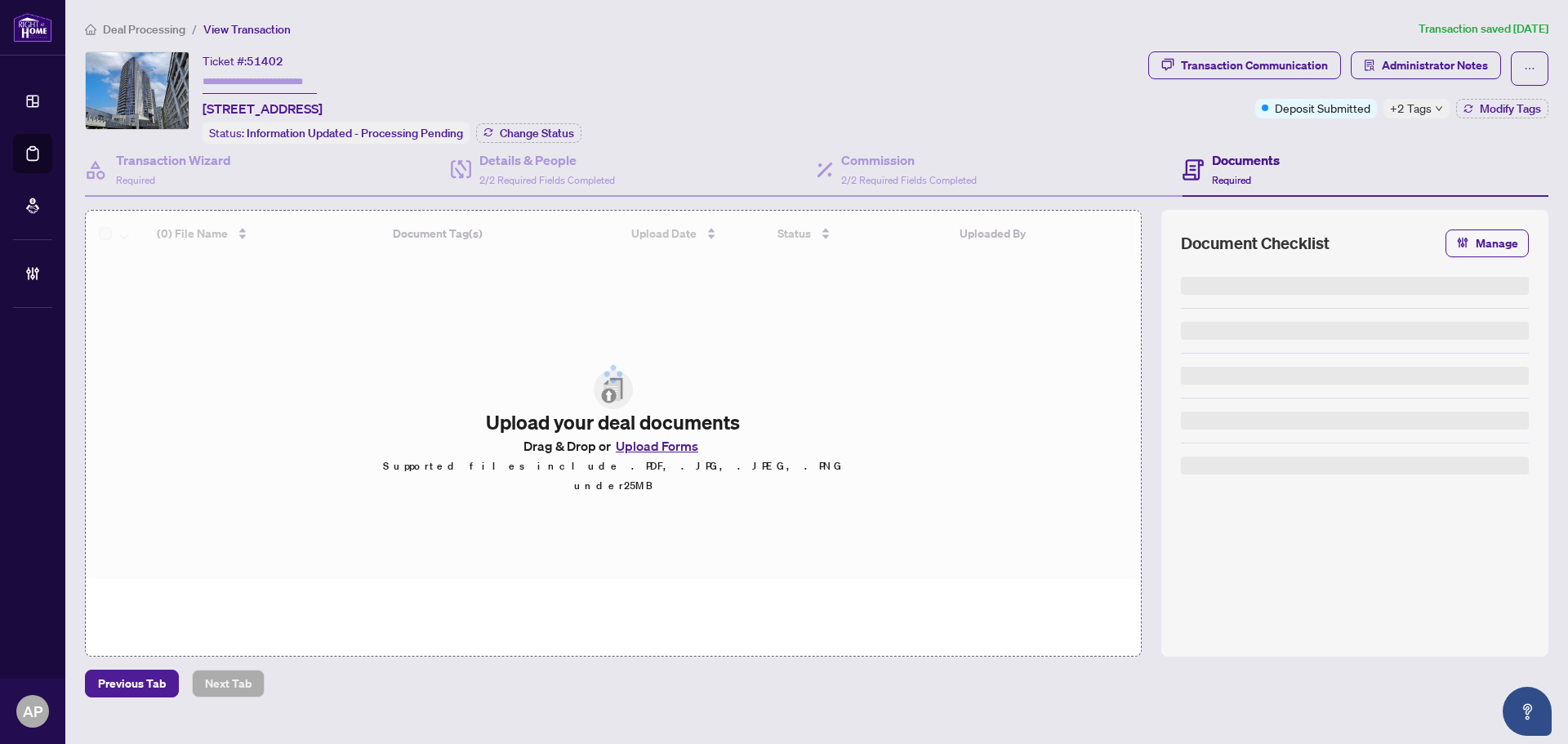
click at [1438, 67] on span "Administrator Notes" at bounding box center [1434, 65] width 106 height 26
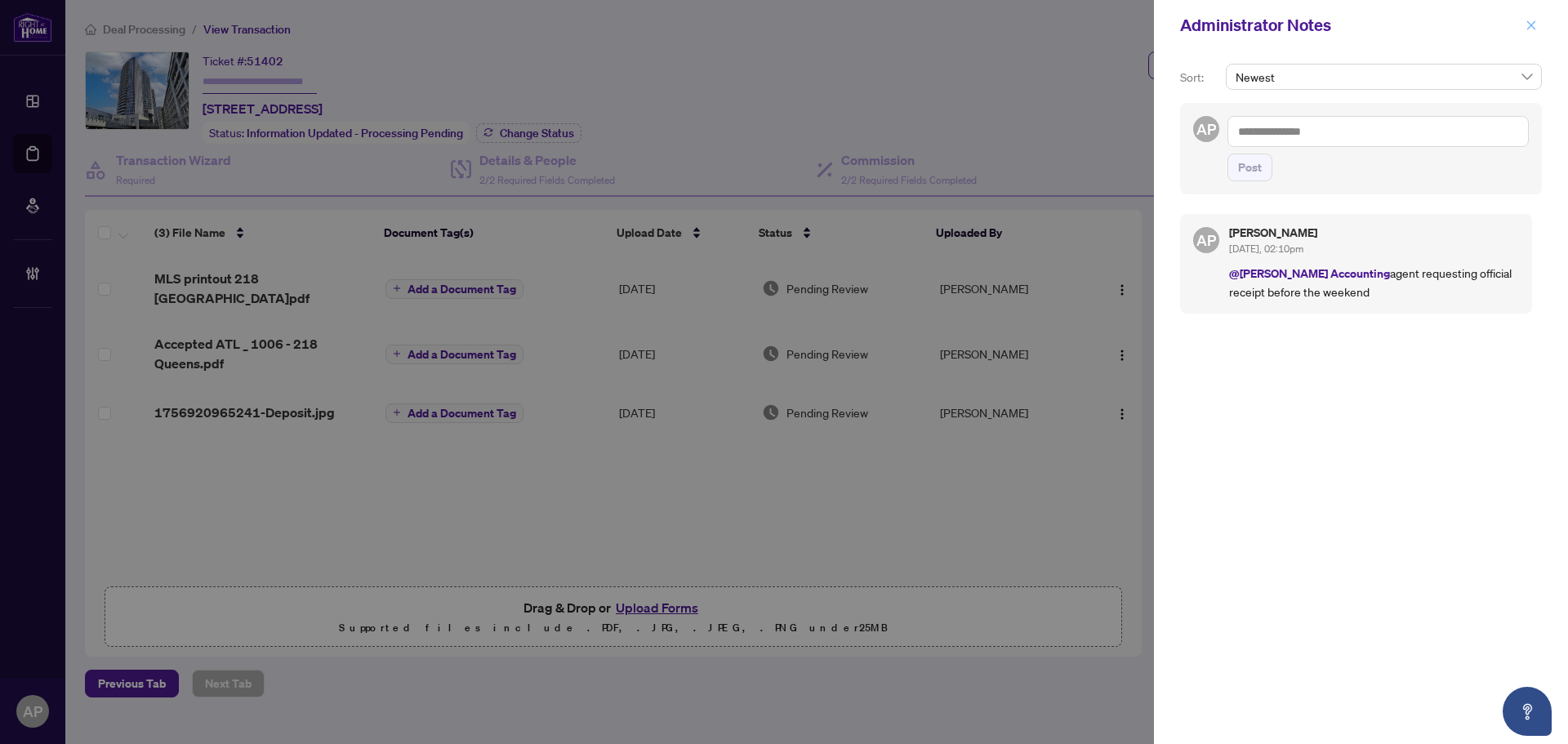
click at [1535, 22] on icon "close" at bounding box center [1531, 25] width 9 height 9
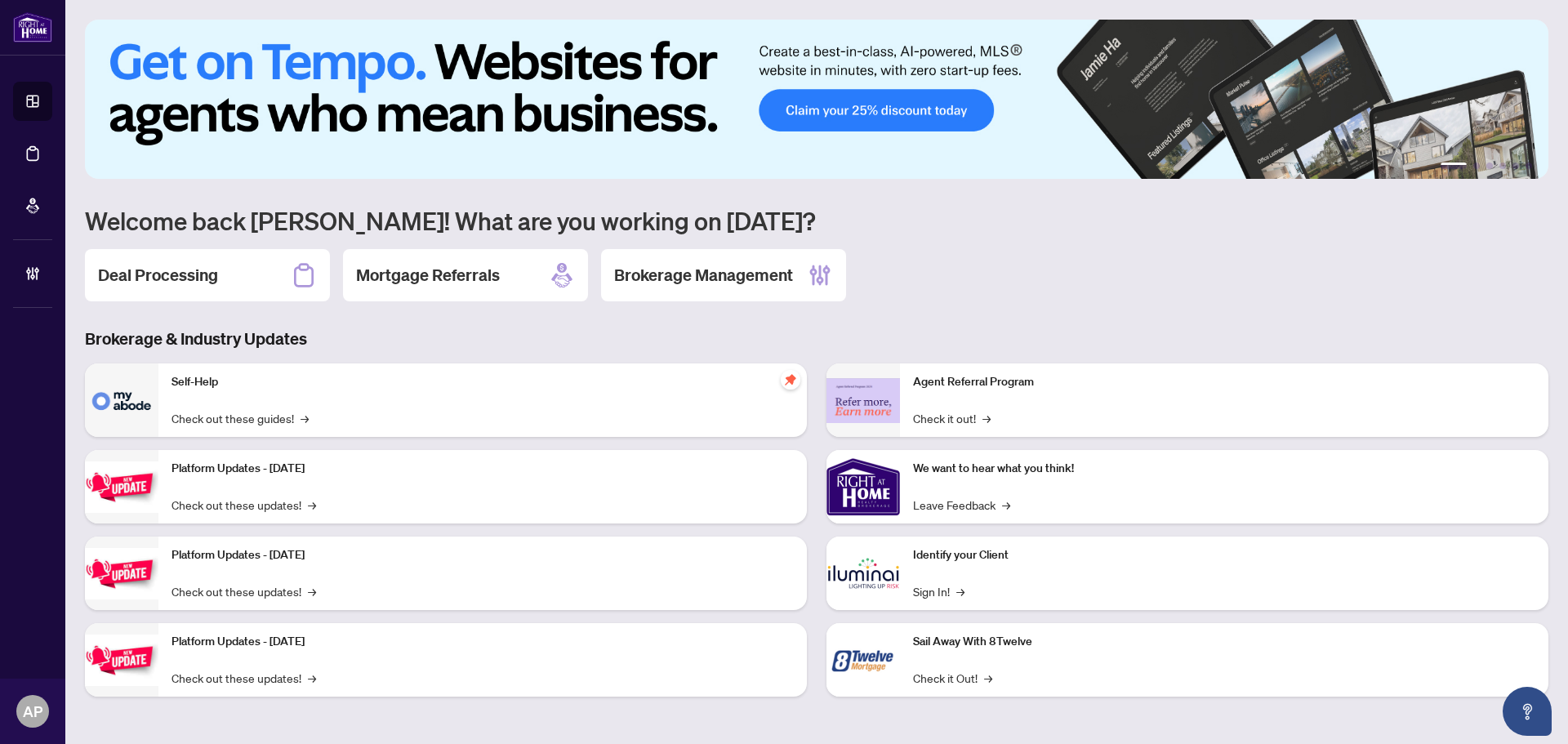
click at [195, 288] on div "Deal Processing" at bounding box center [207, 275] width 245 height 52
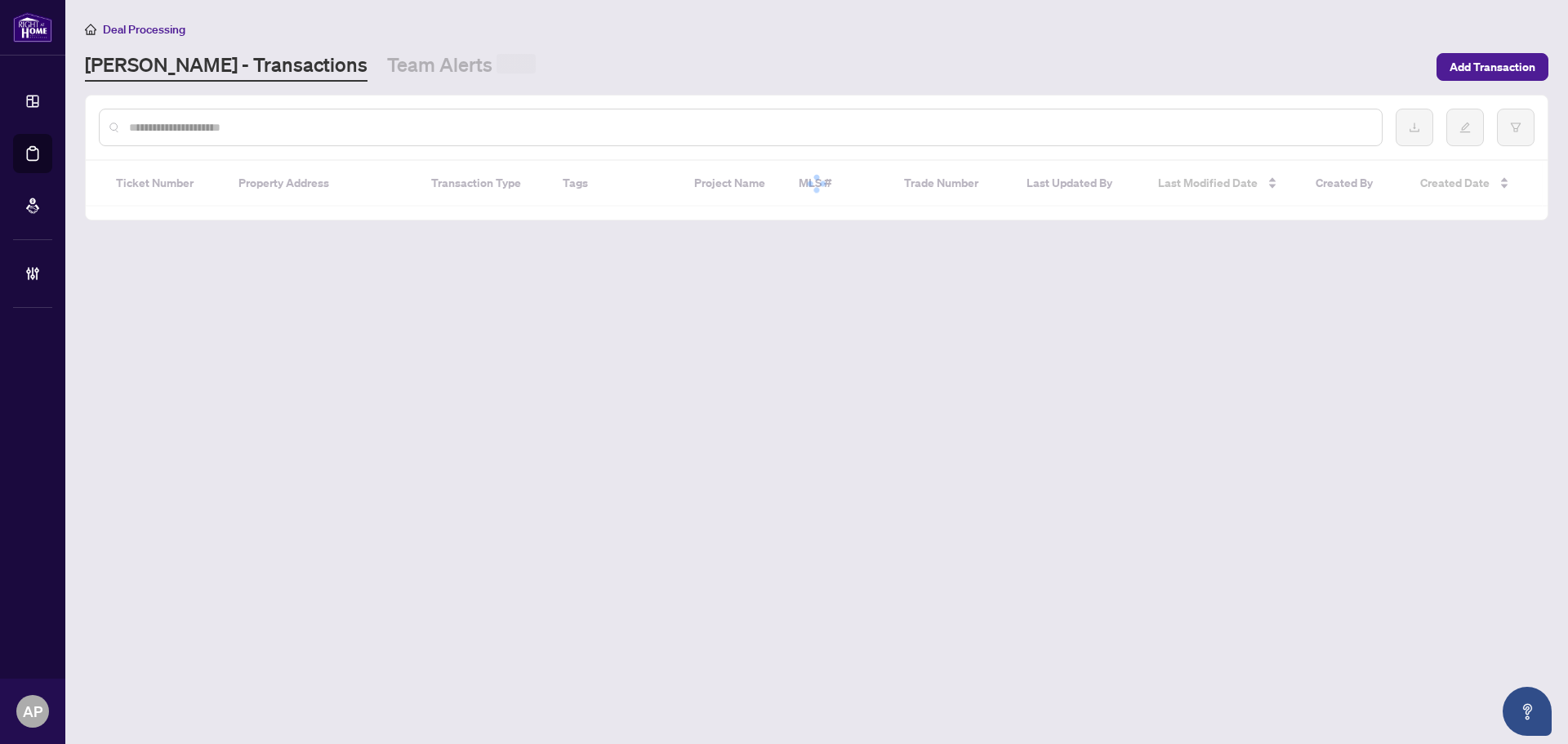
click at [412, 131] on input "text" at bounding box center [749, 127] width 1240 height 18
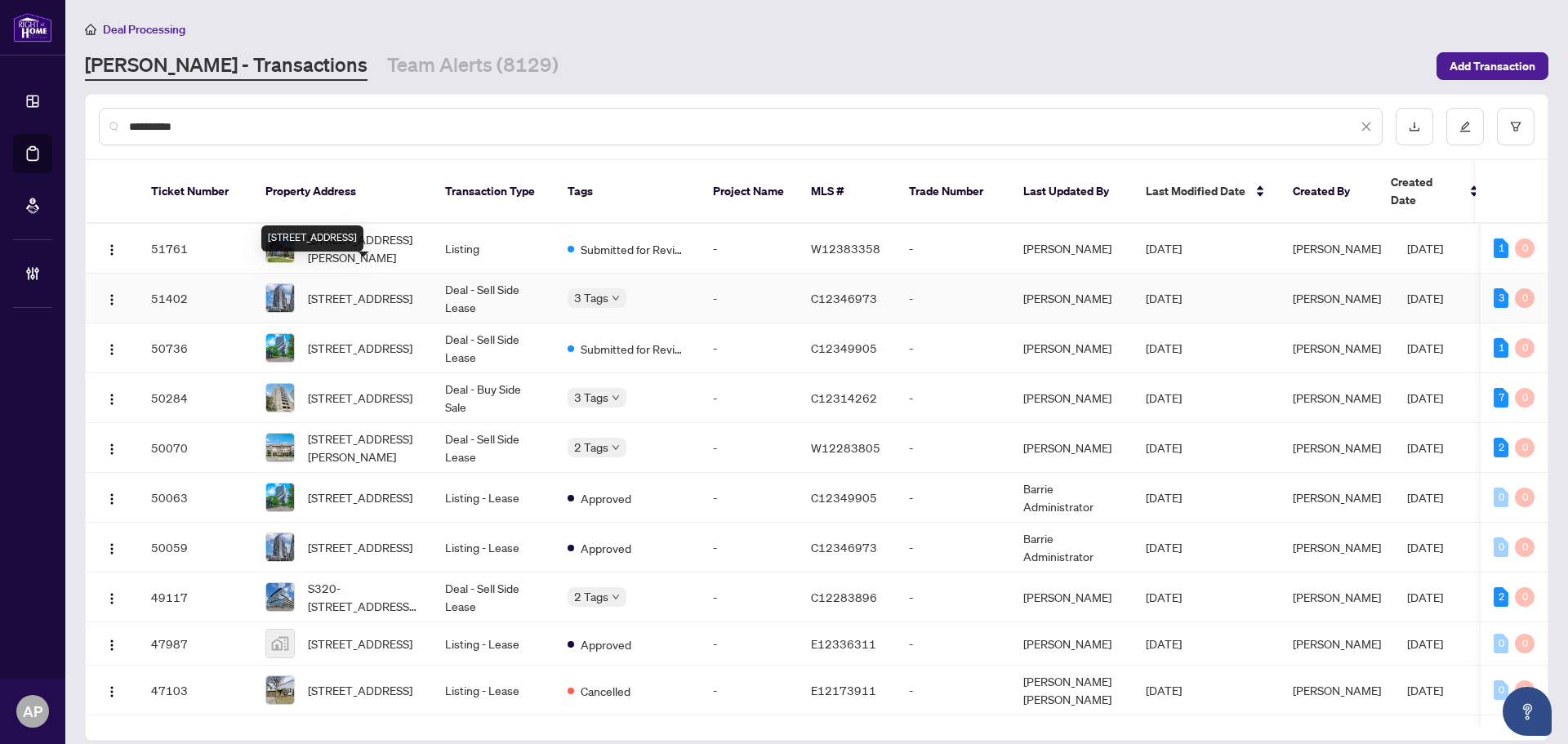
type input "**********"
click at [412, 289] on span "[STREET_ADDRESS]" at bounding box center [360, 298] width 104 height 18
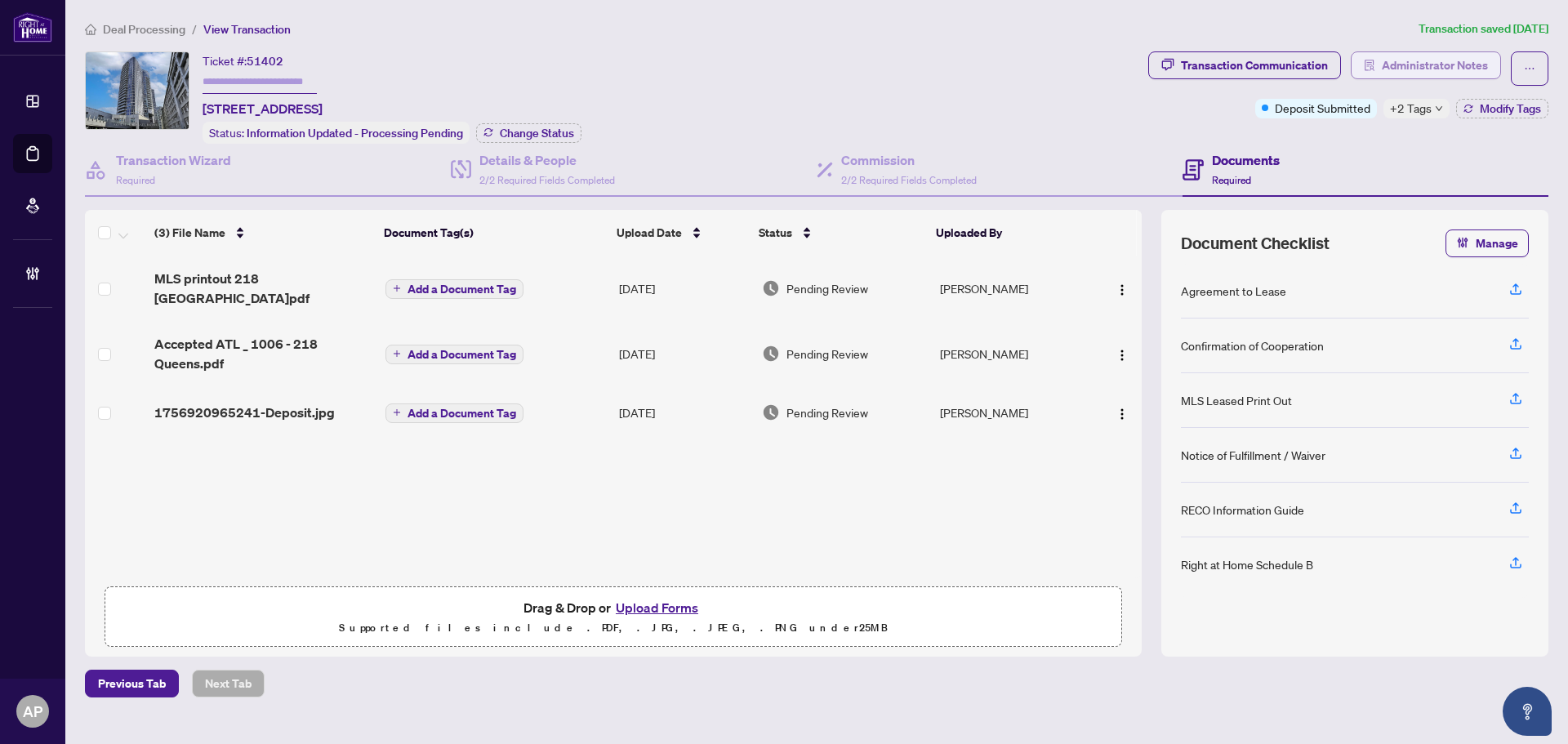
click at [1422, 62] on span "Administrator Notes" at bounding box center [1434, 65] width 106 height 26
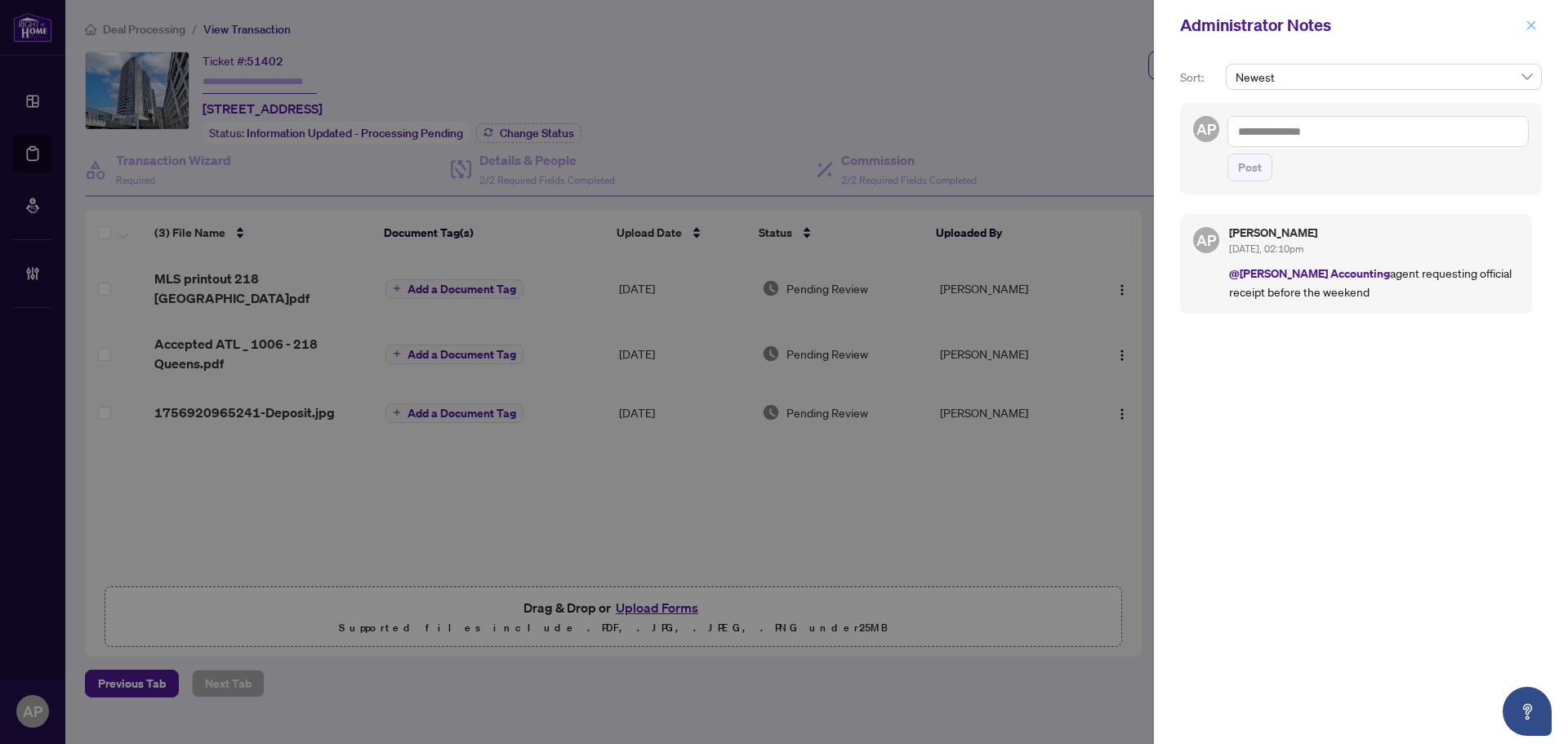
click at [1523, 28] on button "button" at bounding box center [1531, 26] width 21 height 20
